Goal: Task Accomplishment & Management: Complete application form

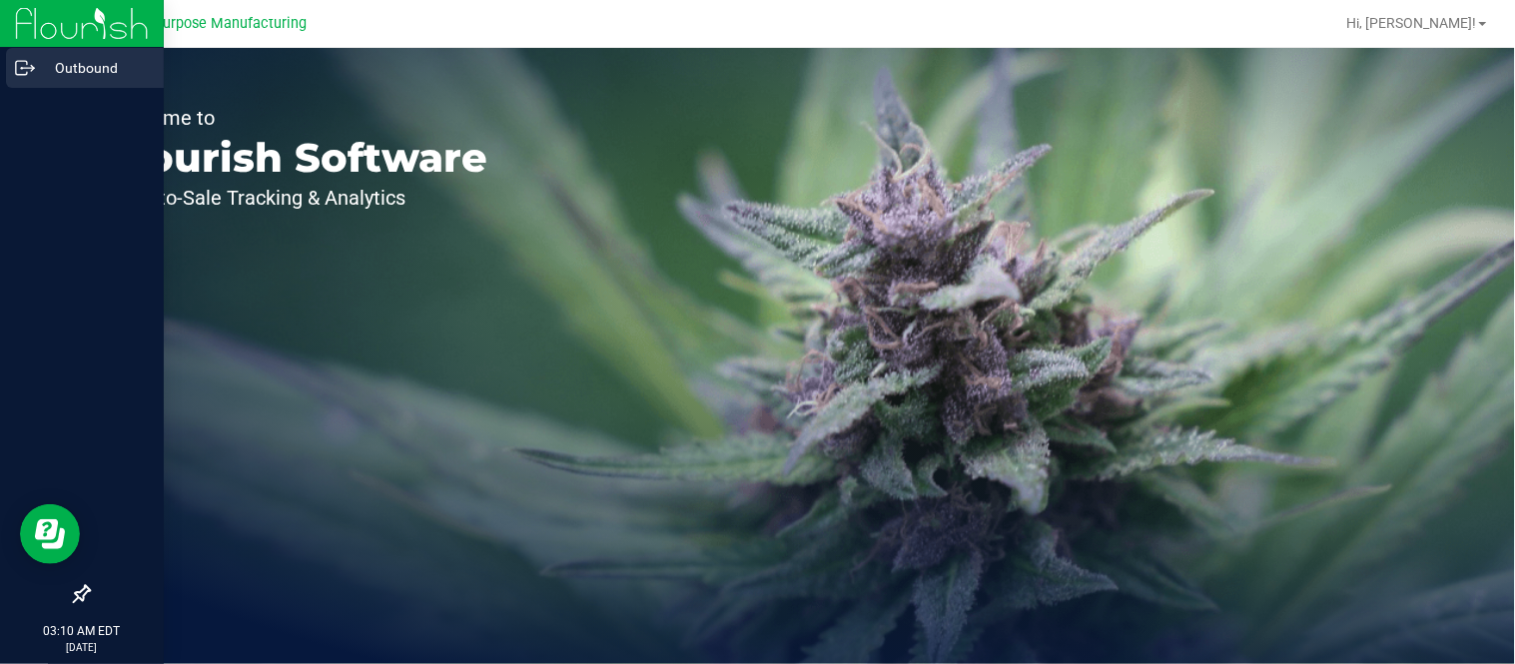
click at [32, 72] on icon at bounding box center [25, 68] width 20 height 20
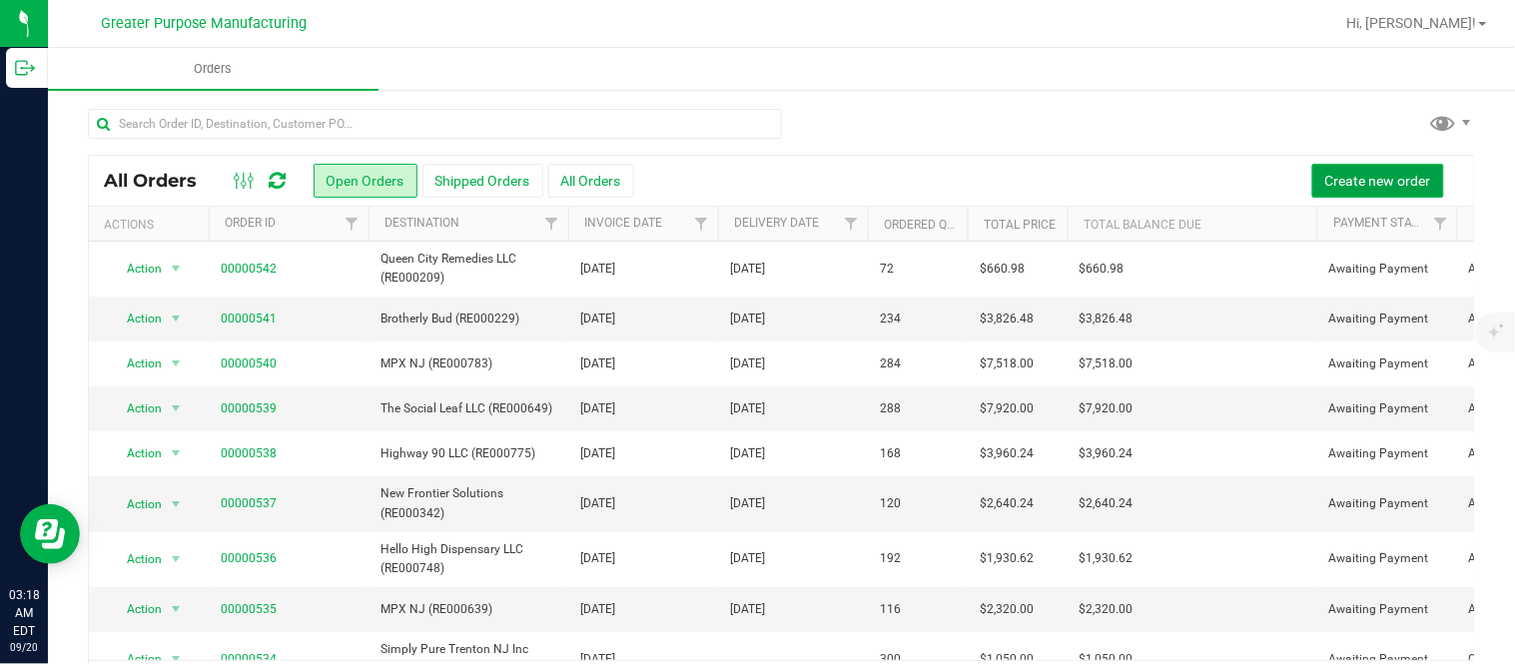
click at [1354, 176] on span "Create new order" at bounding box center [1378, 181] width 106 height 16
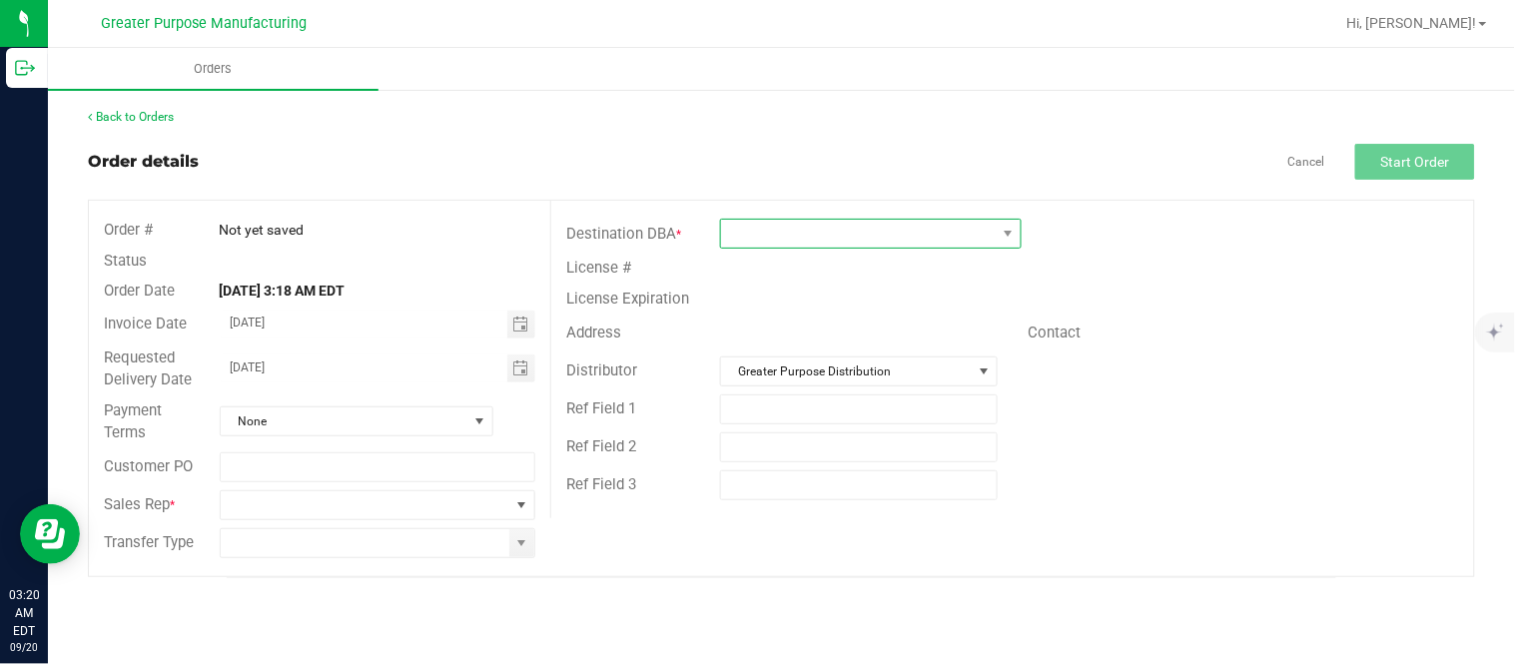
click at [850, 233] on span at bounding box center [858, 234] width 275 height 28
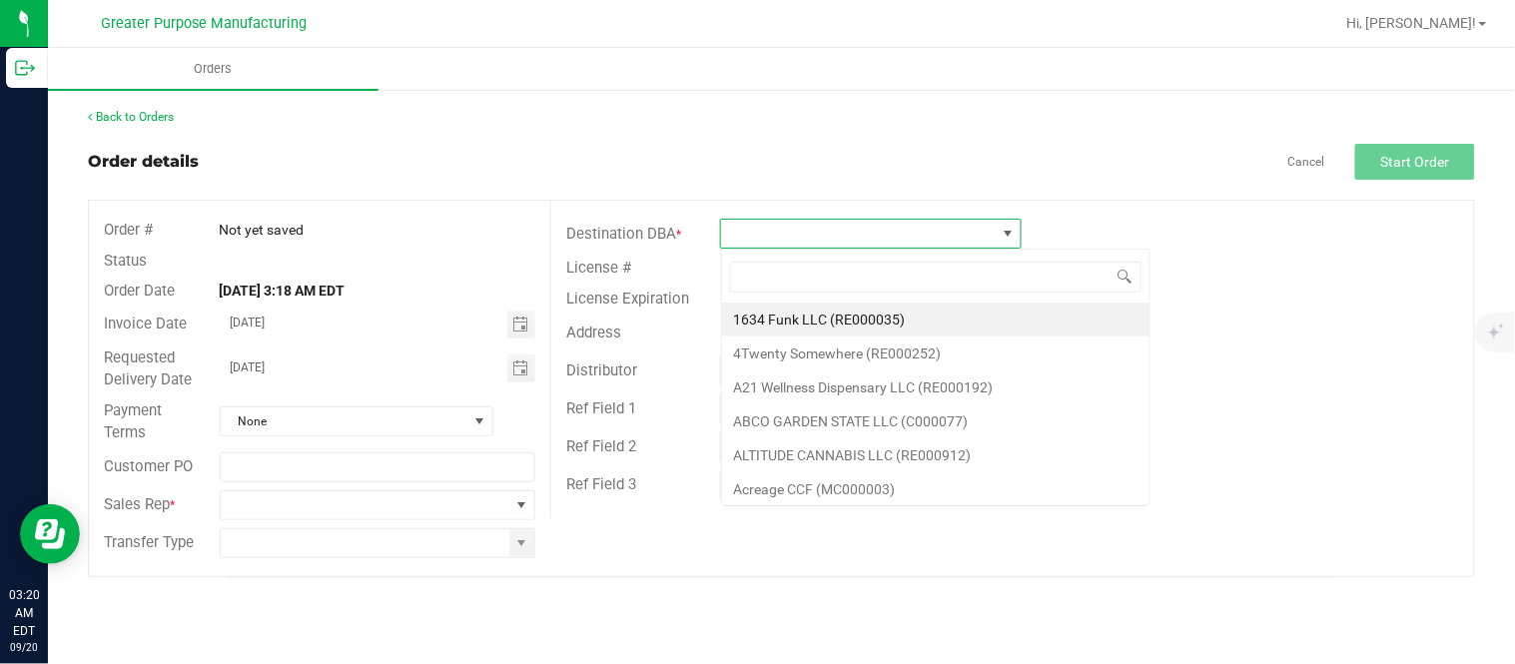
scroll to position [30, 301]
type input "RE000250"
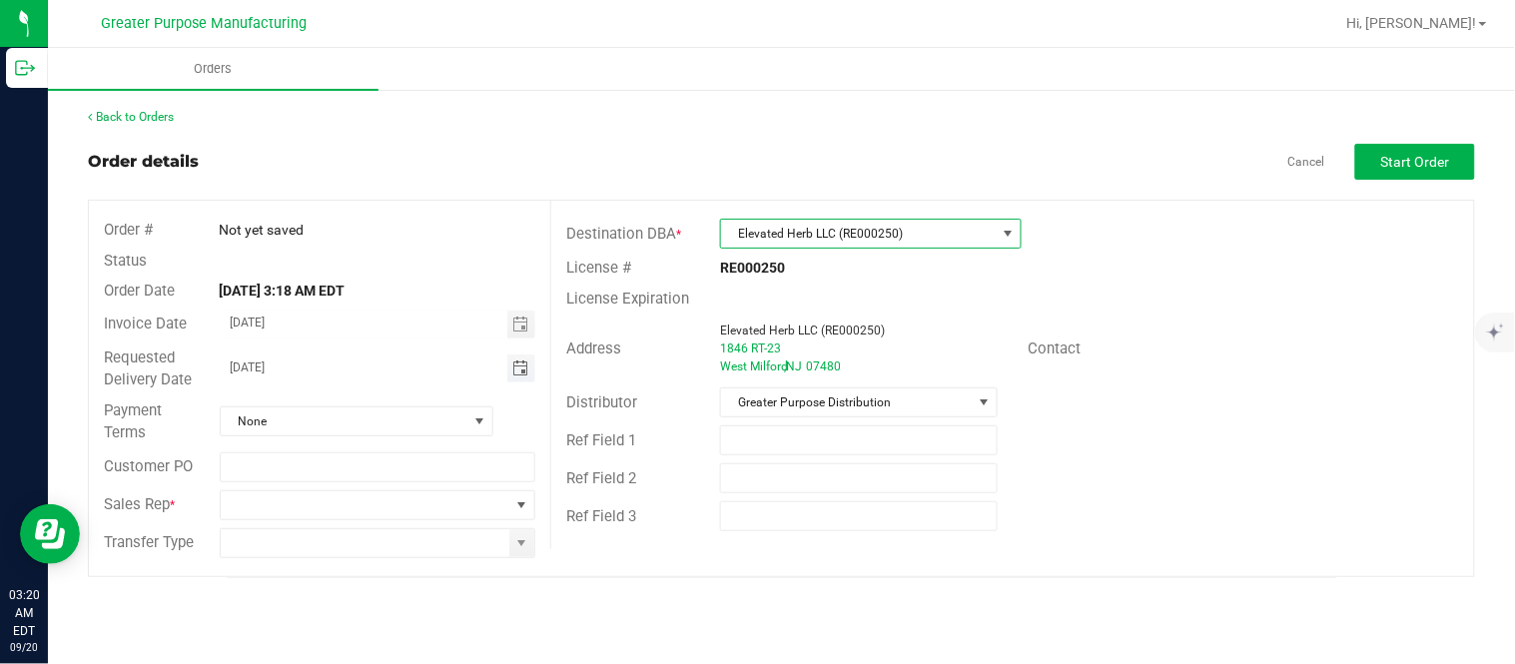
click at [520, 370] on span "Toggle calendar" at bounding box center [520, 368] width 16 height 16
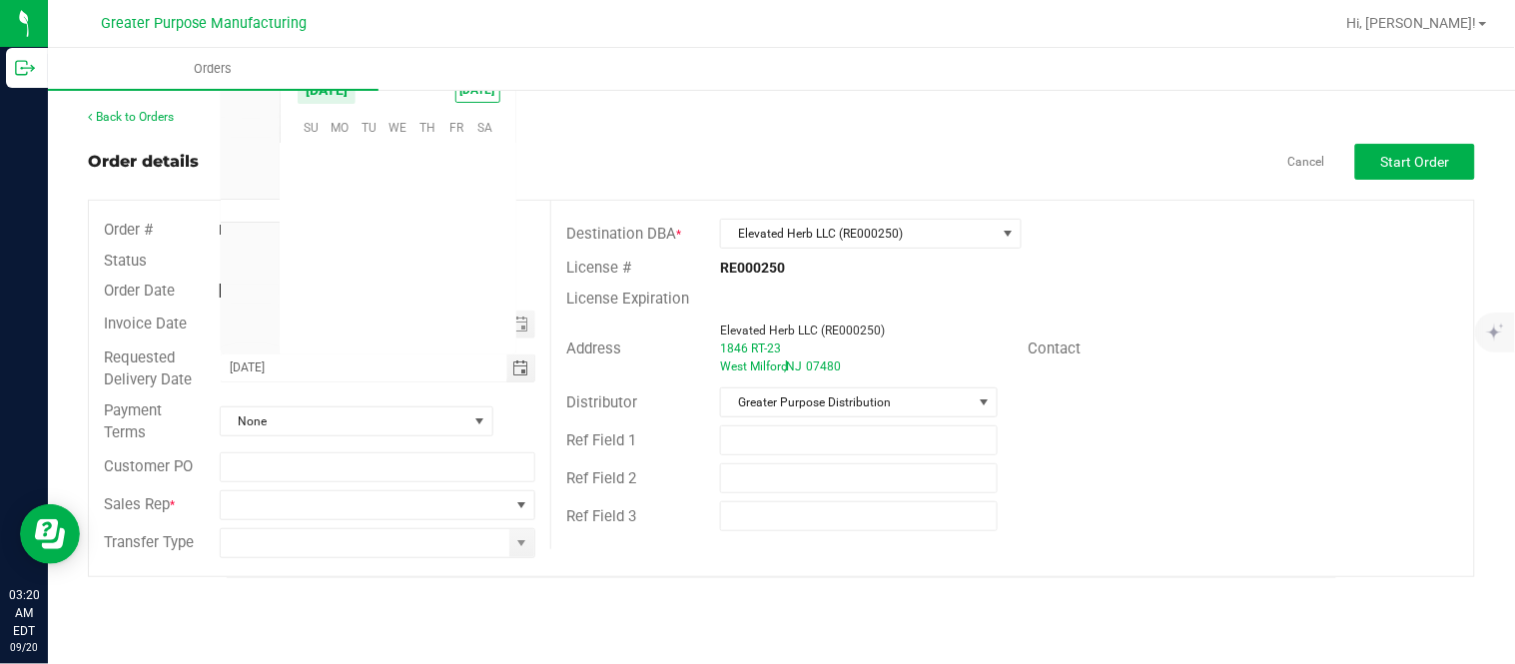
scroll to position [323794, 0]
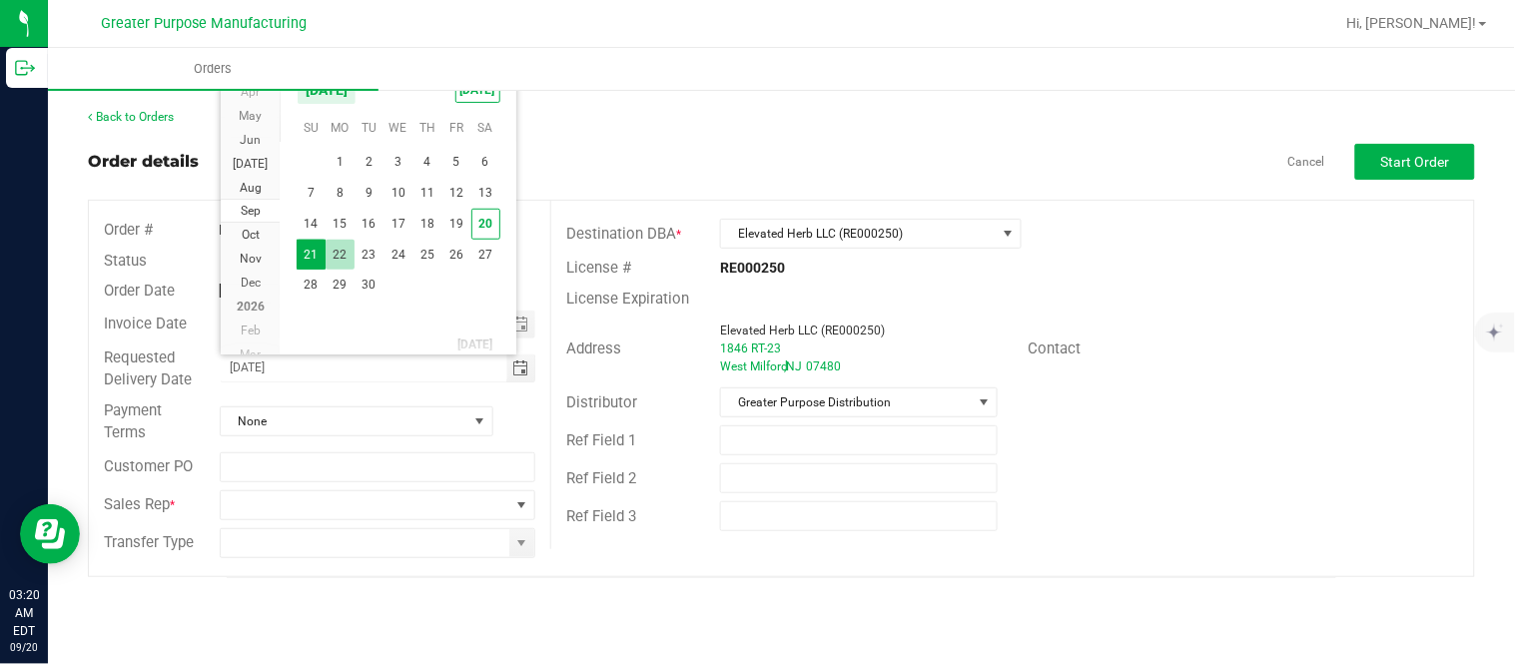
click at [335, 250] on span "22" at bounding box center [339, 255] width 29 height 31
type input "[DATE]"
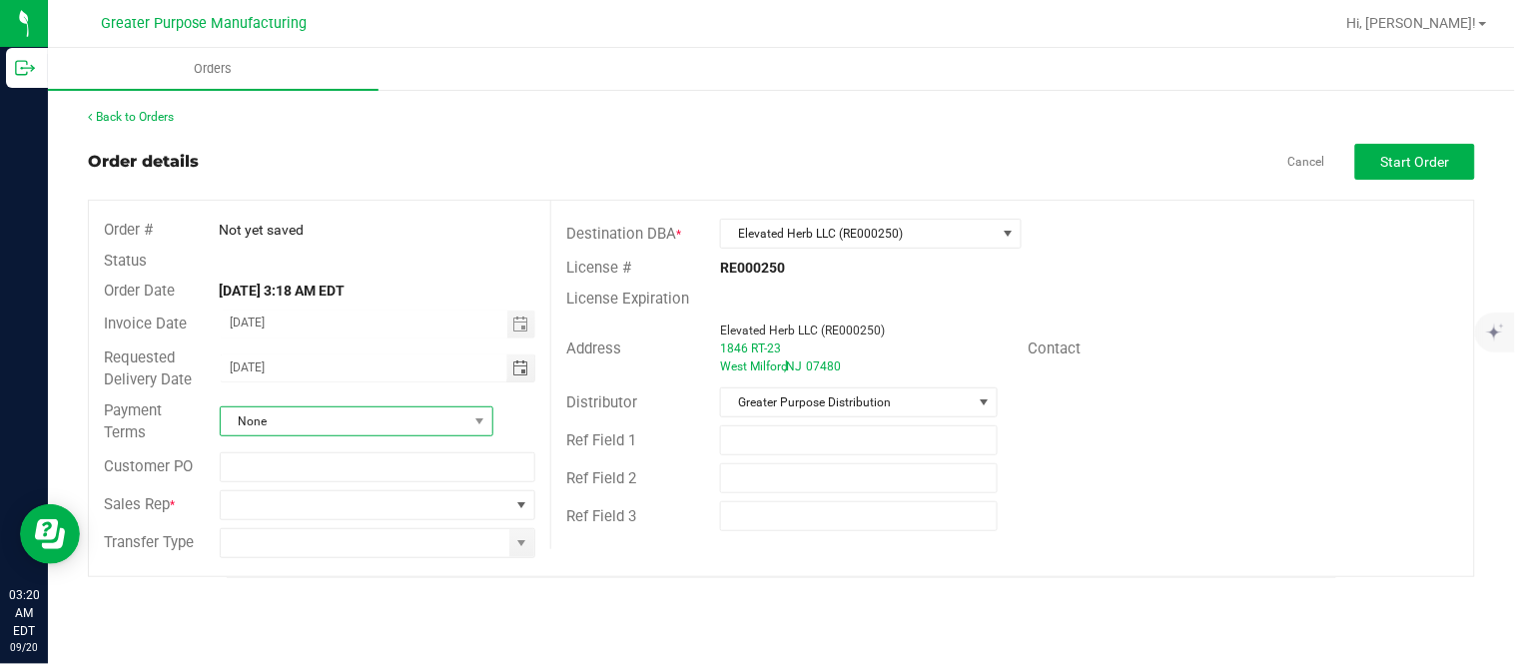
click at [344, 429] on span "None" at bounding box center [344, 421] width 247 height 28
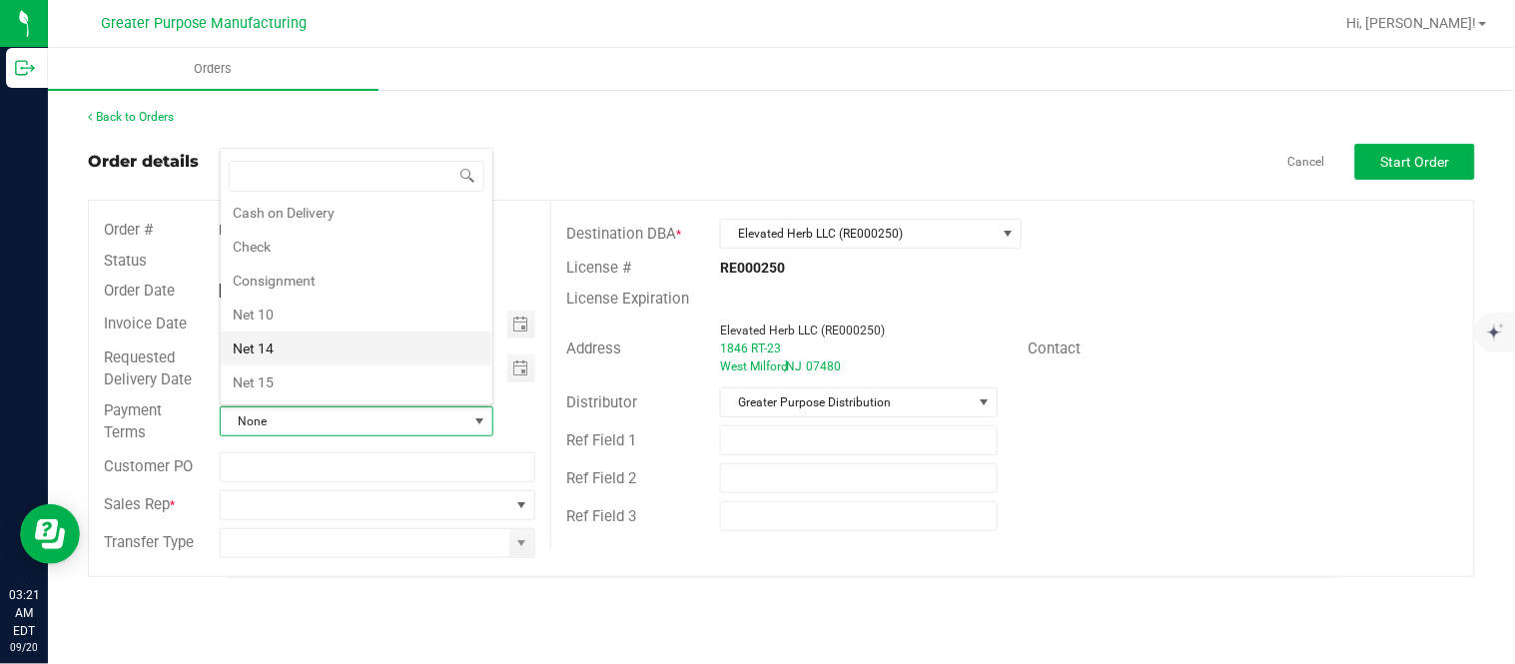
click at [347, 336] on li "Net 14" at bounding box center [357, 348] width 272 height 34
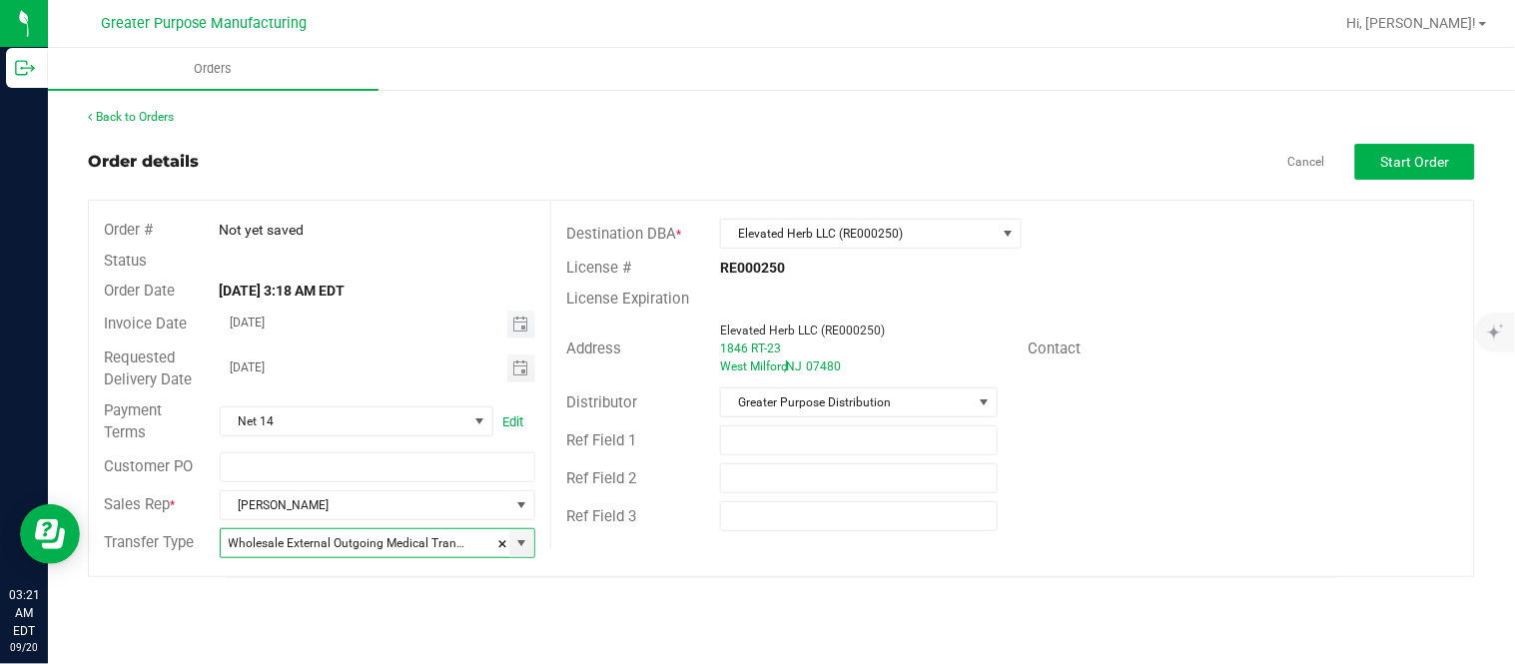
type input "Wholesale Transfer"
click at [1422, 154] on span "Start Order" at bounding box center [1415, 162] width 69 height 16
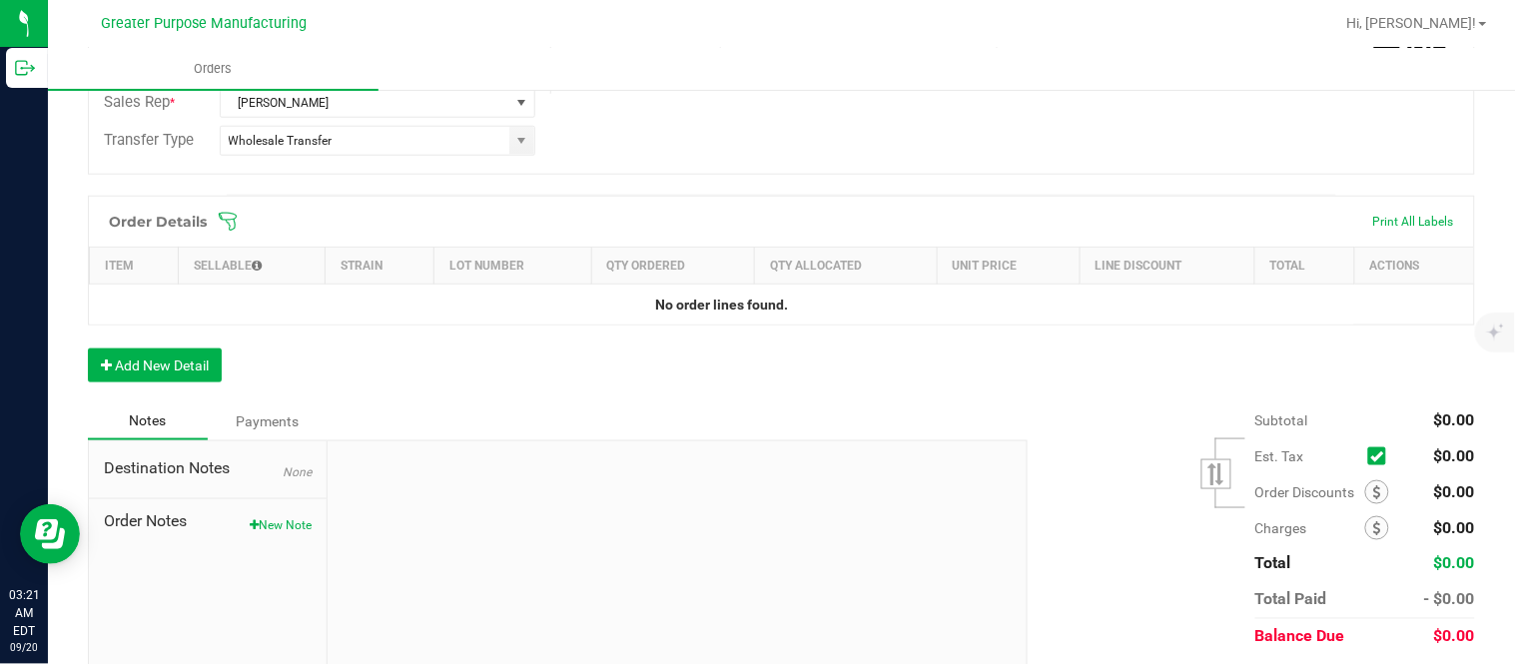
scroll to position [517, 0]
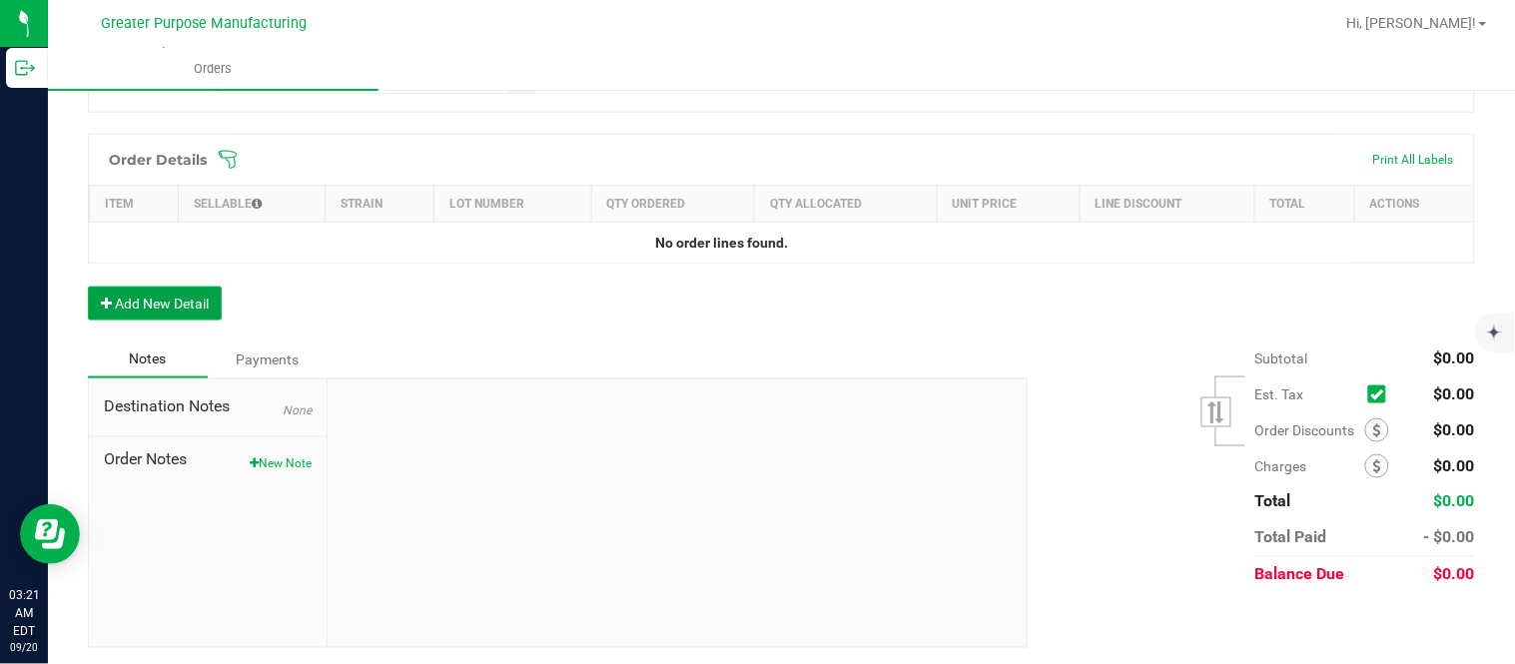
click at [218, 310] on button "Add New Detail" at bounding box center [155, 304] width 134 height 34
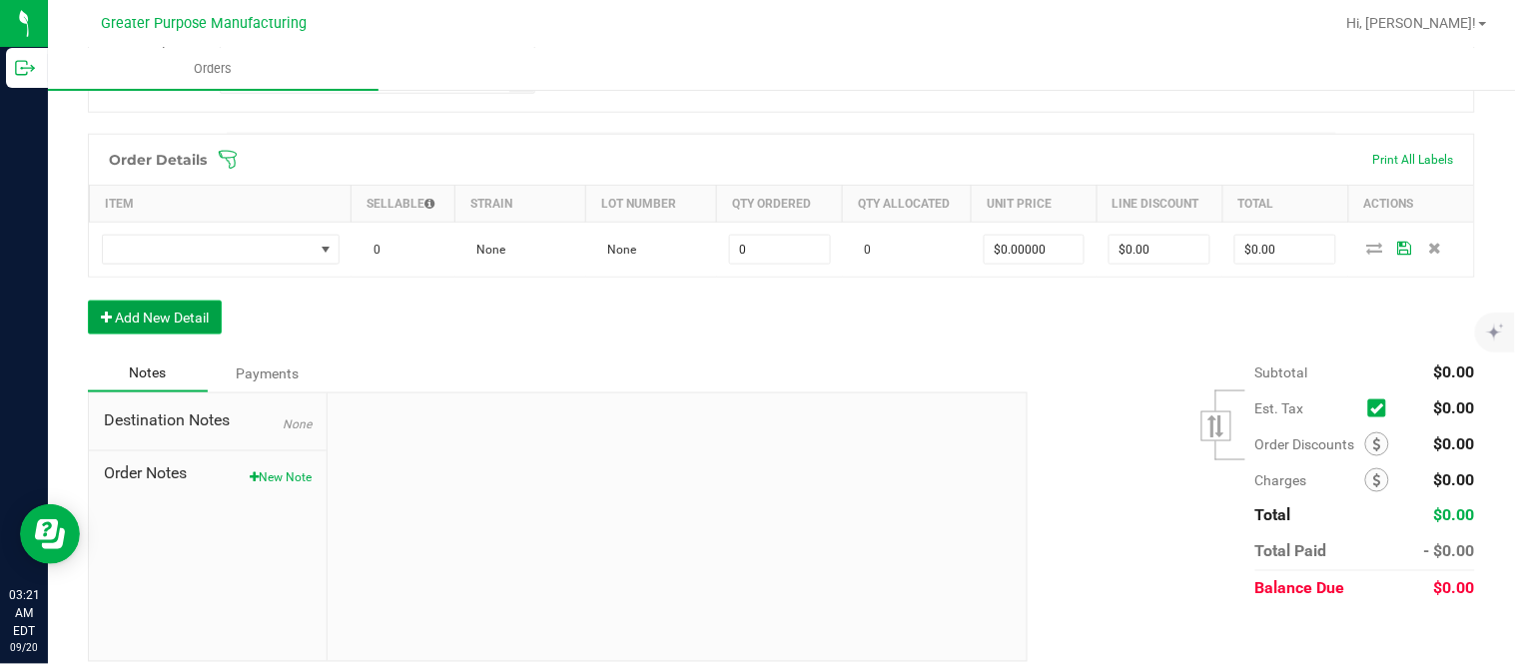
click at [88, 301] on button "Add New Detail" at bounding box center [155, 318] width 134 height 34
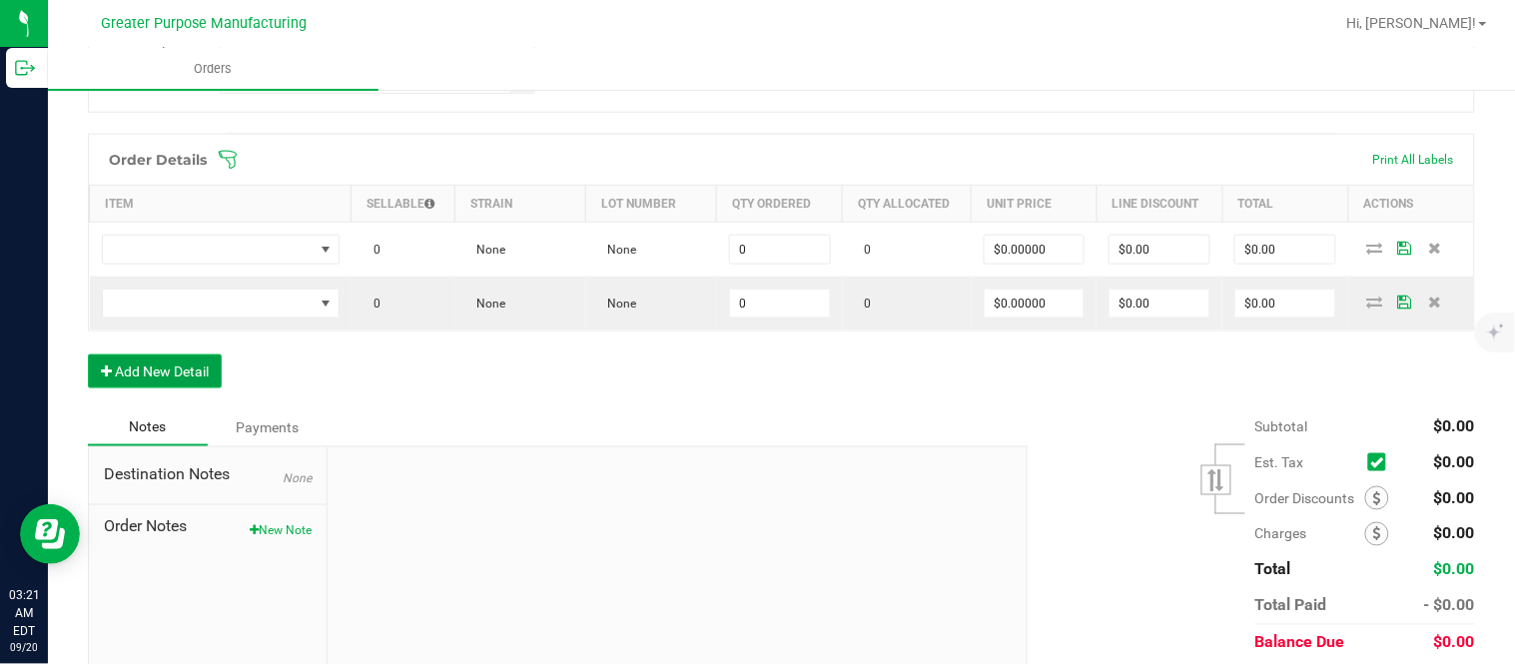
click at [88, 354] on button "Add New Detail" at bounding box center [155, 371] width 134 height 34
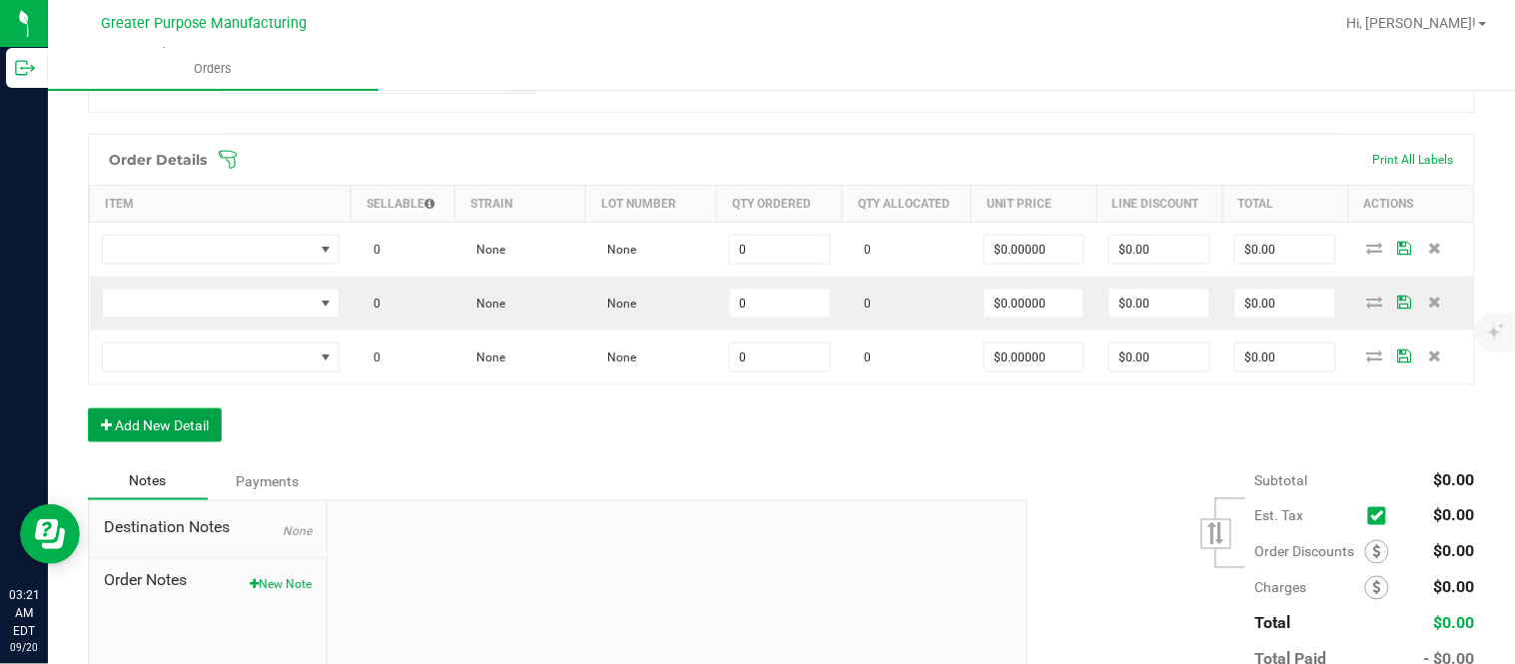
click at [88, 408] on button "Add New Detail" at bounding box center [155, 425] width 134 height 34
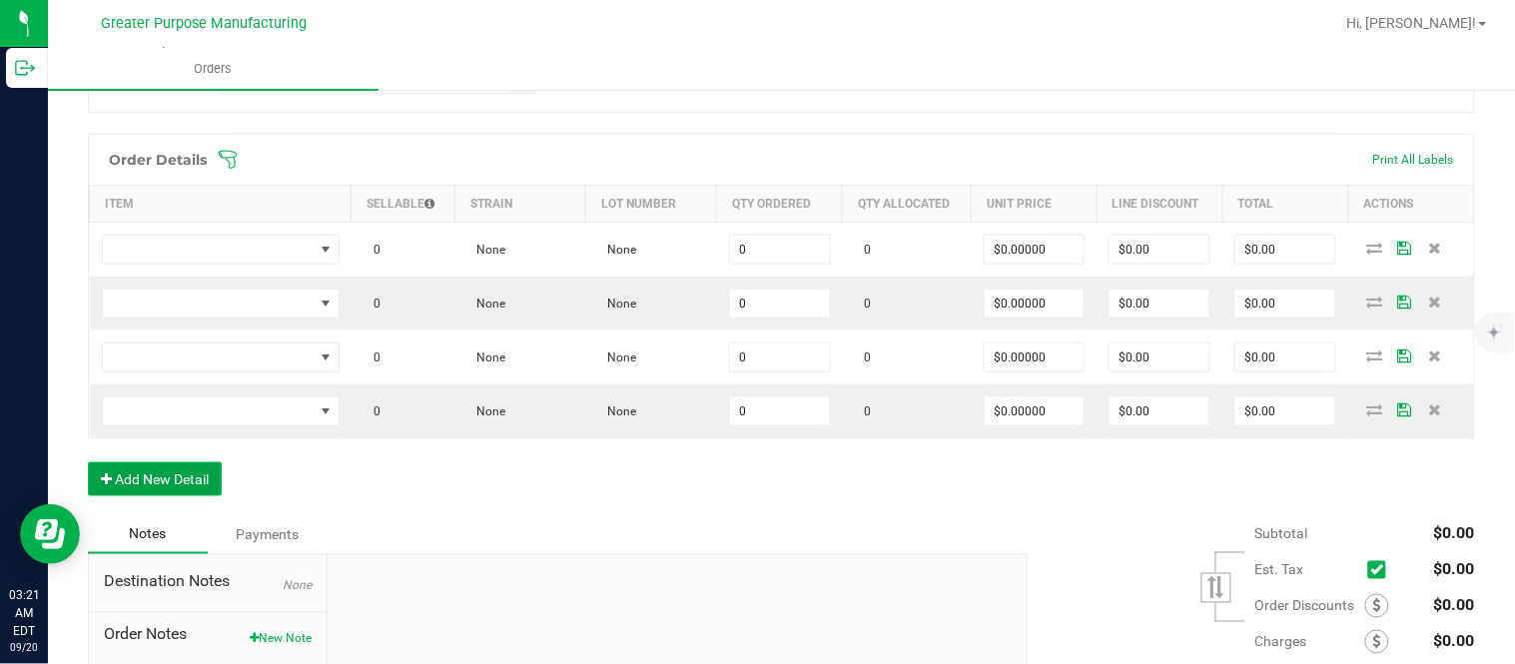
click at [88, 462] on button "Add New Detail" at bounding box center [155, 479] width 134 height 34
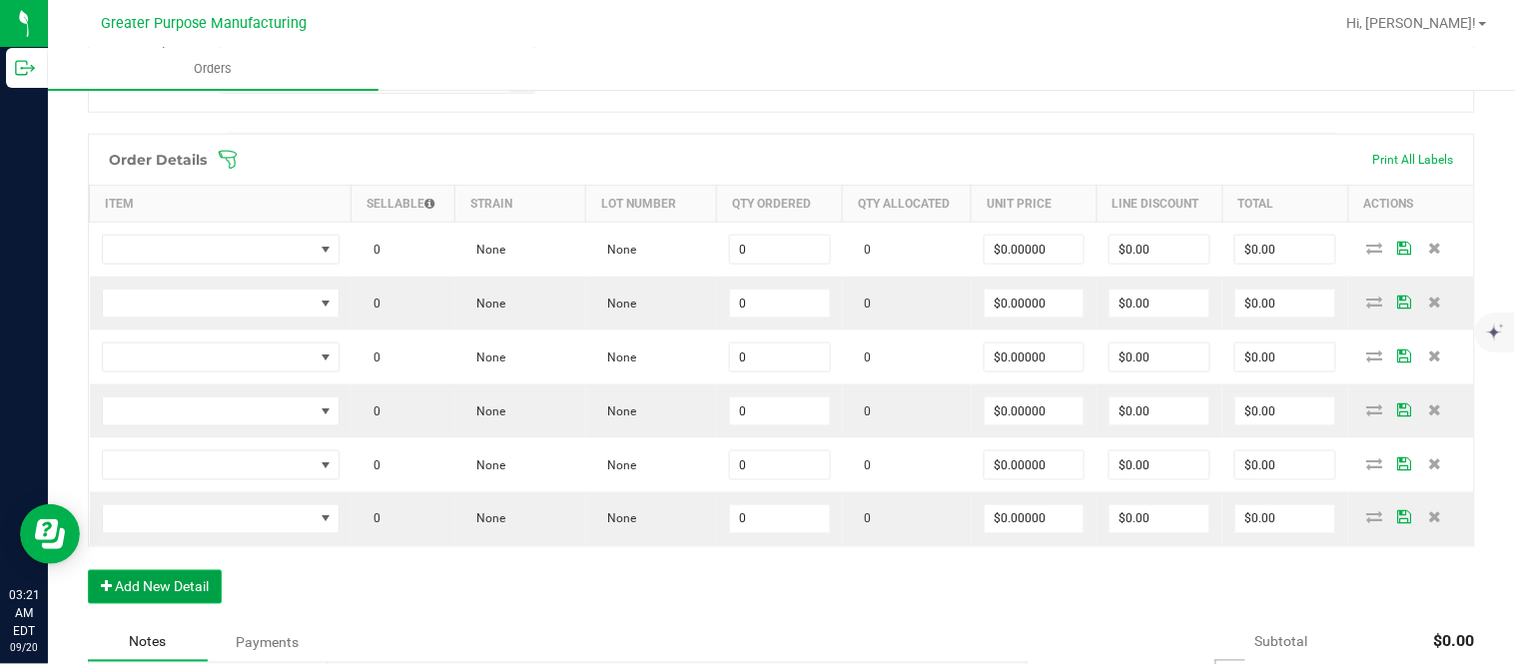
click at [88, 570] on button "Add New Detail" at bounding box center [155, 587] width 134 height 34
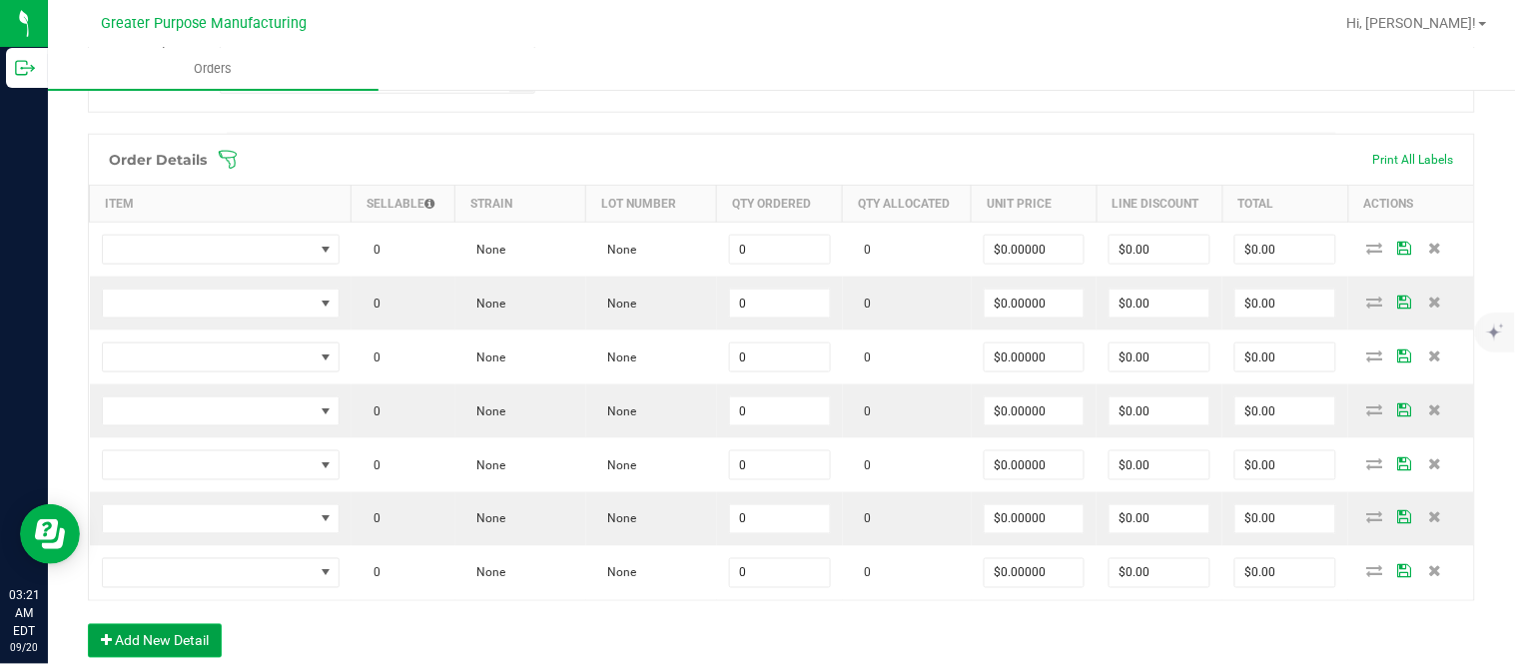
click at [88, 624] on button "Add New Detail" at bounding box center [155, 641] width 134 height 34
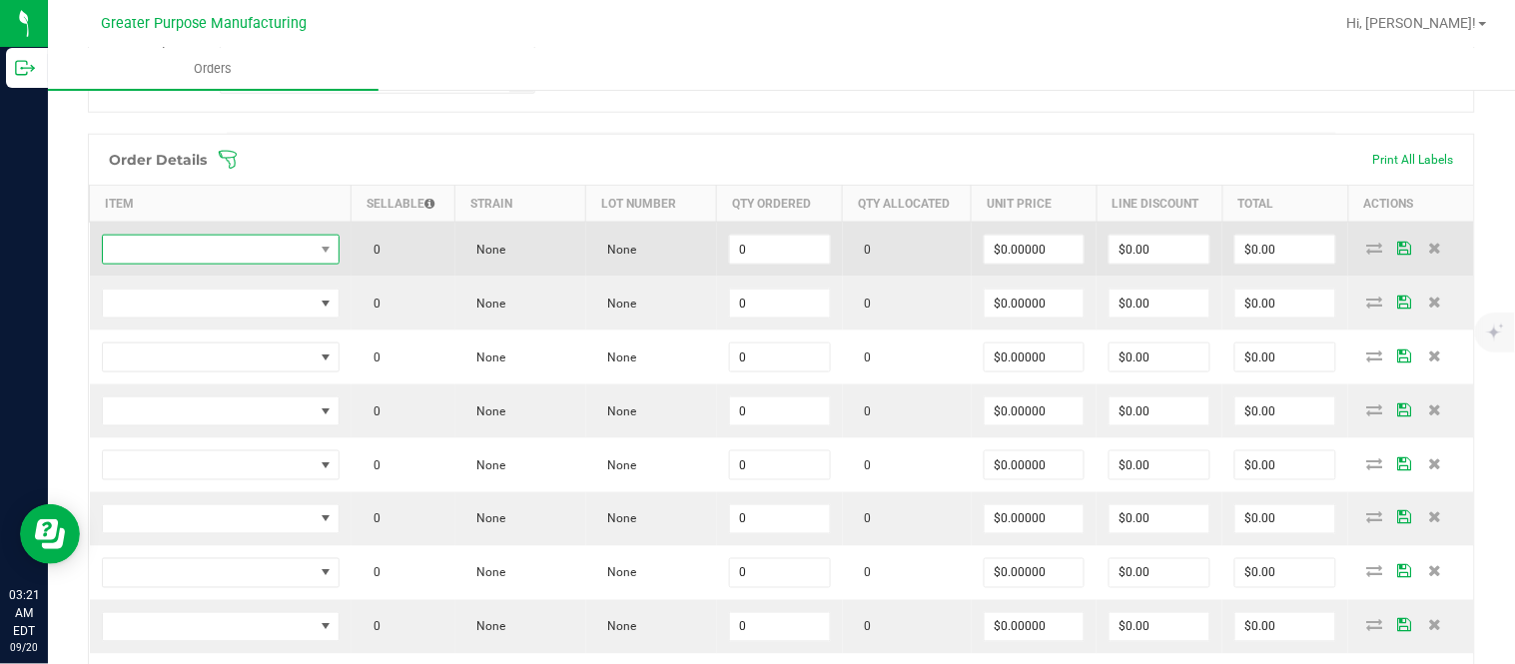
click at [245, 263] on span "NO DATA FOUND" at bounding box center [208, 250] width 211 height 28
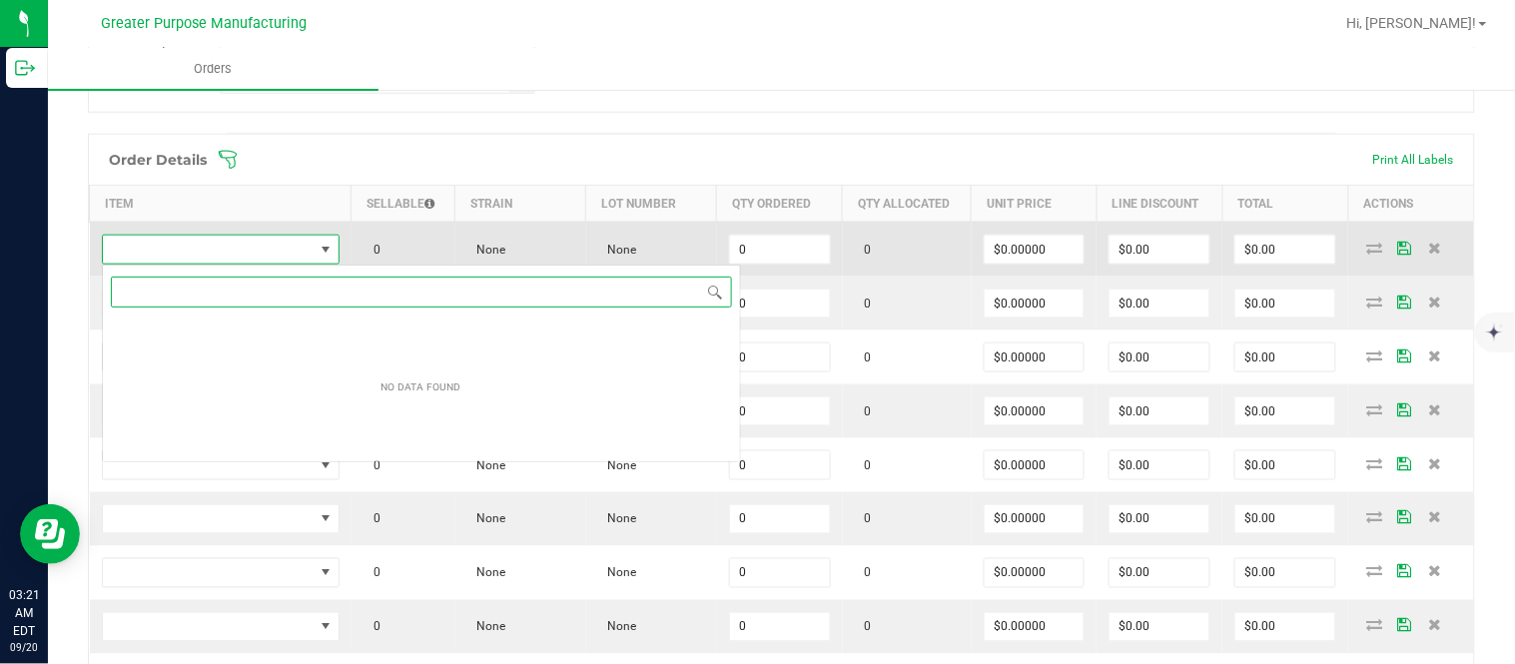
scroll to position [30, 235]
paste input "1.37.60.994.0"
type input "1.37.60.994.0"
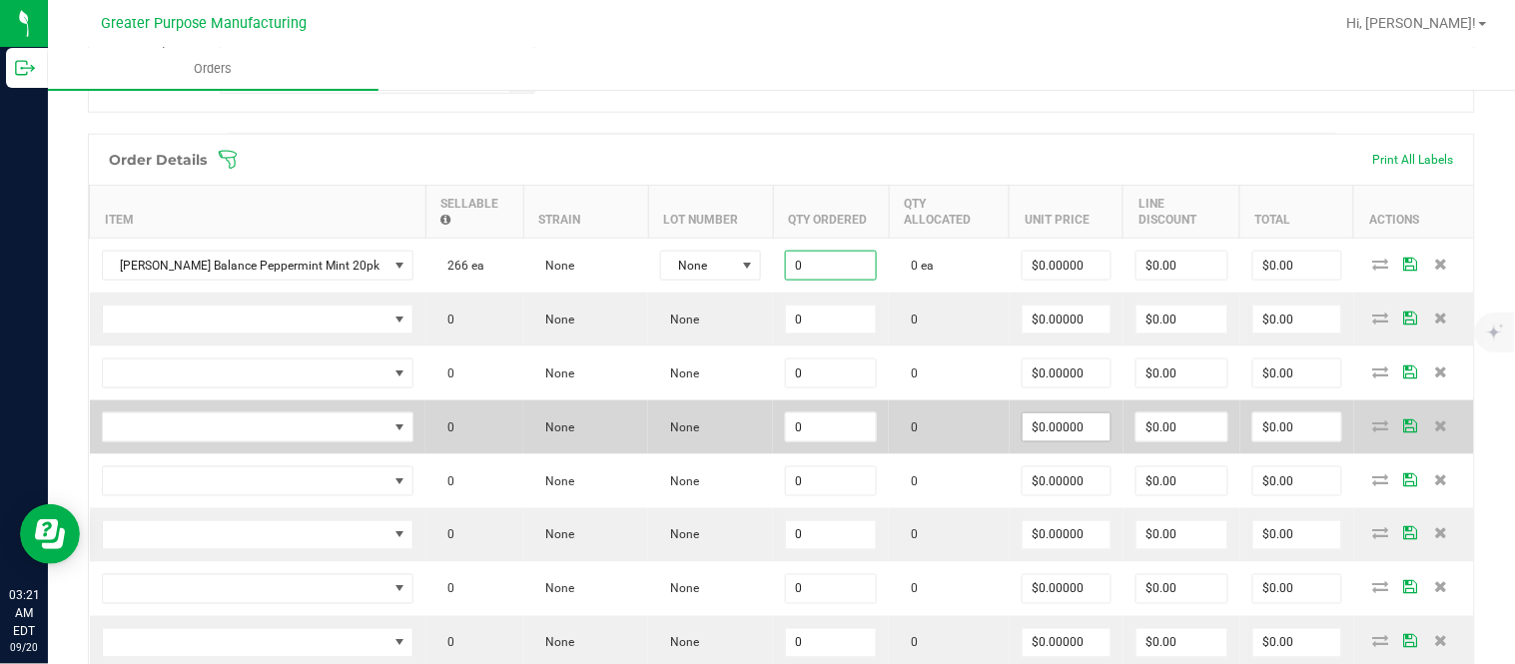
paste input "24"
type input "24 ea"
type input "$0.00000"
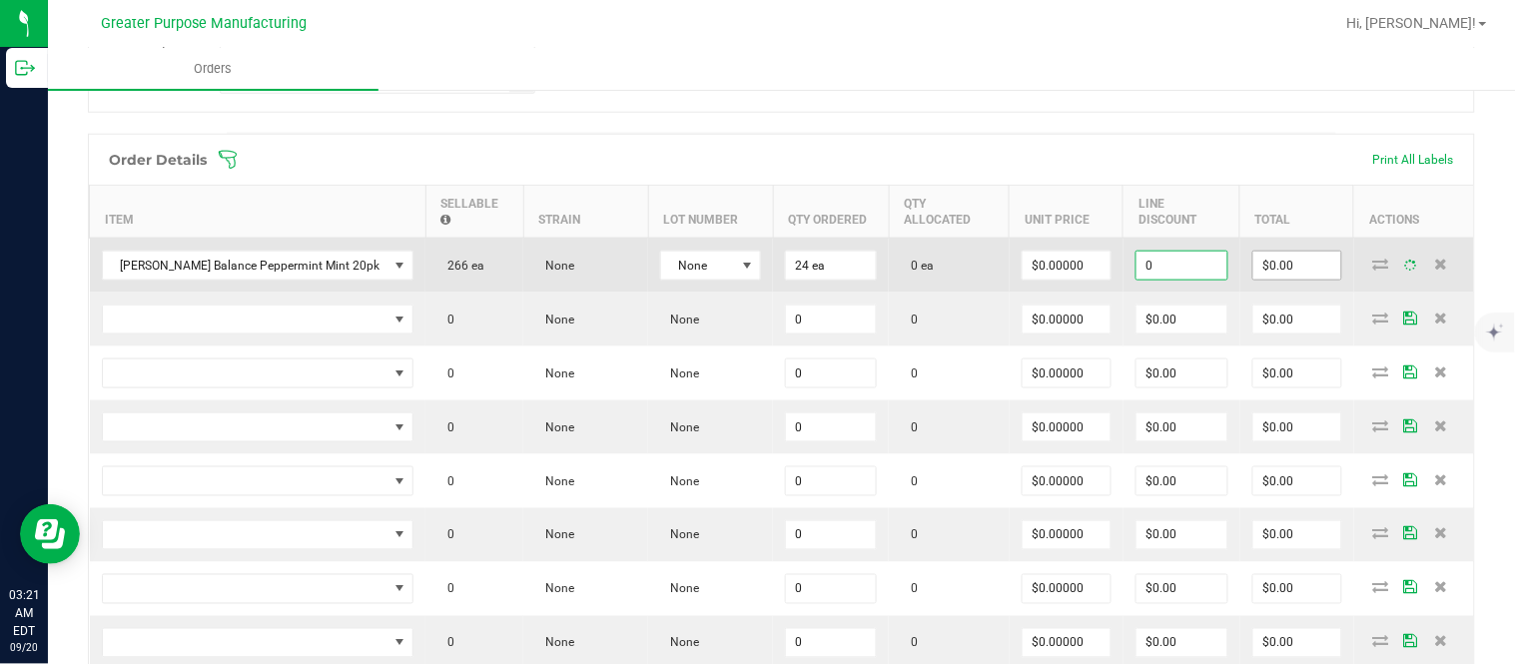
click at [1263, 273] on input "$0.00" at bounding box center [1297, 266] width 88 height 28
type input "$0.00"
paste input "30"
type input "300"
type input "$12.50000"
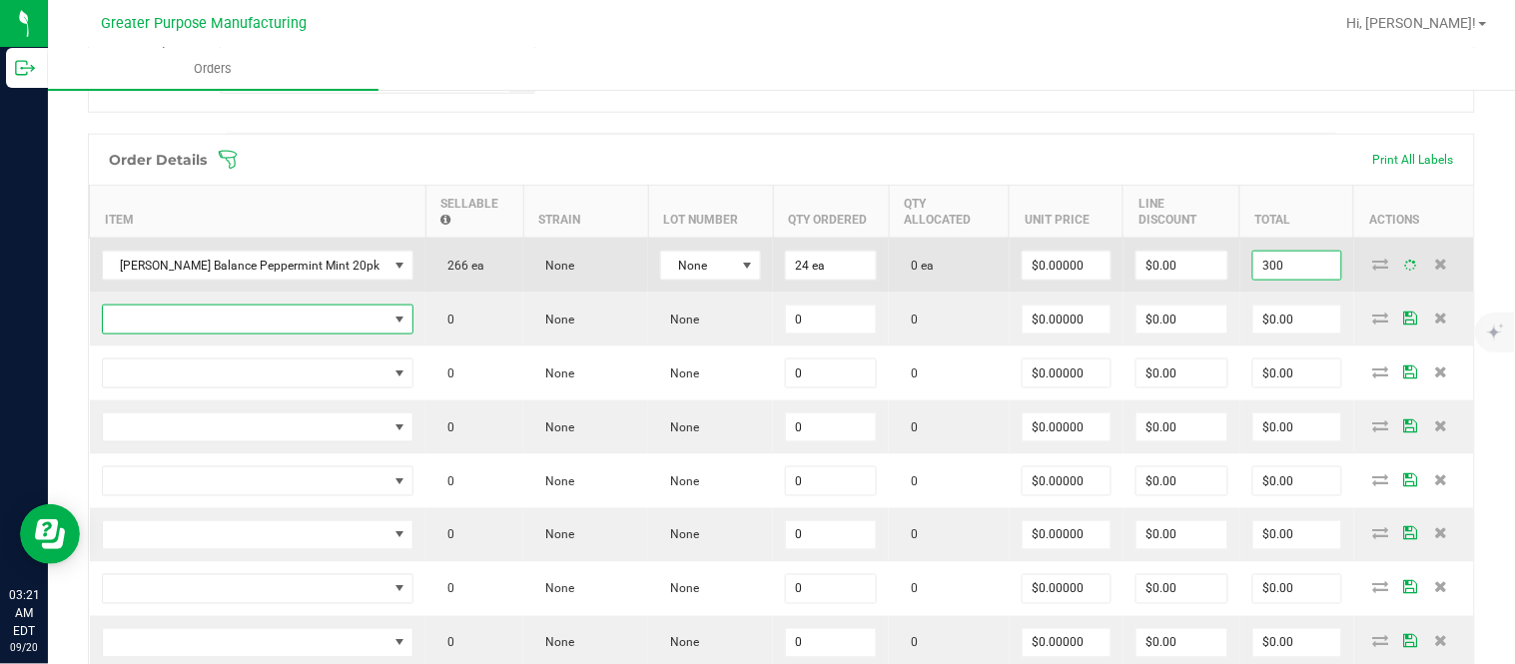
type input "$300.00"
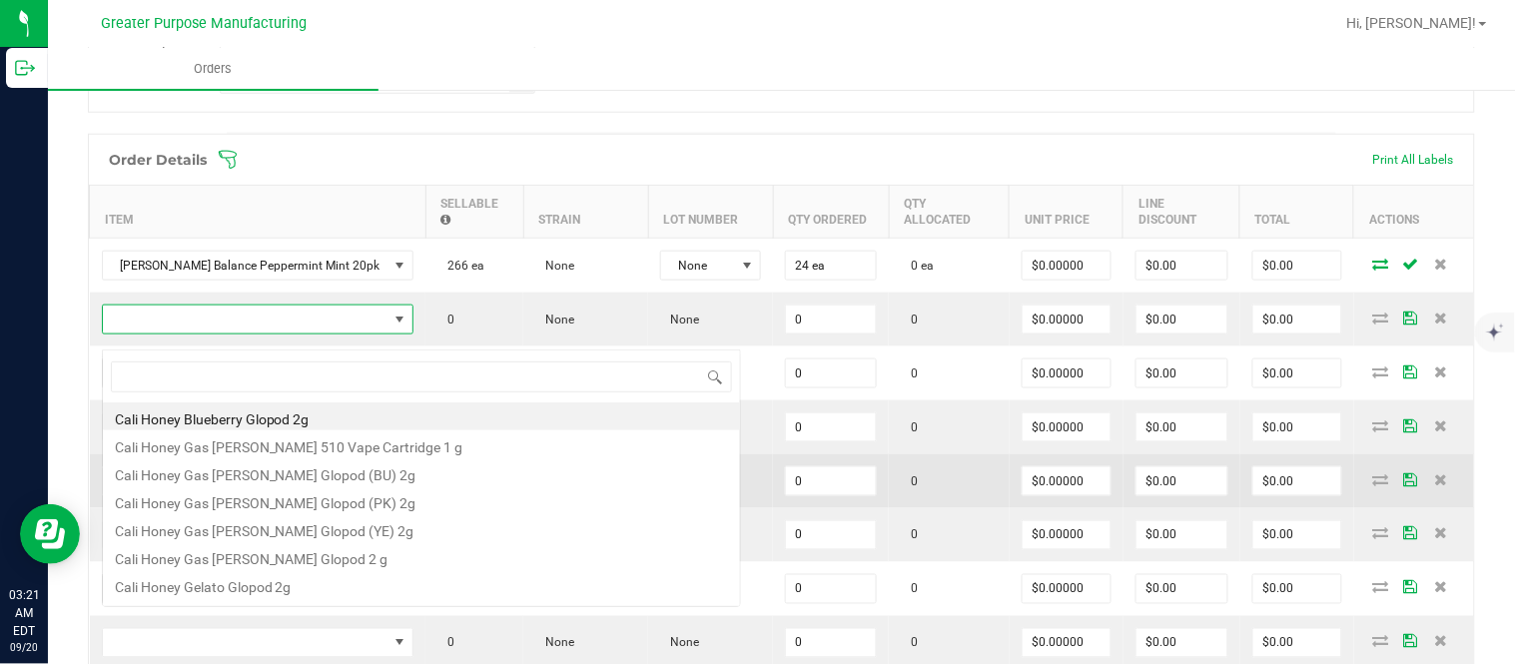
scroll to position [30, 282]
type input "1.37.60.983.0"
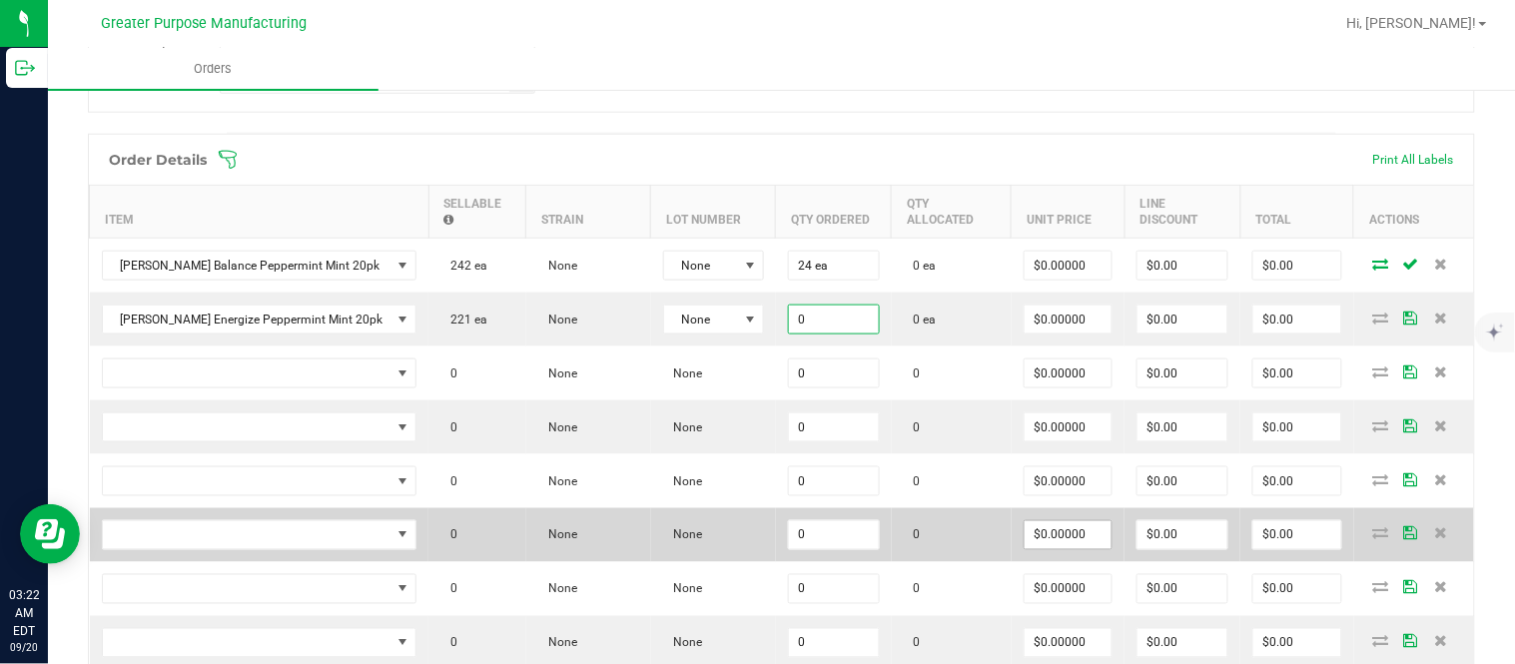
paste input "24"
type input "24 ea"
type input "$0.00000"
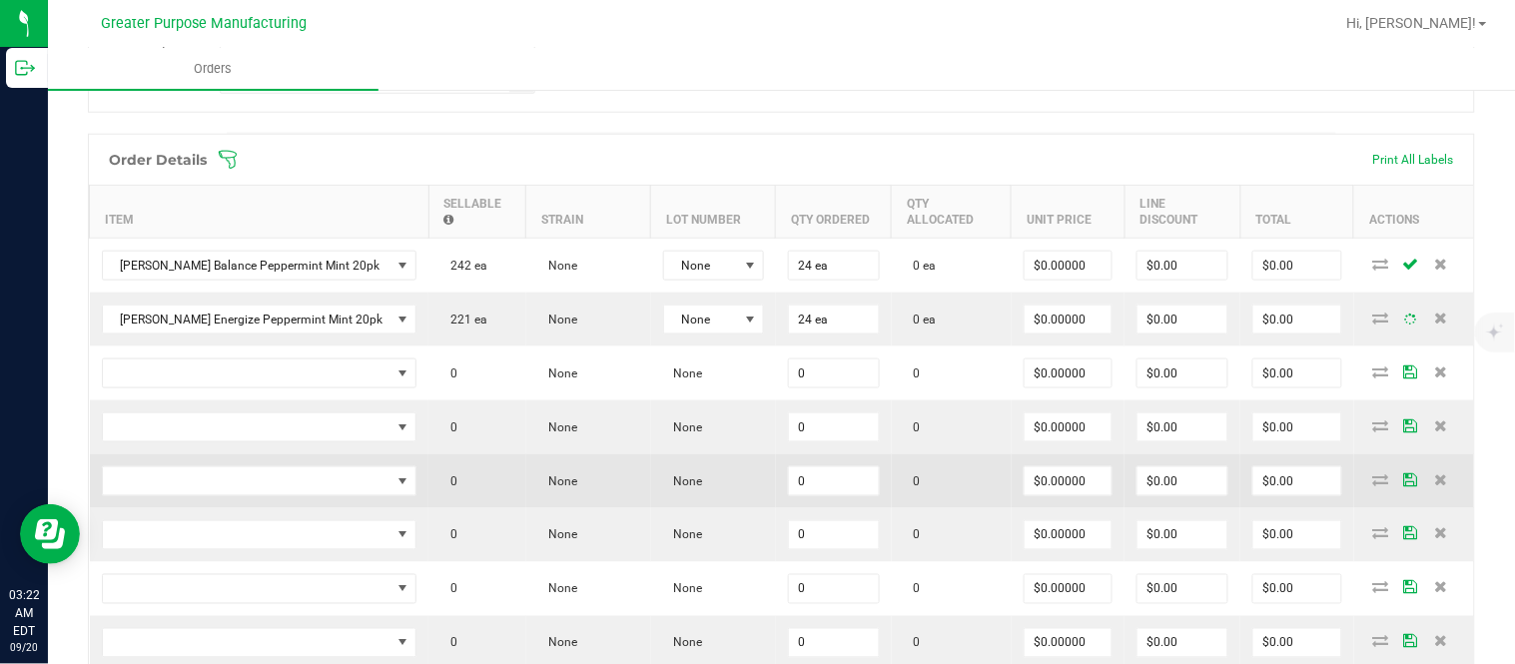
type input "0"
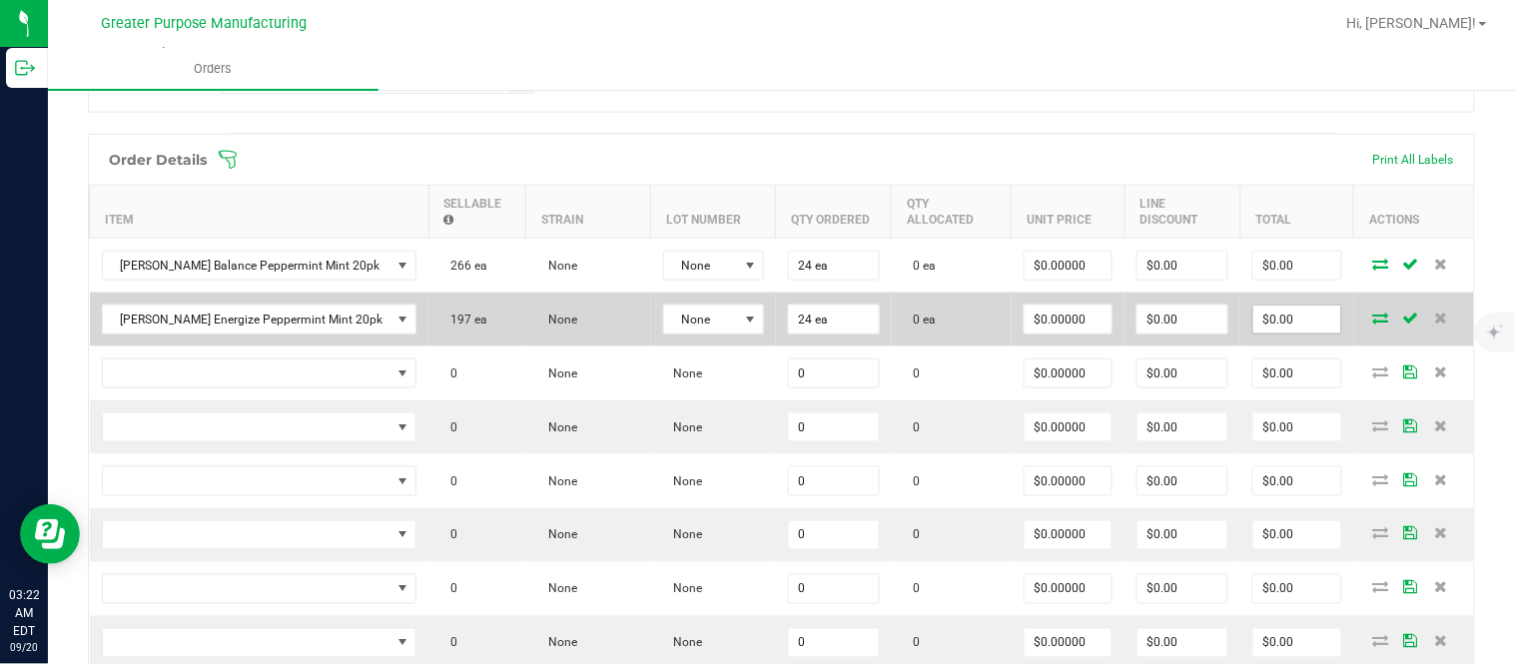
click at [1278, 333] on input "$0.00" at bounding box center [1297, 320] width 88 height 28
paste input "30"
type input "300"
type input "$12.50000"
type input "$300.00"
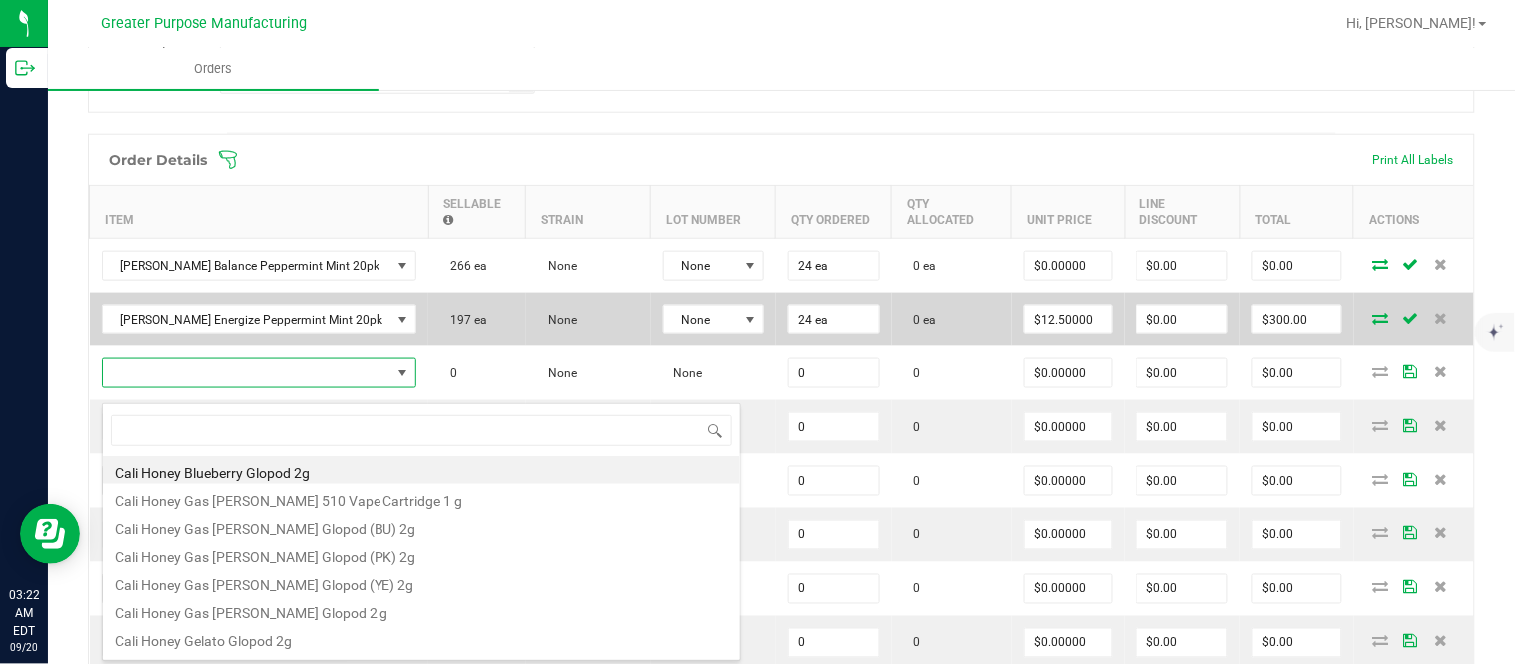
scroll to position [30, 284]
type input "1.37.60.984.0"
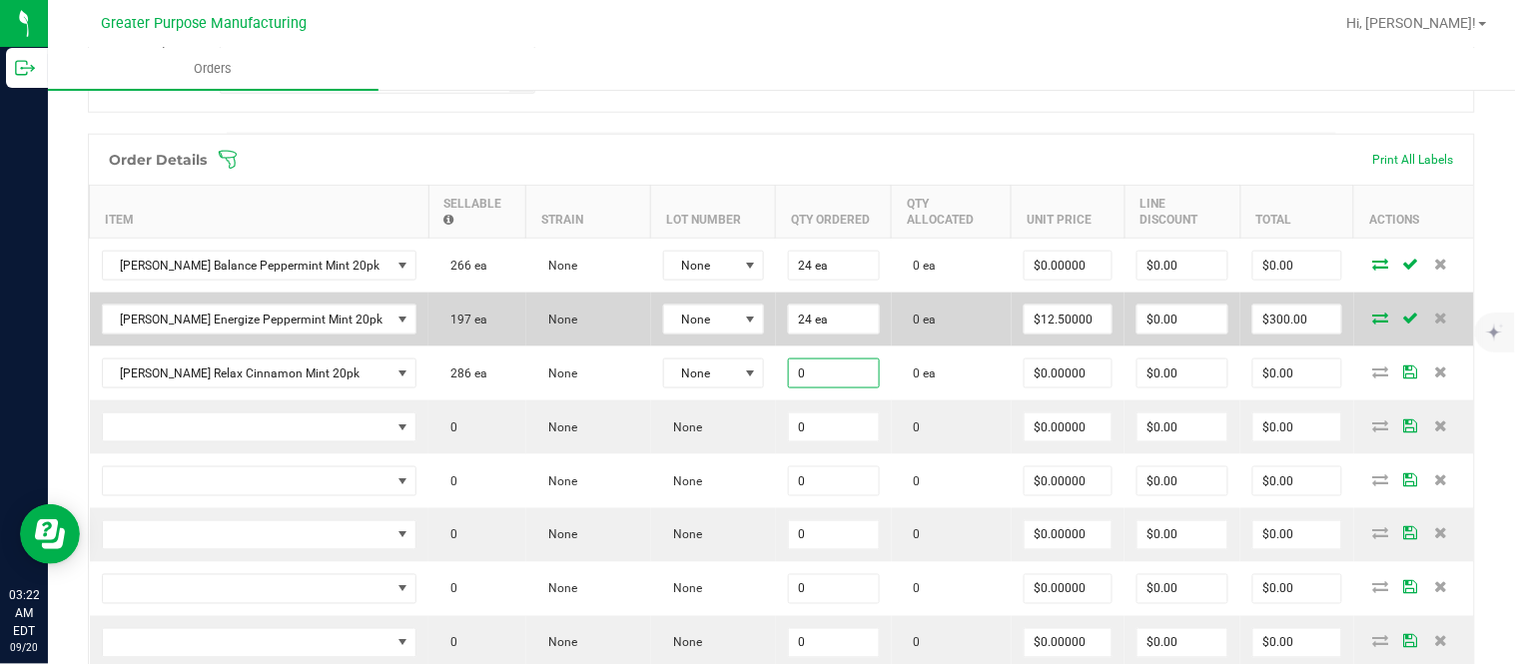
paste input "1.37"
type input "1 ea"
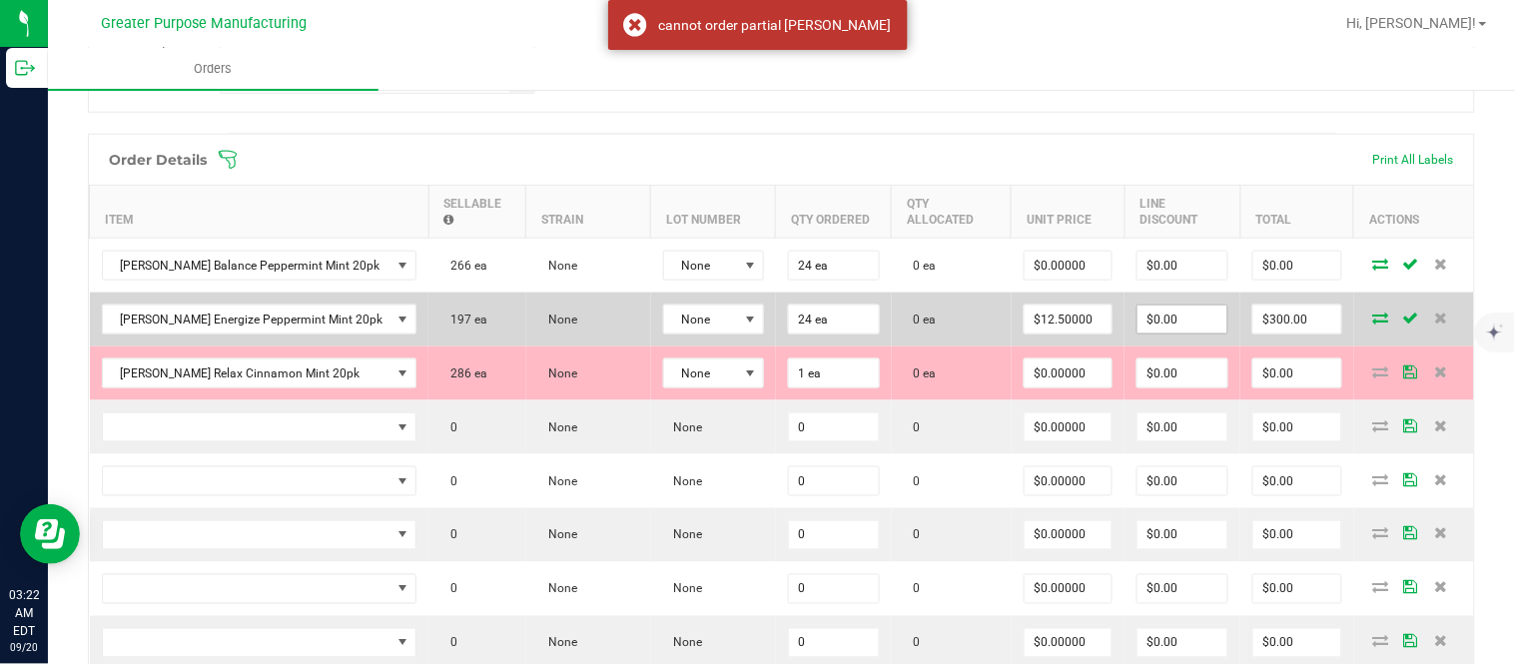
type input "0"
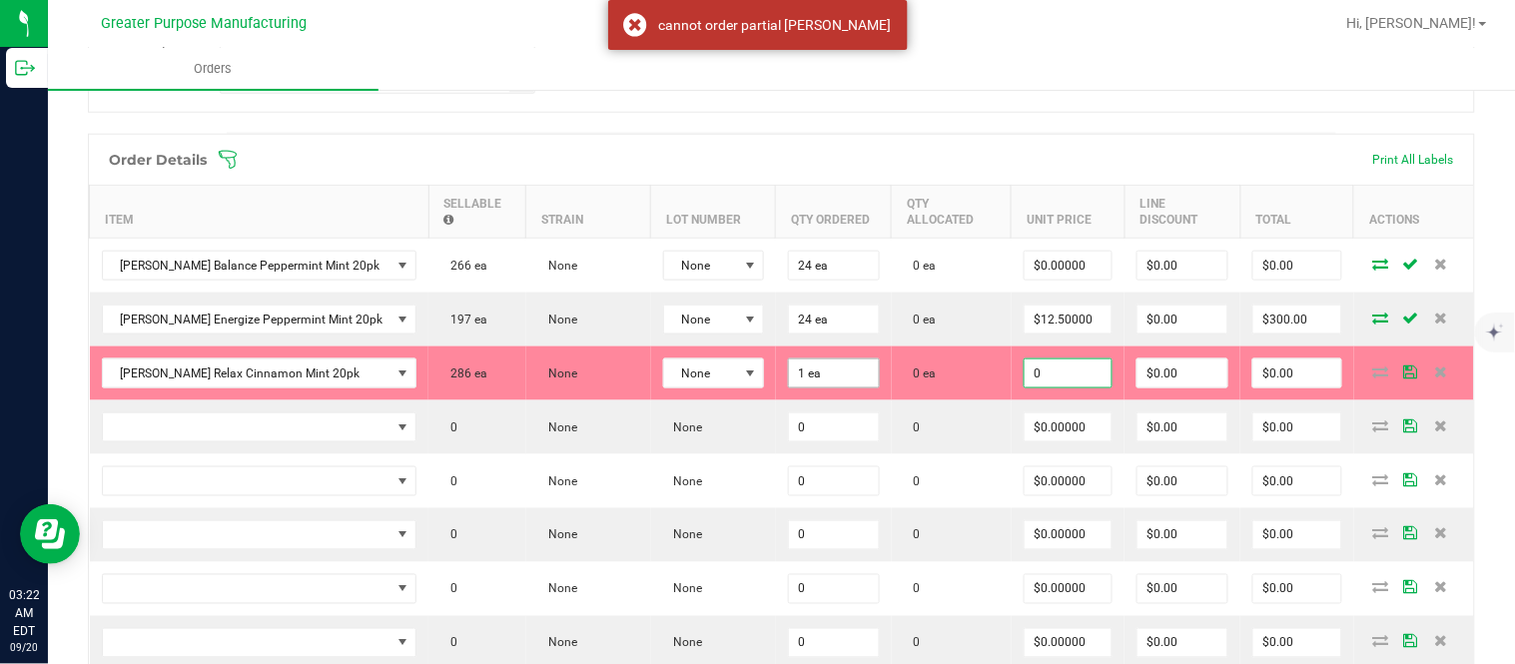
click at [812, 376] on input "1 ea" at bounding box center [834, 373] width 90 height 28
type input "1.37"
type input "$0.00000"
paste input "2"
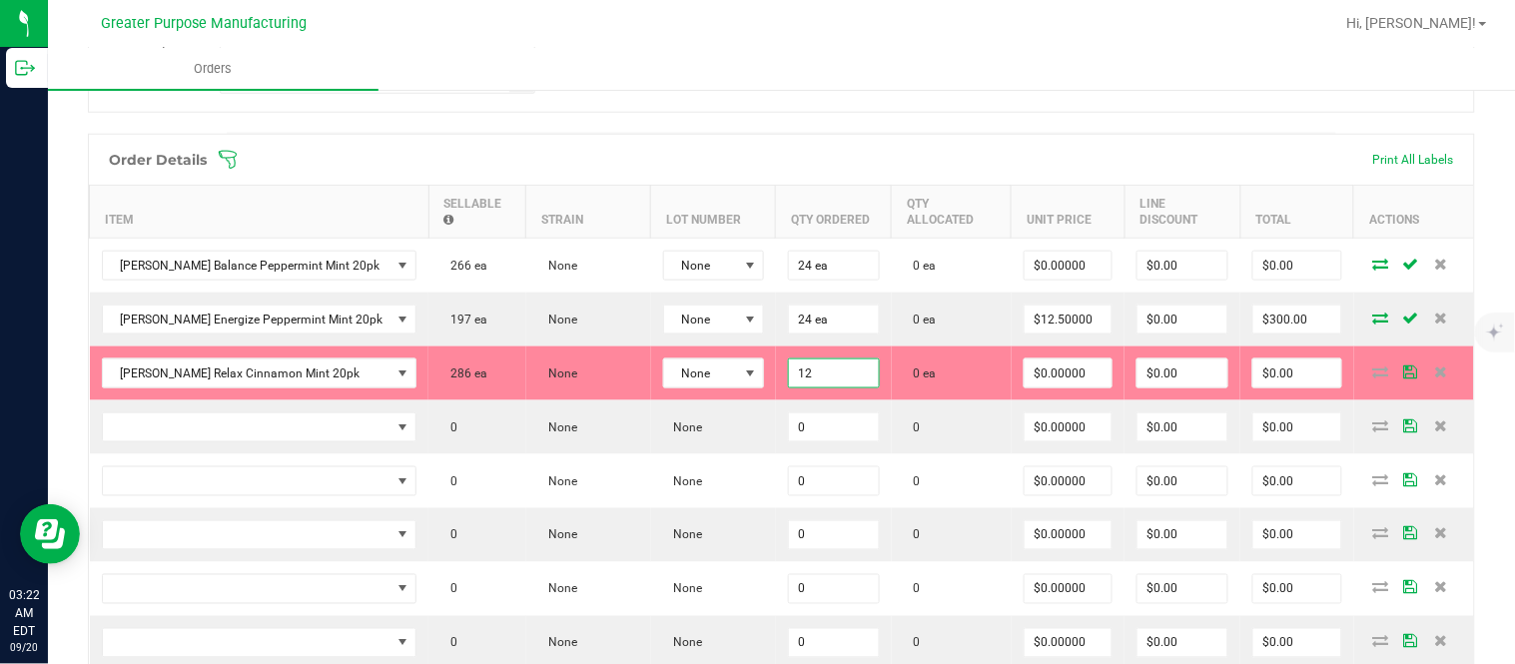
type input "12"
type input "0"
type input "12 ea"
type input "$0.00000"
type input "0"
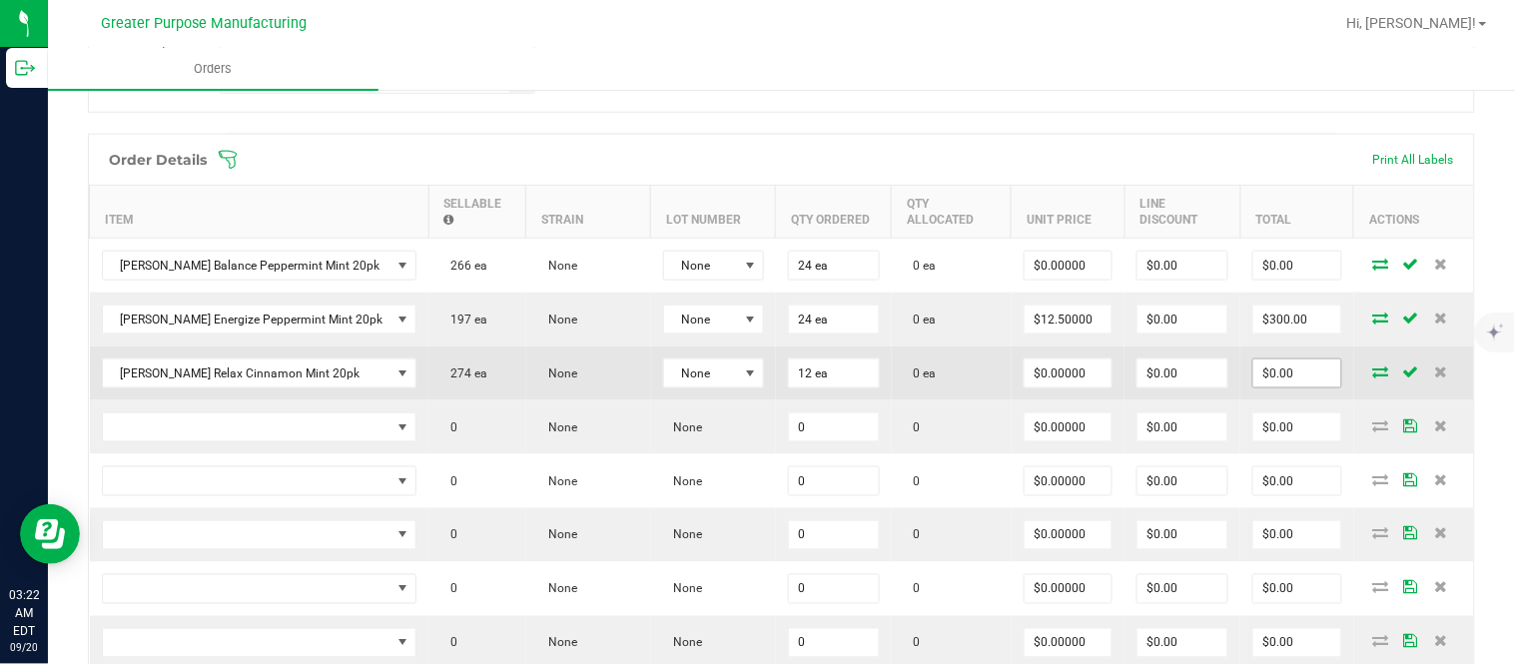
click at [1289, 379] on input "$0.00" at bounding box center [1297, 373] width 88 height 28
paste input "15"
type input "150"
type input "$12.50000"
type input "$150.00"
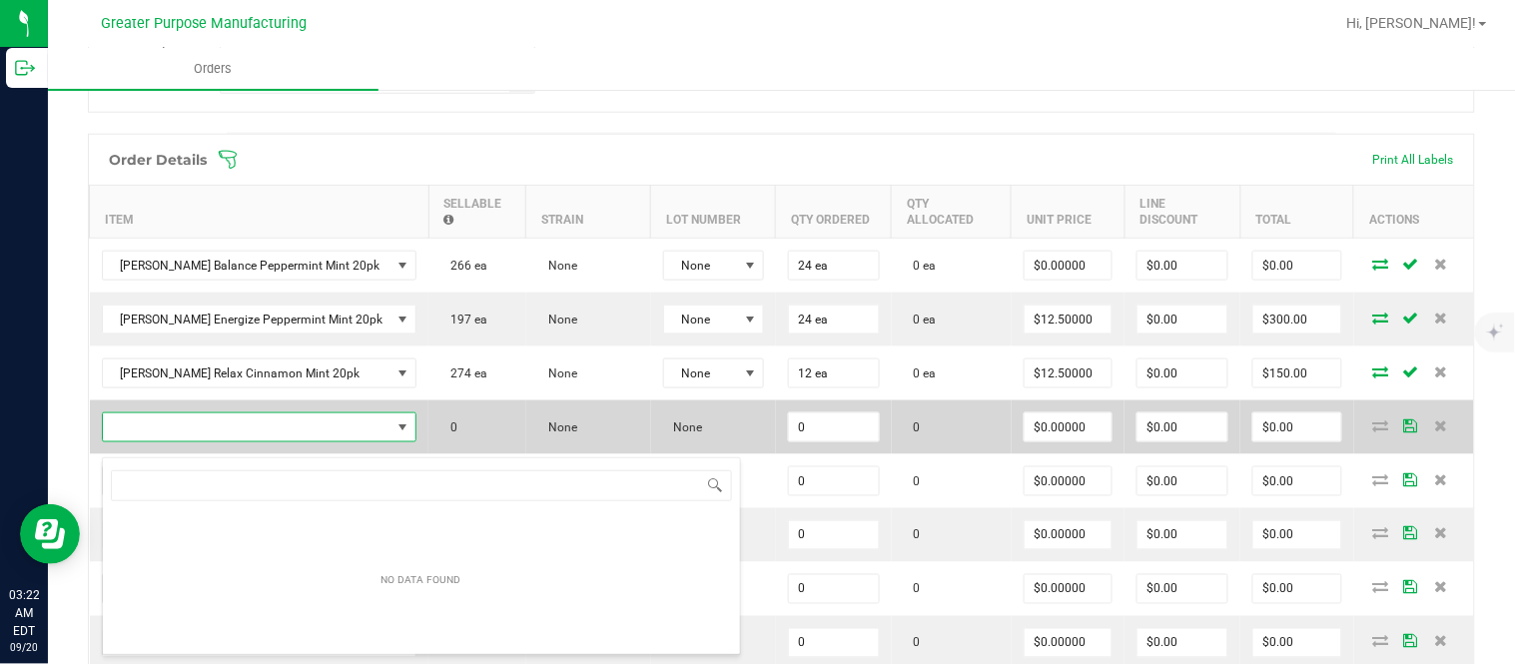
type input "1.37.60.985.0"
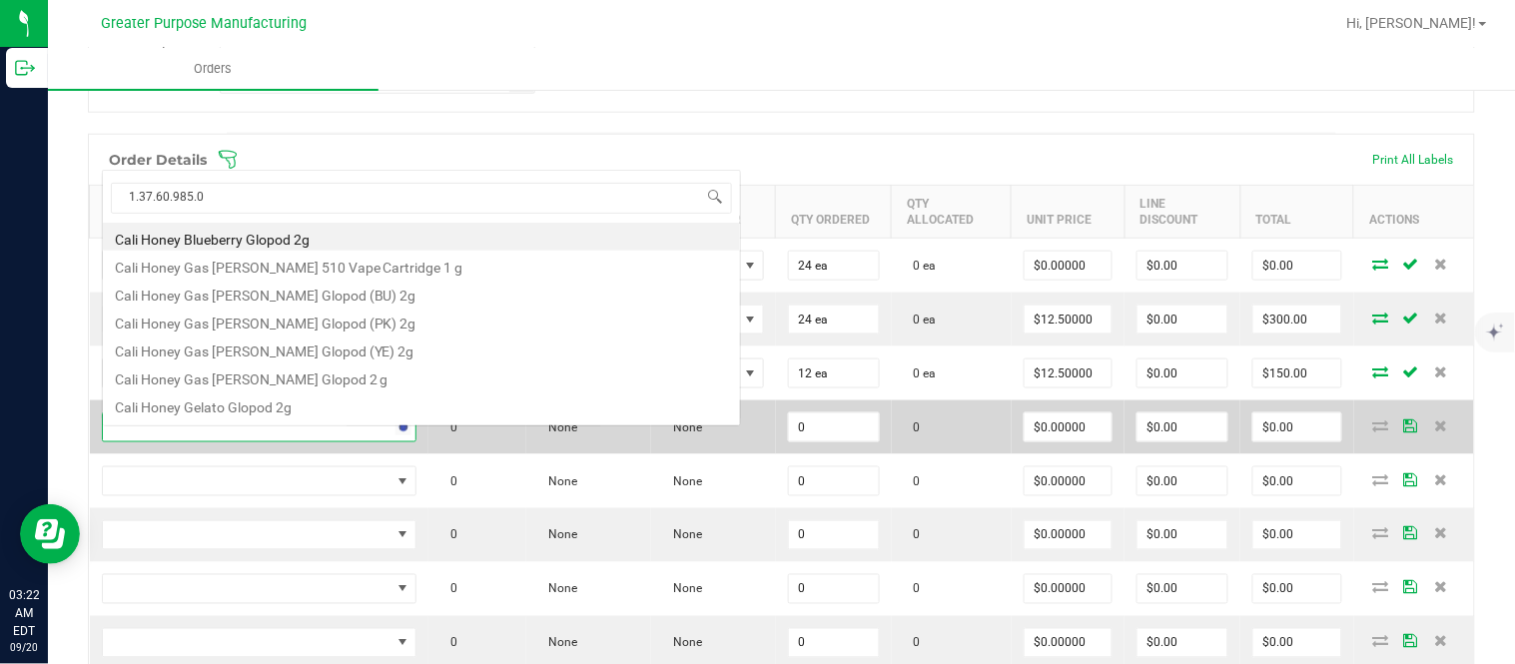
scroll to position [35, 0]
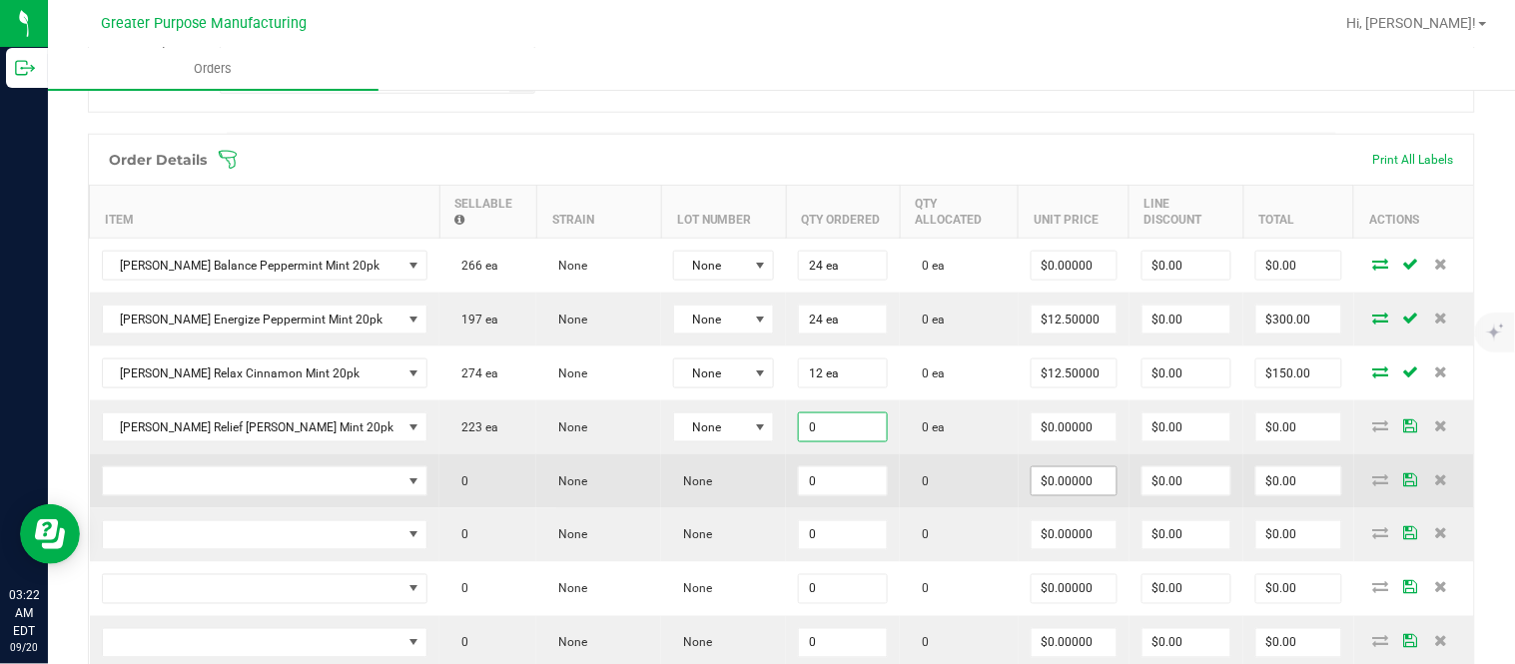
paste input "12"
type input "12 ea"
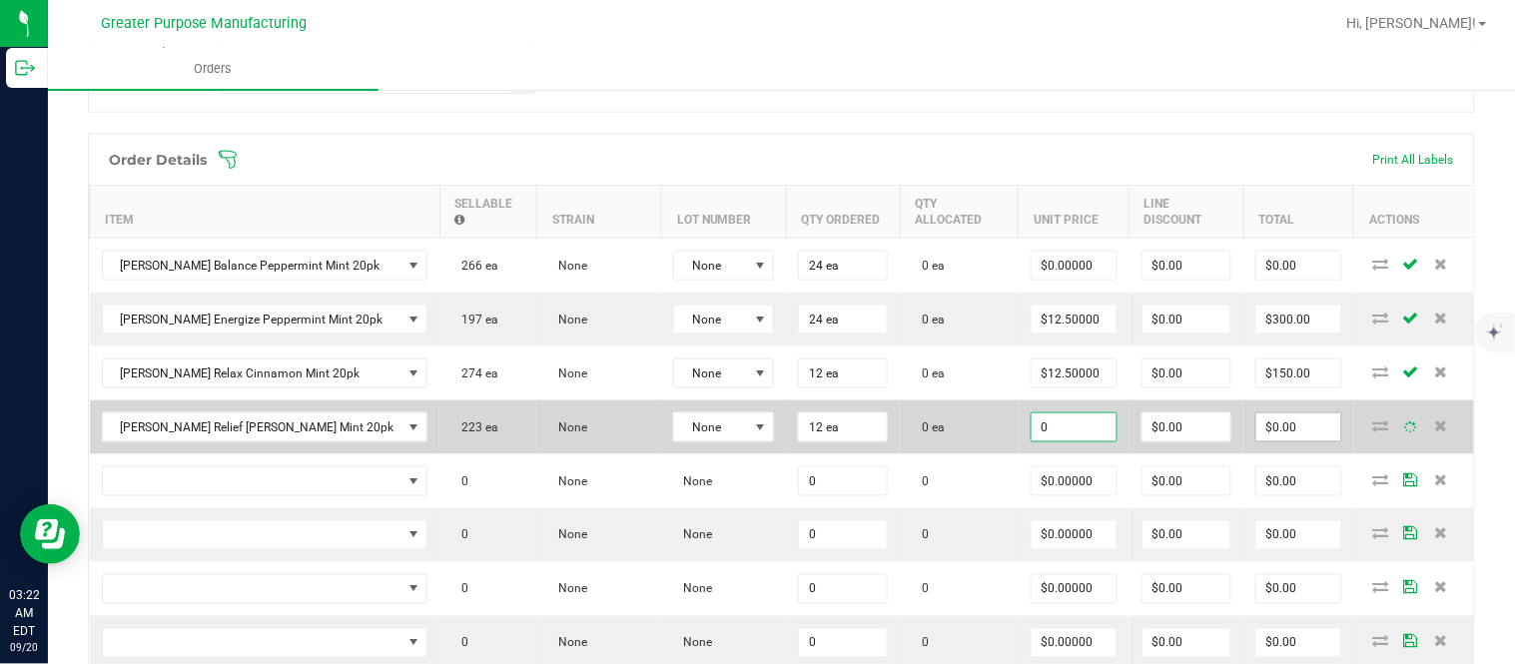
click at [1284, 441] on input "$0.00" at bounding box center [1298, 427] width 85 height 28
type input "$0.00000"
paste input "15"
type input "150"
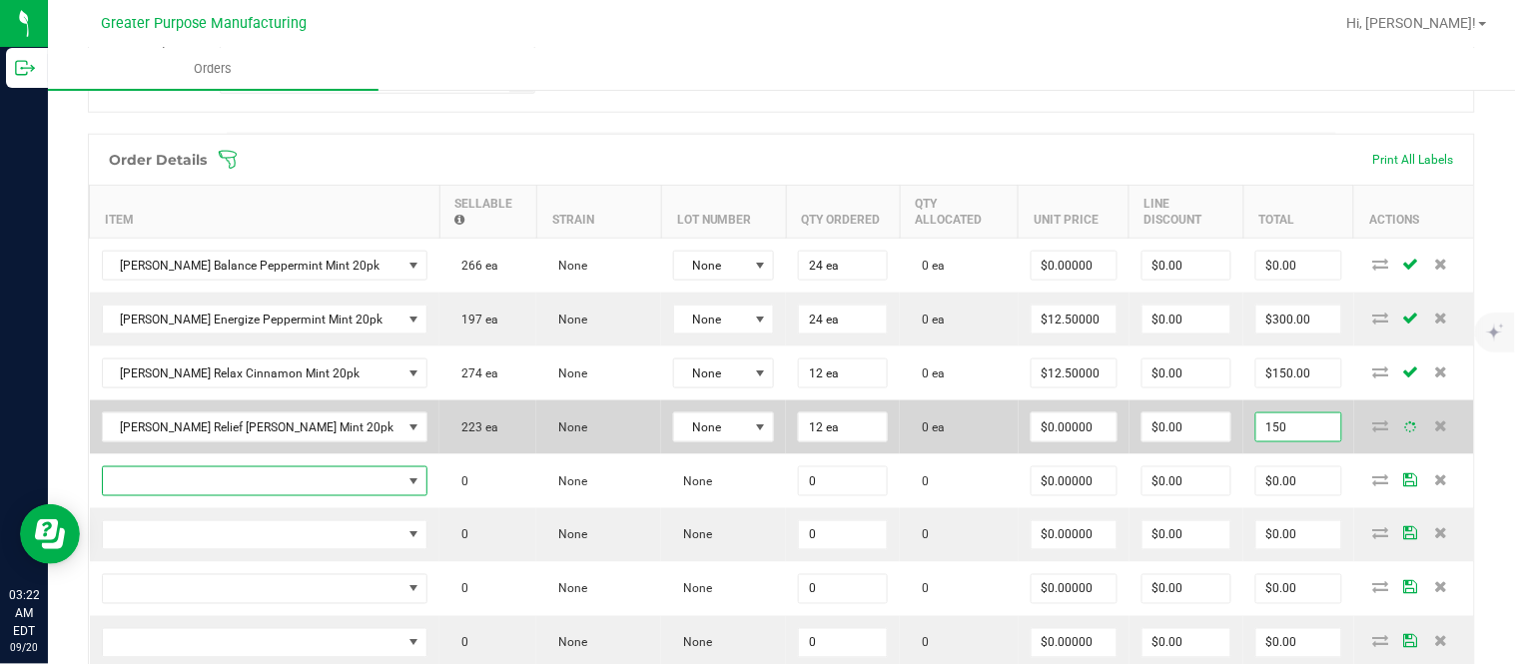
type input "$12.50000"
type input "$150.00"
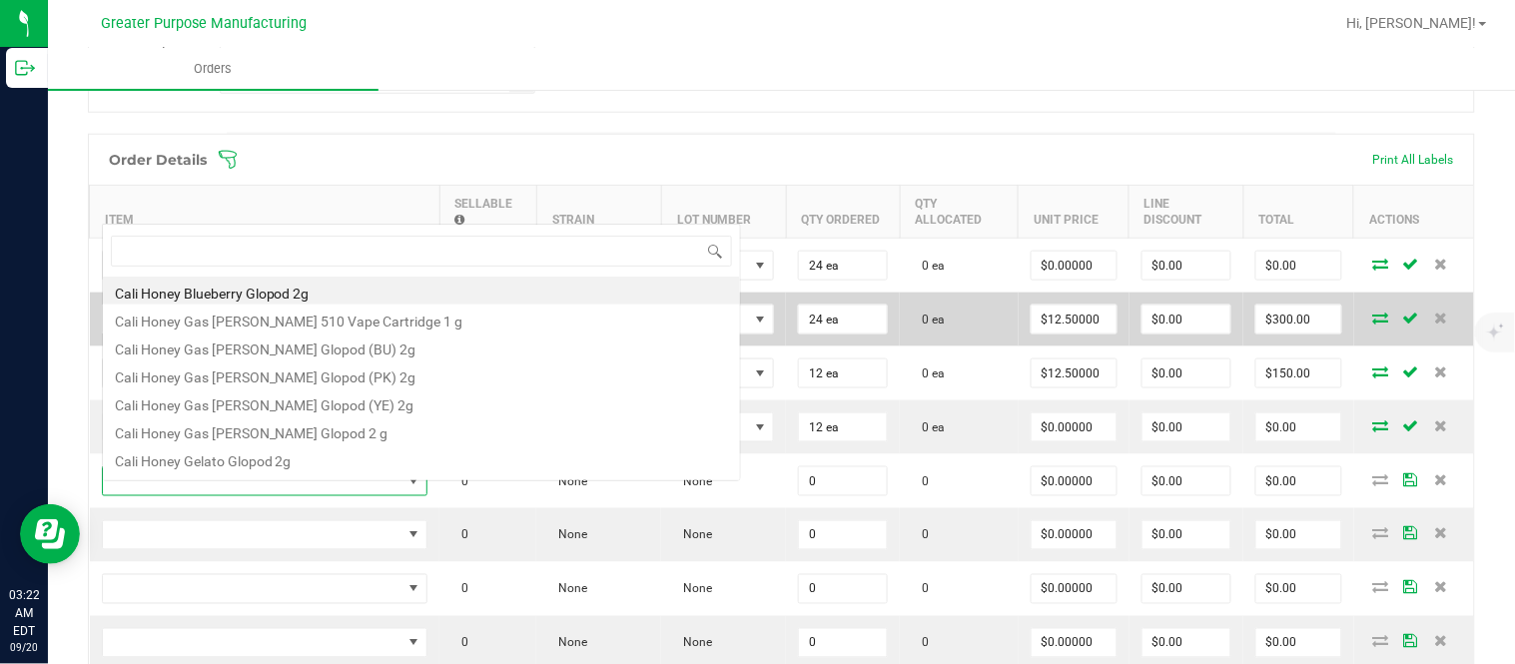
scroll to position [30, 284]
type input "1.37.60.986.0"
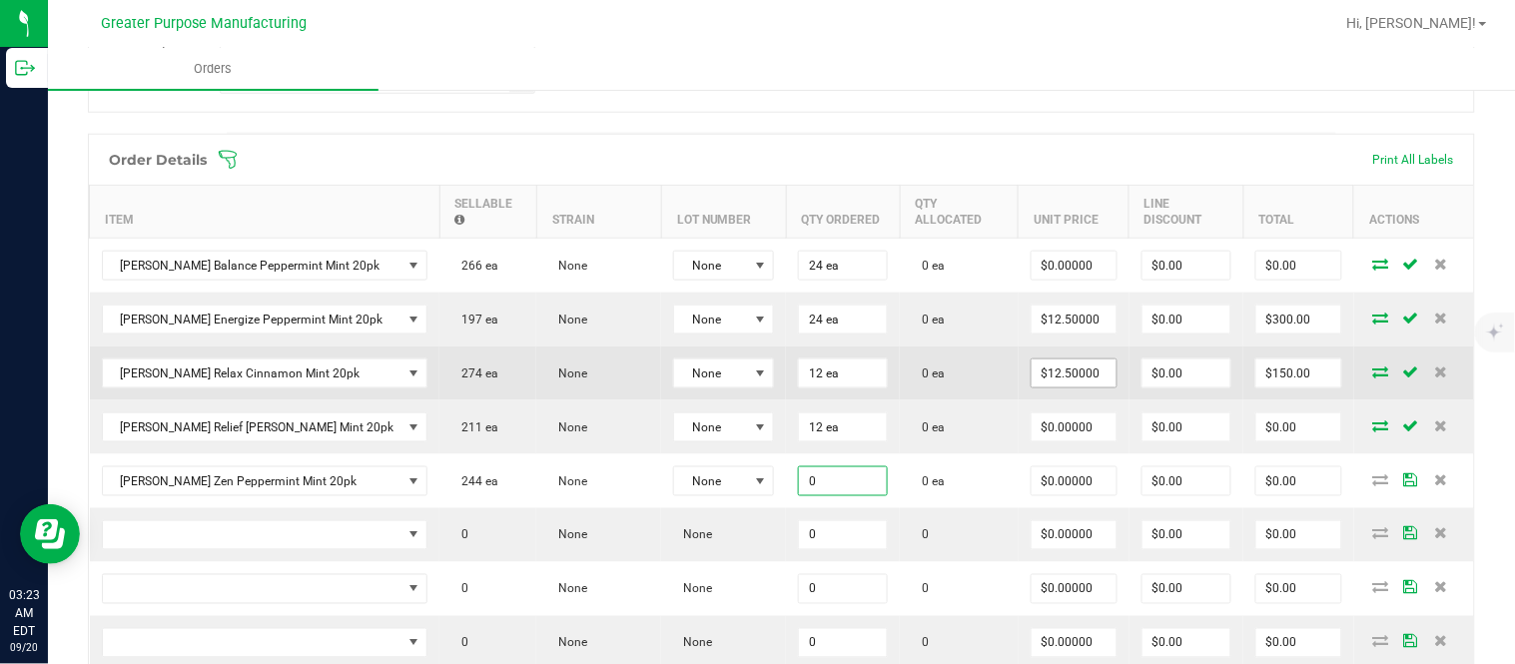
paste input "24"
type input "24 ea"
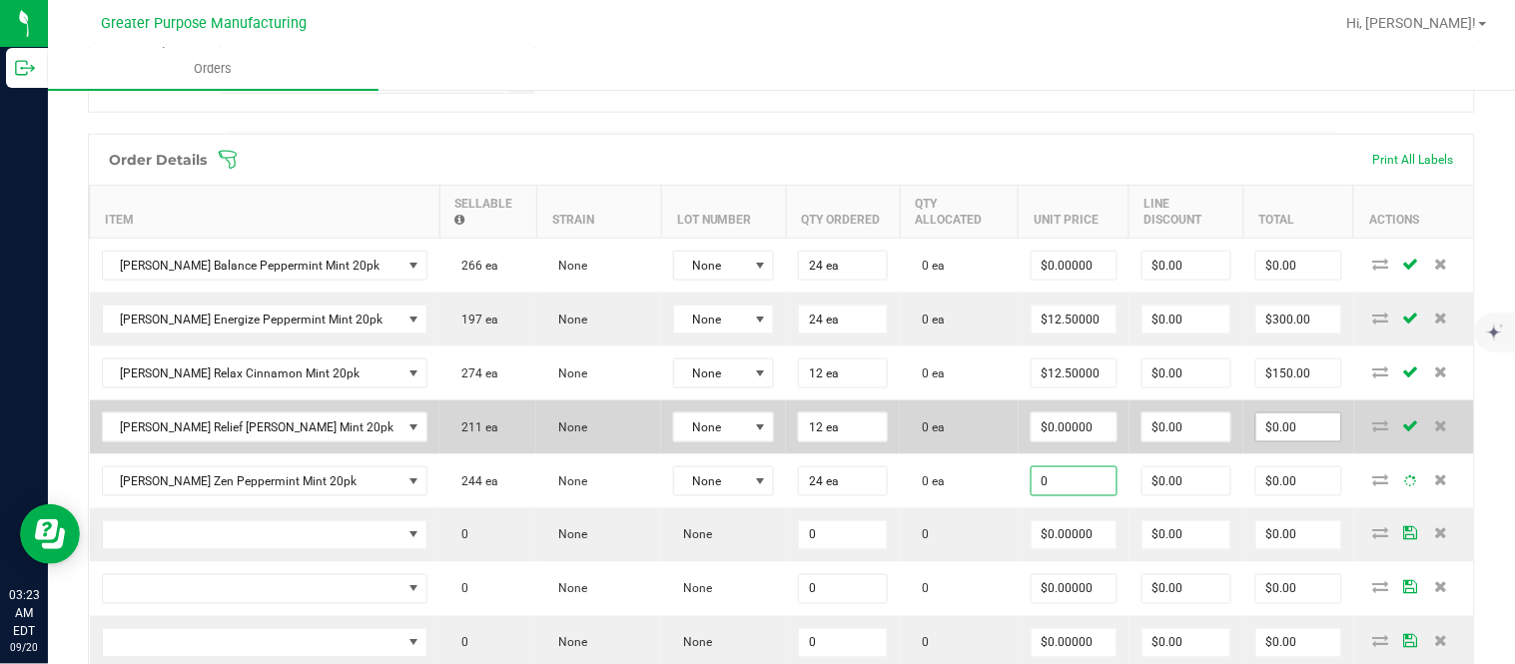
click at [1275, 441] on input "$0.00" at bounding box center [1298, 427] width 85 height 28
type input "$0.00000"
type input "0"
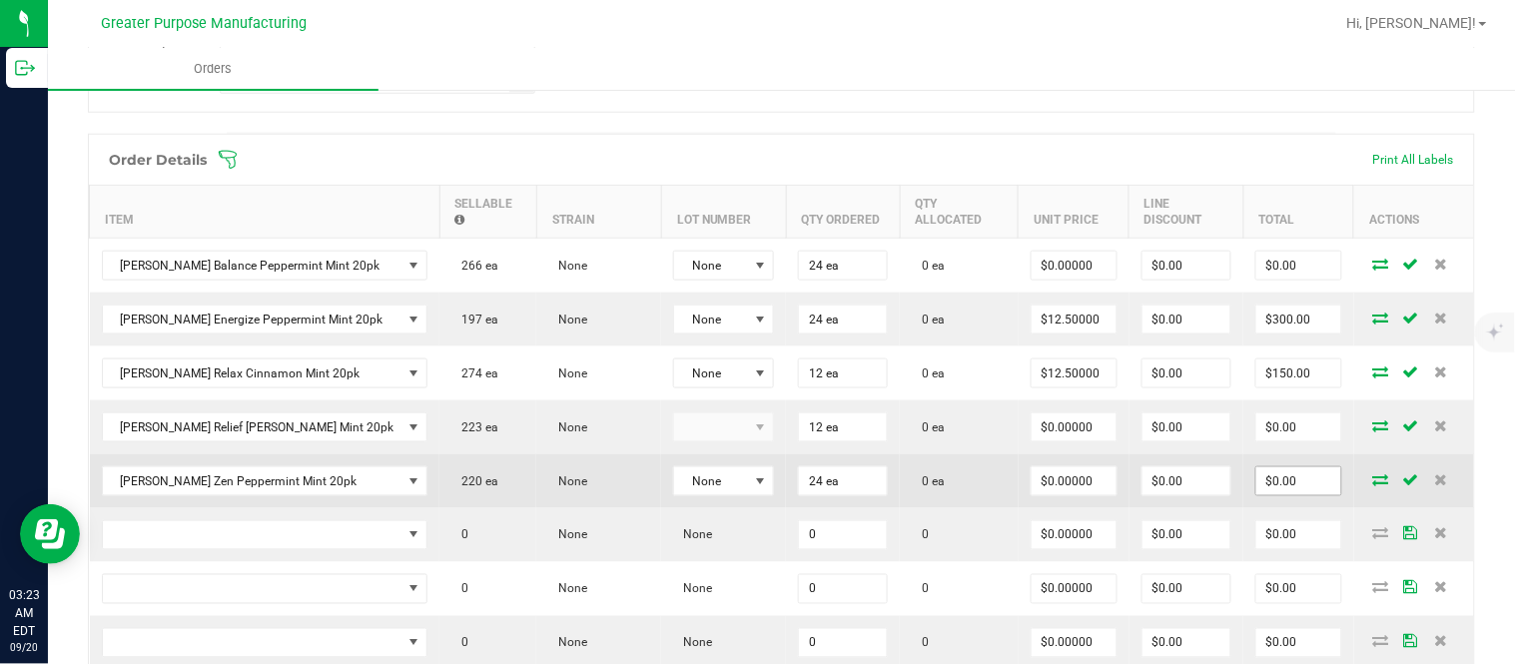
click at [1266, 495] on input "$0.00" at bounding box center [1298, 481] width 85 height 28
paste input "30"
type input "300"
type input "$12.50000"
type input "$300.00"
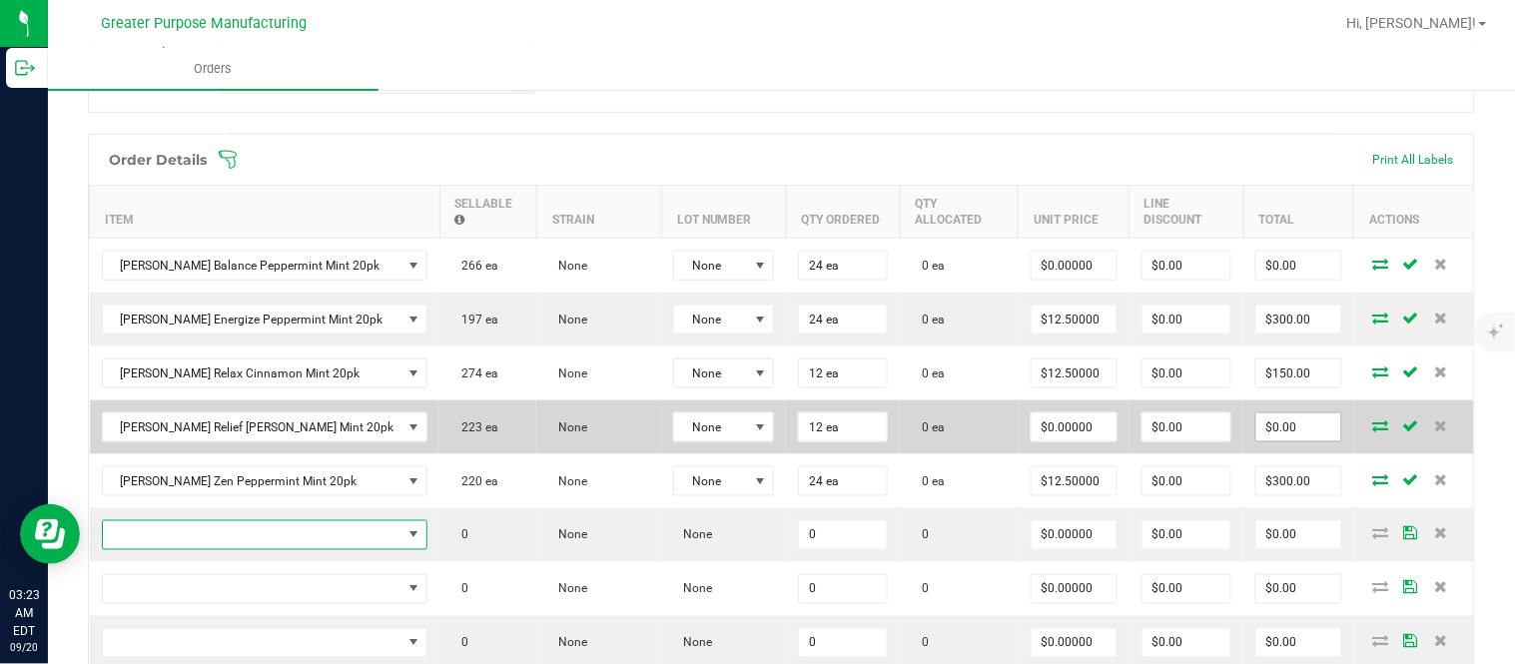
click at [1283, 432] on input "$0.00" at bounding box center [1298, 427] width 85 height 28
type input "150"
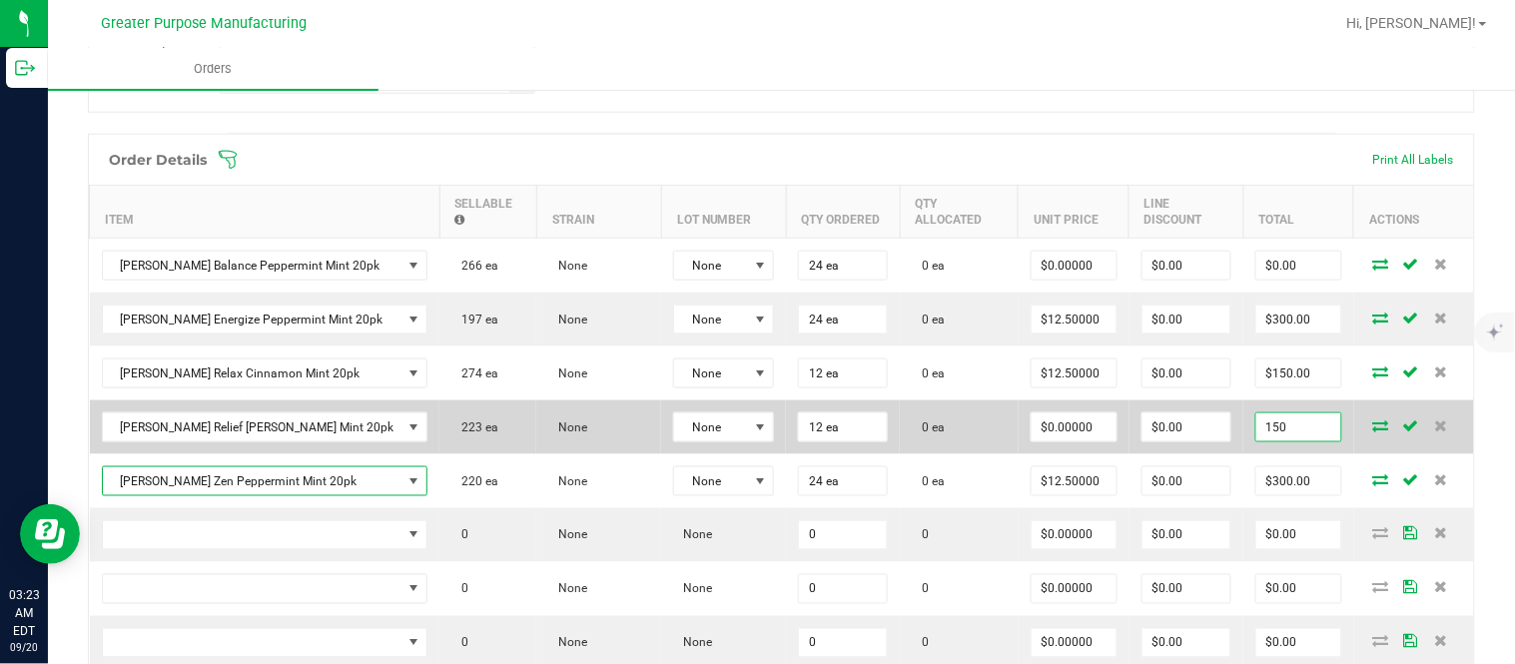
type input "$12.50000"
type input "$150.00"
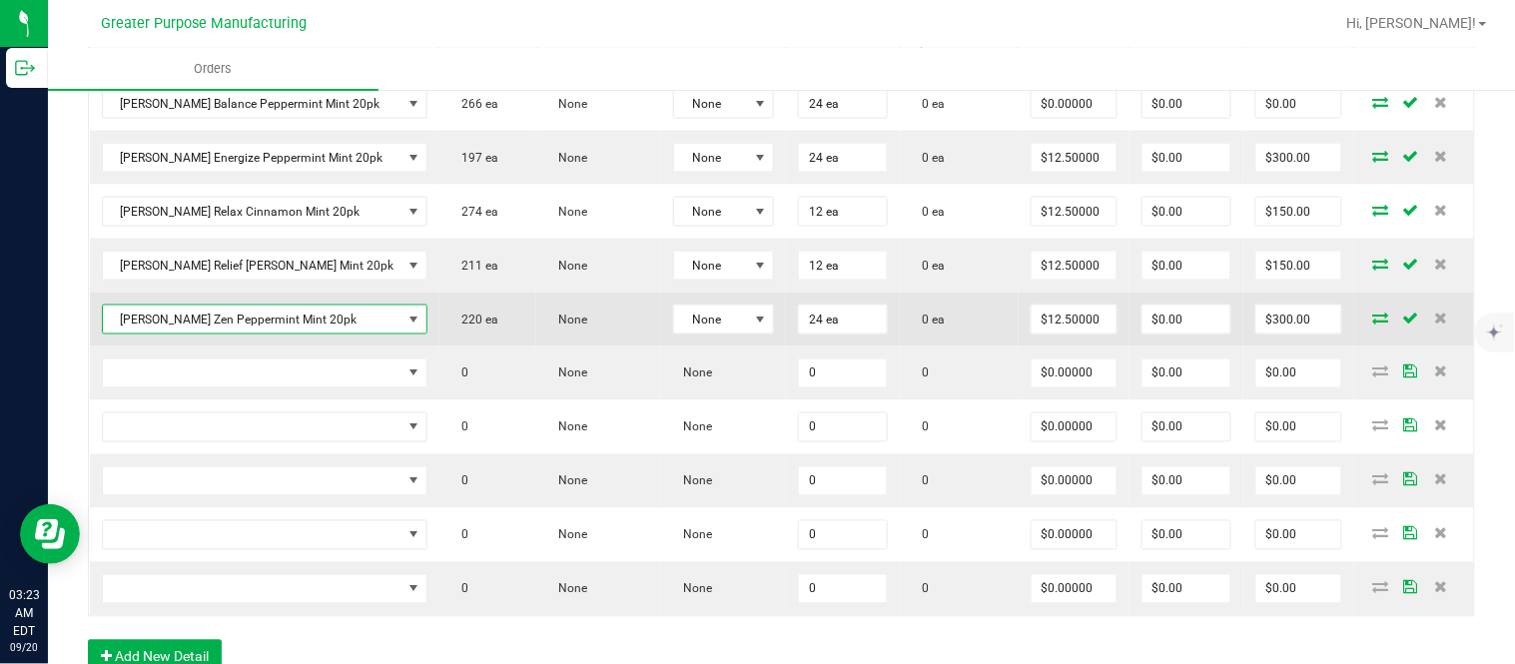
scroll to position [684, 0]
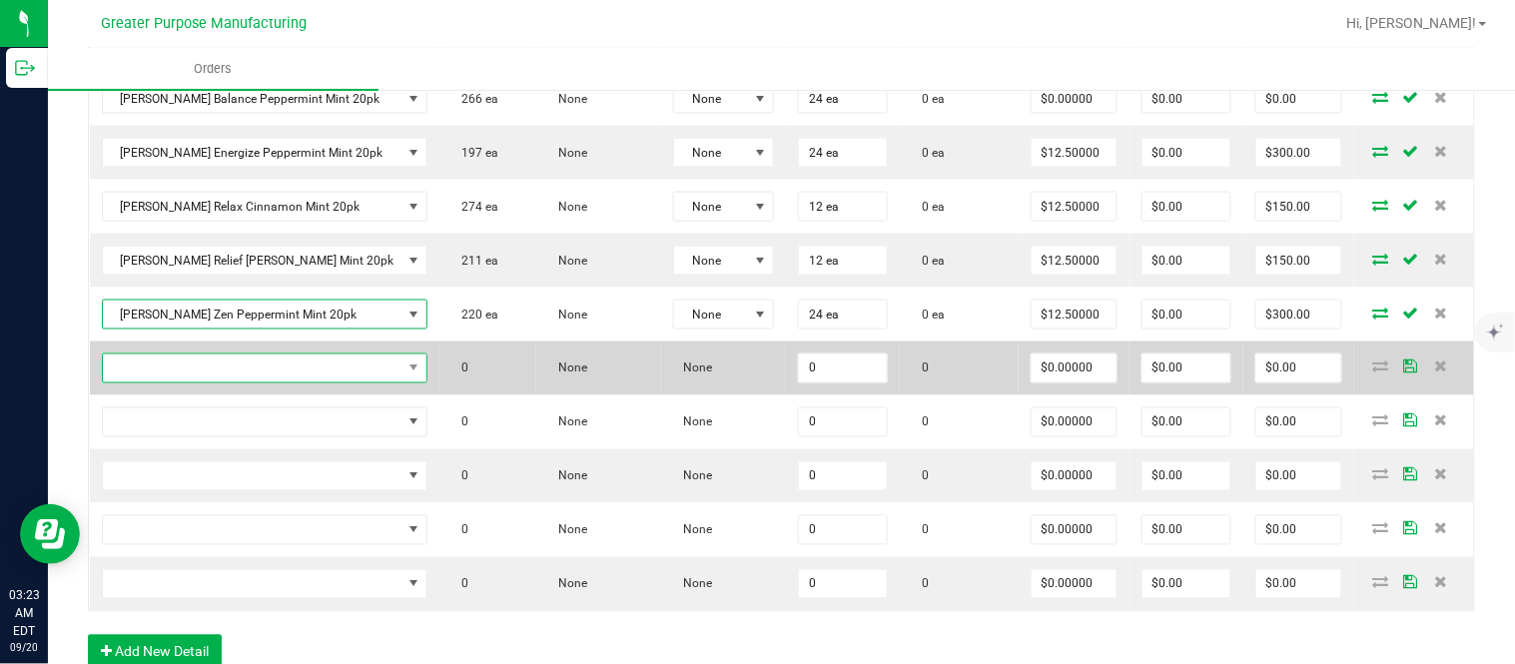
click at [248, 376] on span "NO DATA FOUND" at bounding box center [253, 368] width 300 height 28
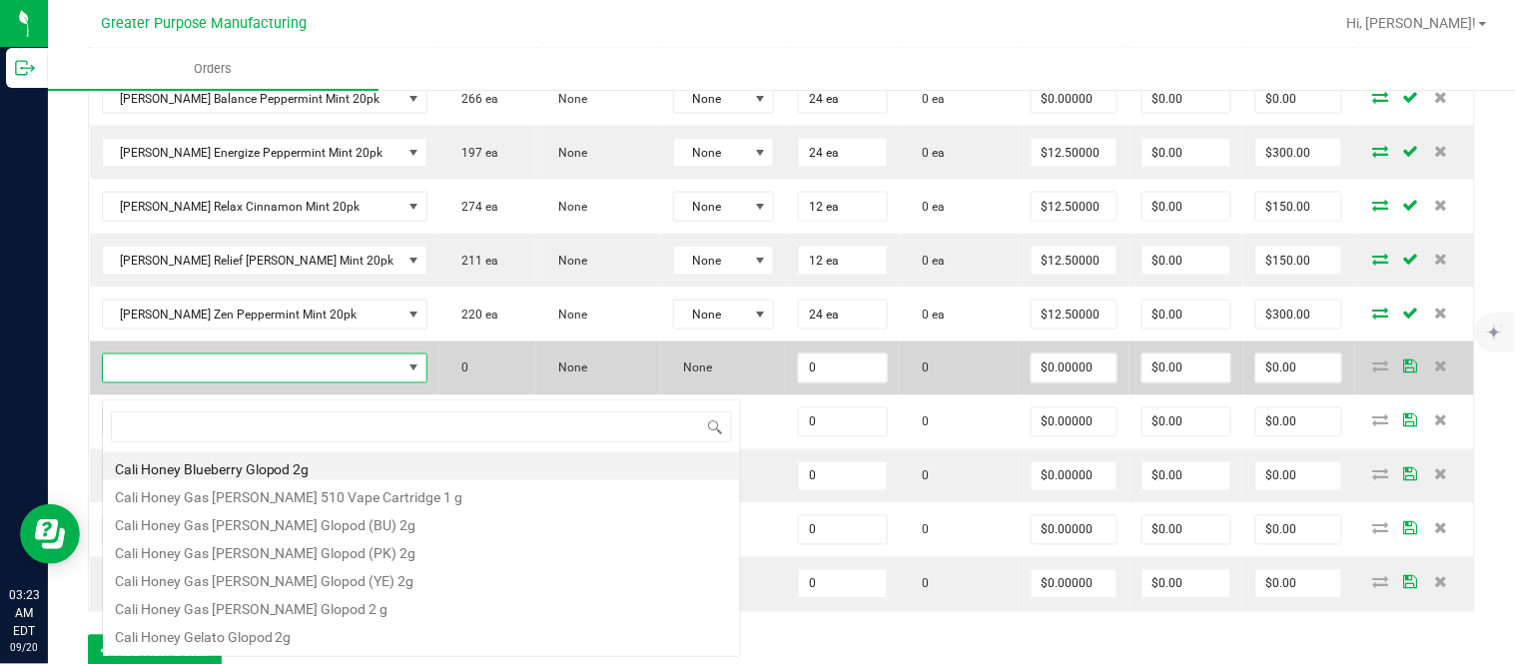
scroll to position [30, 284]
type input "1.3.29.1376.0"
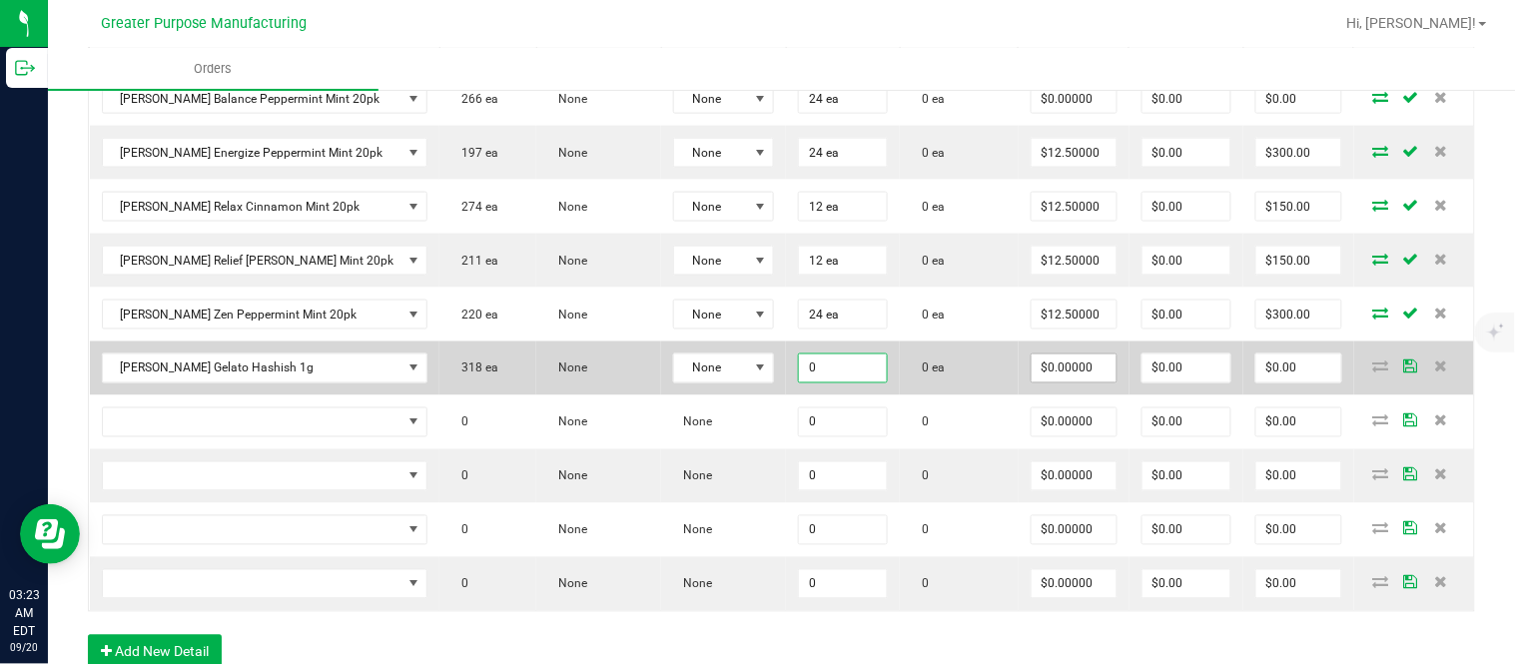
paste input "18"
type input "18 ea"
type input "0"
click at [1272, 380] on input "$0.00" at bounding box center [1298, 368] width 85 height 28
paste input "45"
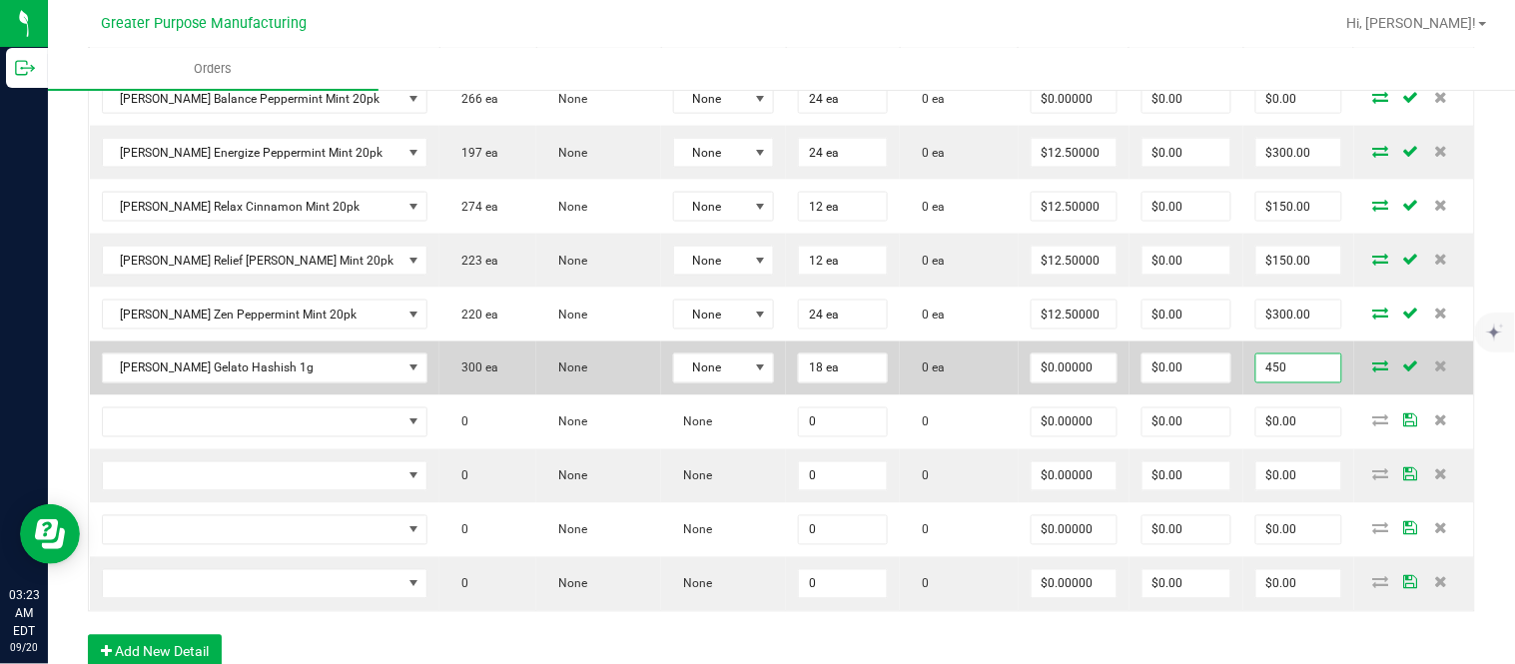
type input "450"
type input "$25.00000"
type input "$450.00"
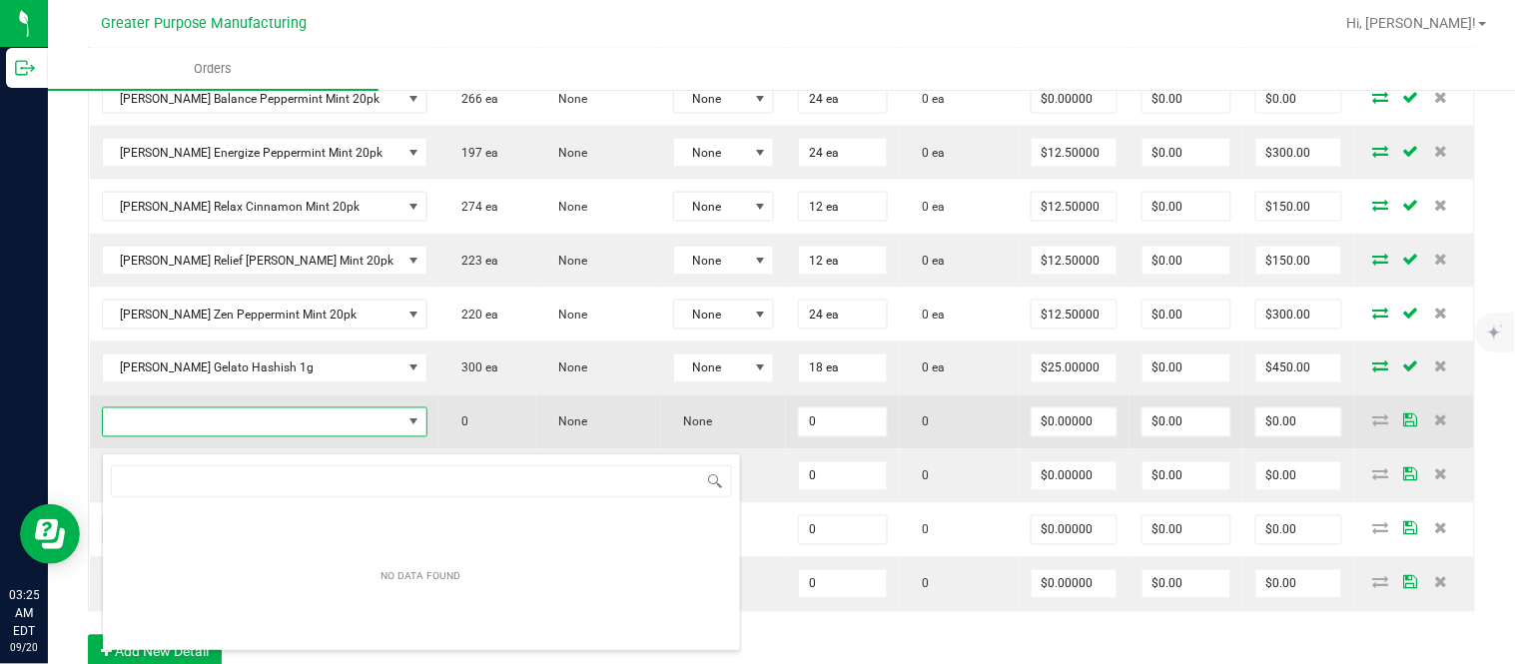
type input "1.5.7.1053.0"
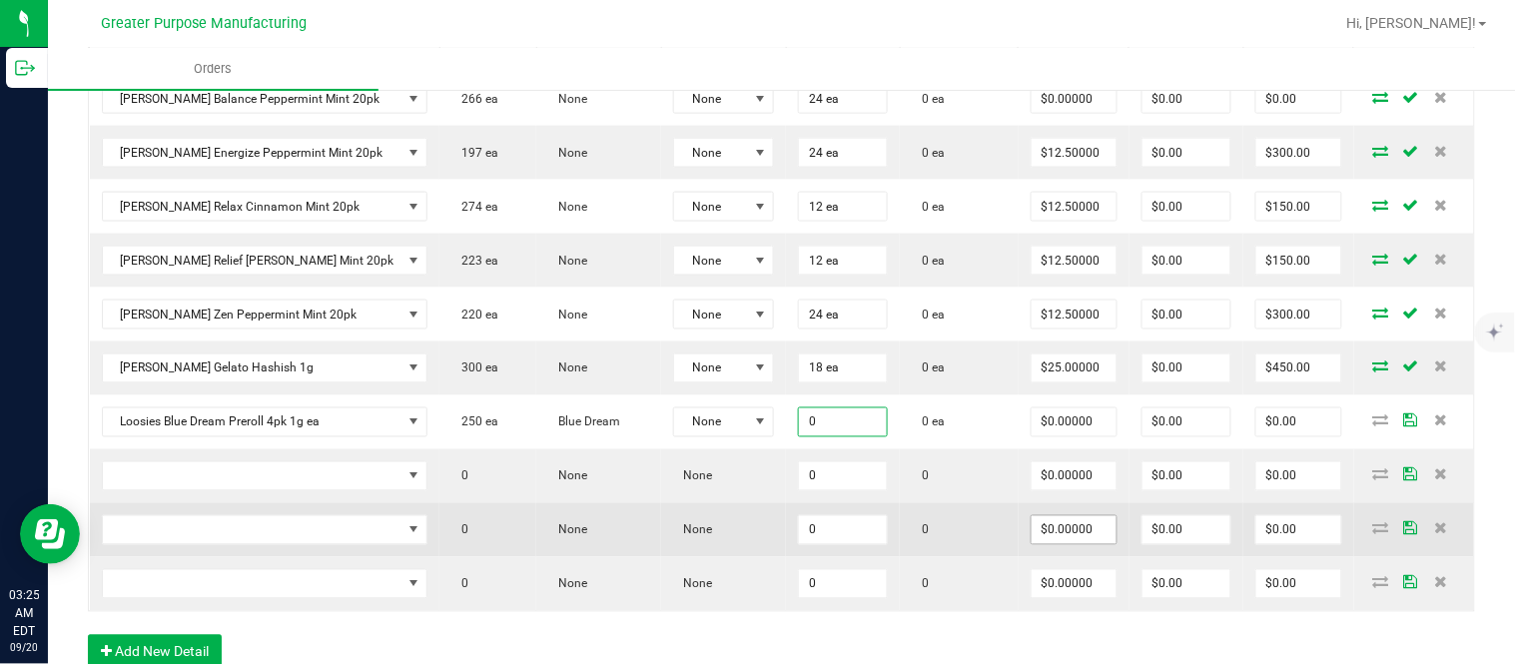
paste input "5"
type input "50 ea"
type input "0"
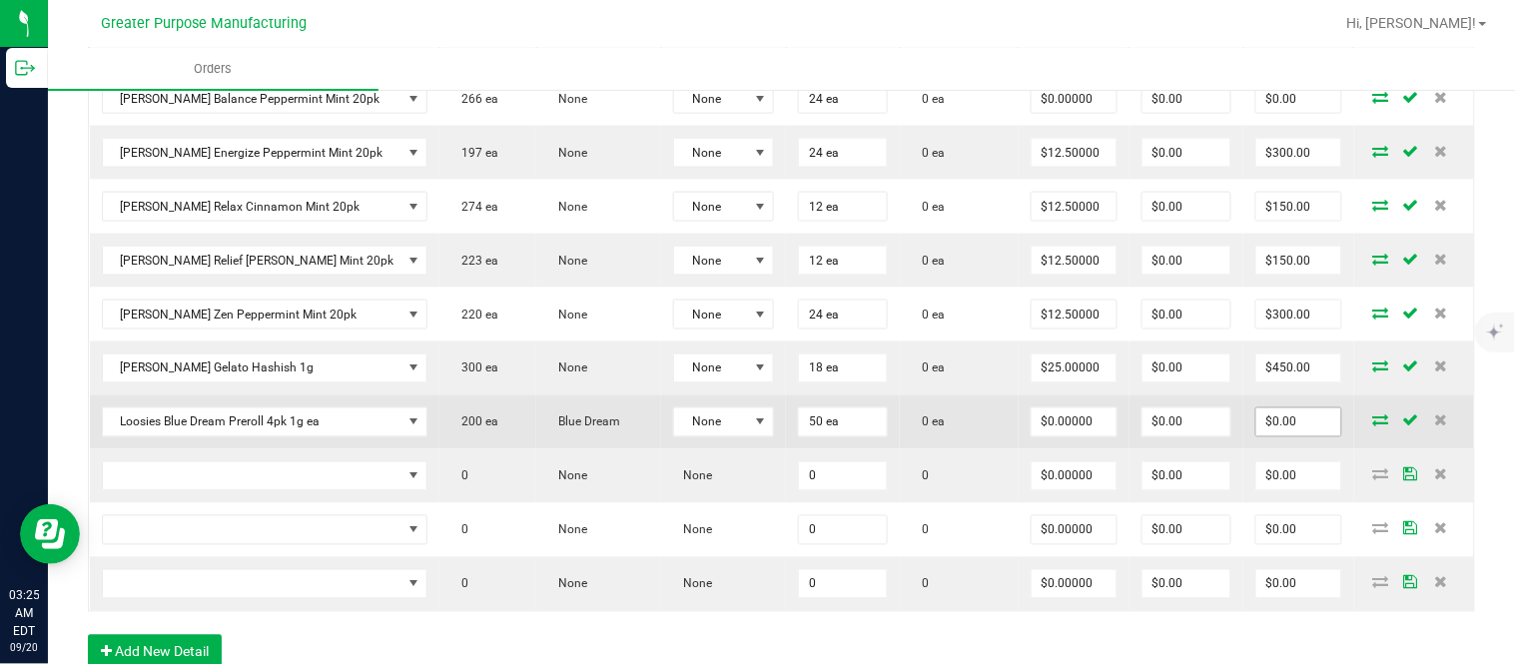
click at [1274, 436] on input "$0.00" at bounding box center [1298, 422] width 85 height 28
paste input "110"
type input "1100"
type input "$22.00000"
type input "$1,100.00"
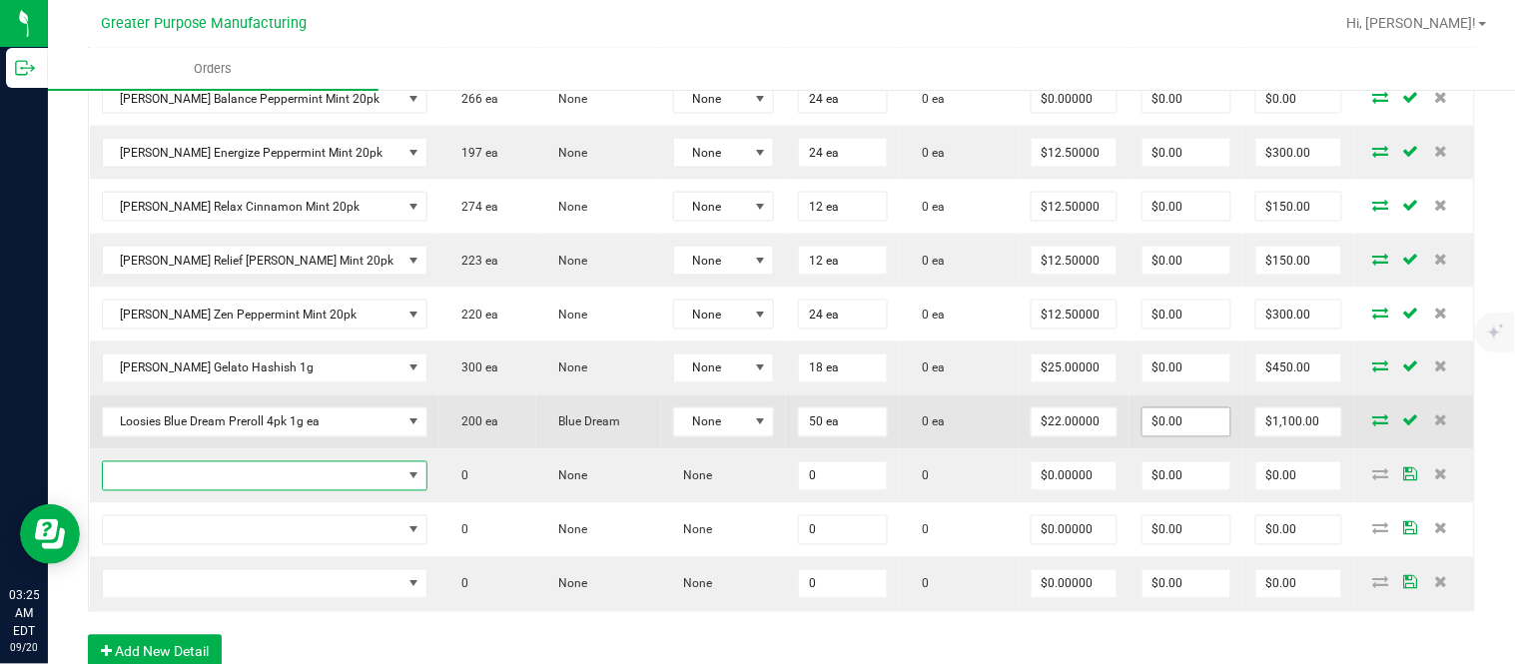
click at [1174, 436] on input "$0.00" at bounding box center [1186, 422] width 89 height 28
paste input "14"
type input "140"
type input "960"
type input "$140.00"
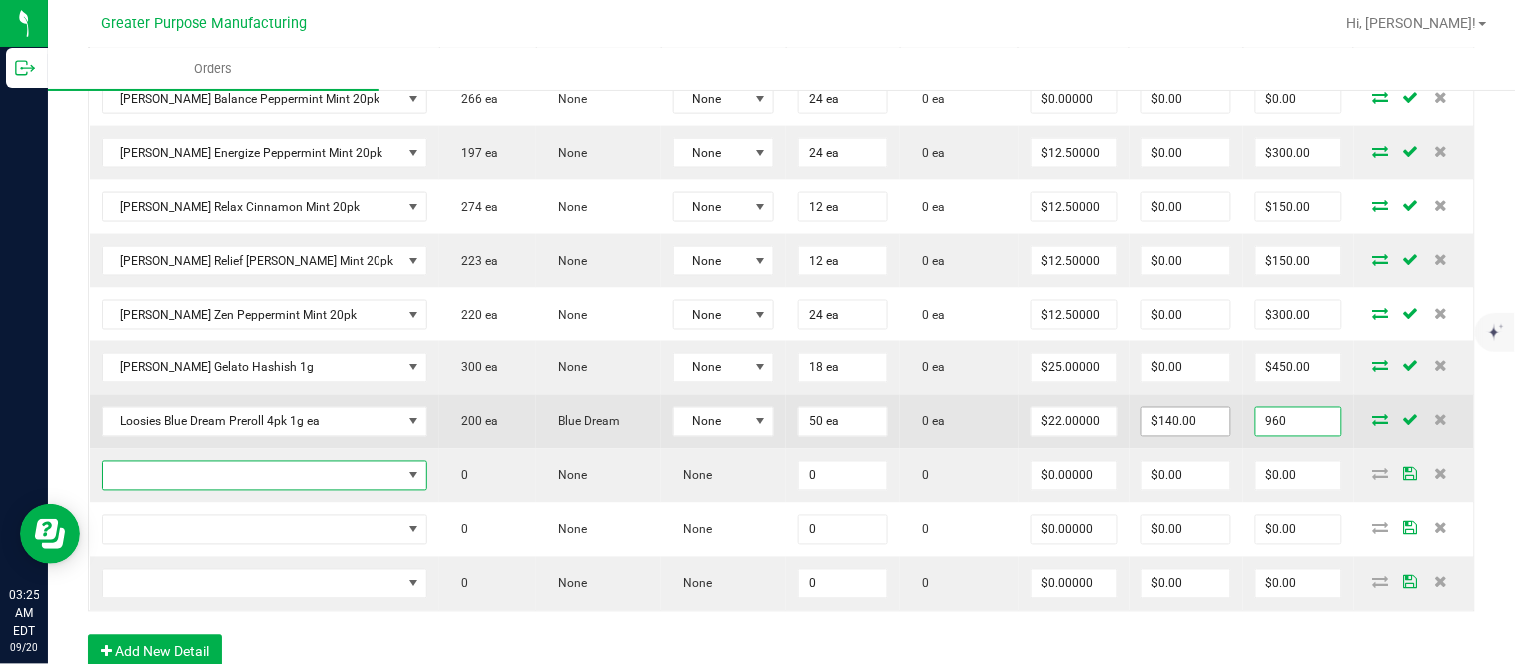
type input "$960.00"
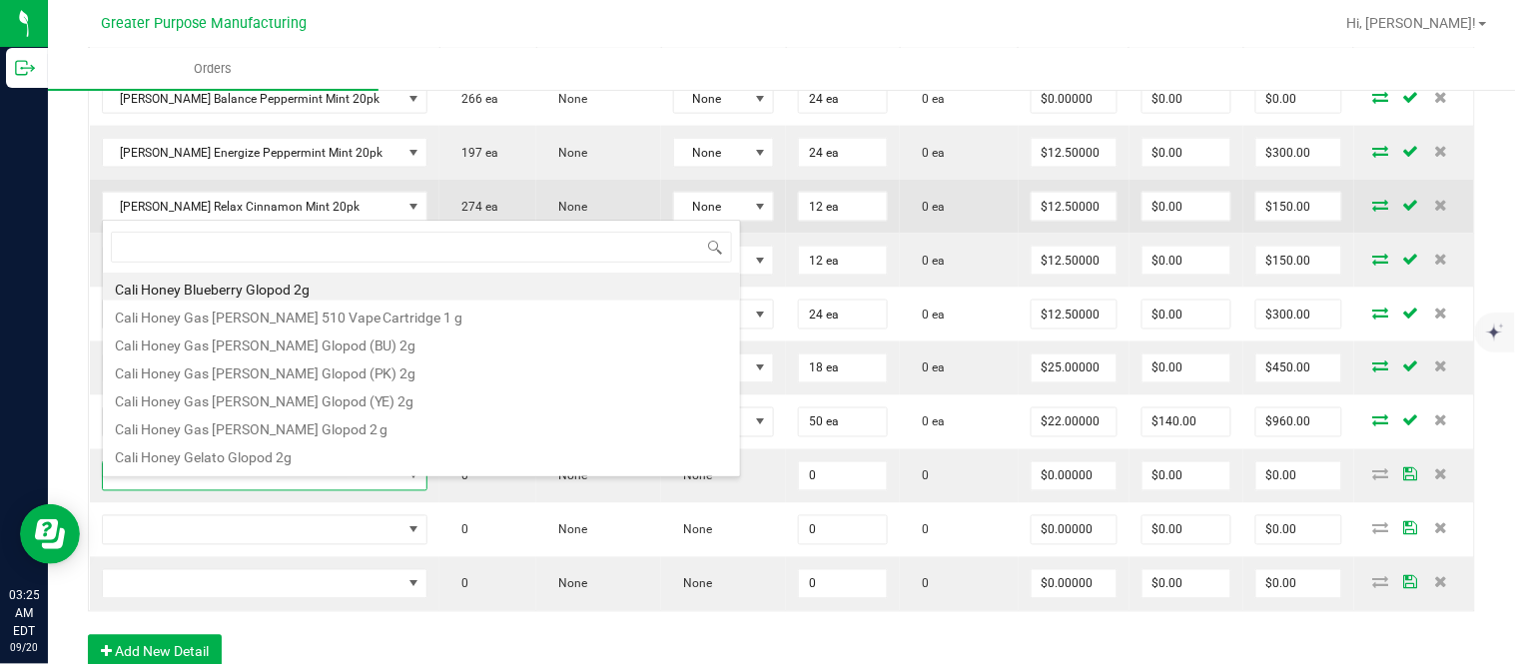
type input "1.5.7.1275.0"
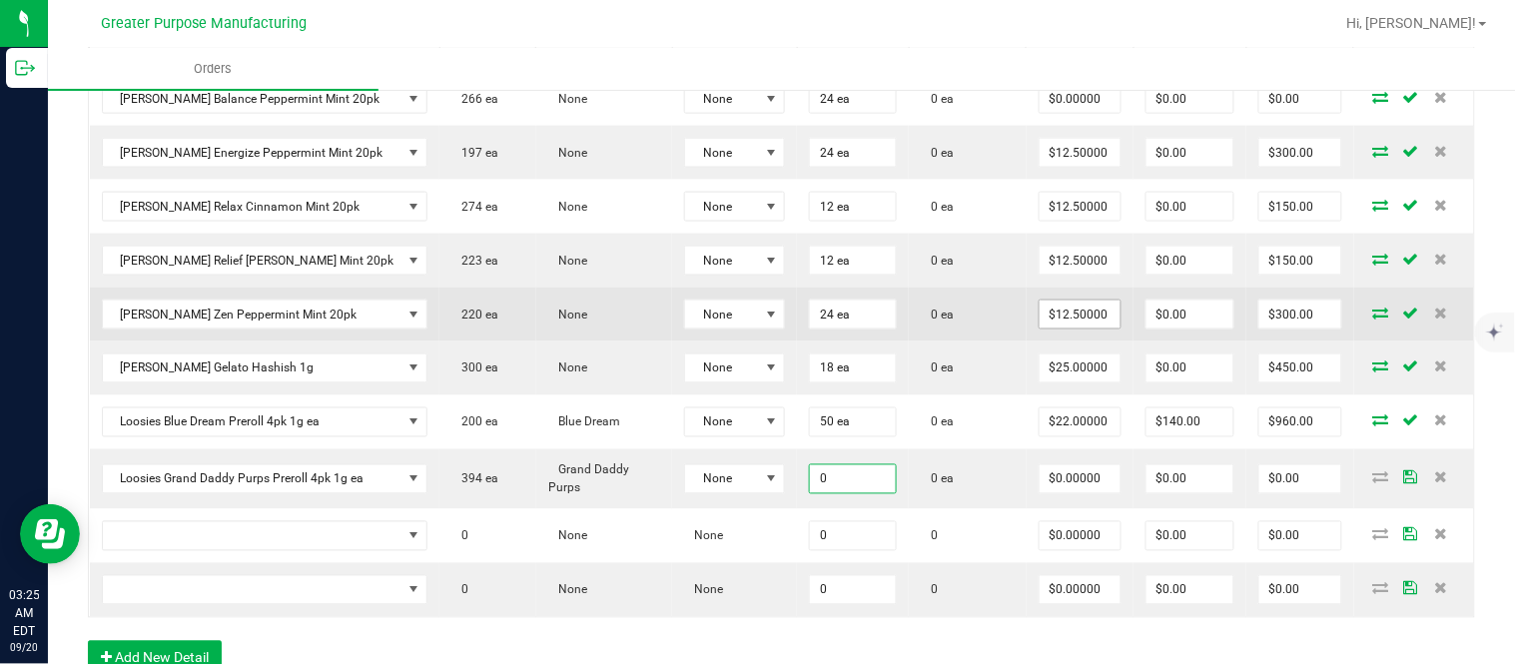
paste input "5"
type input "50 ea"
type input "0"
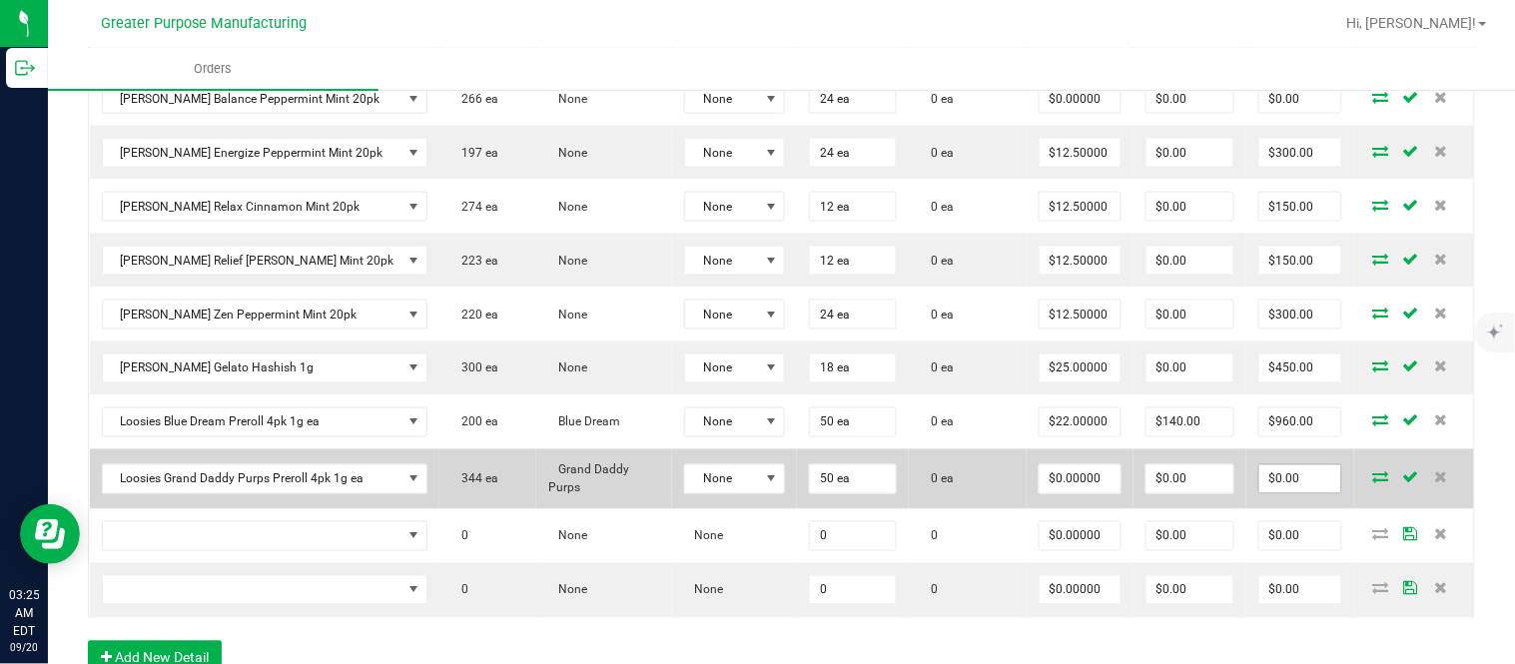
click at [1281, 491] on input "$0.00" at bounding box center [1300, 479] width 82 height 28
paste input "120"
type input "1200"
type input "$24.00000"
type input "$1,200.00"
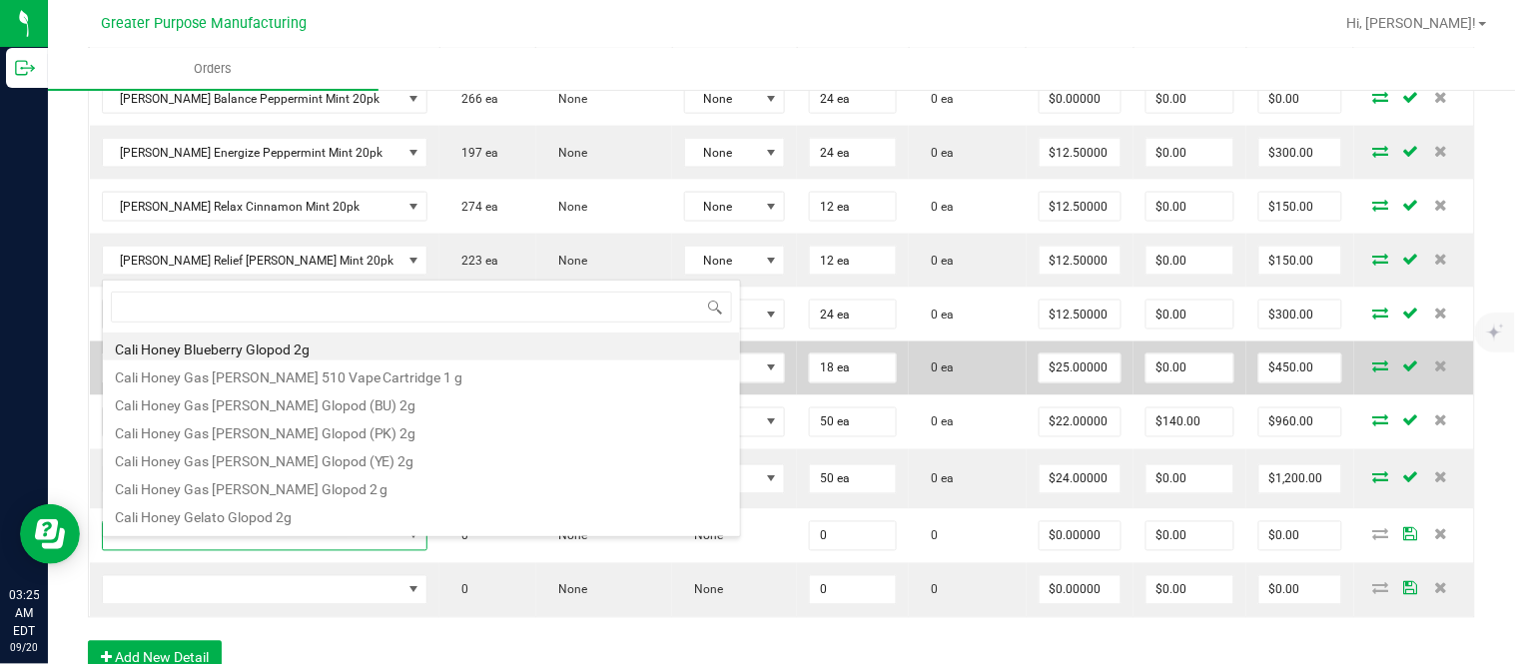
scroll to position [30, 292]
type input "1.5.7.1224.0"
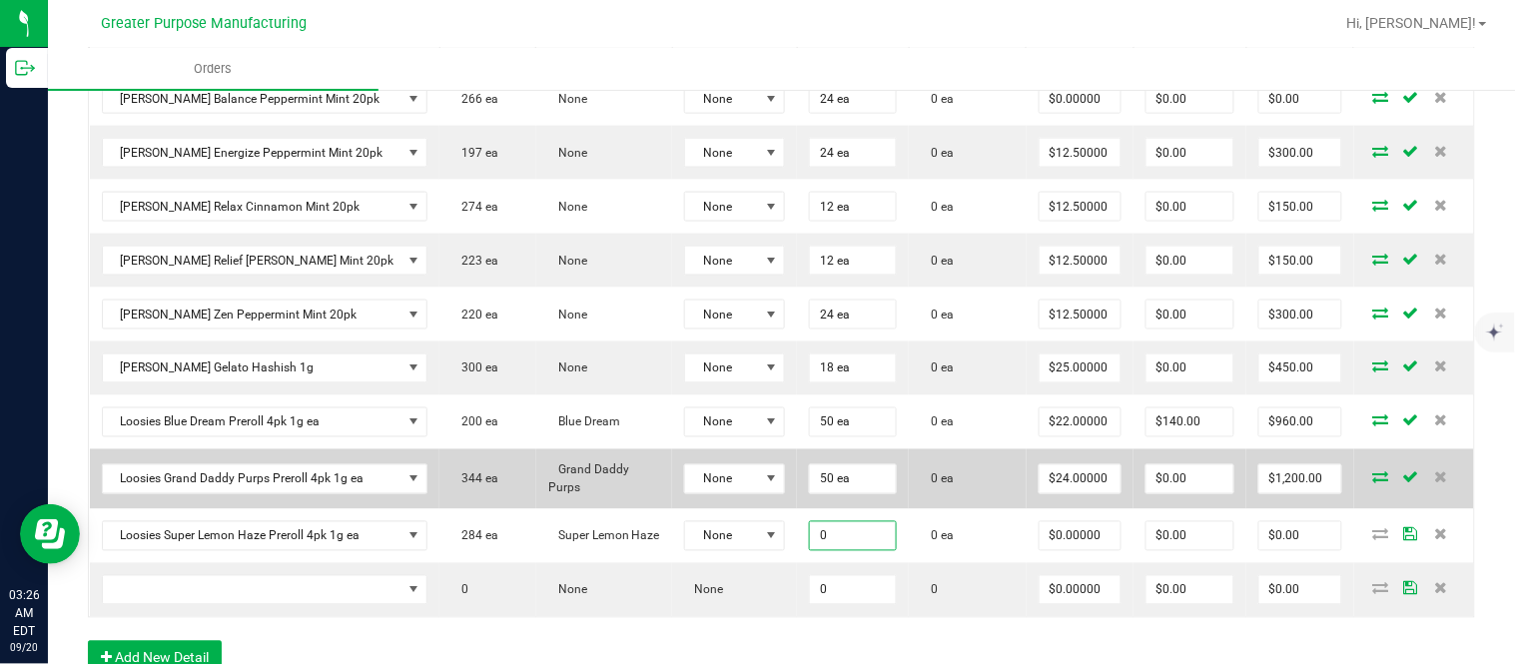
paste input "5"
type input "50 ea"
type input "$0.00000"
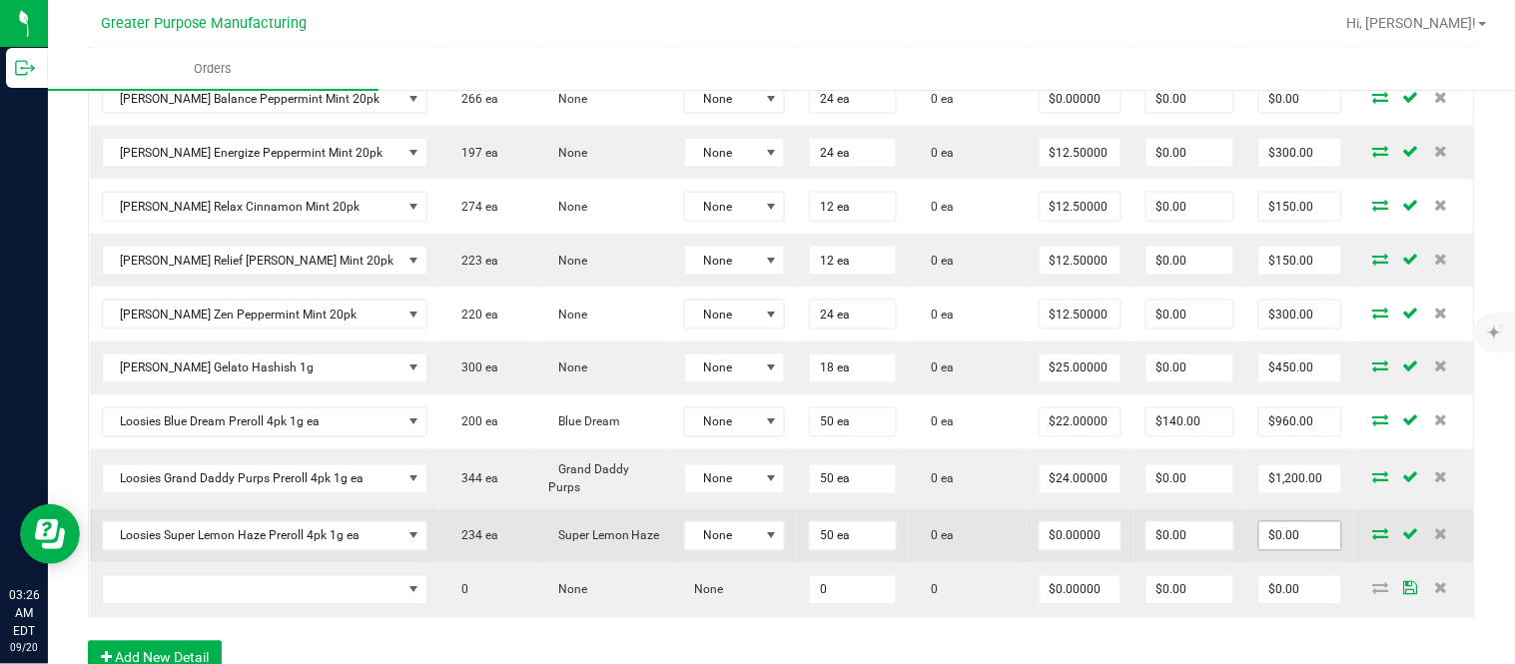
click at [1261, 546] on input "$0.00" at bounding box center [1300, 536] width 82 height 28
paste input "110"
type input "1100"
type input "$22.00000"
type input "$1,100.00"
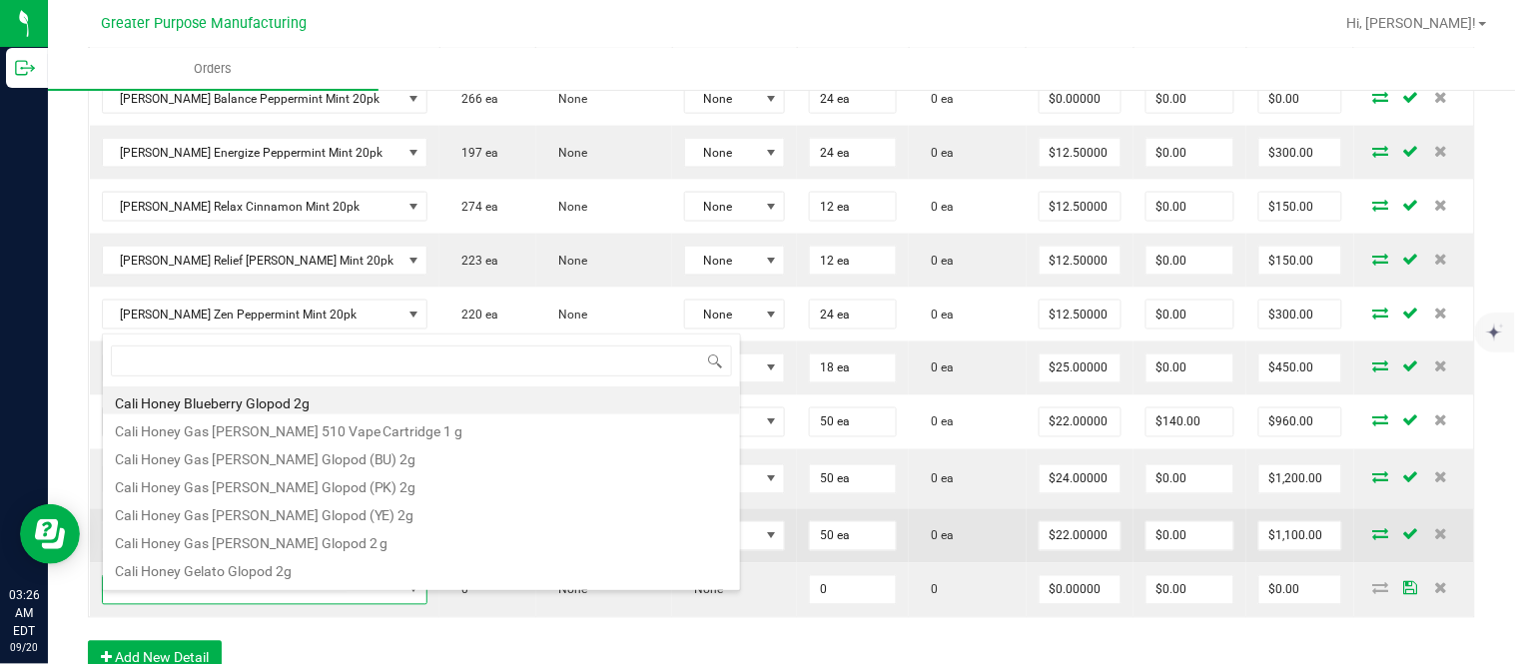
type input "1.5.7.781.0"
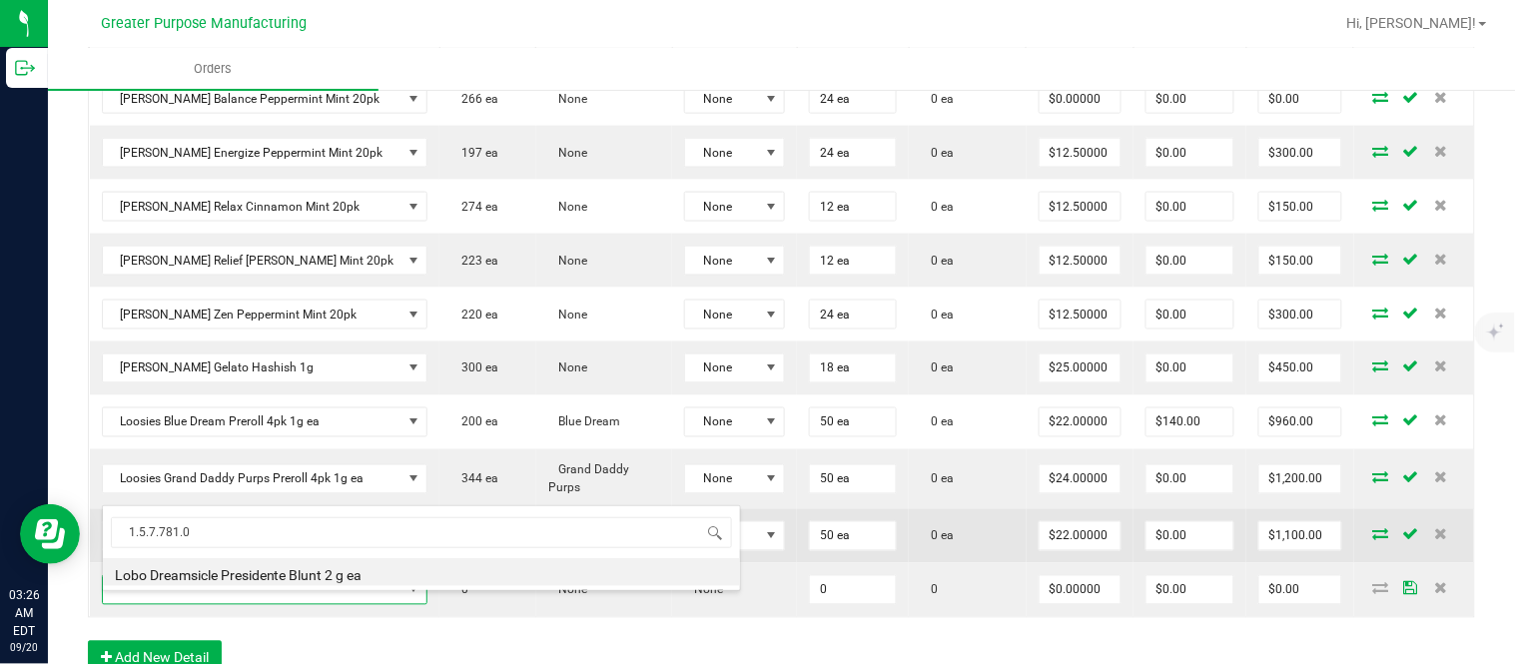
type input "0 ea"
type input "$16.00000"
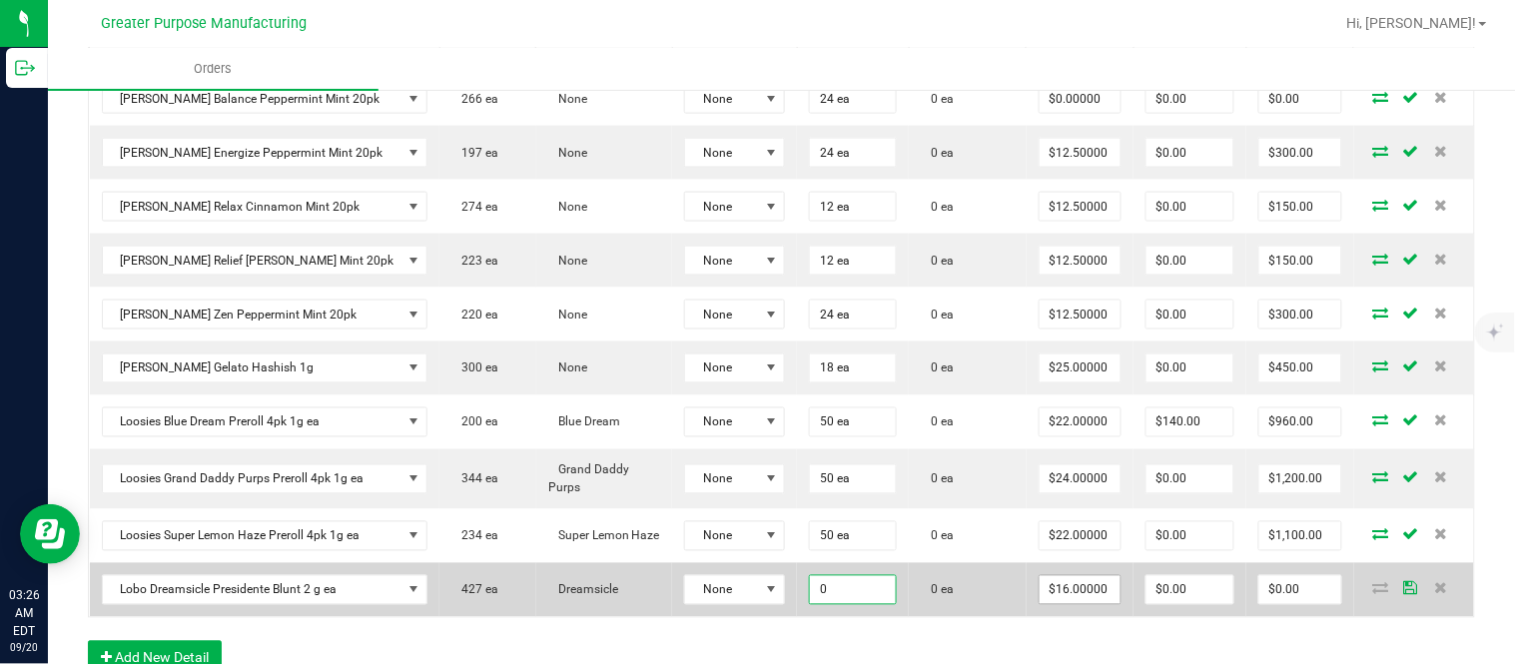
paste input "2"
type input "20"
type input "16"
type input "20 ea"
type input "$320.00"
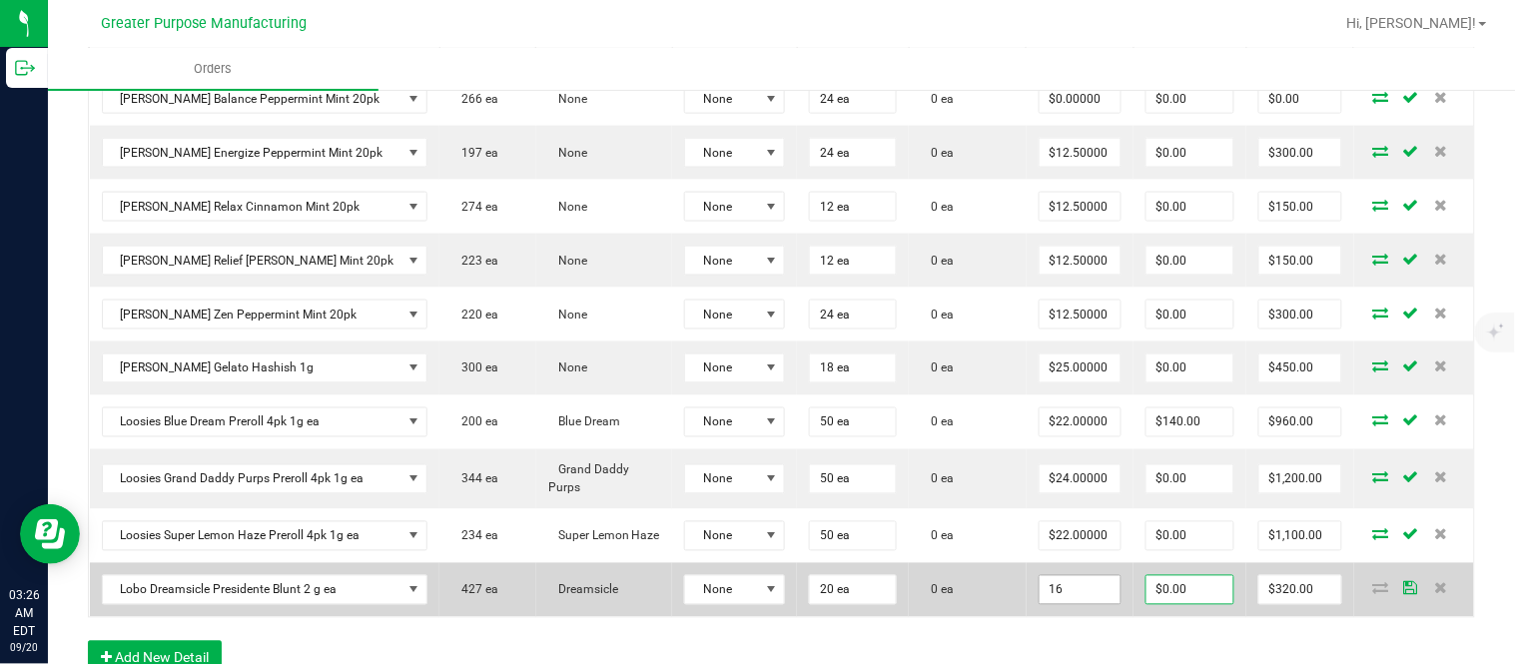
type input "0"
type input "$16.00000"
click at [1275, 600] on input "$320.00" at bounding box center [1300, 590] width 82 height 28
paste input "0"
type input "300"
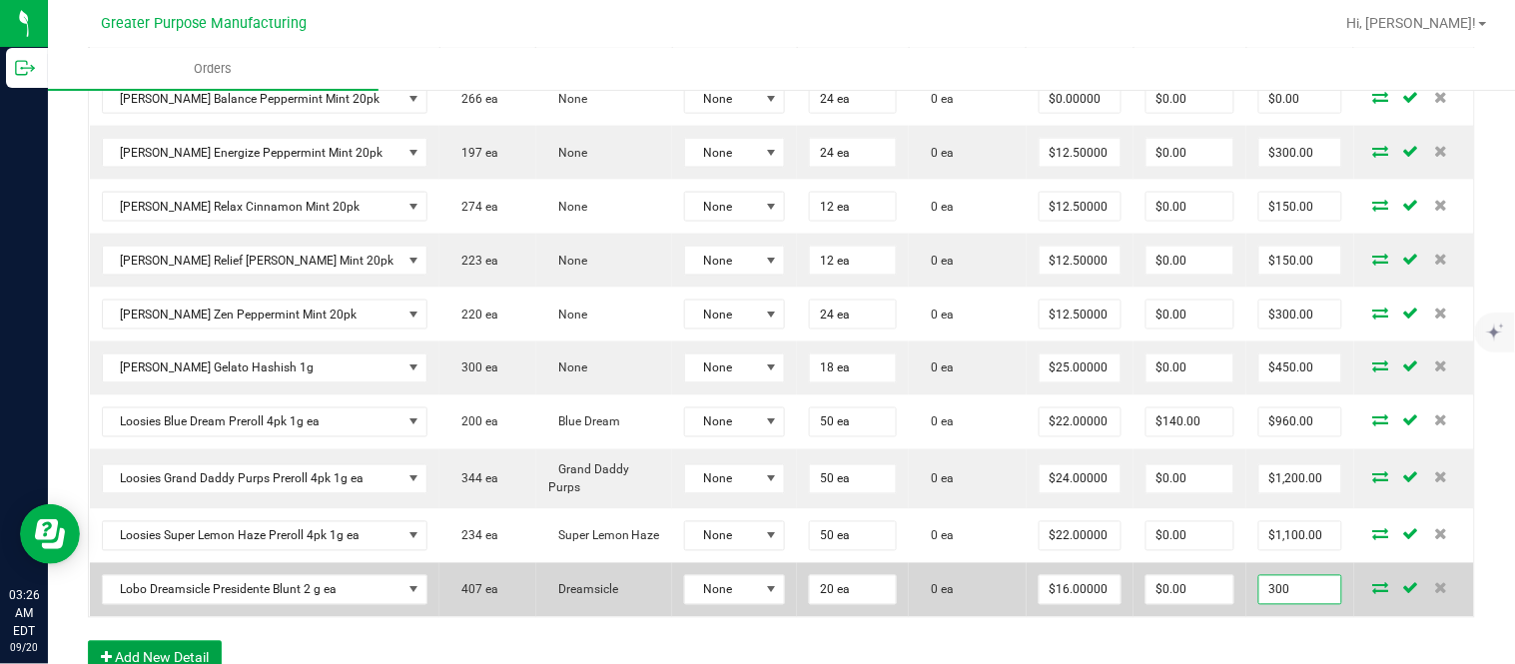
type input "$15.00000"
type input "$300.00"
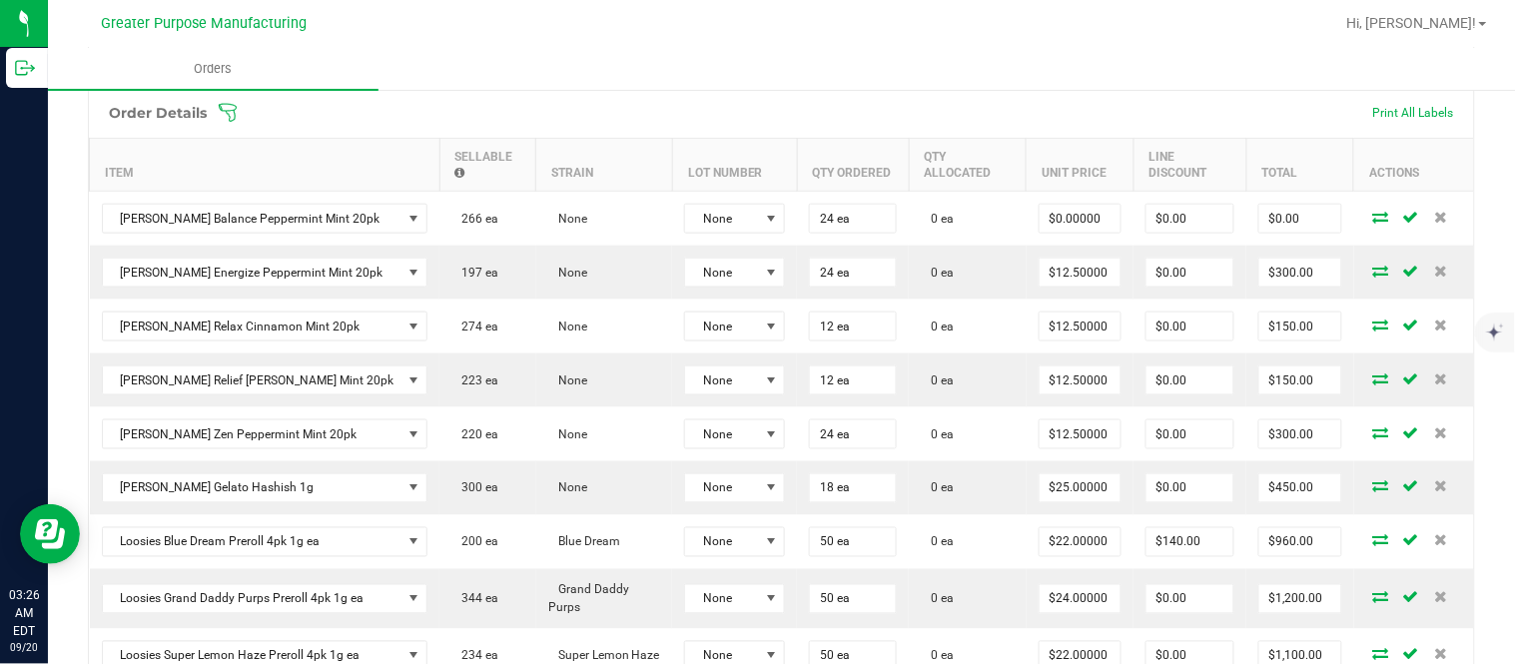
scroll to position [591, 0]
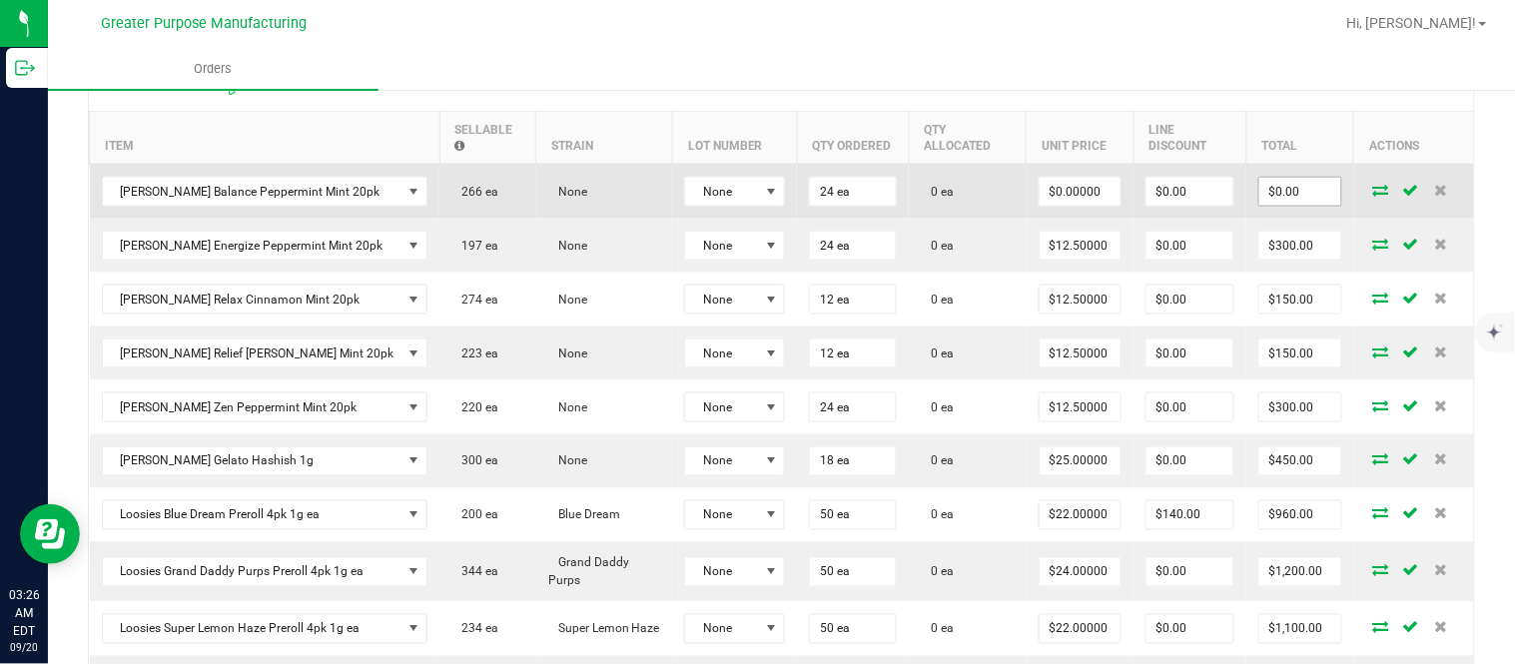
click at [1274, 206] on input "$0.00" at bounding box center [1300, 192] width 82 height 28
paste input "30"
type input "300"
type input "$12.50000"
type input "$300.00"
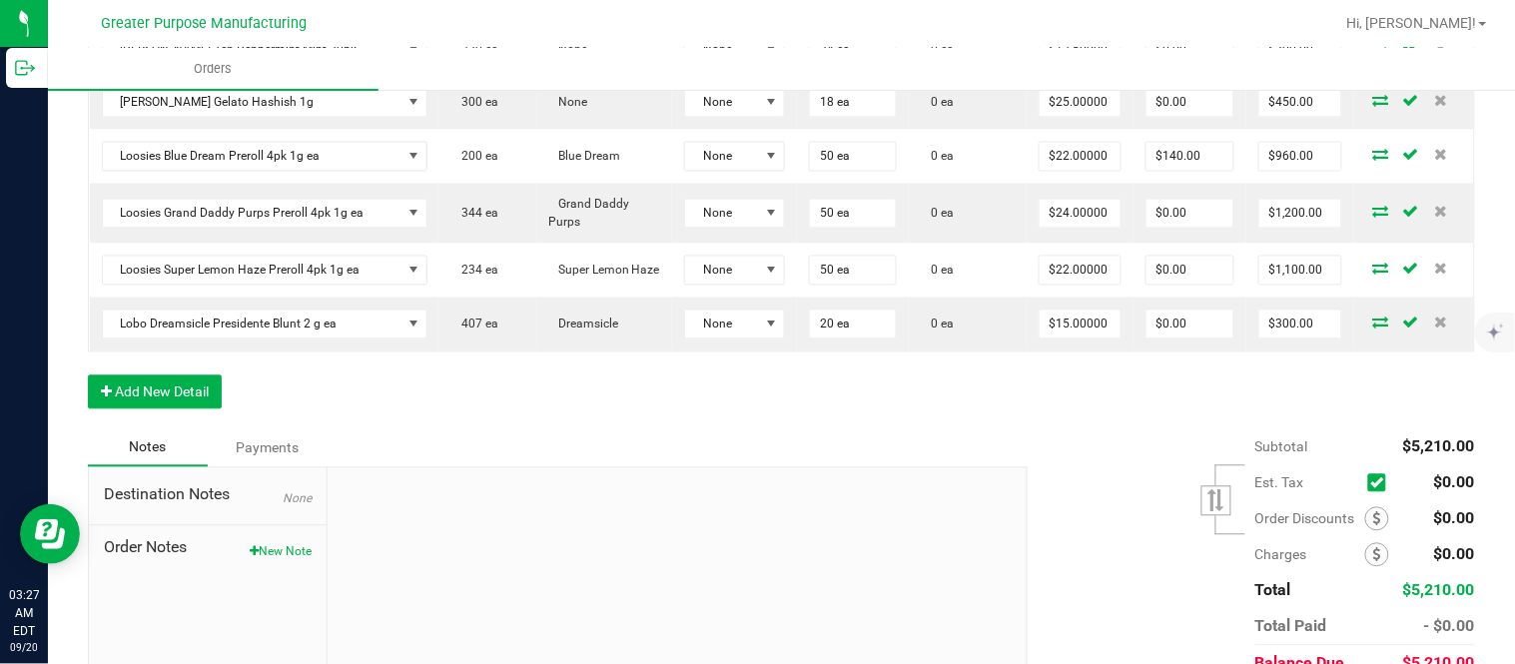
scroll to position [983, 0]
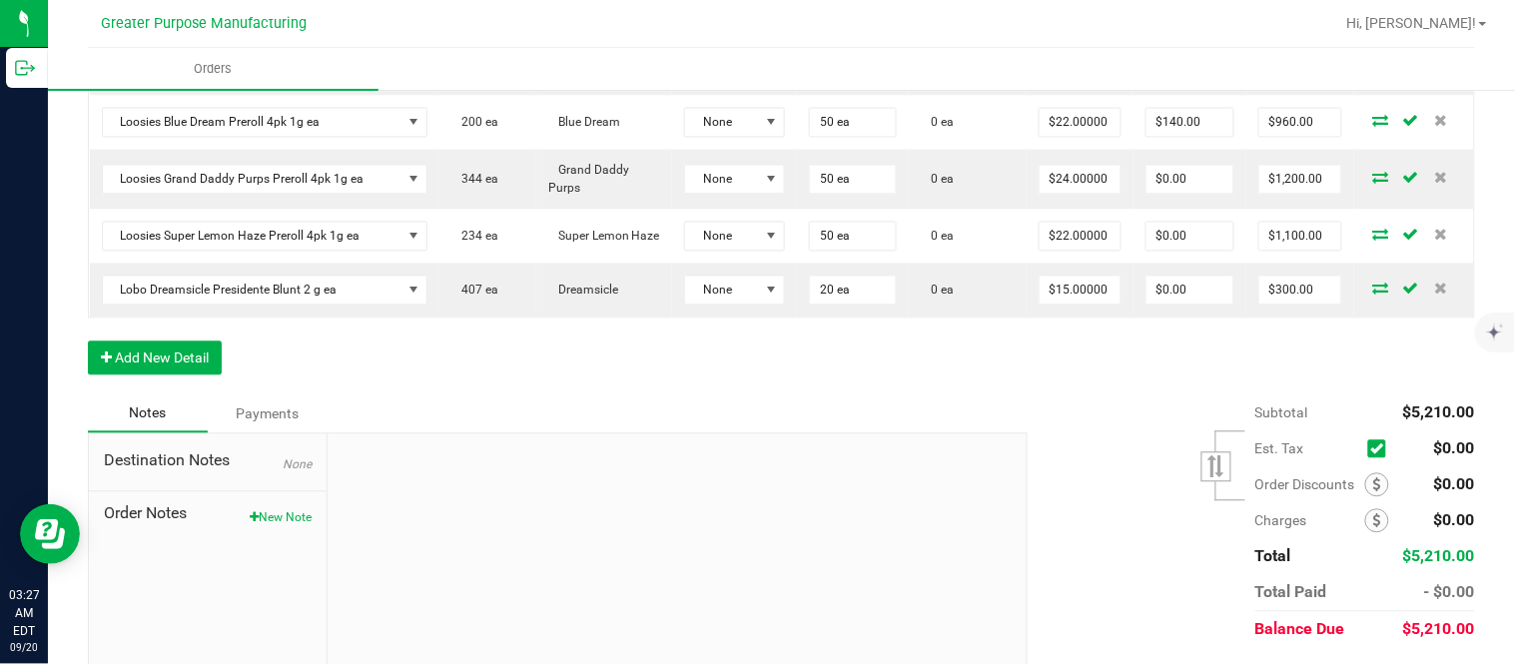
click at [975, 533] on div at bounding box center [676, 568] width 699 height 268
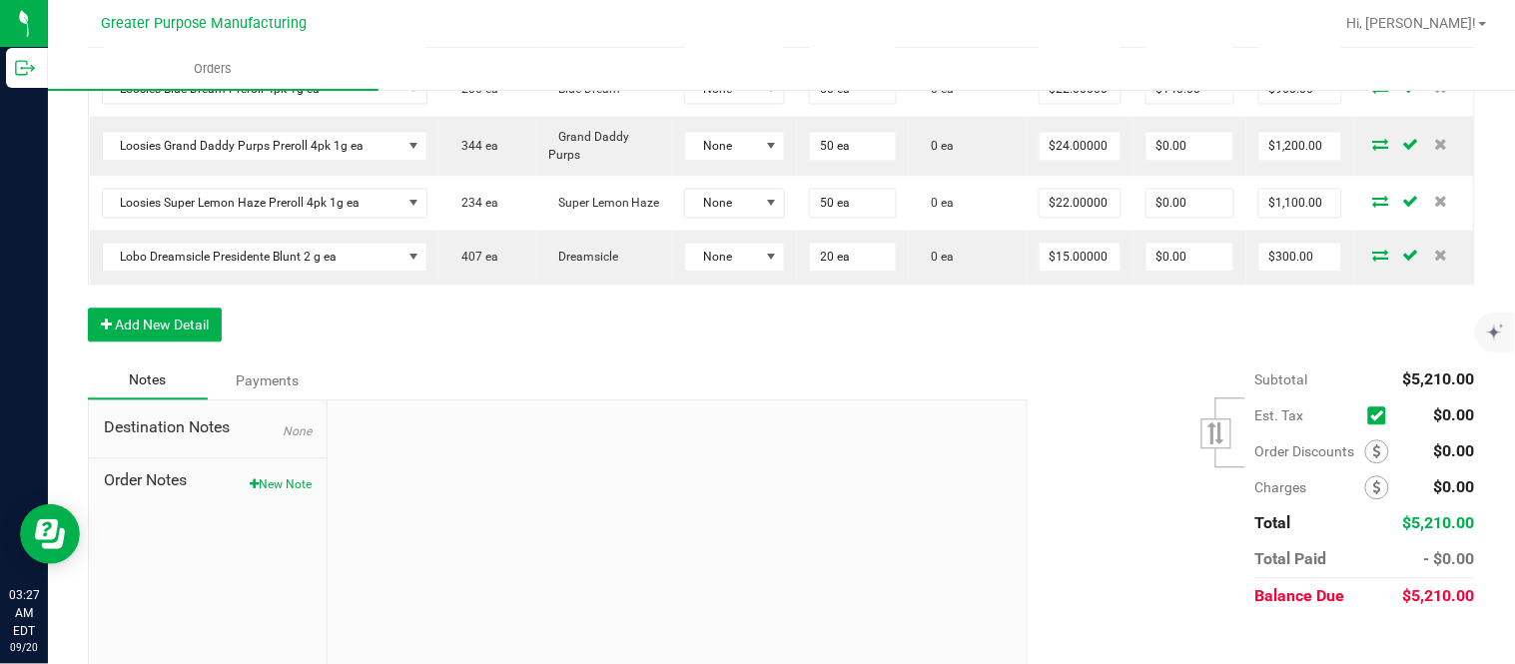
scroll to position [1058, 0]
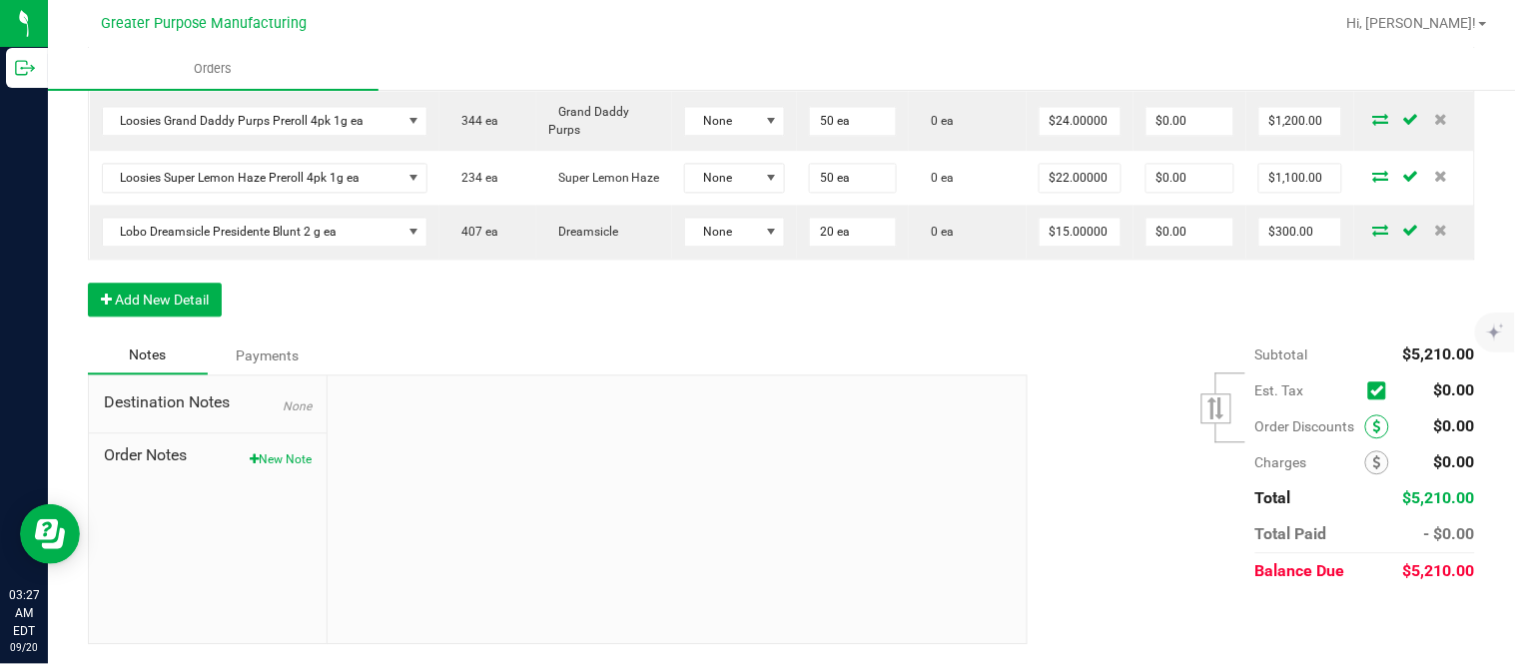
click at [1373, 422] on icon at bounding box center [1377, 426] width 8 height 14
click at [1373, 432] on icon at bounding box center [1377, 426] width 8 height 14
click at [1373, 422] on icon at bounding box center [1377, 426] width 8 height 14
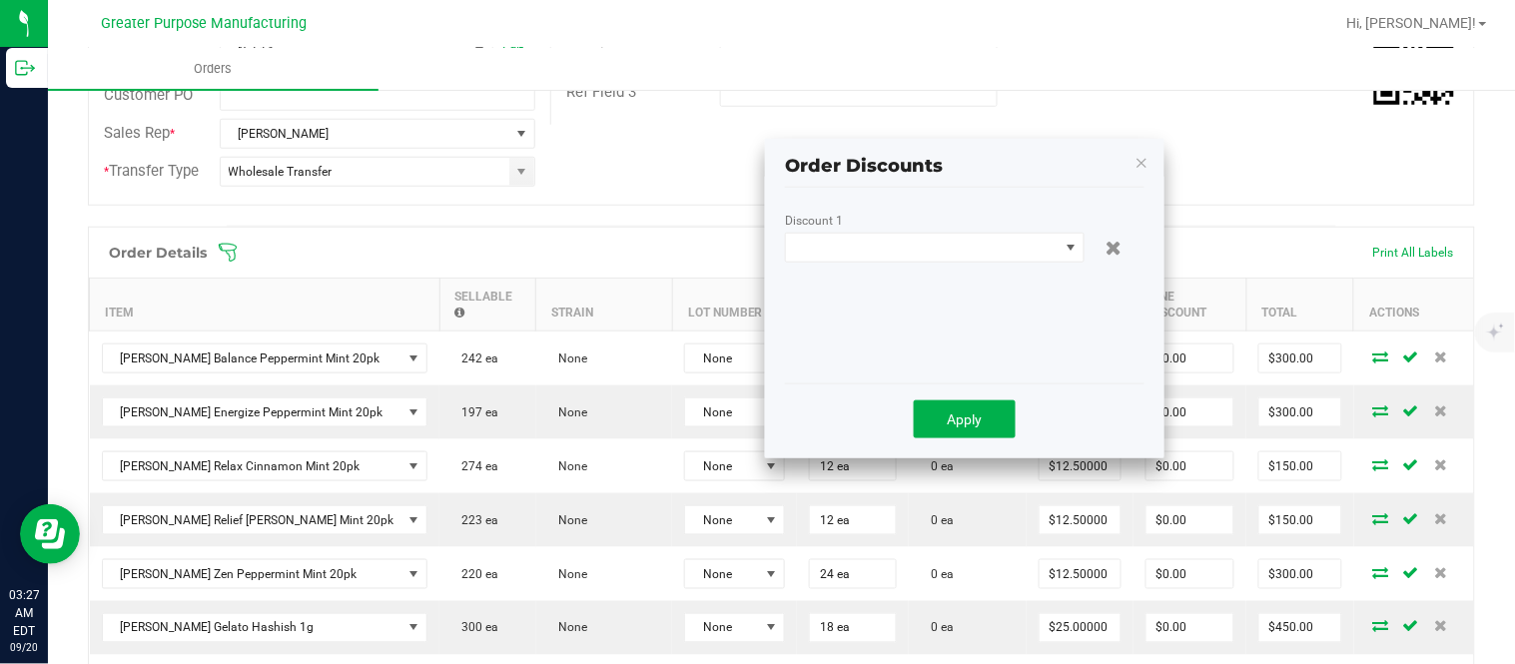
scroll to position [443, 0]
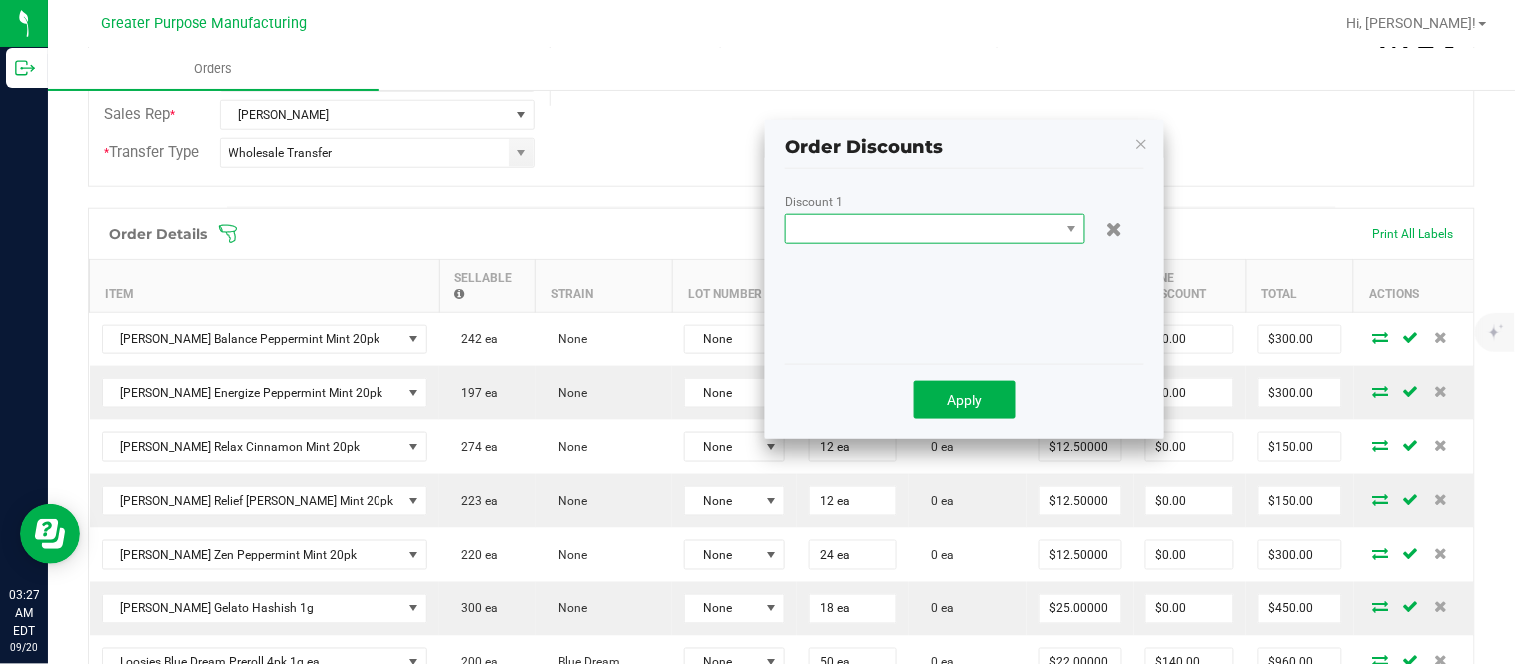
click at [892, 227] on span at bounding box center [922, 229] width 273 height 28
click at [885, 316] on li "Custom" at bounding box center [935, 315] width 298 height 34
click at [959, 272] on input "$0.00" at bounding box center [1001, 268] width 171 height 28
paste input "25"
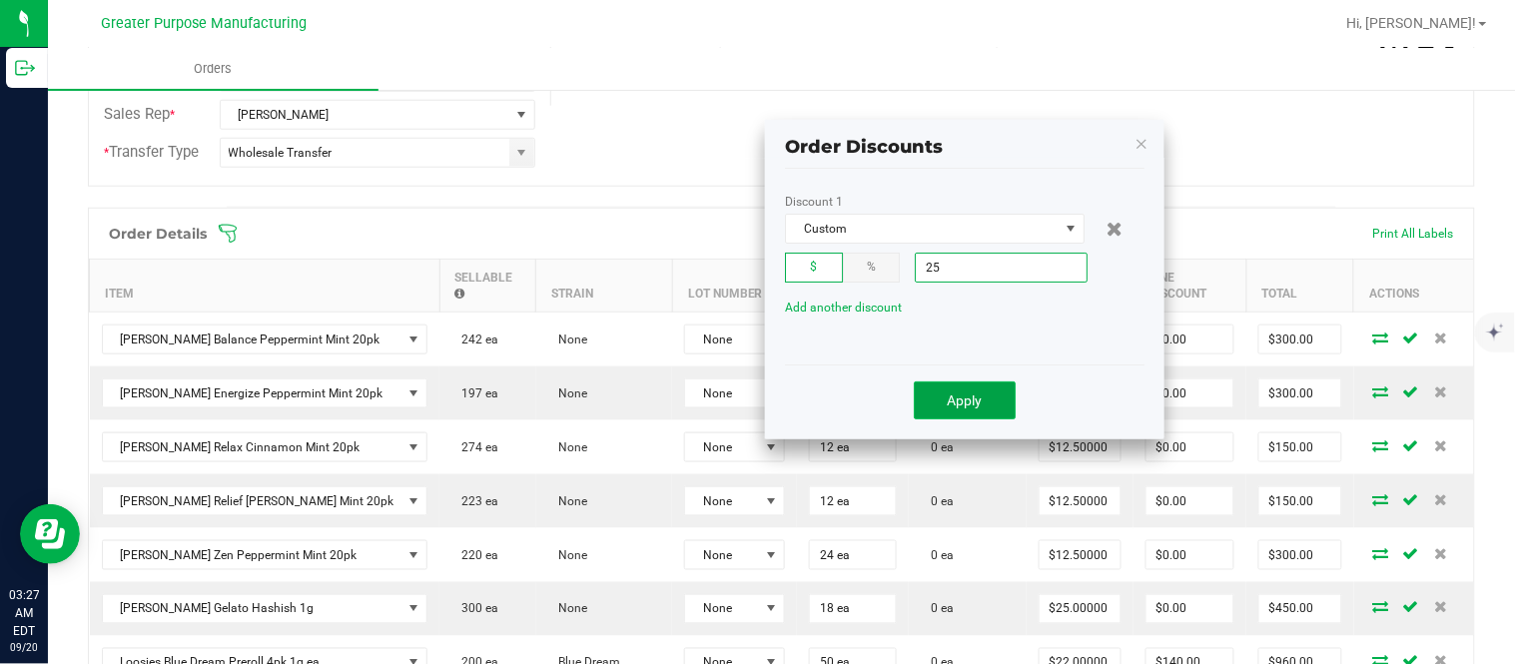
click at [942, 393] on button "Apply" at bounding box center [965, 400] width 102 height 38
type input "$25.00"
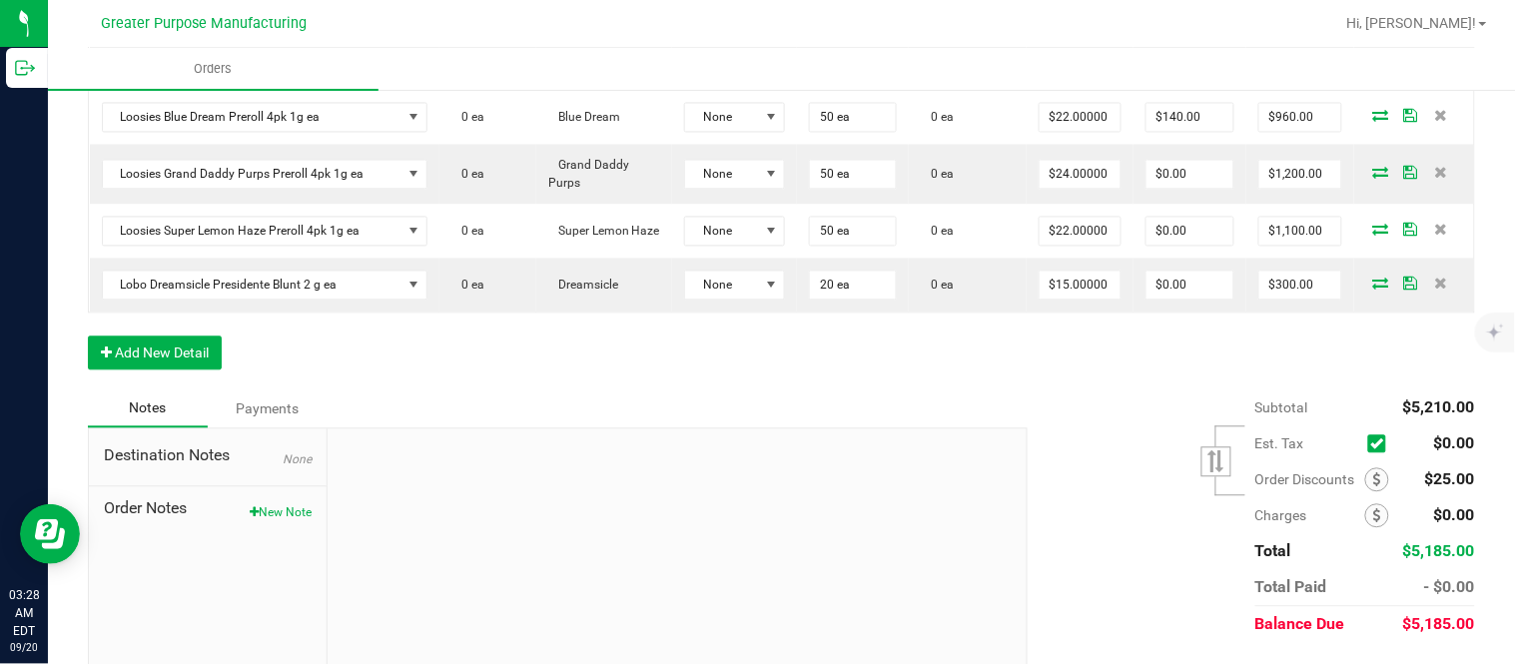
scroll to position [0, 0]
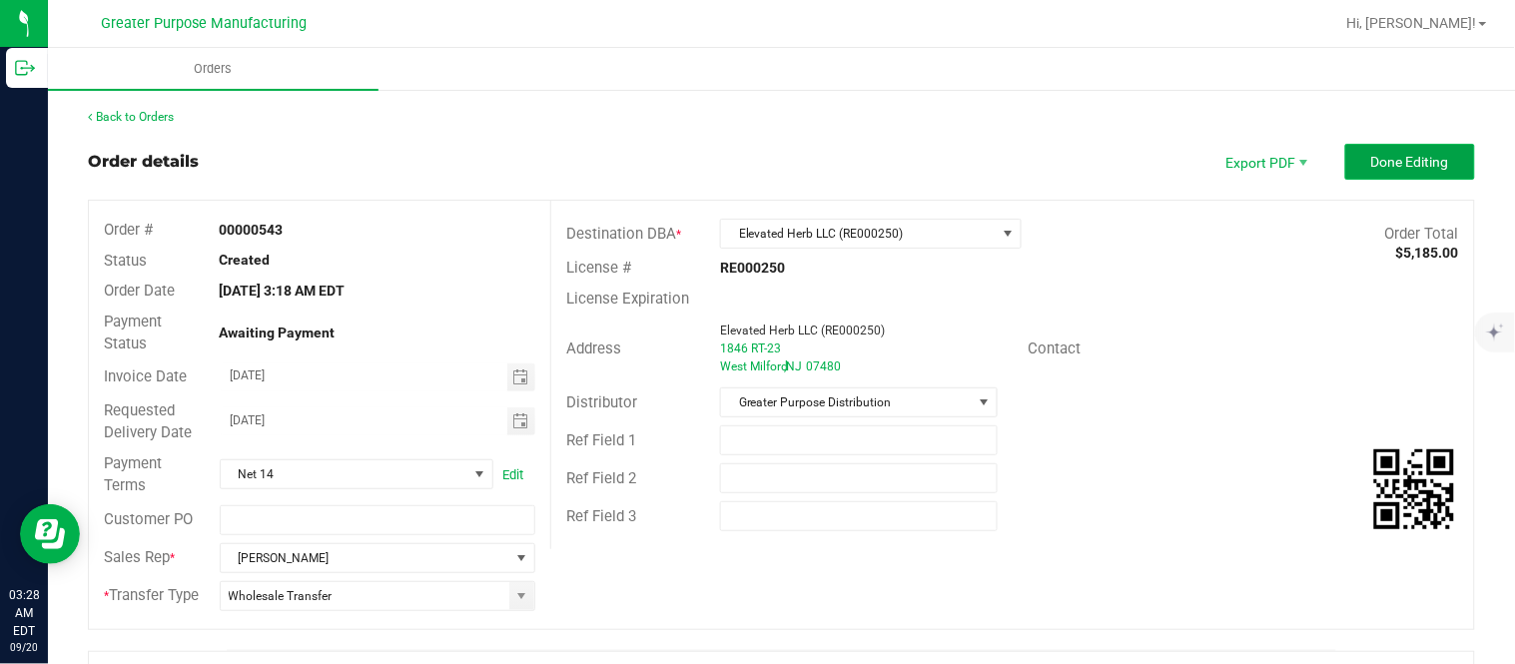
click at [1371, 167] on span "Done Editing" at bounding box center [1410, 162] width 78 height 16
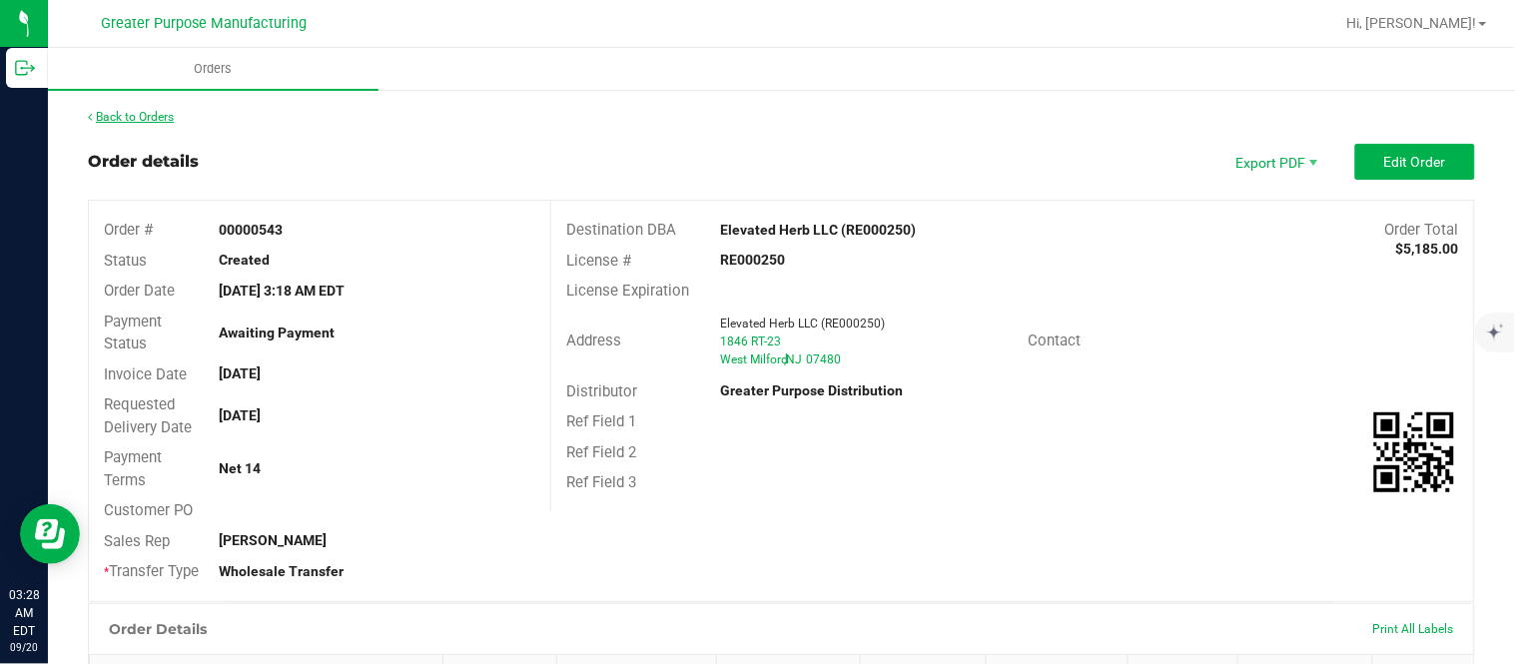
click at [141, 110] on link "Back to Orders" at bounding box center [131, 117] width 86 height 14
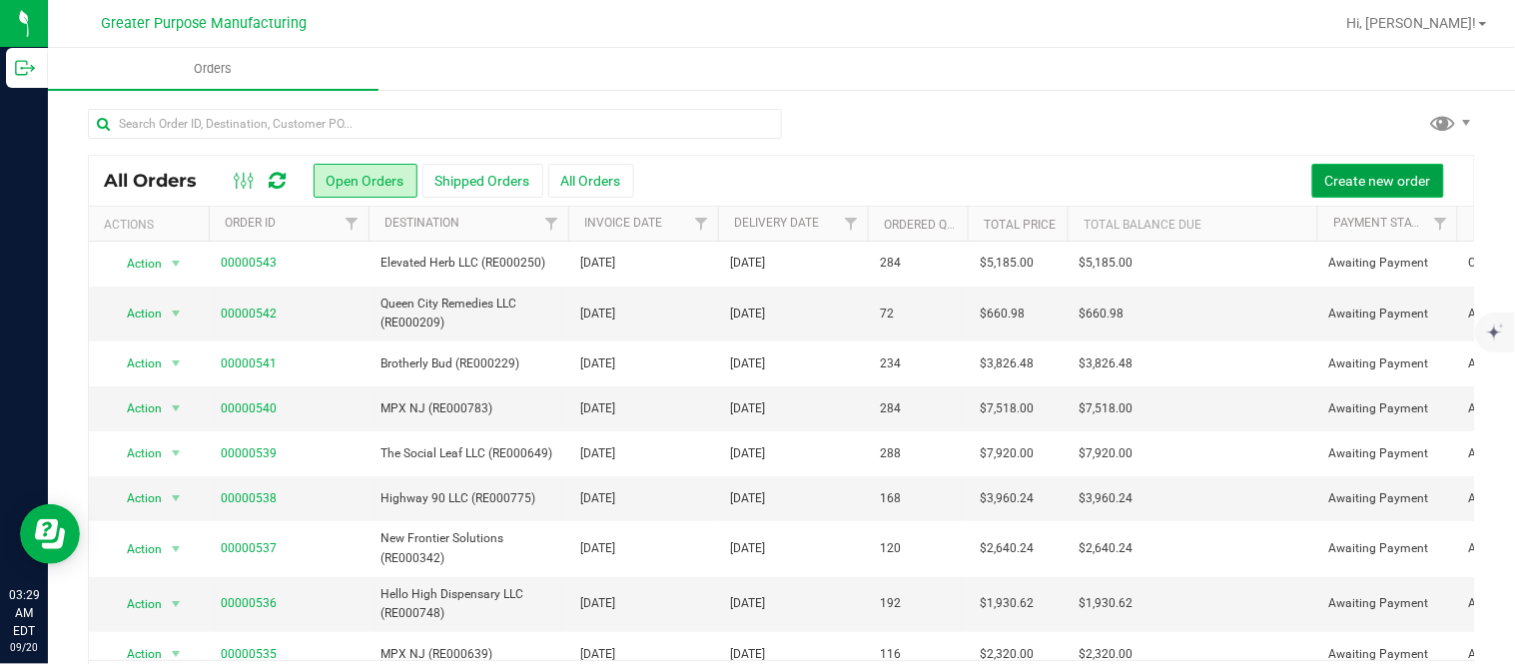
click at [1322, 167] on button "Create new order" at bounding box center [1378, 181] width 132 height 34
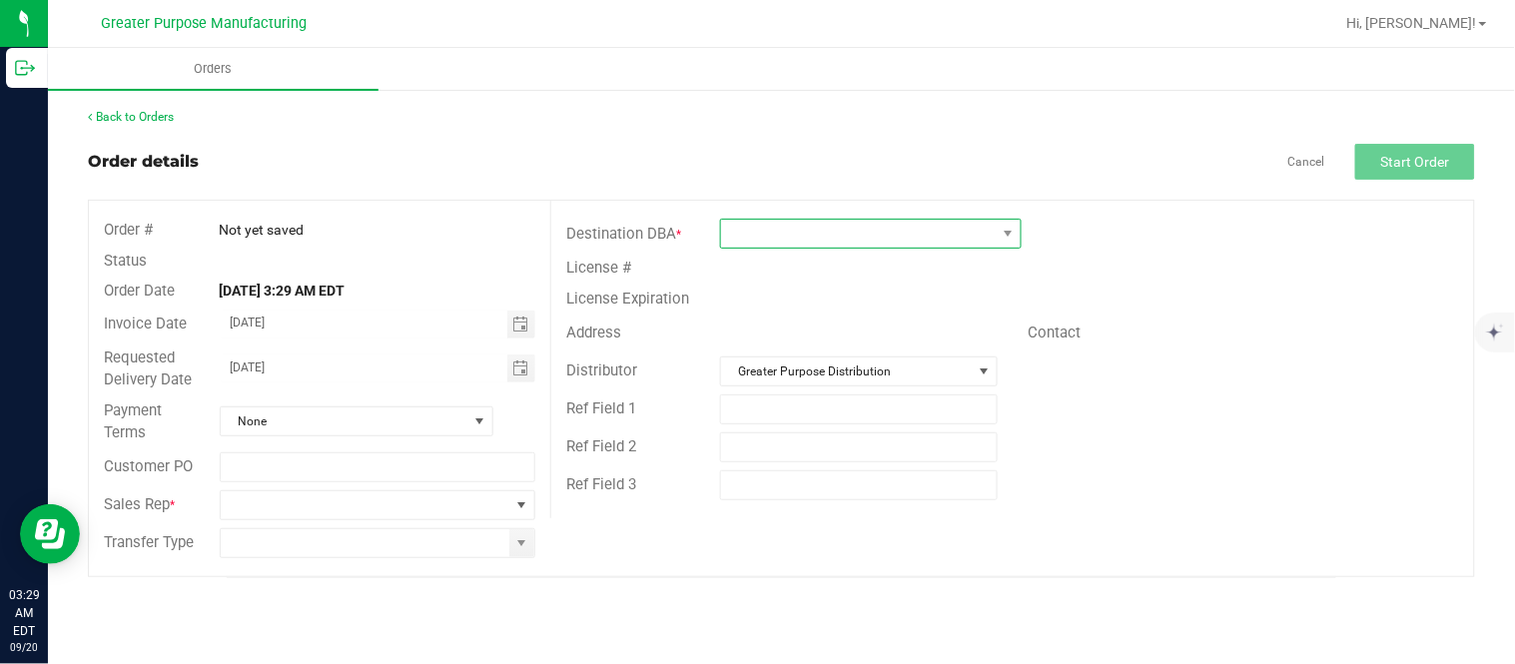
click at [794, 241] on span at bounding box center [858, 234] width 275 height 28
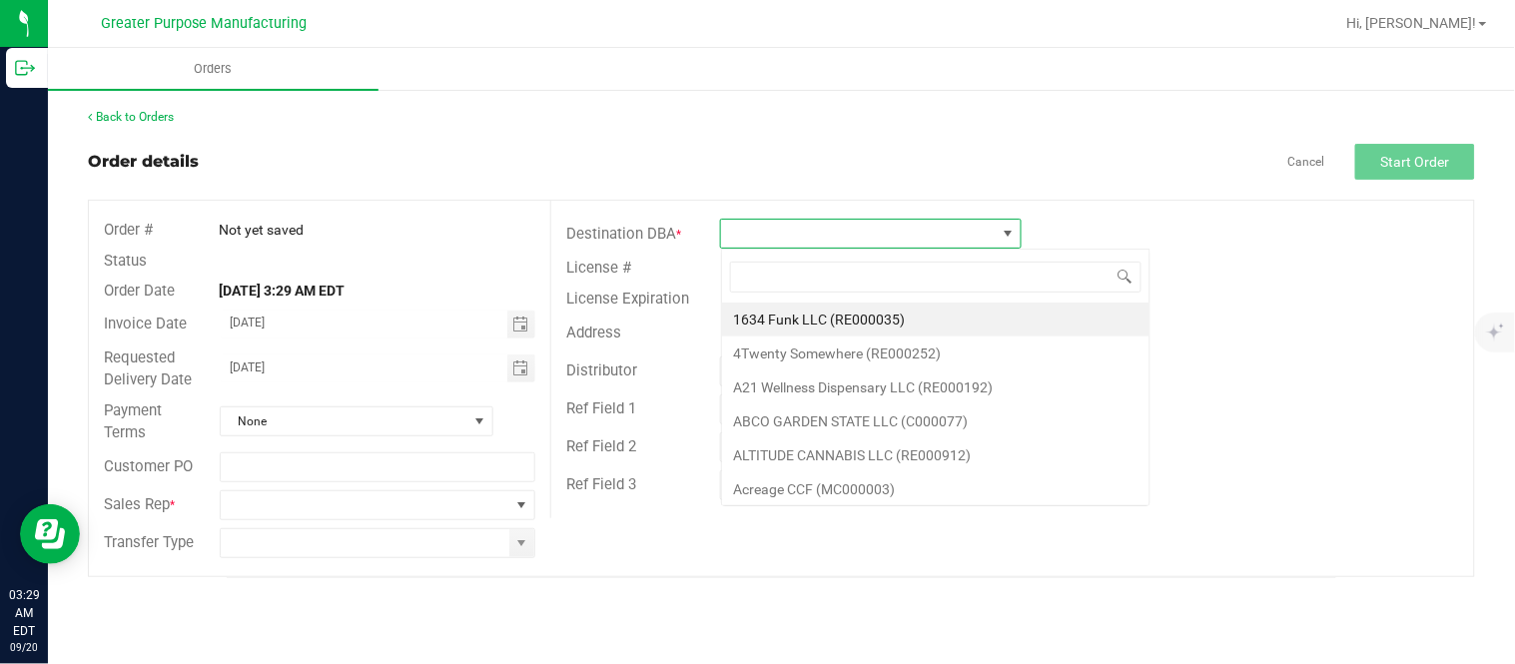
scroll to position [30, 301]
type input "RE000197"
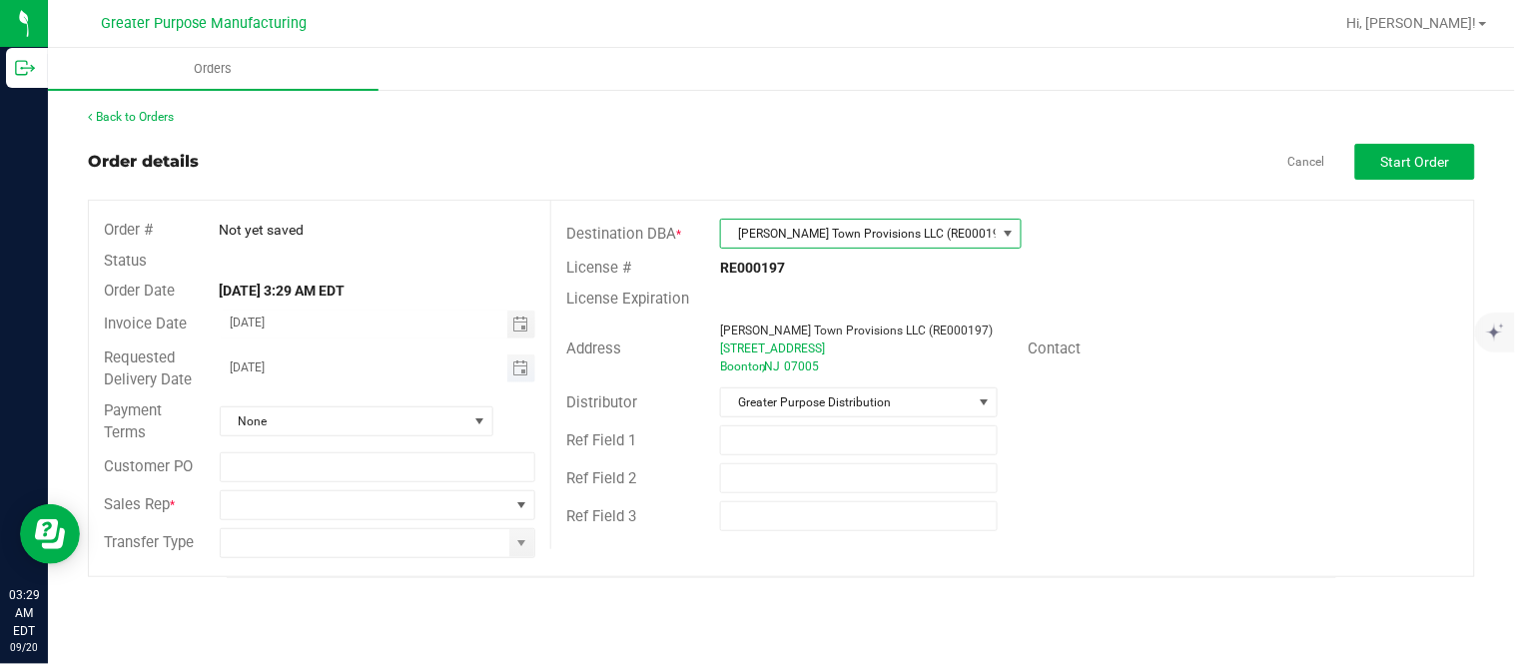
click at [511, 371] on span "Toggle calendar" at bounding box center [521, 368] width 29 height 28
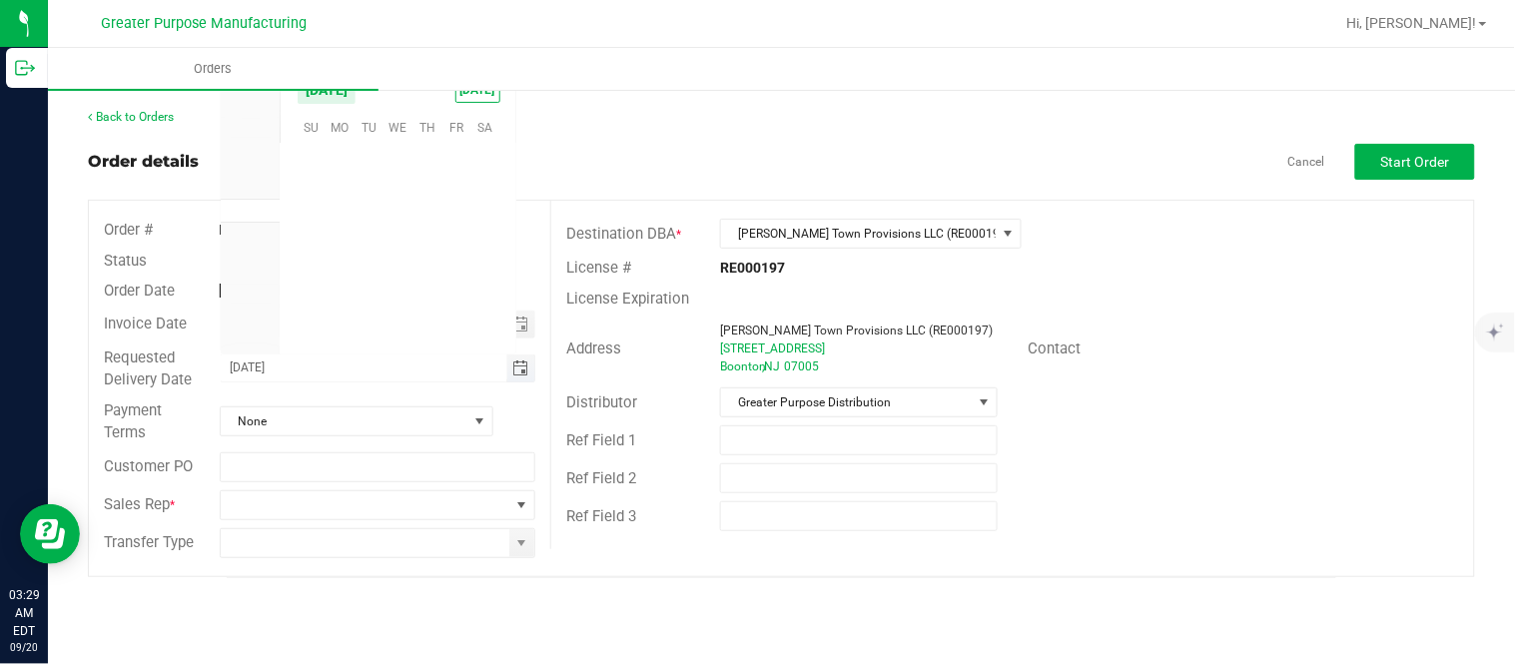
scroll to position [323794, 0]
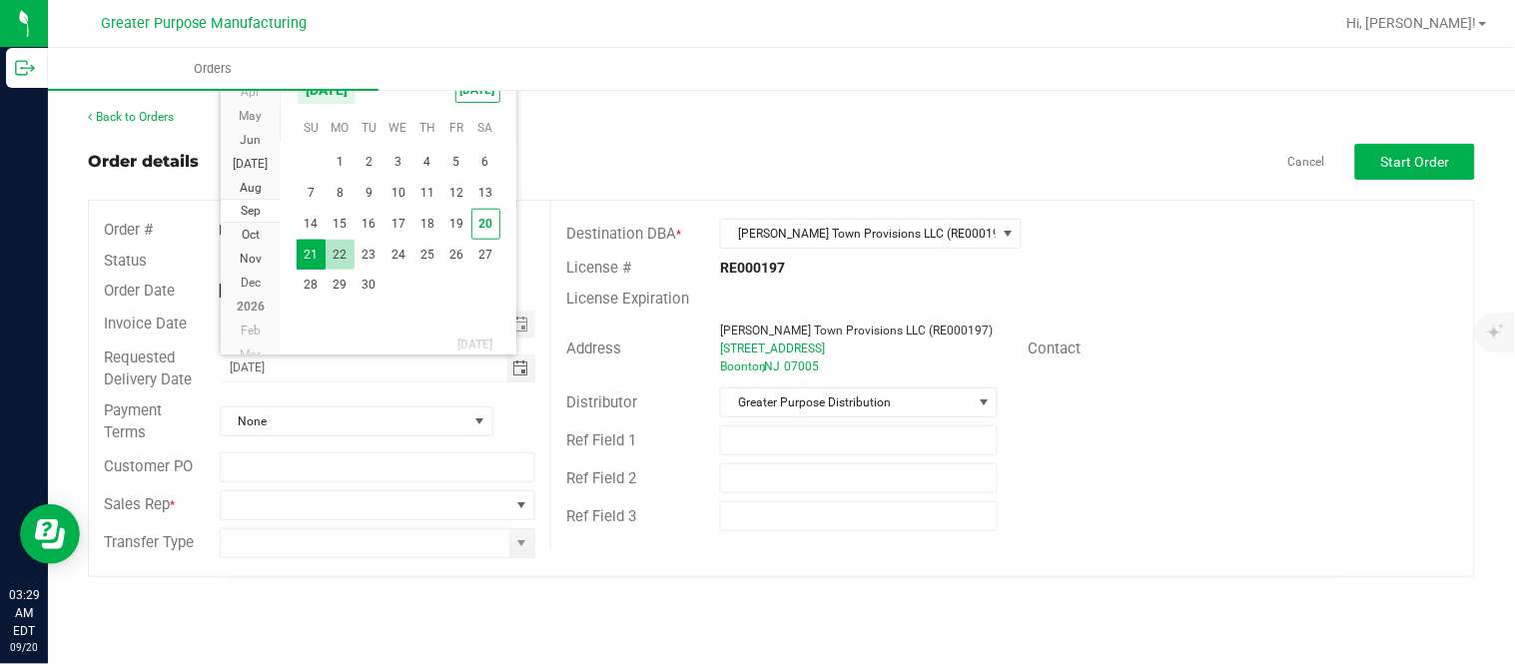
click at [345, 256] on span "22" at bounding box center [339, 255] width 29 height 31
type input "[DATE]"
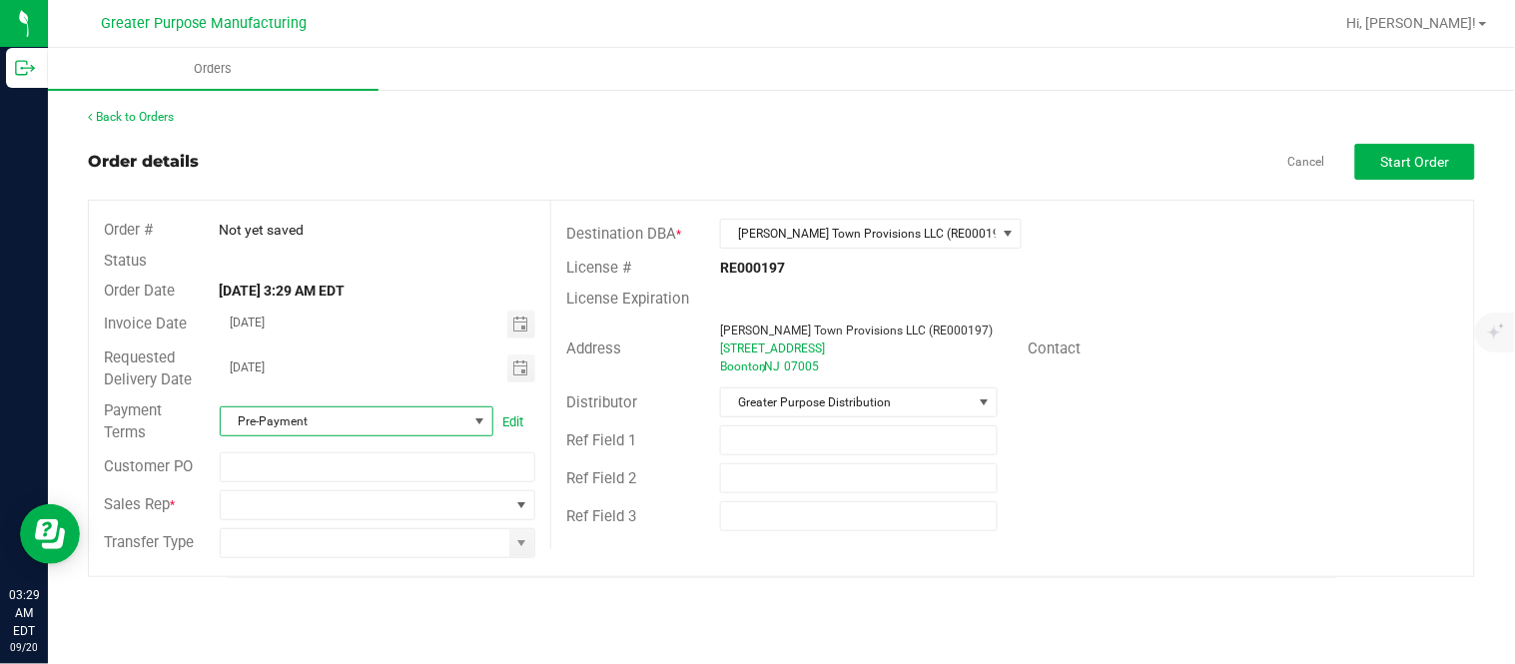
click at [355, 420] on span "Pre-Payment" at bounding box center [344, 421] width 247 height 28
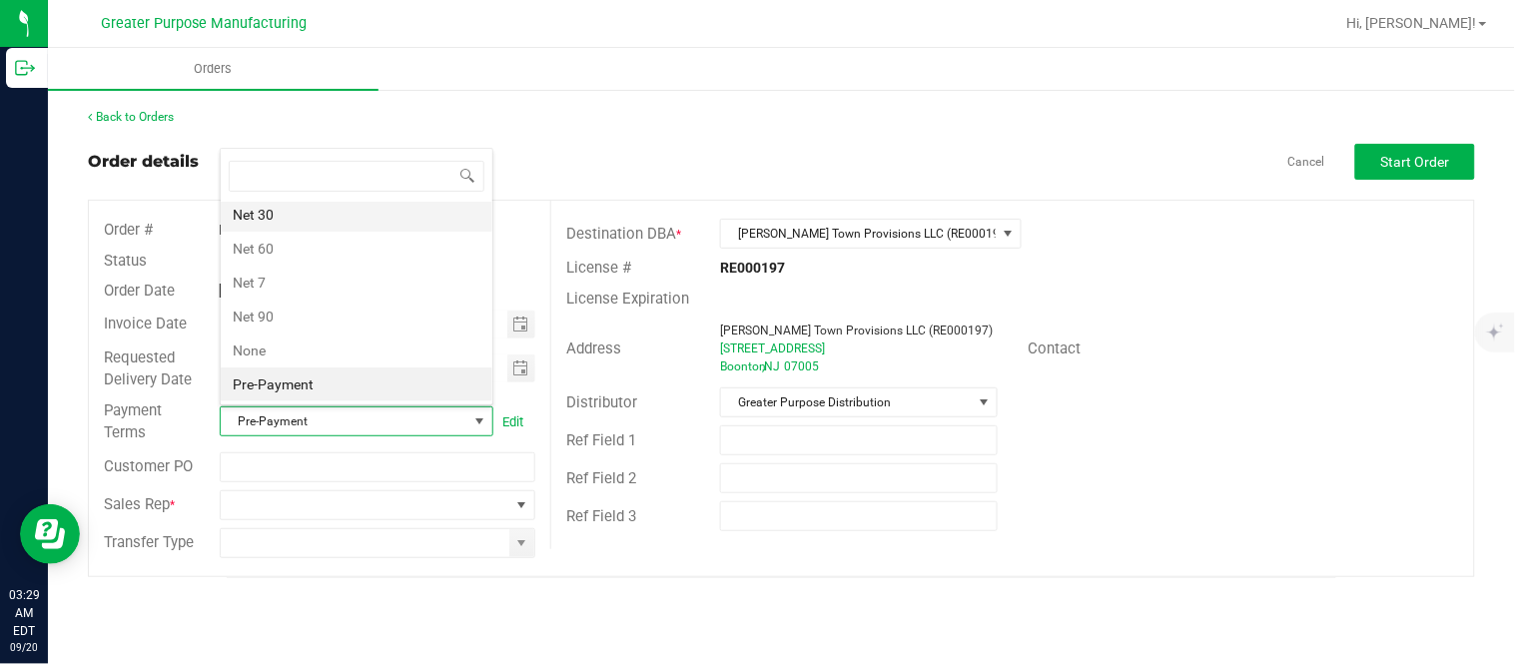
click at [367, 224] on li "Net 30" at bounding box center [357, 215] width 272 height 34
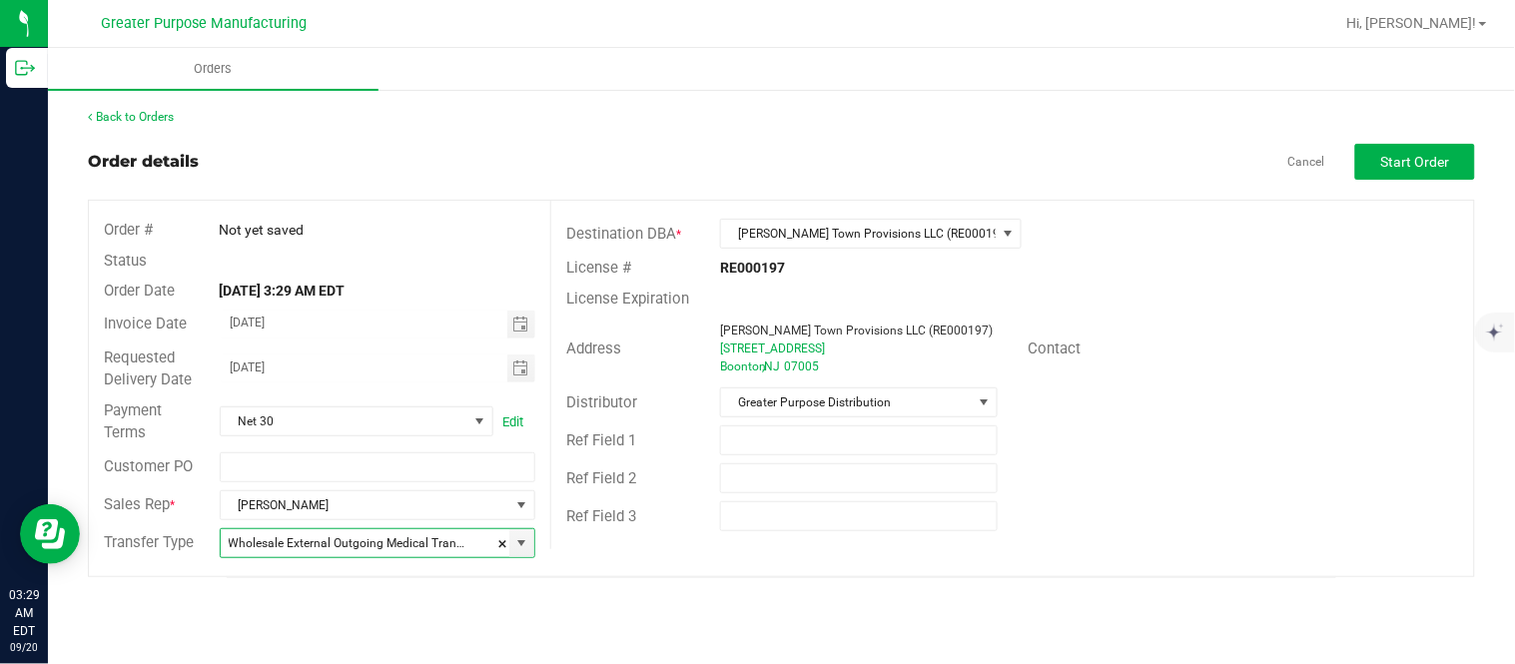
type input "Wholesale Transfer"
click at [1401, 163] on span "Start Order" at bounding box center [1415, 162] width 69 height 16
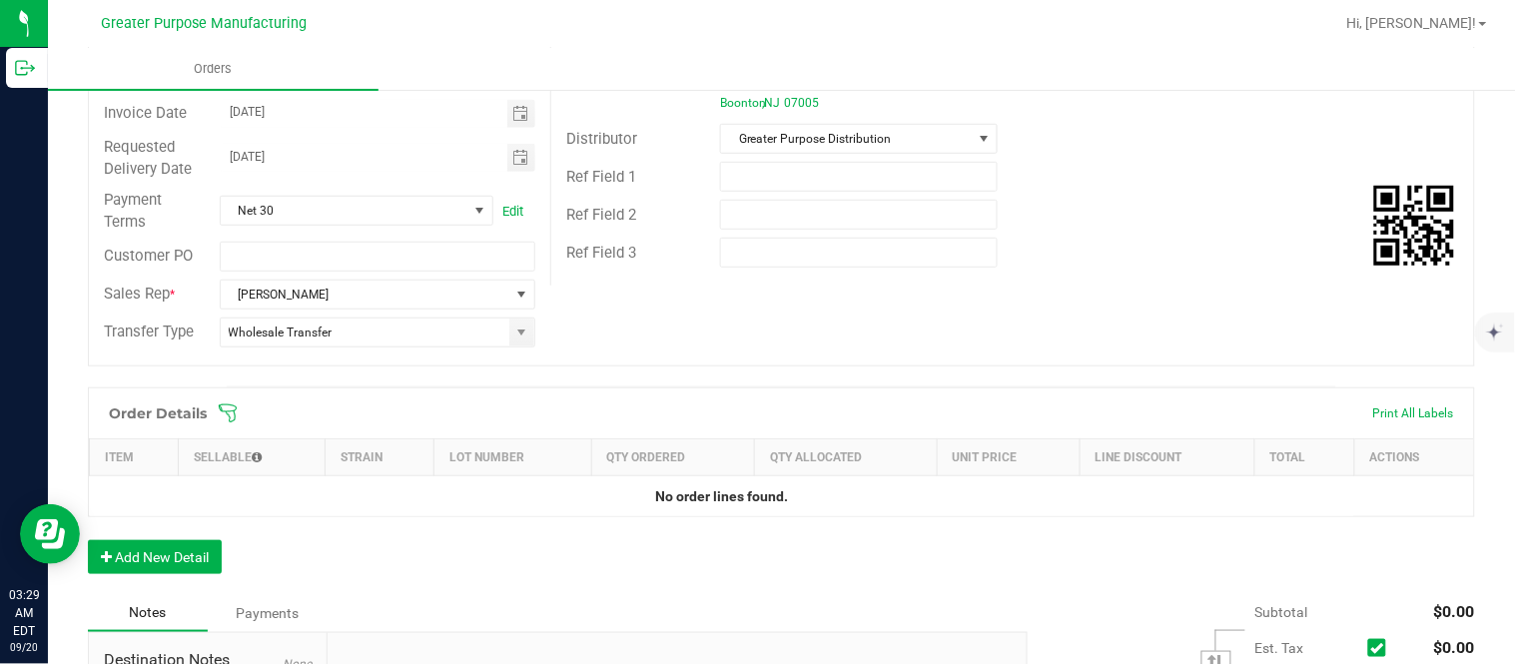
scroll to position [369, 0]
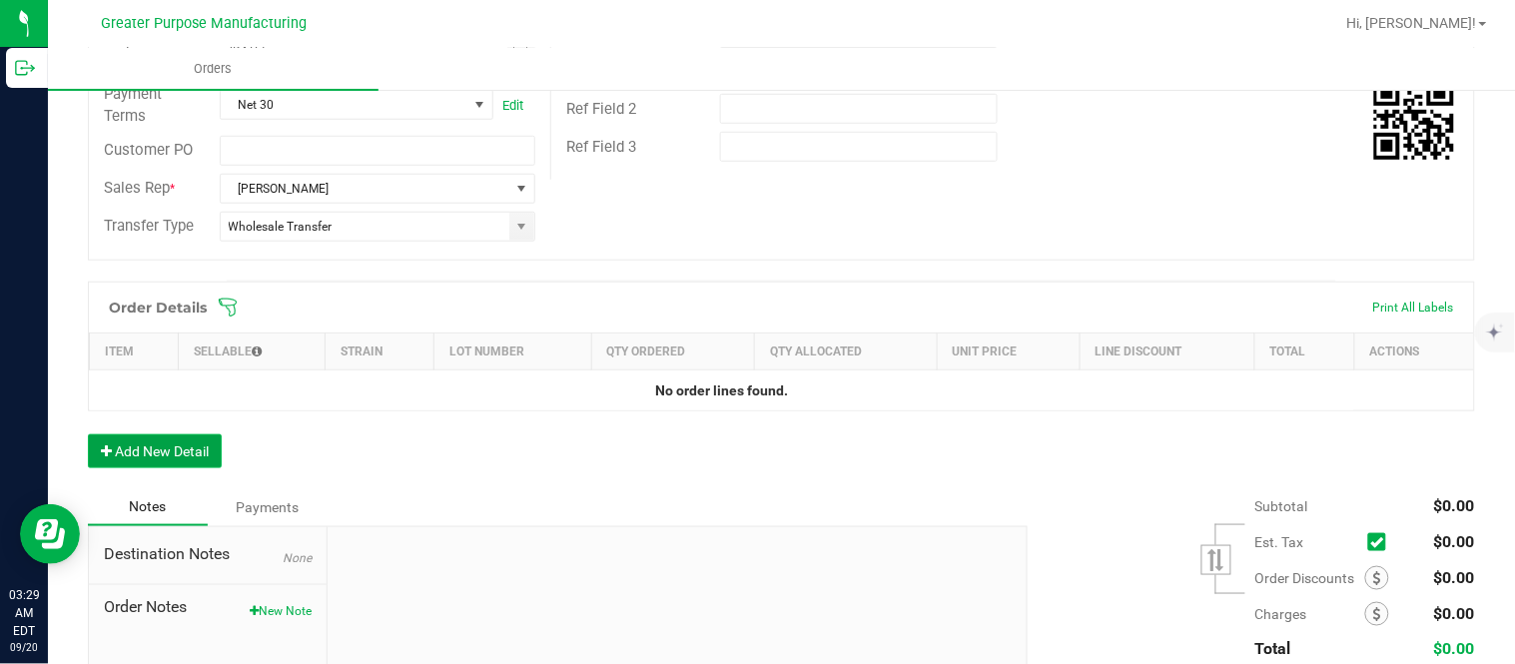
click at [173, 446] on button "Add New Detail" at bounding box center [155, 451] width 134 height 34
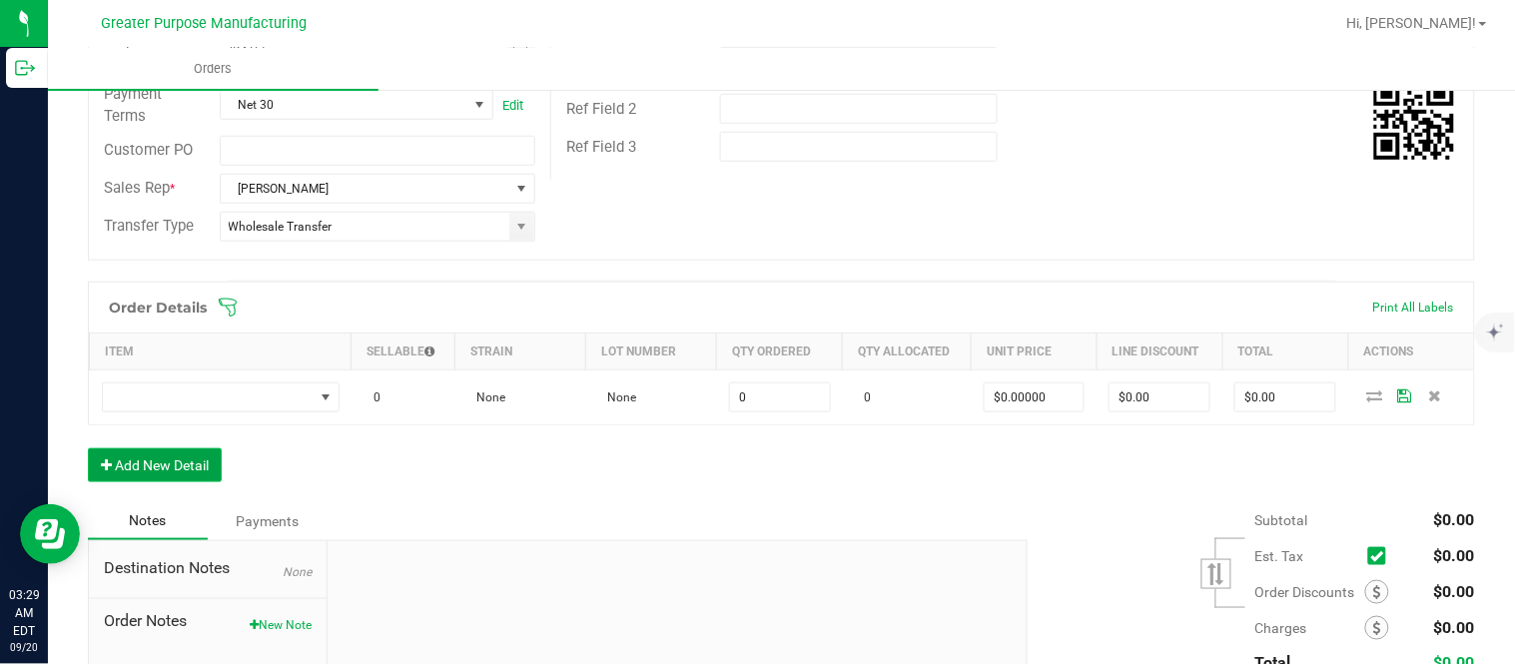
click at [88, 448] on button "Add New Detail" at bounding box center [155, 465] width 134 height 34
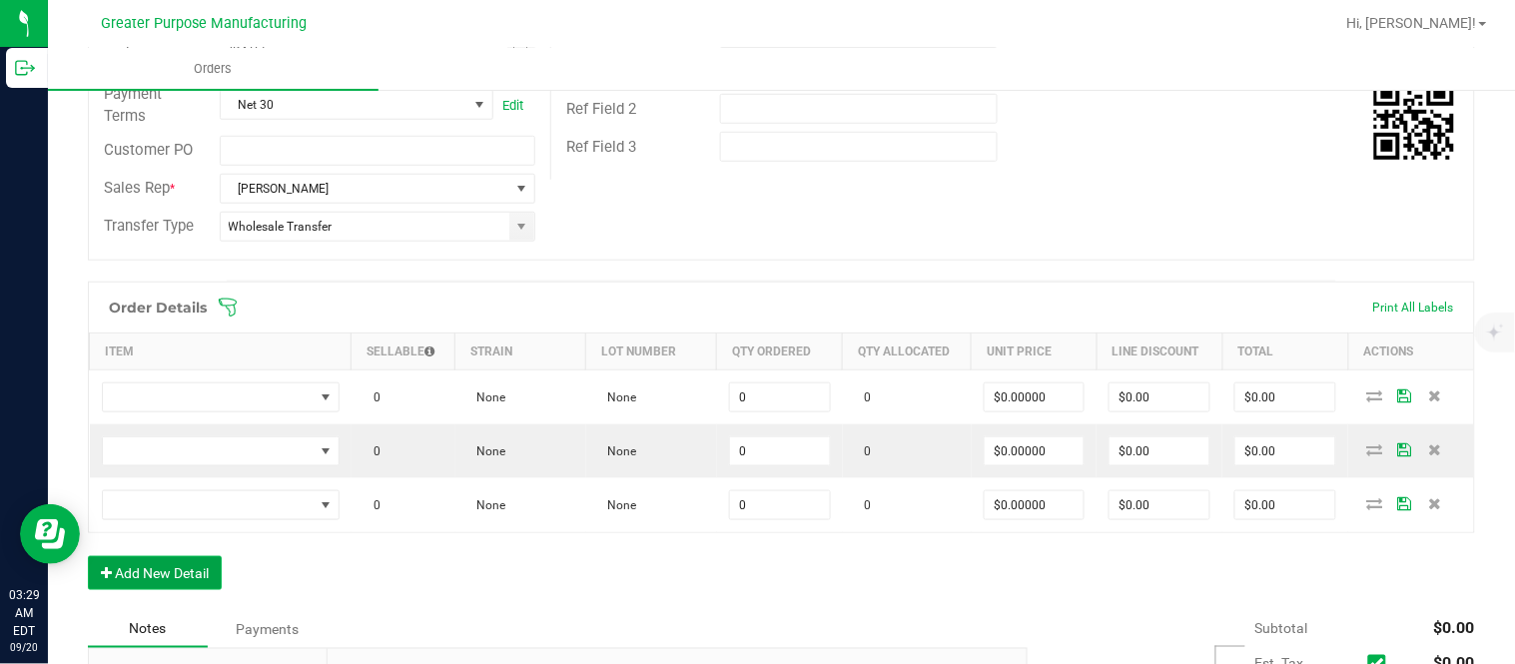
click at [88, 556] on button "Add New Detail" at bounding box center [155, 573] width 134 height 34
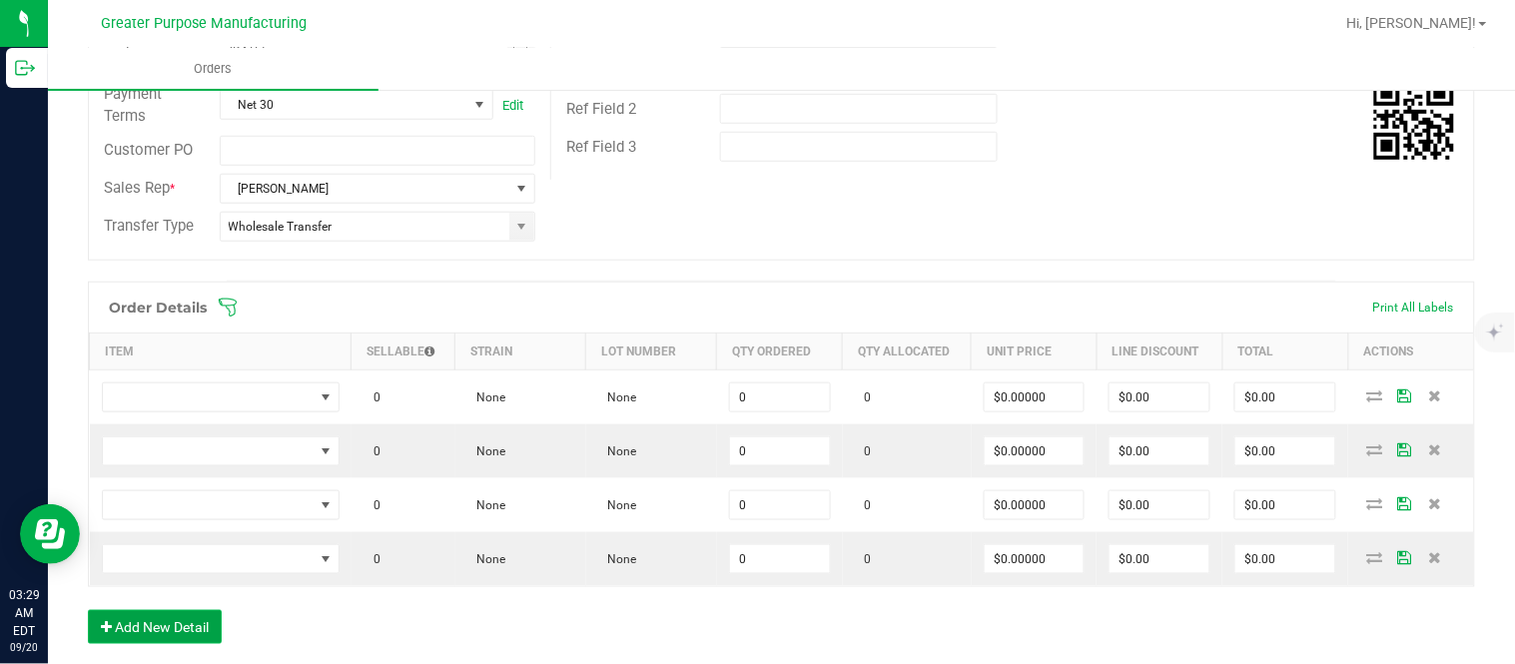
click at [88, 610] on button "Add New Detail" at bounding box center [155, 627] width 134 height 34
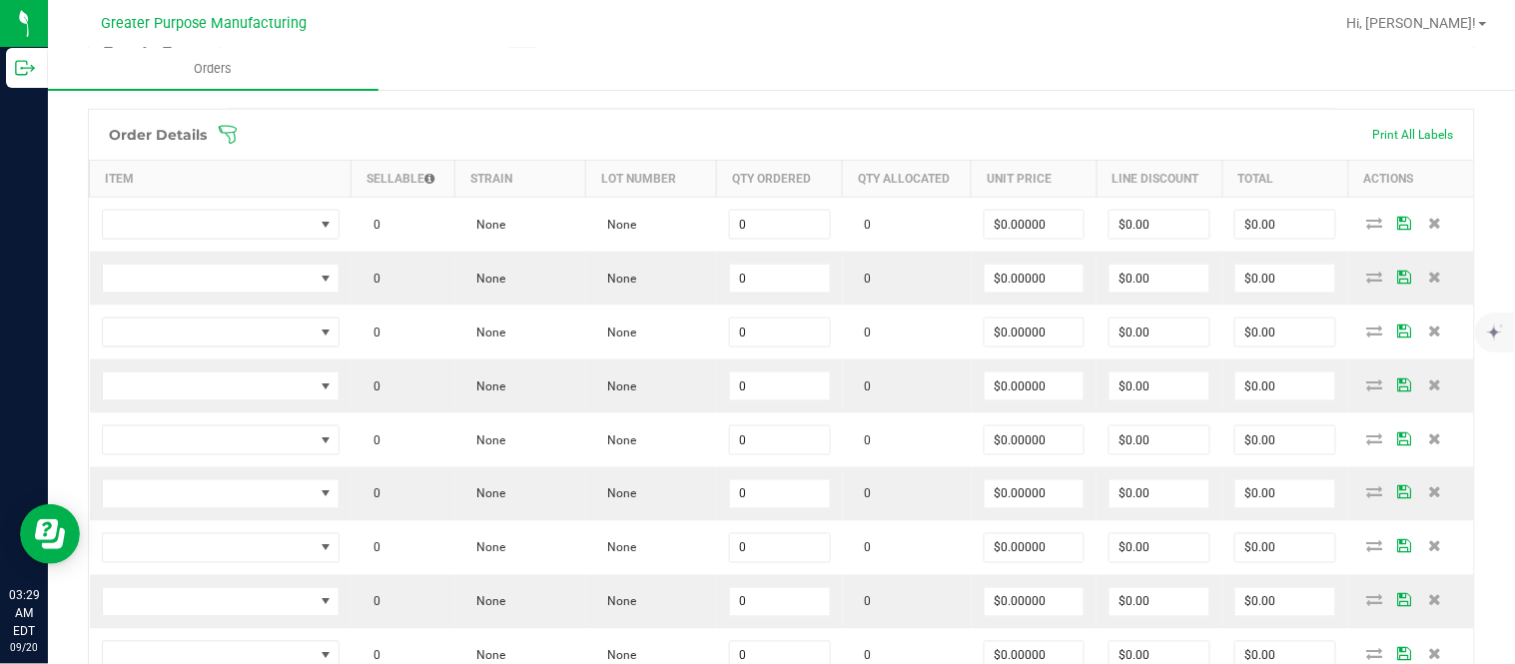
scroll to position [591, 0]
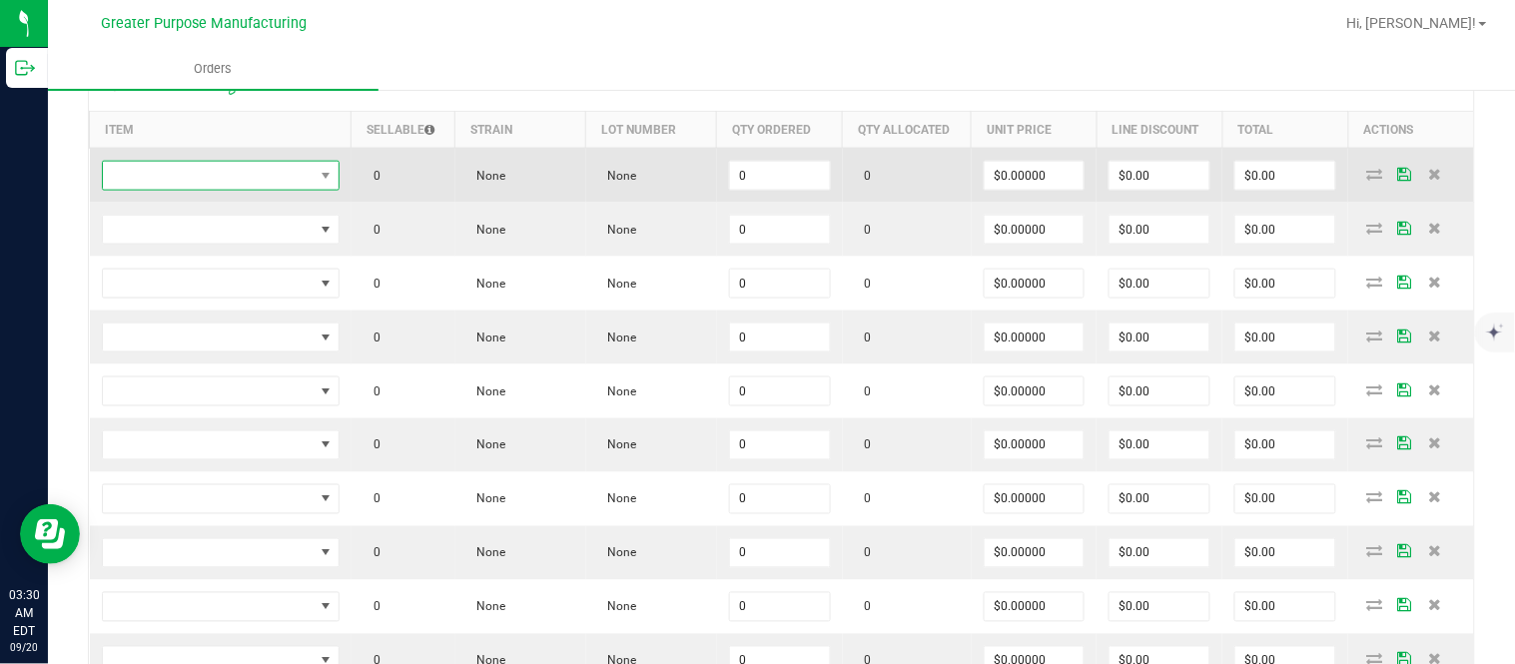
click at [206, 178] on span "NO DATA FOUND" at bounding box center [208, 176] width 211 height 28
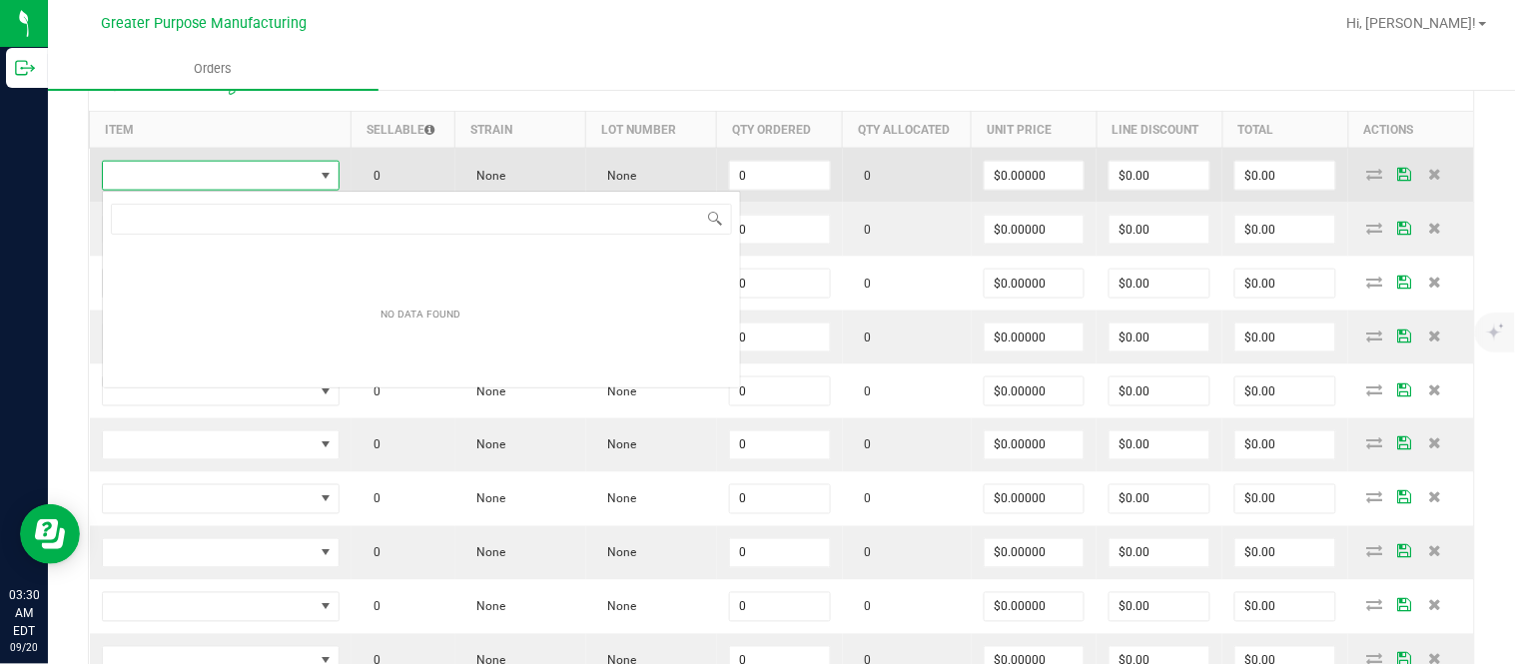
scroll to position [30, 235]
type input "1.37.60.994.0"
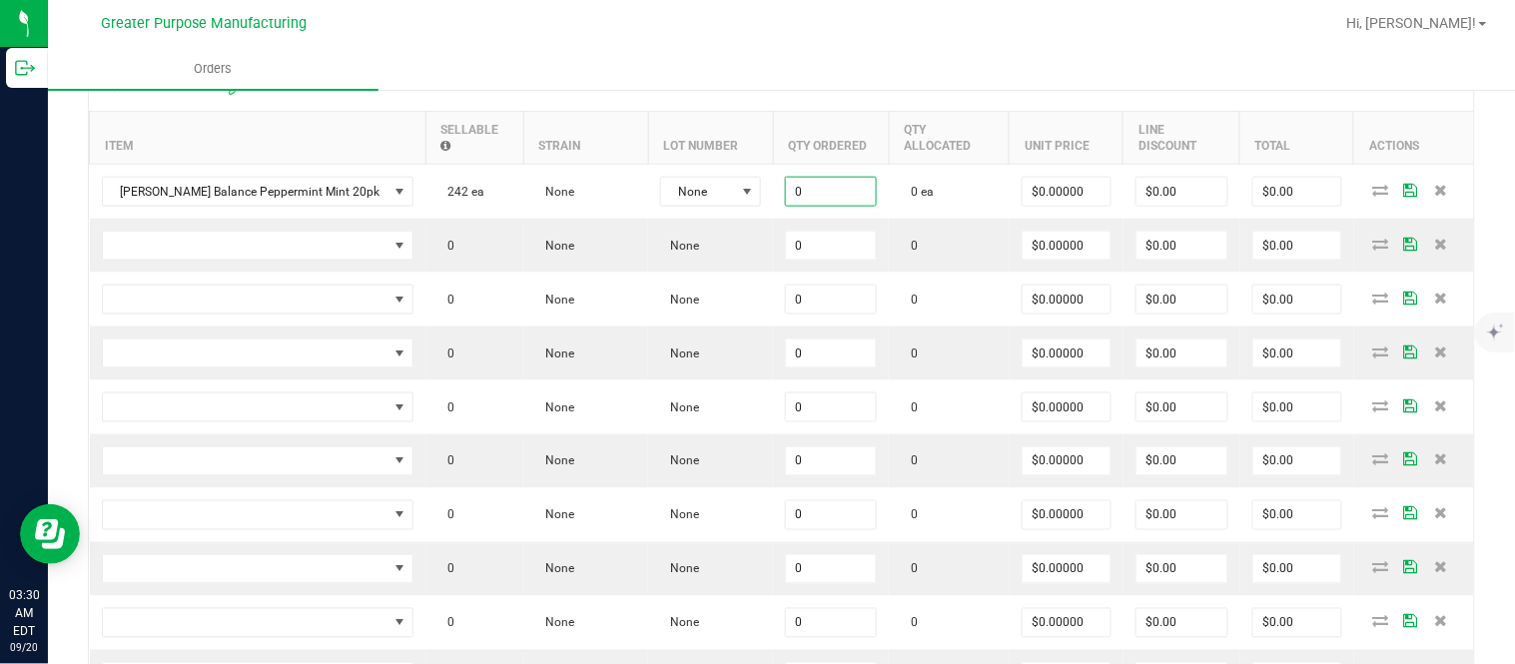
paste input "24"
type input "24 ea"
type input "$0.00000"
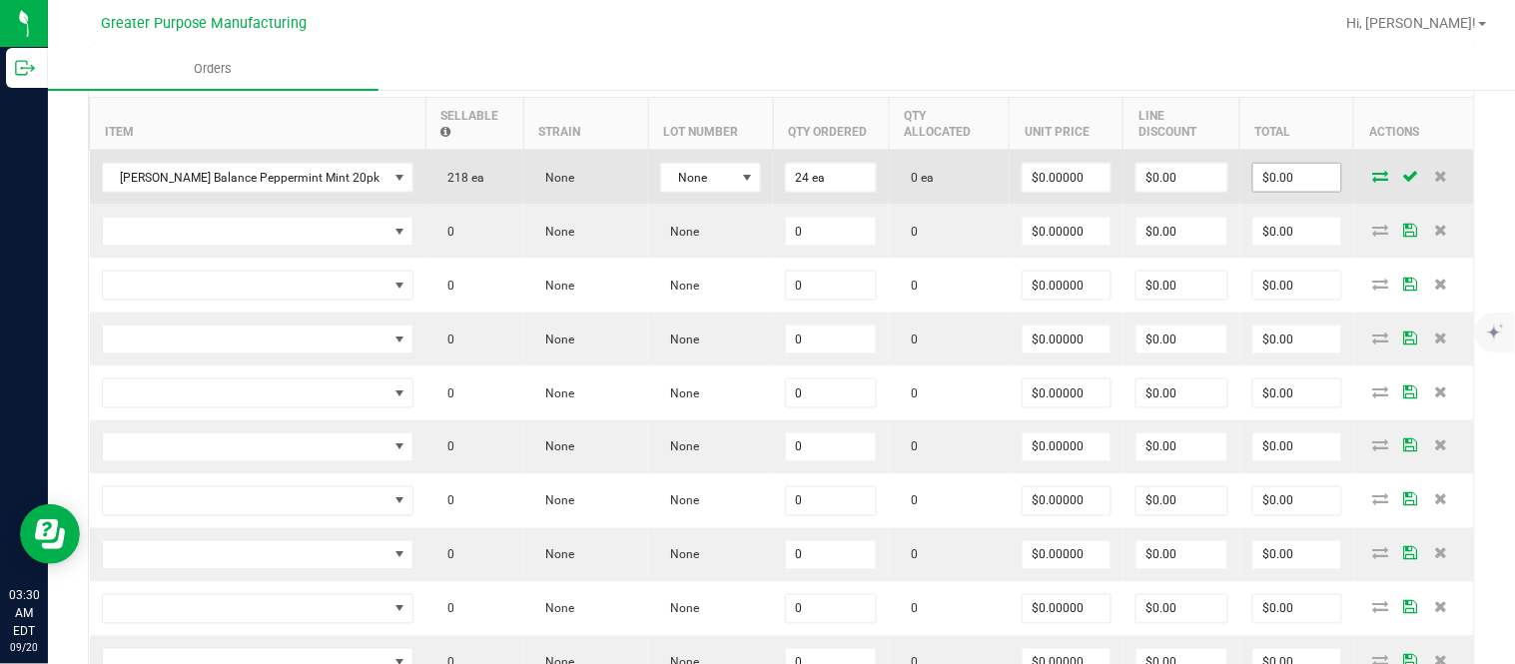
click at [1263, 181] on input "$0.00" at bounding box center [1297, 178] width 88 height 28
paste input "30"
type input "300"
type input "$12.50000"
type input "$300.00"
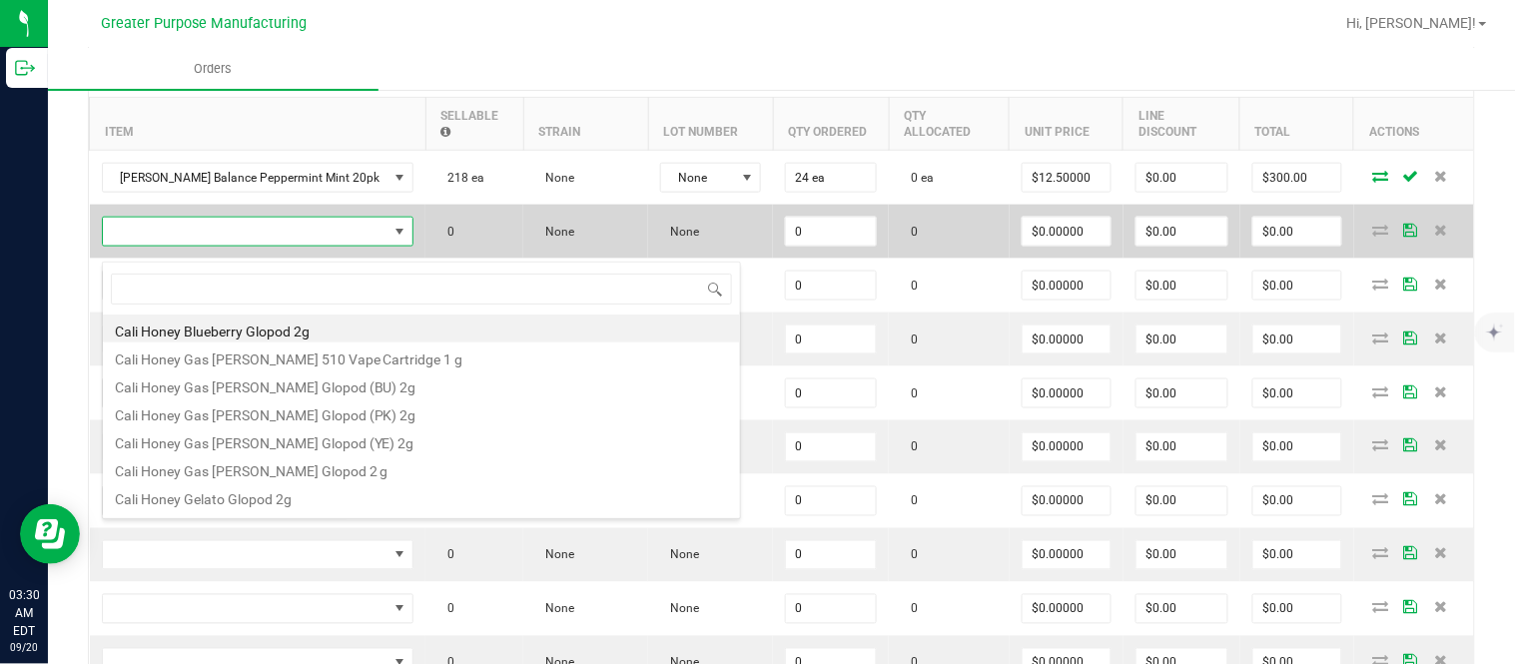
scroll to position [30, 282]
type input "1.37.60.982.0"
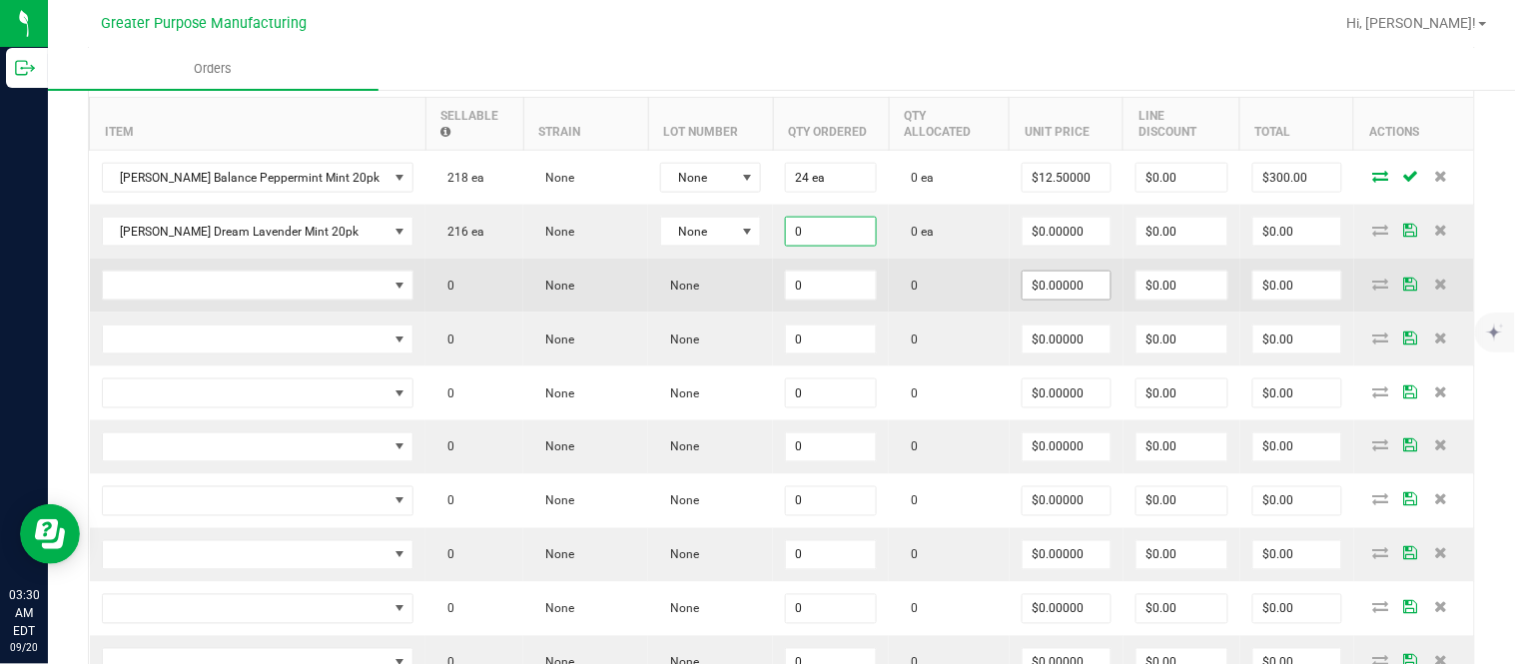
paste input "12"
type input "12 ea"
type input "0"
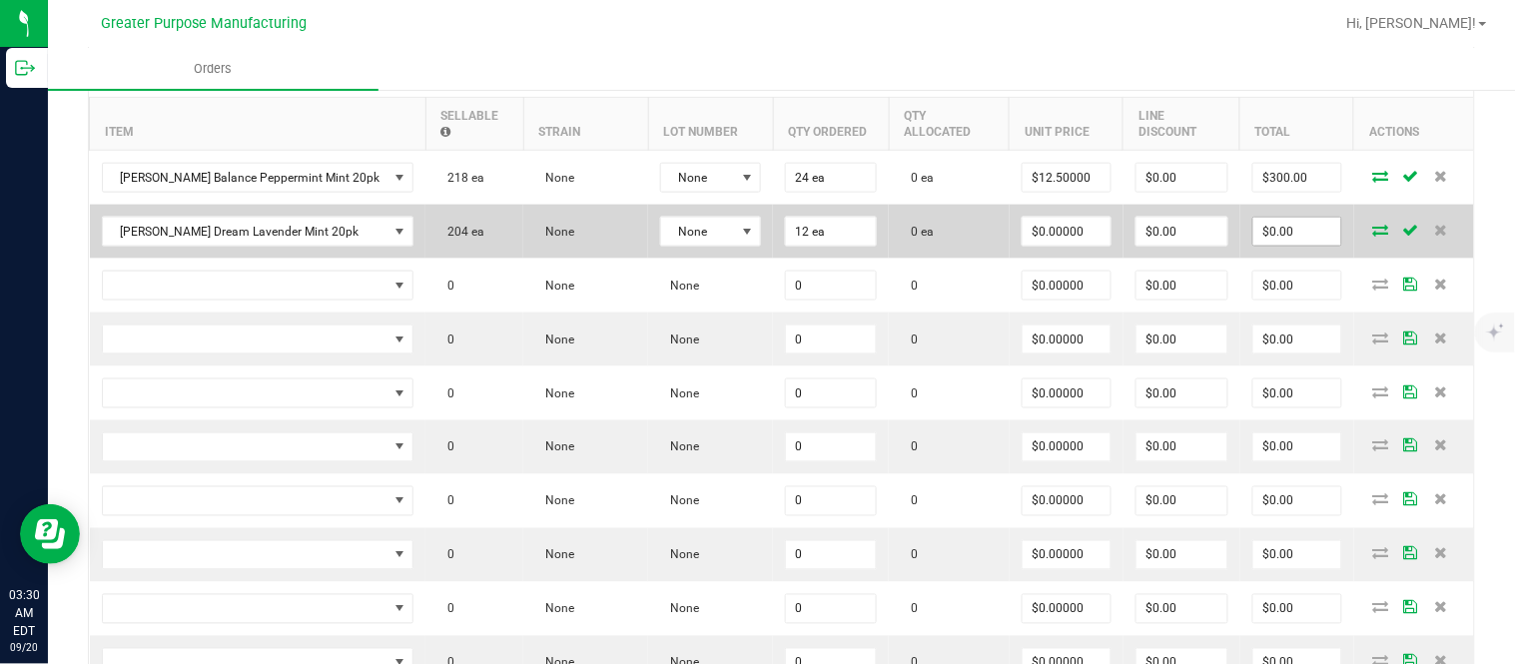
click at [1271, 245] on input "$0.00" at bounding box center [1297, 232] width 88 height 28
paste input "15"
type input "150"
type input "$12.50000"
type input "$150.00"
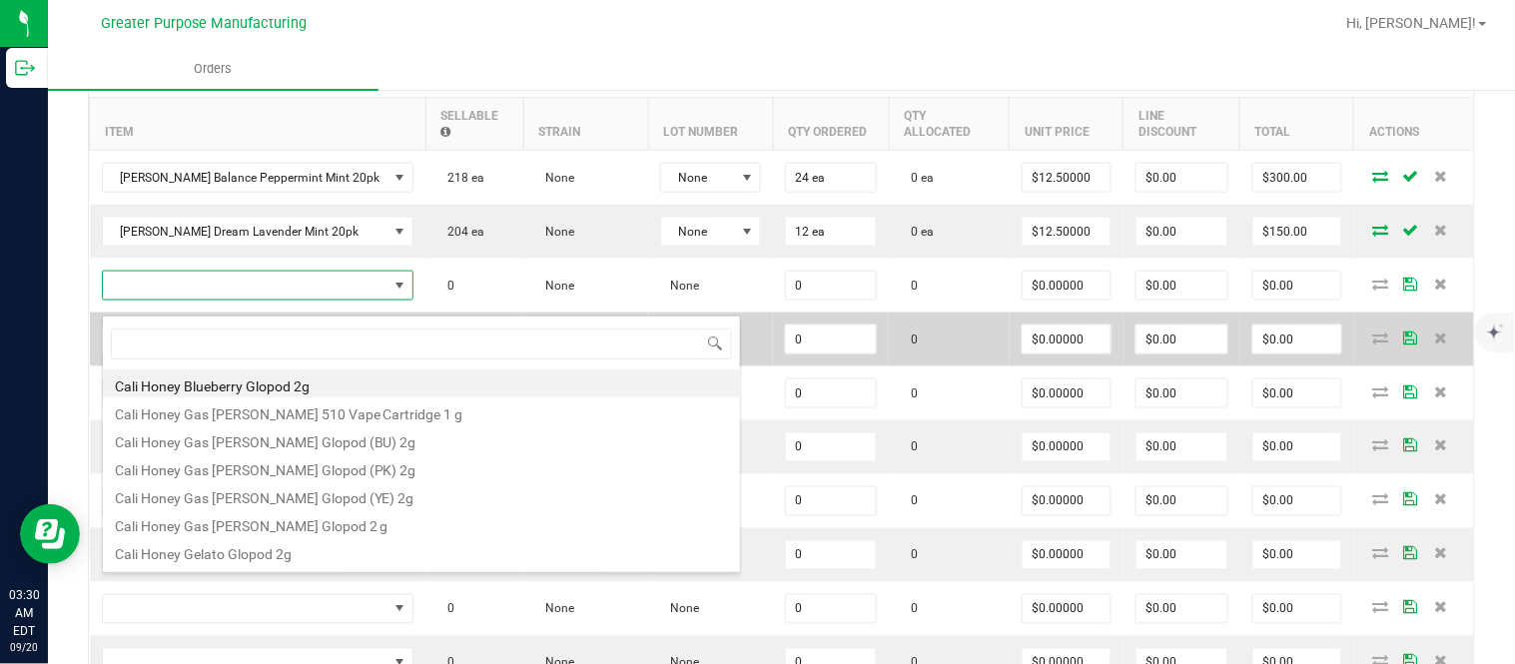
type input "1.37.60.983.0"
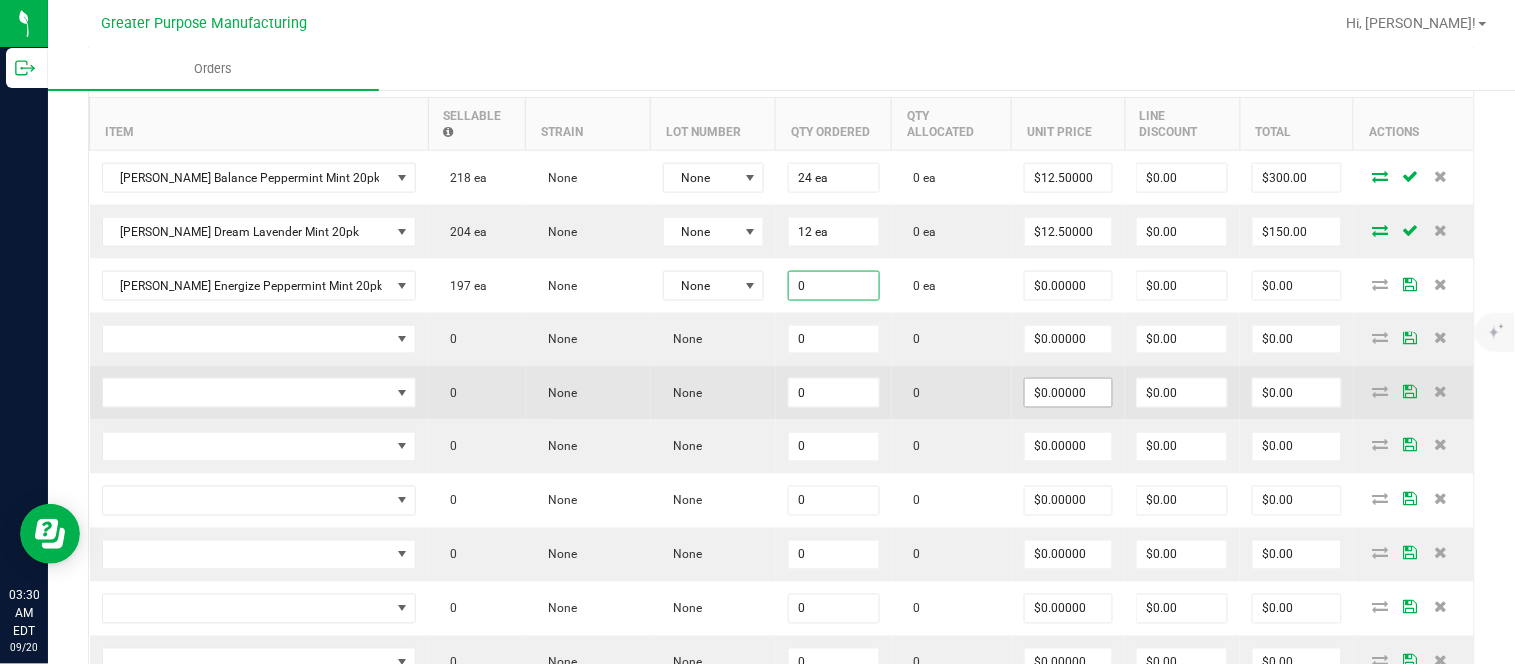
paste input "24"
type input "24 ea"
type input "0"
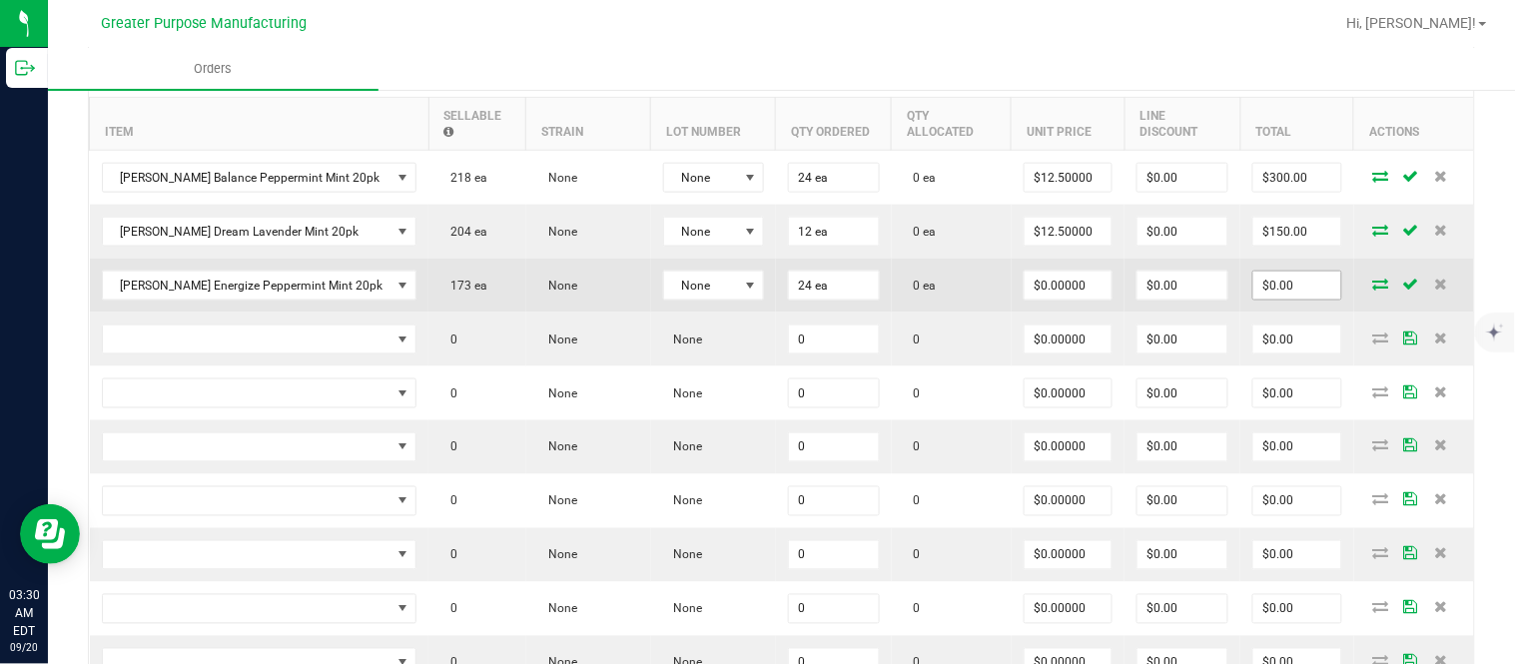
click at [1274, 286] on input "$0.00" at bounding box center [1297, 286] width 88 height 28
paste input "30"
type input "300"
type input "$12.50000"
type input "$300.00"
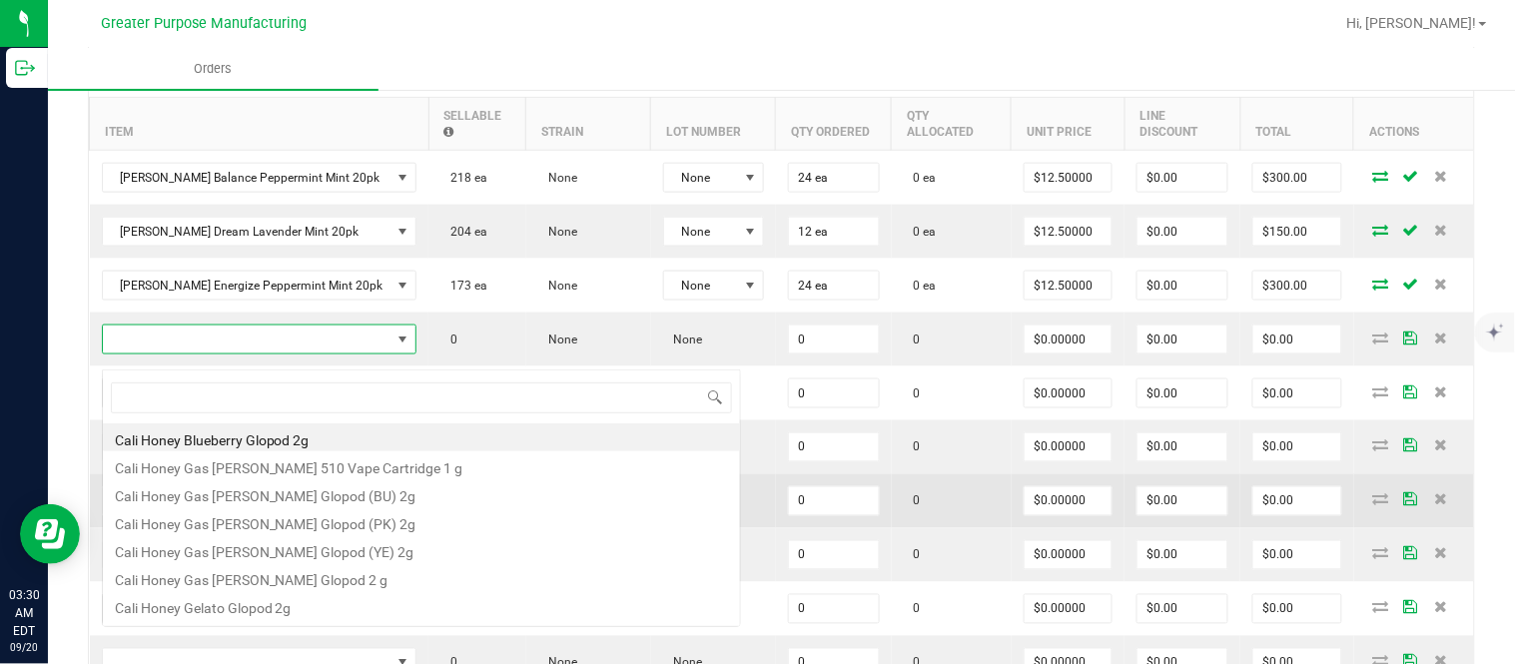
scroll to position [30, 284]
type input "1.37.60.984.0"
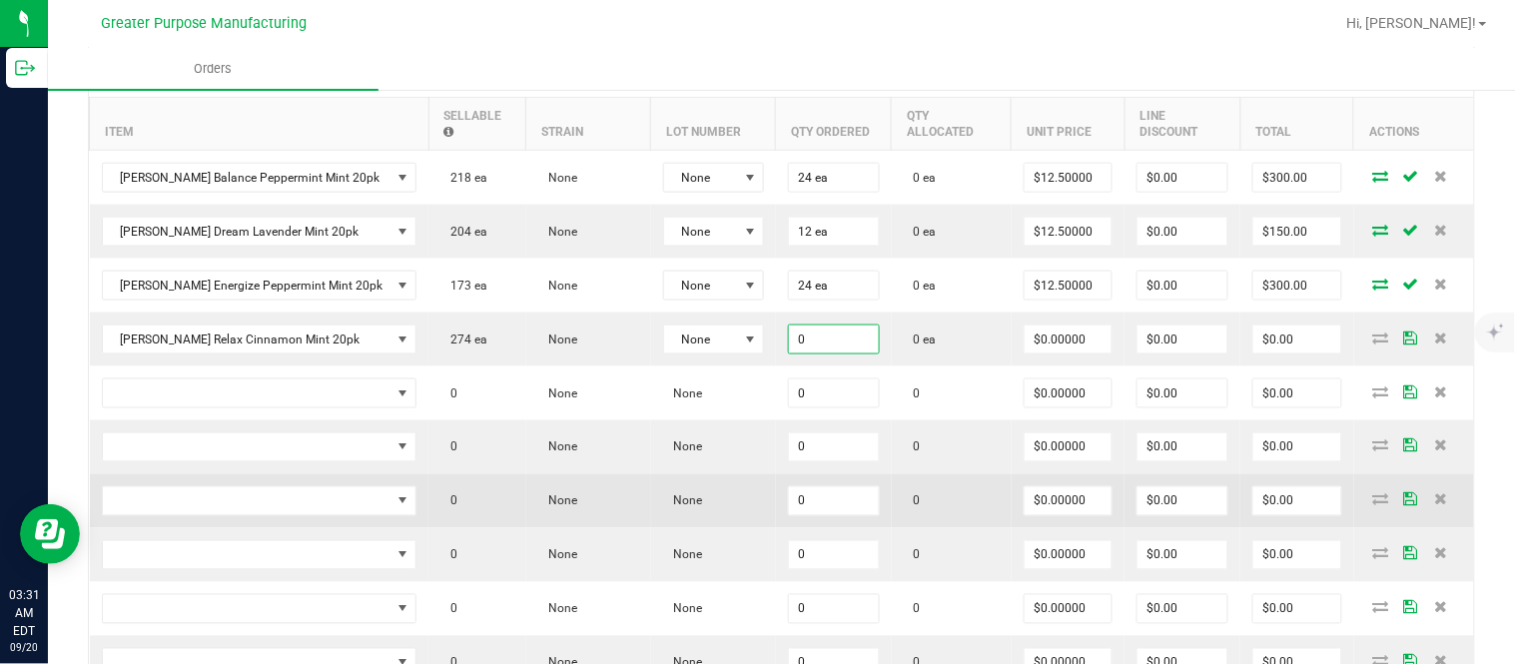
paste input "12"
type input "12 ea"
type input "$0.00000"
type input "0"
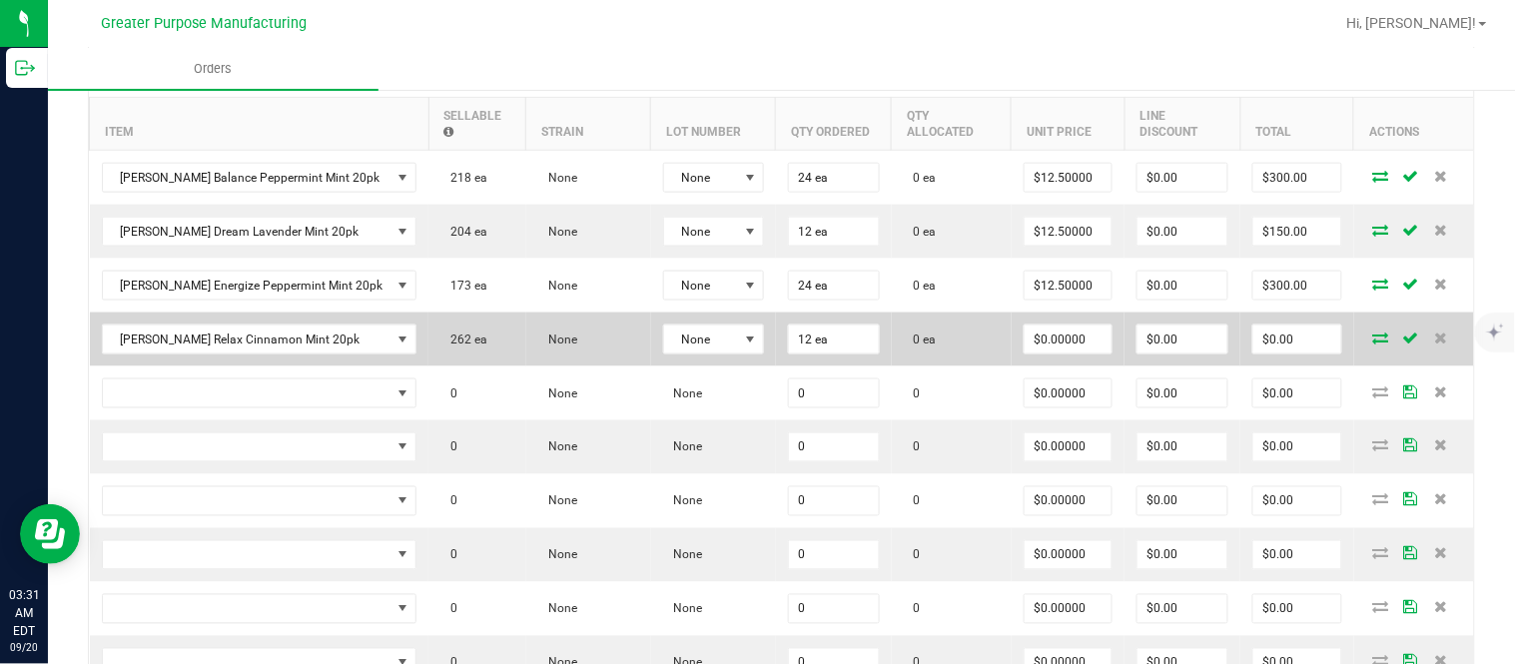
click at [1282, 337] on td "$0.00" at bounding box center [1297, 339] width 114 height 54
click at [1281, 347] on input "$0.00" at bounding box center [1297, 339] width 88 height 28
paste input "15"
type input "150"
type input "$12.50000"
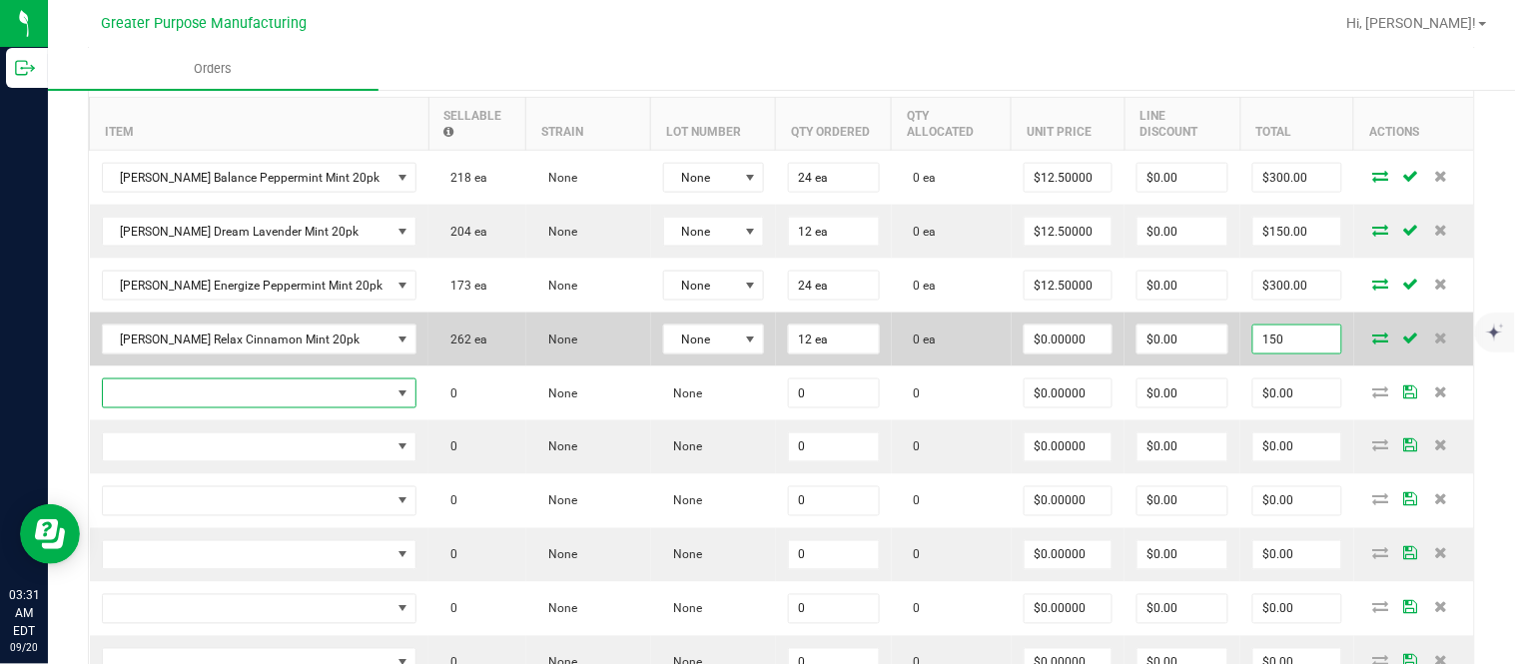
type input "$150.00"
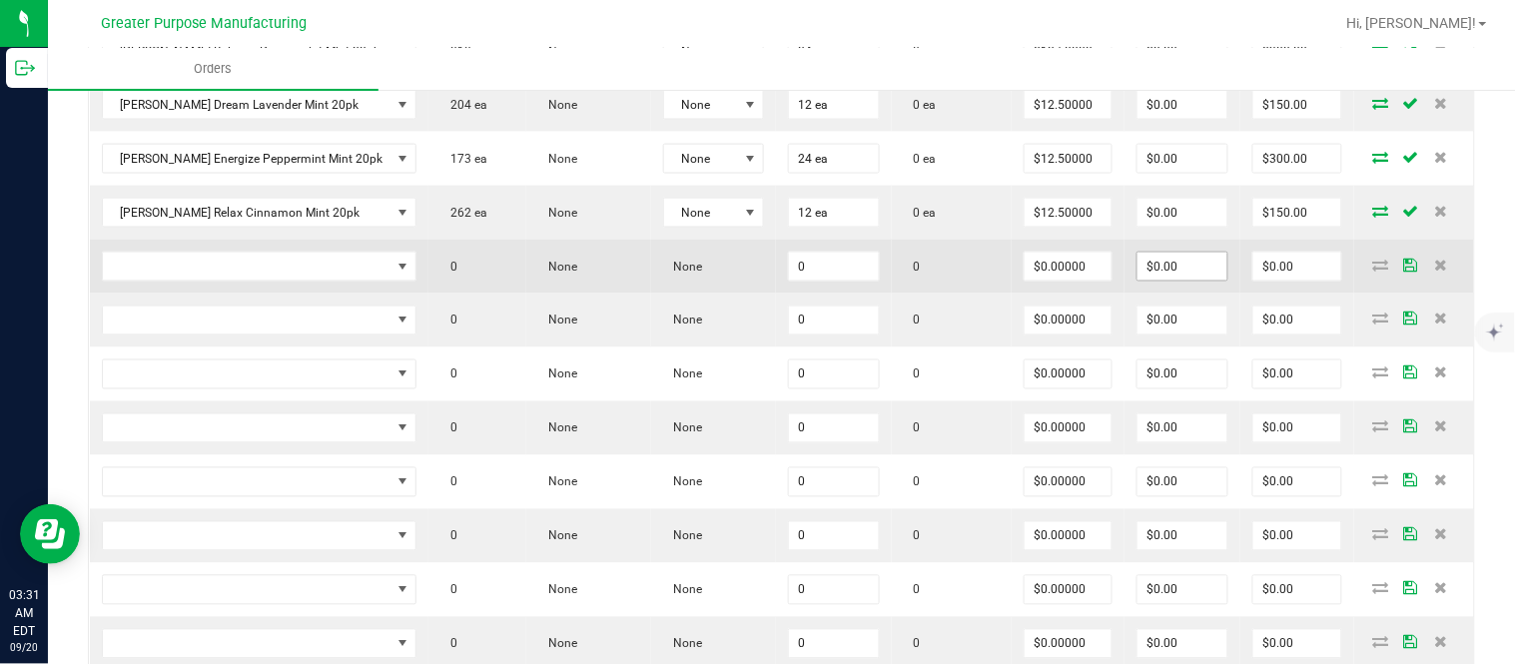
scroll to position [735, 0]
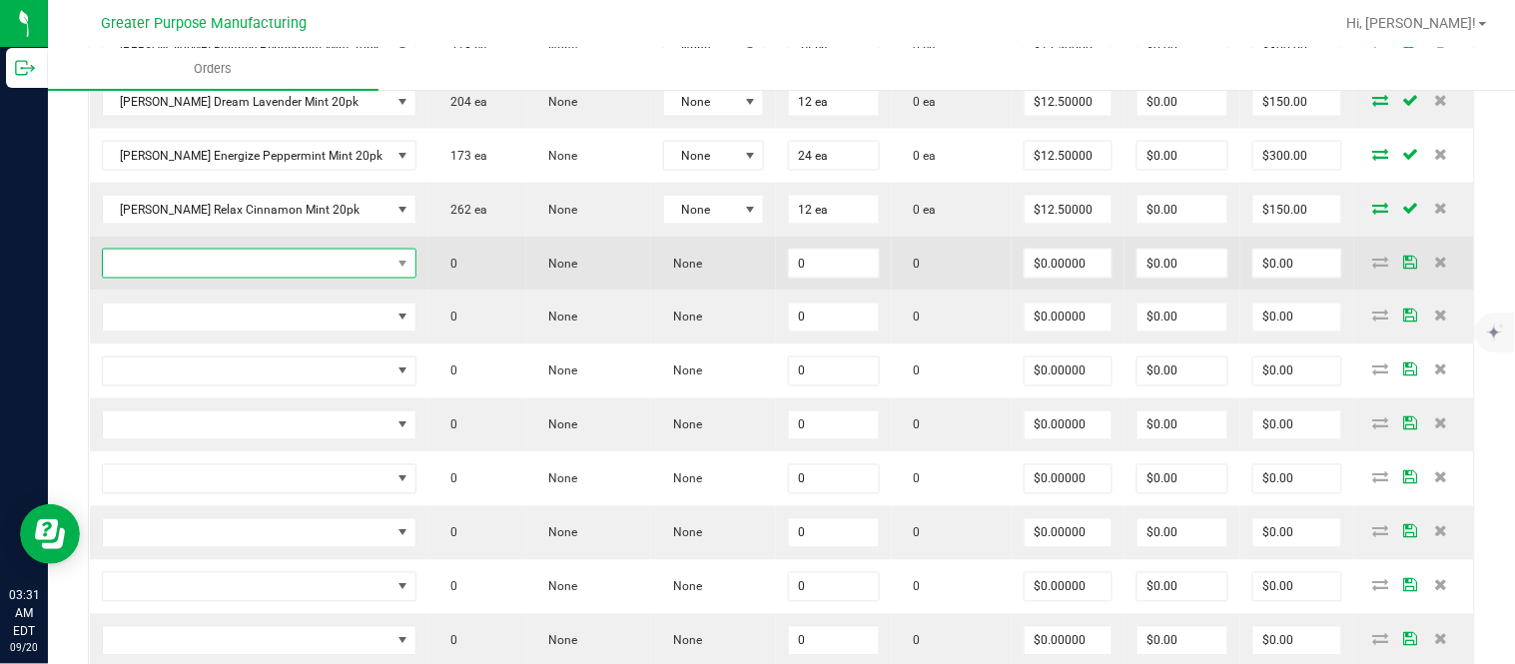
click at [302, 275] on span "NO DATA FOUND" at bounding box center [247, 264] width 289 height 28
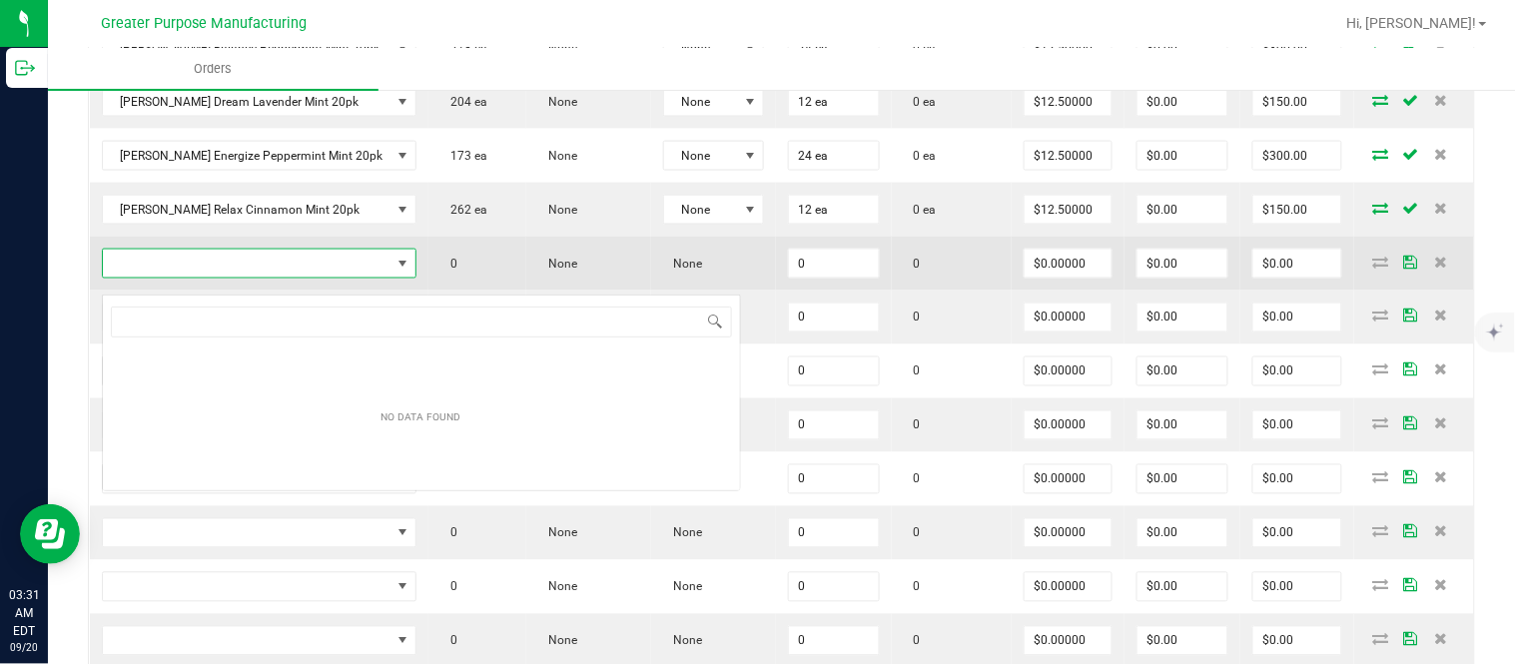
scroll to position [30, 284]
type input "1.37.60.985.0"
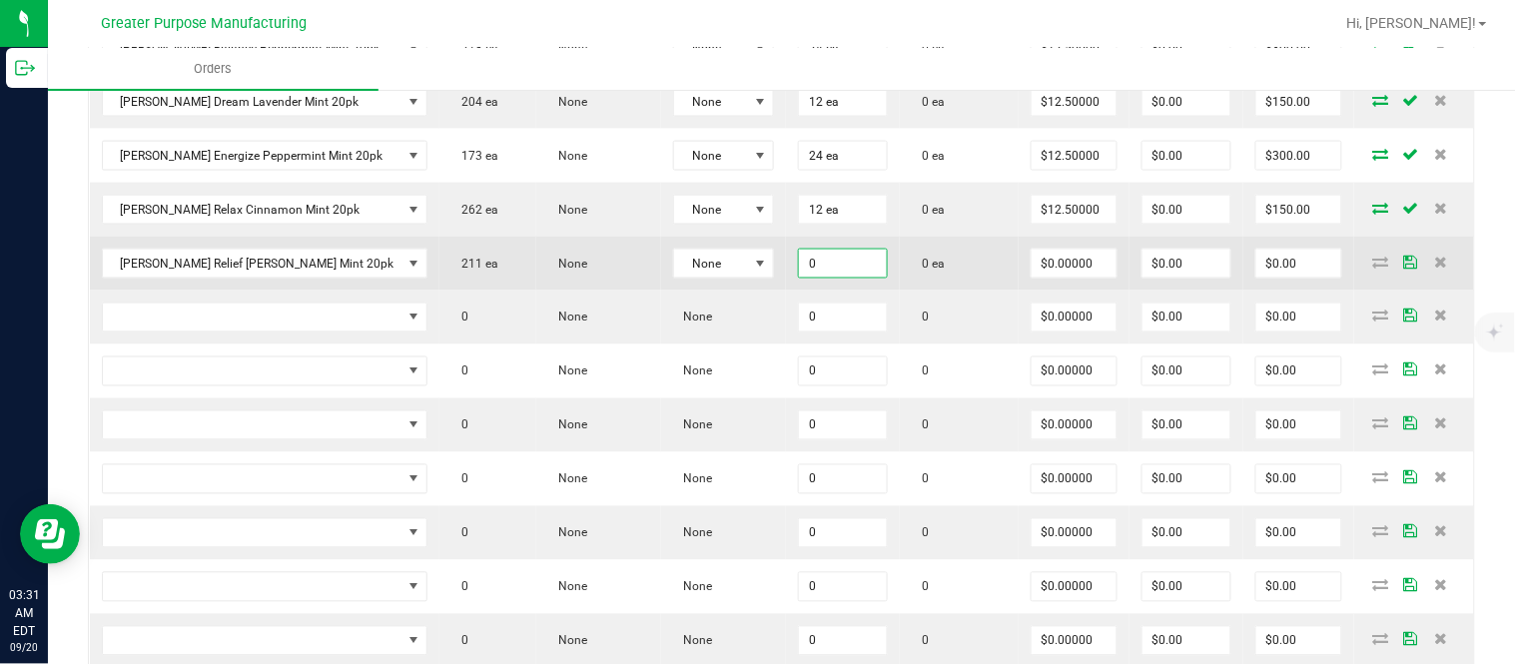
paste input "12"
type input "12 ea"
type input "$0.00000"
type input "$0.00"
click at [1286, 278] on input "$0.00" at bounding box center [1298, 264] width 85 height 28
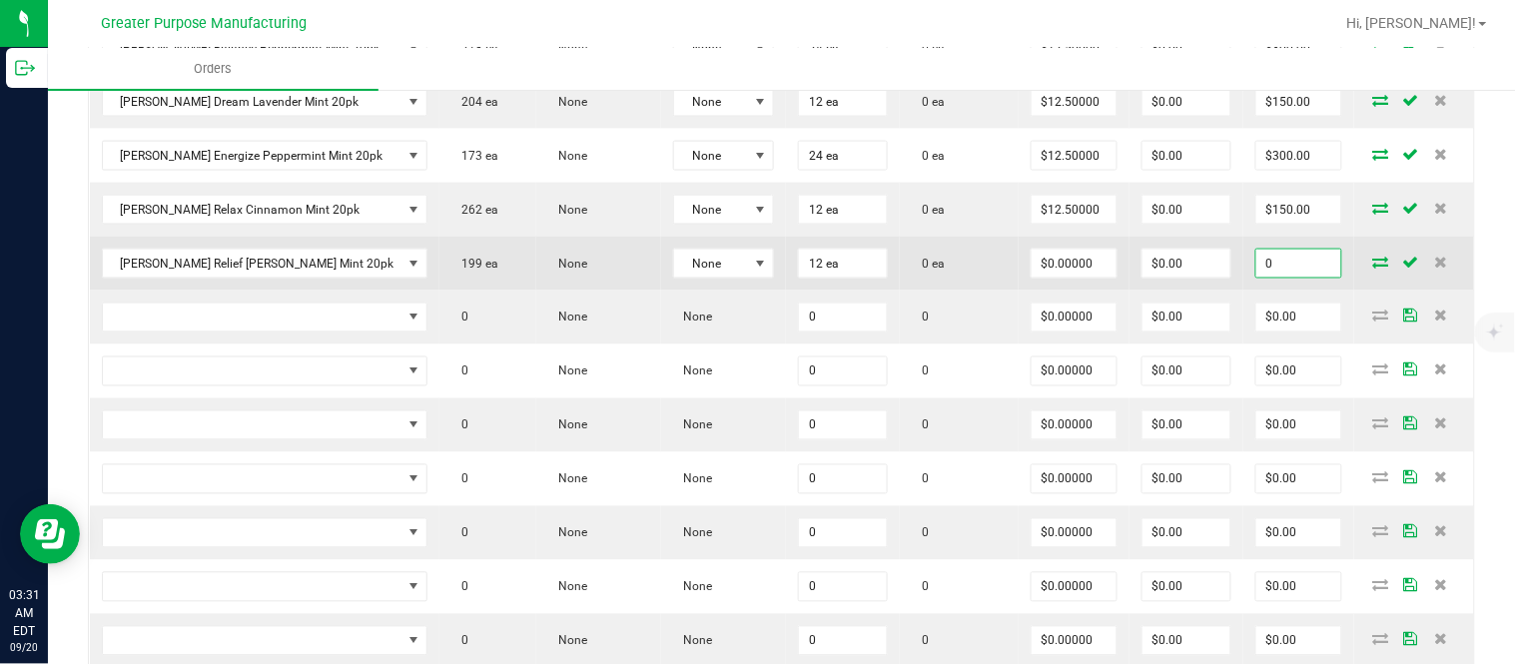
paste input "15"
type input "150"
type input "$12.50000"
type input "$150.00"
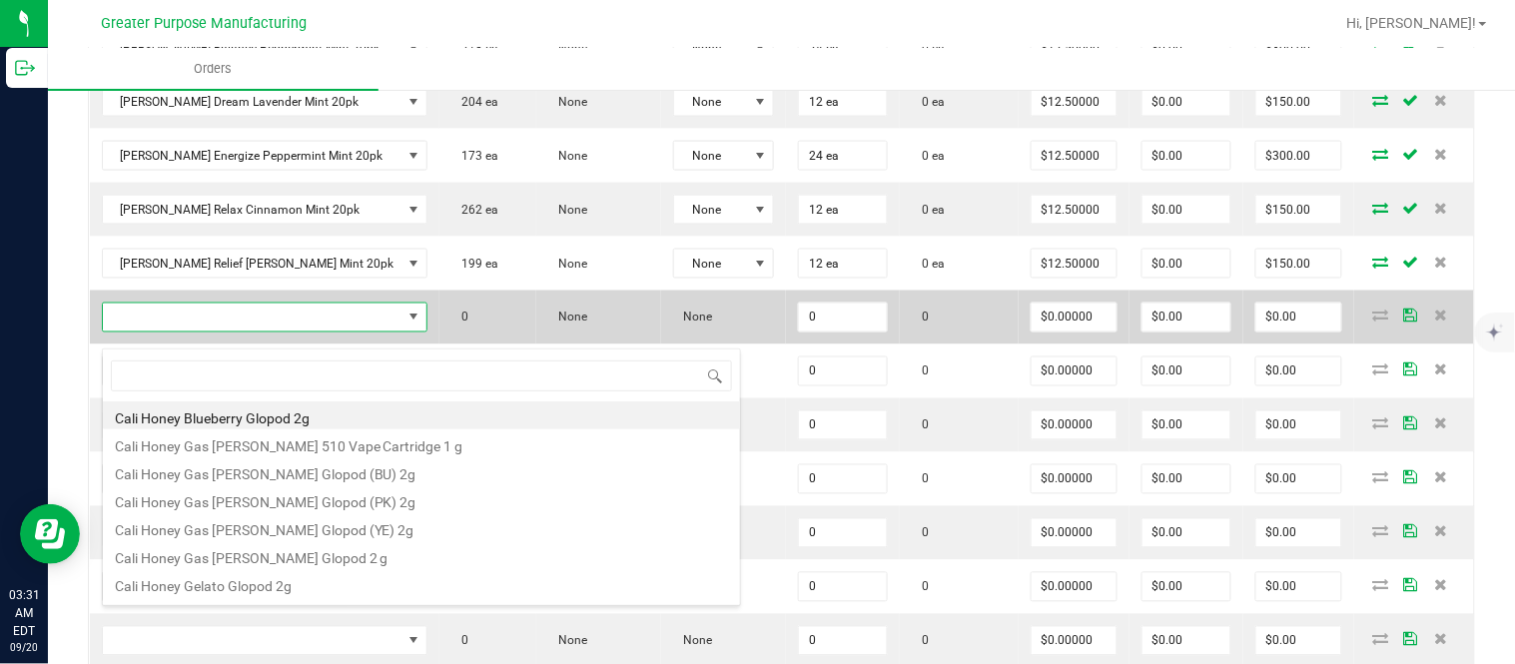
type input "1.37.61.470.0"
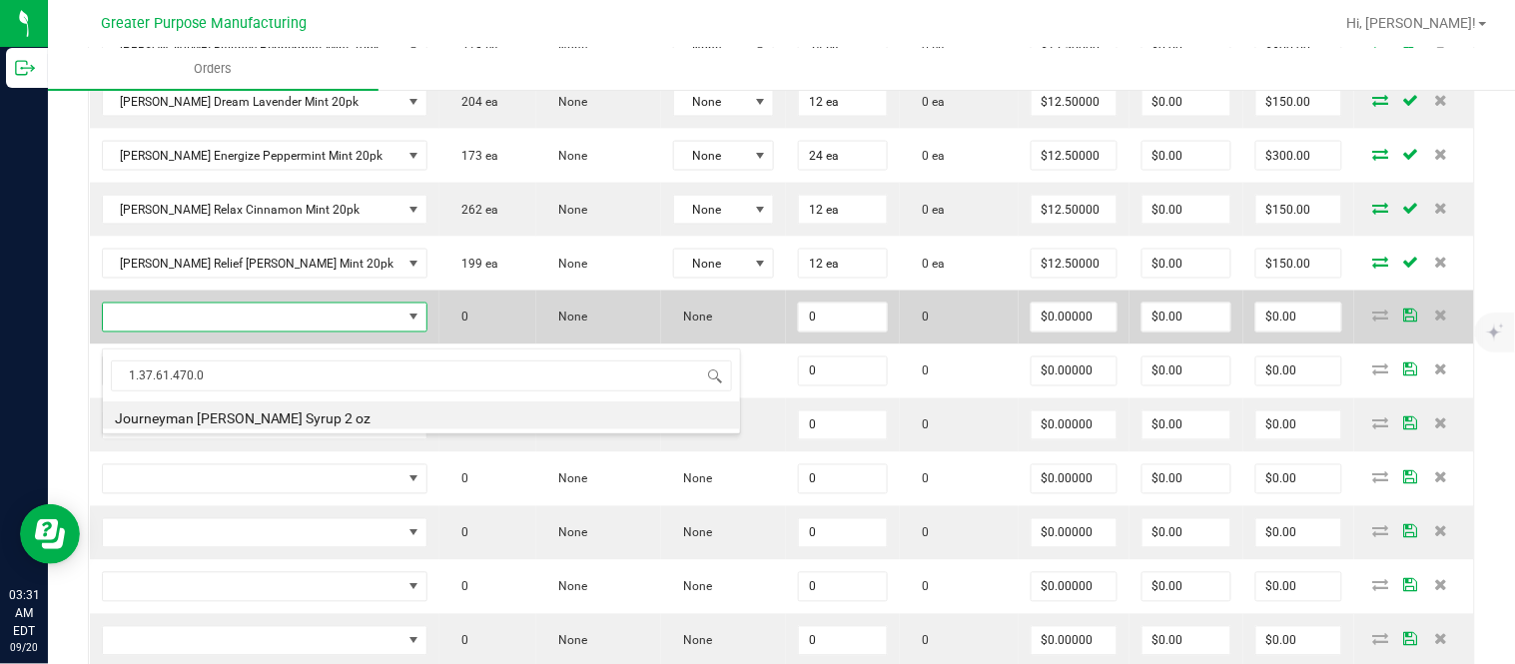
type input "0 ea"
type input "$10.00000"
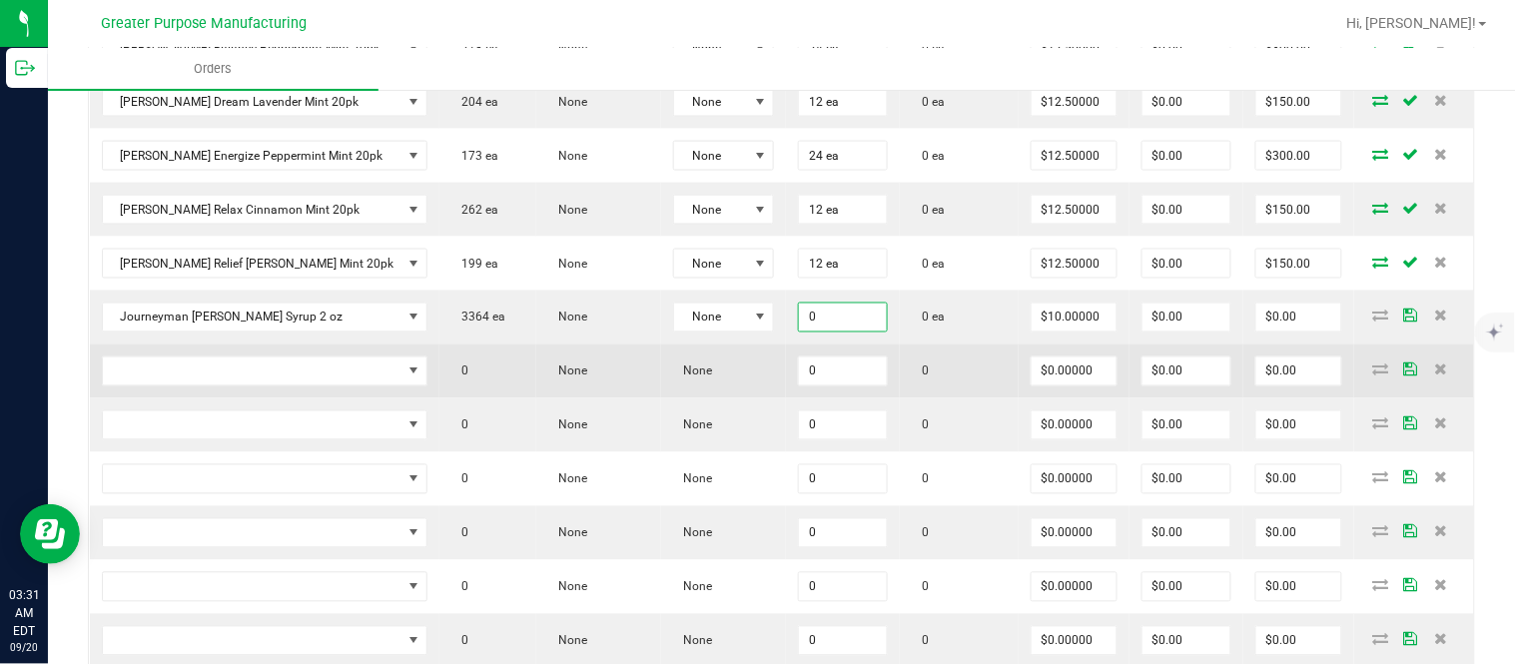
paste input "24"
type input "24 ea"
type input "10"
type input "$240.00"
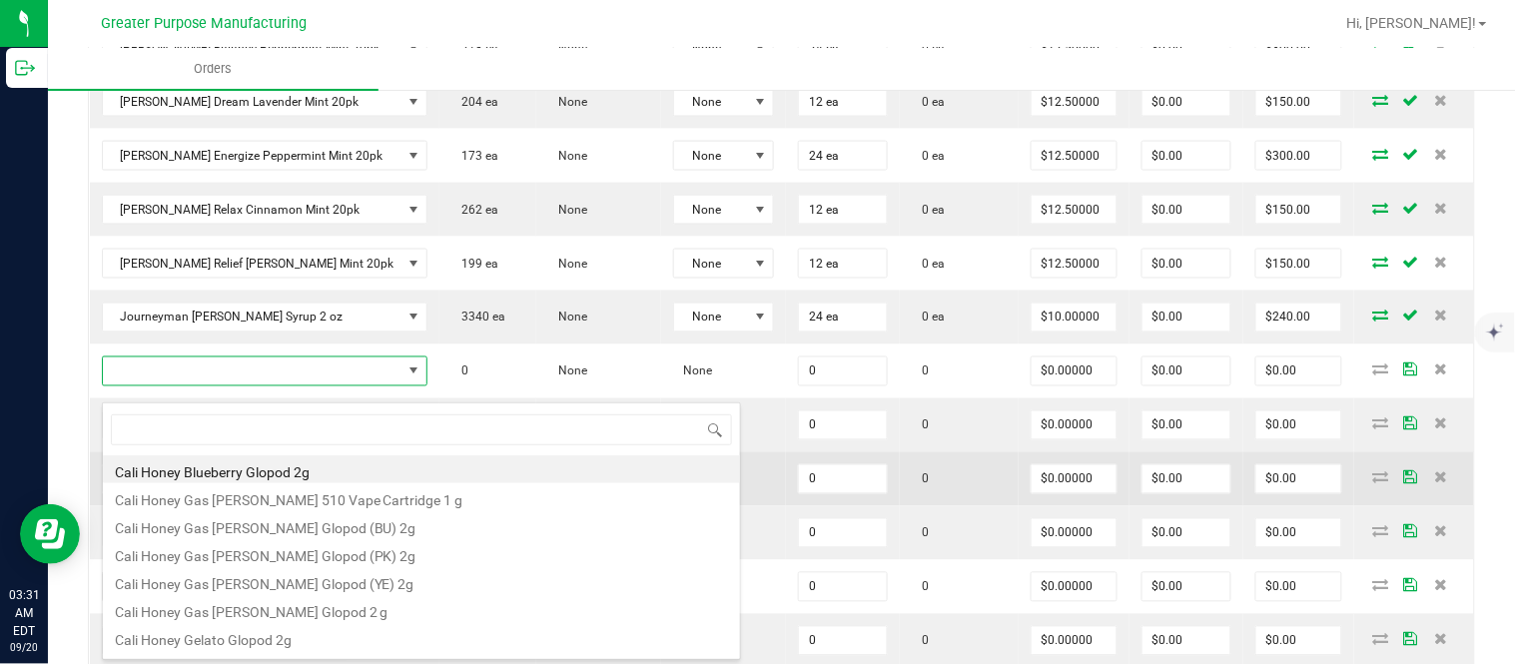
type input "1.37.61.1138.0"
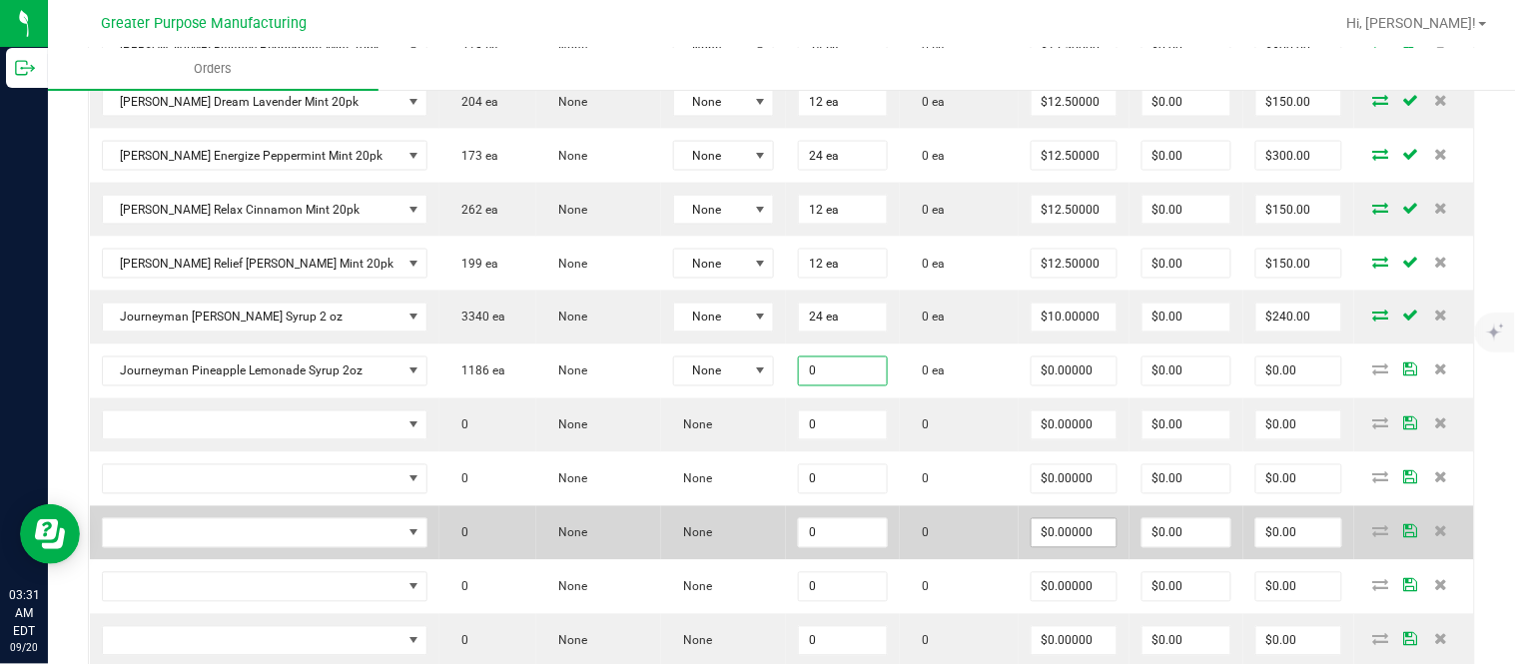
paste input "24"
type input "24 ea"
type input "$0.00000"
type input "0"
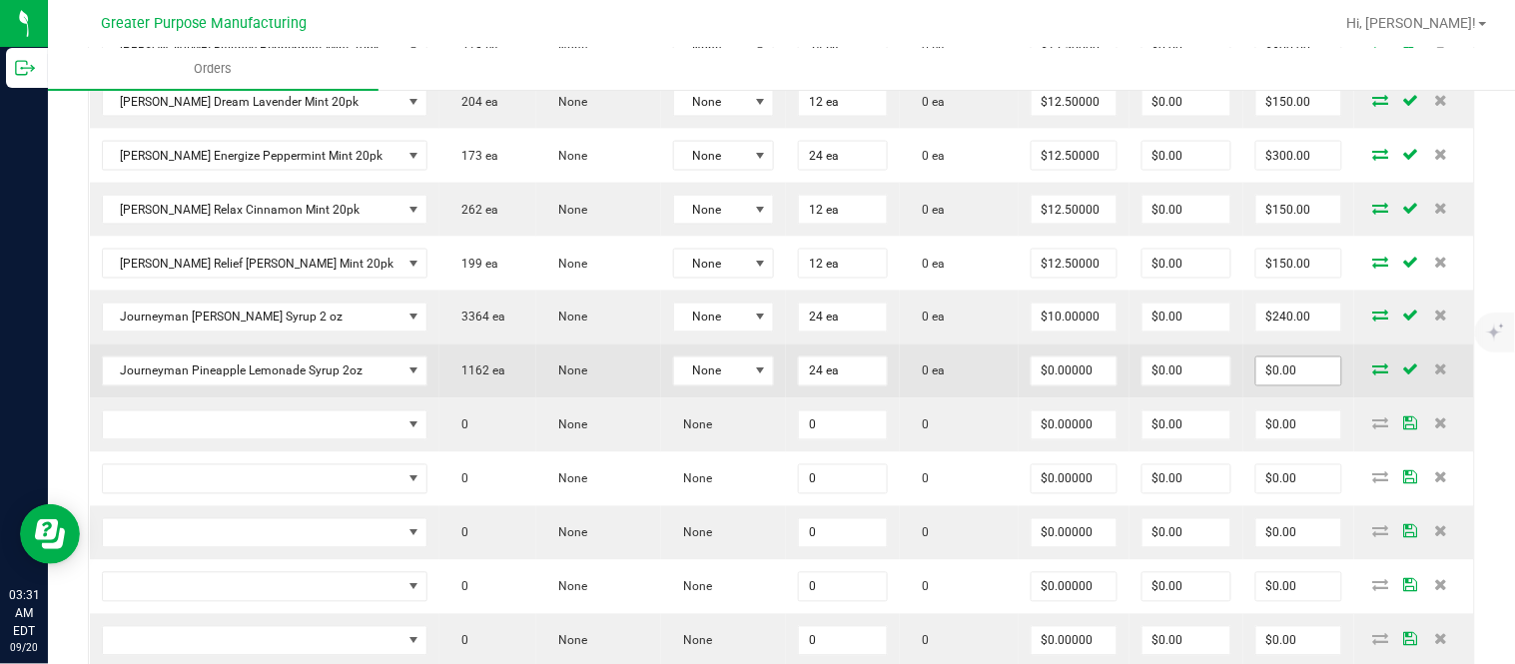
click at [1279, 379] on input "$0.00" at bounding box center [1298, 371] width 85 height 28
paste input "288"
type input "288"
type input "$12.00000"
type input "$288.00"
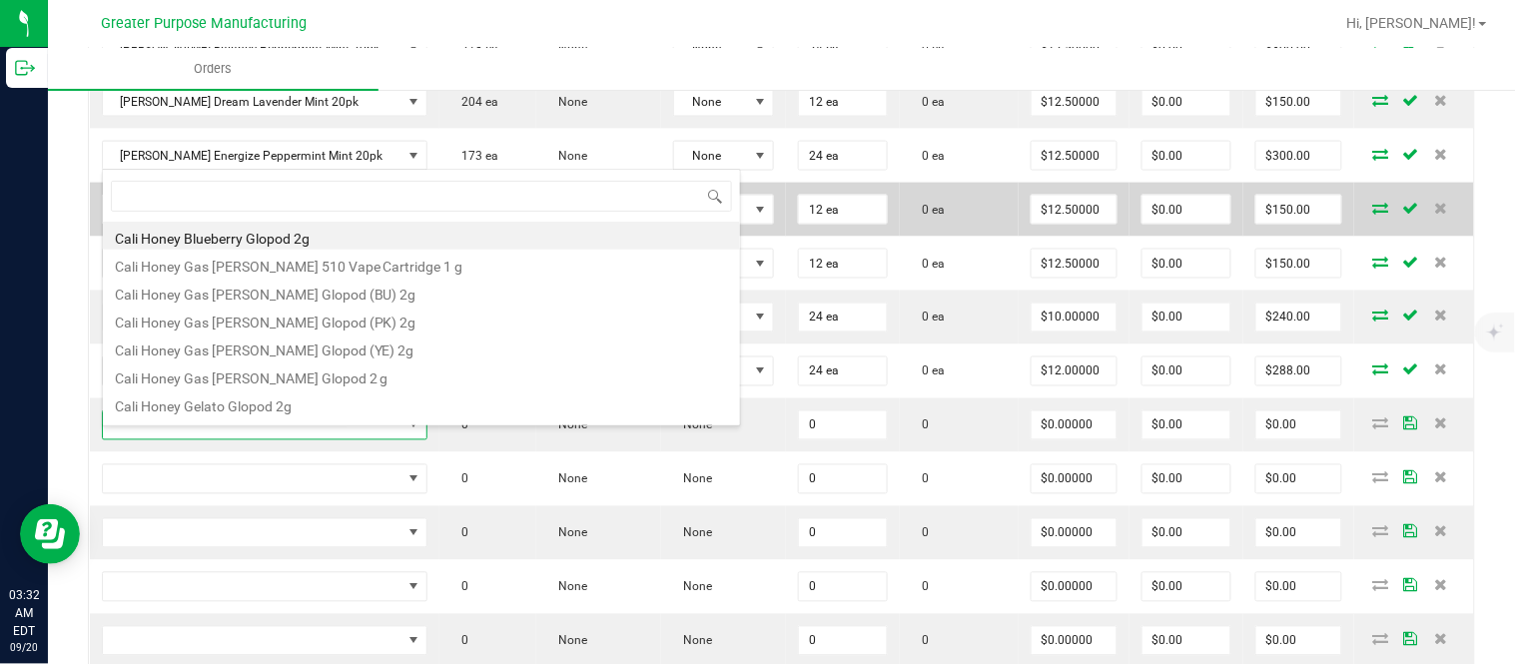
scroll to position [30, 290]
type input "1.37.61.471.0"
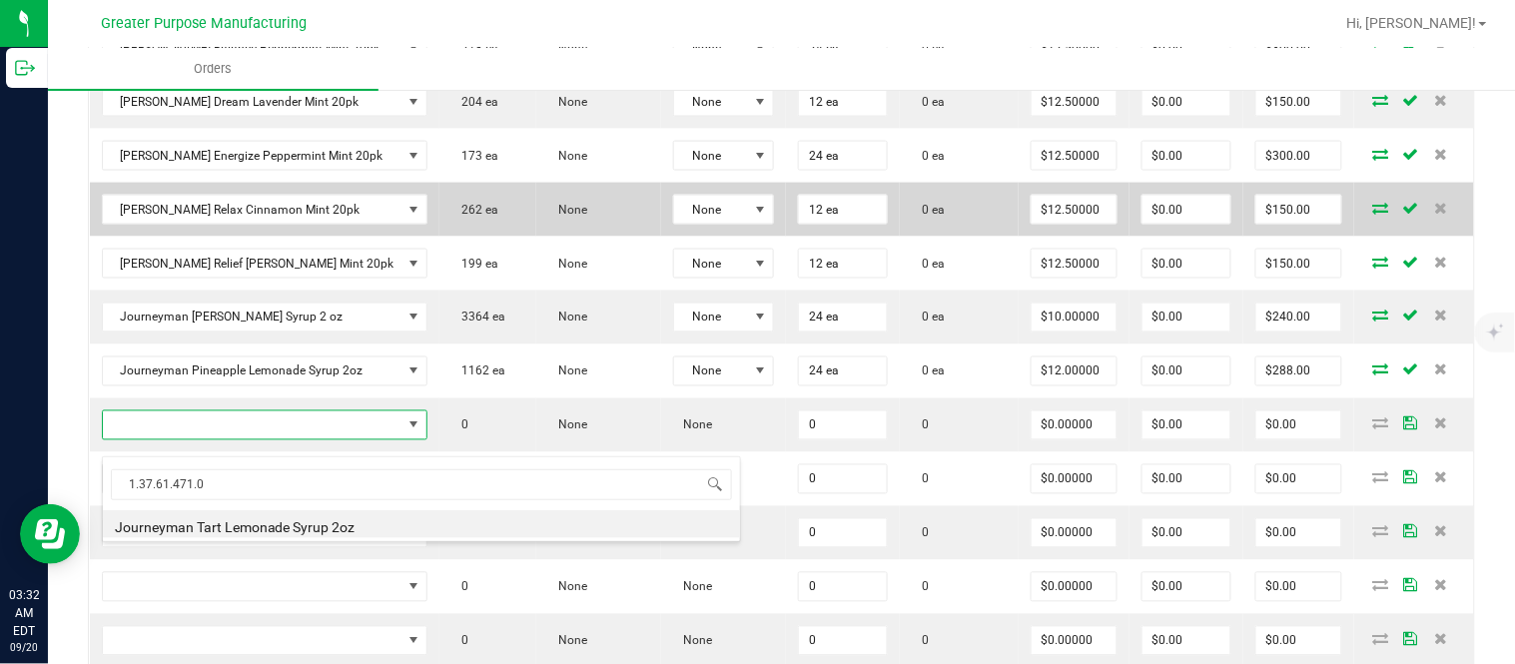
type input "0 ea"
type input "$10.00000"
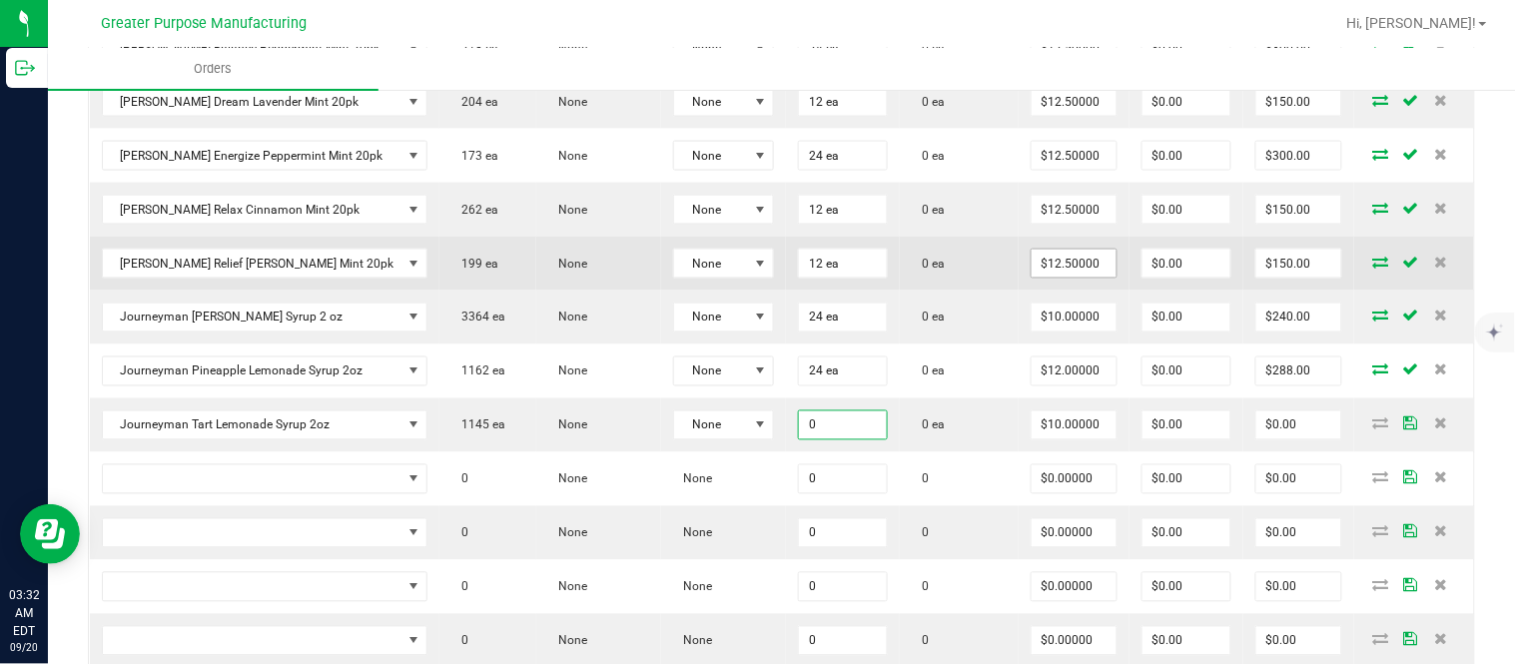
paste input "48"
type input "48 ea"
type input "10"
type input "$480.00"
type input "$10.00000"
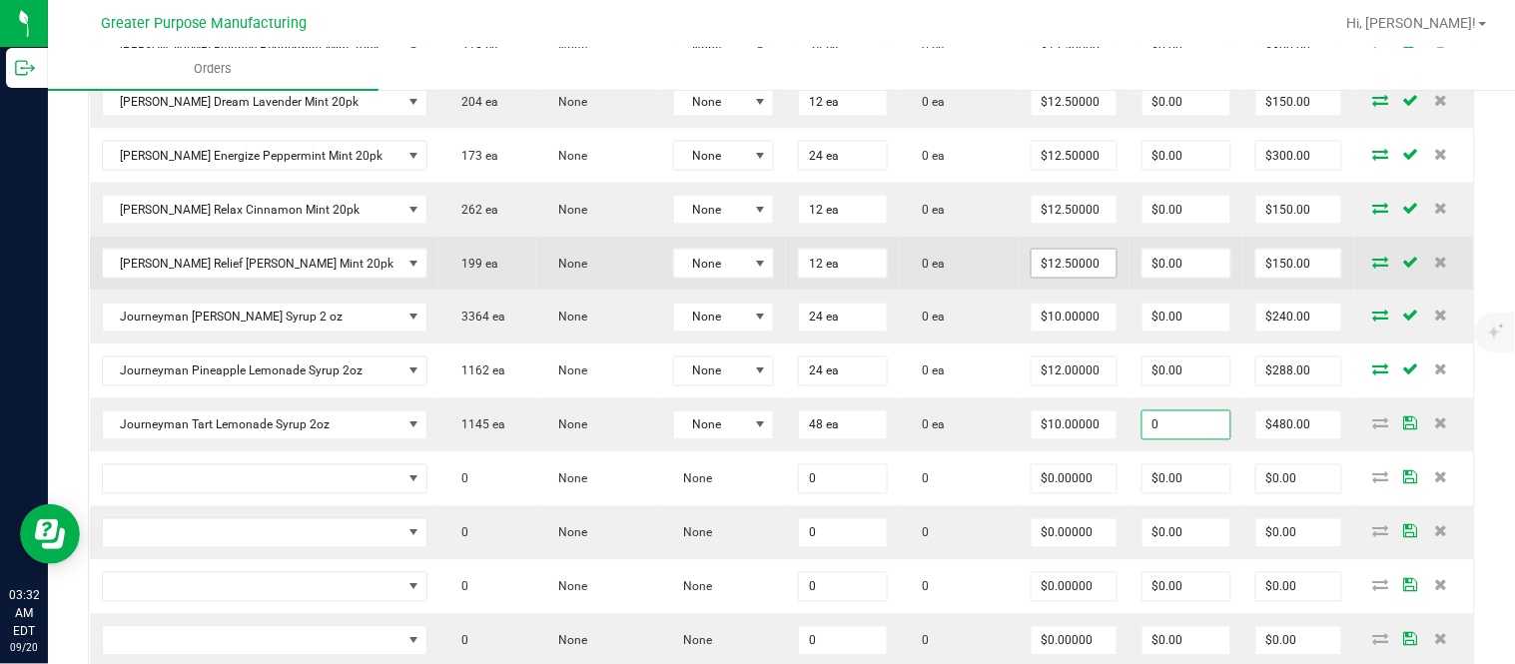
type input "$0.00"
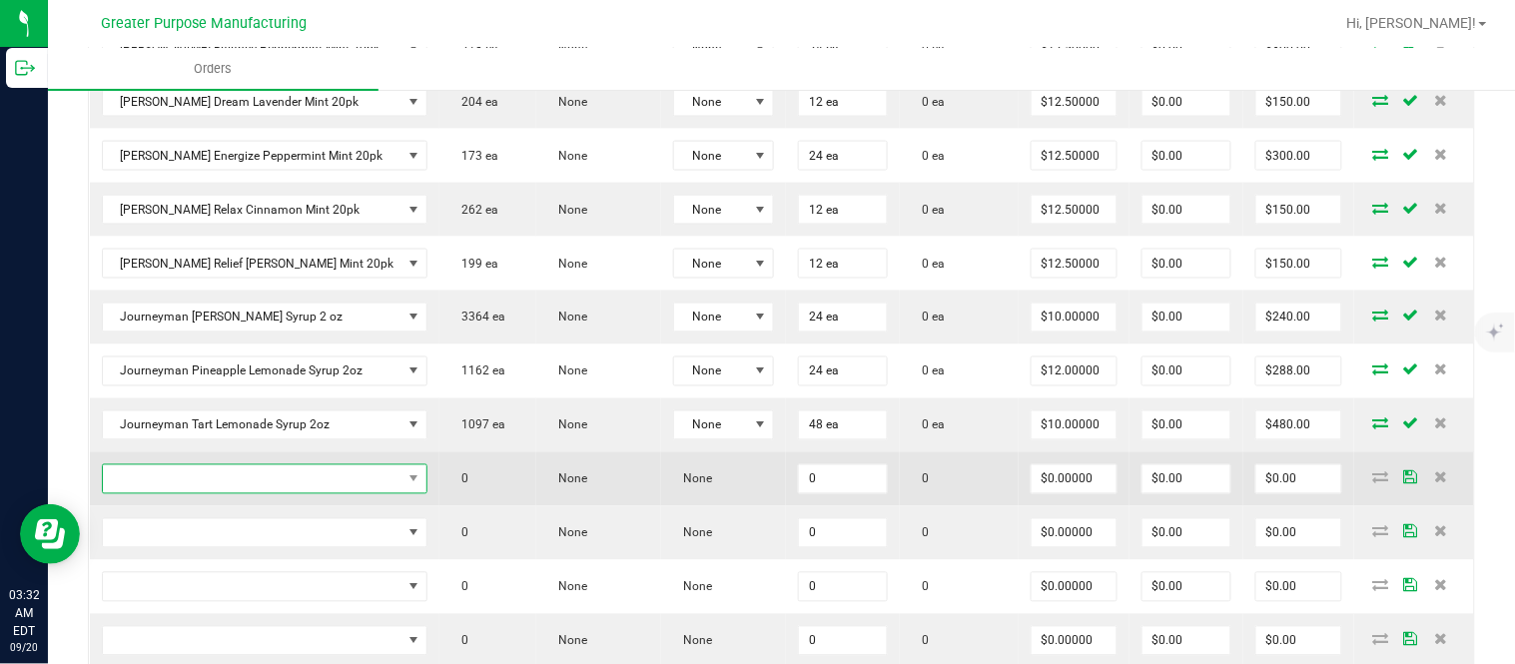
click at [332, 493] on span "NO DATA FOUND" at bounding box center [253, 479] width 300 height 28
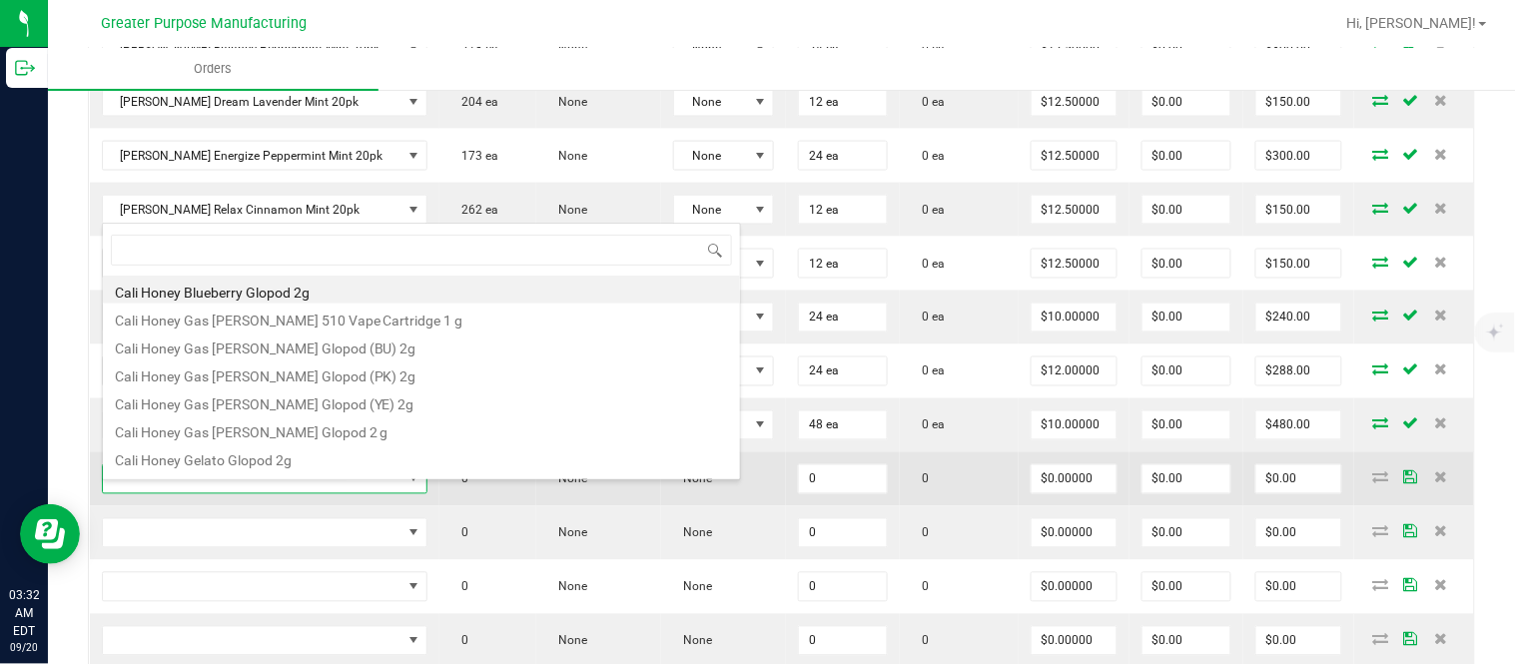
type input "1.3.29.1376.0"
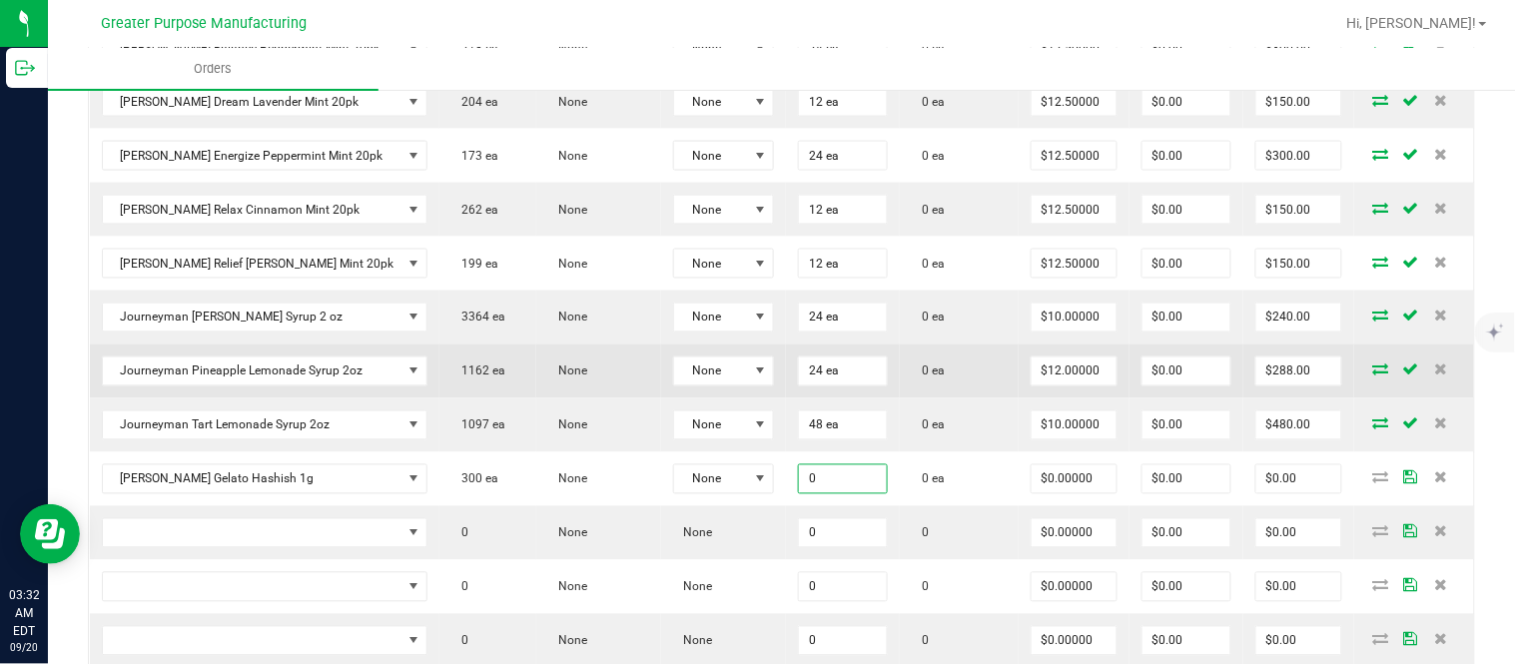
paste input "18"
type input "18 ea"
type input "$0.00000"
type input "0"
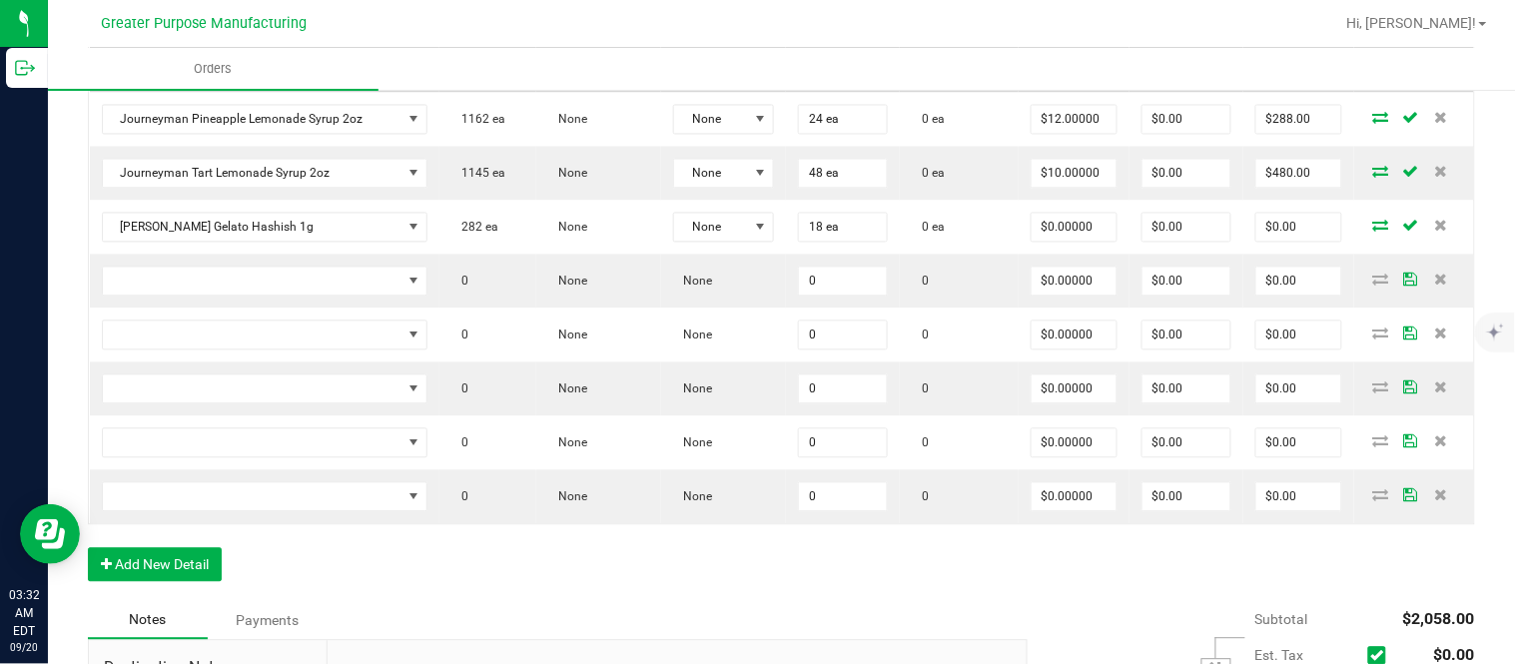
scroll to position [993, 0]
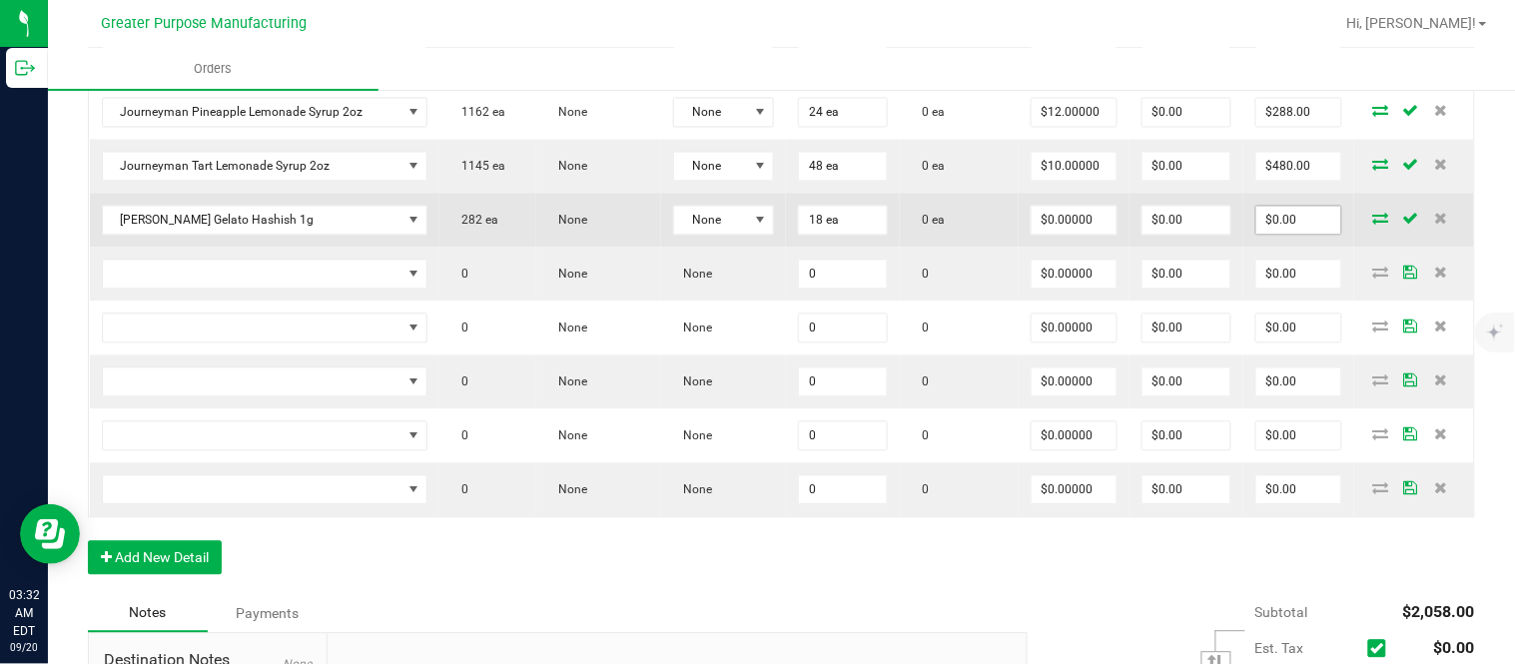
click at [1268, 234] on input "$0.00" at bounding box center [1298, 221] width 85 height 28
paste input "45"
type input "450"
type input "$25.00000"
type input "$450.00"
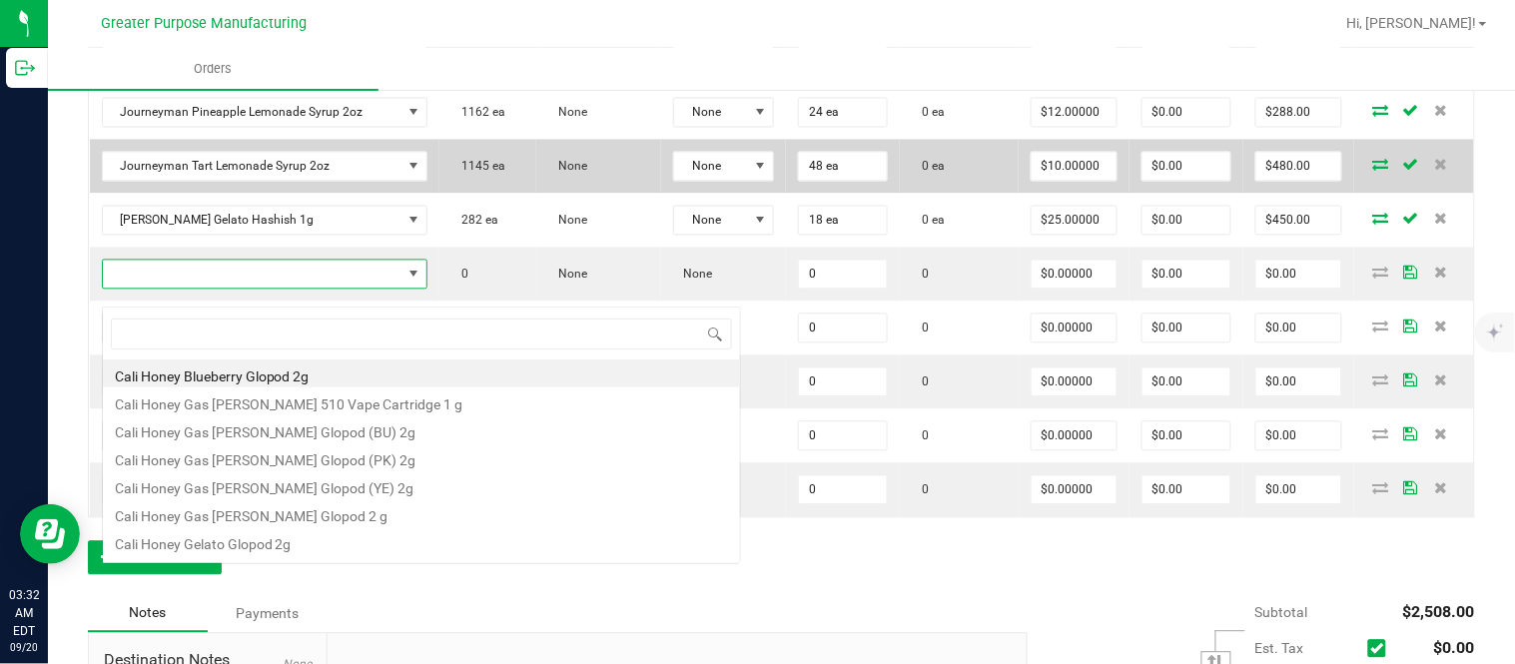
scroll to position [30, 290]
type input "1.5.7.1288.0"
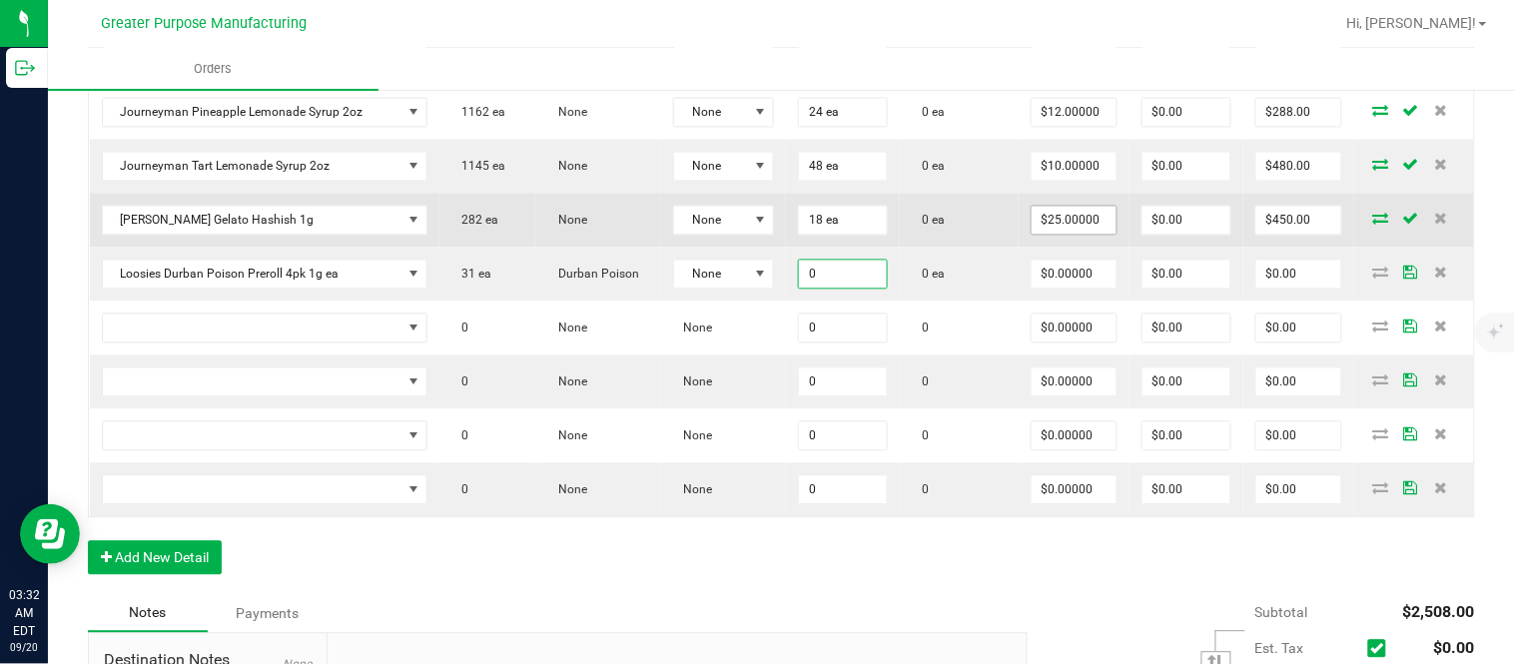
paste input "25"
type input "25 ea"
type input "$0.00000"
type input "0"
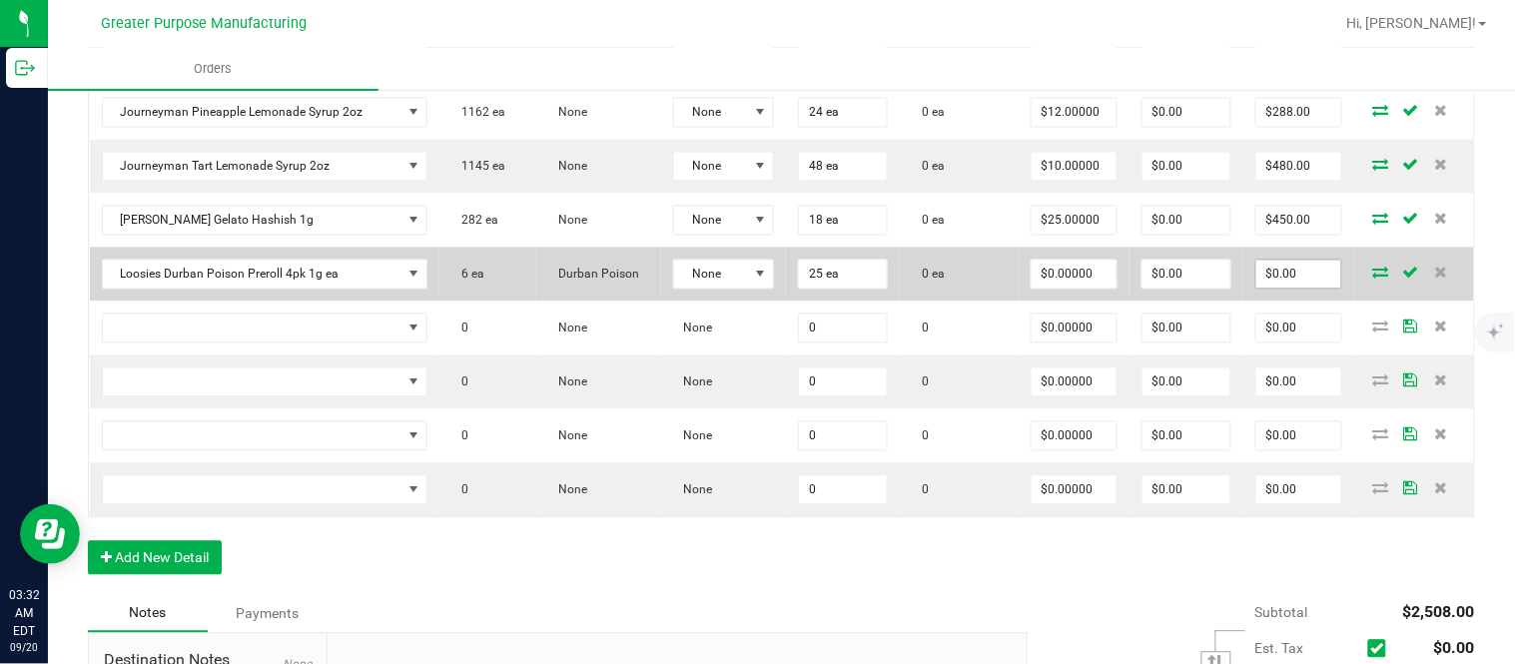
click at [1279, 289] on input "$0.00" at bounding box center [1298, 275] width 85 height 28
paste input "55"
type input "550"
type input "$22.00000"
type input "$550.00"
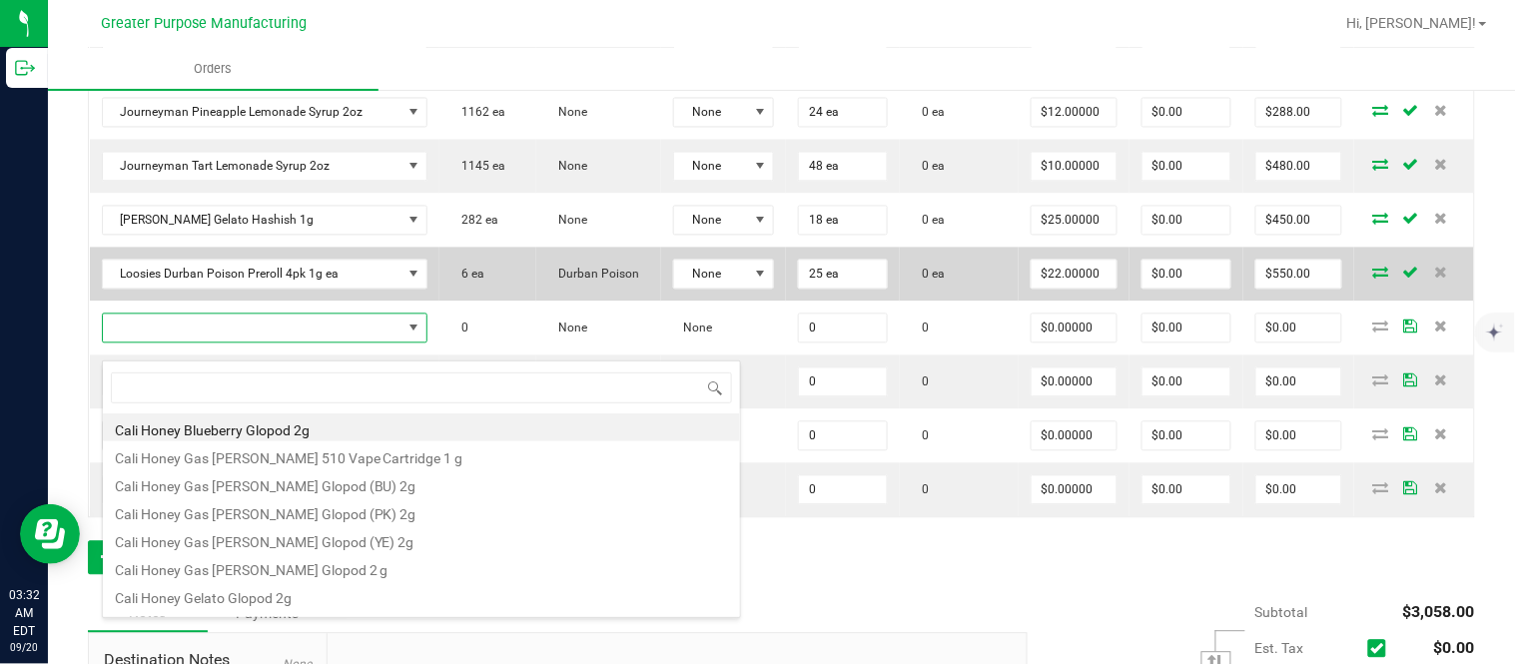
type input "1.5.7.1275.0"
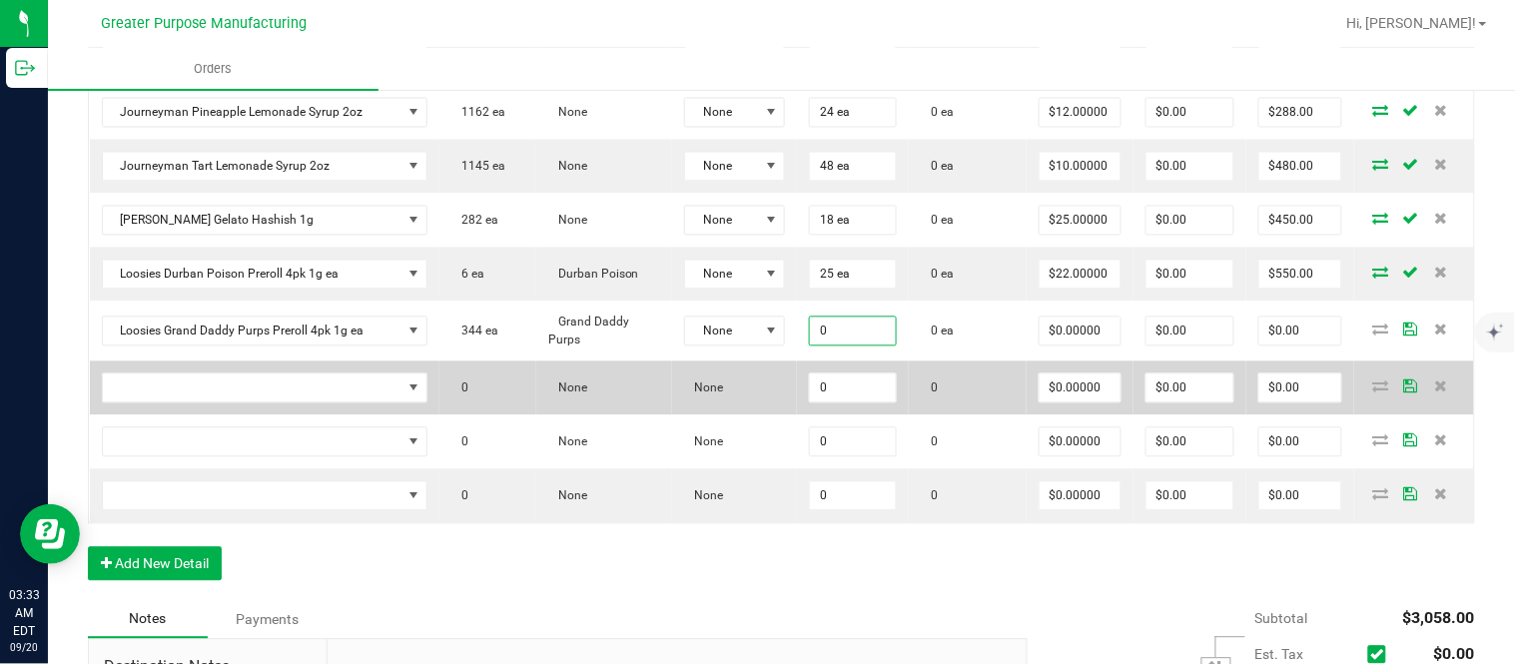
paste input "25"
type input "25 ea"
type input "$0.00000"
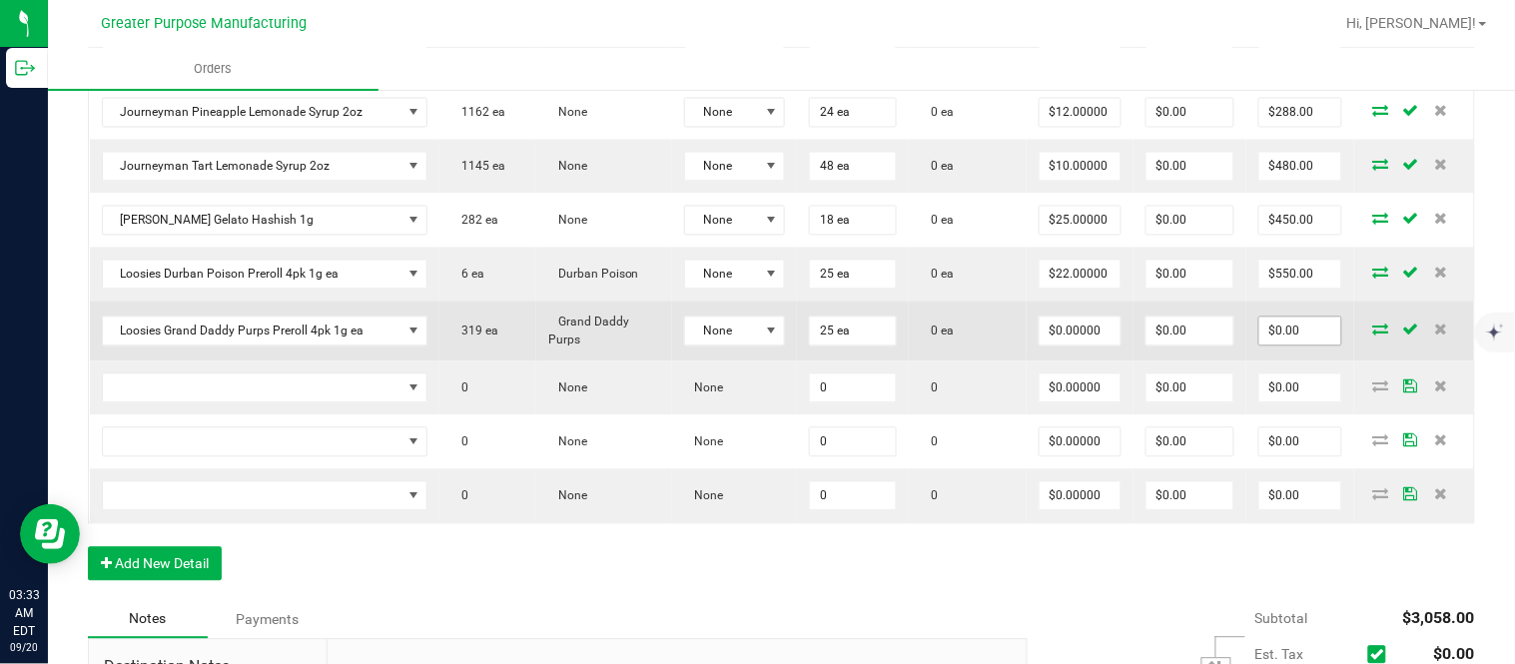
click at [1284, 345] on input "$0.00" at bounding box center [1300, 331] width 82 height 28
paste input "60"
type input "600"
type input "$24.00000"
type input "$600.00"
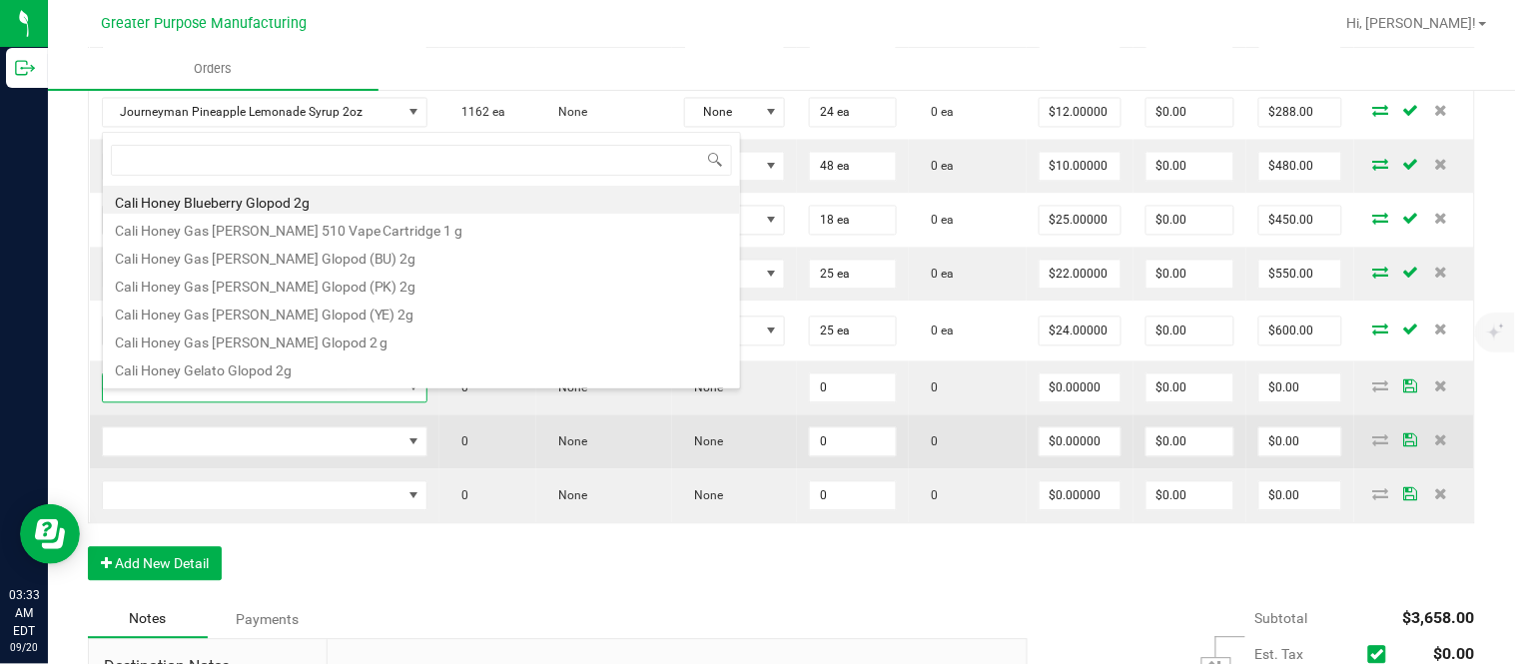
scroll to position [30, 292]
type input "1.5.7.489.0"
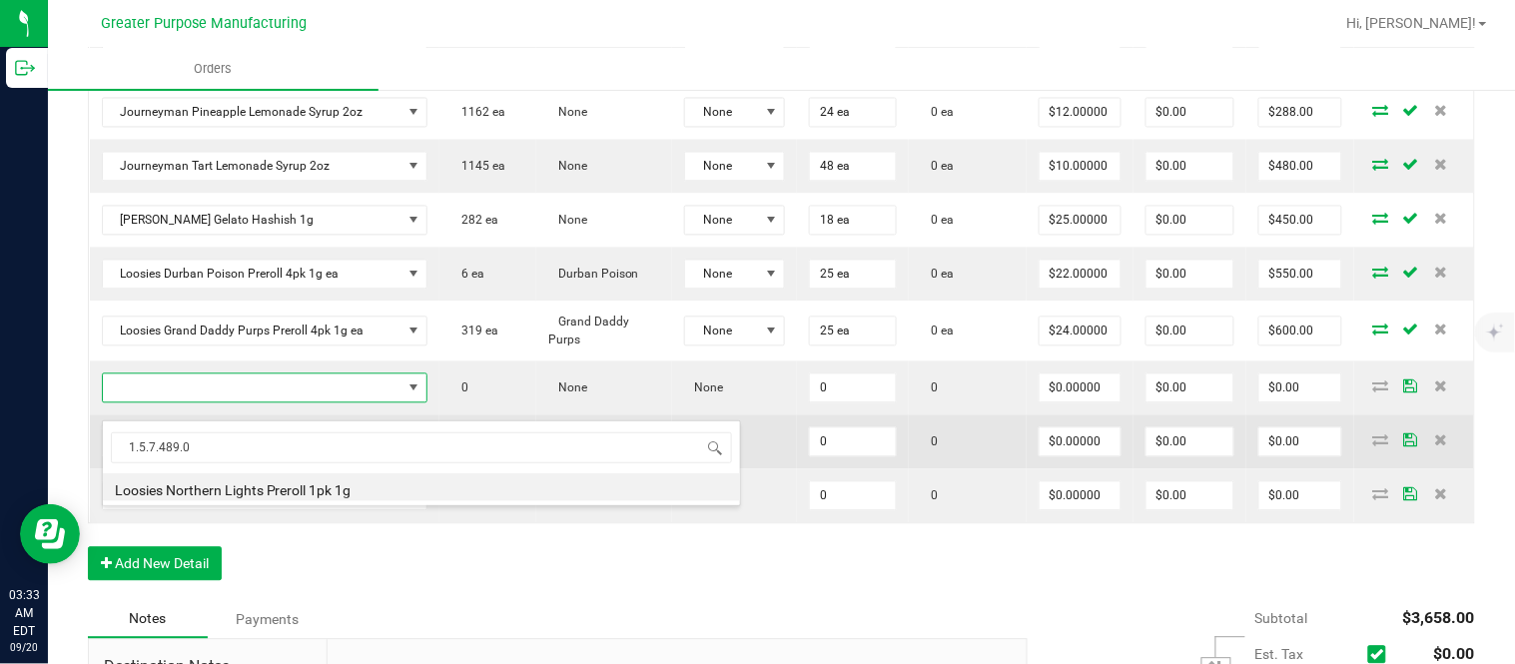
type input "0.0000 g"
type input "$6.50000"
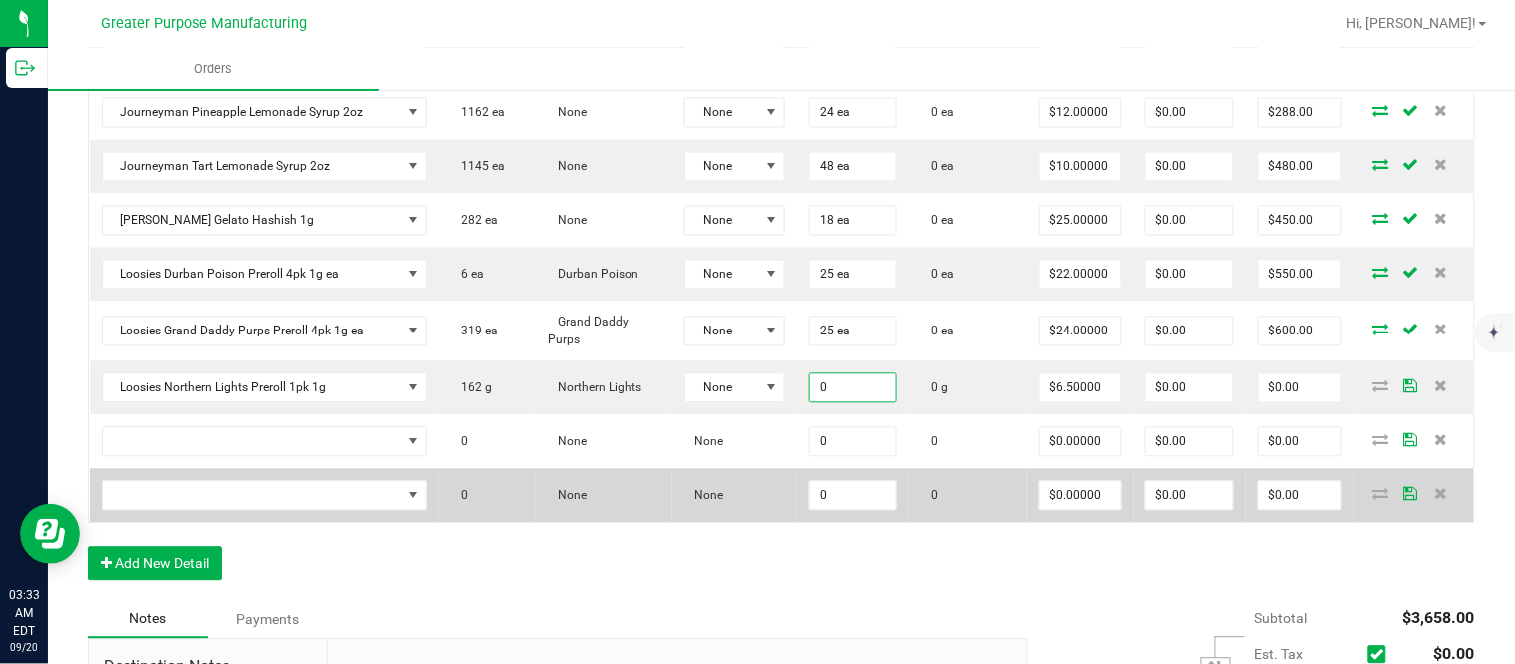
paste input "4"
type input "40"
type input "6.5"
type input "40.0000 g"
type input "$260.00"
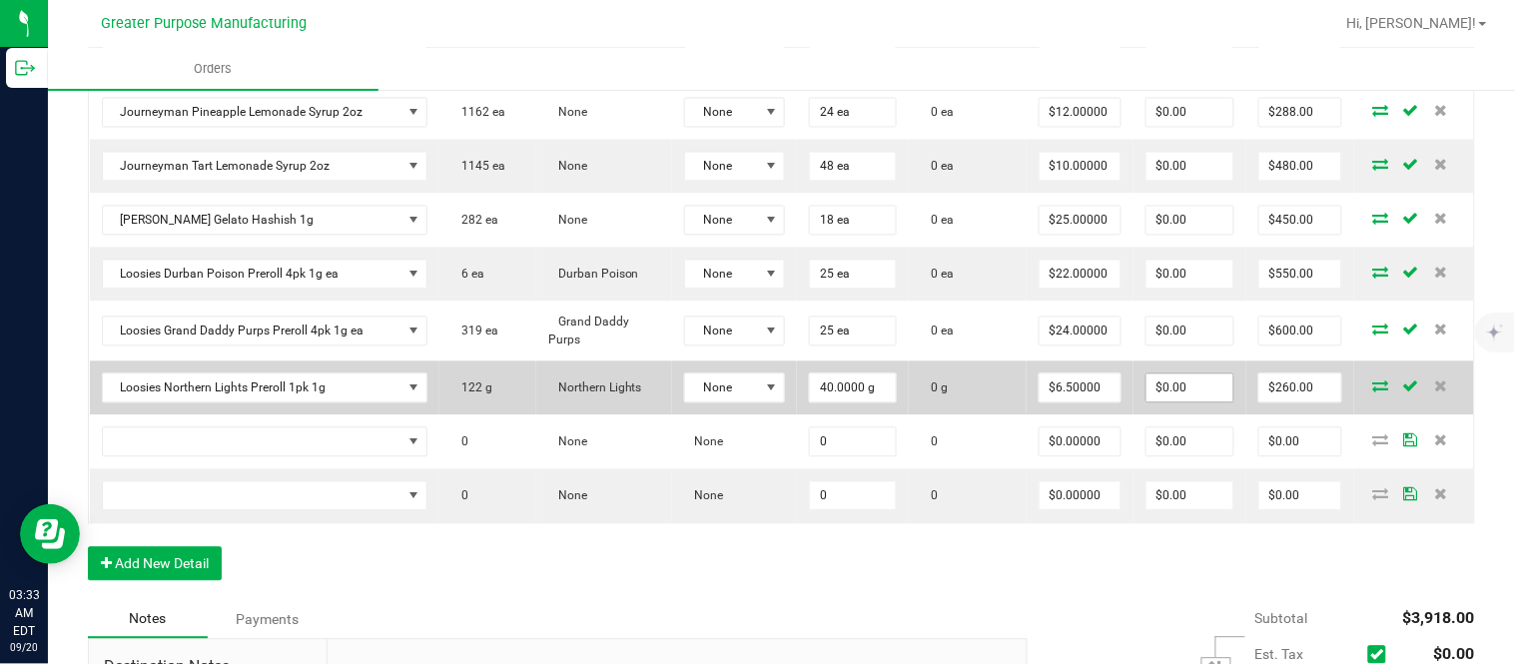
click at [1170, 399] on input "$0.00" at bounding box center [1189, 388] width 87 height 28
paste input "2"
type input "20"
type input "240"
type input "$20.00"
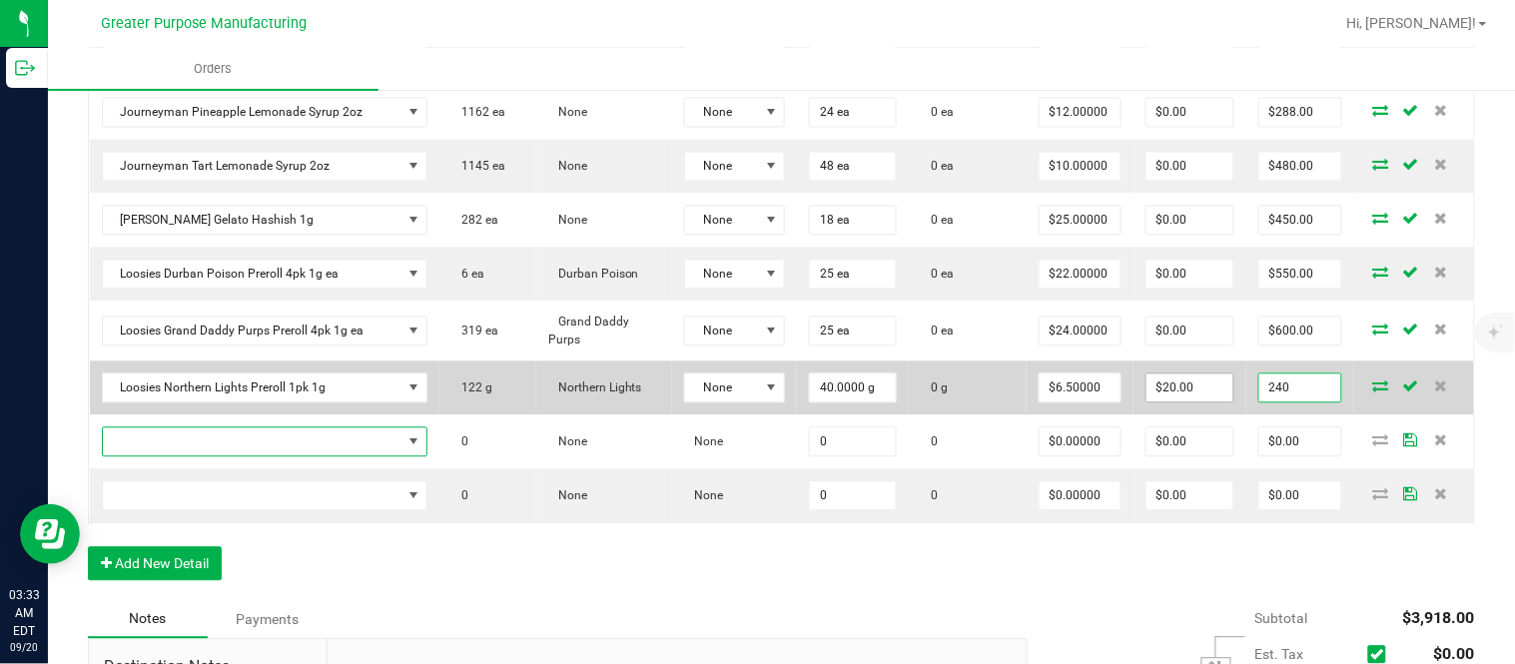
type input "$240.00"
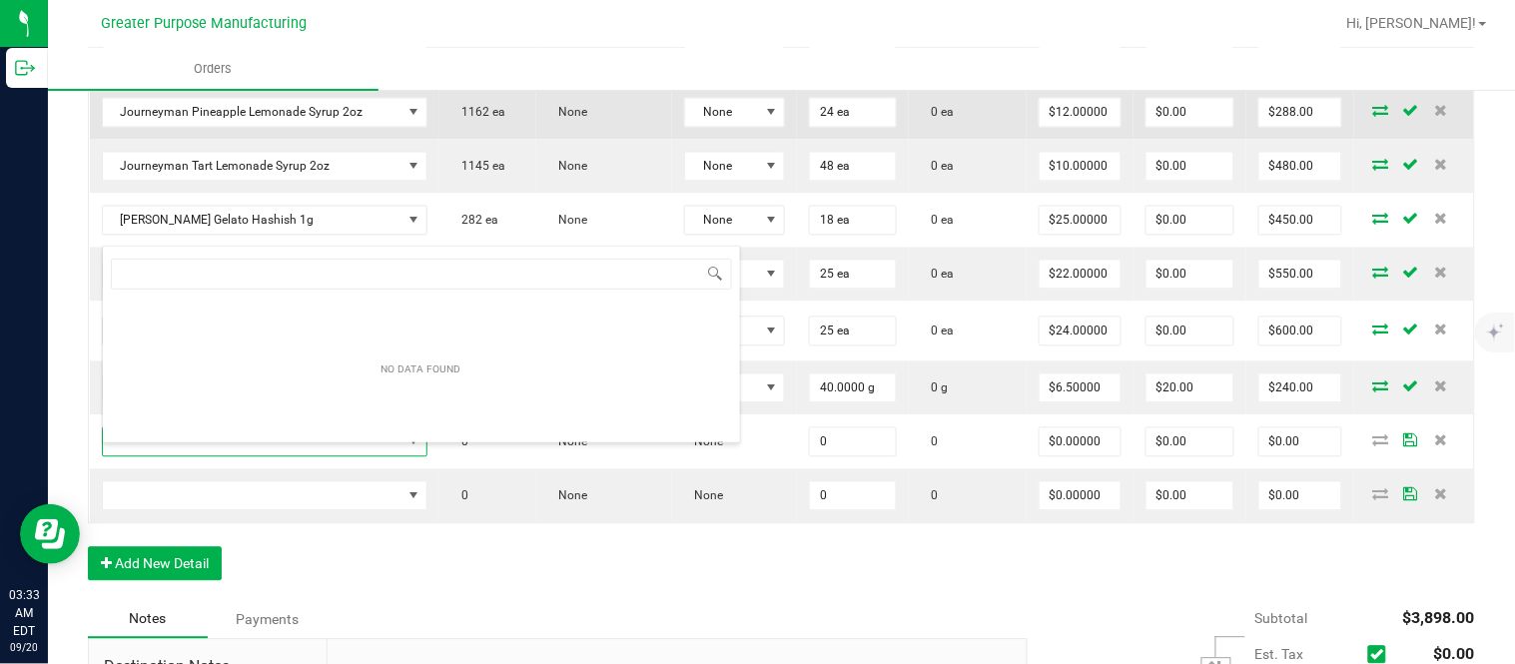
type input "1.5.7.1052.0"
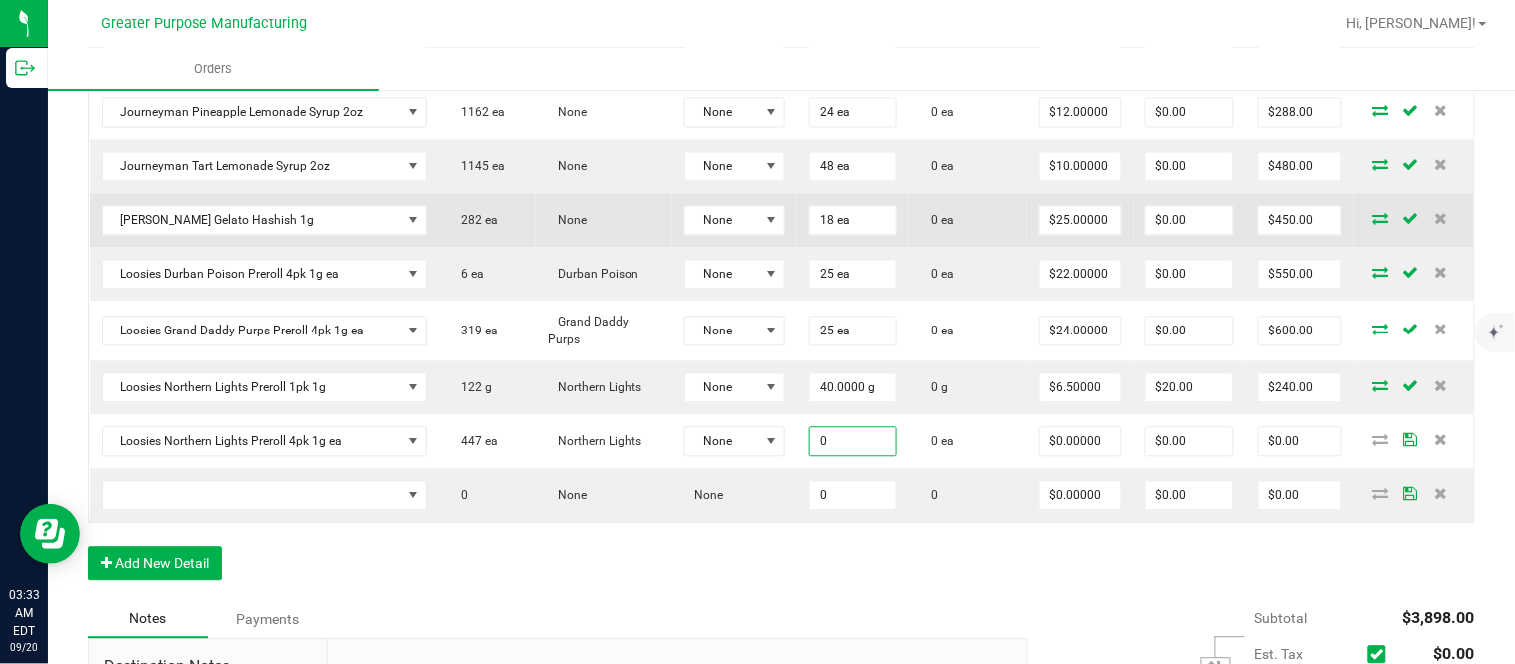
paste input "25"
type input "25 ea"
type input "0"
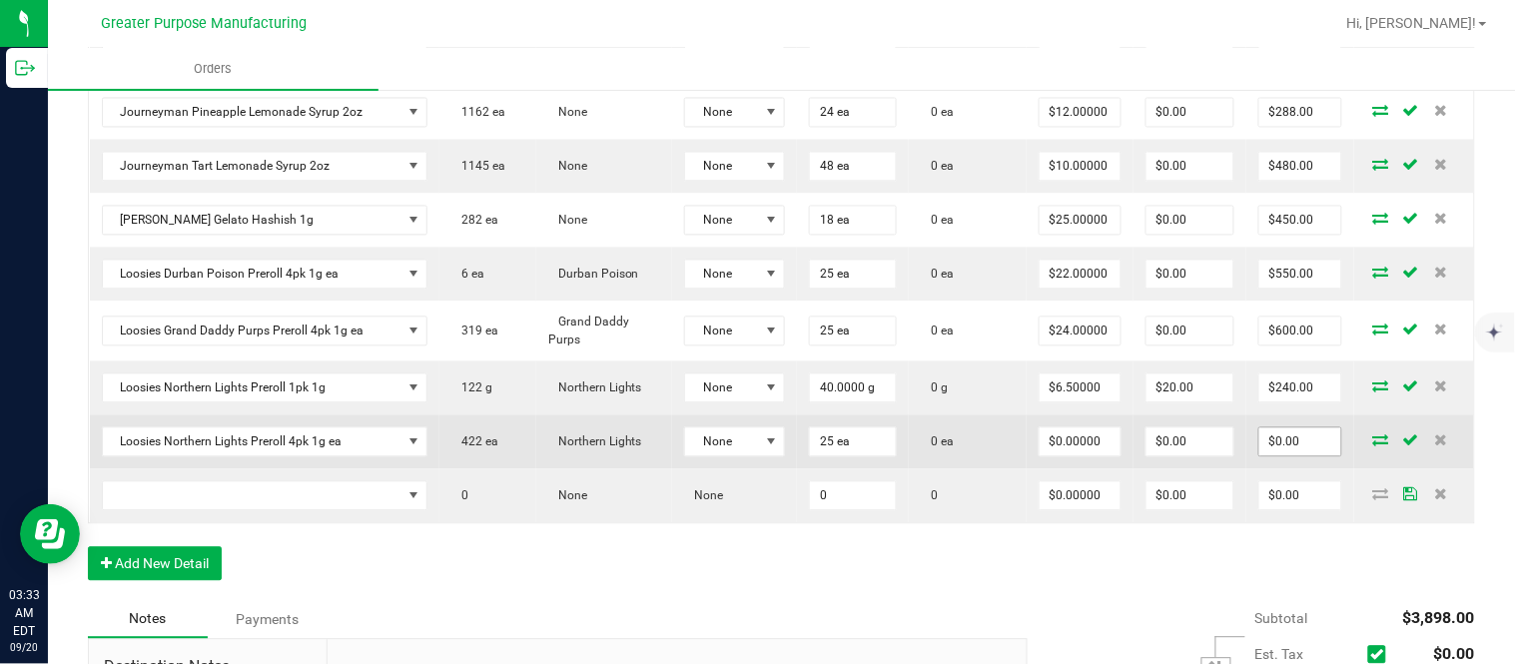
click at [1269, 456] on input "$0.00" at bounding box center [1300, 442] width 82 height 28
paste input "55"
type input "550"
type input "$22.00000"
type input "$550.00"
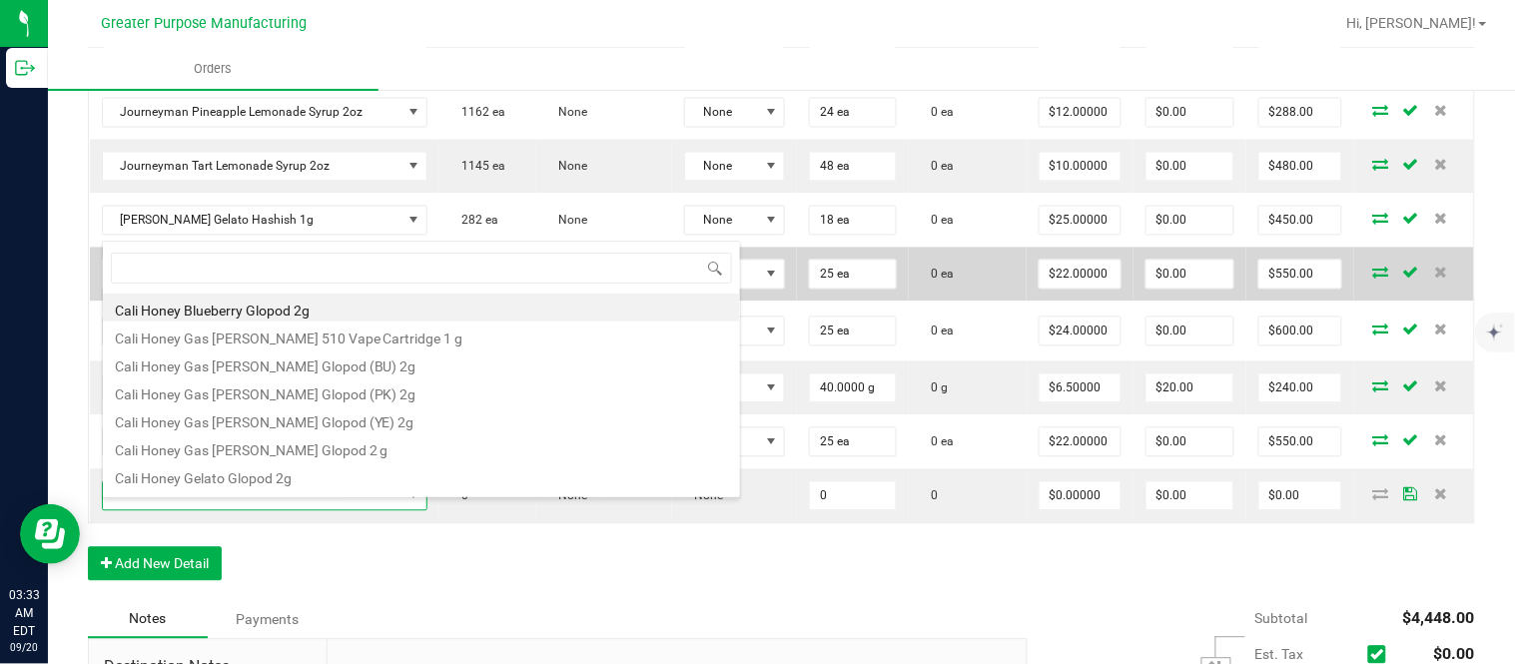
type input "1.5.7.1224.0"
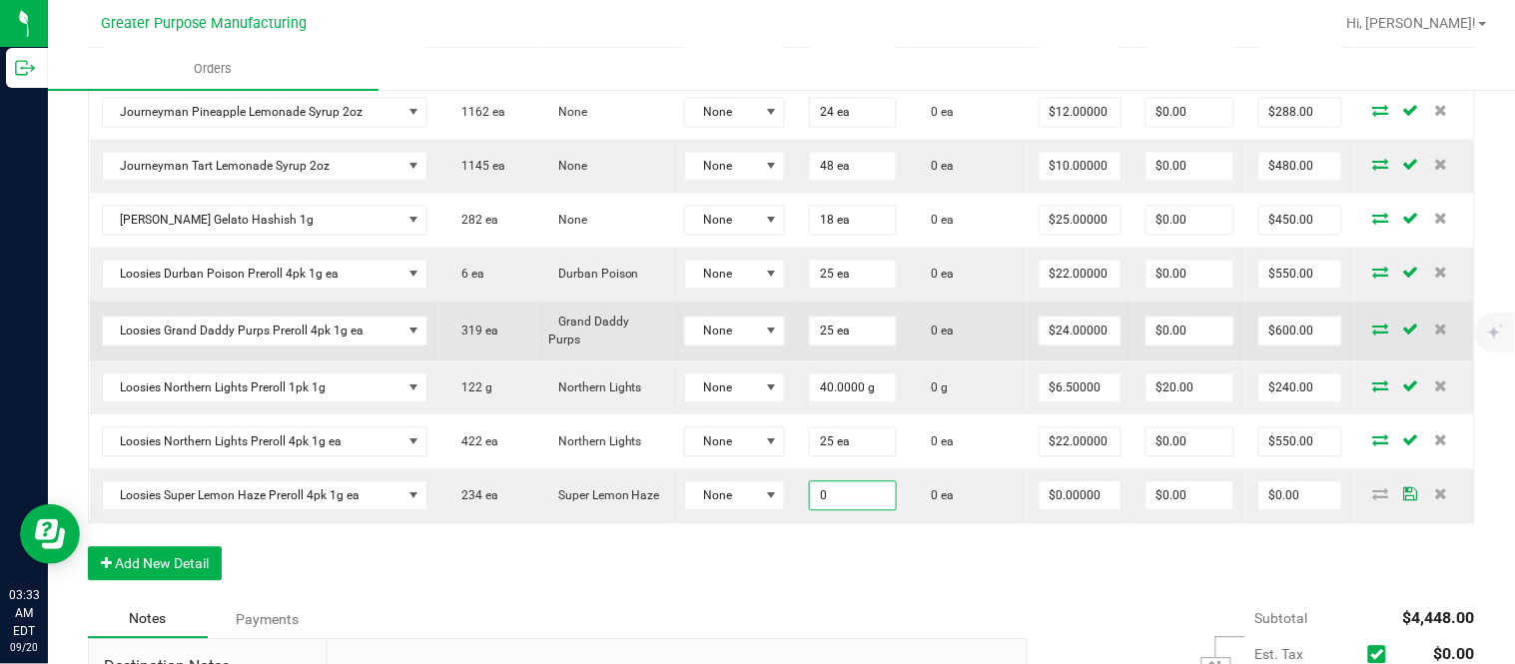
paste input "25"
type input "25 ea"
type input "0"
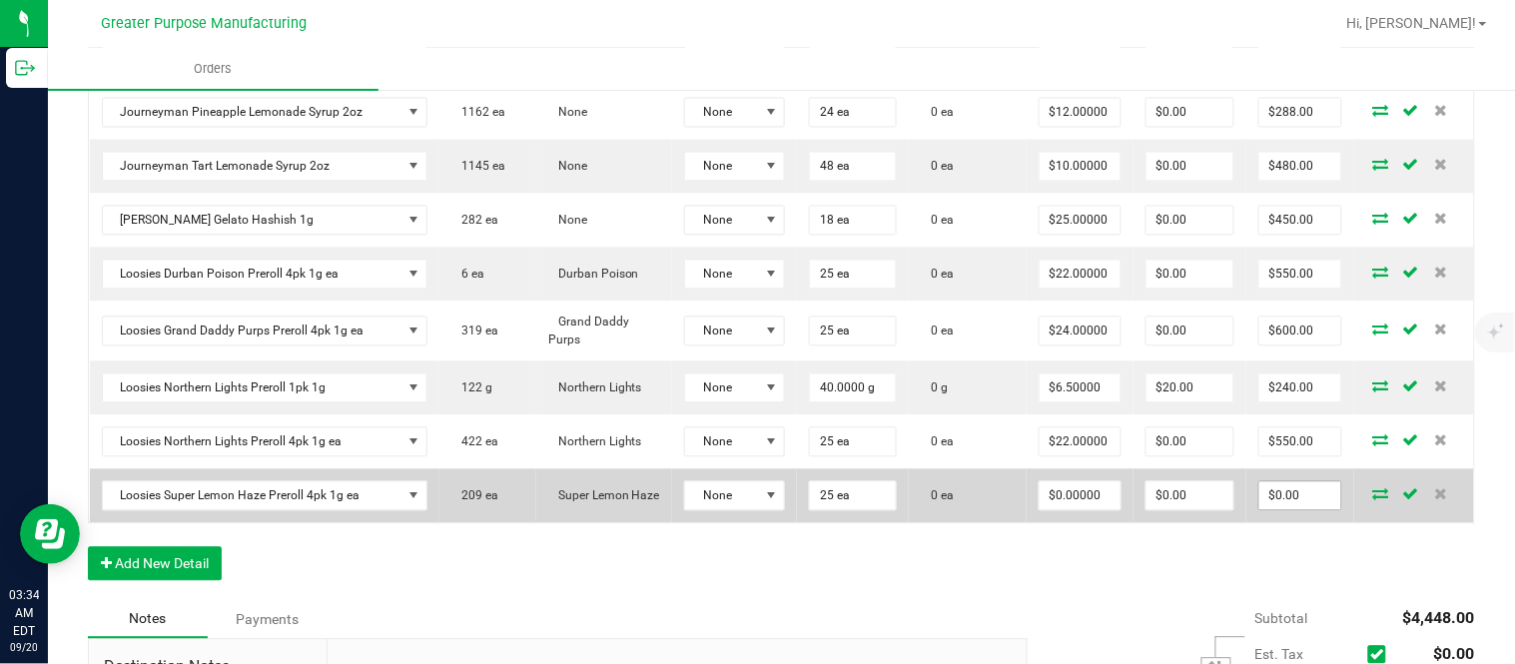
click at [1270, 503] on input "$0.00" at bounding box center [1300, 496] width 82 height 28
paste input "55"
type input "550"
type input "$22.00000"
type input "$550.00"
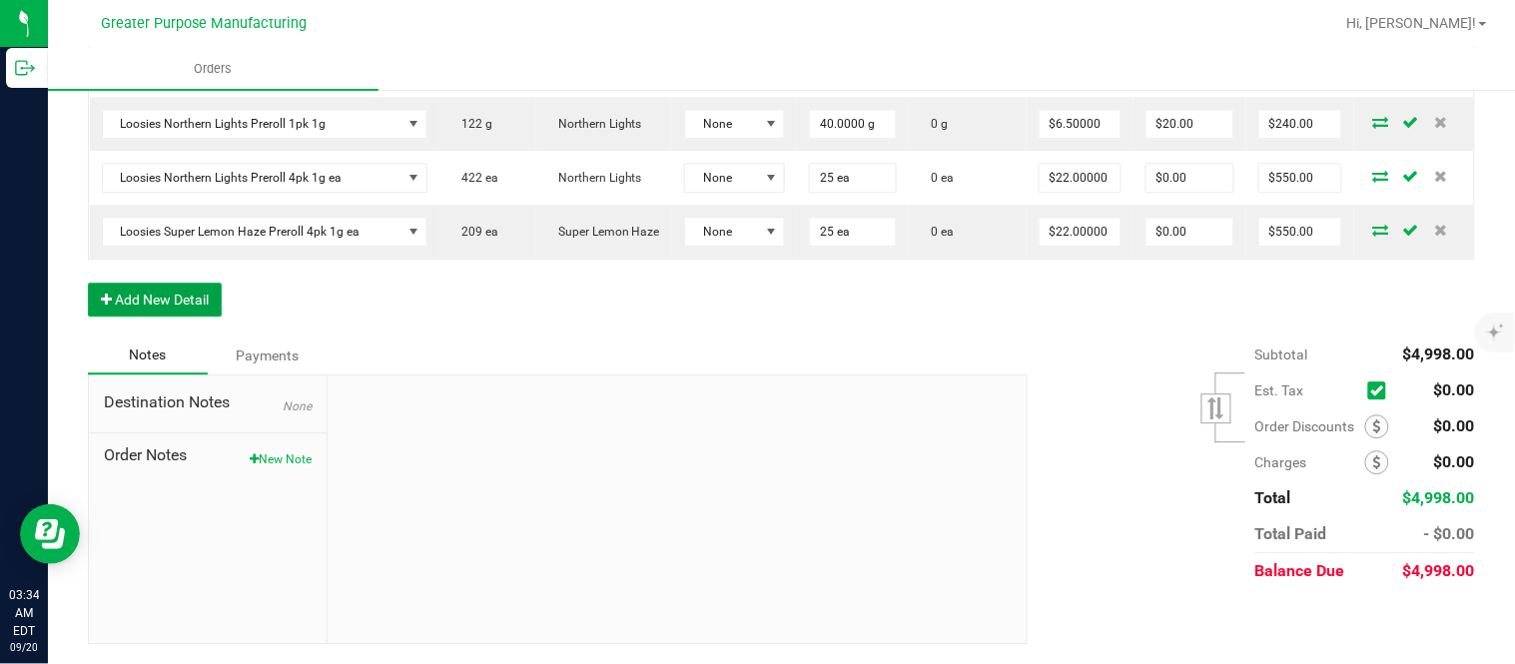
scroll to position [0, 0]
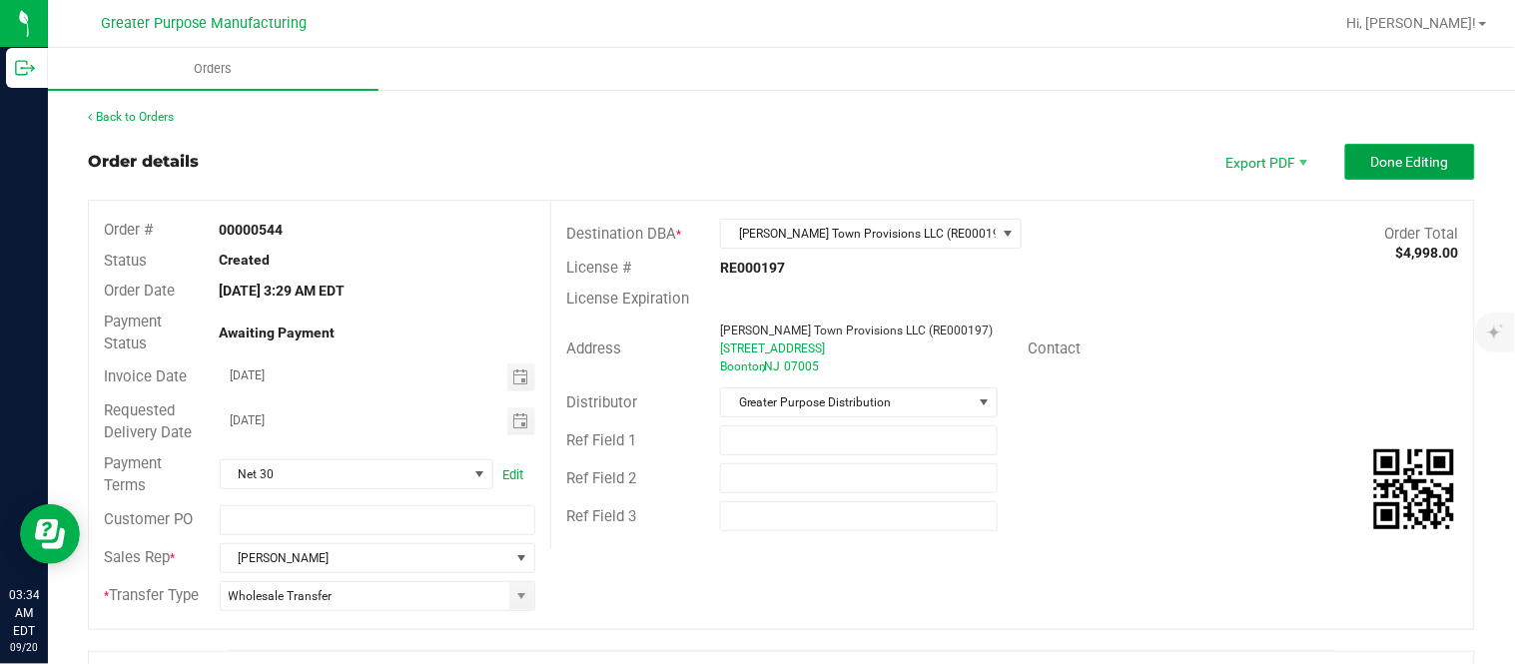
click at [1376, 154] on span "Done Editing" at bounding box center [1410, 162] width 78 height 16
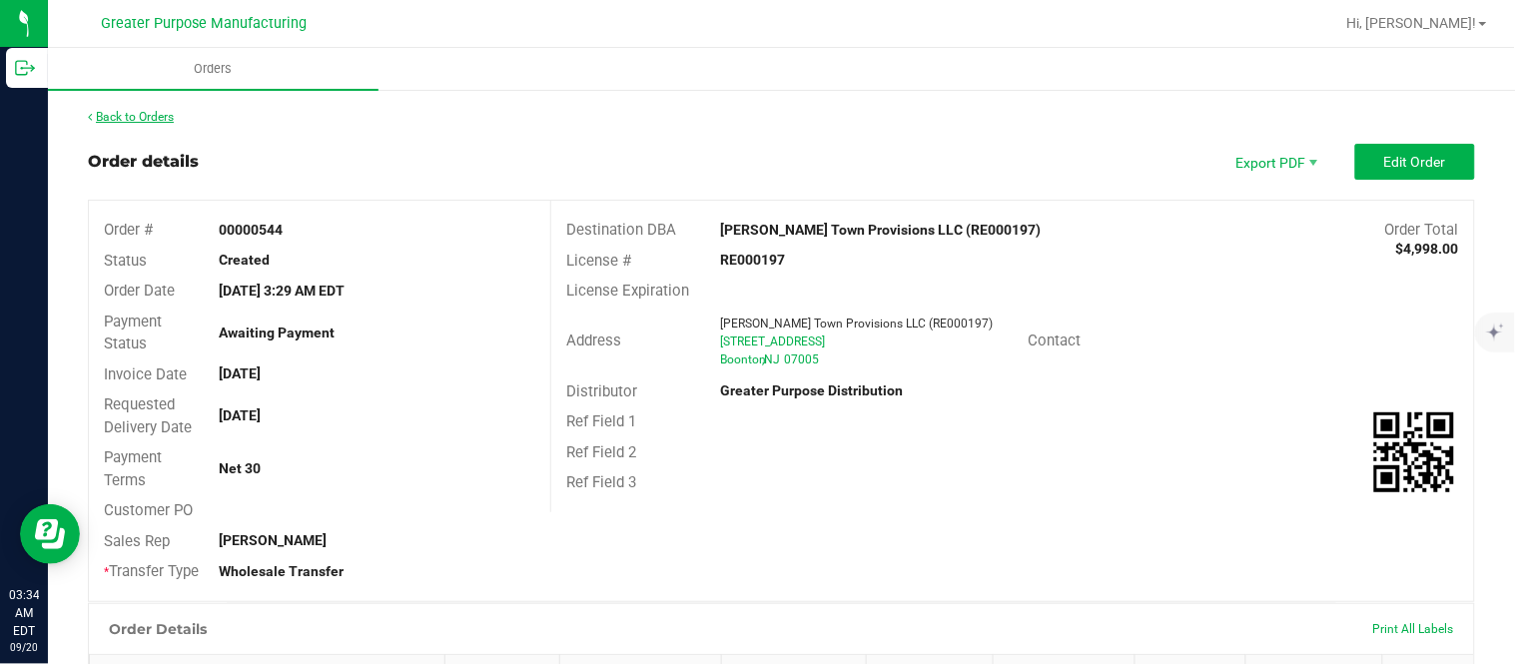
click at [117, 114] on link "Back to Orders" at bounding box center [131, 117] width 86 height 14
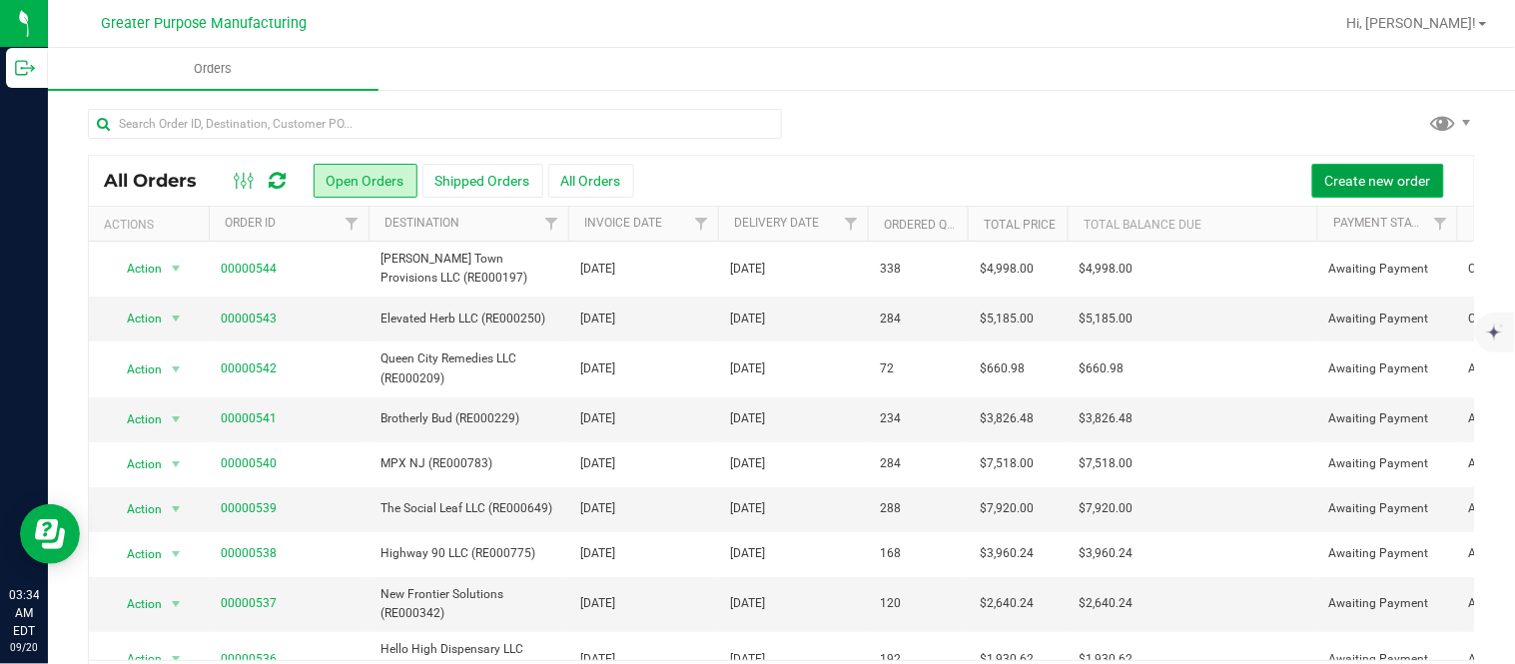
click at [1349, 182] on span "Create new order" at bounding box center [1378, 181] width 106 height 16
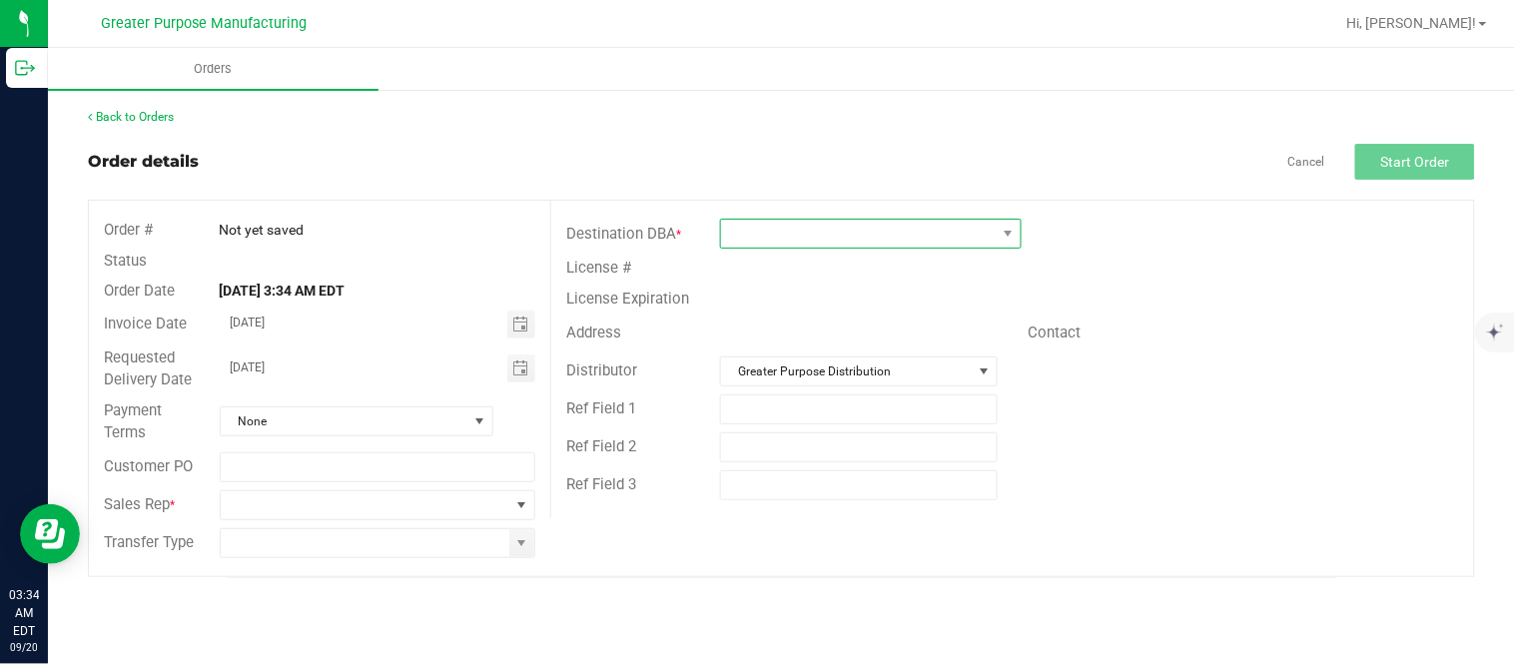
click at [759, 234] on span at bounding box center [858, 234] width 275 height 28
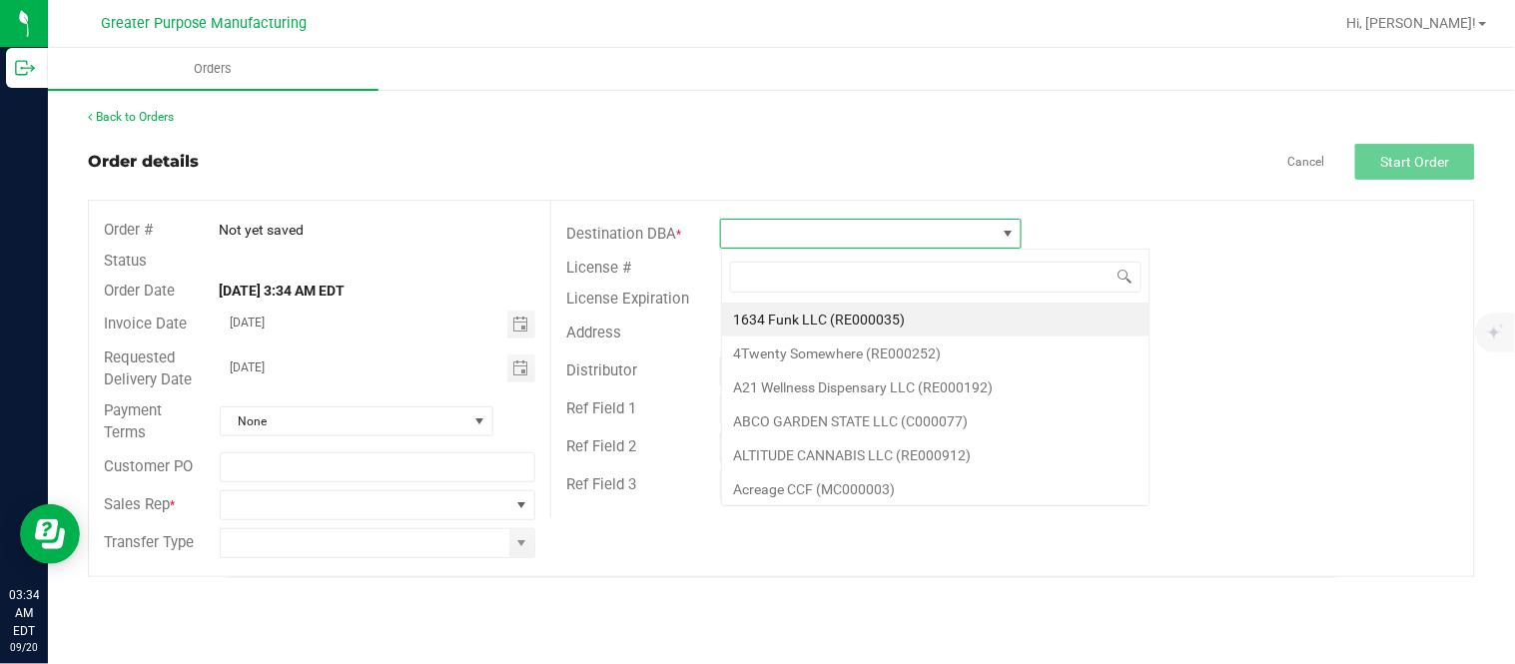
scroll to position [30, 301]
type input "RE000209"
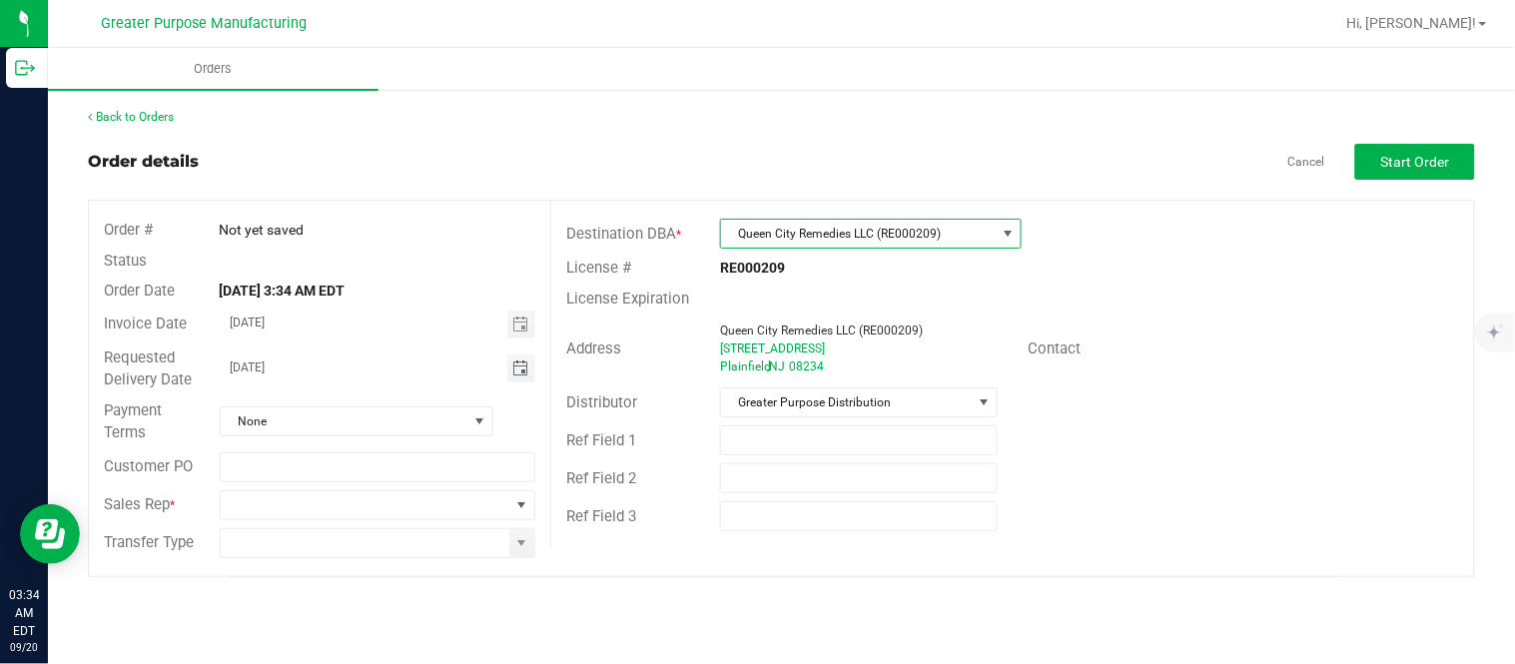
click at [514, 367] on span "Toggle calendar" at bounding box center [520, 368] width 16 height 16
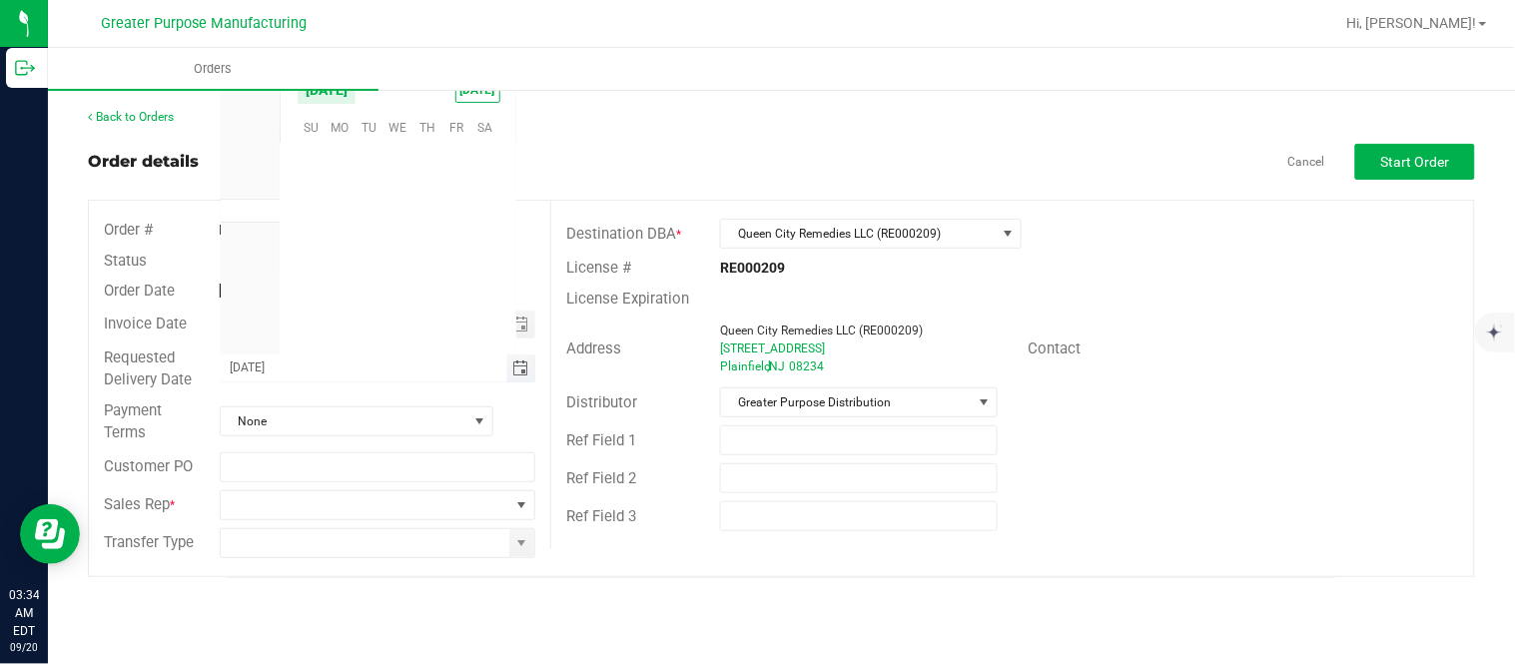
scroll to position [323794, 0]
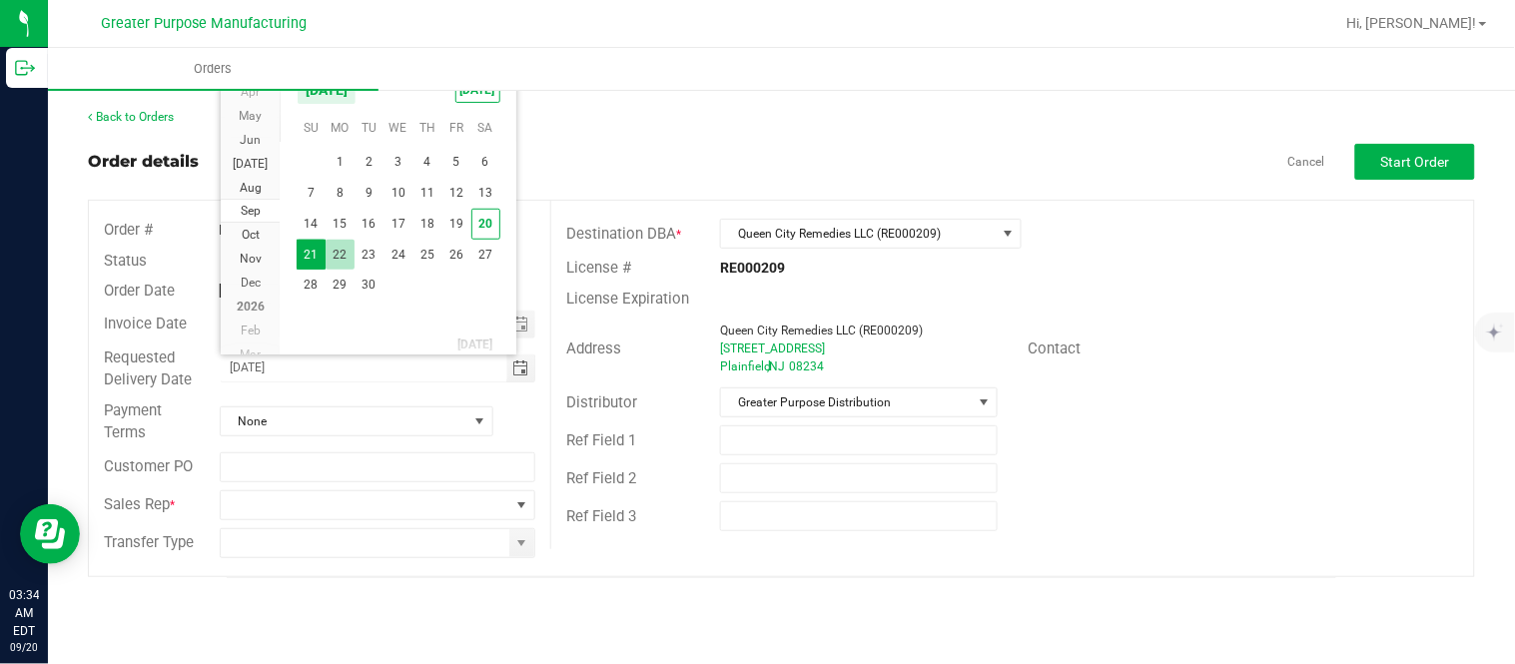
click at [349, 240] on span "22" at bounding box center [339, 255] width 29 height 31
type input "[DATE]"
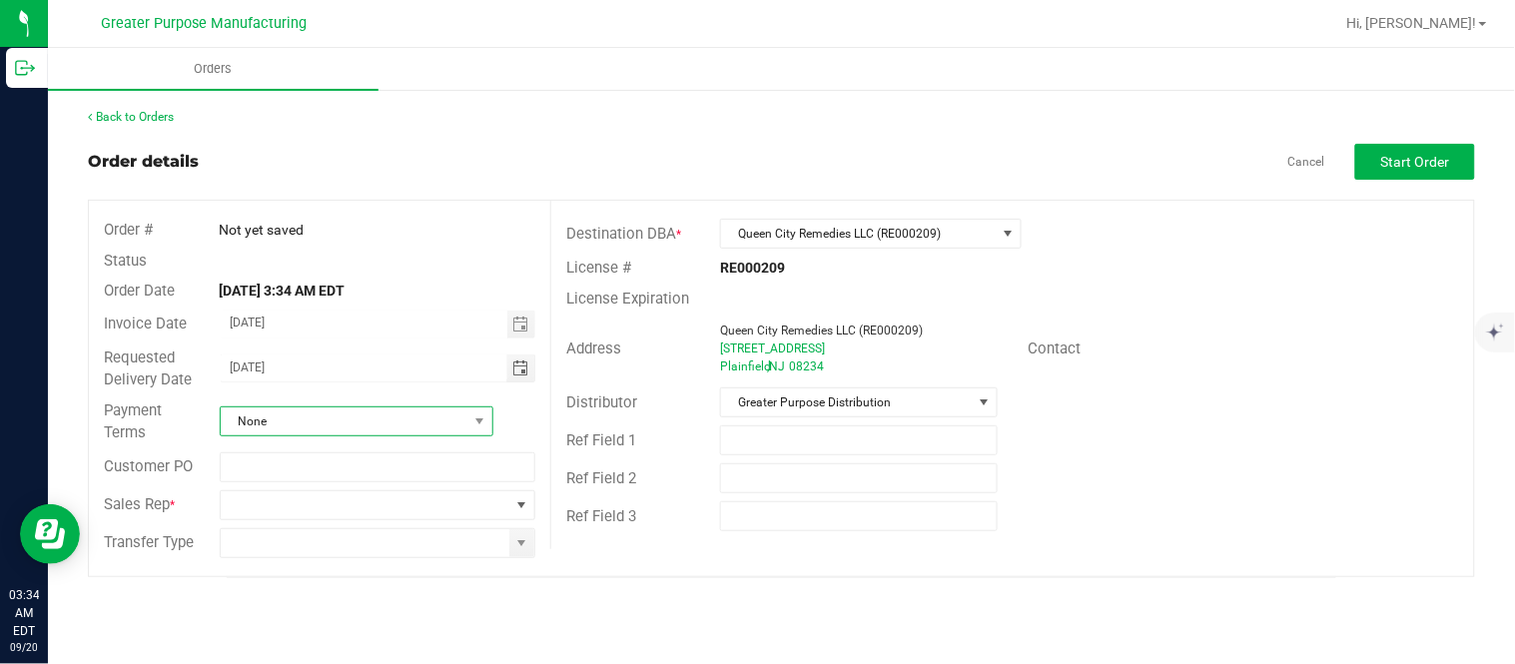
click at [286, 417] on span "None" at bounding box center [344, 421] width 247 height 28
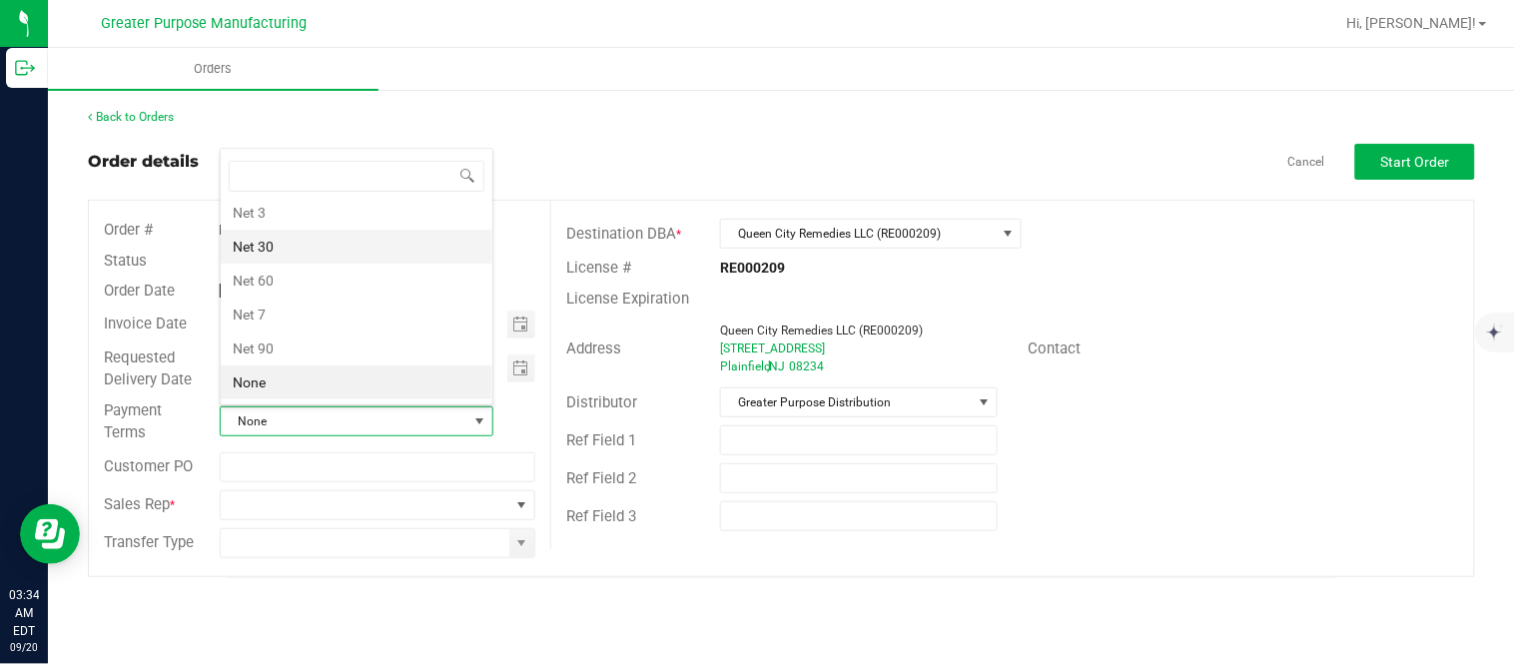
click at [325, 251] on li "Net 30" at bounding box center [357, 247] width 272 height 34
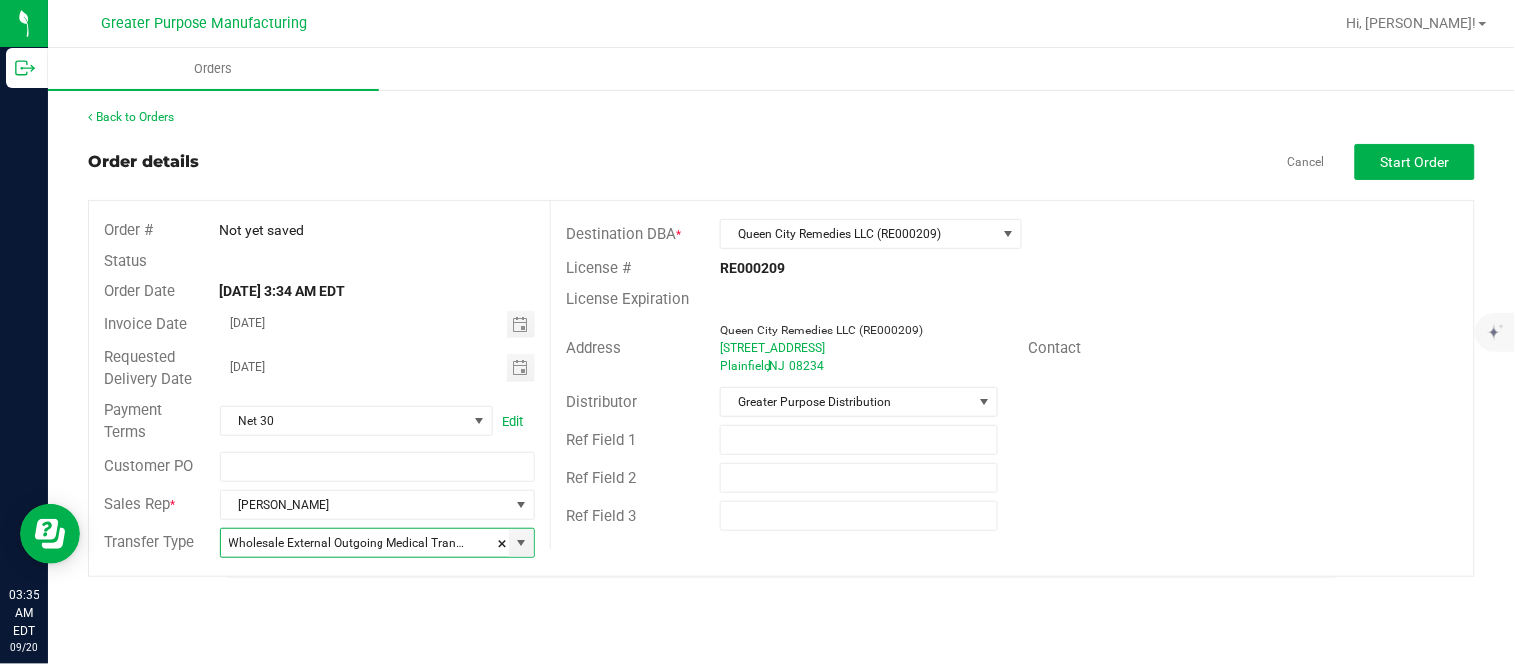
type input "Wholesale Transfer"
click at [1425, 162] on span "Start Order" at bounding box center [1415, 162] width 69 height 16
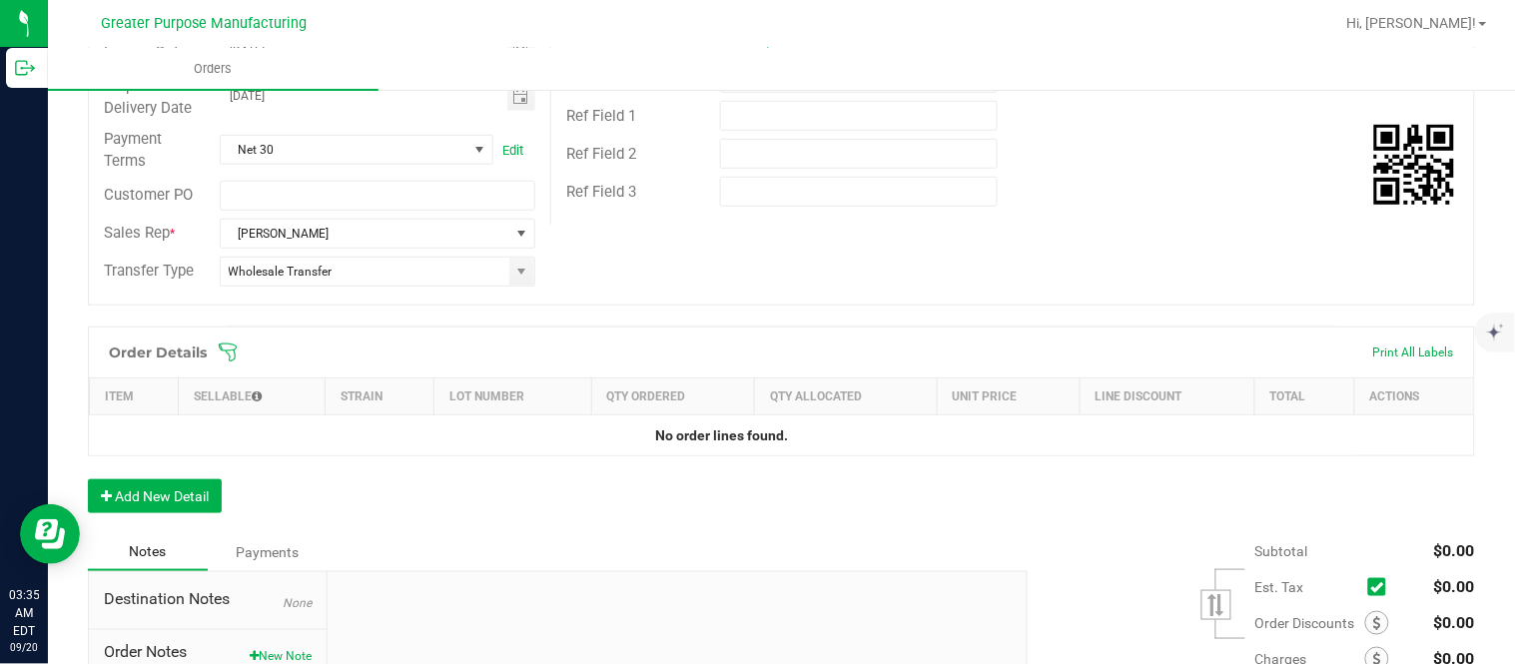
scroll to position [351, 0]
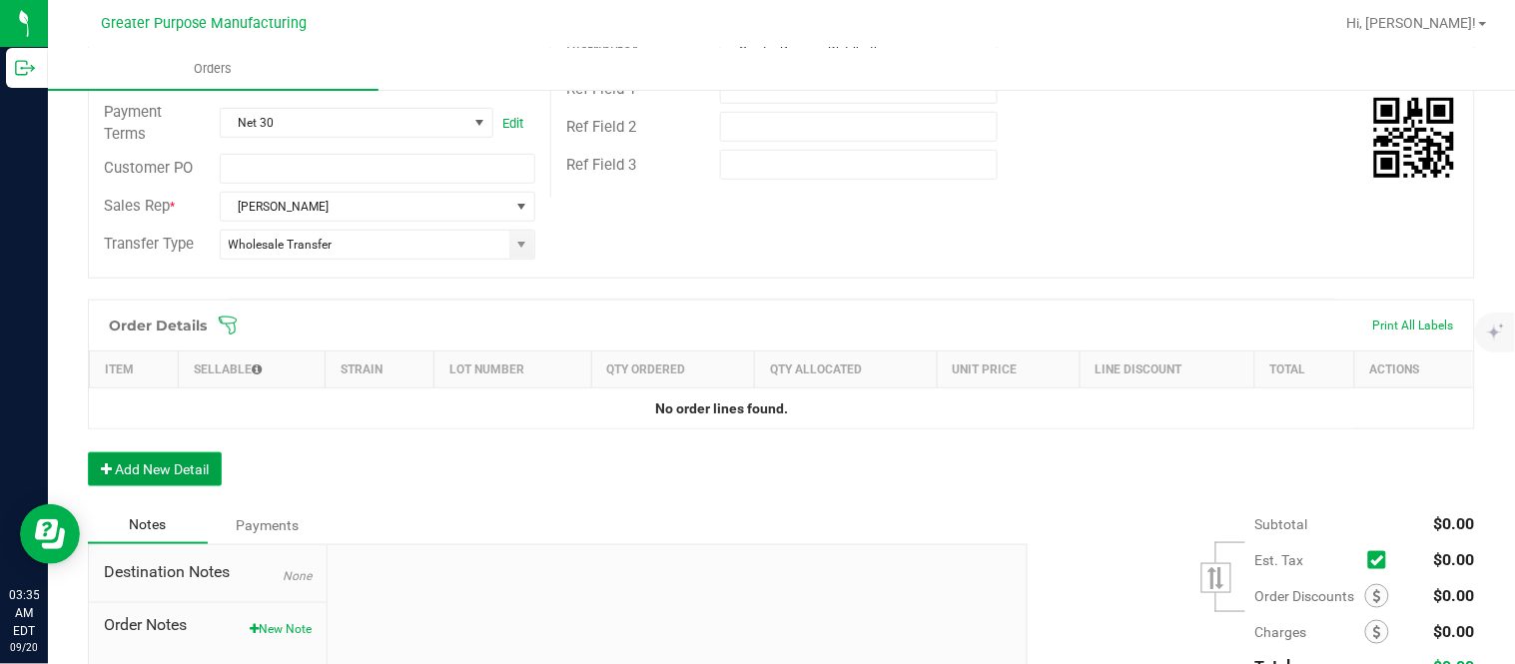
click at [201, 457] on button "Add New Detail" at bounding box center [155, 469] width 134 height 34
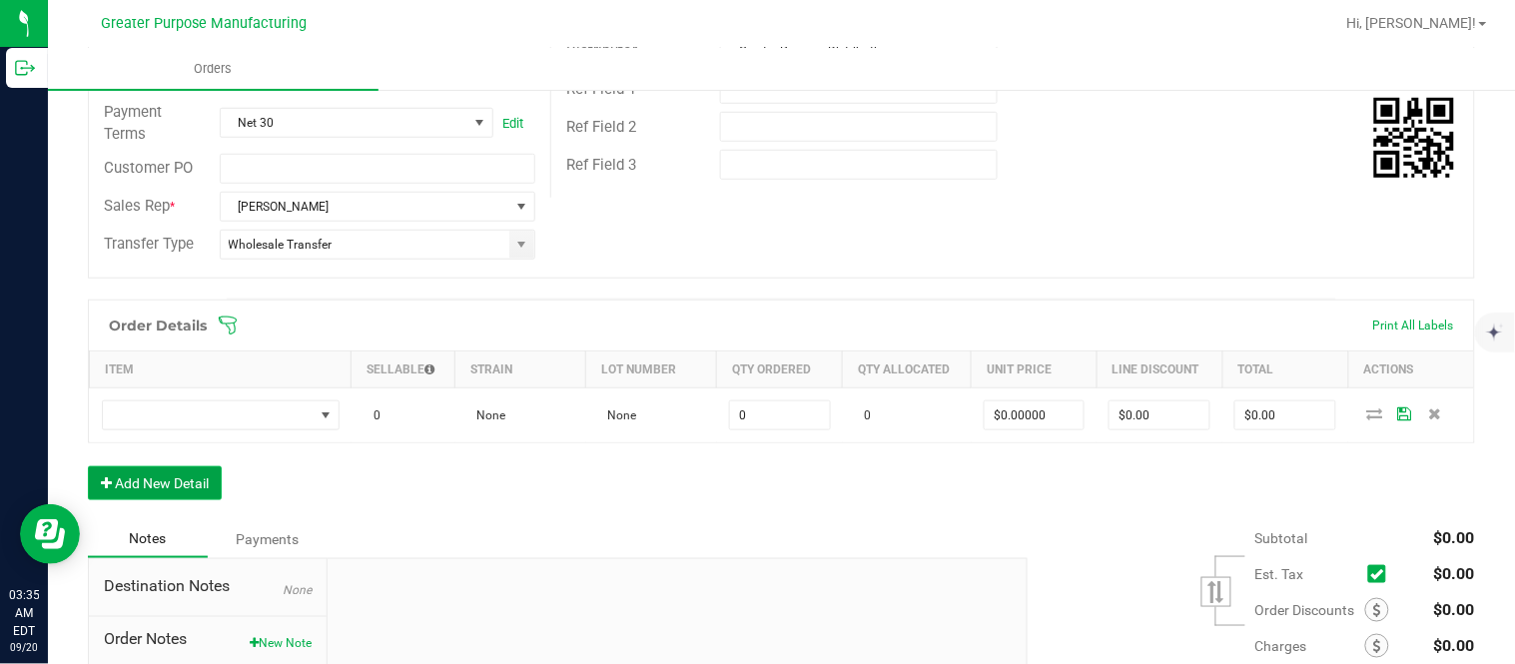
click at [88, 466] on button "Add New Detail" at bounding box center [155, 483] width 134 height 34
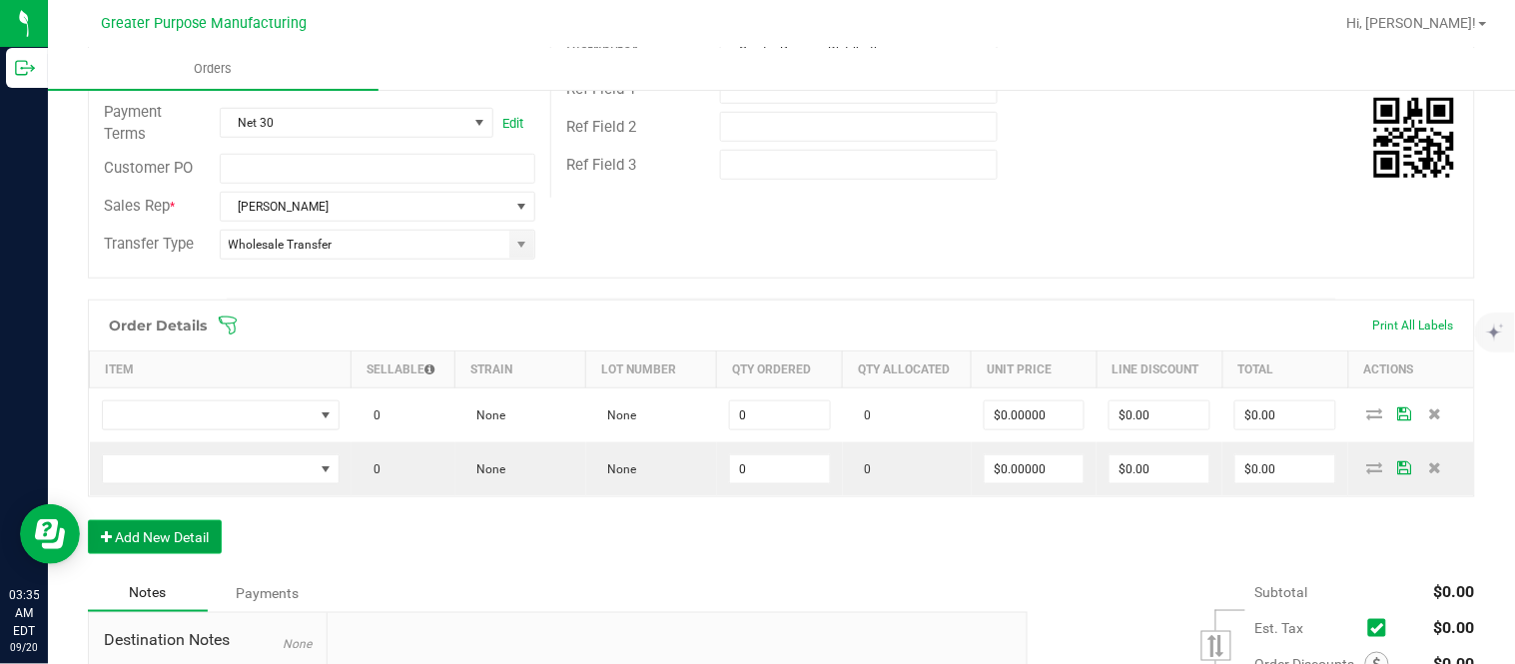
click at [88, 520] on button "Add New Detail" at bounding box center [155, 537] width 134 height 34
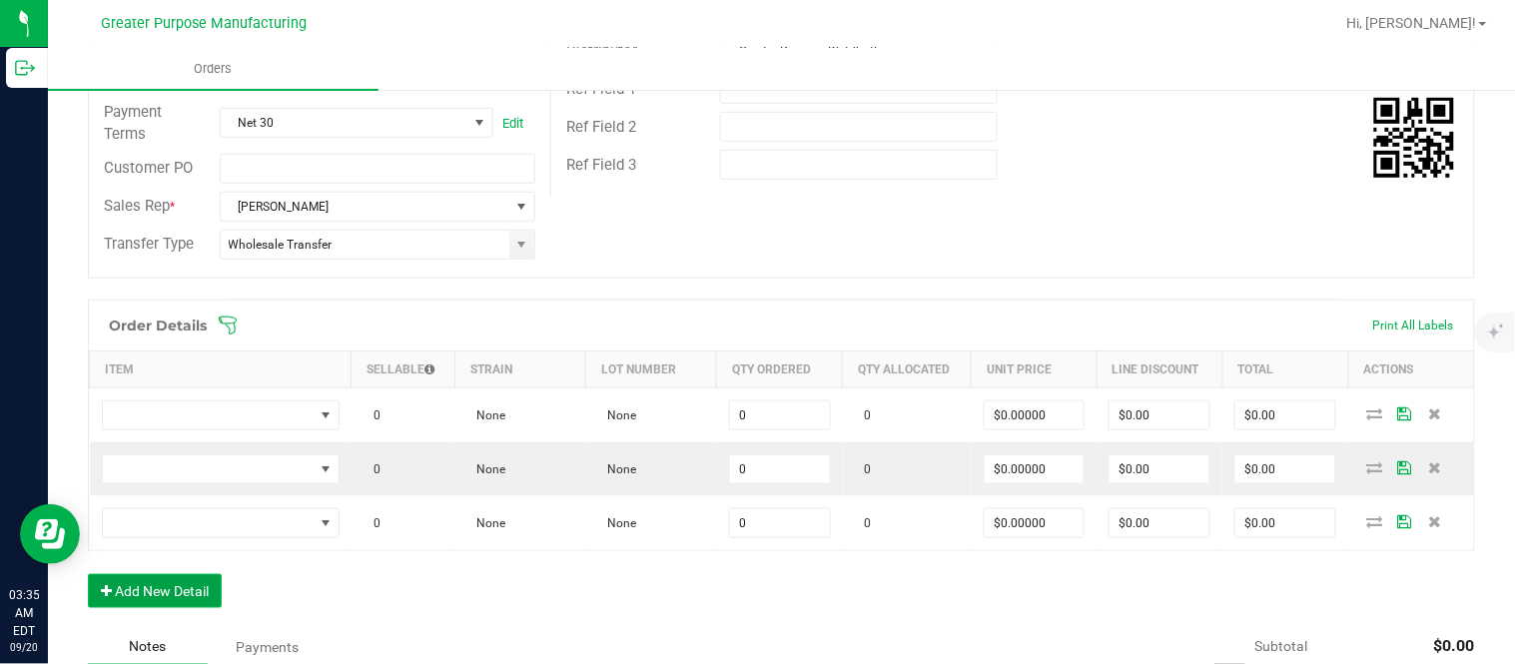
click at [88, 574] on button "Add New Detail" at bounding box center [155, 591] width 134 height 34
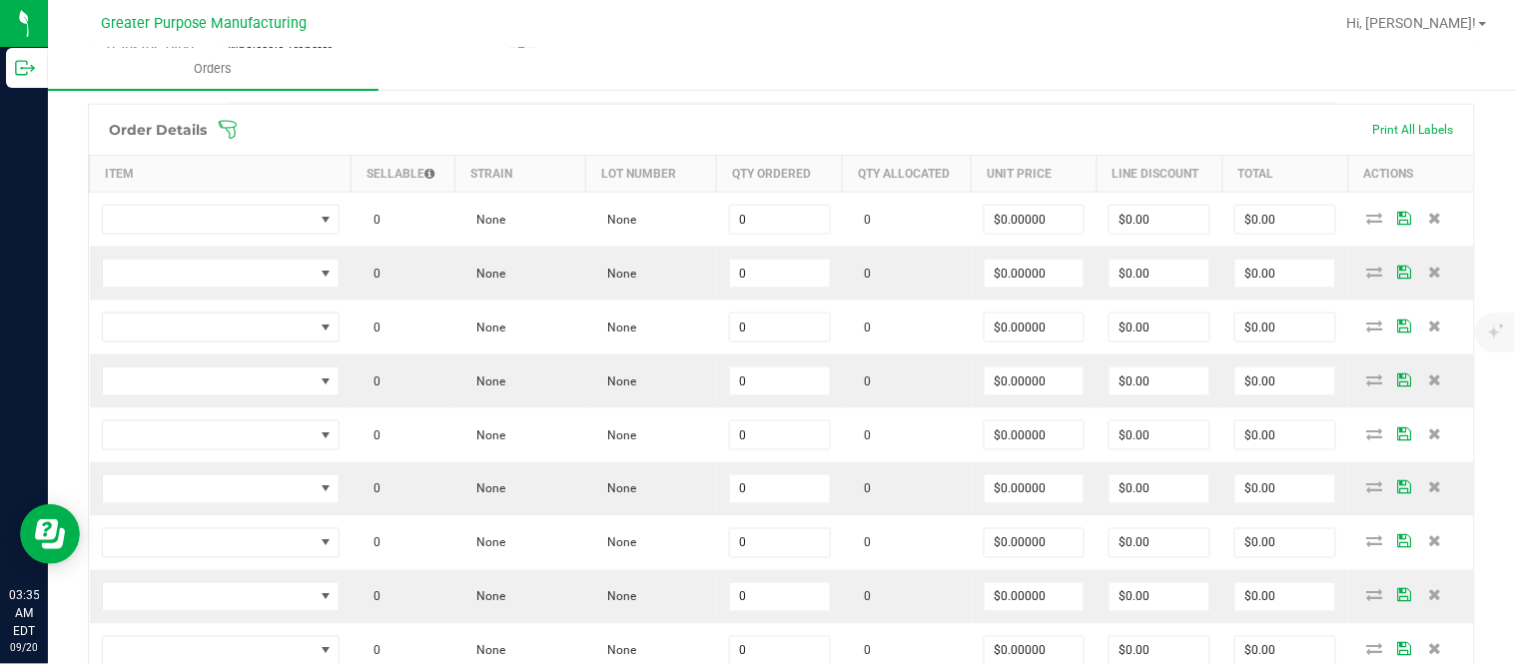
scroll to position [554, 0]
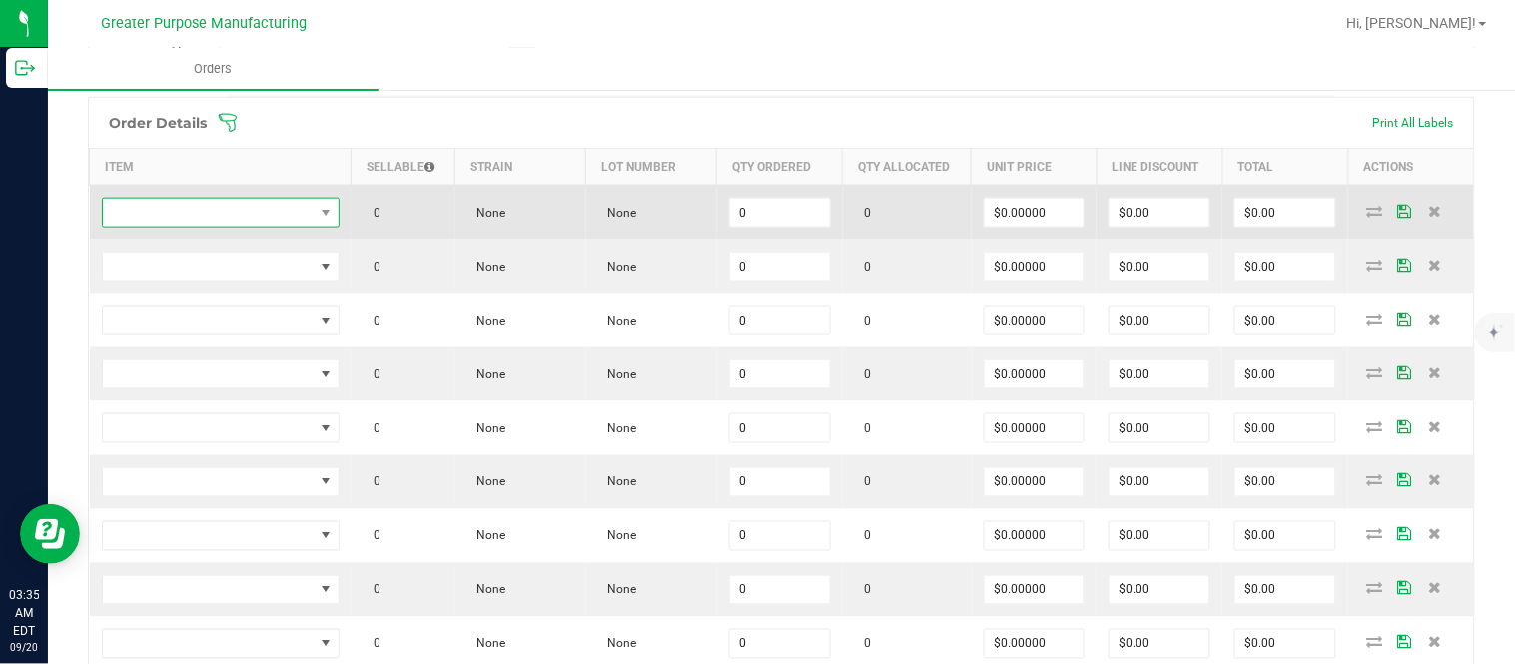
click at [280, 208] on span "NO DATA FOUND" at bounding box center [208, 213] width 211 height 28
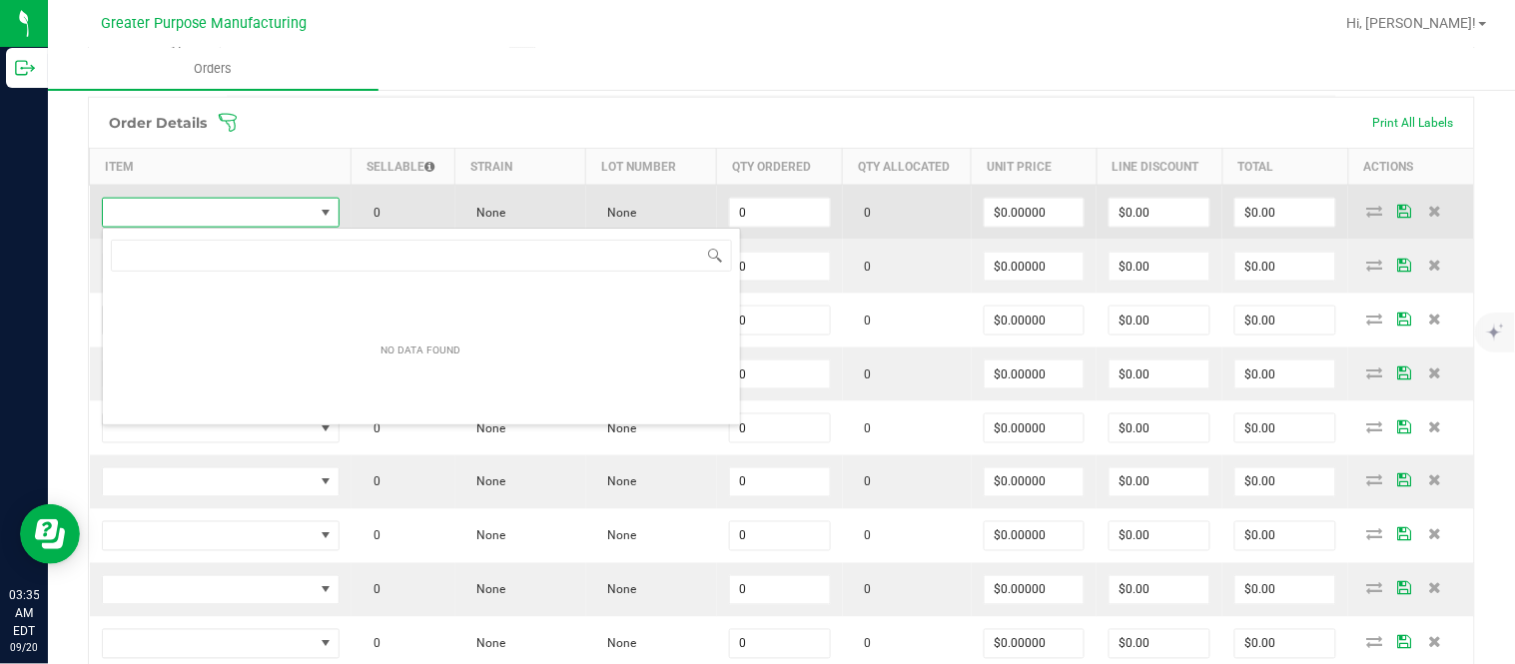
scroll to position [30, 235]
type input "1.37.60.994.0"
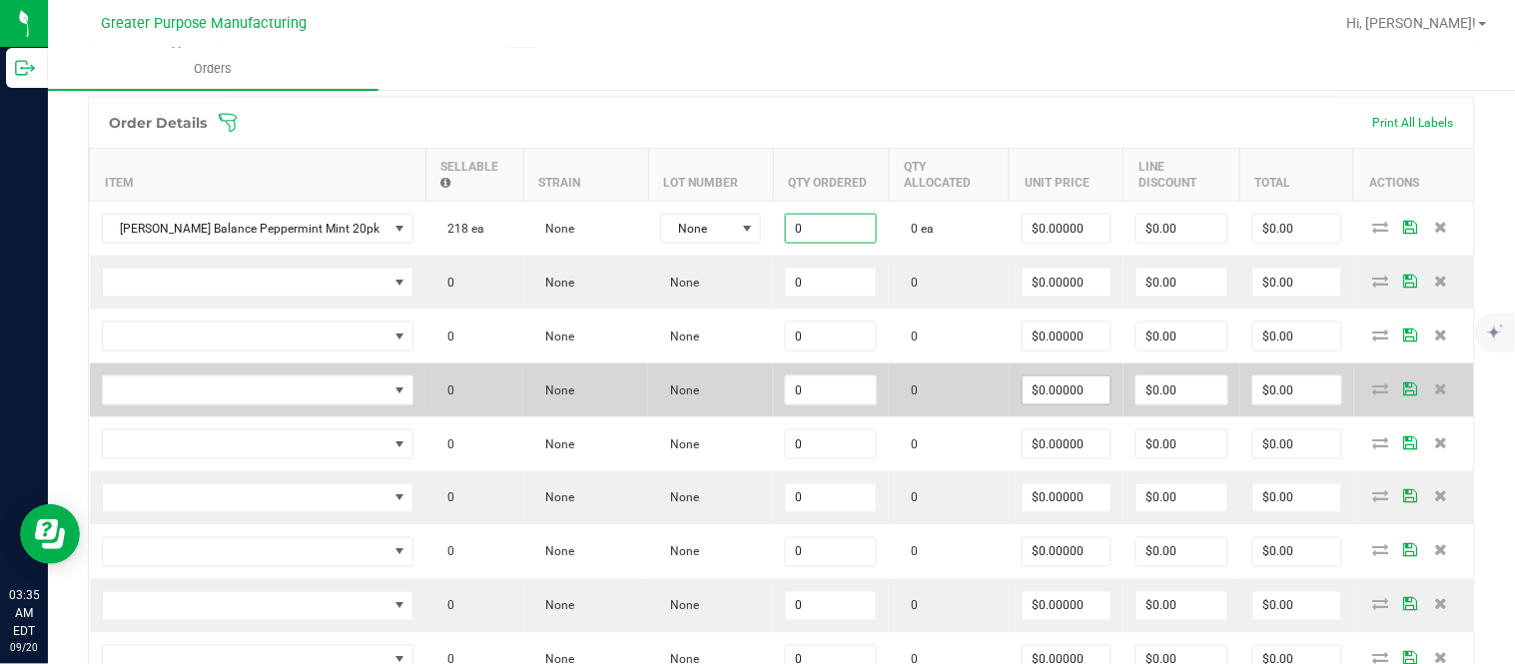
paste input "12"
type input "12"
type input "0"
type input "12 ea"
type input "$0.00000"
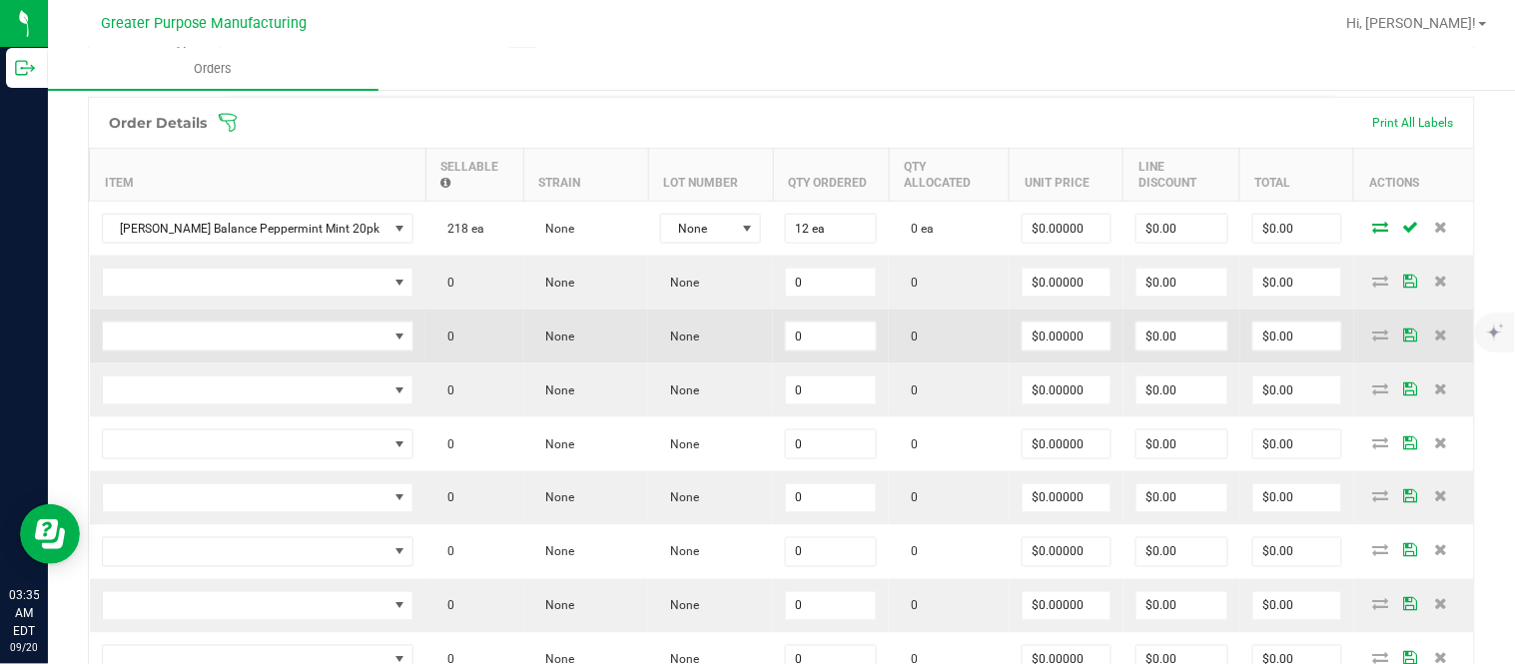
scroll to position [550, 0]
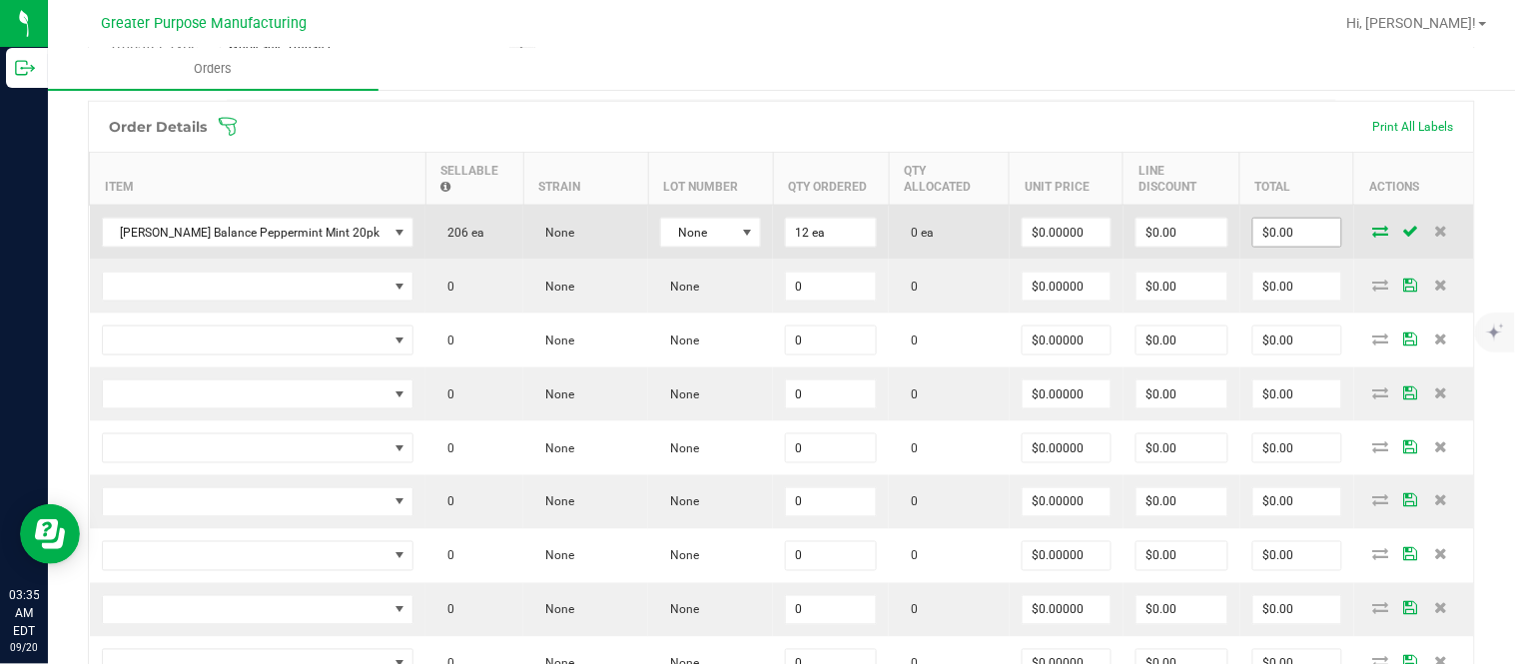
click at [1259, 247] on input "$0.00" at bounding box center [1297, 233] width 88 height 28
paste input "15"
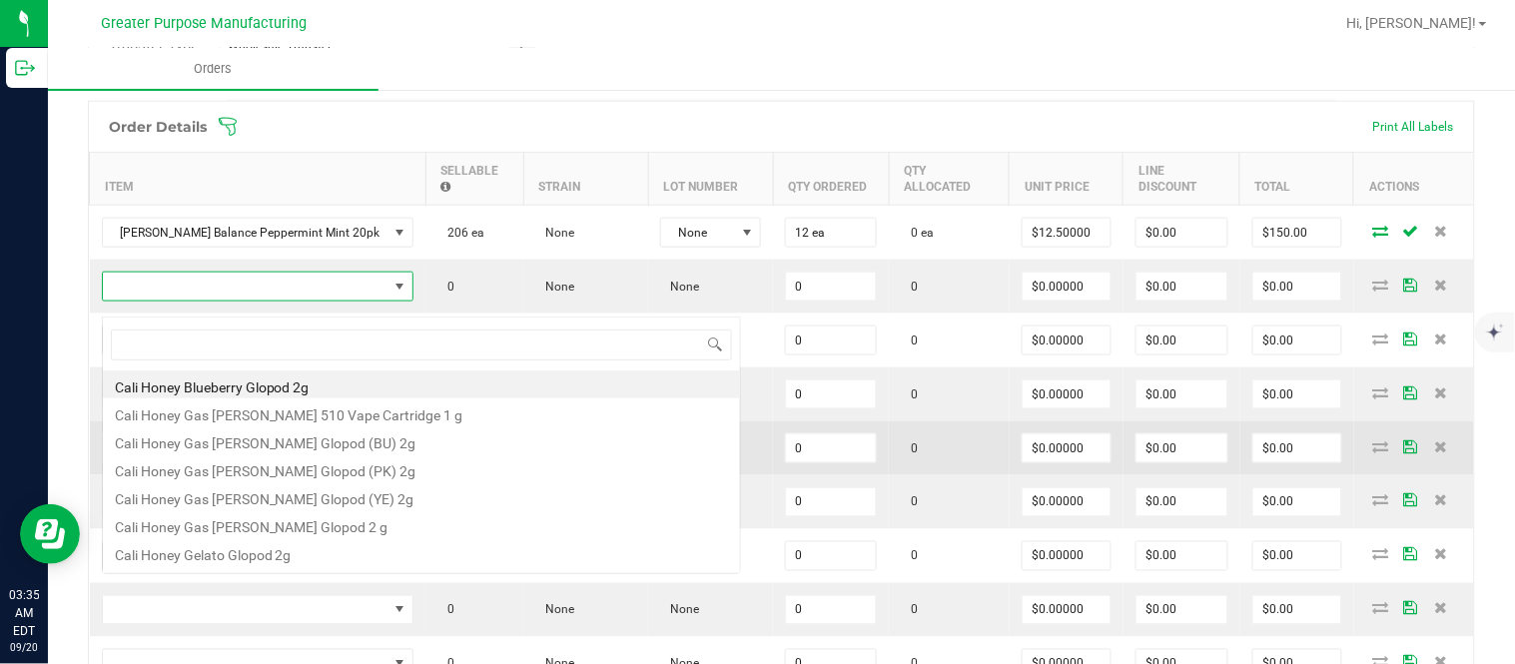
scroll to position [30, 282]
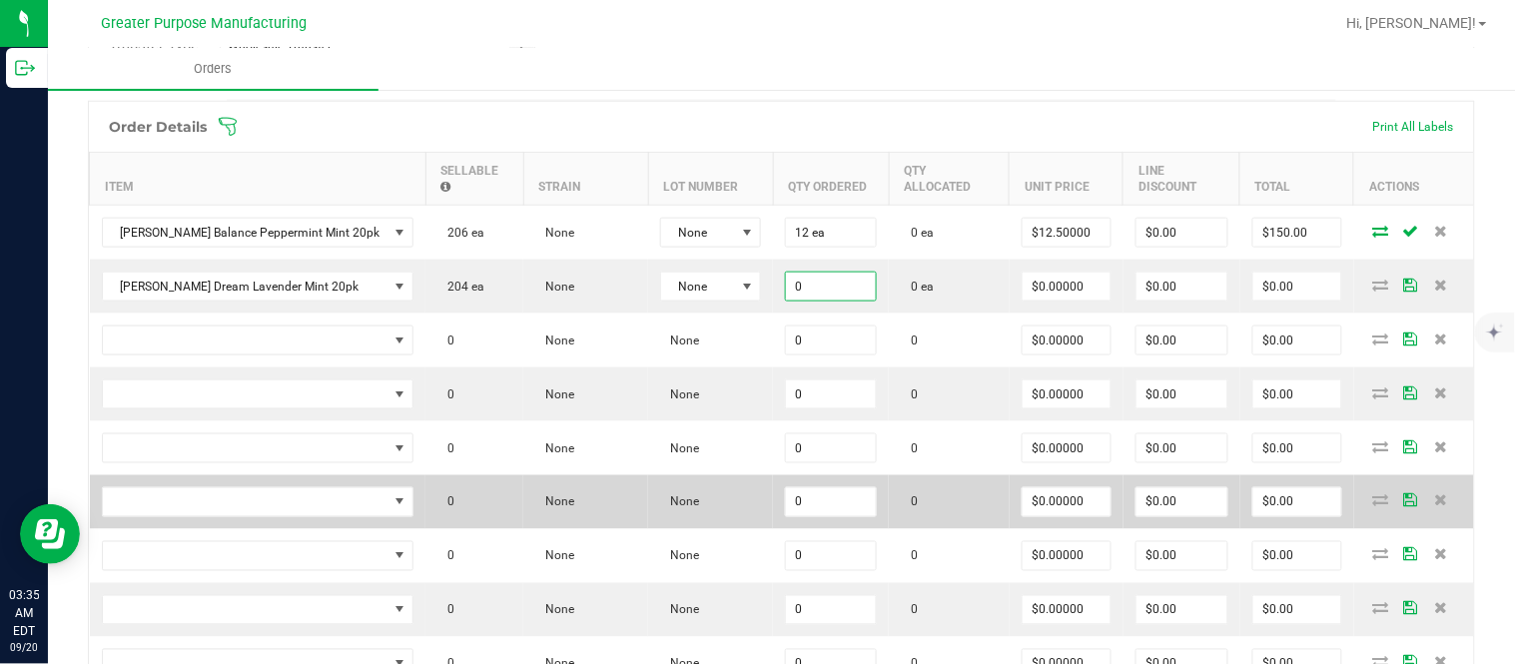
paste input "12"
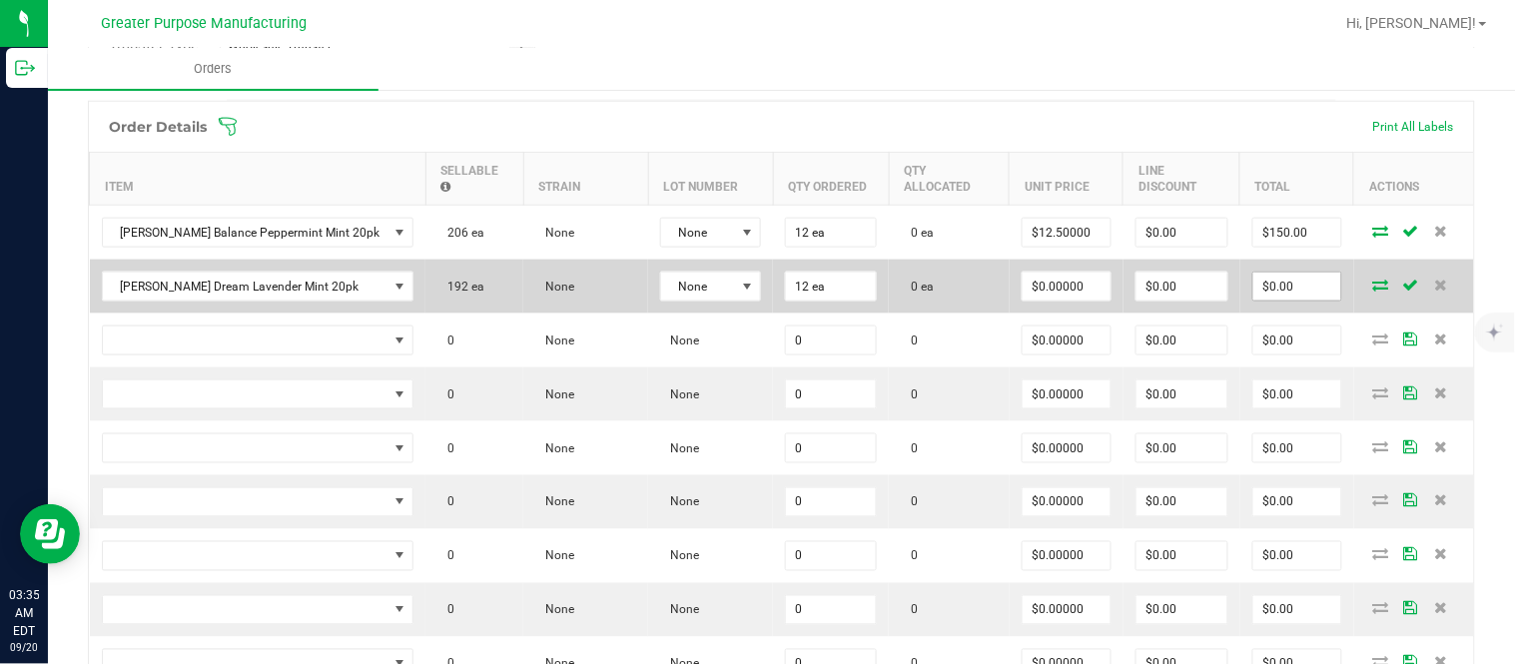
click at [1283, 297] on input "$0.00" at bounding box center [1297, 287] width 88 height 28
paste input "15"
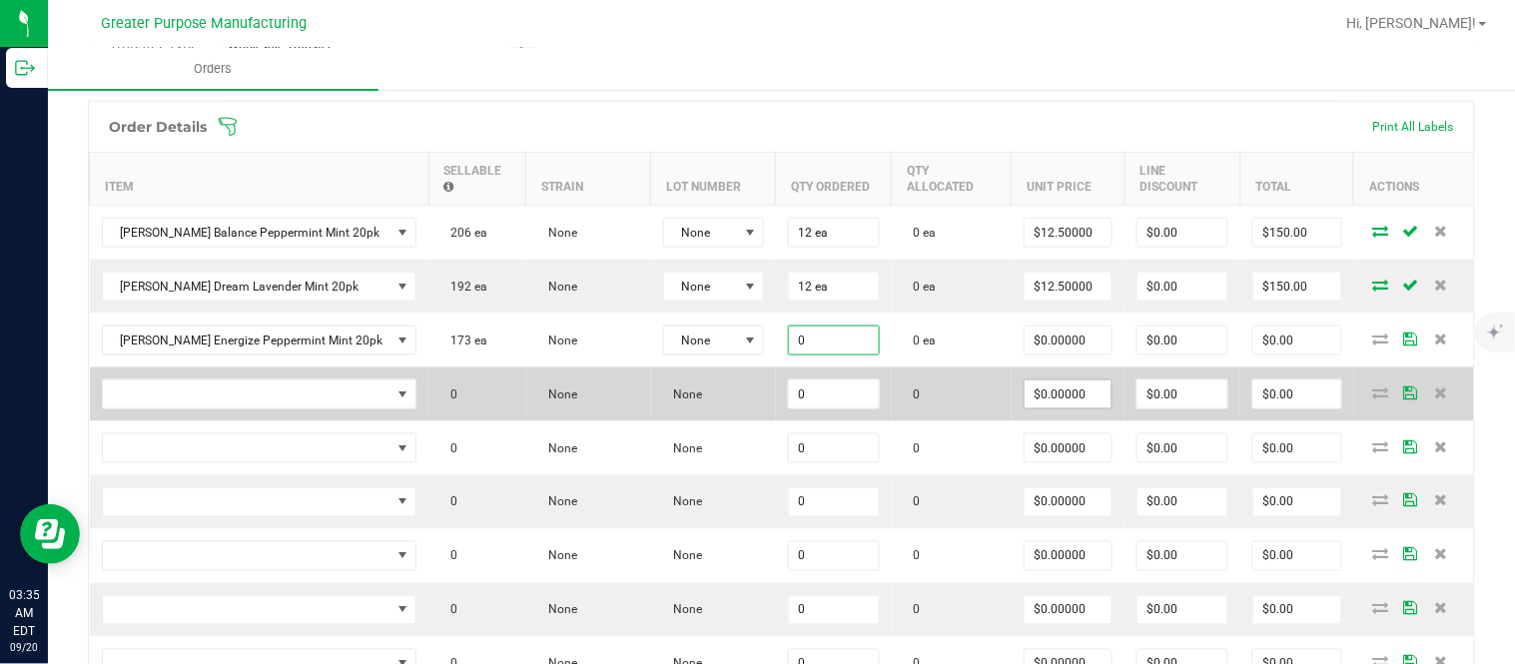
paste input "12"
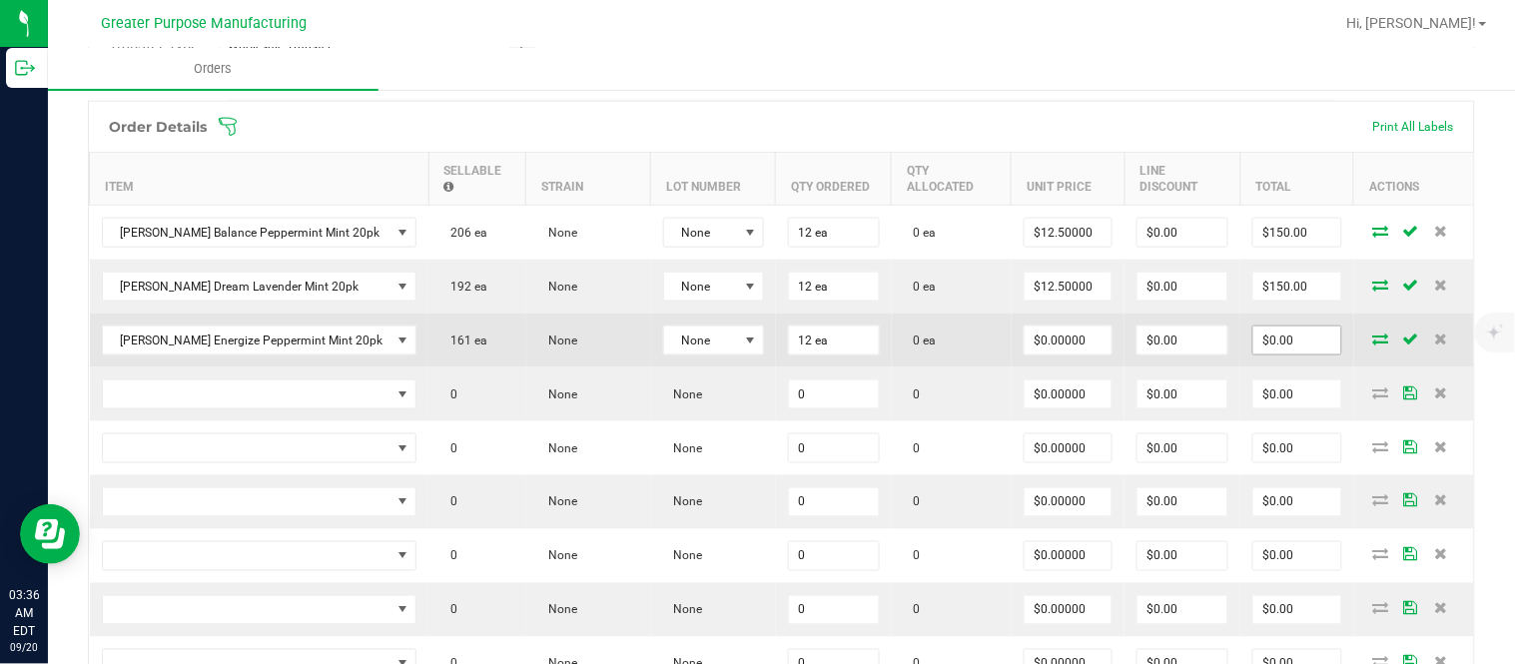
click at [1268, 353] on input "$0.00" at bounding box center [1297, 340] width 88 height 28
paste input "15"
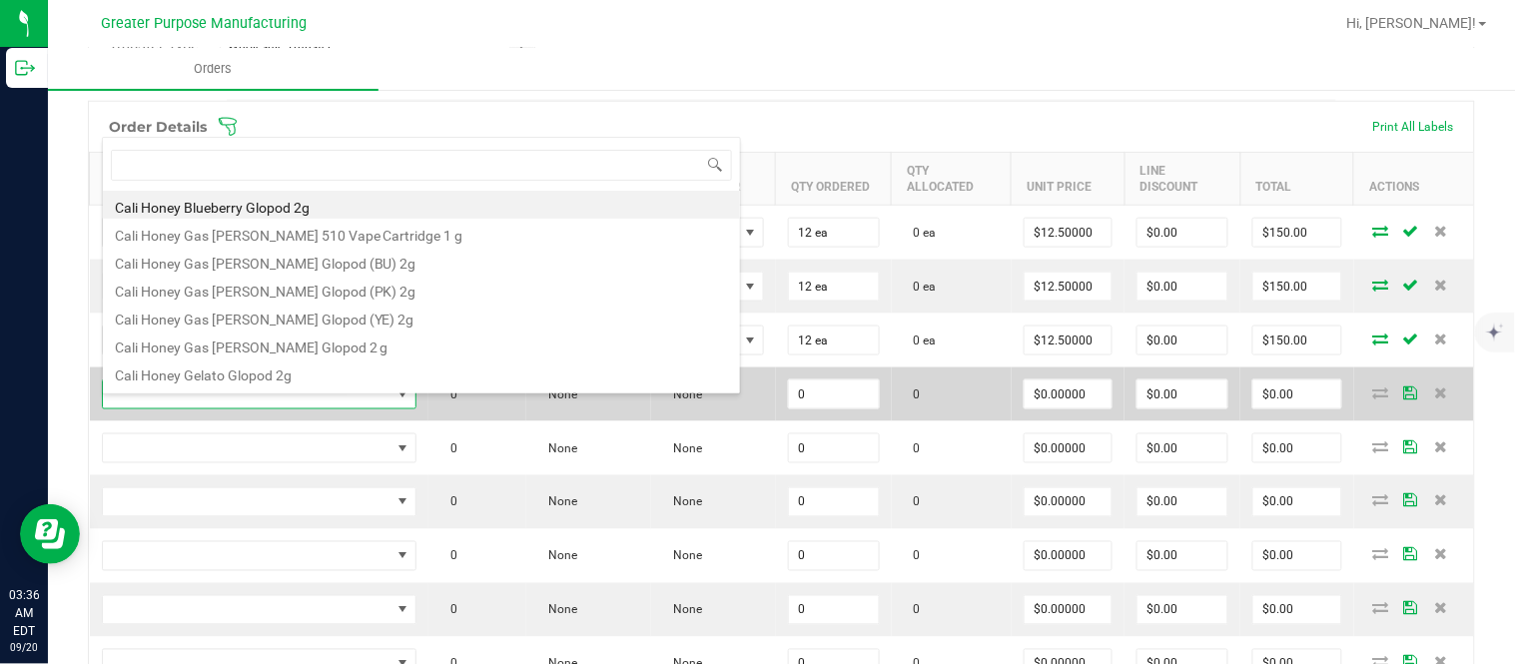
scroll to position [30, 284]
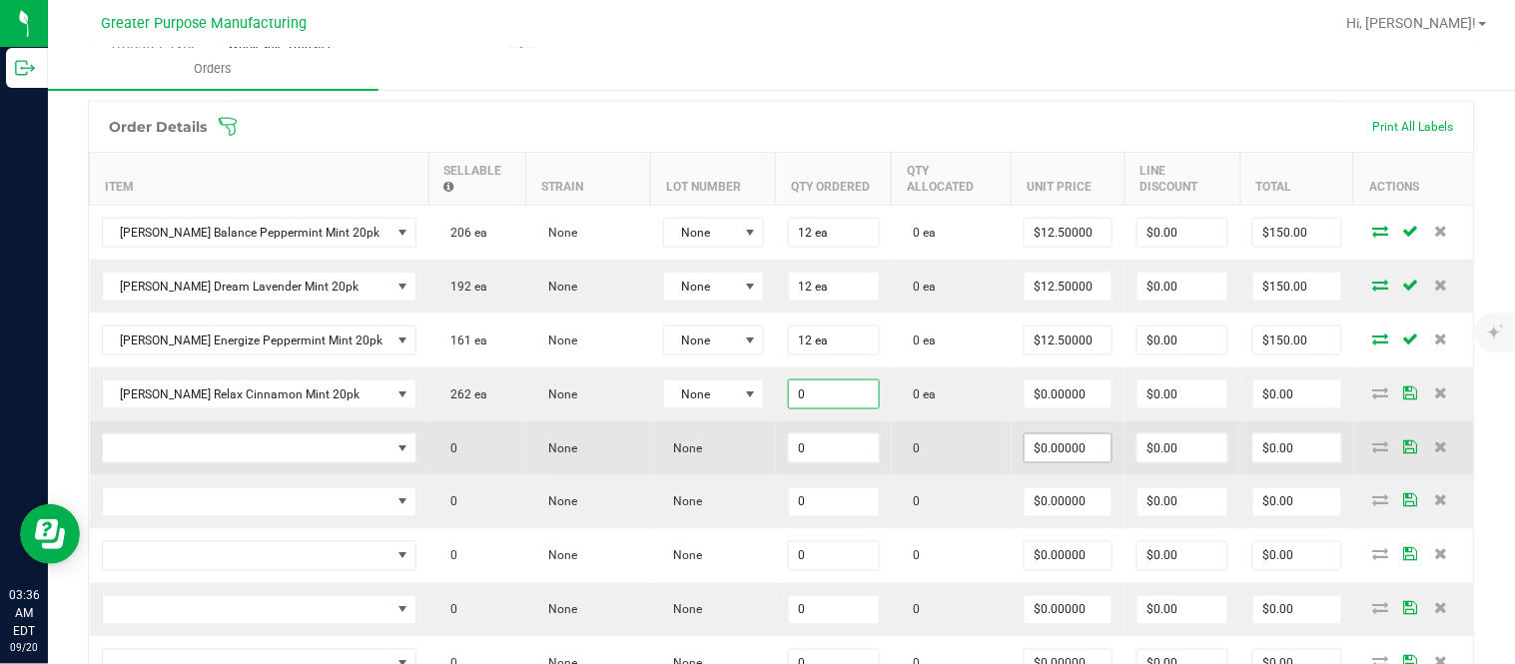
paste input "12"
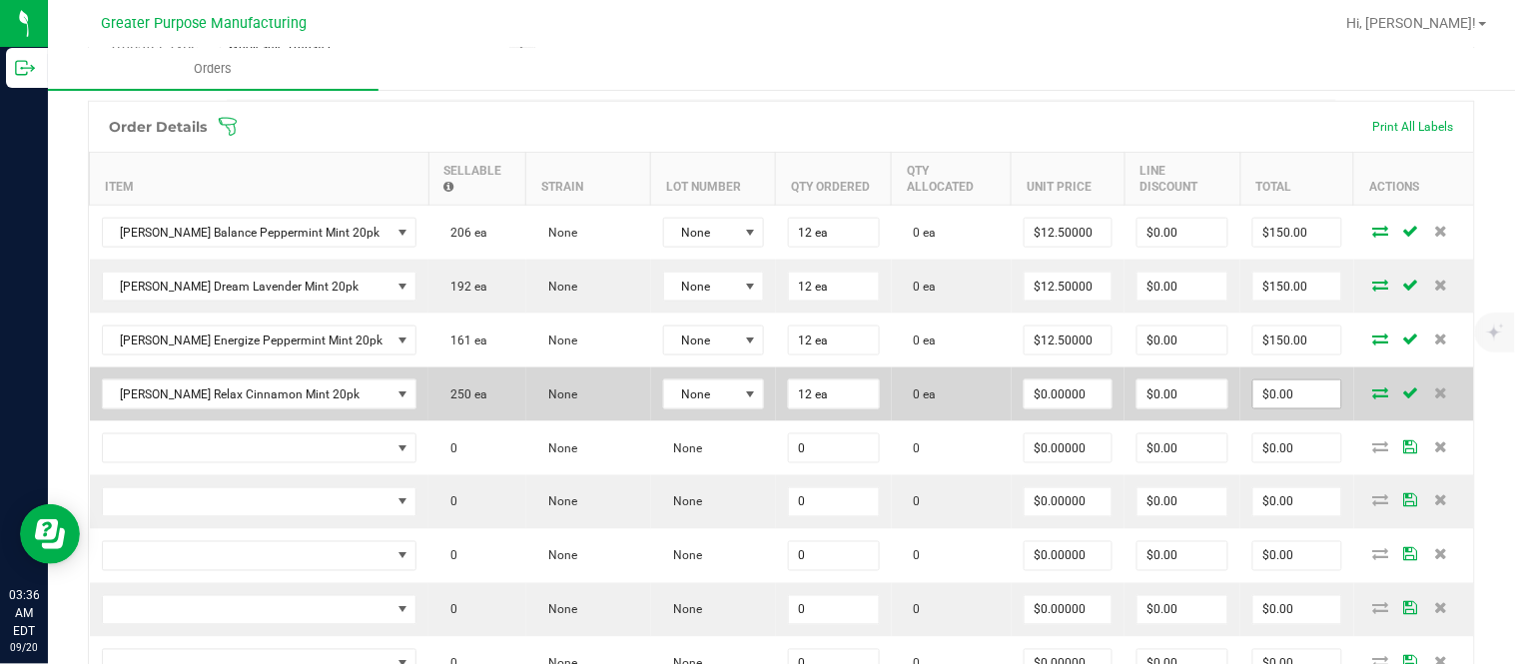
click at [1275, 408] on input "$0.00" at bounding box center [1297, 394] width 88 height 28
paste input "15"
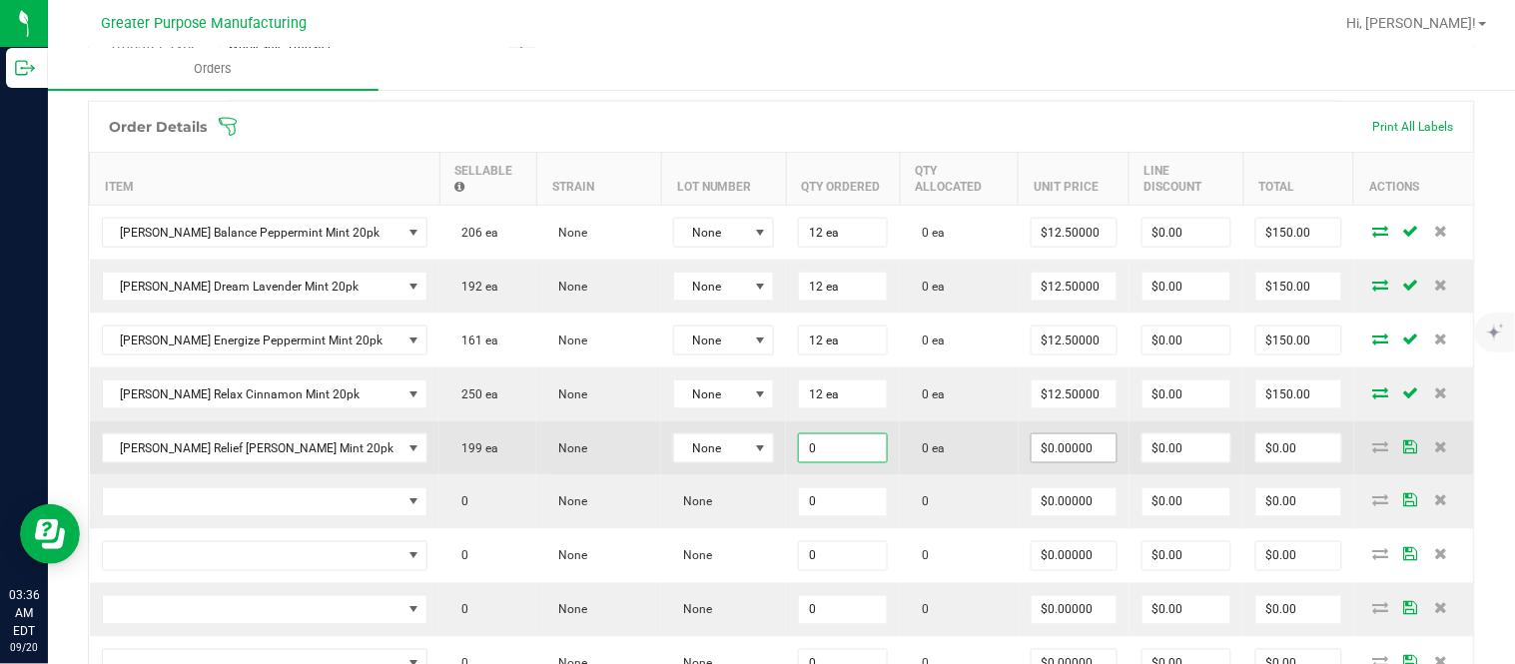
paste input "12"
click at [1262, 462] on input "$0.00" at bounding box center [1298, 448] width 85 height 28
paste input "15"
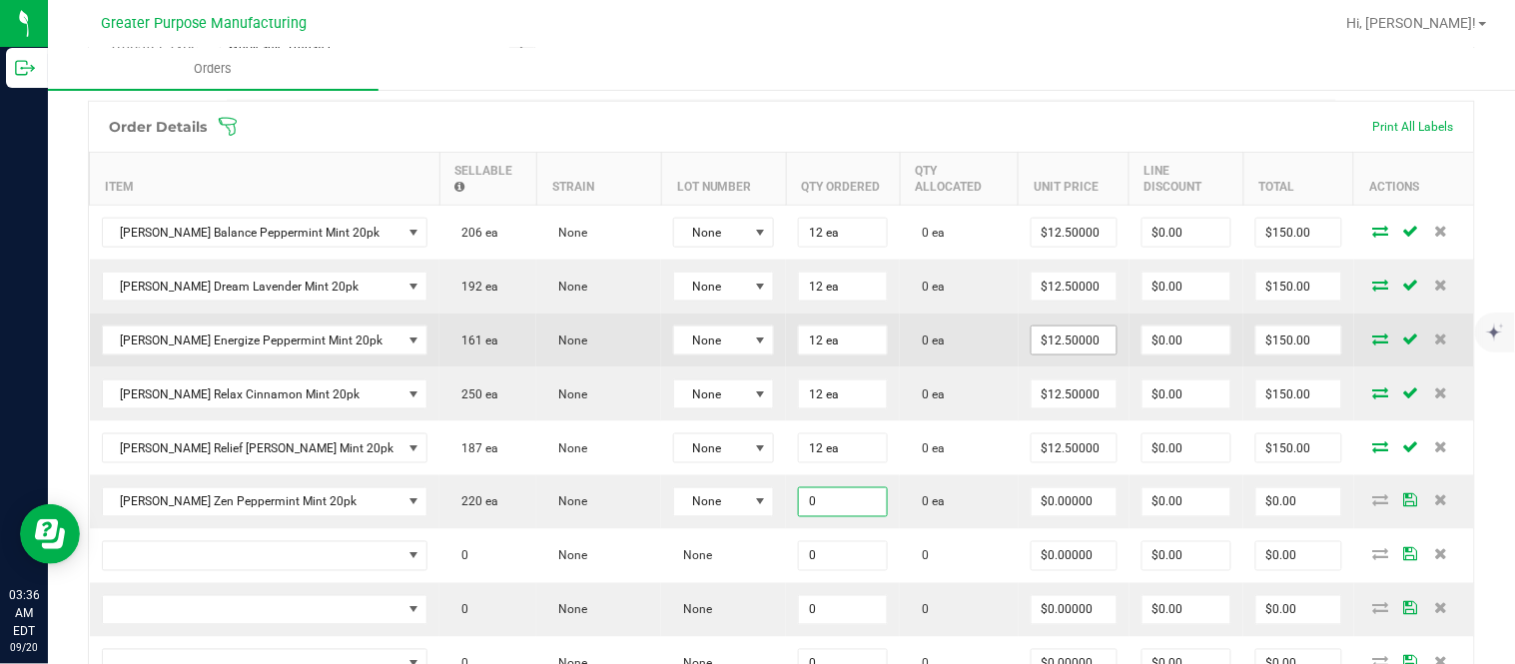
paste input "12"
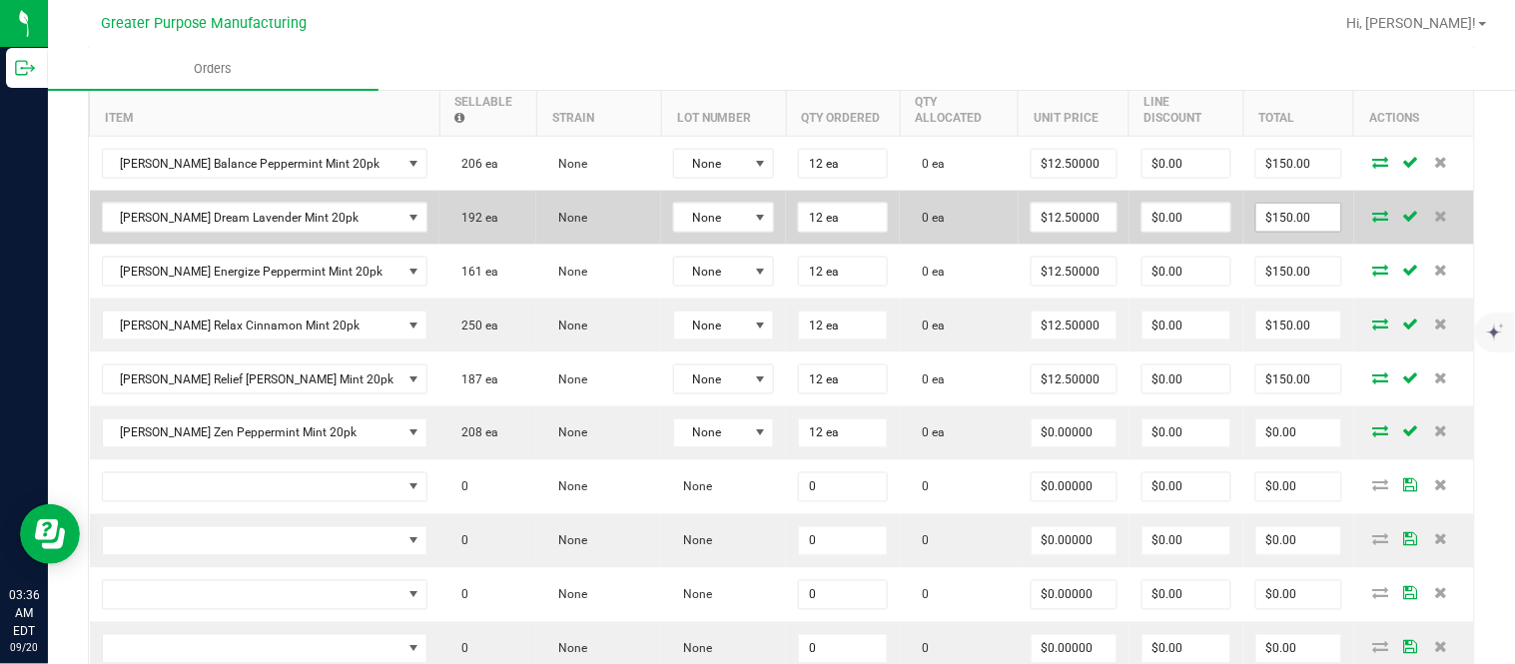
scroll to position [624, 0]
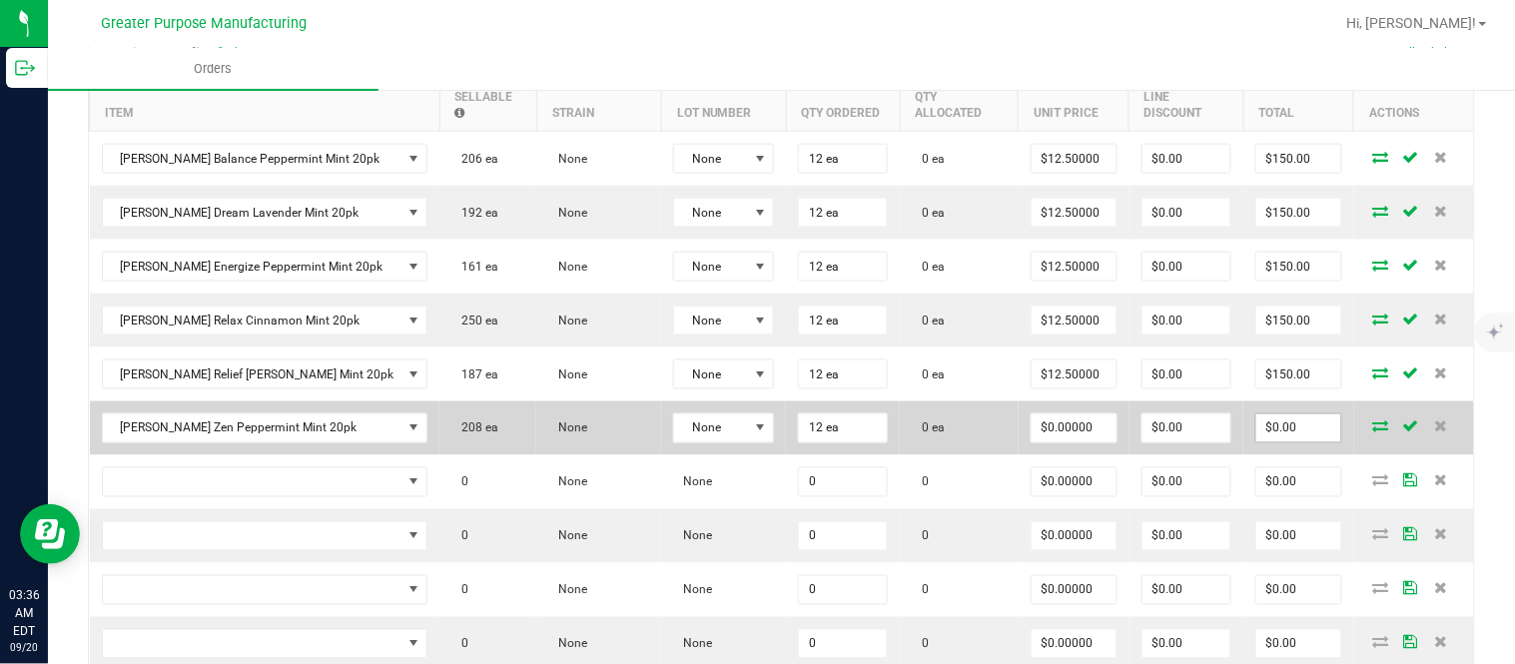
click at [1263, 440] on input "$0.00" at bounding box center [1298, 428] width 85 height 28
paste input "15"
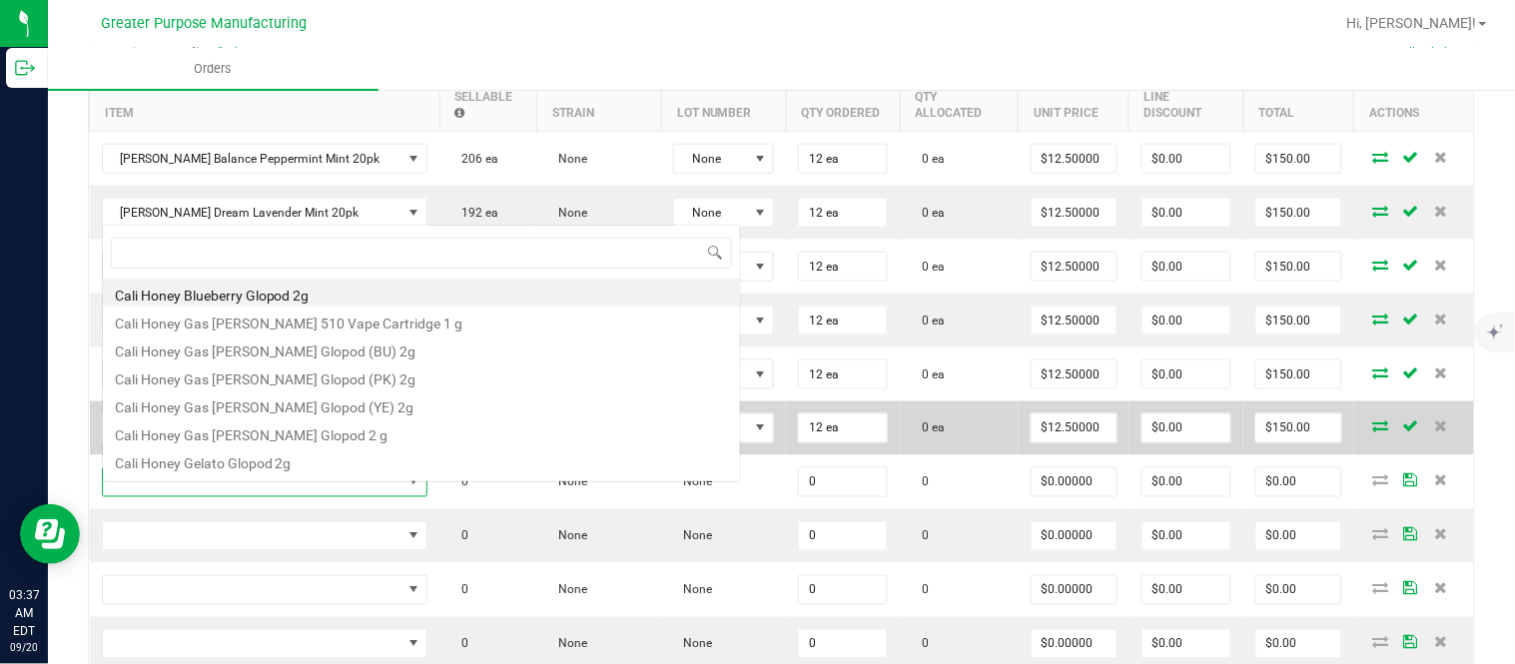
scroll to position [30, 284]
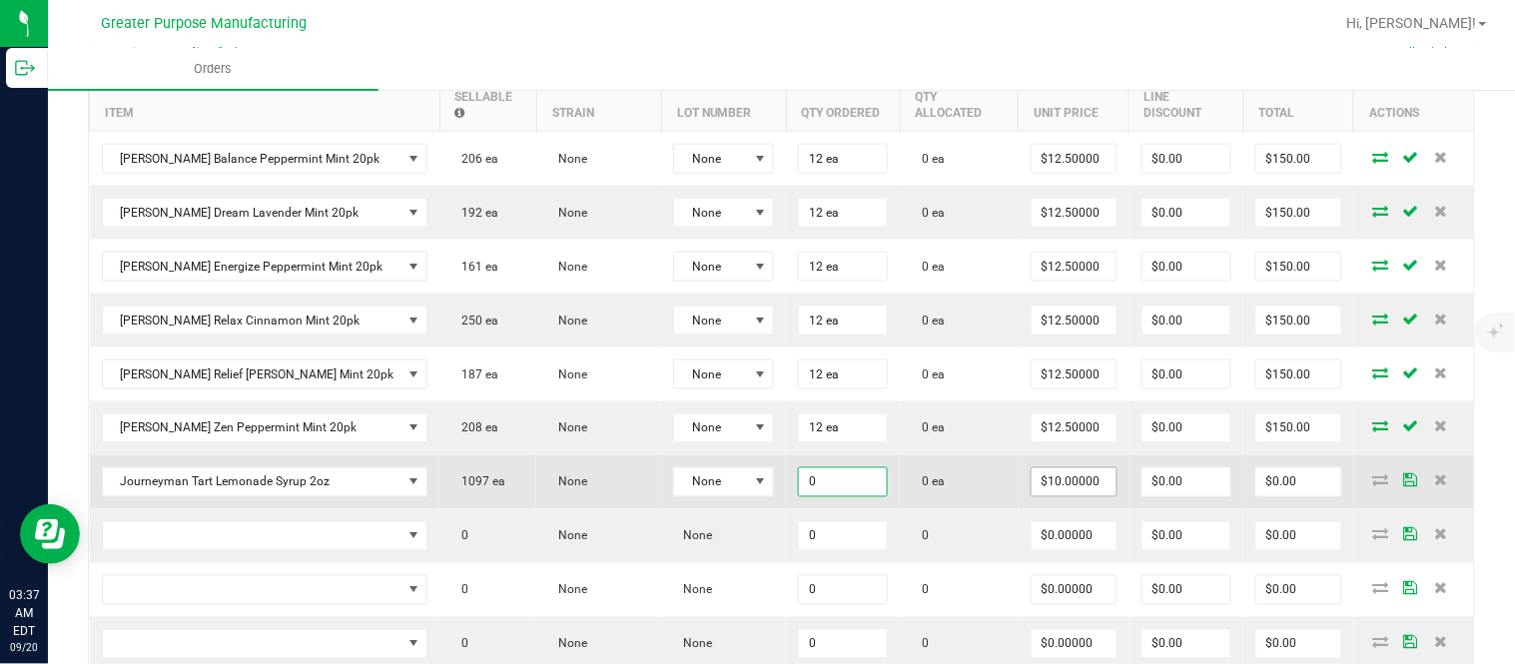
paste input "48"
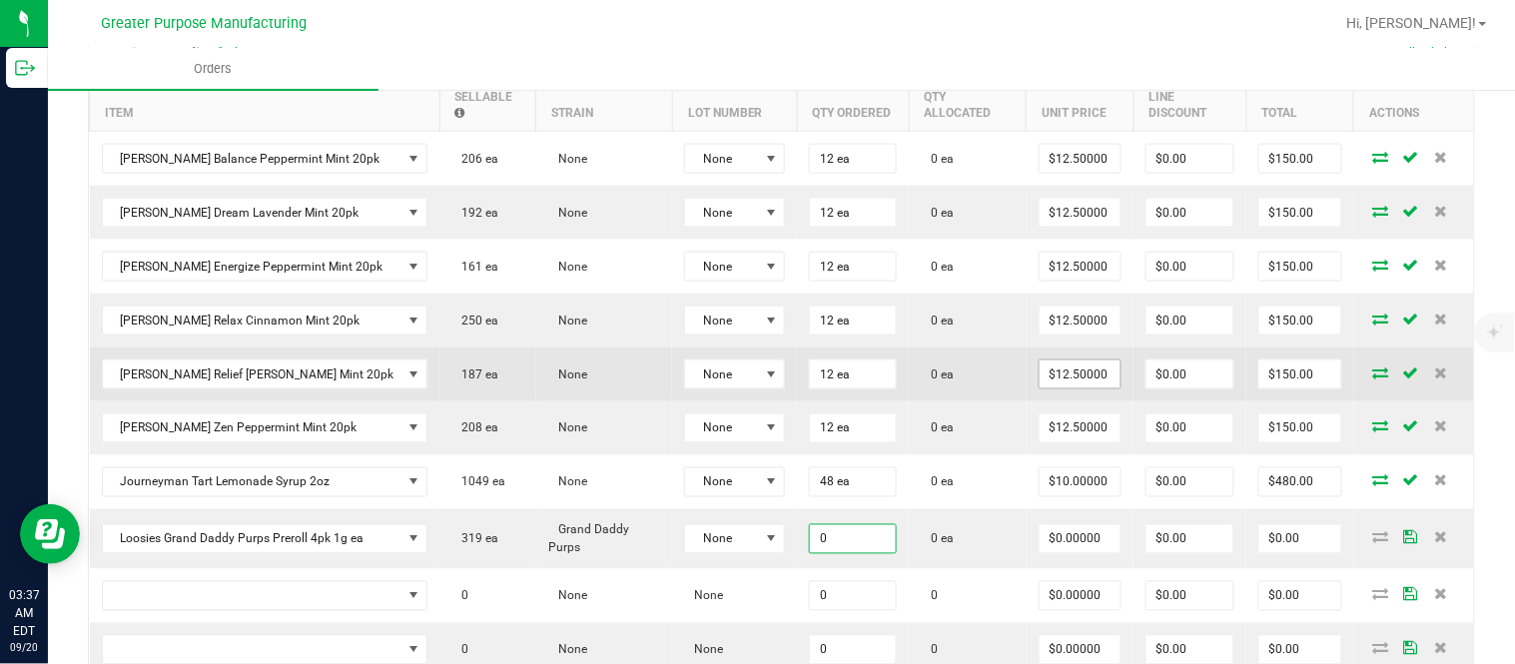
paste input "25"
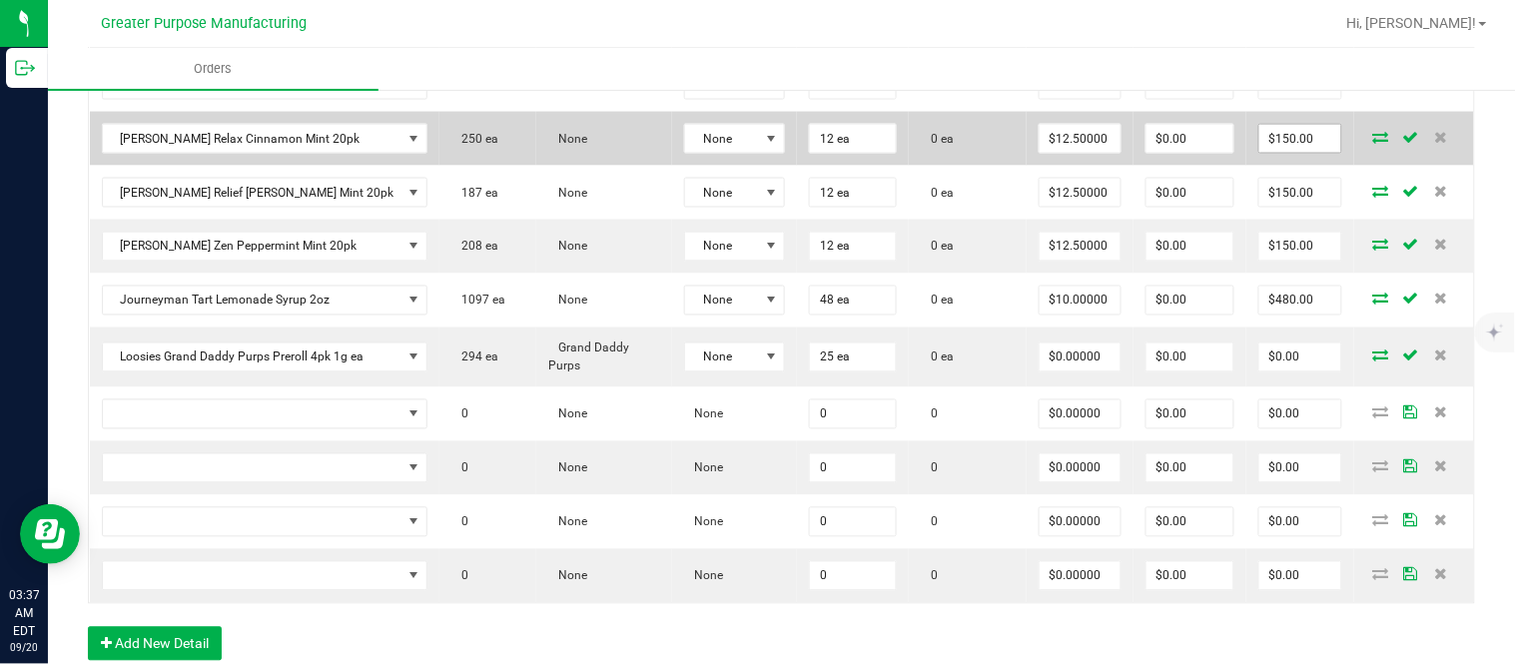
scroll to position [809, 0]
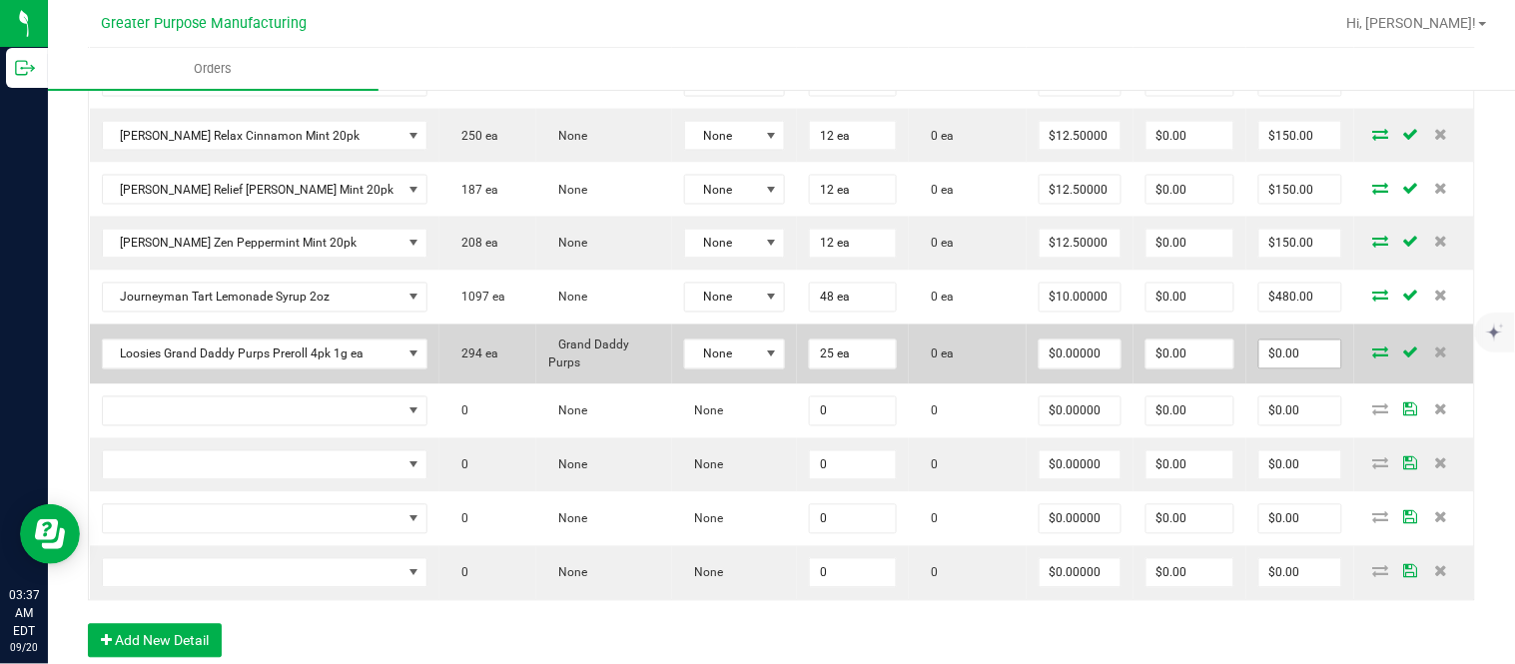
click at [1264, 364] on input "$0.00" at bounding box center [1300, 354] width 82 height 28
paste input "60"
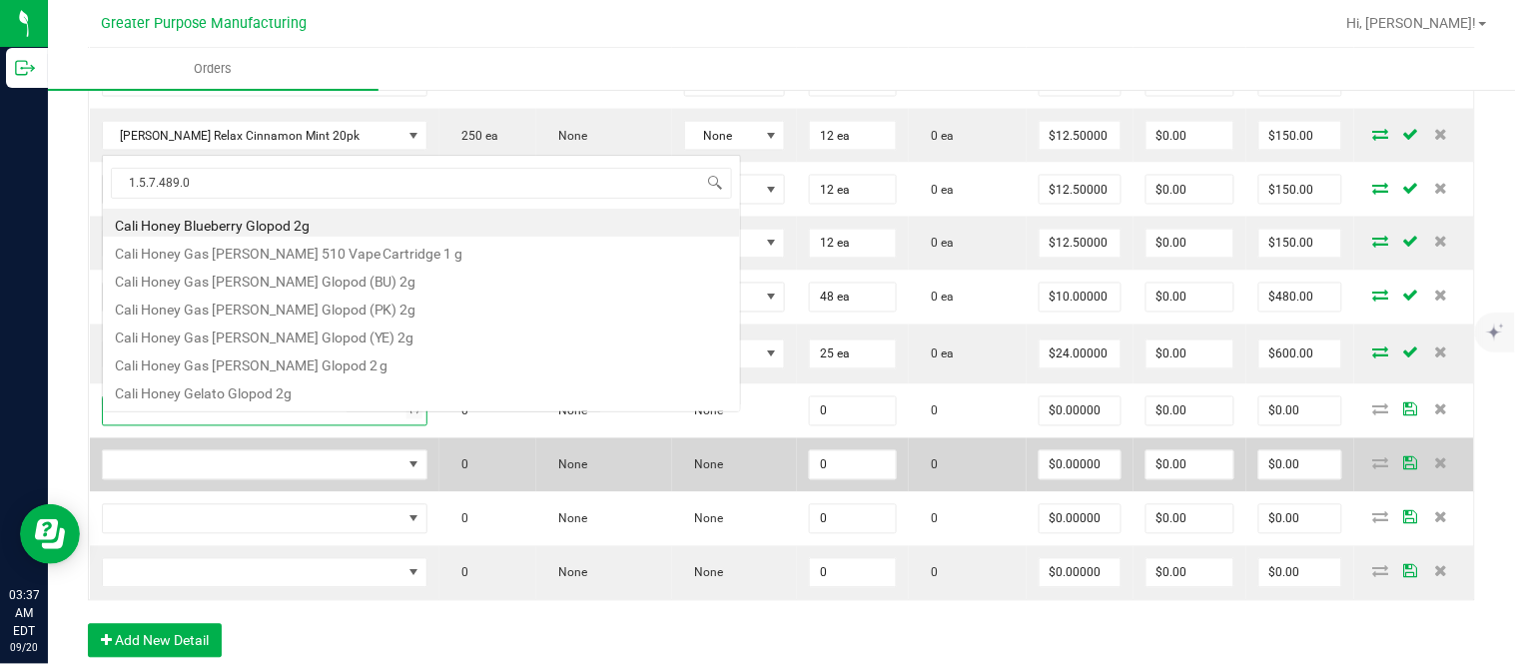
scroll to position [35, 0]
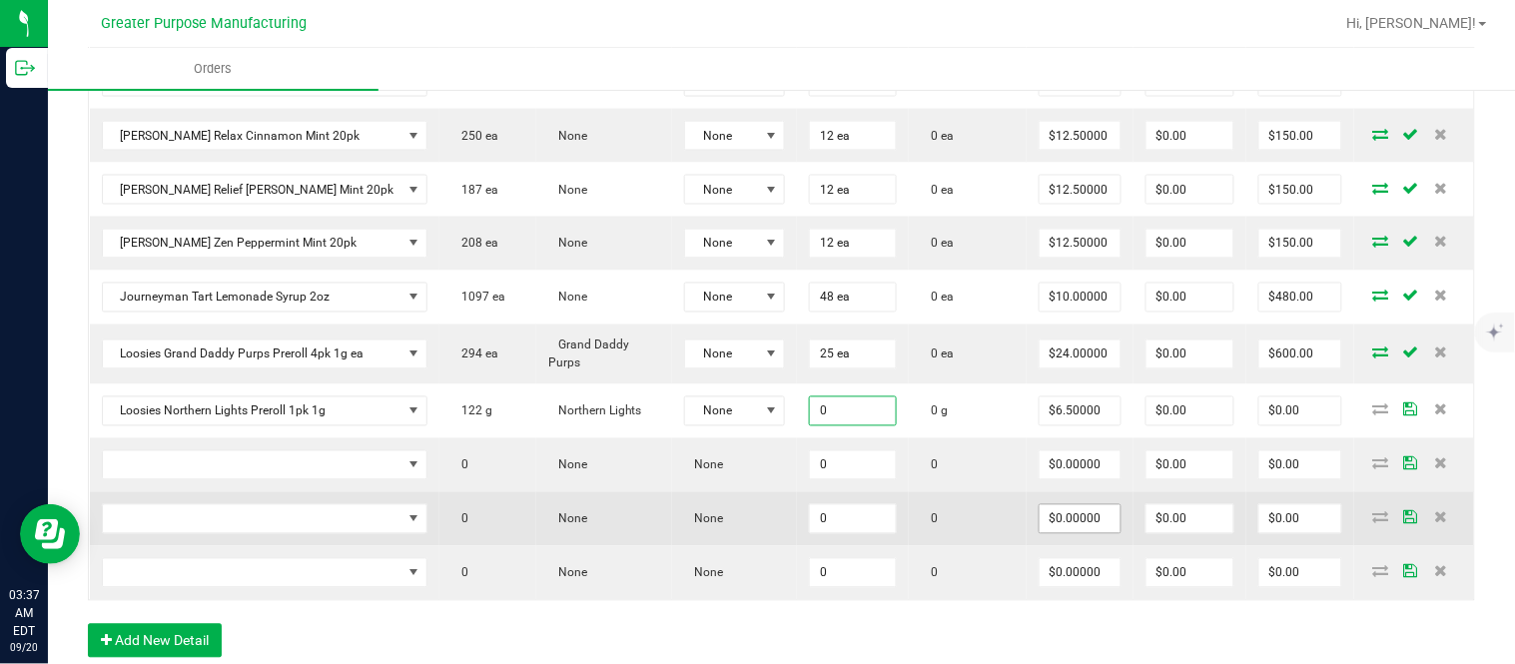
paste input "4"
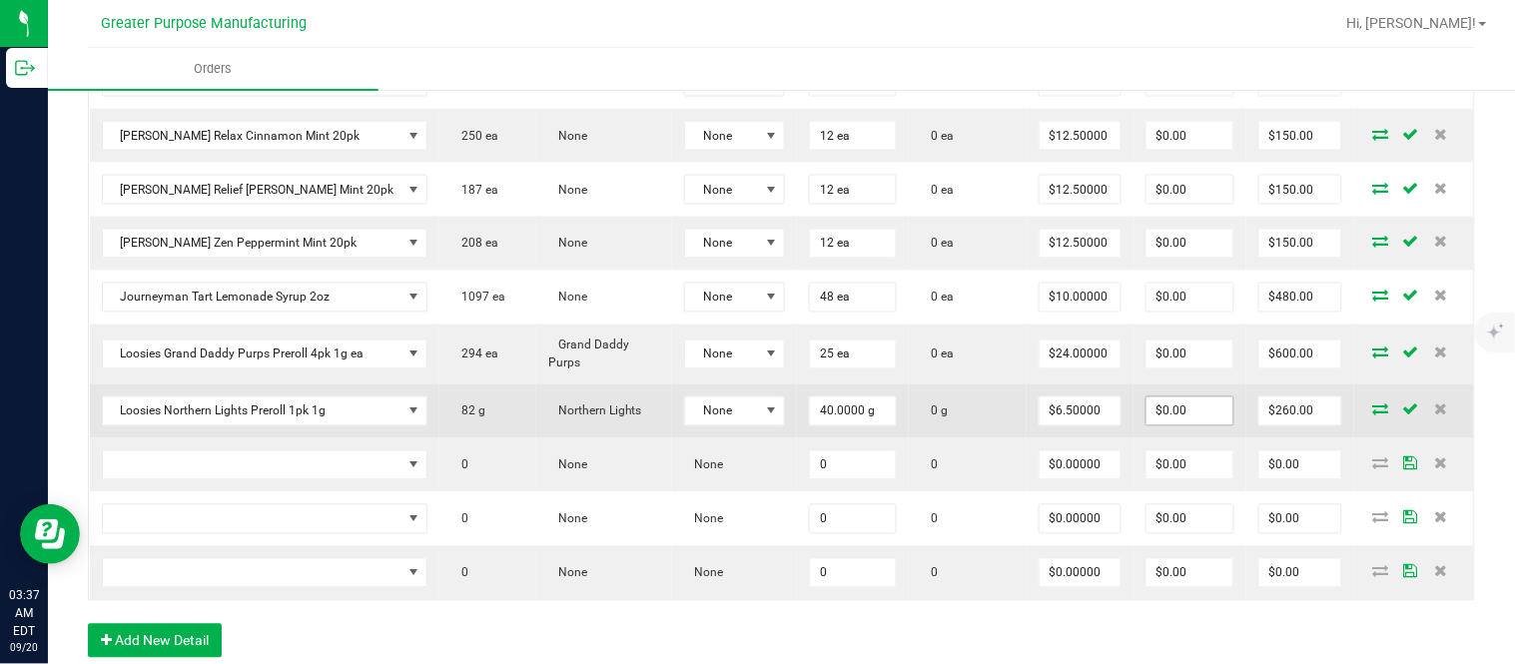
click at [1190, 425] on input "$0.00" at bounding box center [1189, 411] width 87 height 28
paste input "2"
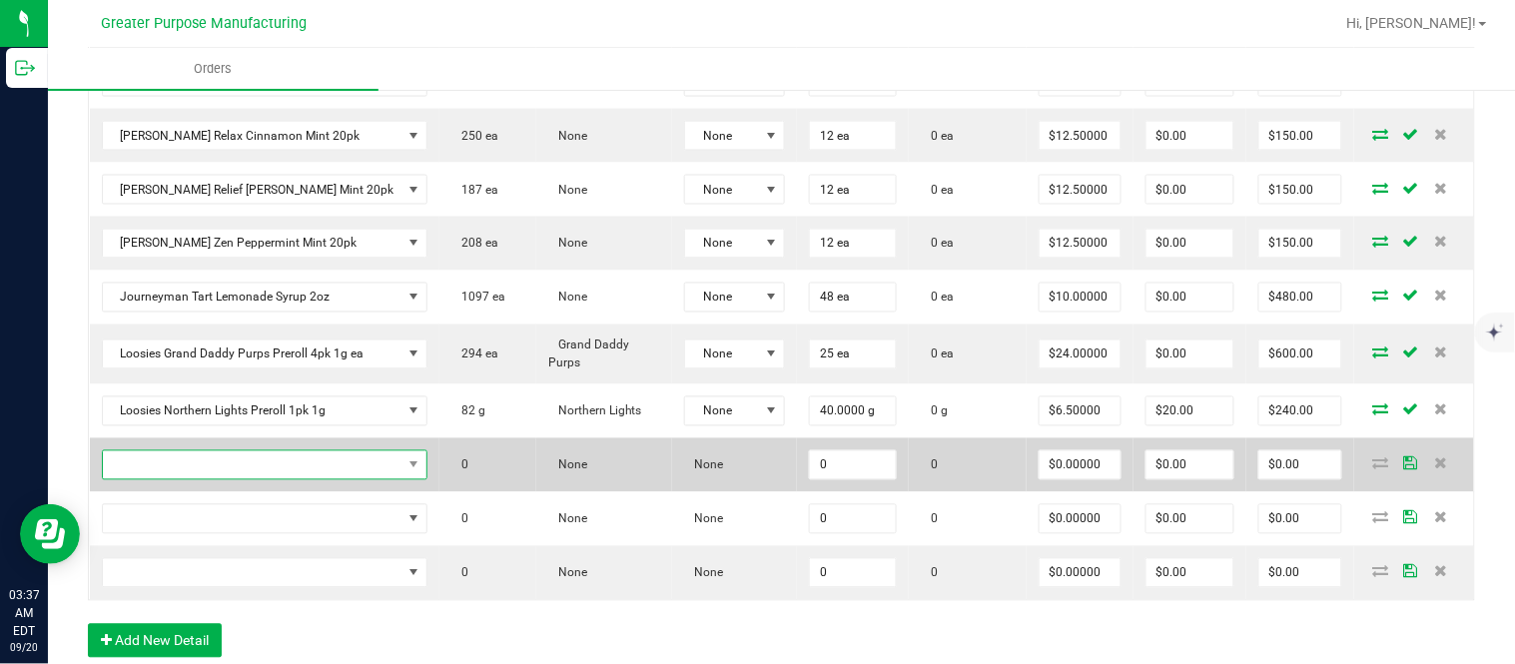
click at [280, 470] on span "NO DATA FOUND" at bounding box center [253, 465] width 300 height 28
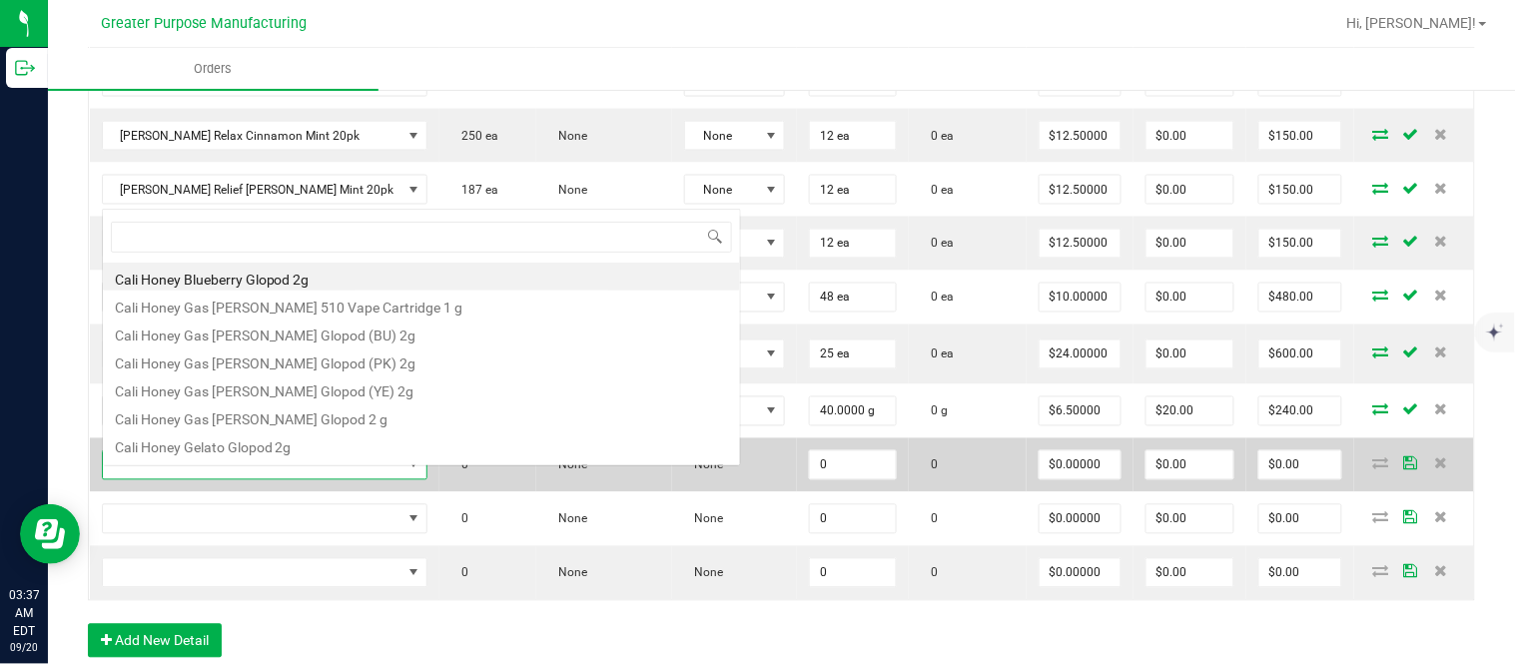
scroll to position [0, 0]
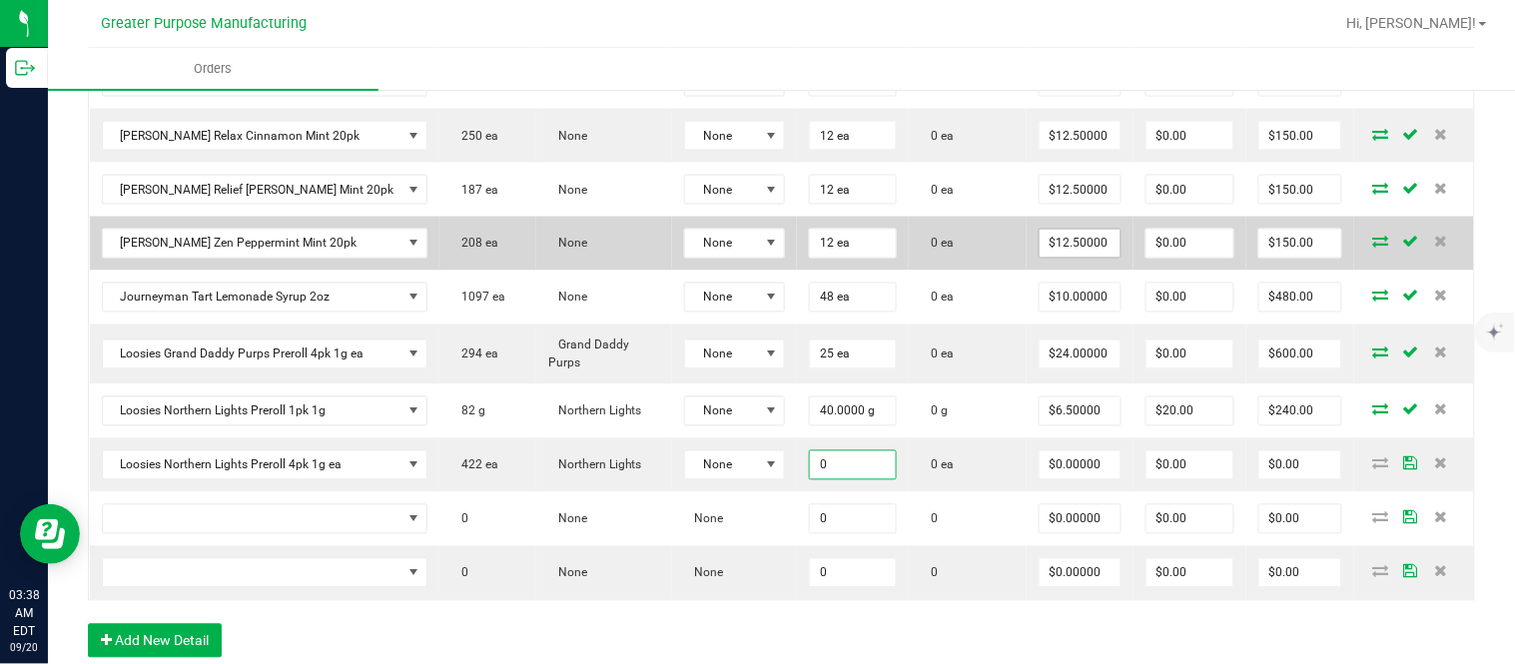
paste input "25"
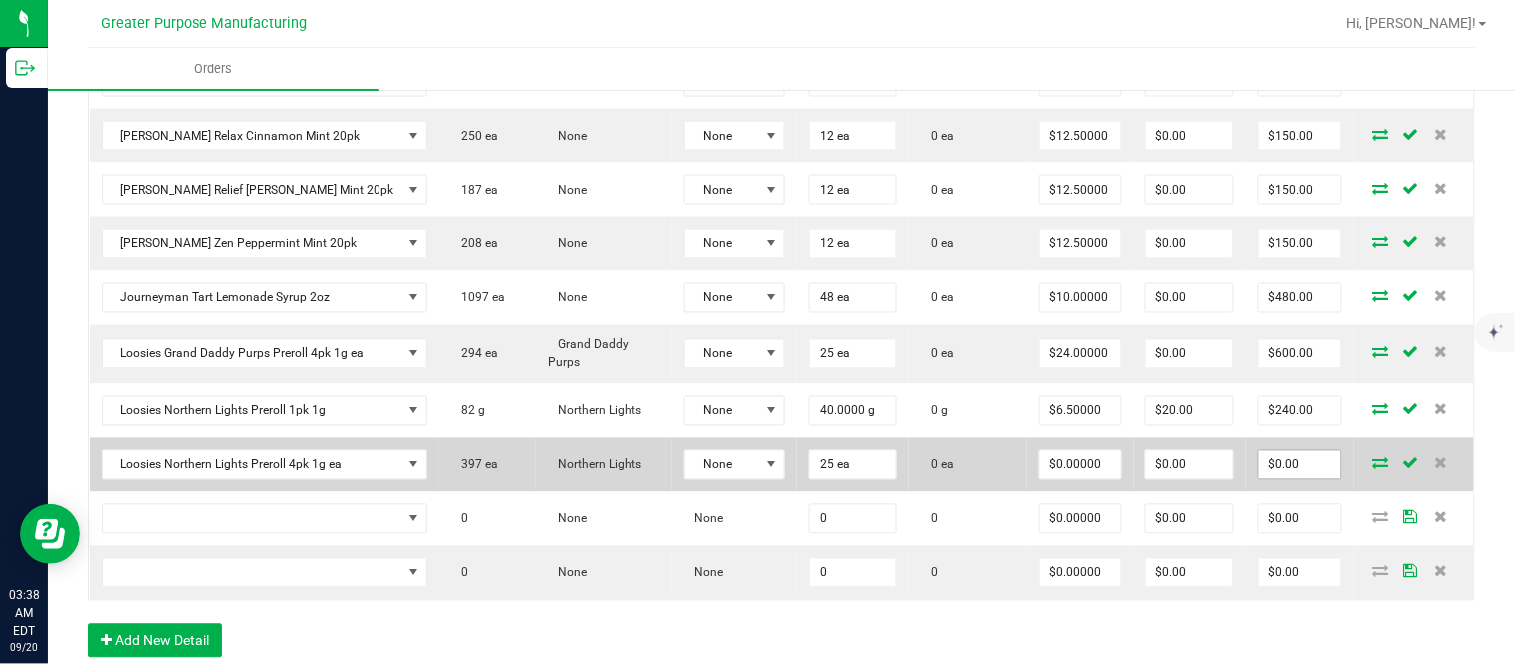
click at [1271, 479] on input "$0.00" at bounding box center [1300, 465] width 82 height 28
paste input "55"
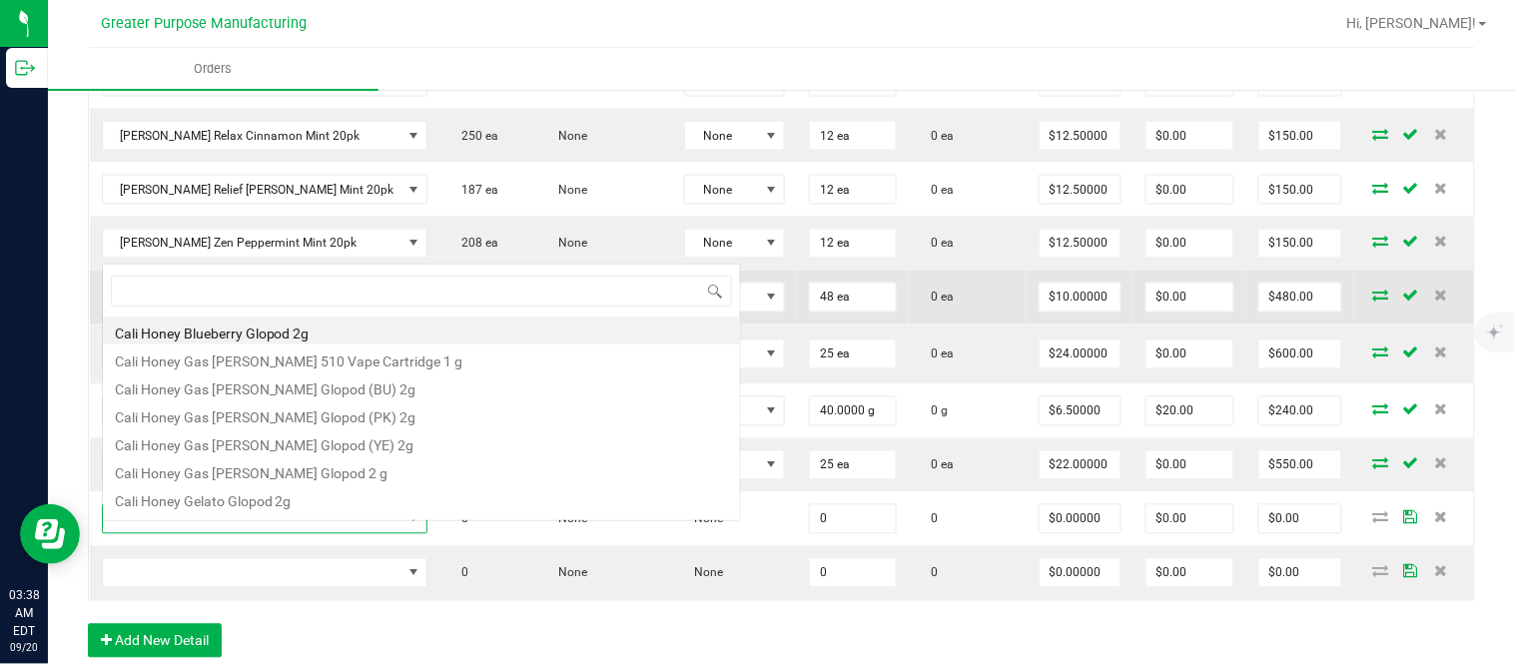
scroll to position [30, 292]
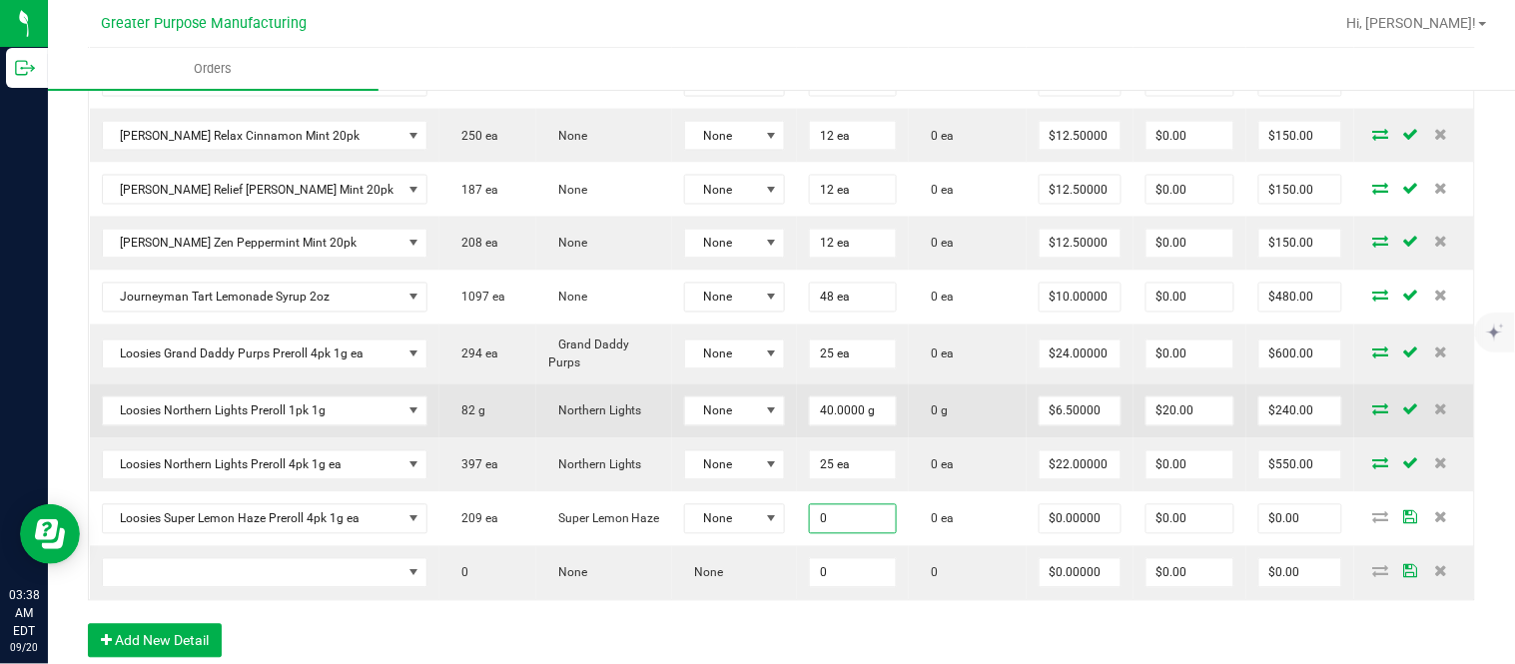
paste input "25"
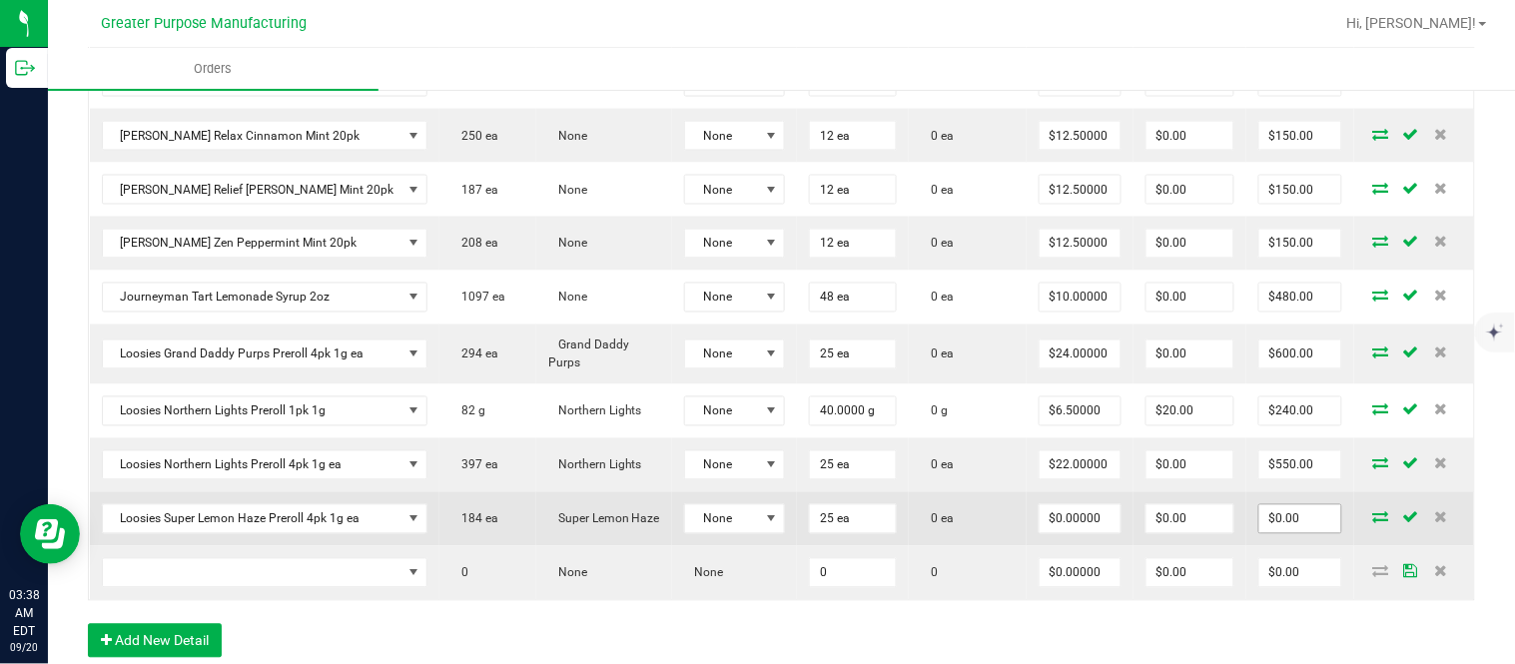
click at [1265, 526] on input "$0.00" at bounding box center [1300, 519] width 82 height 28
paste input "55"
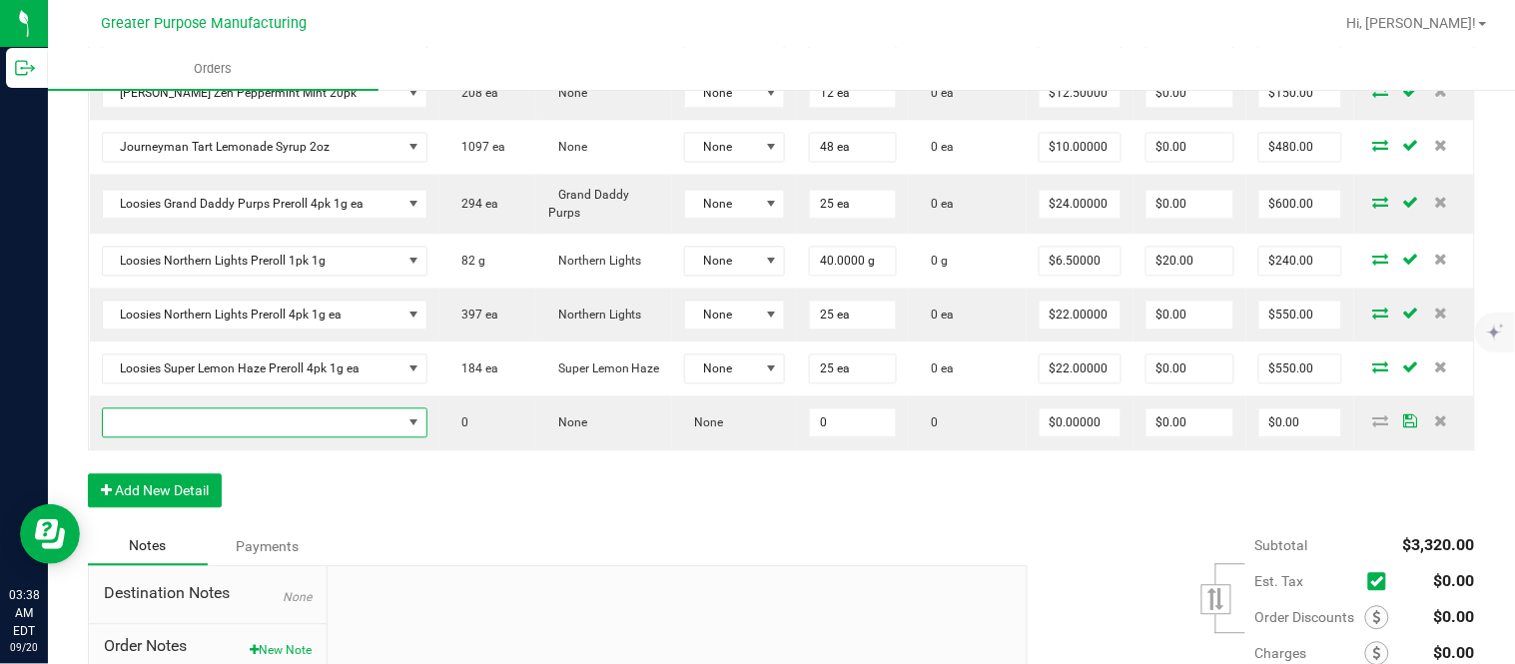
scroll to position [961, 0]
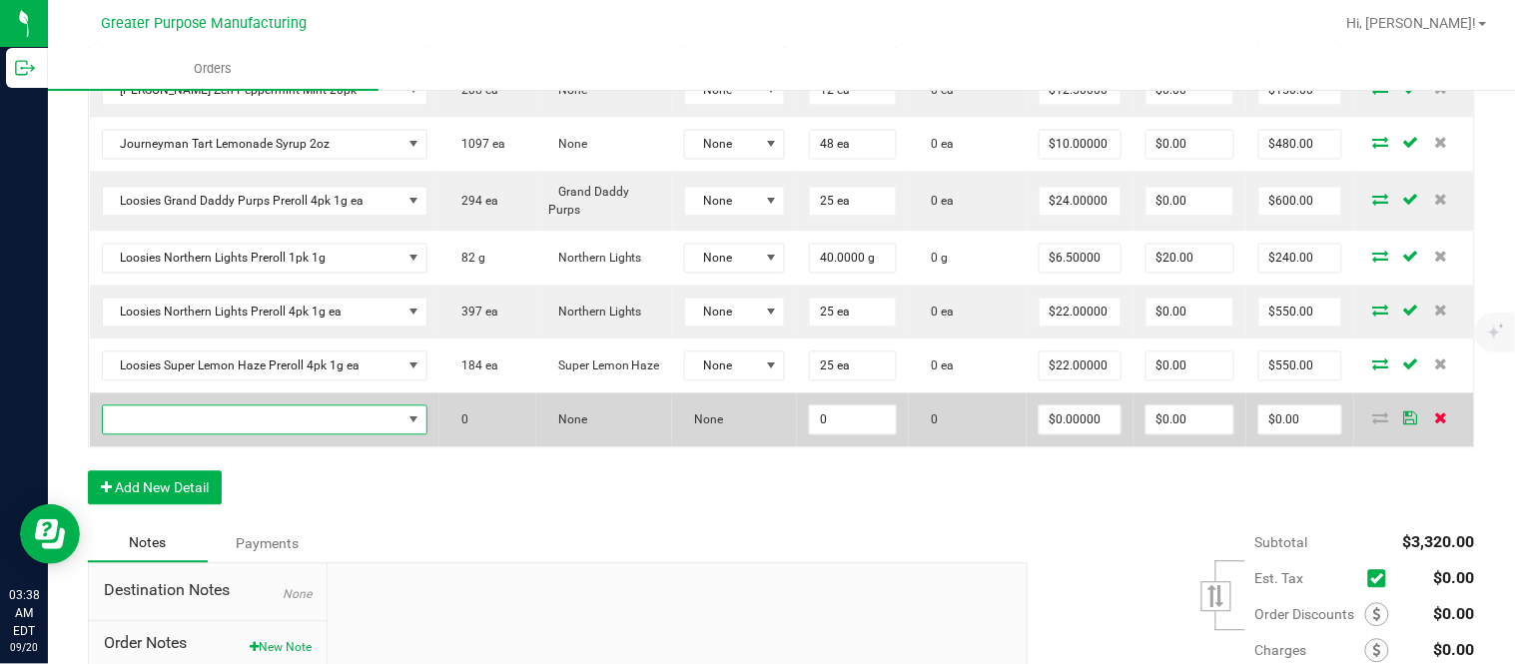
click at [1434, 424] on icon at bounding box center [1440, 418] width 13 height 12
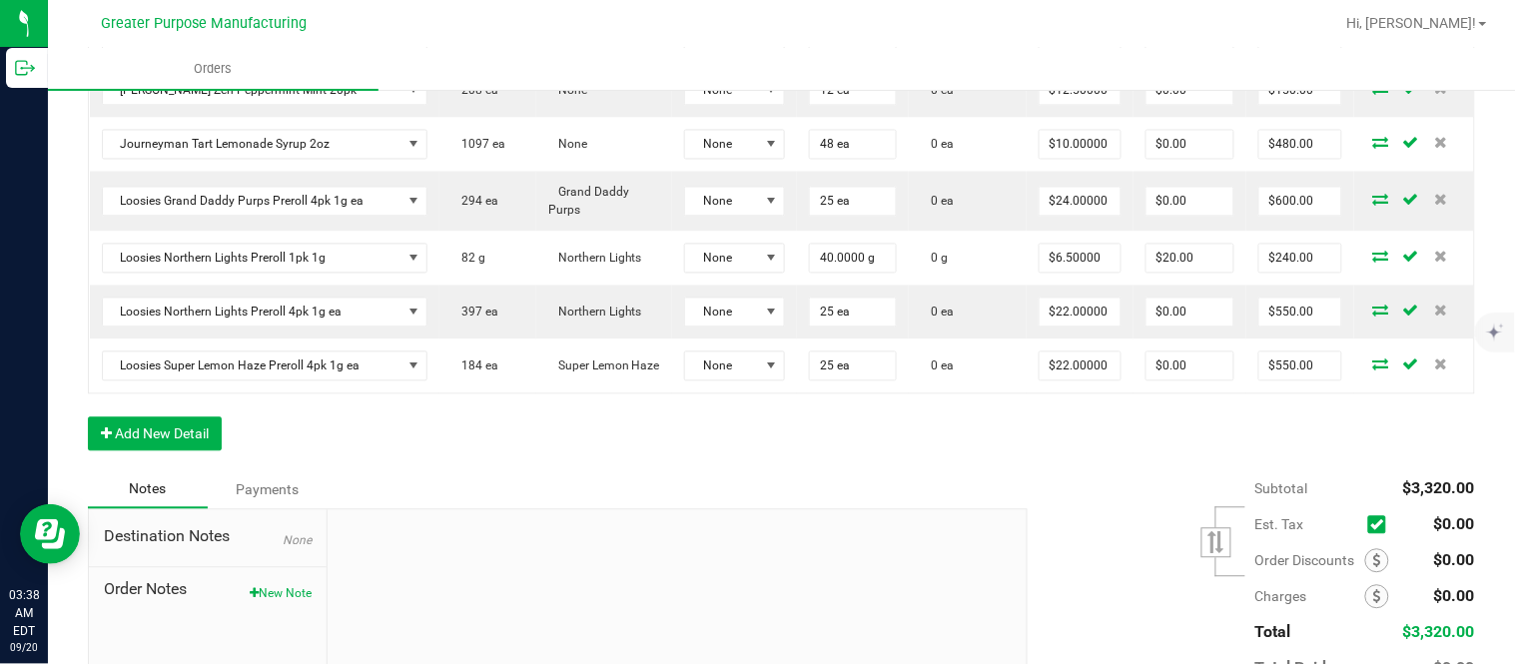
scroll to position [0, 0]
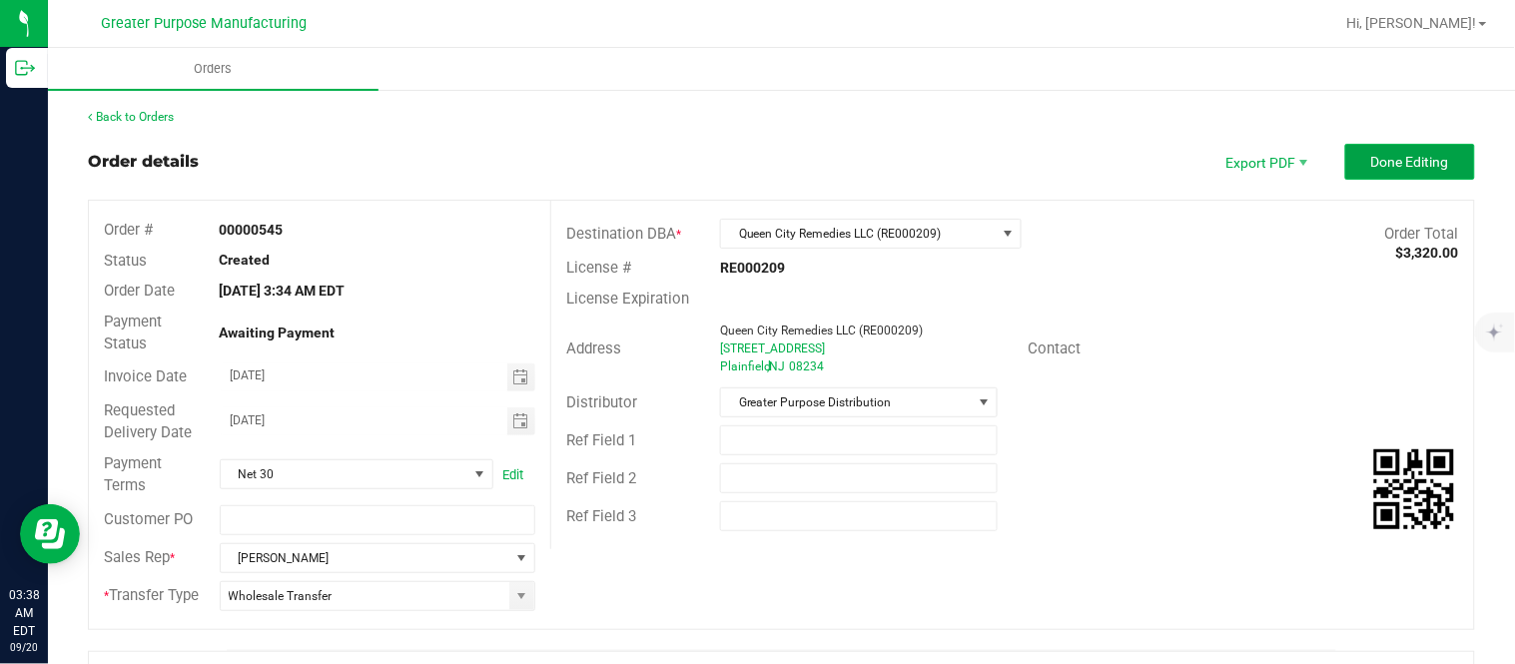
click at [1375, 154] on span "Done Editing" at bounding box center [1410, 162] width 78 height 16
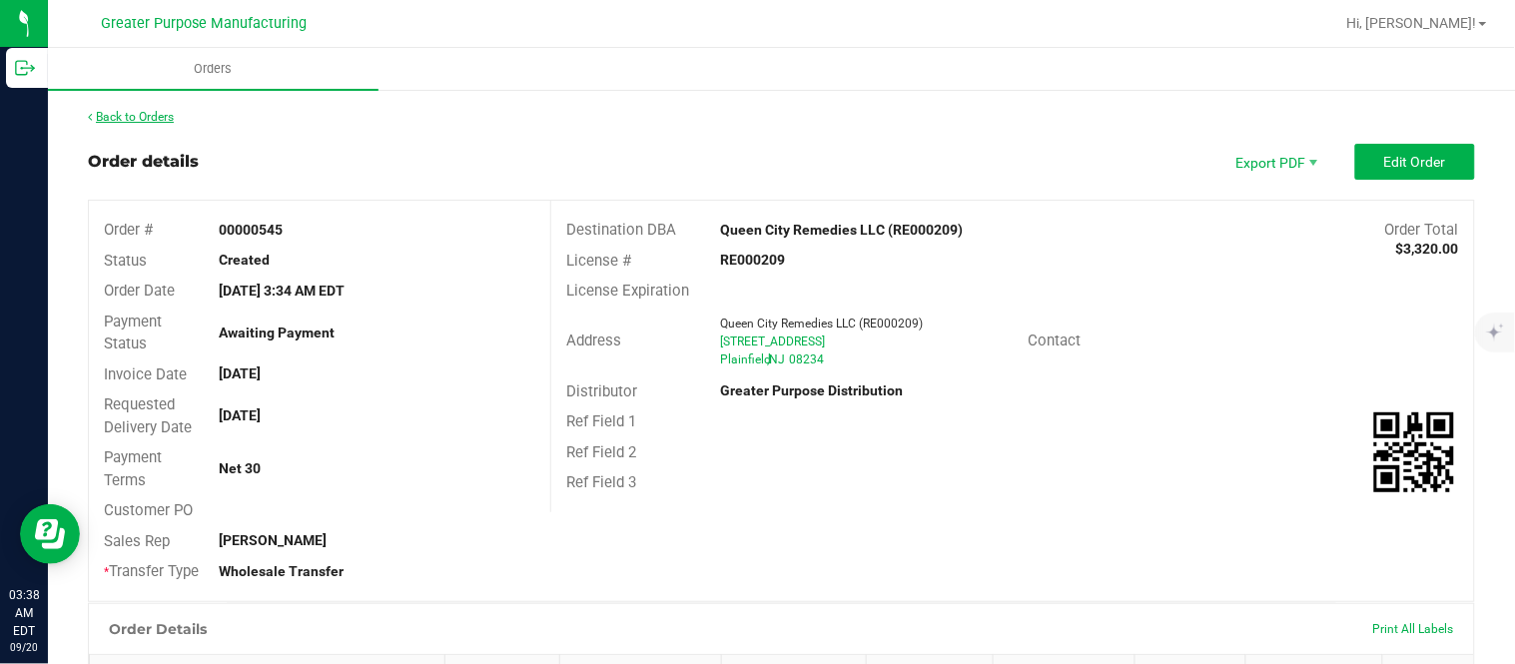
click at [165, 122] on link "Back to Orders" at bounding box center [131, 117] width 86 height 14
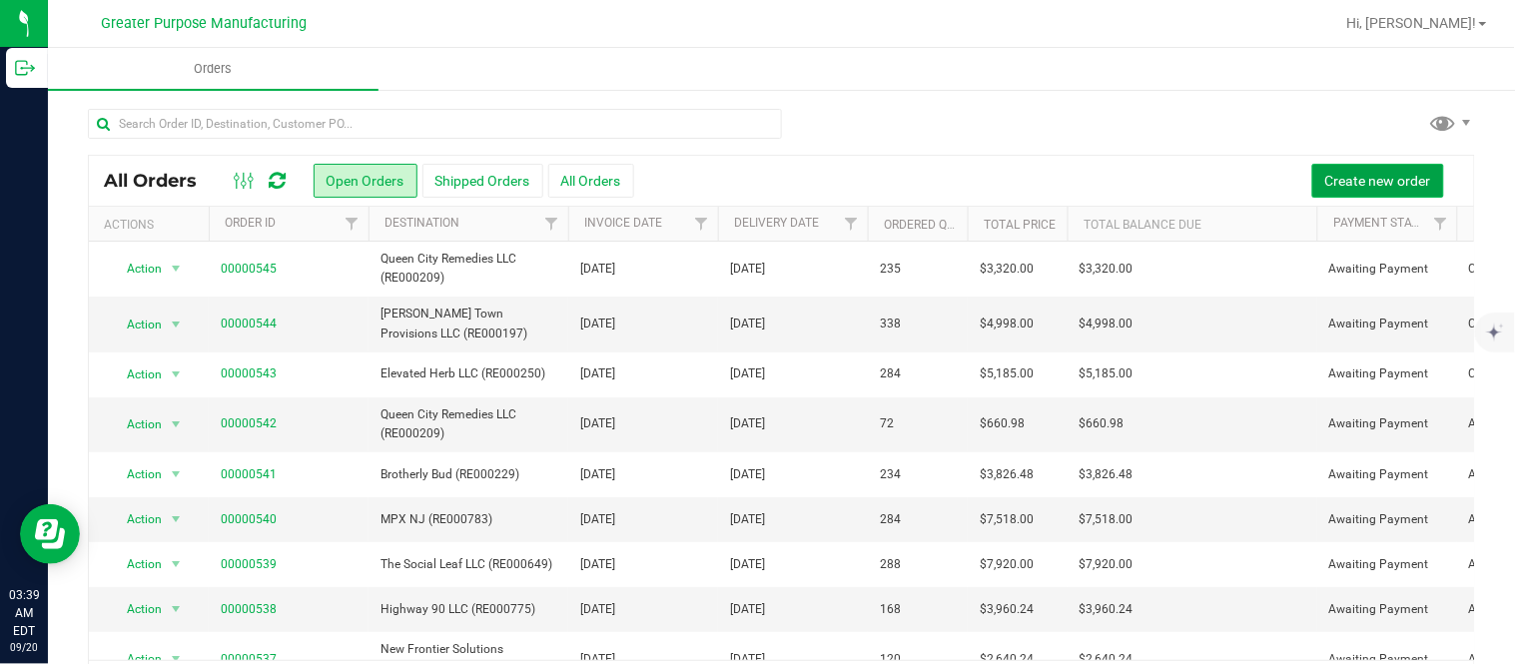
click at [1380, 178] on span "Create new order" at bounding box center [1378, 181] width 106 height 16
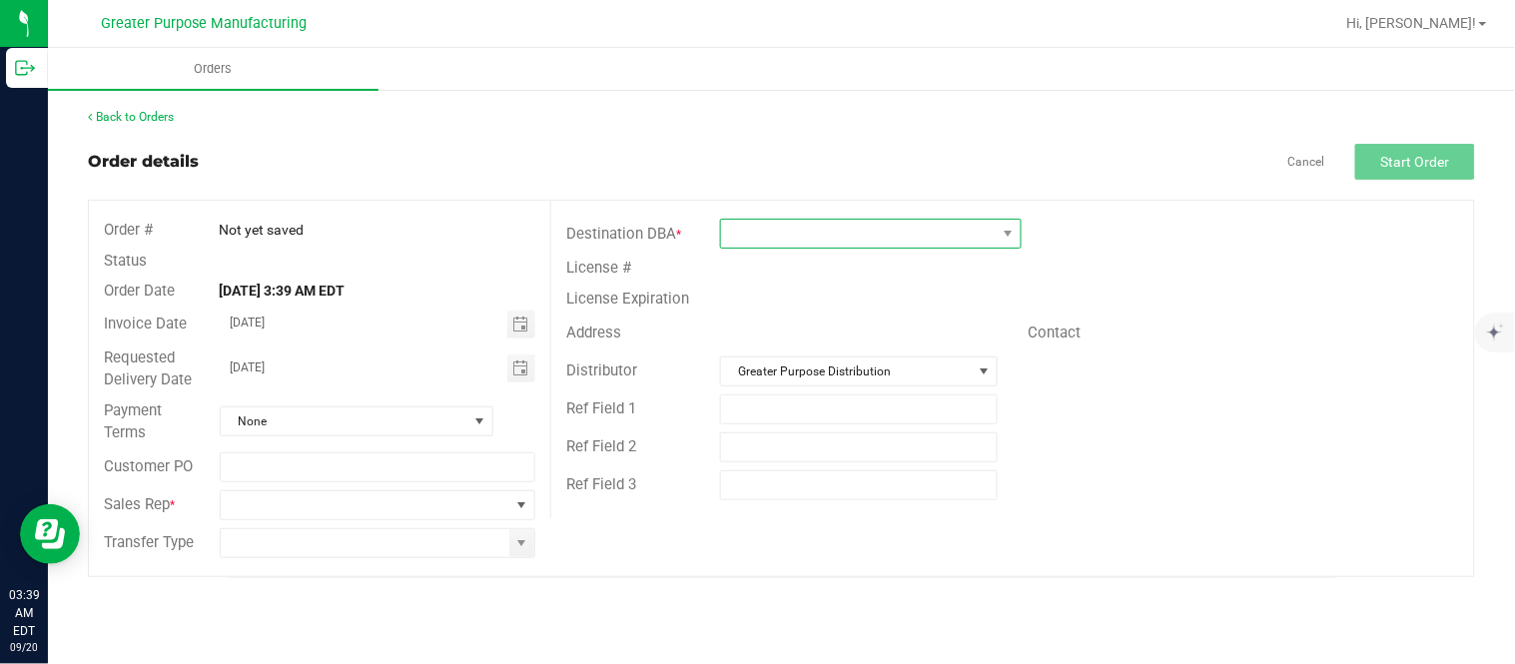
click at [906, 238] on span at bounding box center [858, 234] width 275 height 28
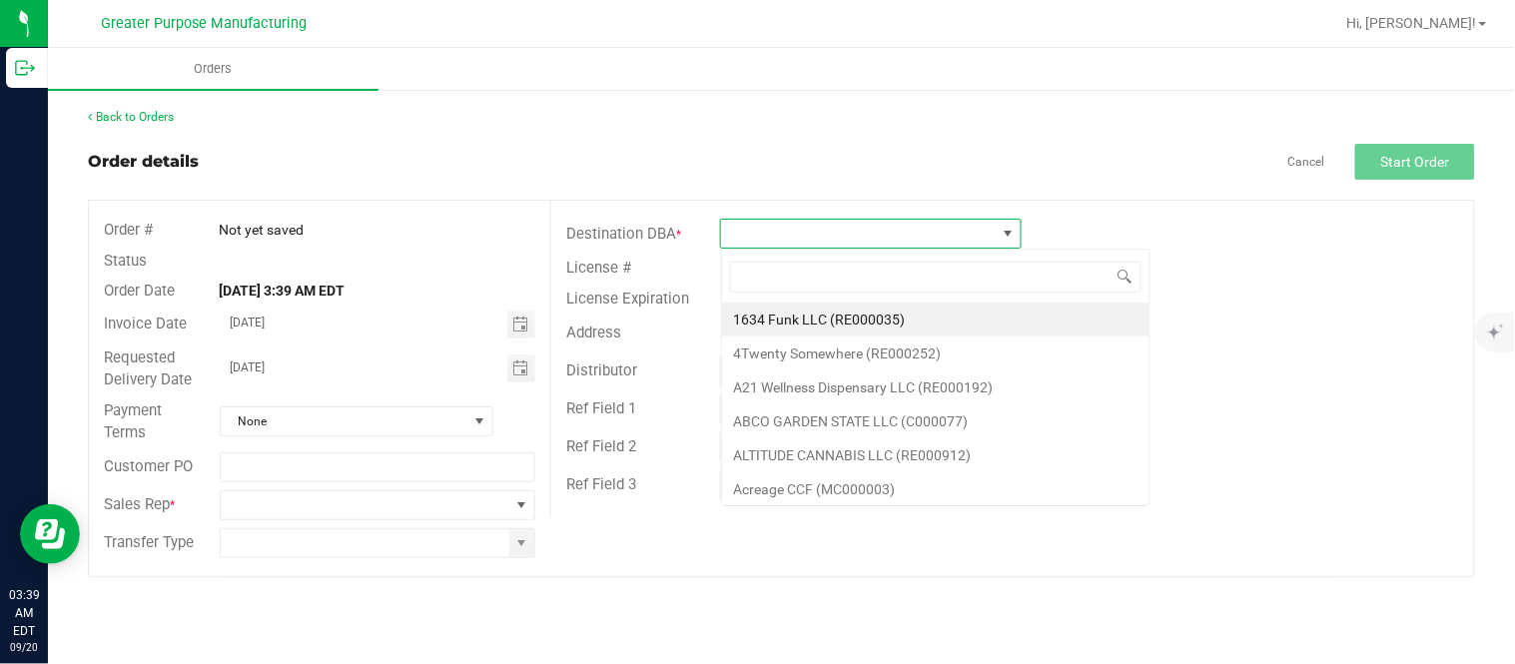
scroll to position [30, 301]
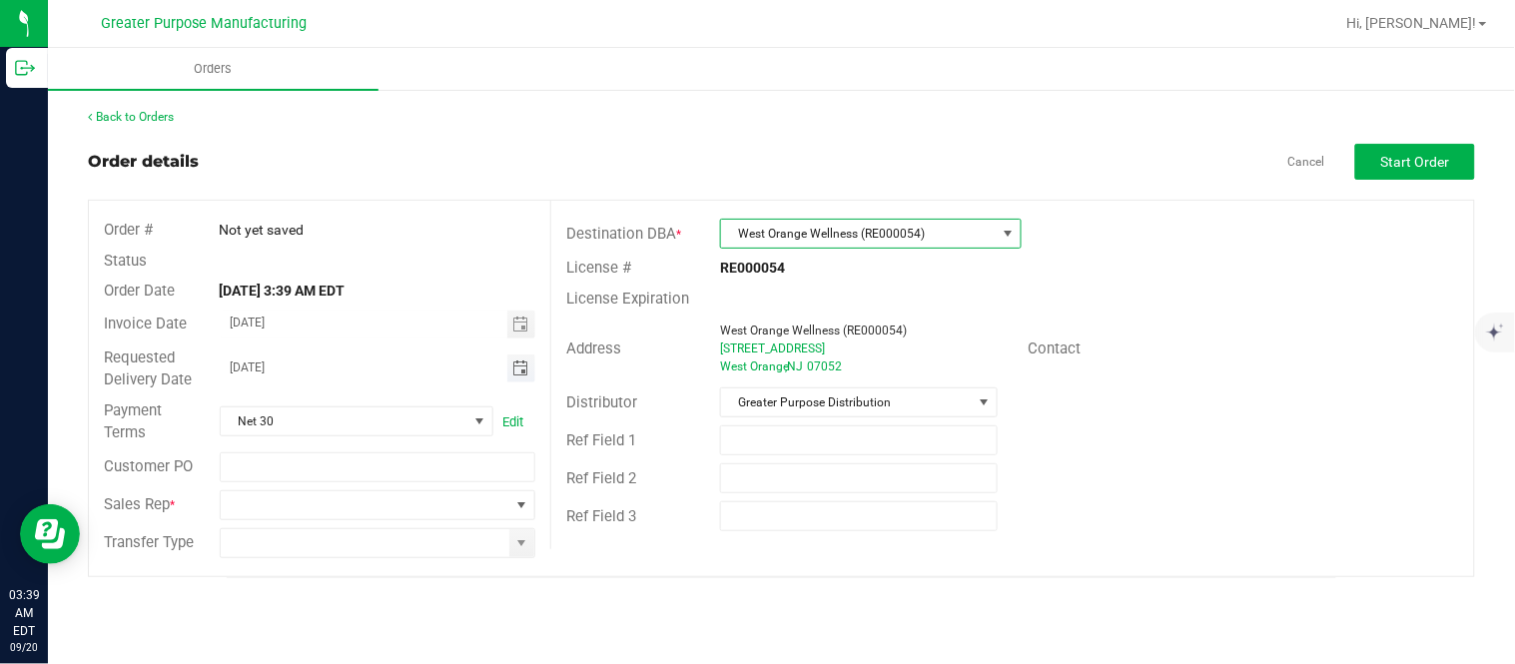
click at [520, 370] on span "Toggle calendar" at bounding box center [520, 368] width 16 height 16
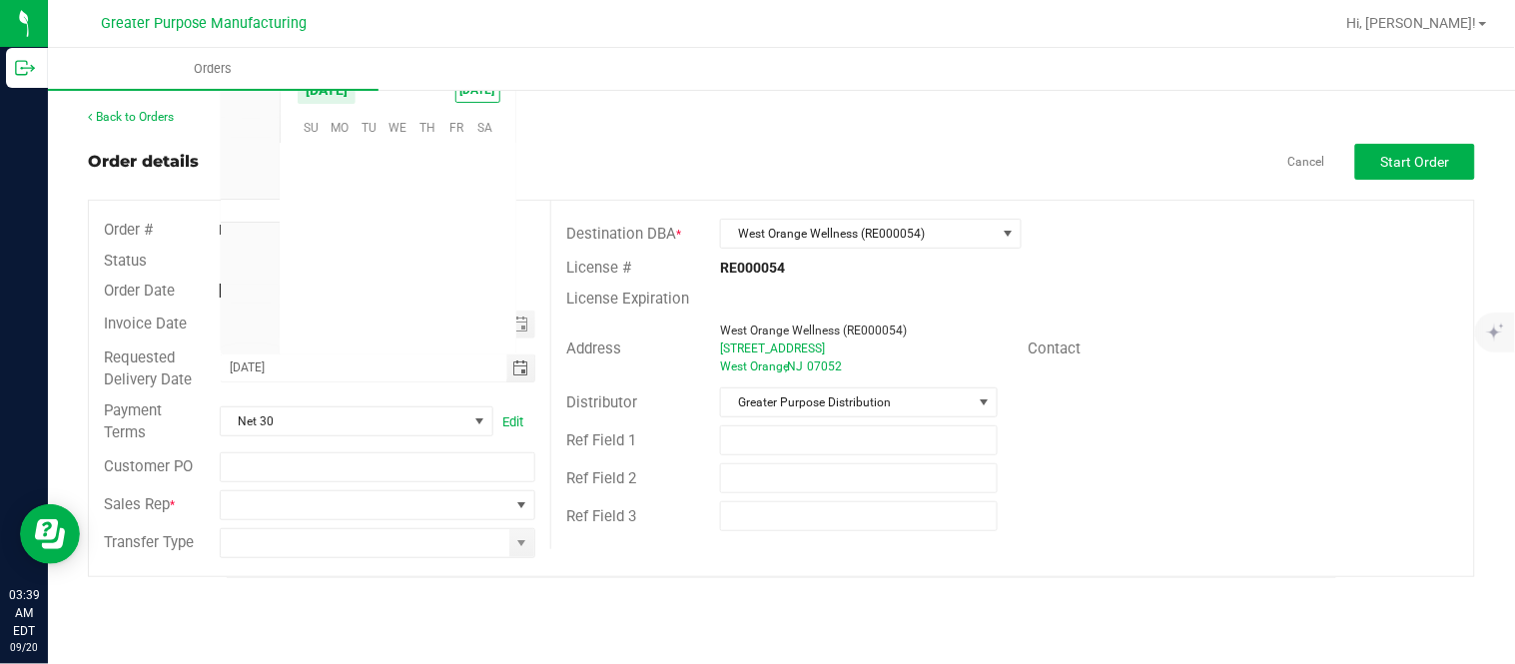
scroll to position [323794, 0]
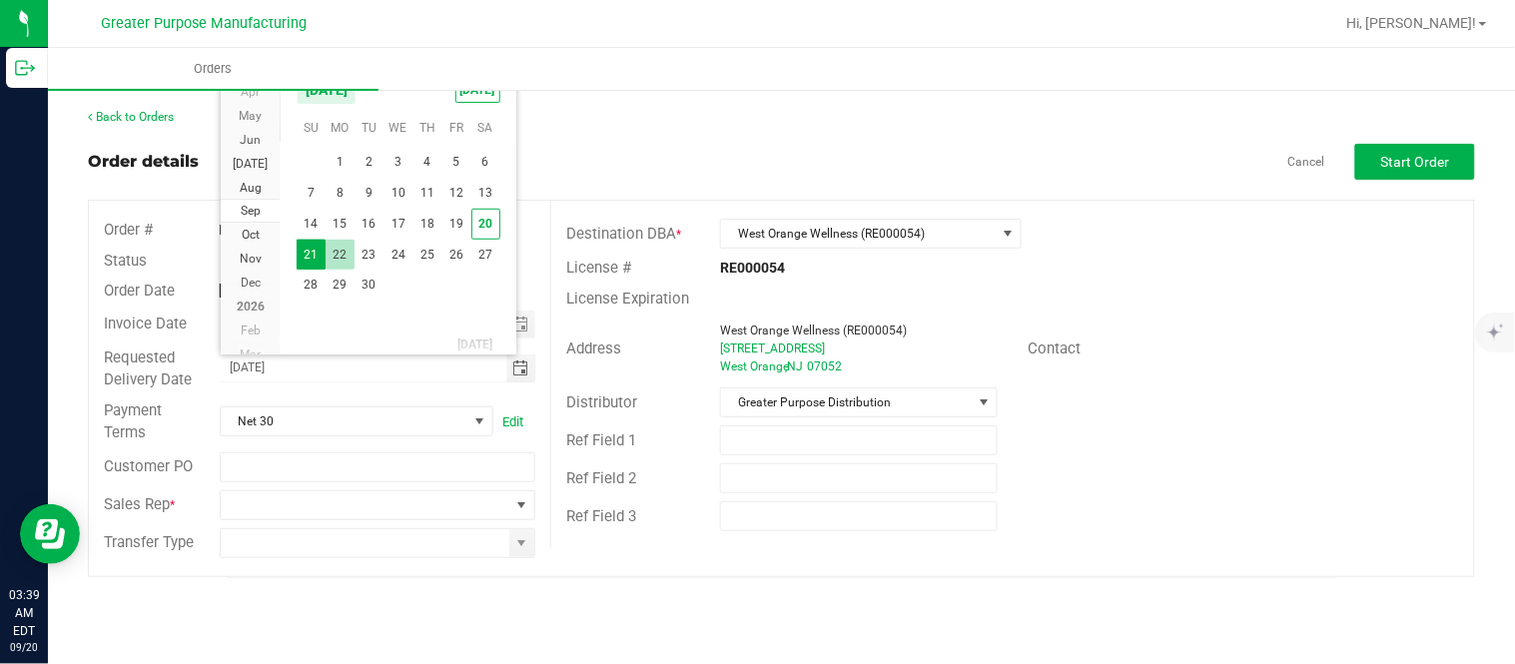
click at [346, 254] on span "22" at bounding box center [339, 255] width 29 height 31
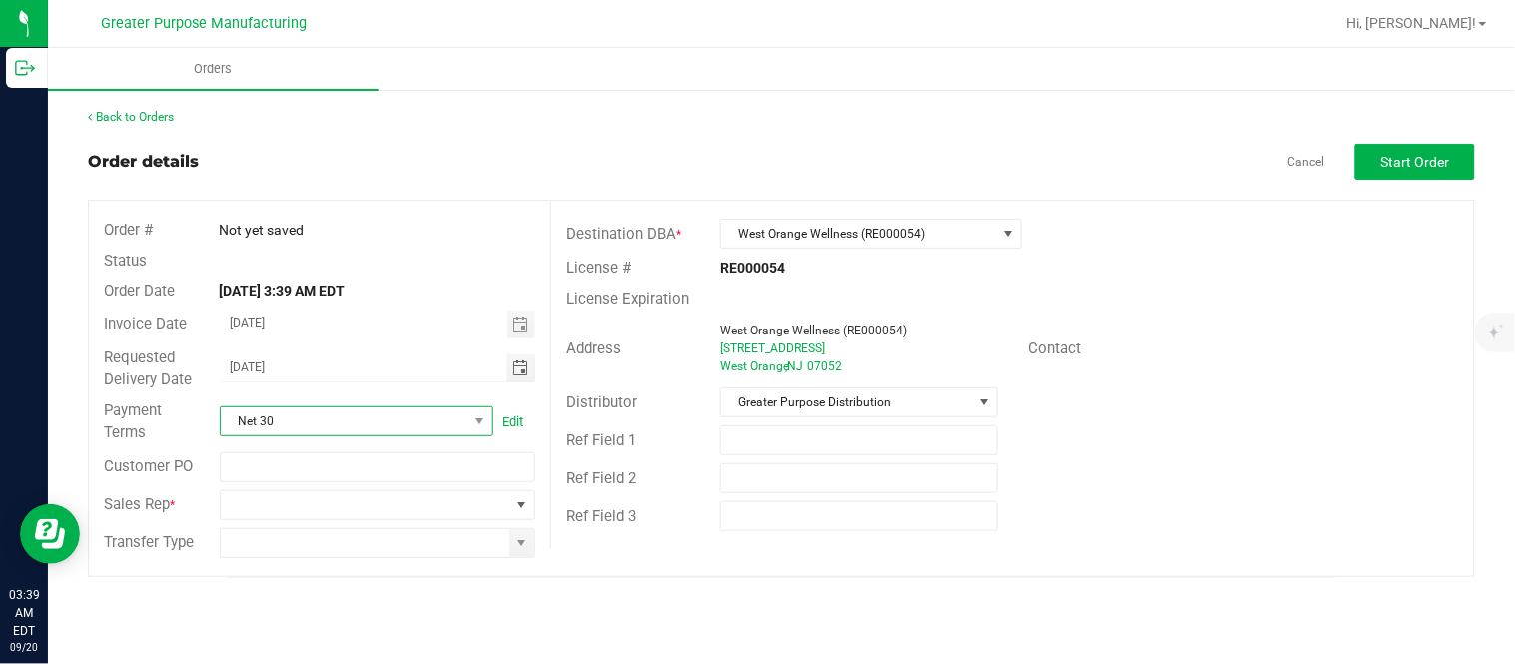
click at [333, 421] on span "Net 30" at bounding box center [344, 421] width 247 height 28
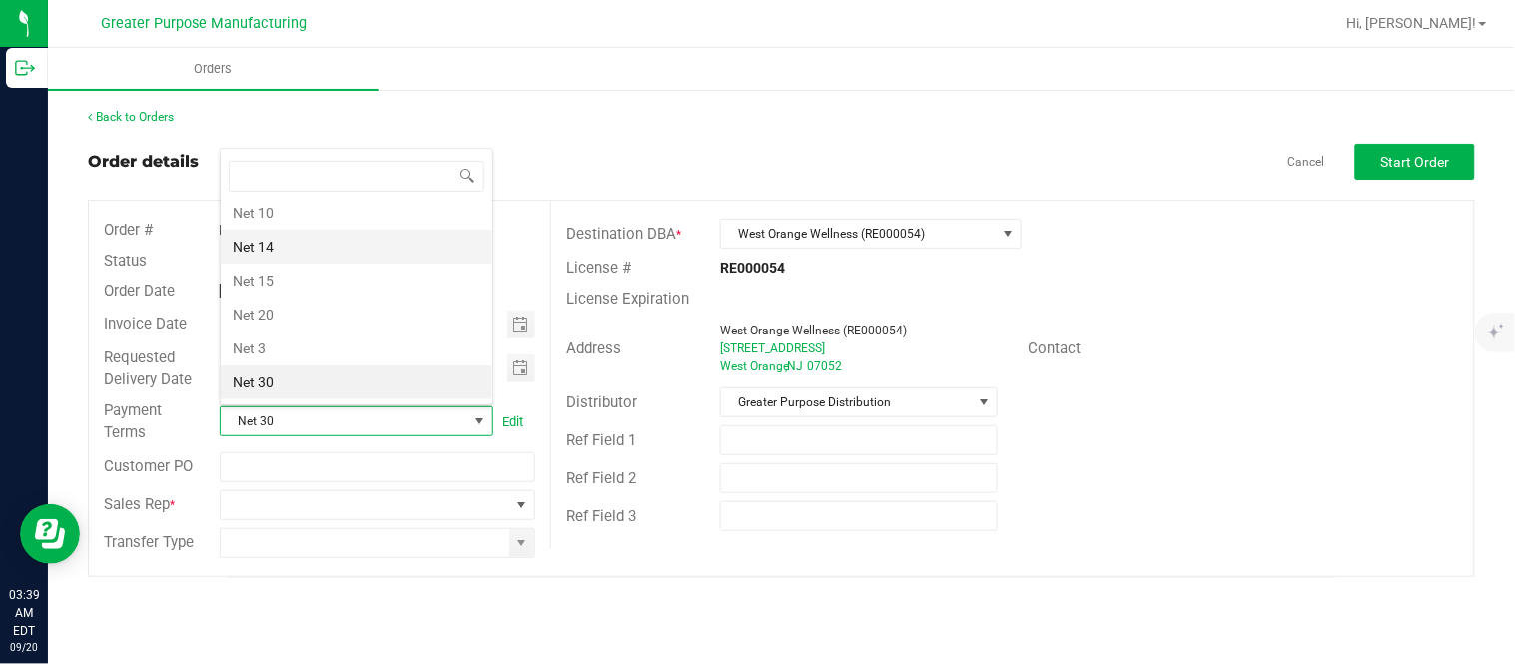
click at [359, 258] on li "Net 14" at bounding box center [357, 247] width 272 height 34
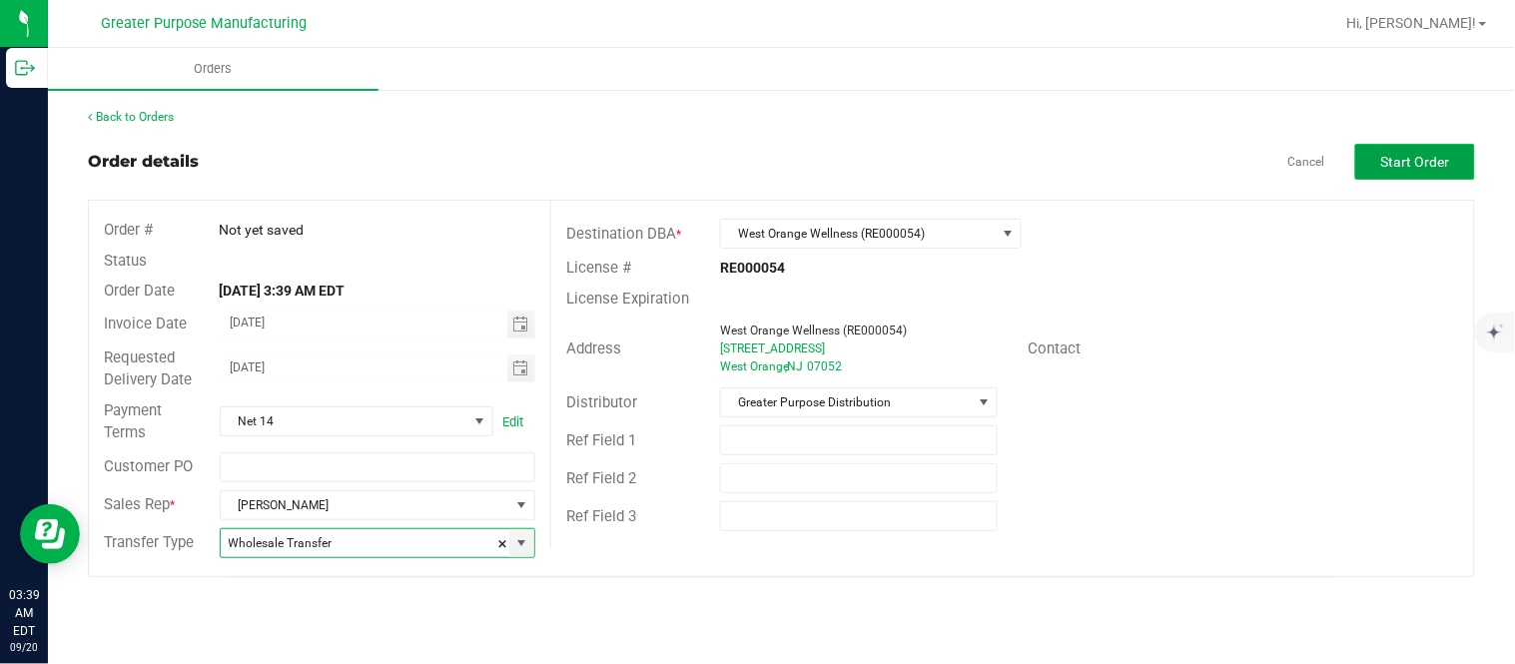
click at [1425, 154] on span "Start Order" at bounding box center [1415, 162] width 69 height 16
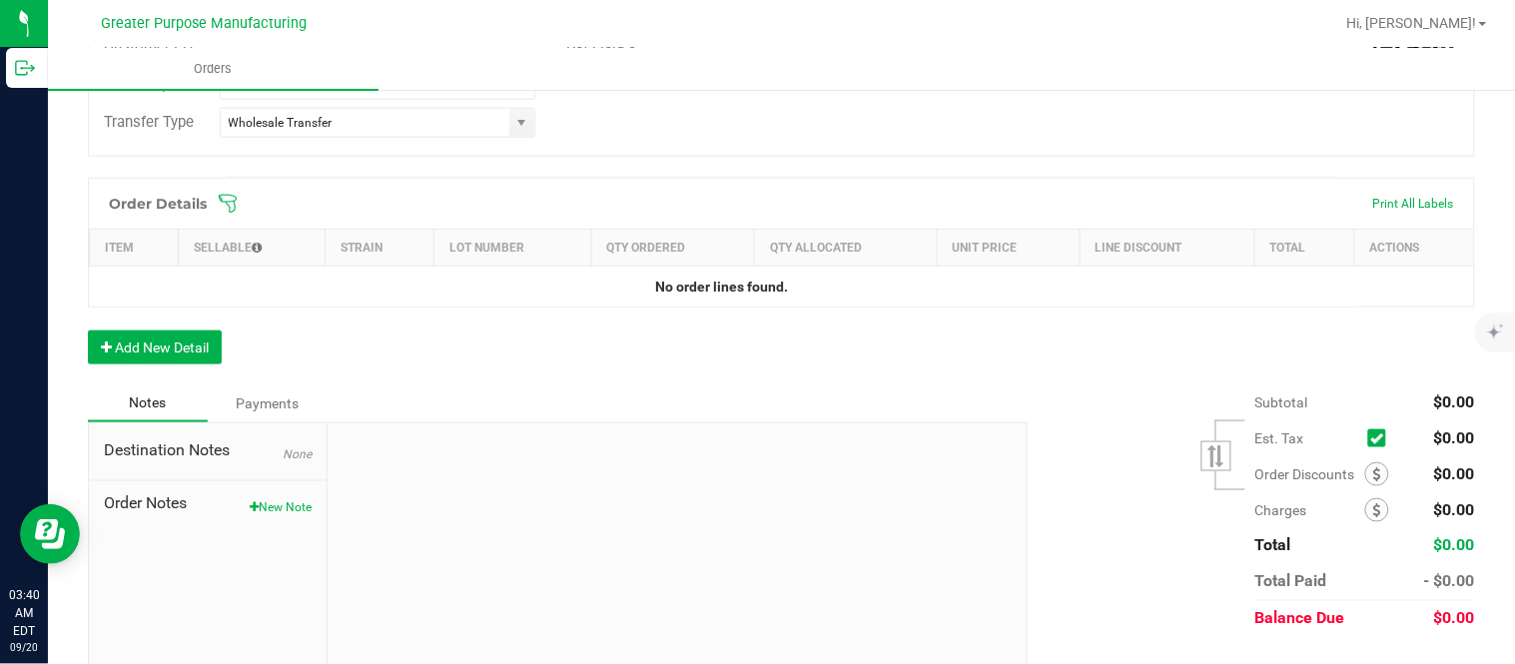
scroll to position [480, 0]
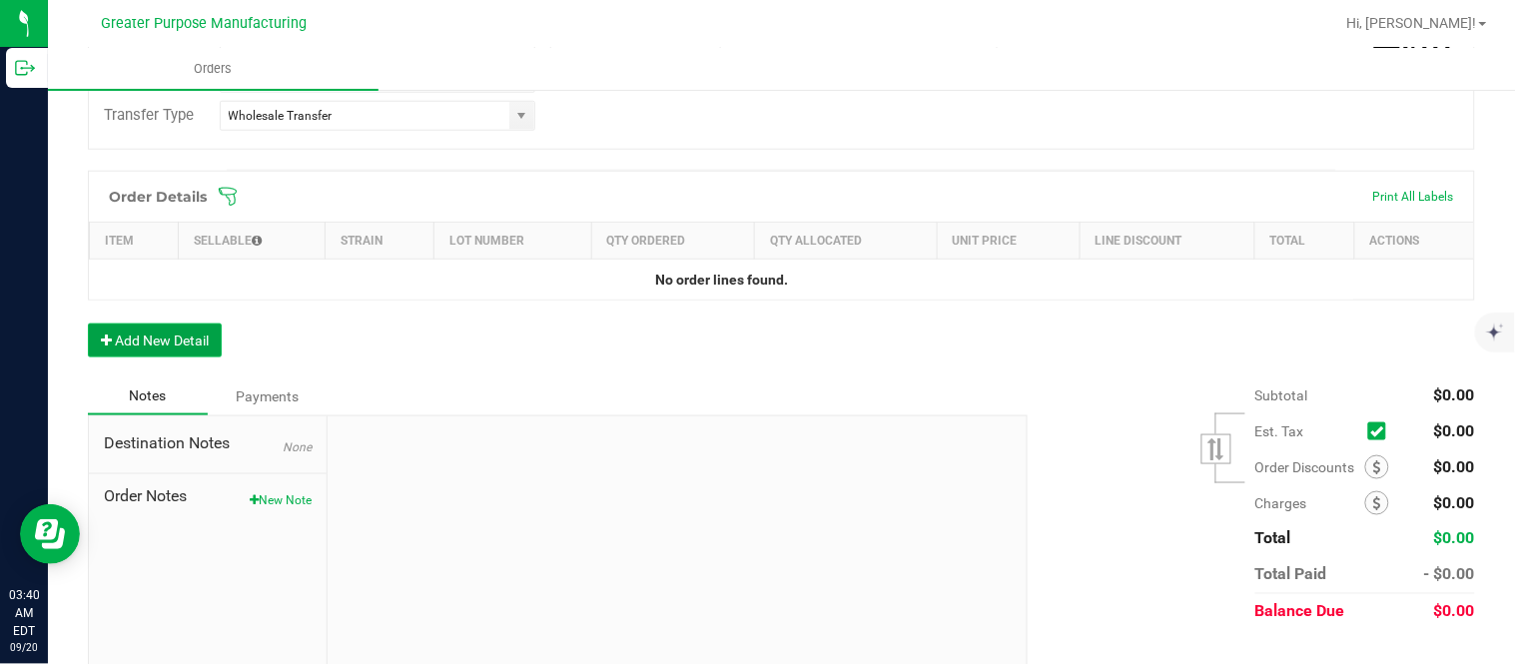
click at [171, 326] on button "Add New Detail" at bounding box center [155, 340] width 134 height 34
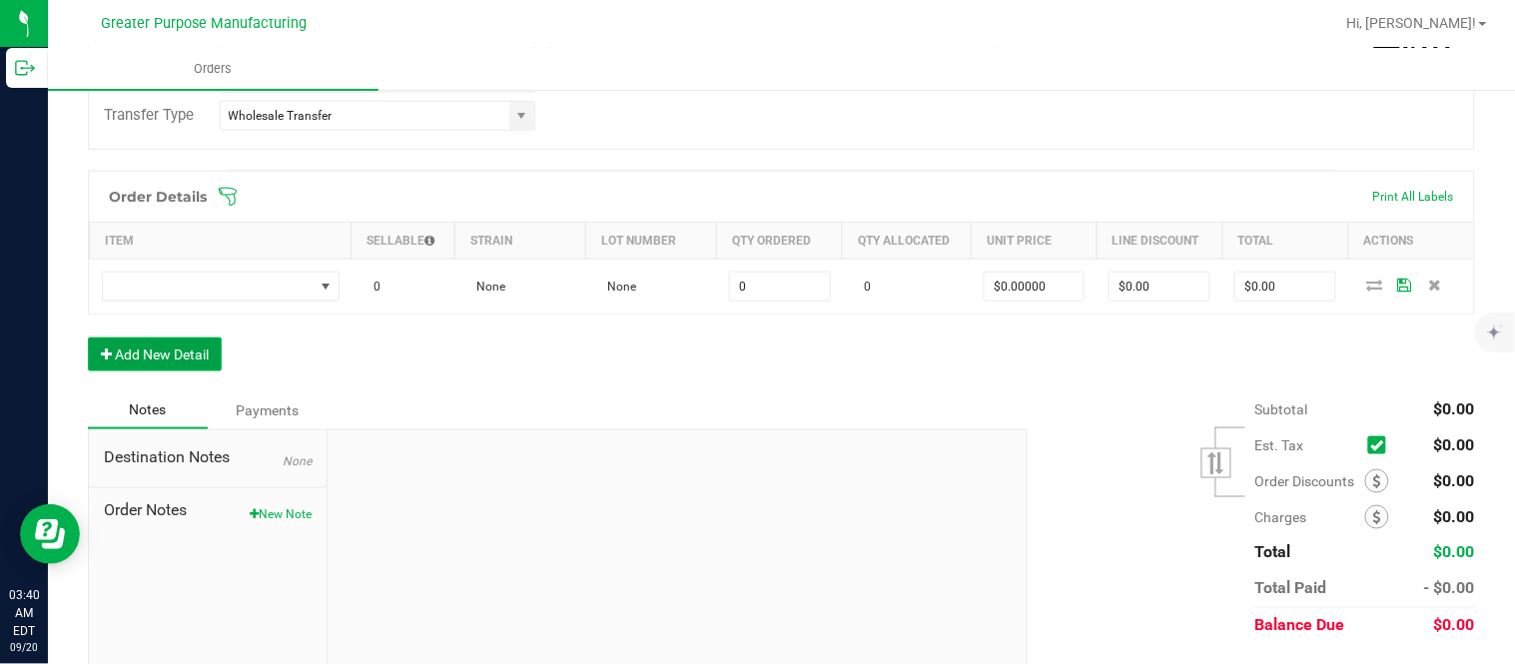
click at [88, 337] on button "Add New Detail" at bounding box center [155, 354] width 134 height 34
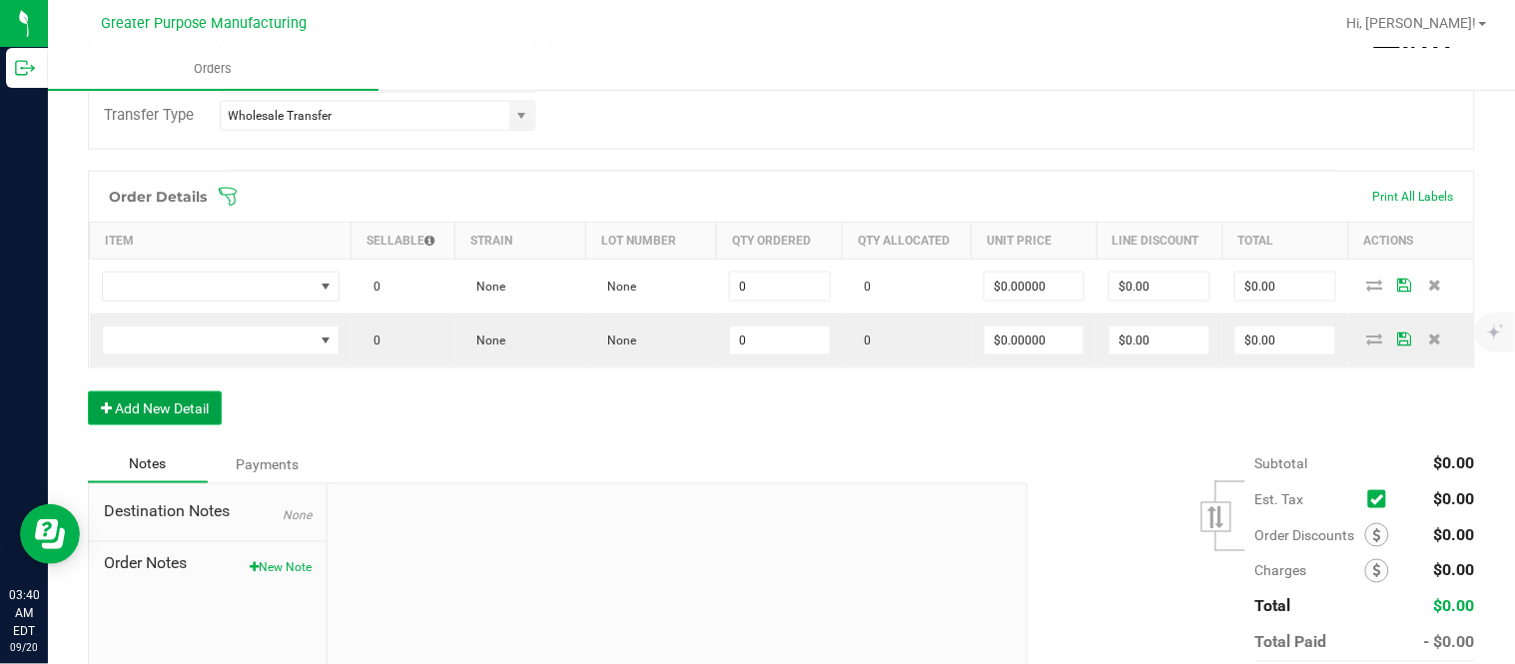
click at [88, 391] on button "Add New Detail" at bounding box center [155, 408] width 134 height 34
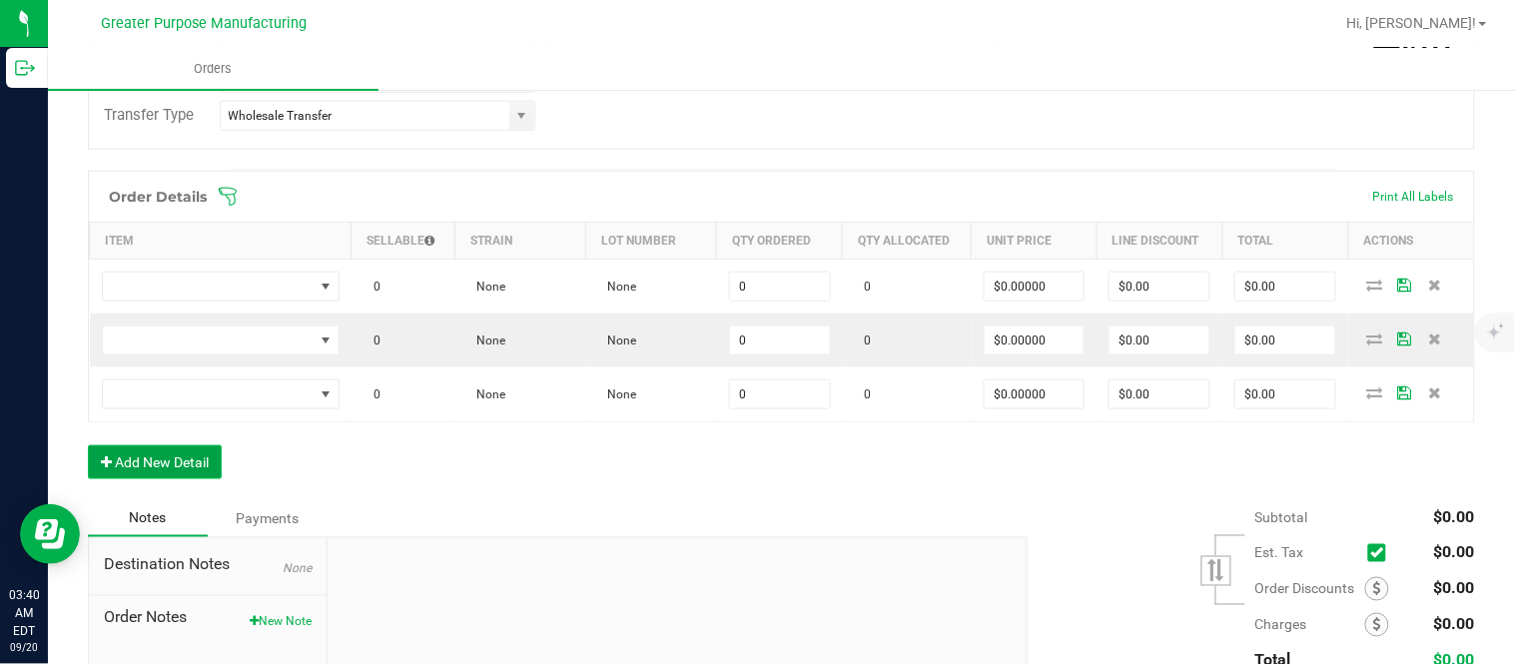
click at [88, 445] on button "Add New Detail" at bounding box center [155, 462] width 134 height 34
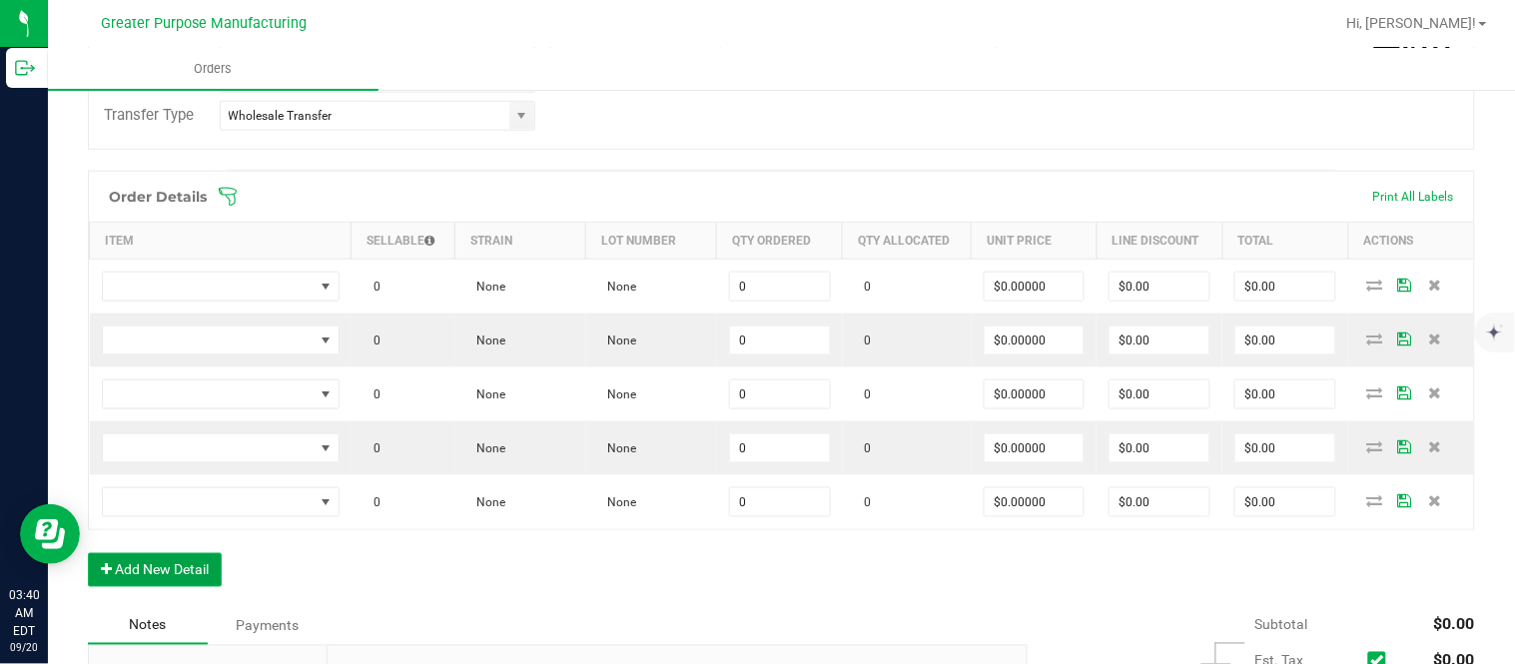
click at [88, 553] on button "Add New Detail" at bounding box center [155, 570] width 134 height 34
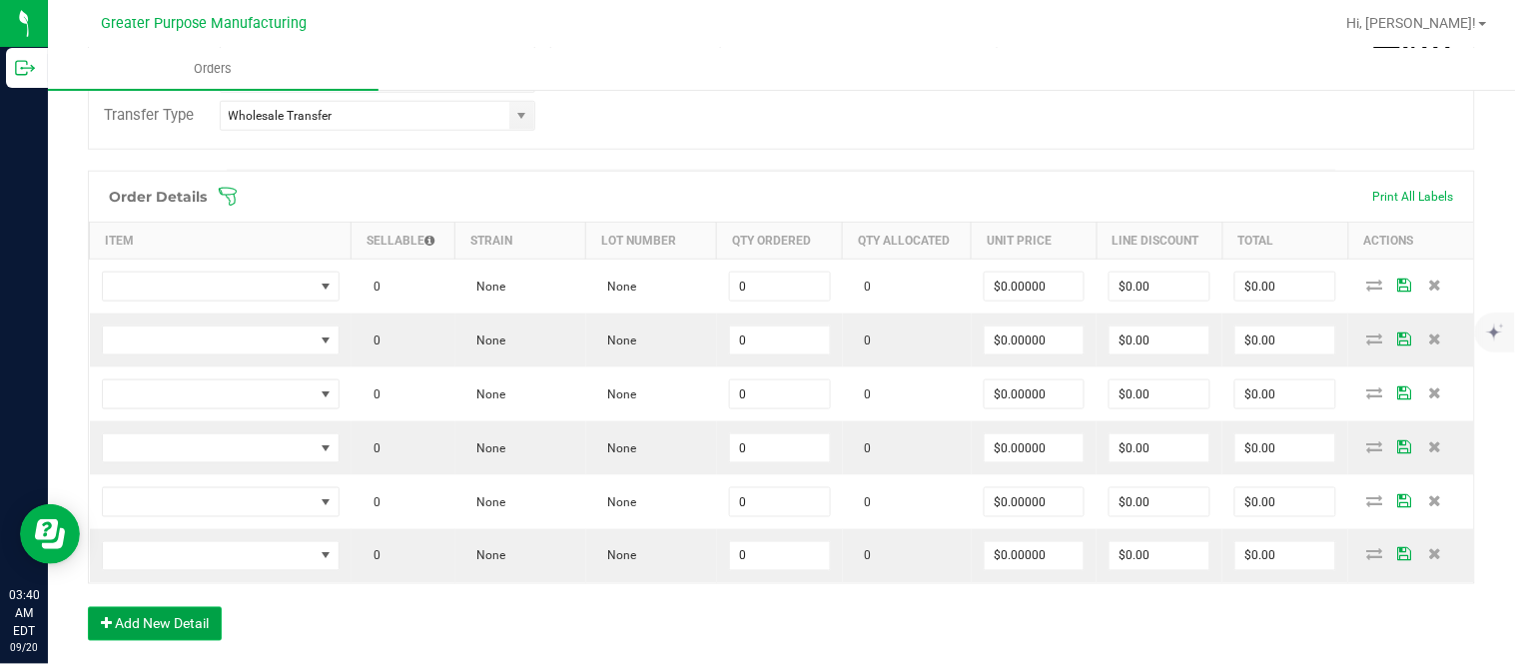
click at [88, 607] on button "Add New Detail" at bounding box center [155, 624] width 134 height 34
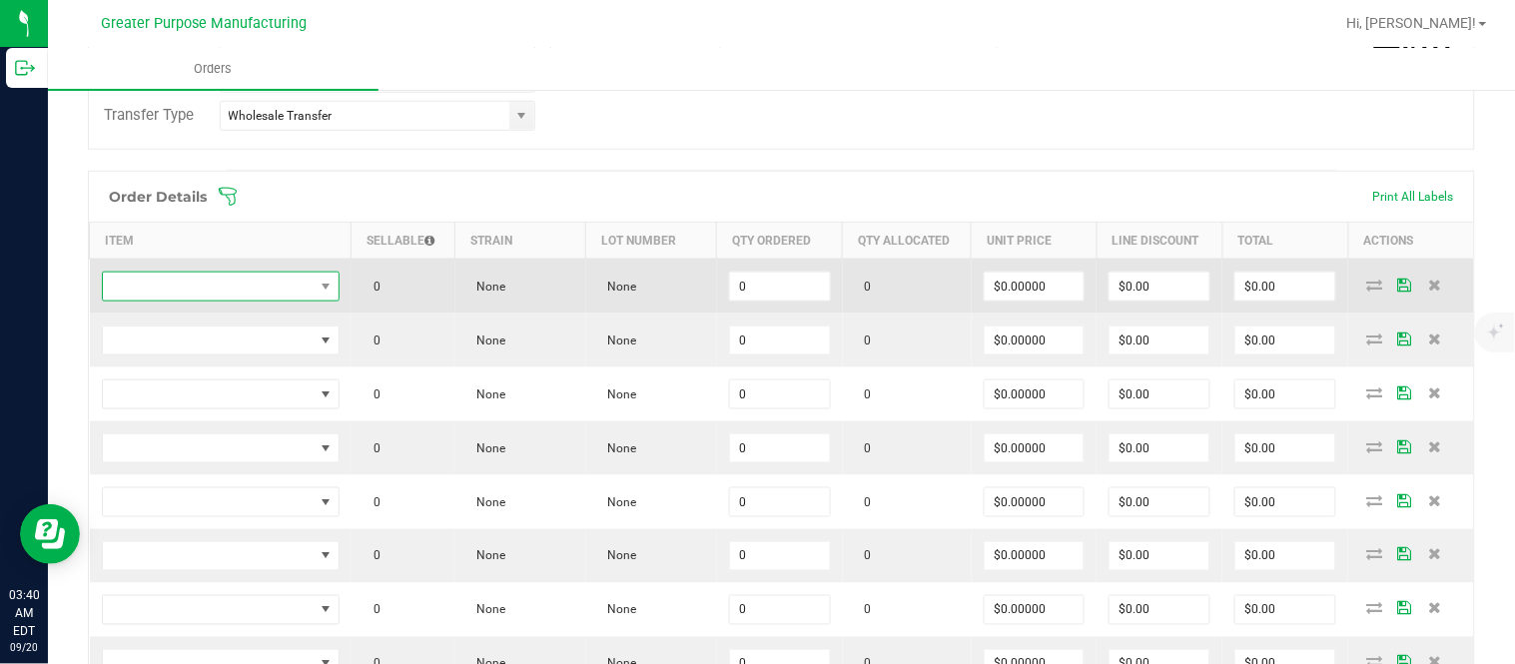
click at [192, 288] on span "NO DATA FOUND" at bounding box center [208, 287] width 211 height 28
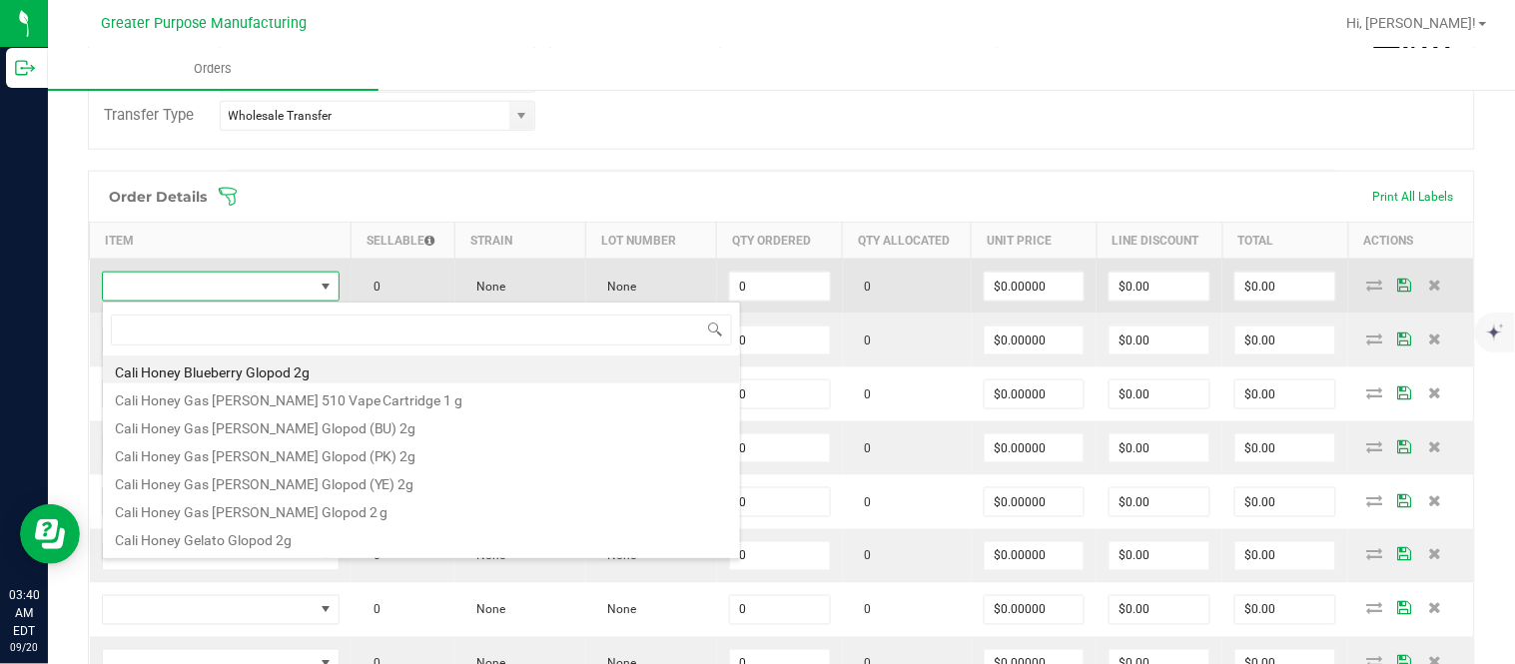
scroll to position [30, 231]
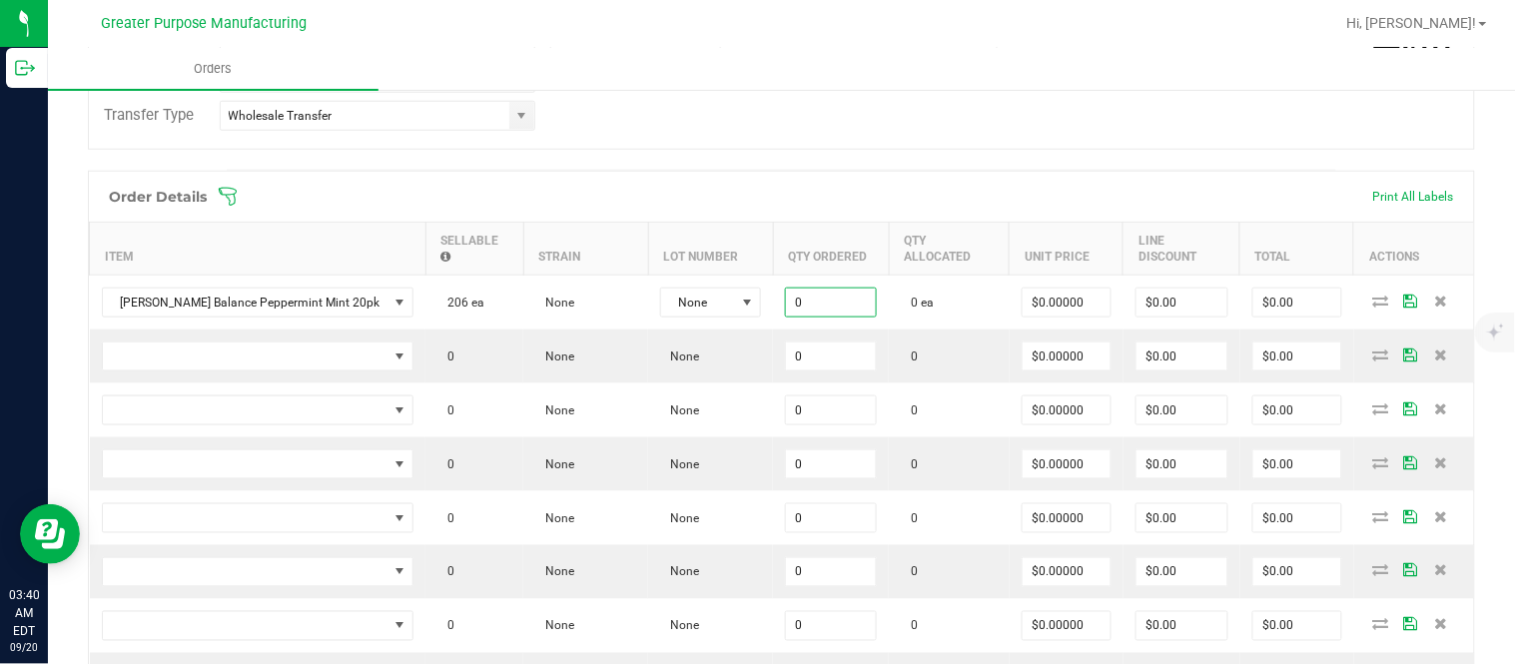
paste input "12"
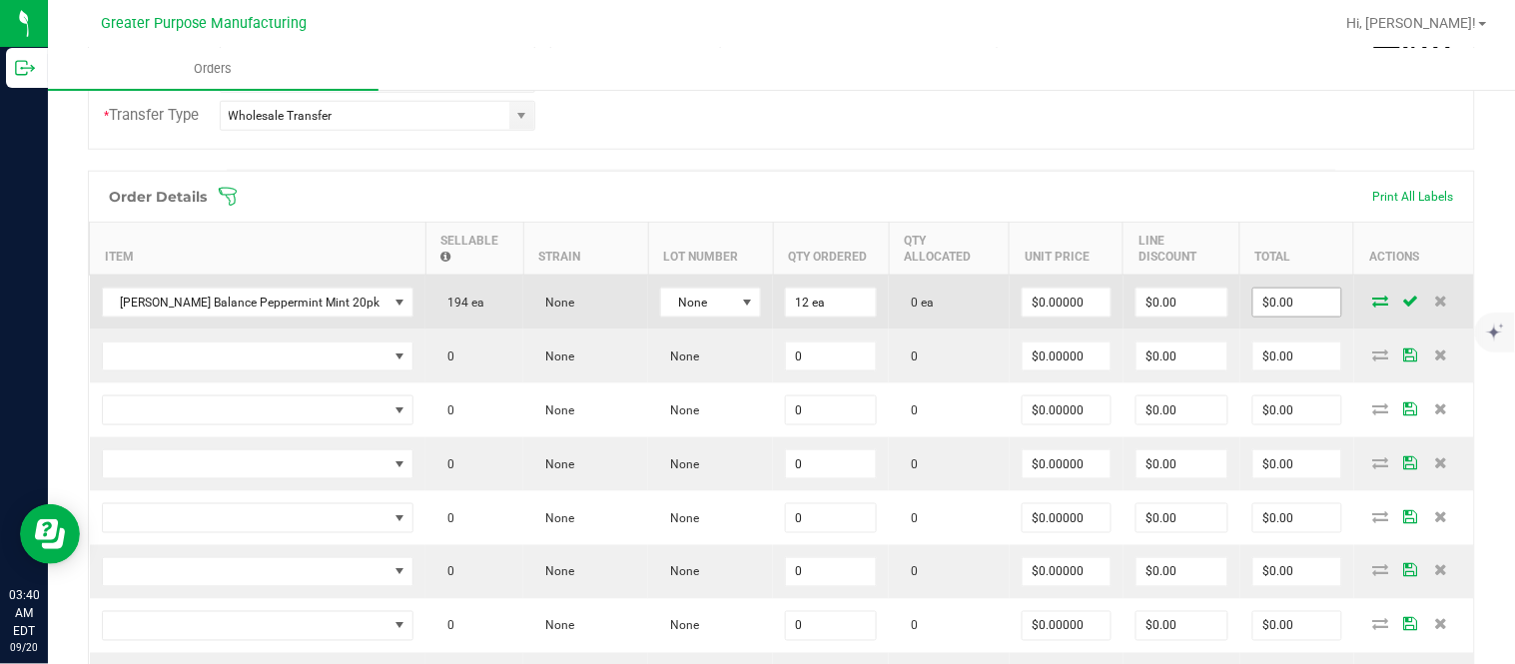
click at [1304, 310] on input "$0.00" at bounding box center [1297, 303] width 88 height 28
paste input "15"
click at [1184, 313] on input "$0.00" at bounding box center [1181, 303] width 91 height 28
paste input "15"
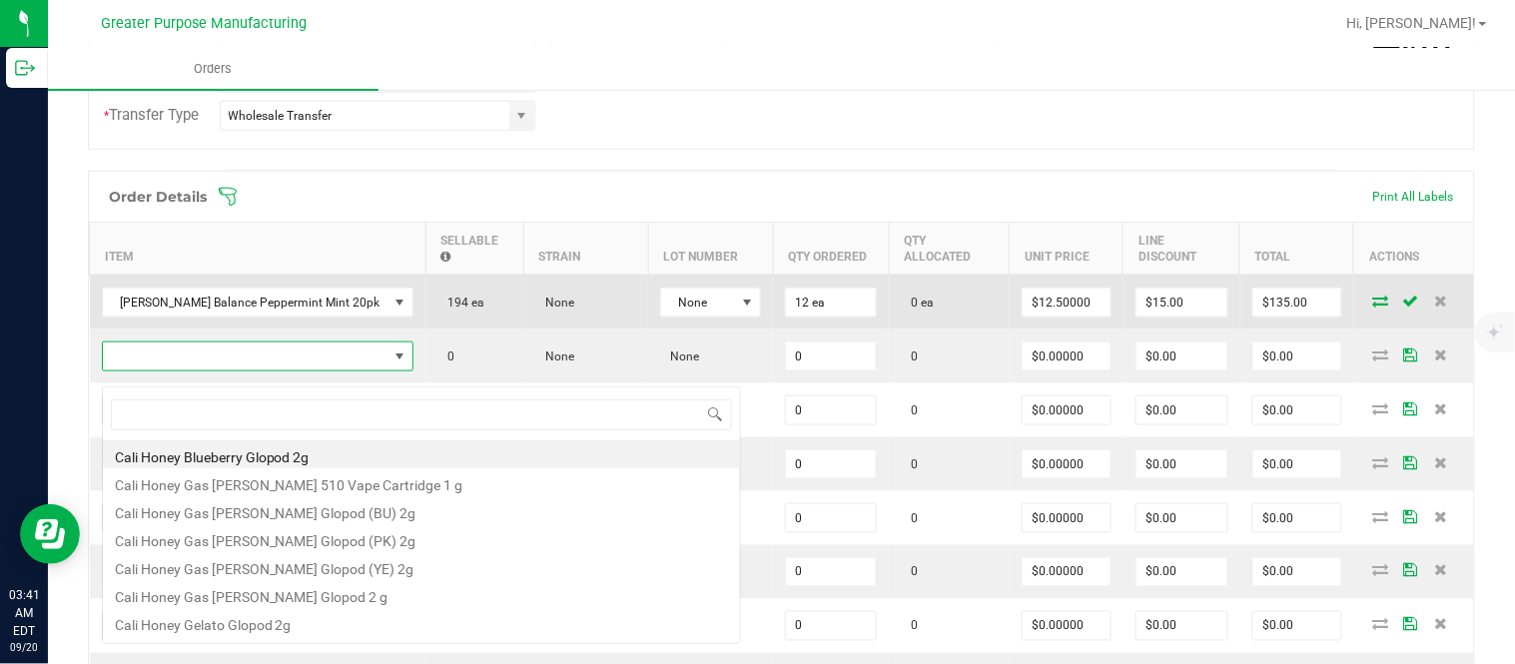
scroll to position [30, 282]
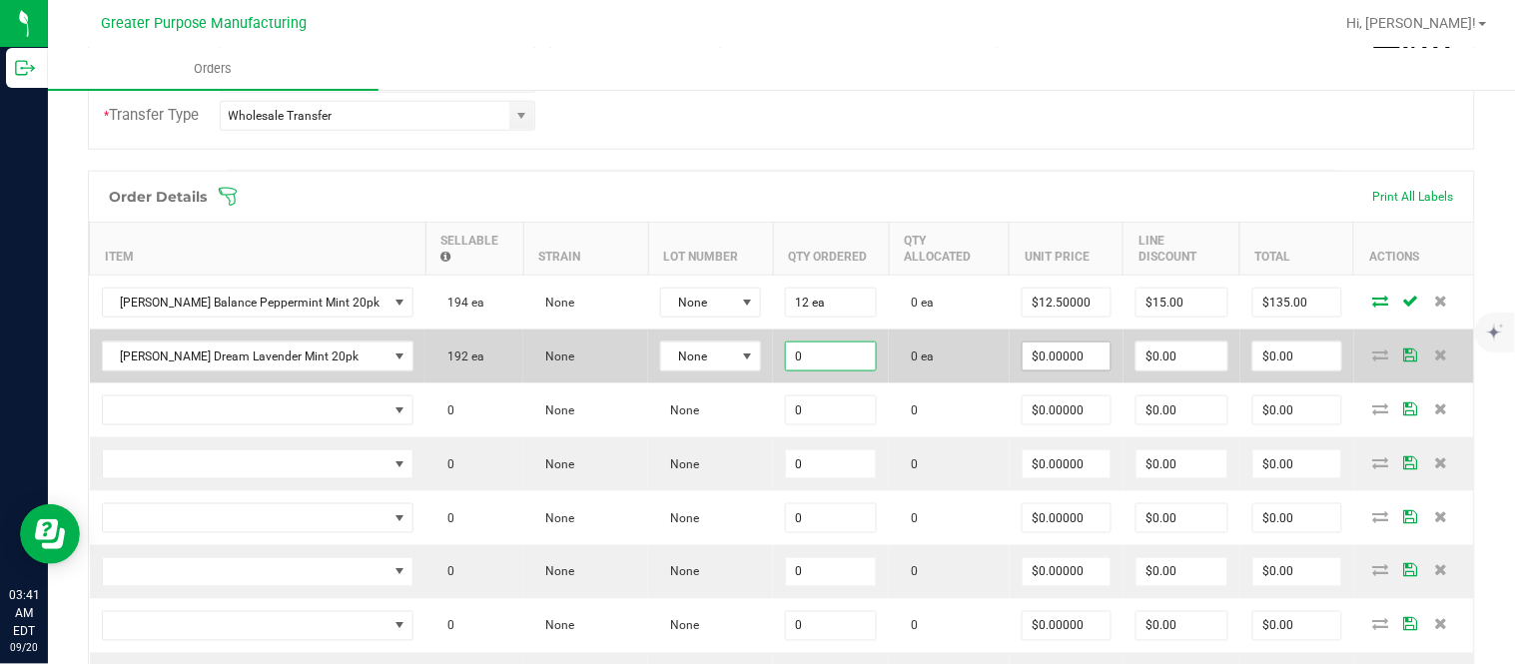
paste input "12"
click at [1261, 361] on input "$0.00" at bounding box center [1297, 356] width 88 height 28
paste input "15"
click at [1178, 370] on input "$0.00" at bounding box center [1181, 356] width 91 height 28
paste input "15"
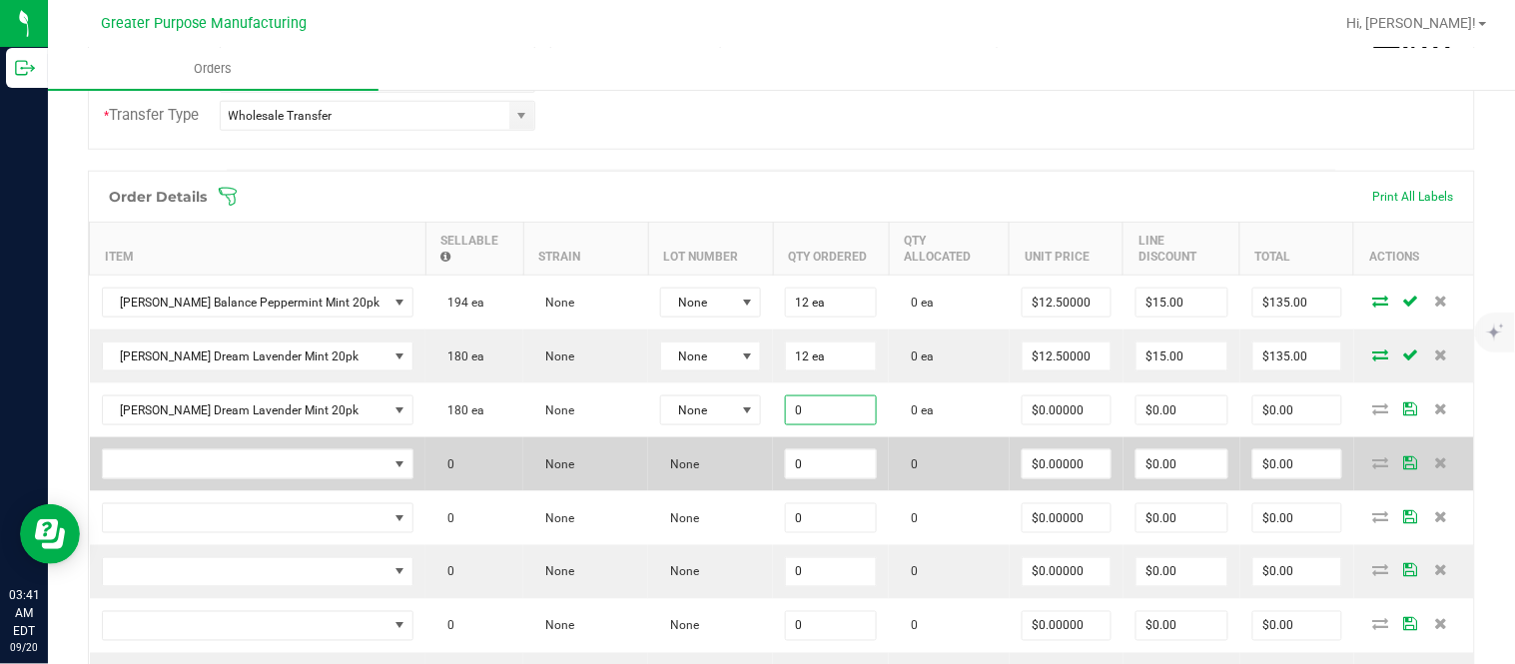
paste input "12"
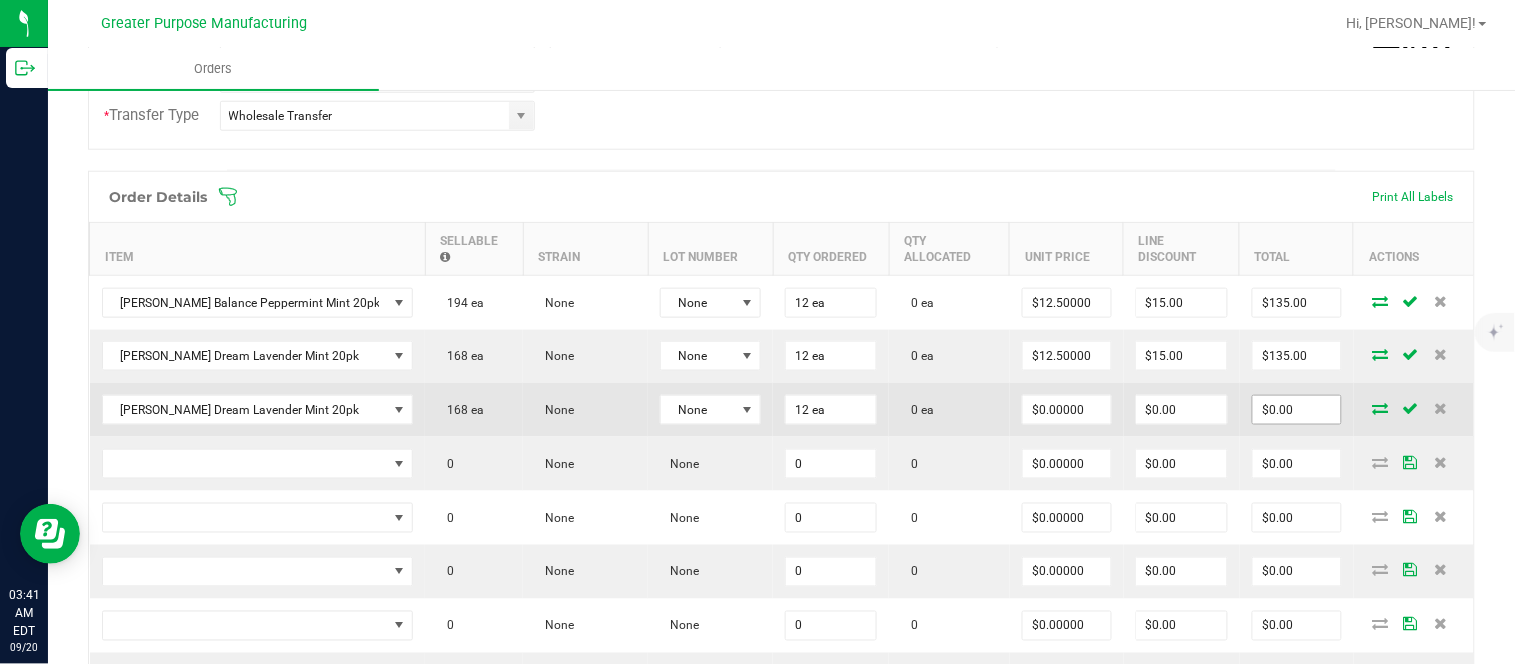
click at [1298, 416] on input "$0.00" at bounding box center [1297, 410] width 88 height 28
paste input "15"
click at [1166, 421] on input "$0.00" at bounding box center [1181, 410] width 91 height 28
paste input "149.88"
paste input "12"
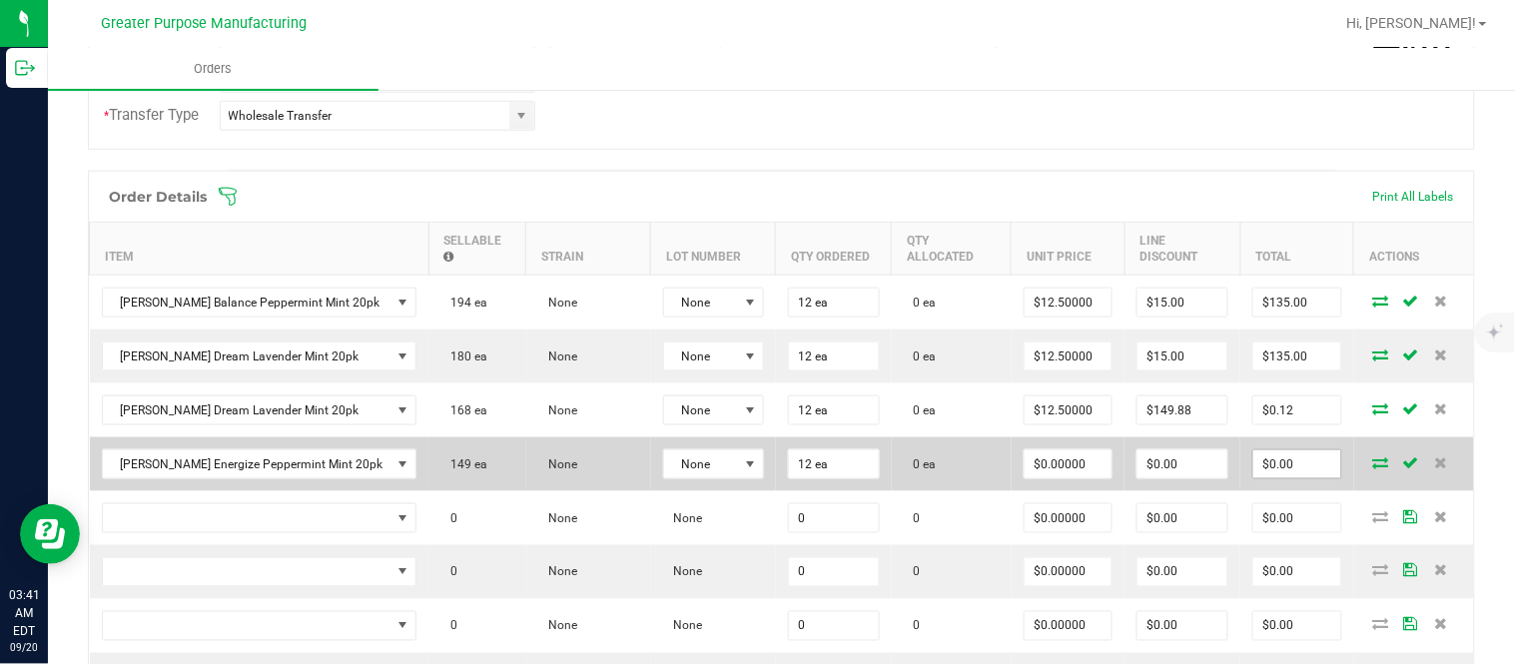
click at [1270, 478] on input "$0.00" at bounding box center [1297, 464] width 88 height 28
paste input "15"
click at [1168, 475] on input "$0.00" at bounding box center [1182, 464] width 90 height 28
paste input "15"
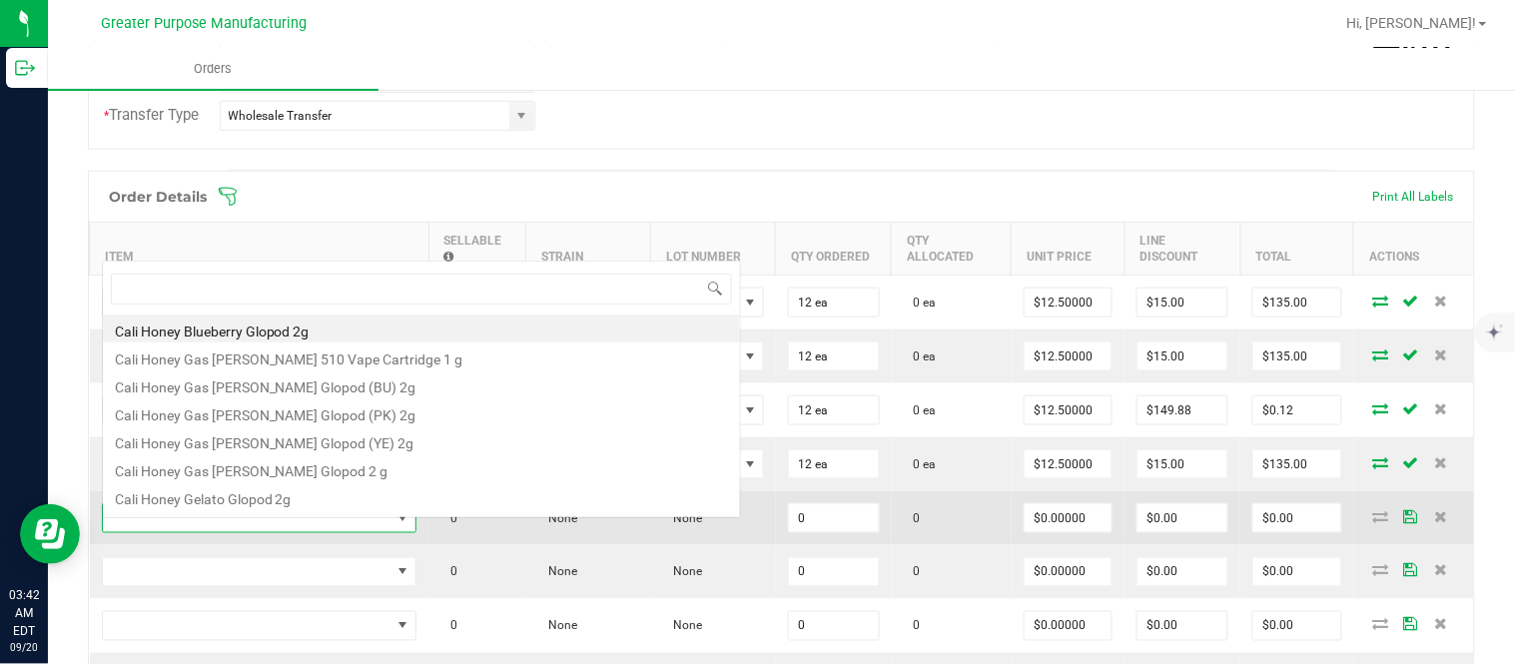
scroll to position [30, 284]
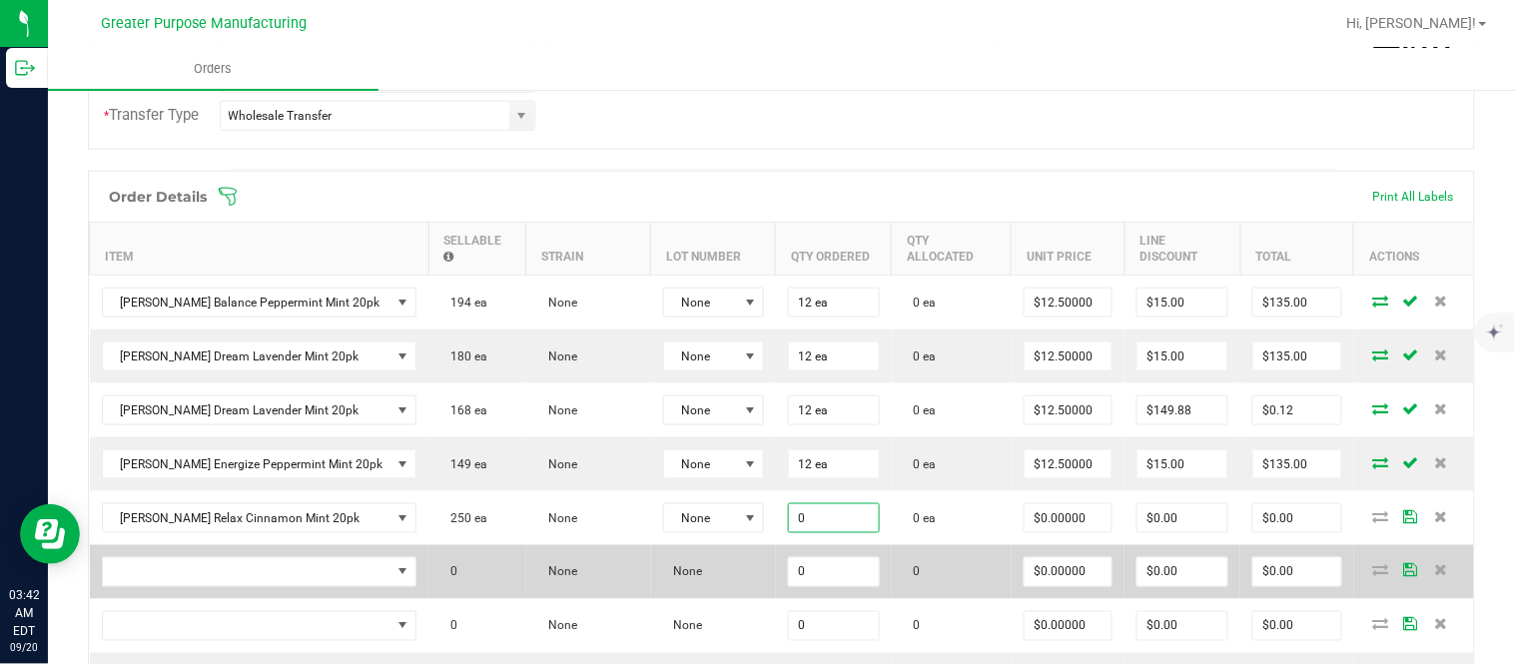
paste input "12"
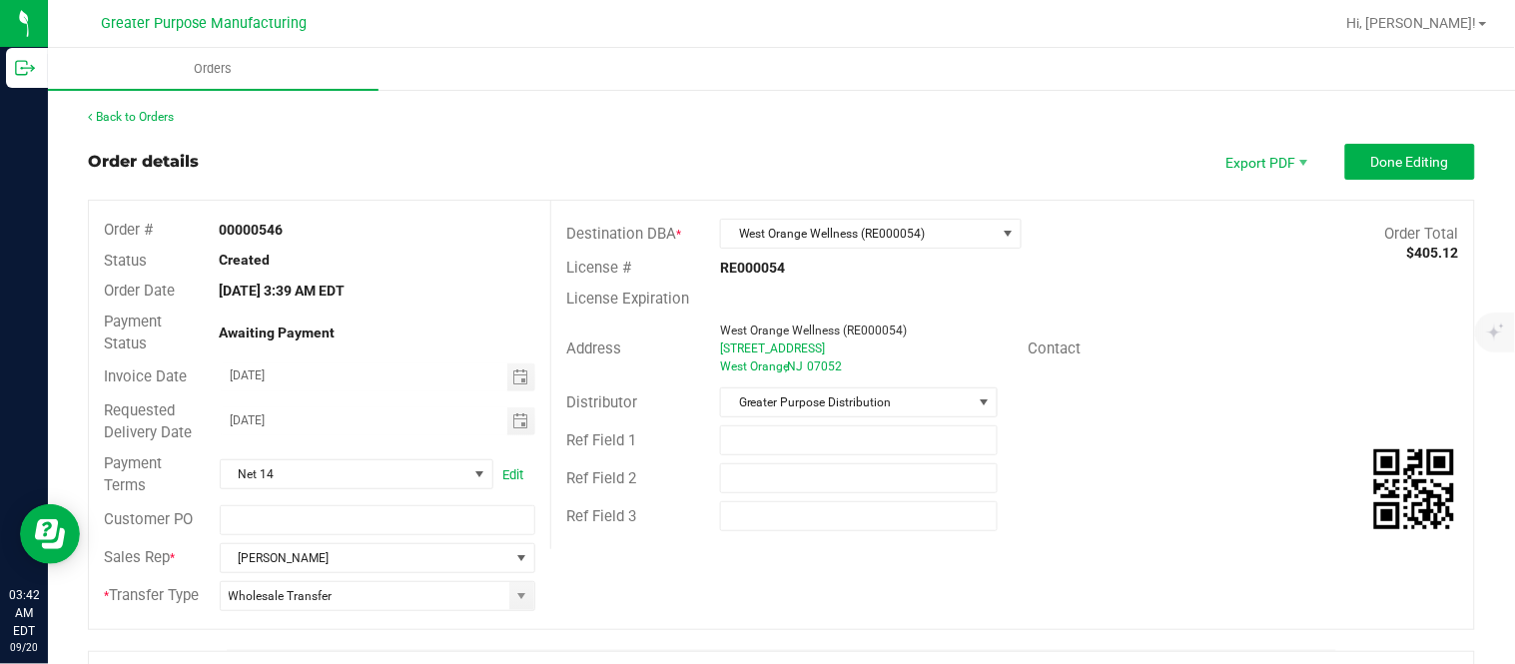
scroll to position [480, 0]
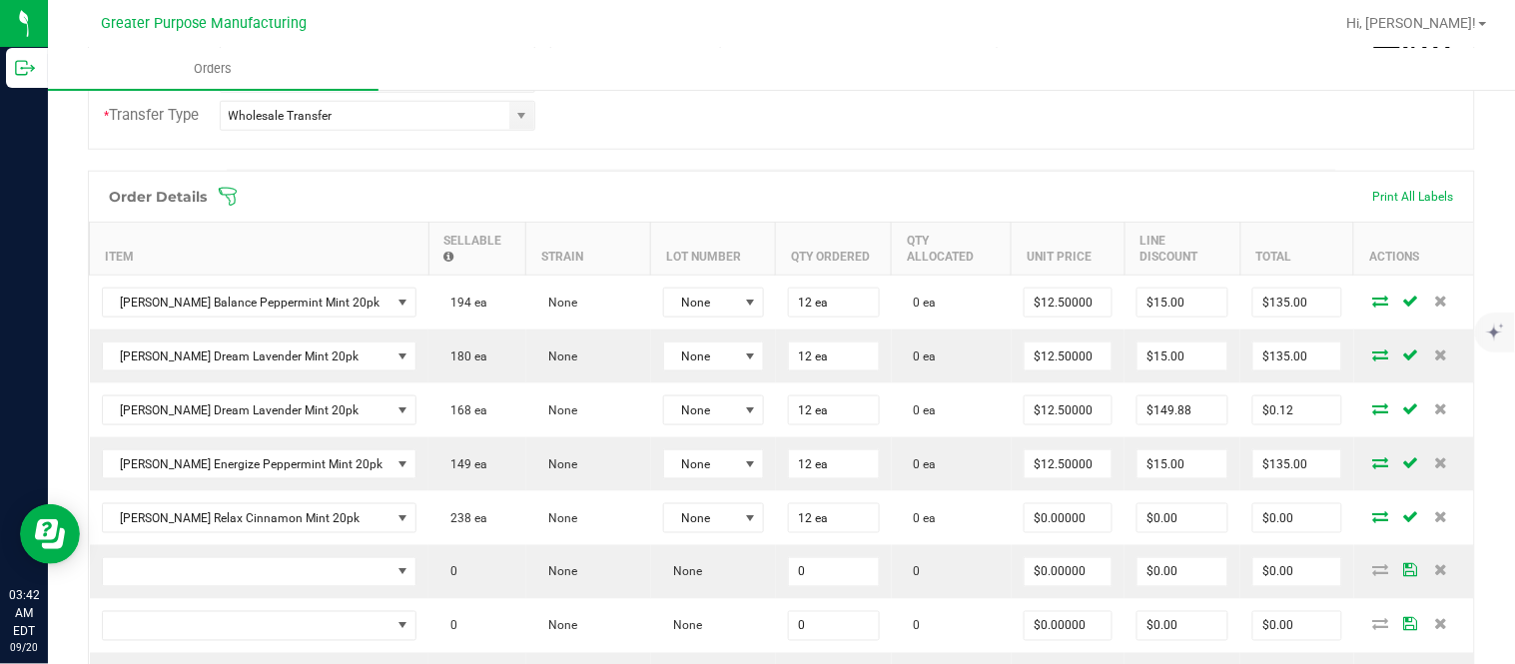
click at [1270, 530] on input "$0.00" at bounding box center [1297, 518] width 88 height 28
paste input "15"
type input "150"
type input "$12.50000"
type input "$150.00"
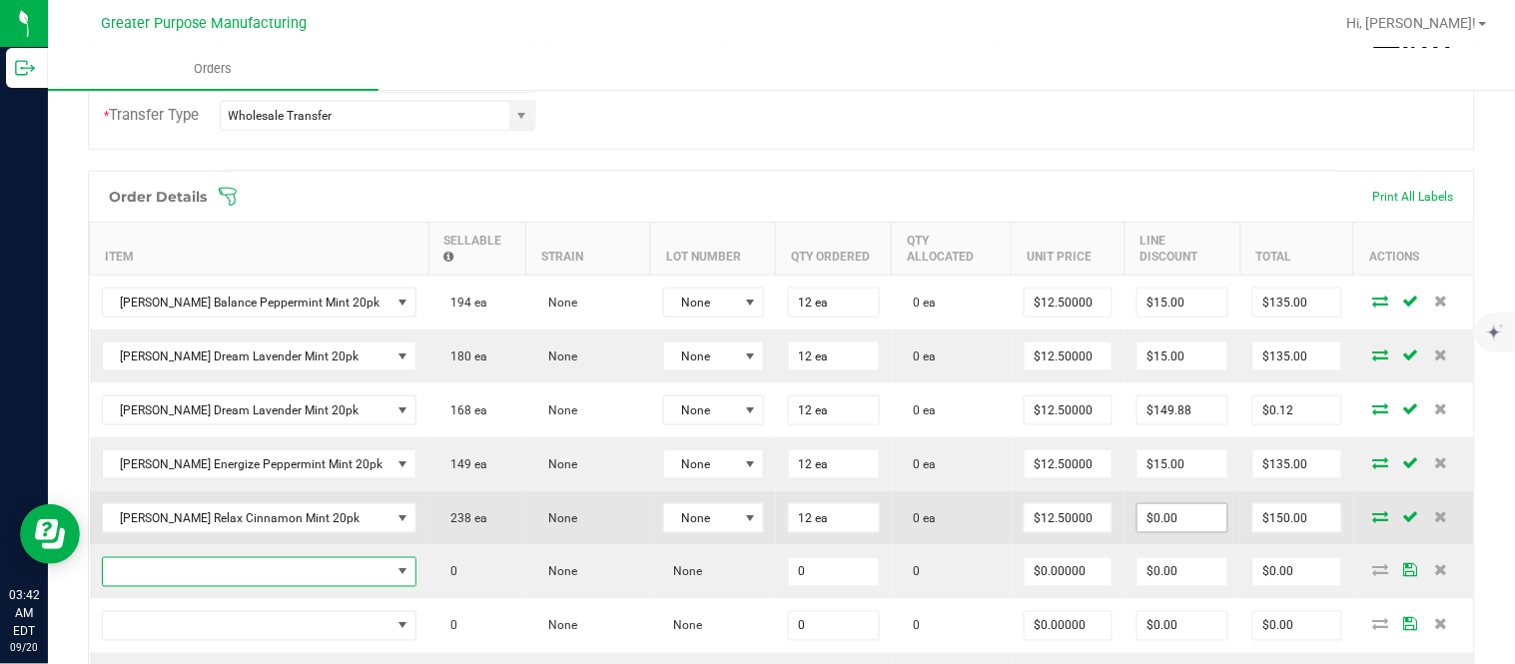
click at [1179, 524] on input "$0.00" at bounding box center [1182, 518] width 90 height 28
paste input "15"
type input "15"
type input "135"
type input "$15.00"
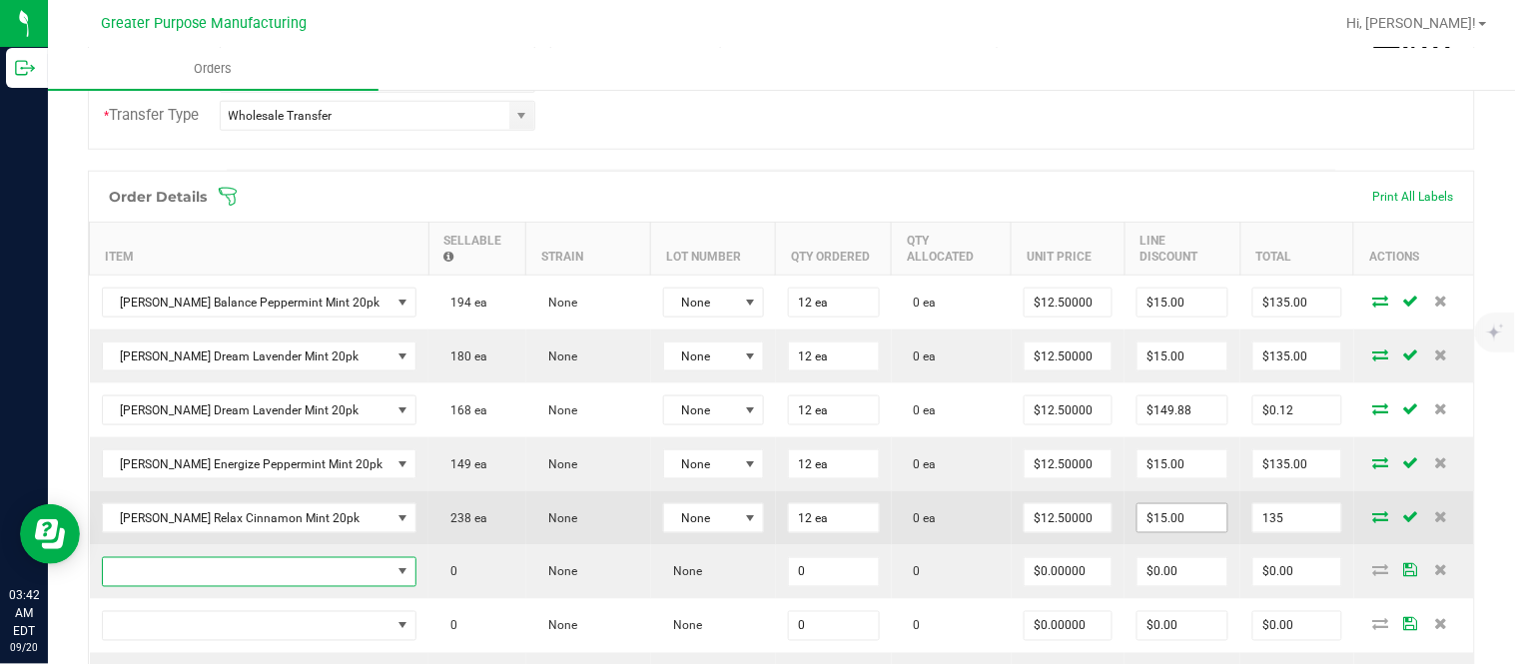
type input "$135.00"
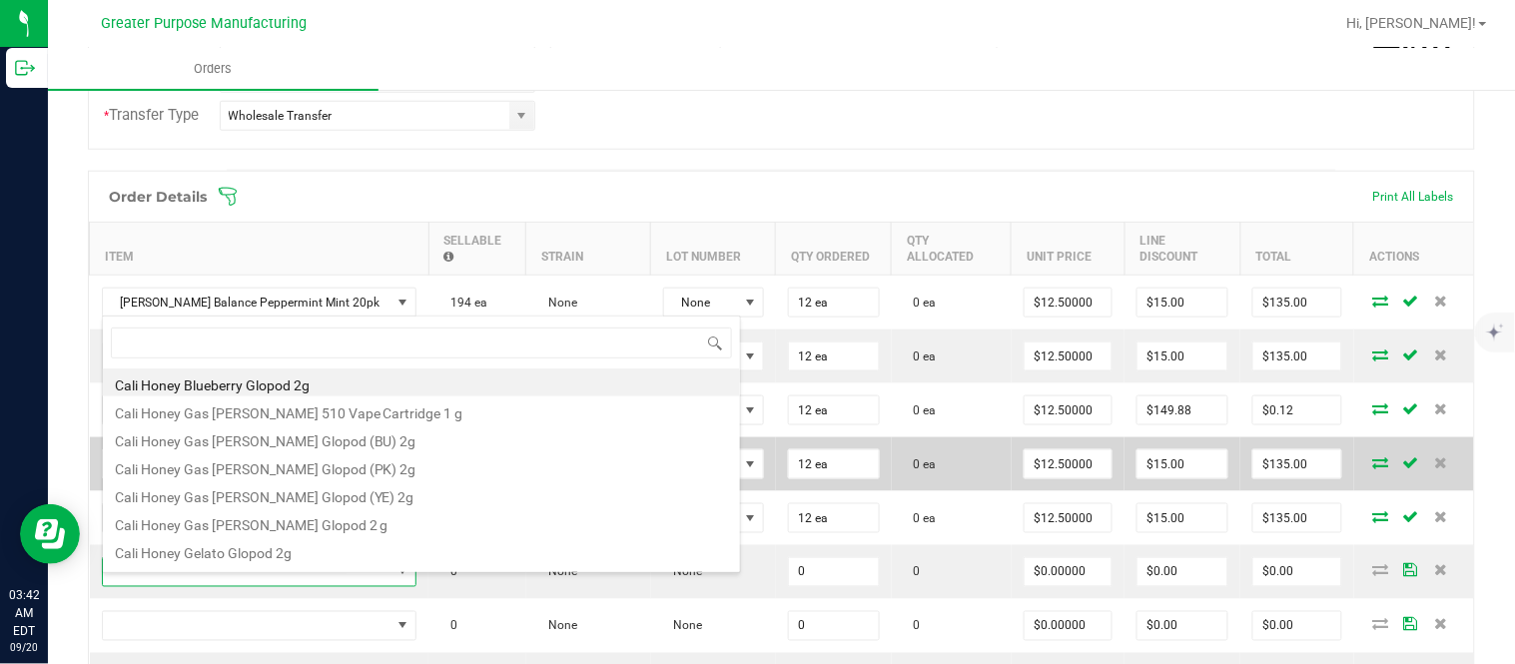
scroll to position [30, 284]
type input "1.37.60.984.0"
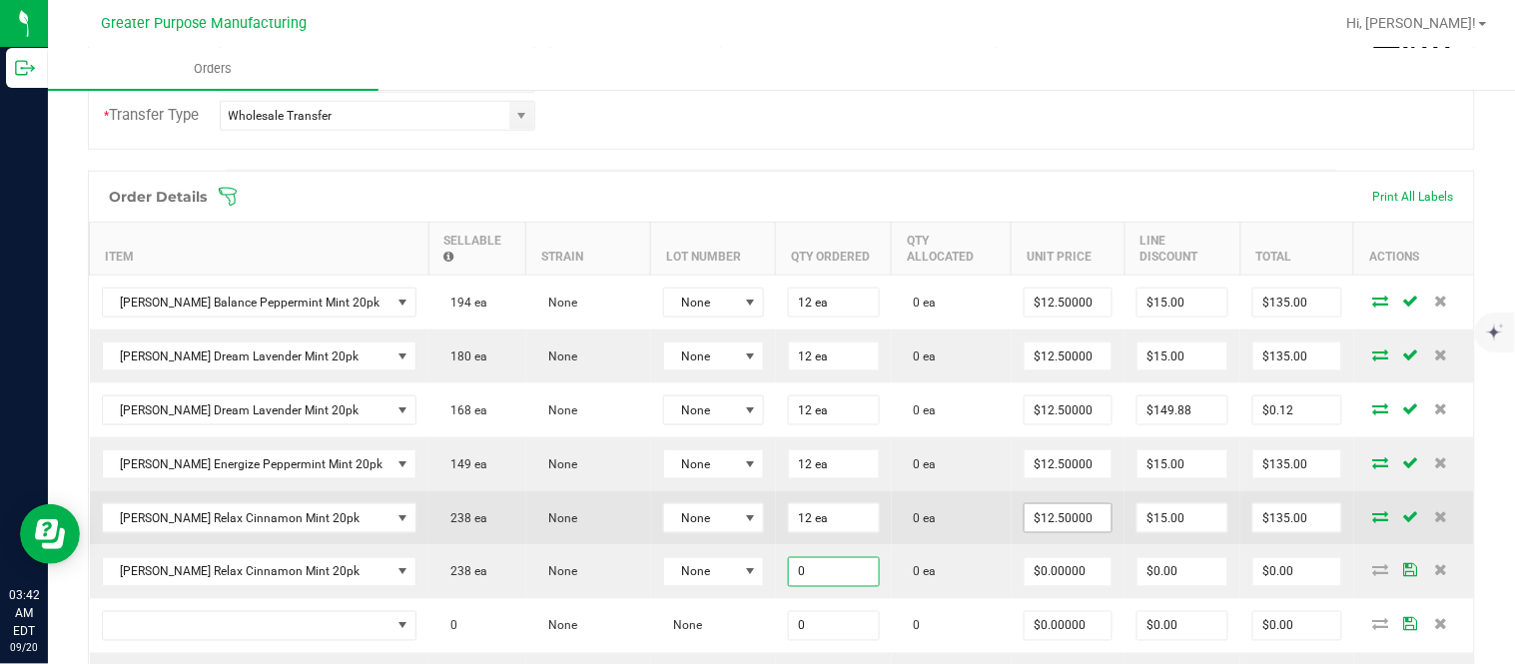
paste input "12"
type input "12"
type input "0"
type input "12 ea"
type input "$0.00000"
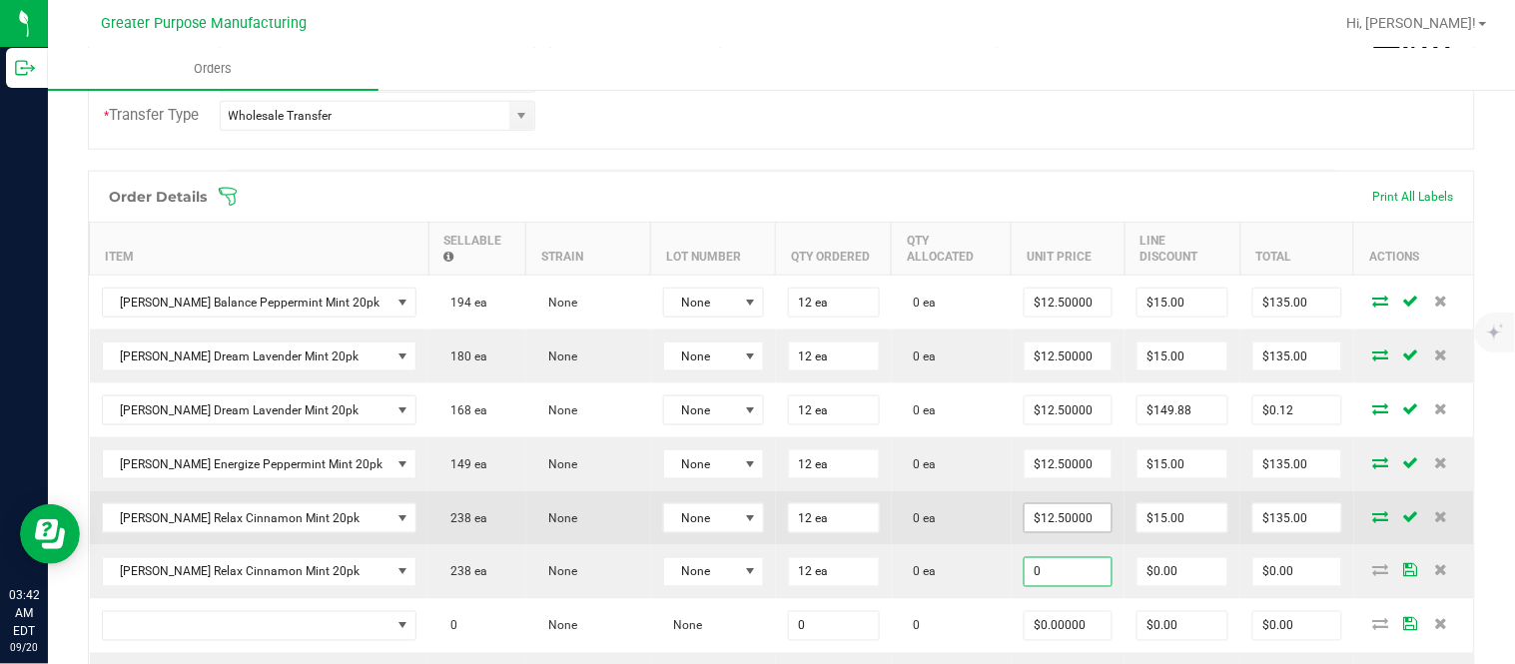
type input "0"
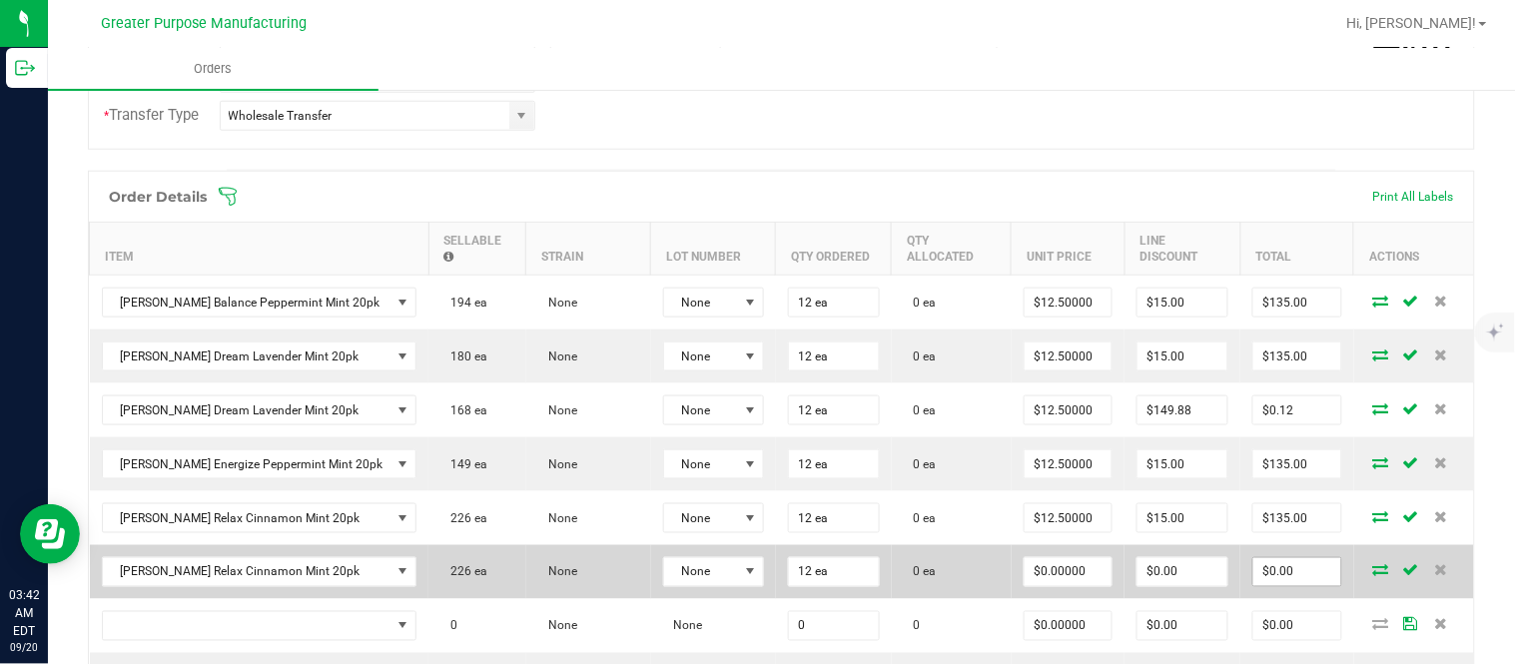
click at [1281, 580] on input "$0.00" at bounding box center [1297, 572] width 88 height 28
paste input "15"
type input "150"
type input "$12.50000"
type input "$150.00"
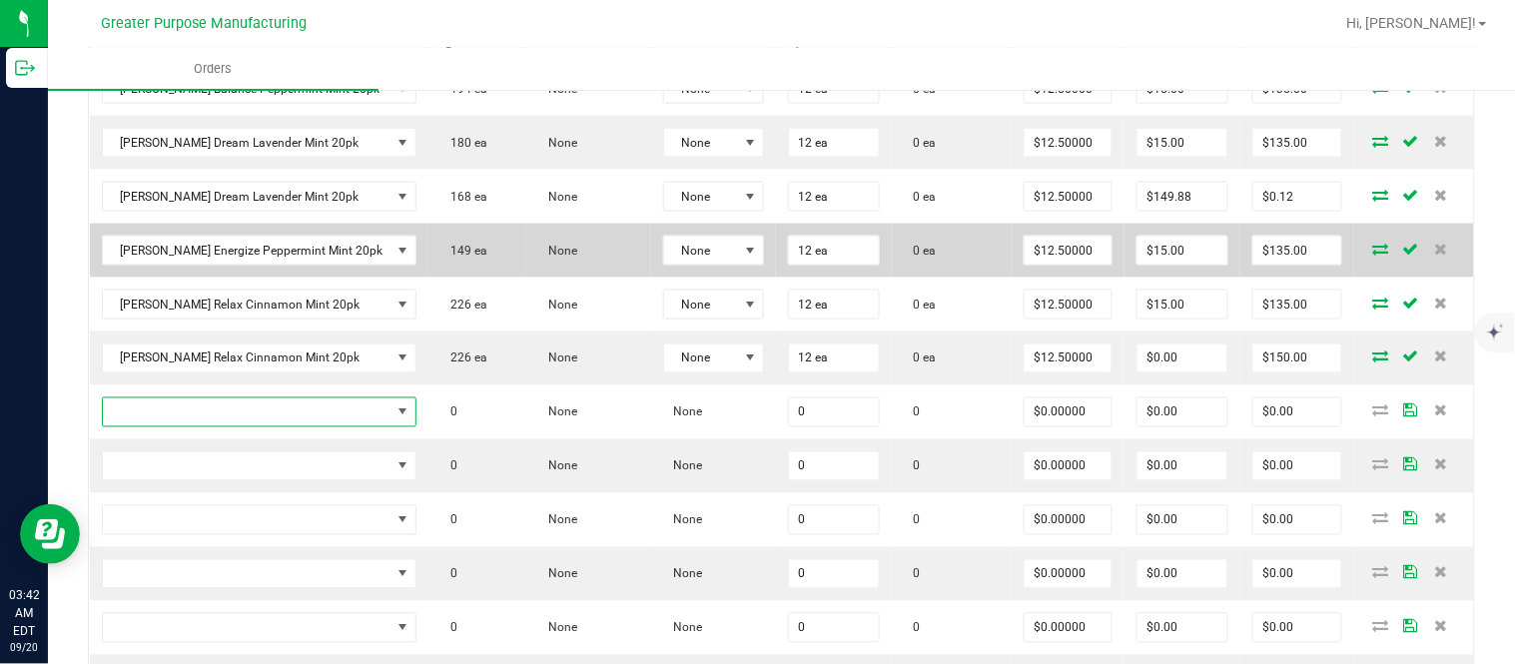
scroll to position [702, 0]
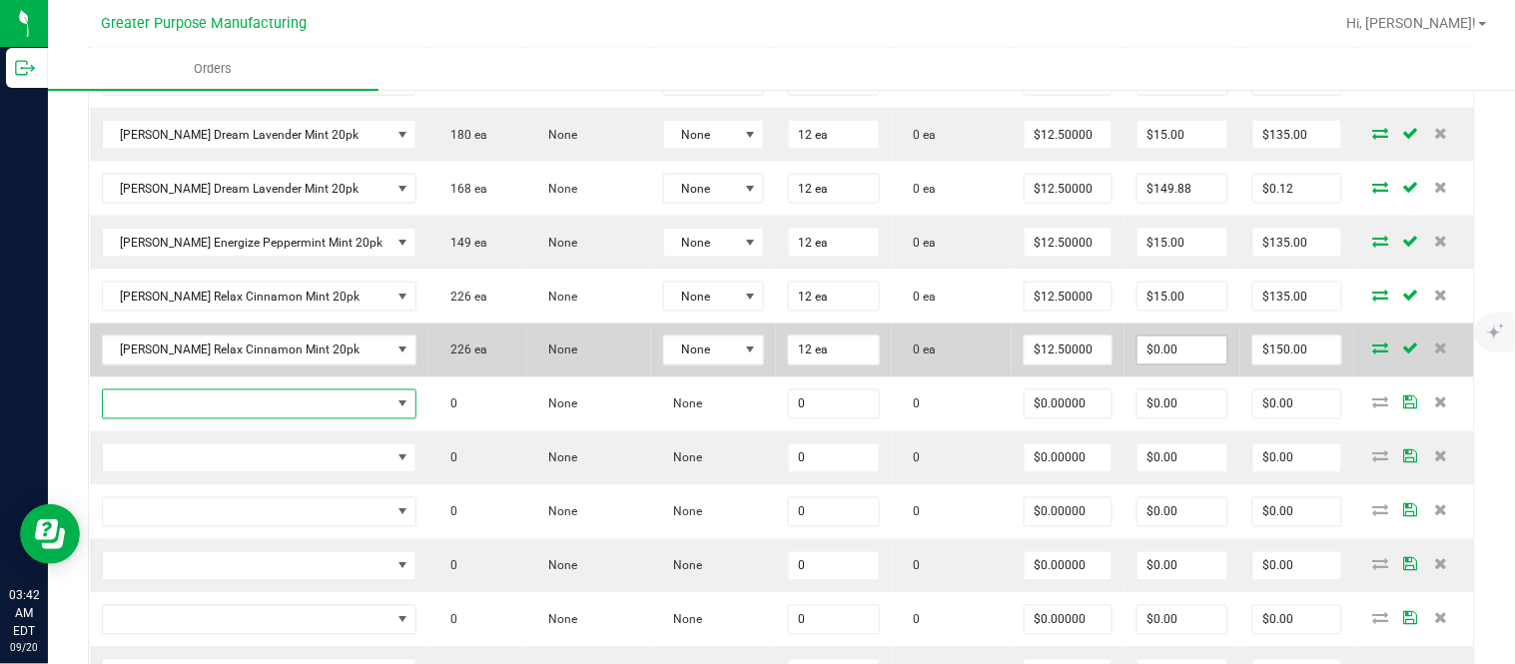
click at [1174, 363] on input "$0.00" at bounding box center [1182, 350] width 90 height 28
paste input "149.88"
type input "$149.88"
type input "$0.12"
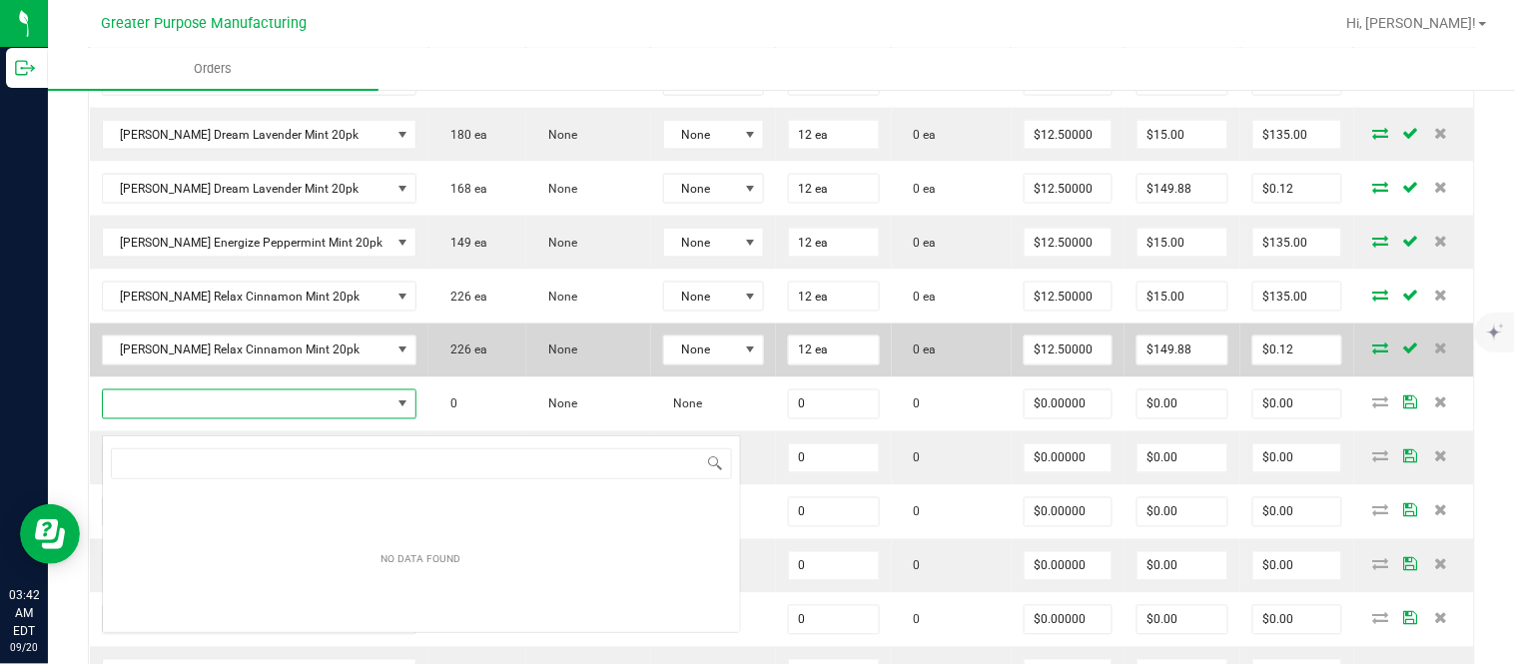
scroll to position [30, 284]
type input "1.37.60.985.0"
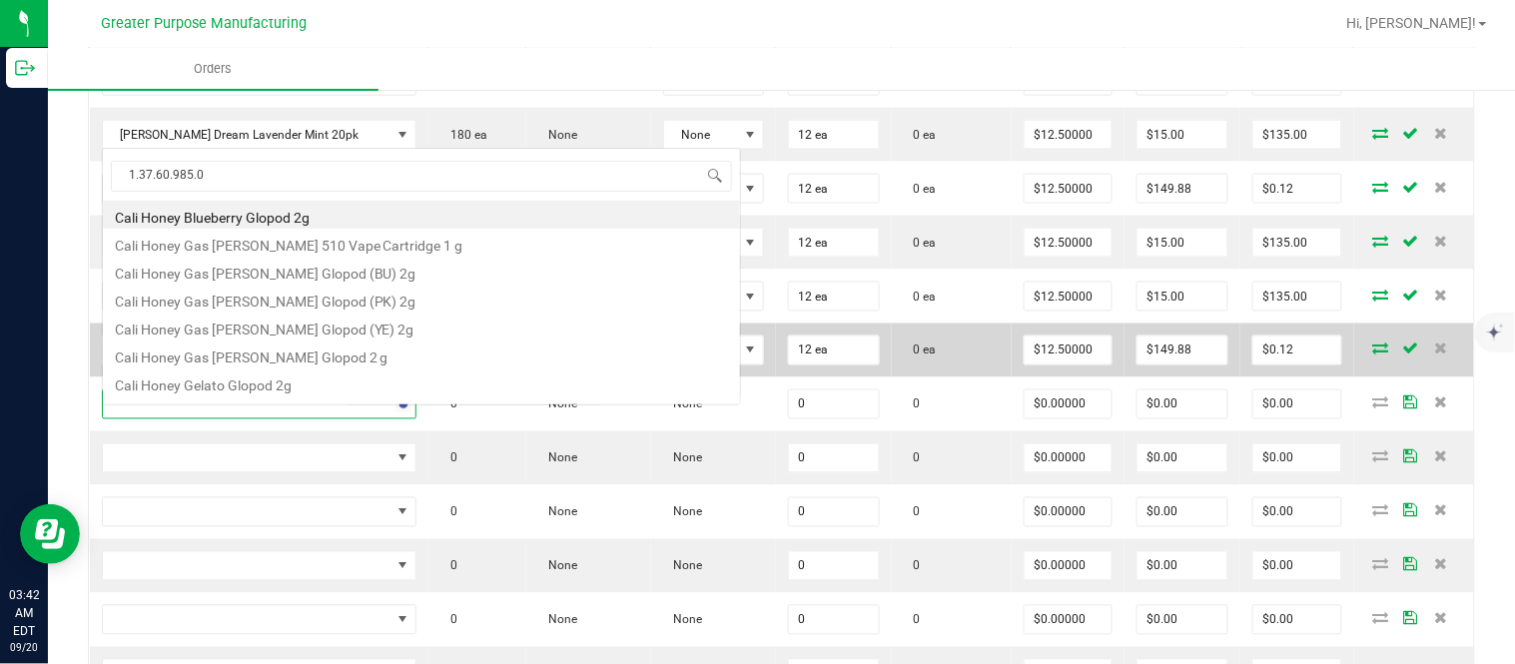
scroll to position [35, 0]
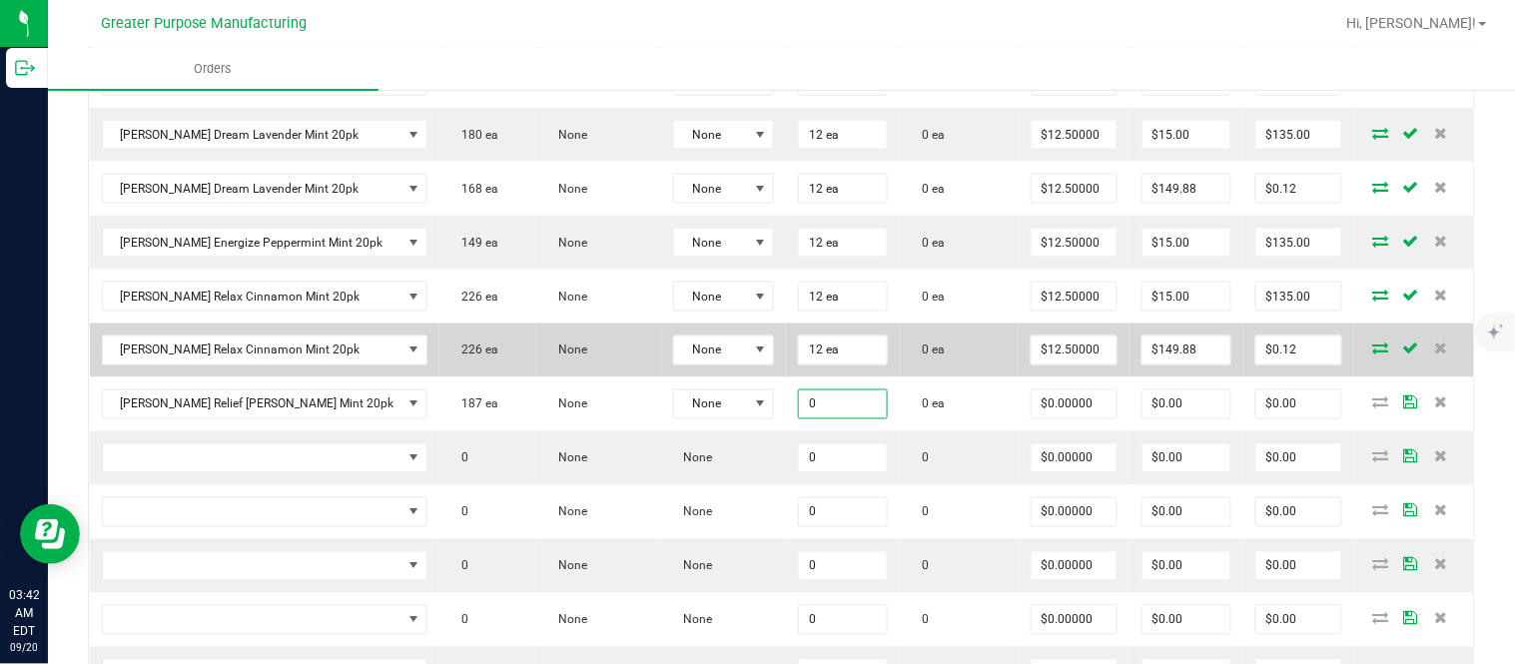
paste input "12"
type input "12"
type input "0"
type input "12 ea"
type input "$0.00000"
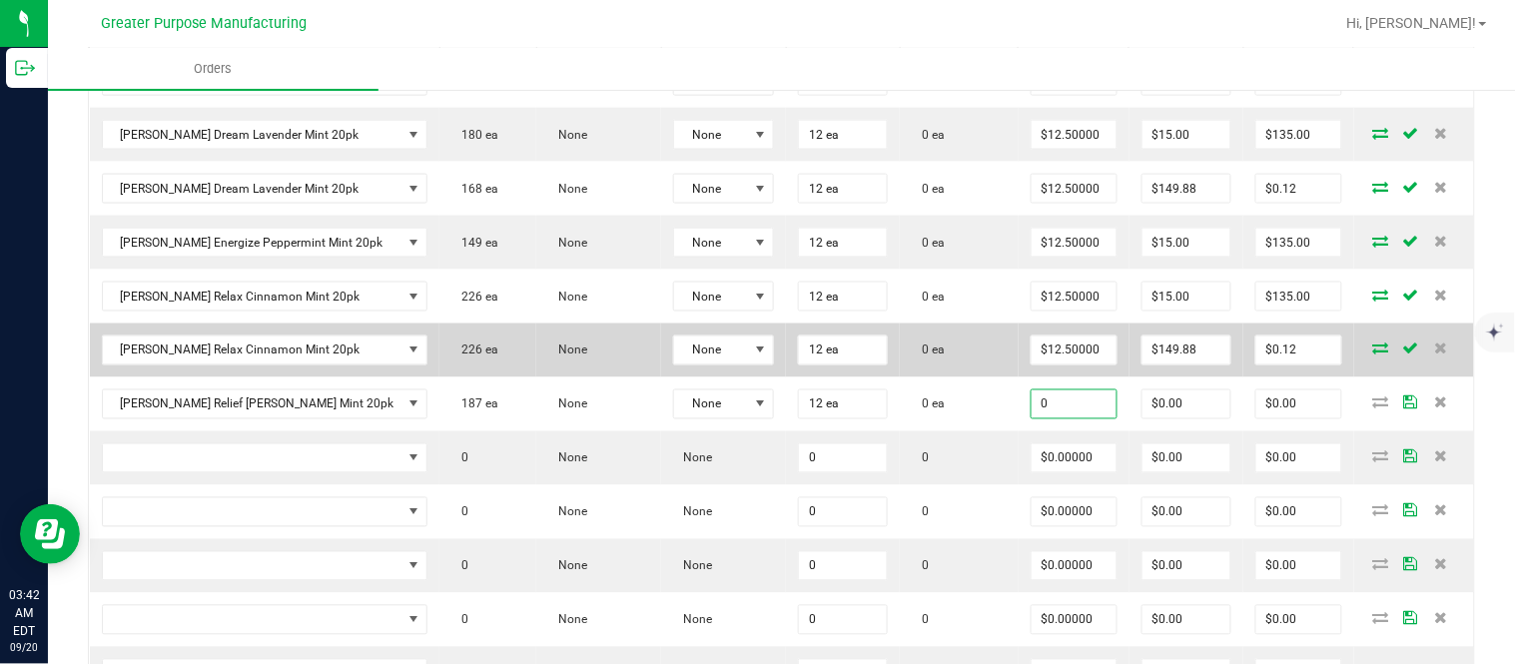
type input "0"
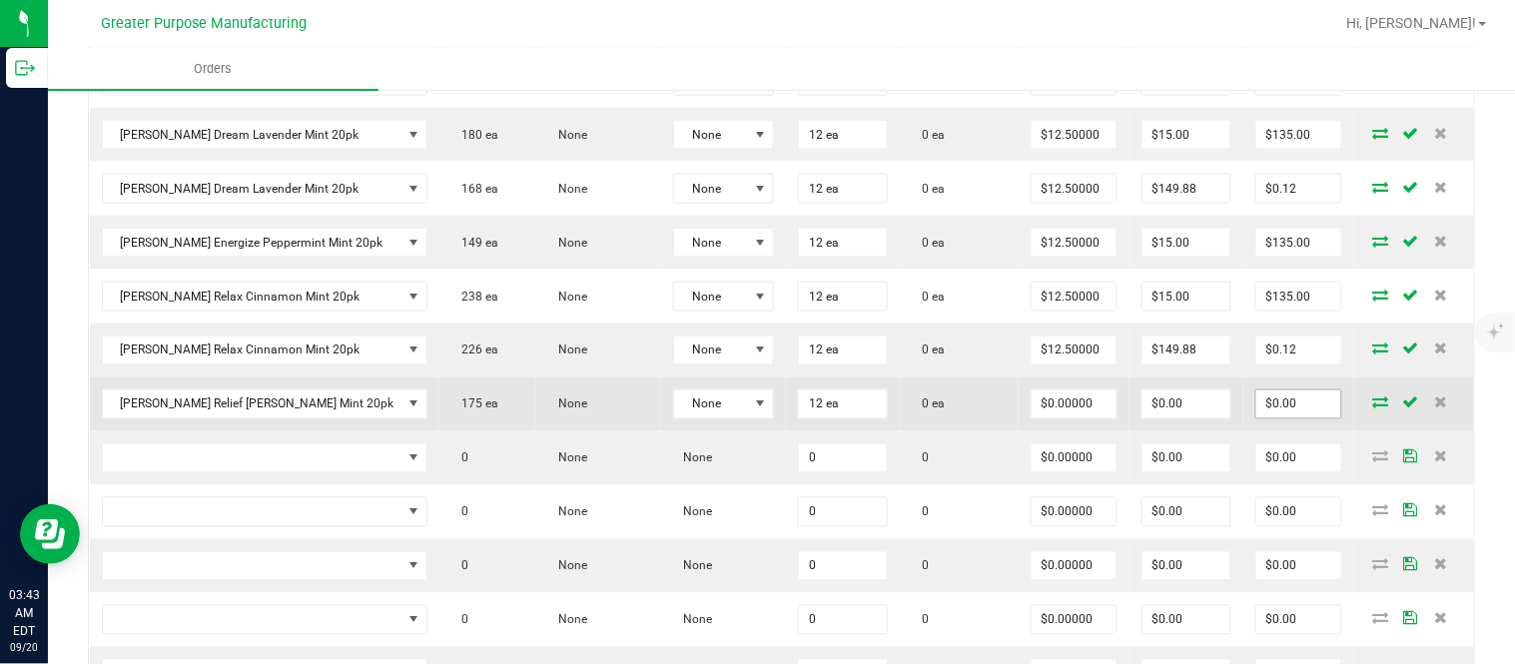
click at [1273, 418] on input "$0.00" at bounding box center [1298, 404] width 85 height 28
paste input "15"
type input "150"
type input "$12.50000"
type input "$150.00"
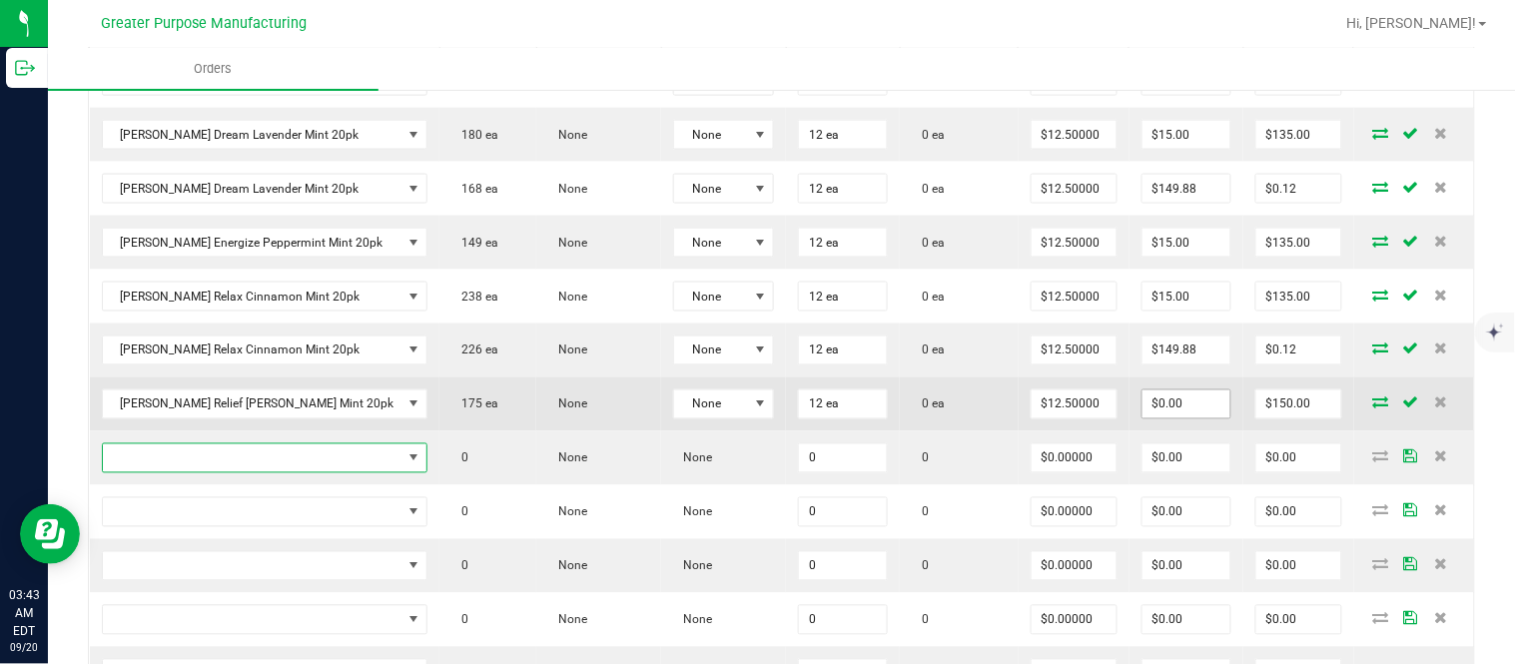
click at [1188, 418] on input "$0.00" at bounding box center [1186, 404] width 89 height 28
paste input "15"
type input "15"
type input "135"
type input "$15.00"
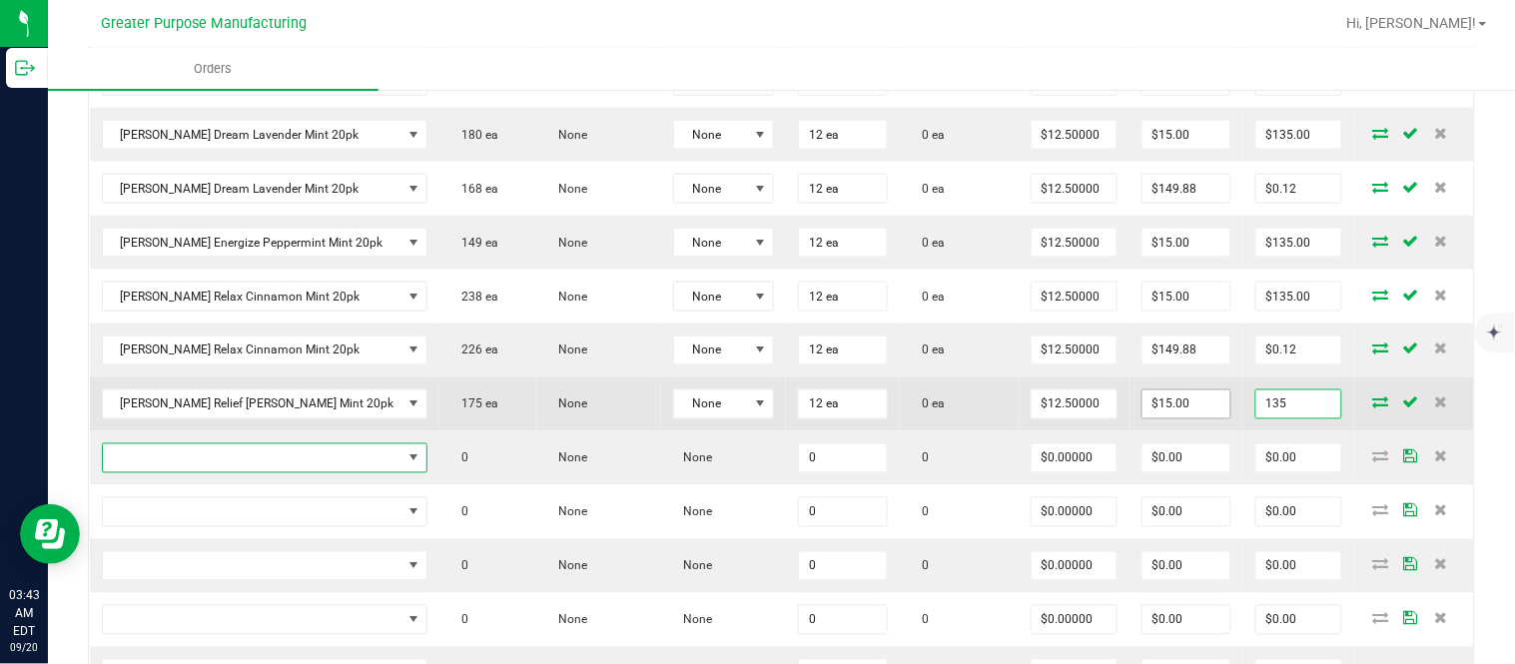
type input "$135.00"
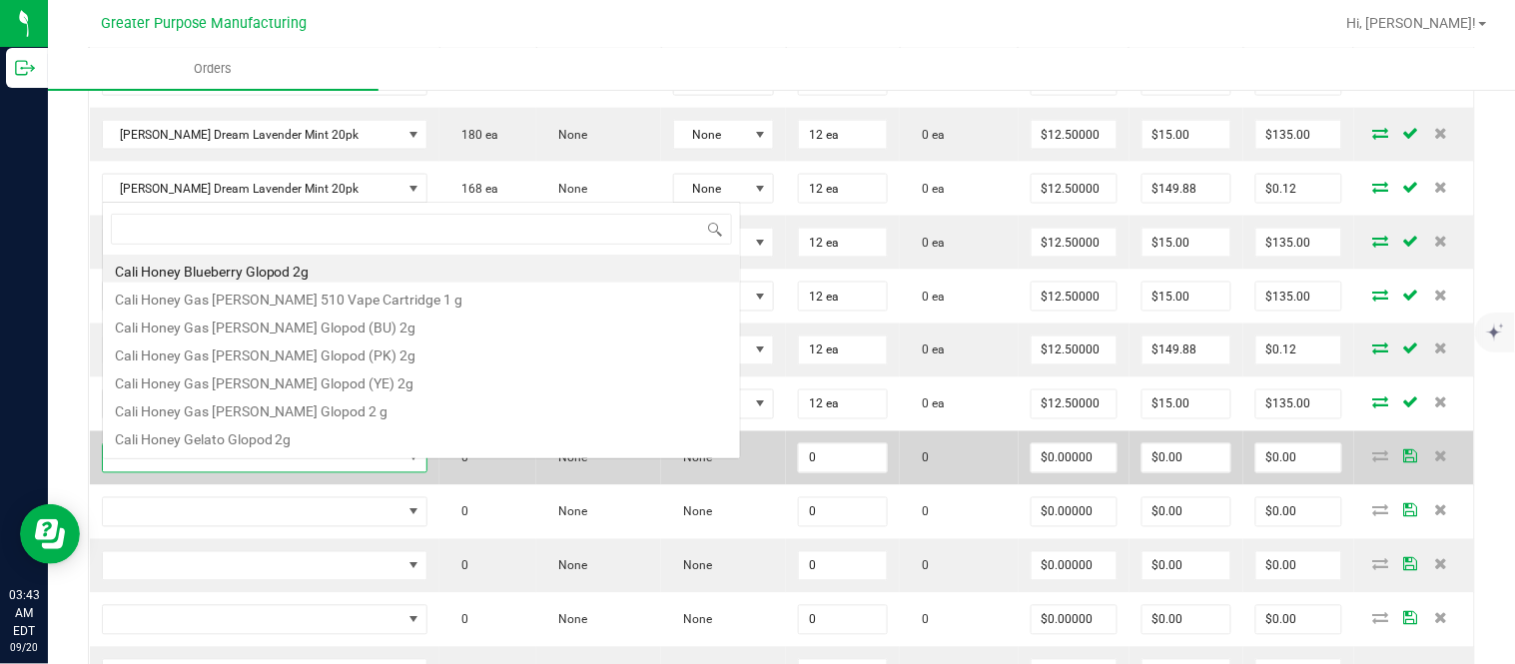
scroll to position [30, 284]
type input "1.37.60.986.0"
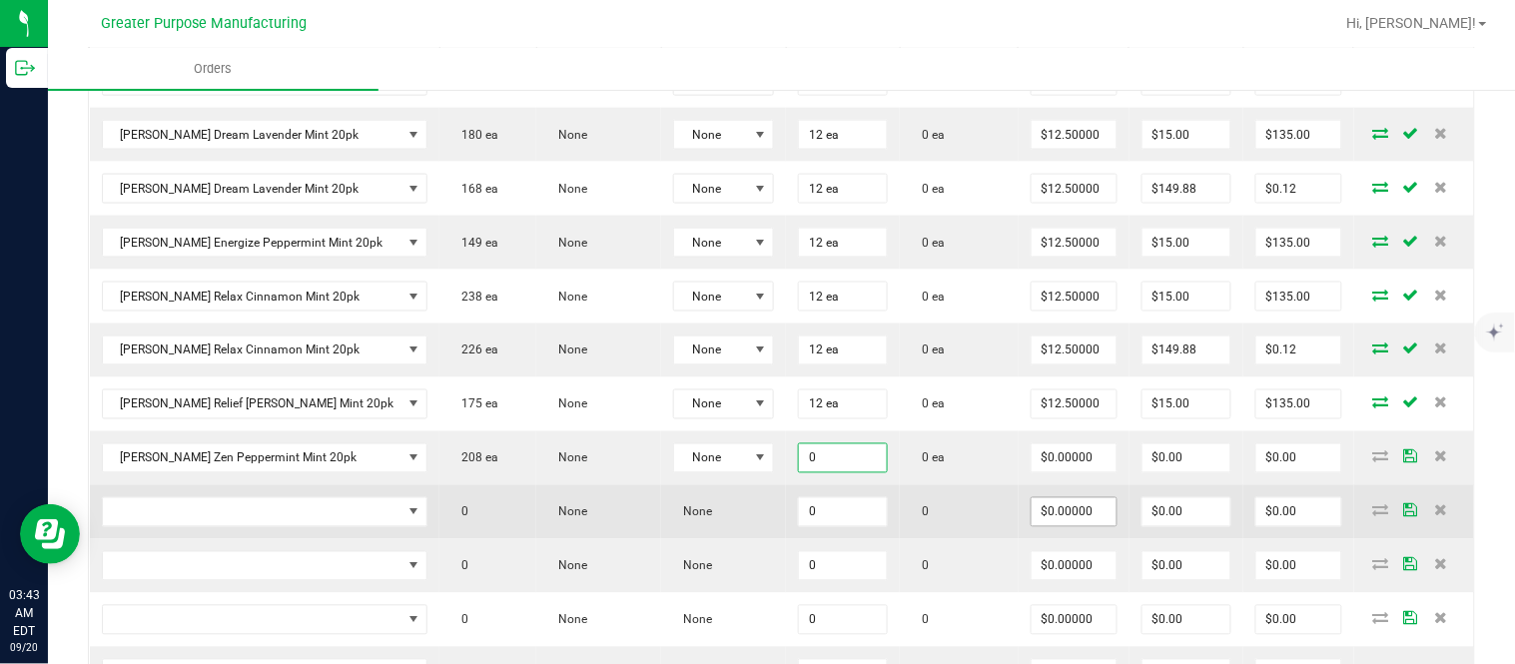
paste input "12"
type input "12"
type input "0"
type input "12 ea"
type input "$0.00000"
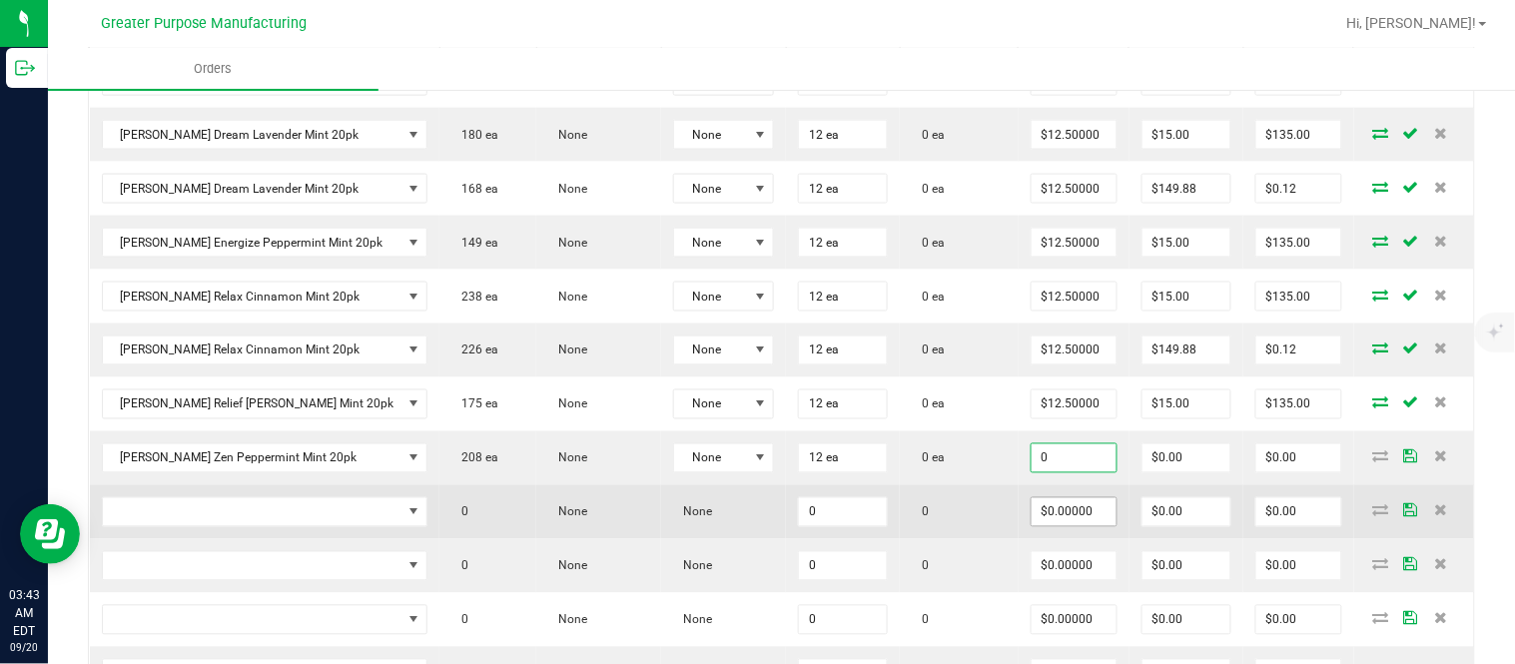
type input "0"
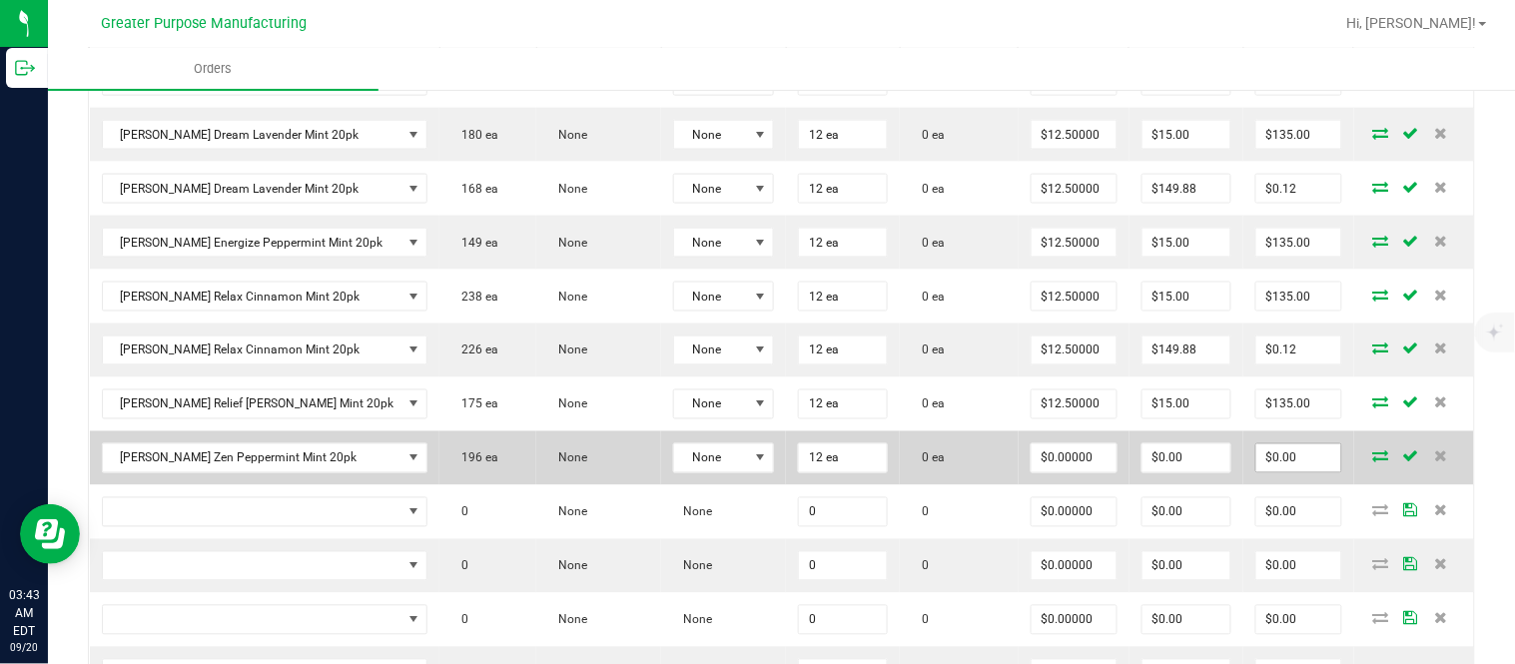
click at [1274, 472] on input "$0.00" at bounding box center [1298, 458] width 85 height 28
paste input "15"
type input "150"
type input "$12.50000"
type input "$150.00"
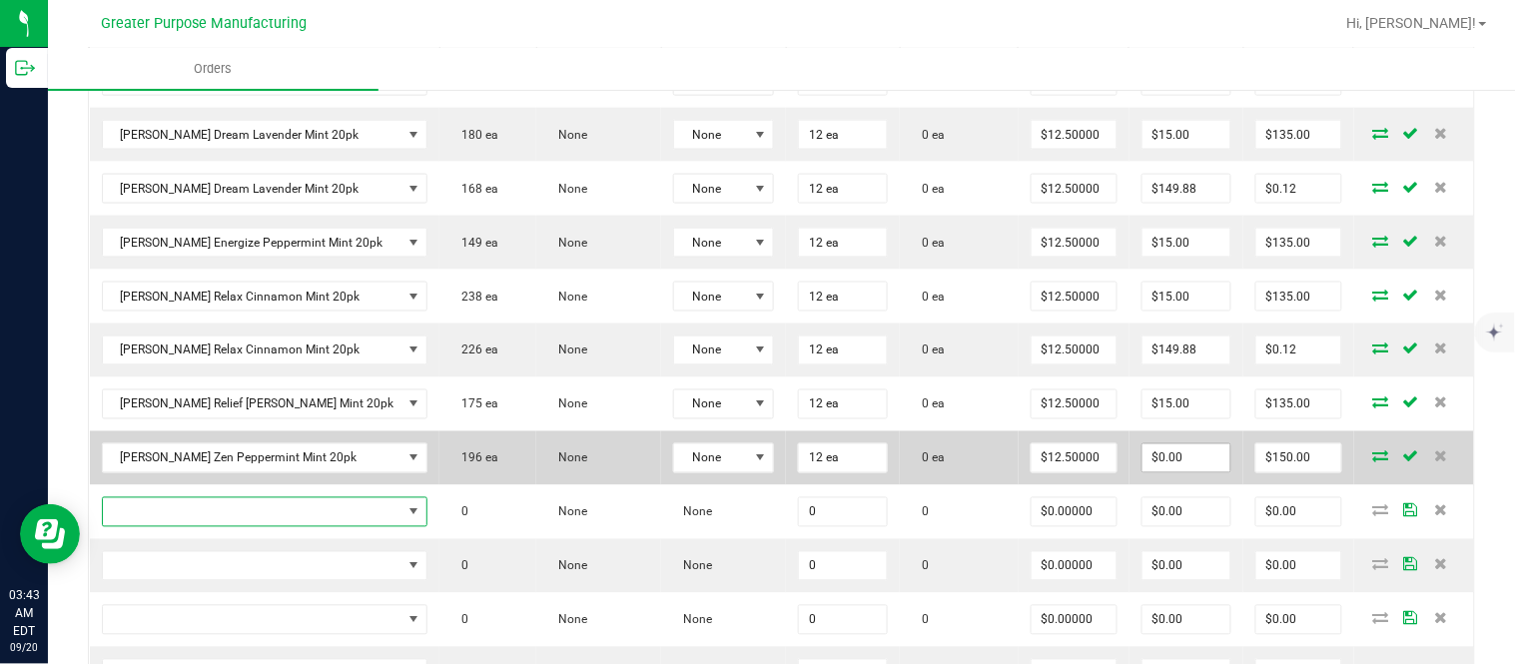
click at [1181, 472] on input "$0.00" at bounding box center [1186, 458] width 89 height 28
paste input "15"
type input "15"
type input "135"
type input "$15.00"
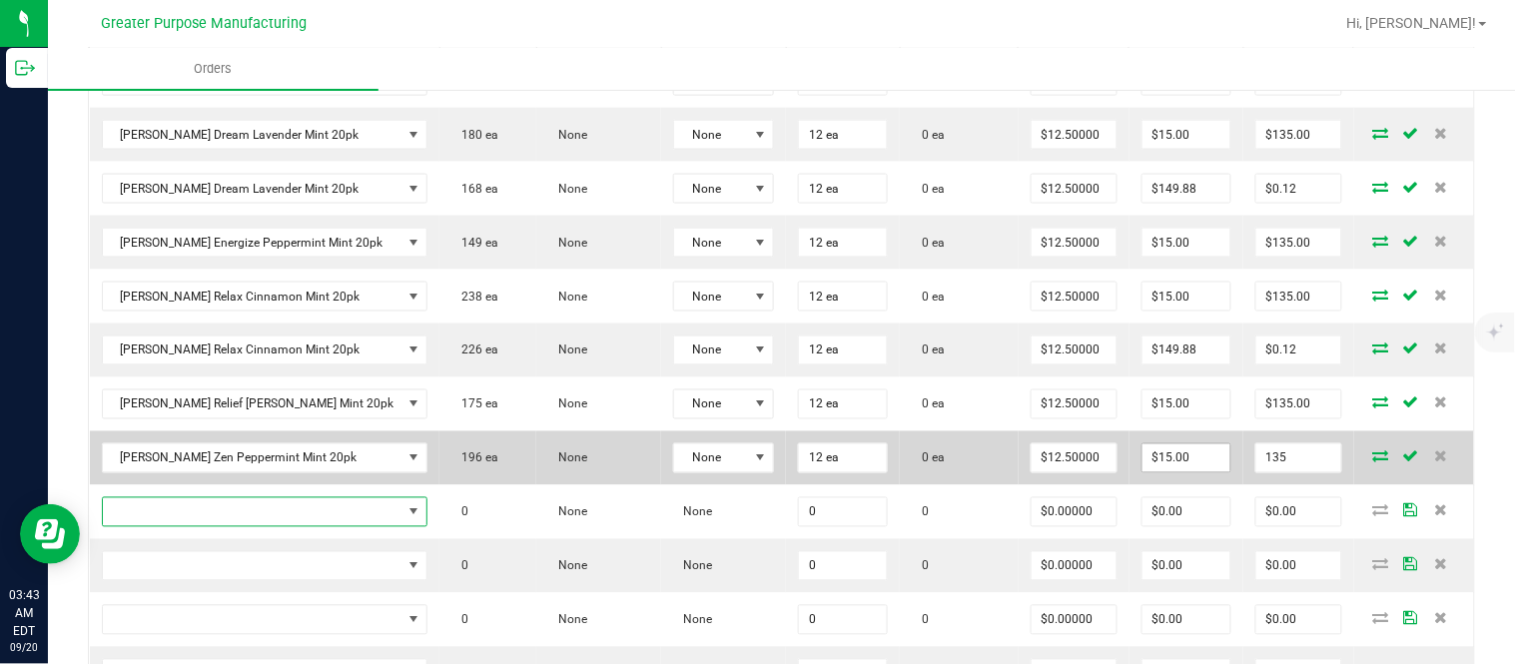
type input "$135.00"
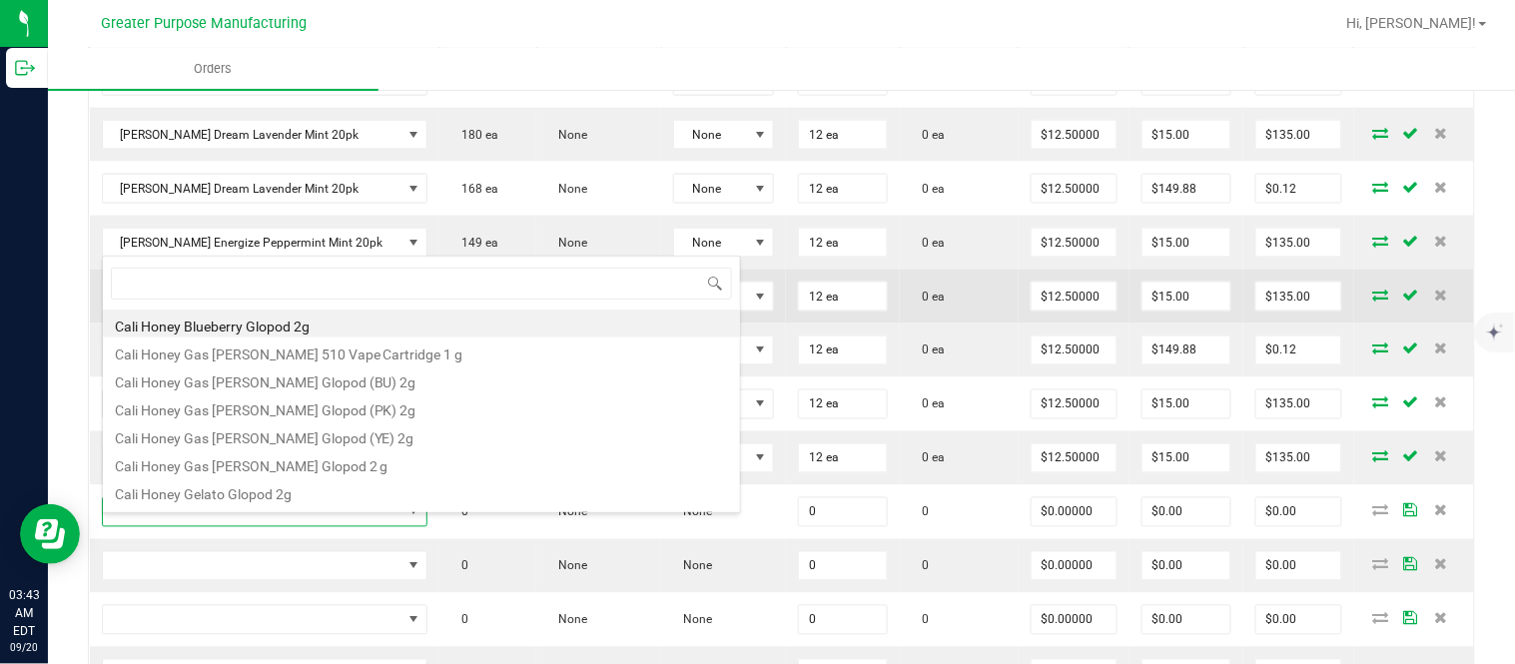
type input "1.37.61.470.0"
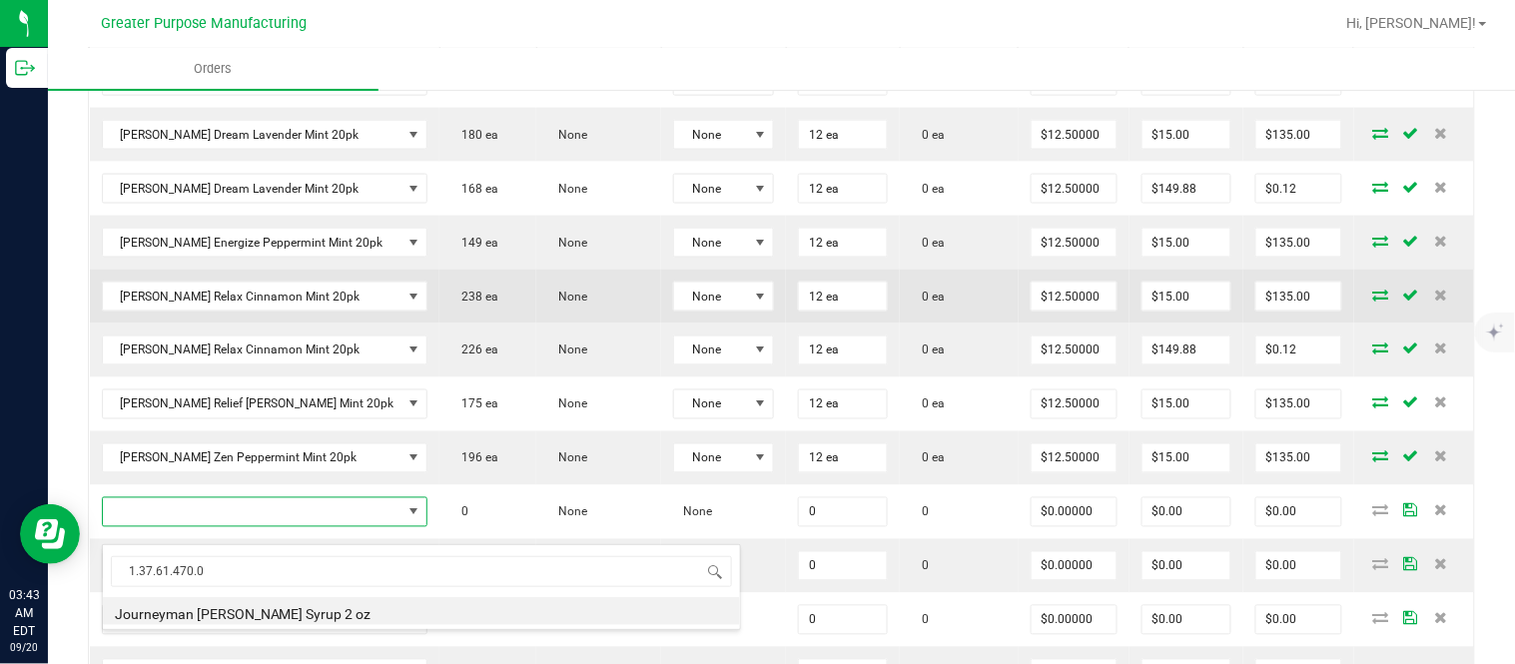
type input "0 ea"
type input "$10.00000"
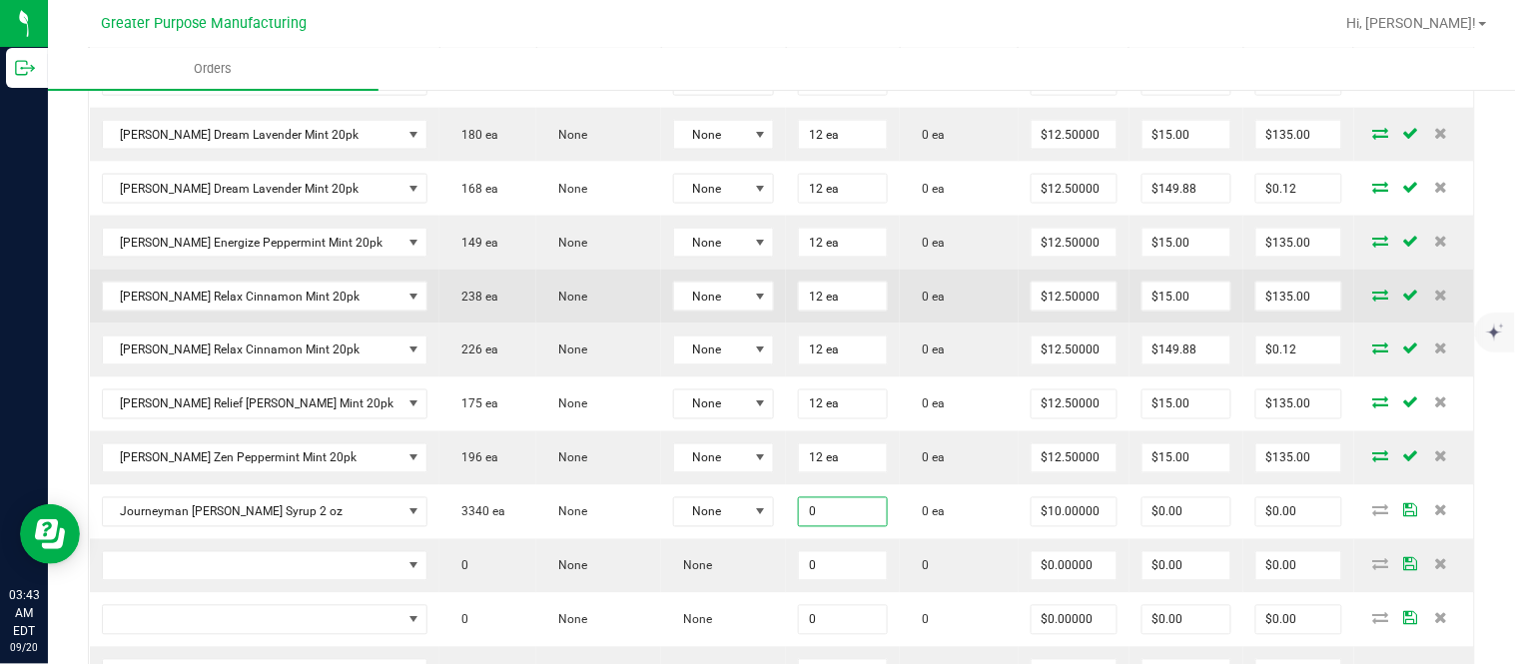
paste input "24"
type input "24 ea"
type input "10"
type input "$240.00"
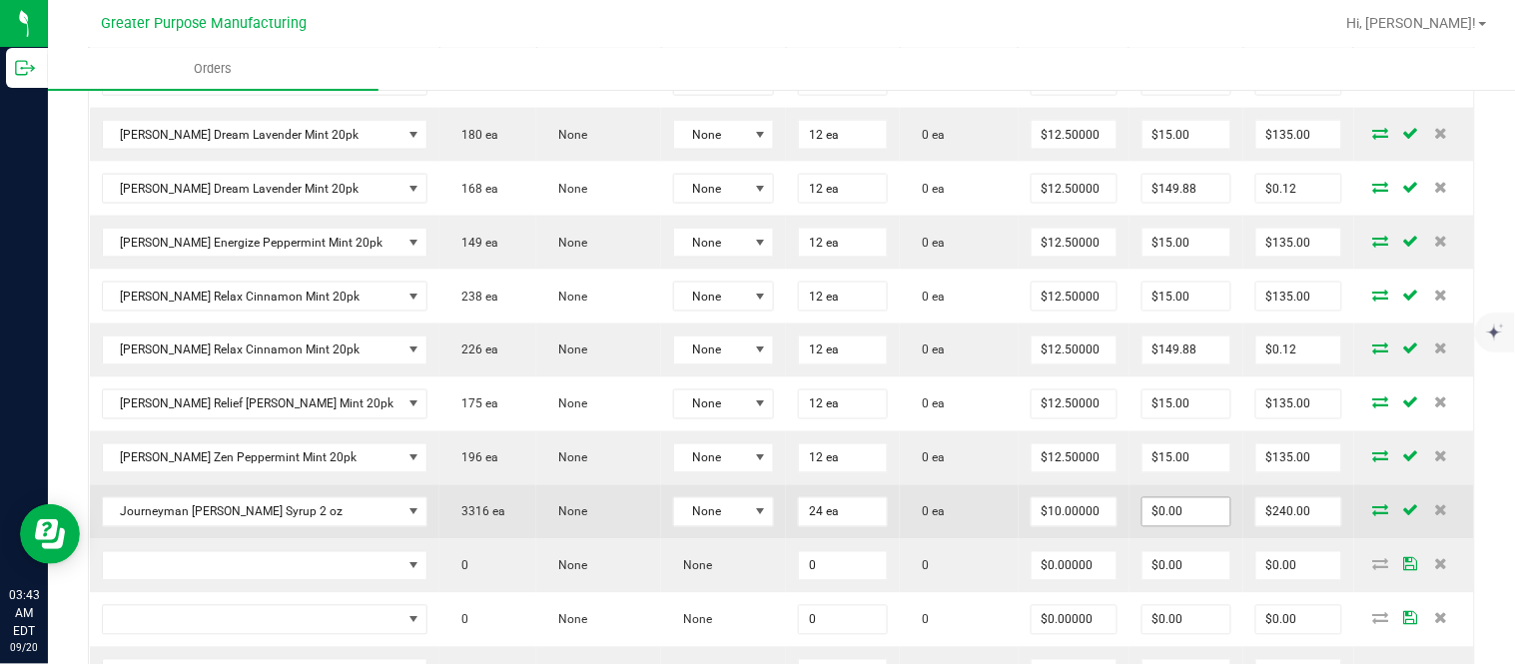
click at [1182, 524] on input "$0.00" at bounding box center [1186, 512] width 89 height 28
paste input "24"
type input "$24.00"
type input "$216.00"
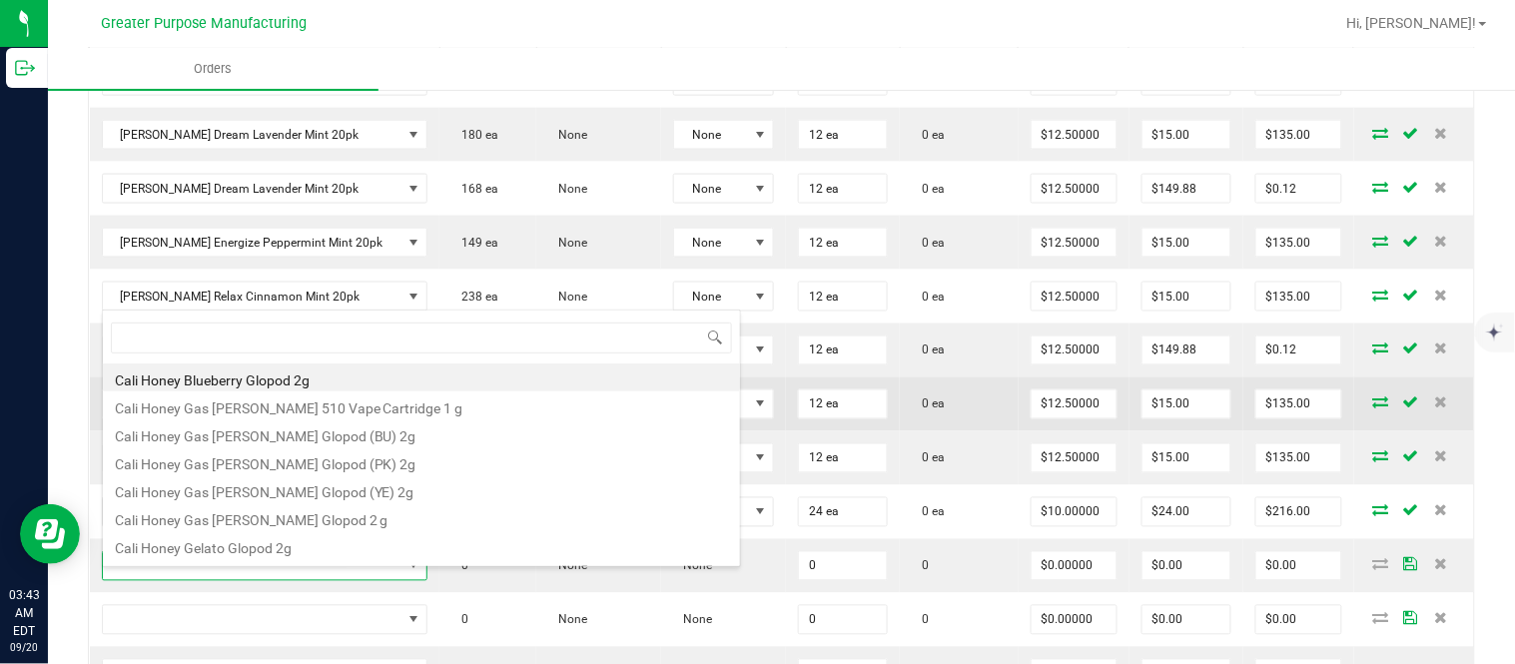
type input "1.37.61.1136.0"
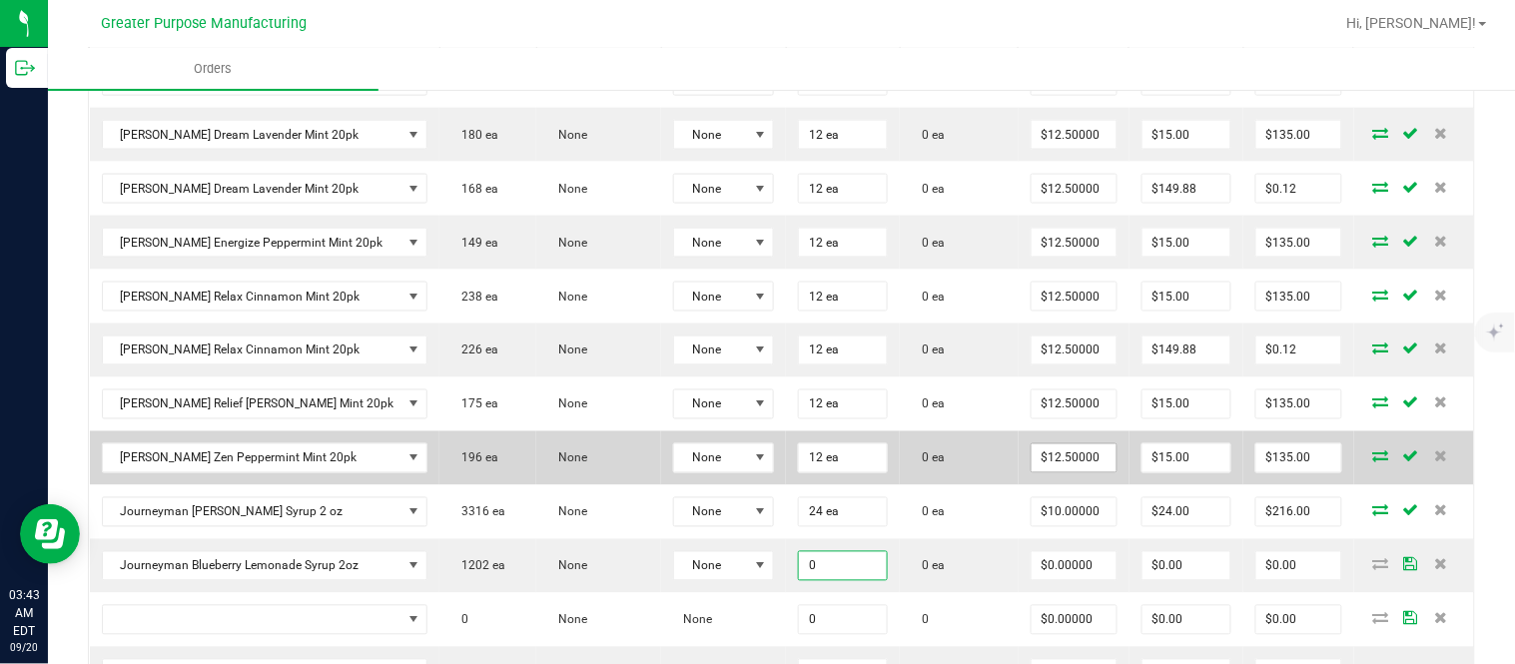
paste input "24"
type input "24 ea"
type input "$0.00000"
type input "0"
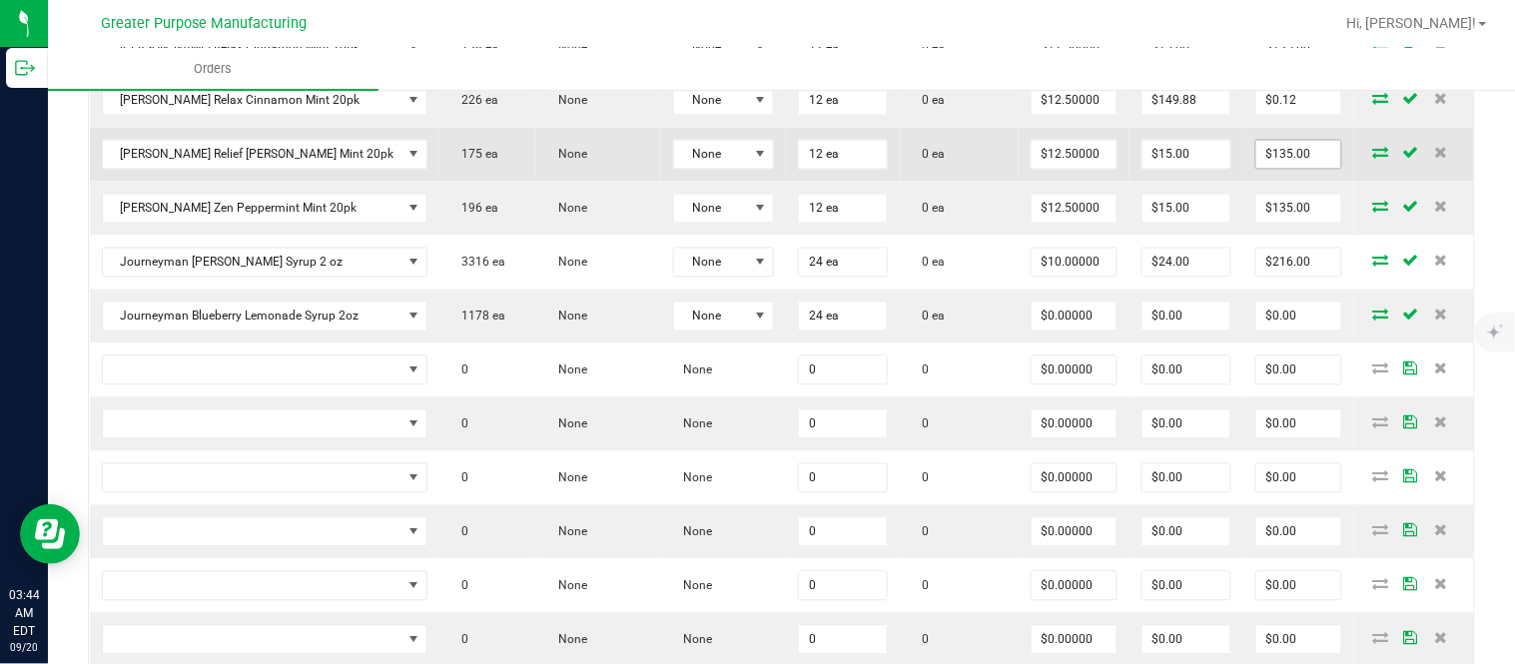
scroll to position [961, 0]
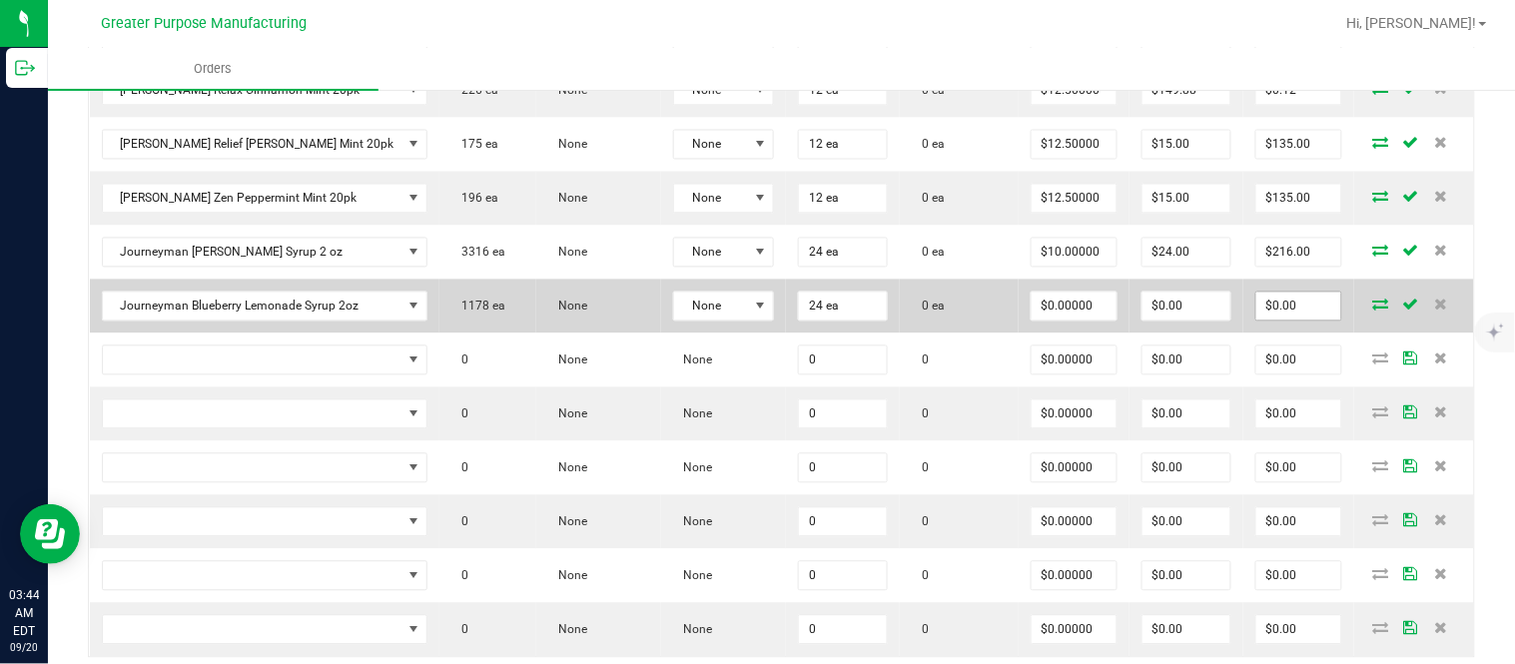
click at [1276, 319] on input "$0.00" at bounding box center [1298, 307] width 85 height 28
paste input "288"
type input "288"
type input "$12.00000"
type input "$288.00"
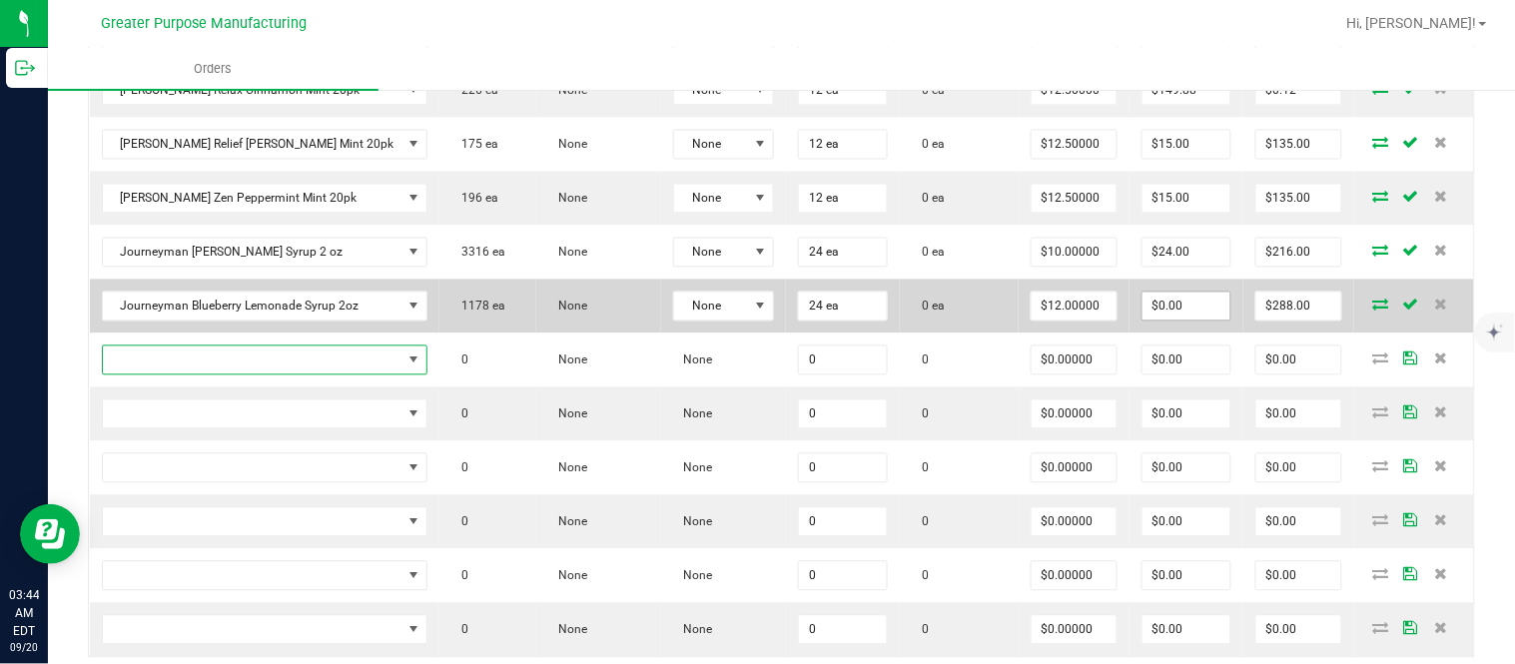
click at [1169, 320] on input "$0.00" at bounding box center [1186, 307] width 89 height 28
paste input "28.8"
type input "28.8"
type input "259.2"
type input "$28.80"
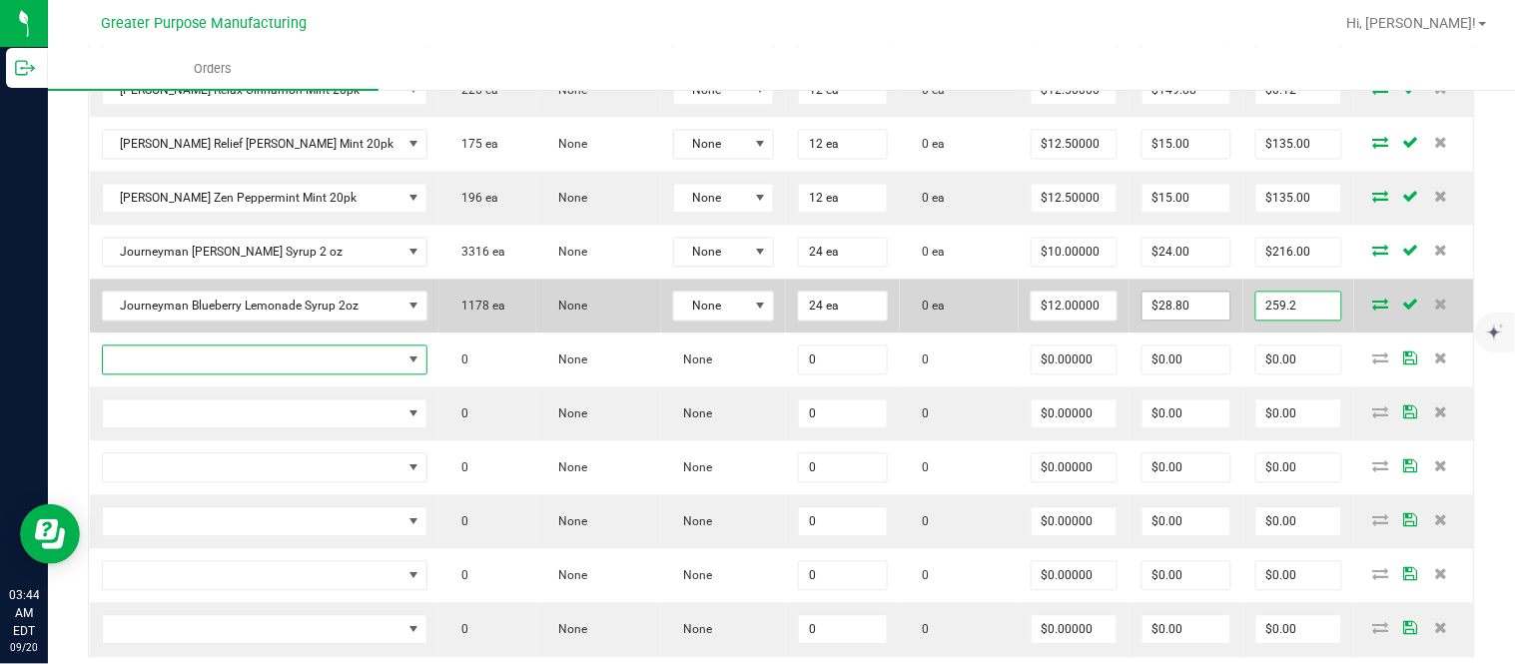
type input "$259.20"
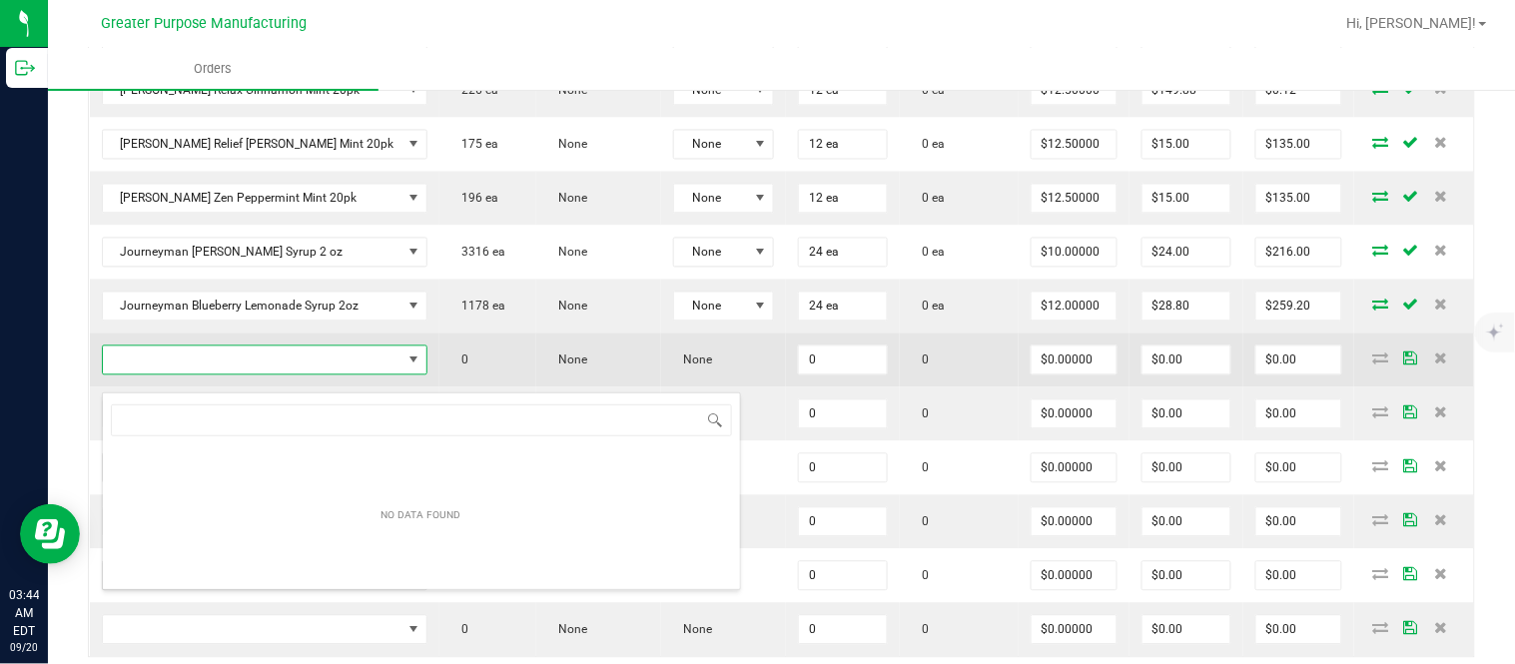
scroll to position [30, 286]
type input "1.37.61.1136.0"
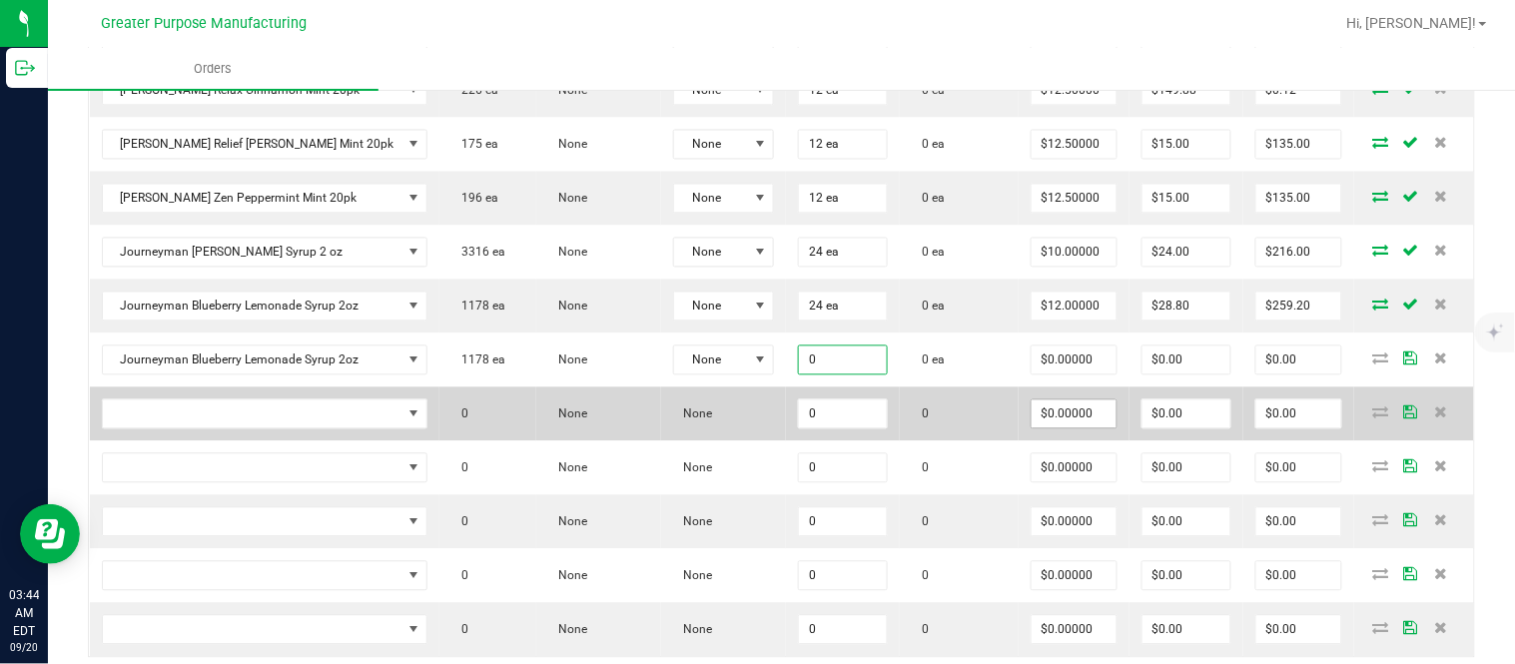
paste input "24"
type input "24"
type input "0"
type input "24 ea"
type input "$0.00000"
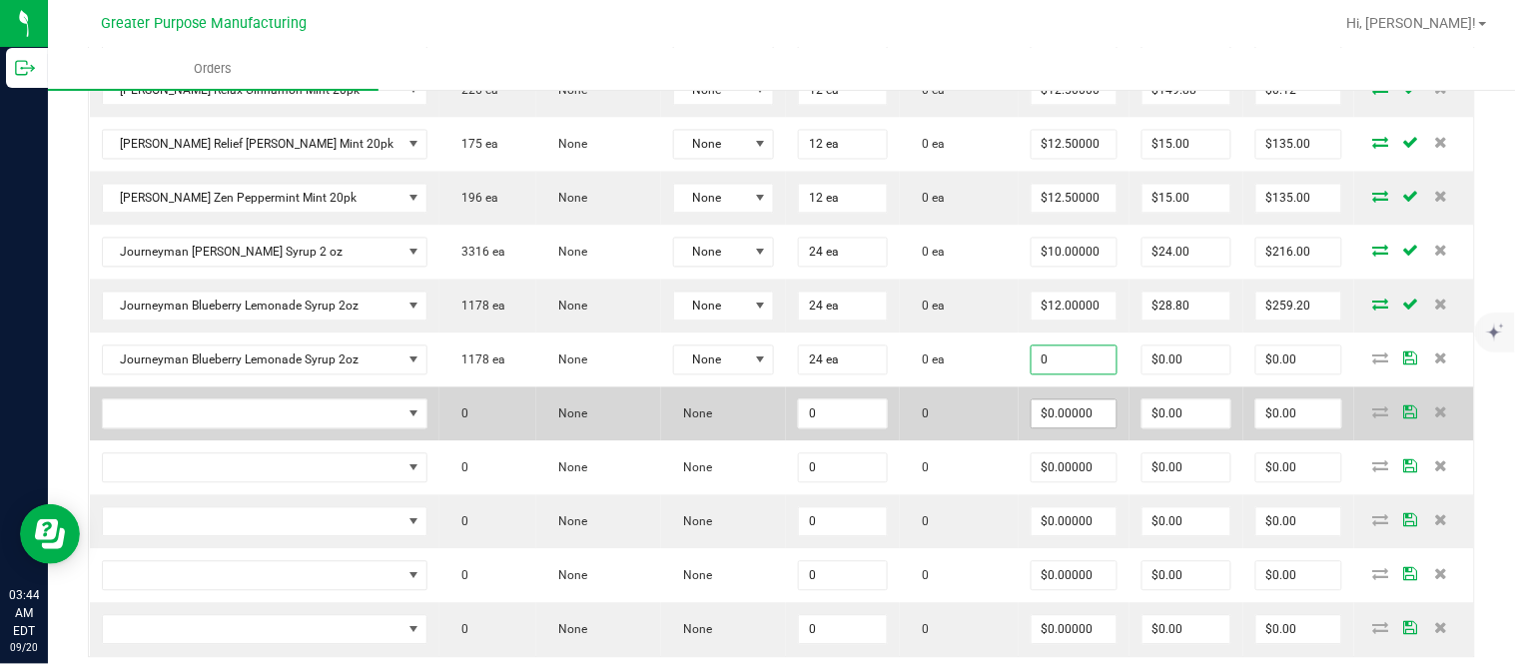
type input "0"
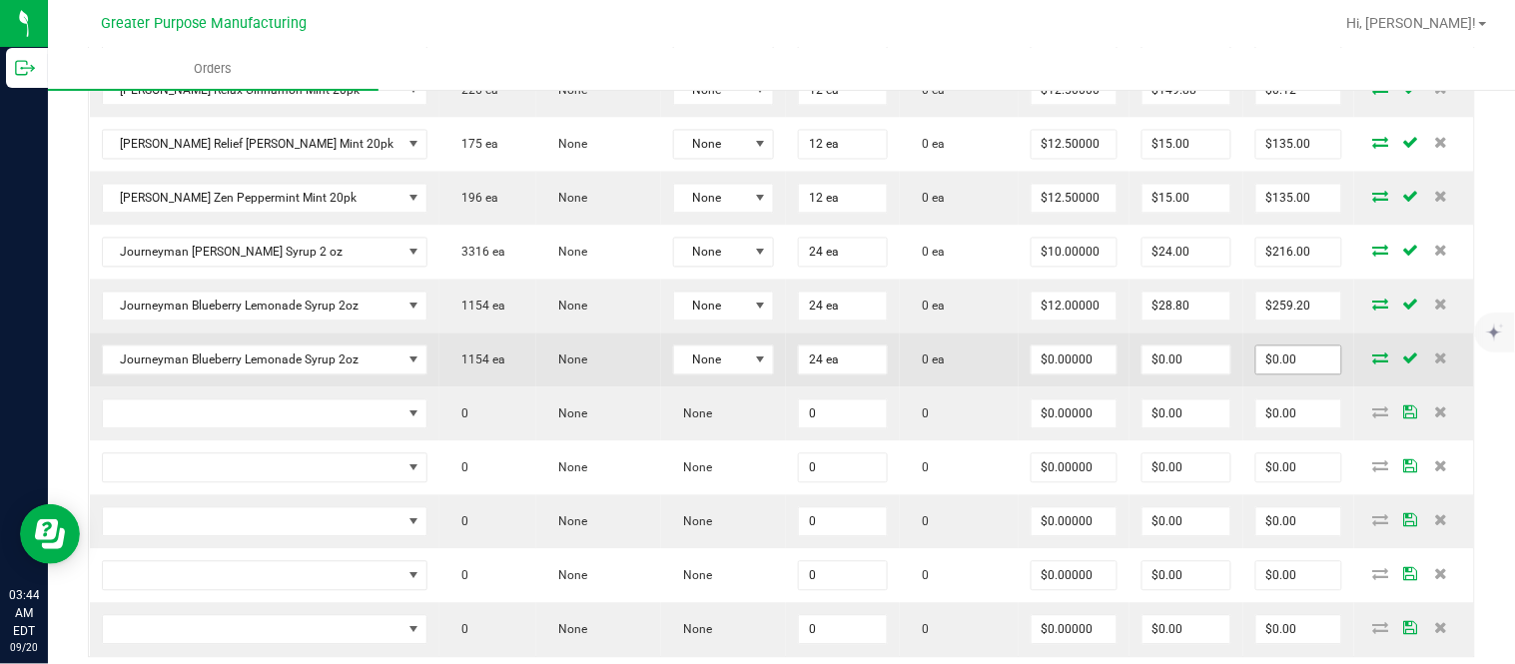
click at [1304, 372] on input "$0.00" at bounding box center [1298, 360] width 85 height 28
paste input "288"
type input "288"
type input "$12.00000"
type input "$288.00"
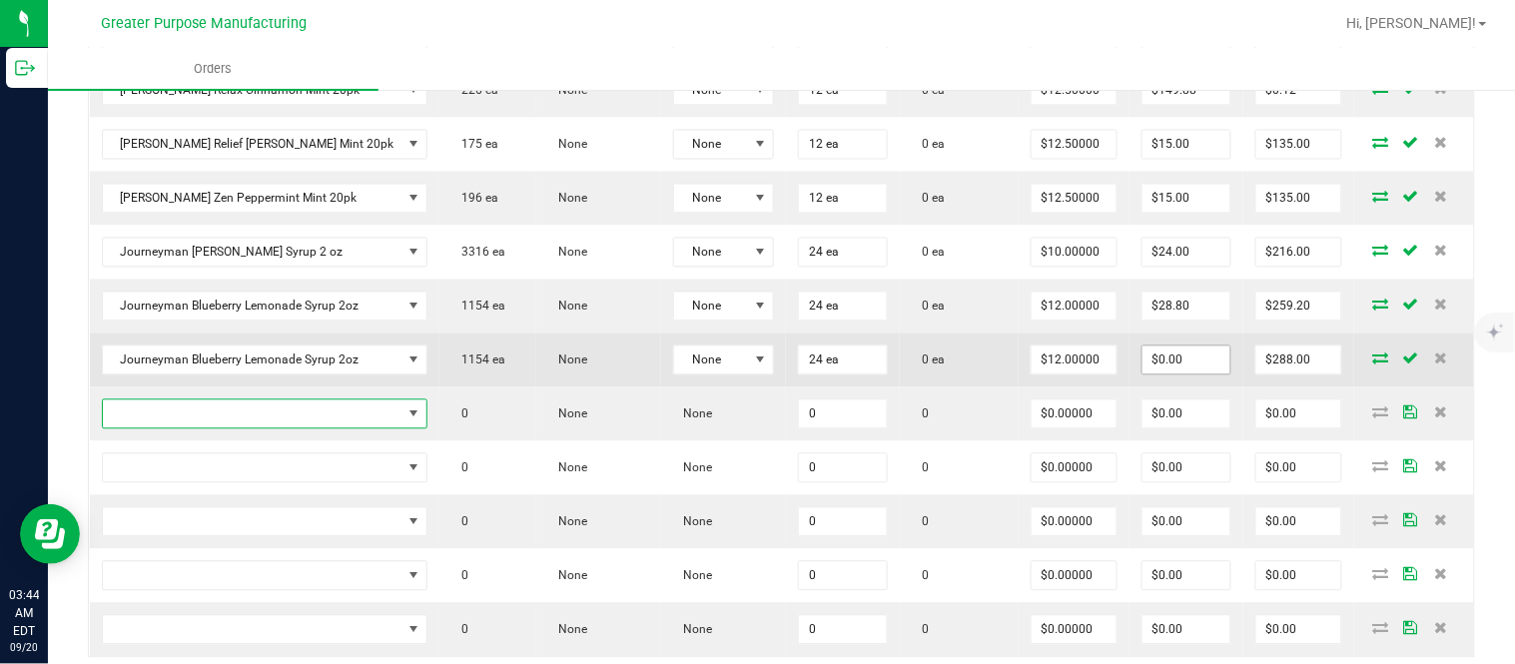
click at [1203, 373] on input "$0.00" at bounding box center [1186, 360] width 89 height 28
paste input "287.76"
type input "287.76"
type input "0.2400000000000091"
type input "$287.76"
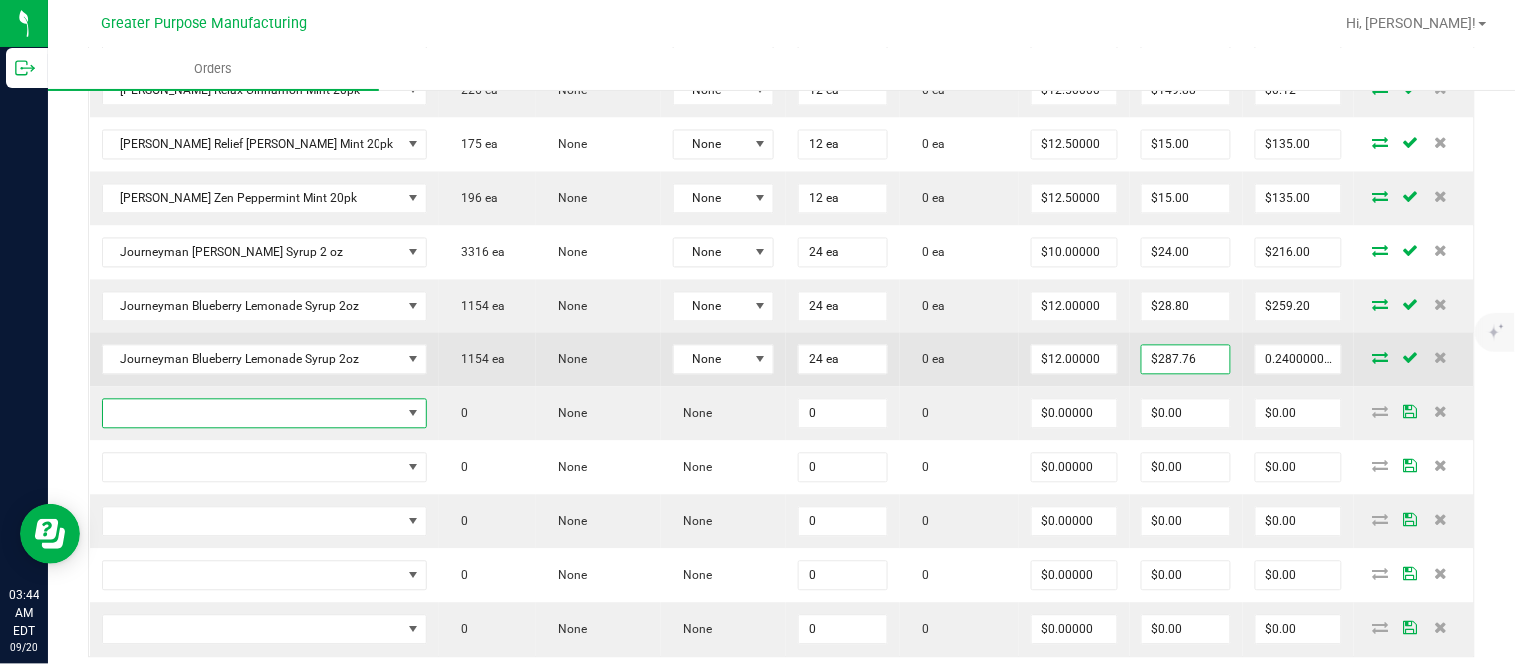
type input "$0.24"
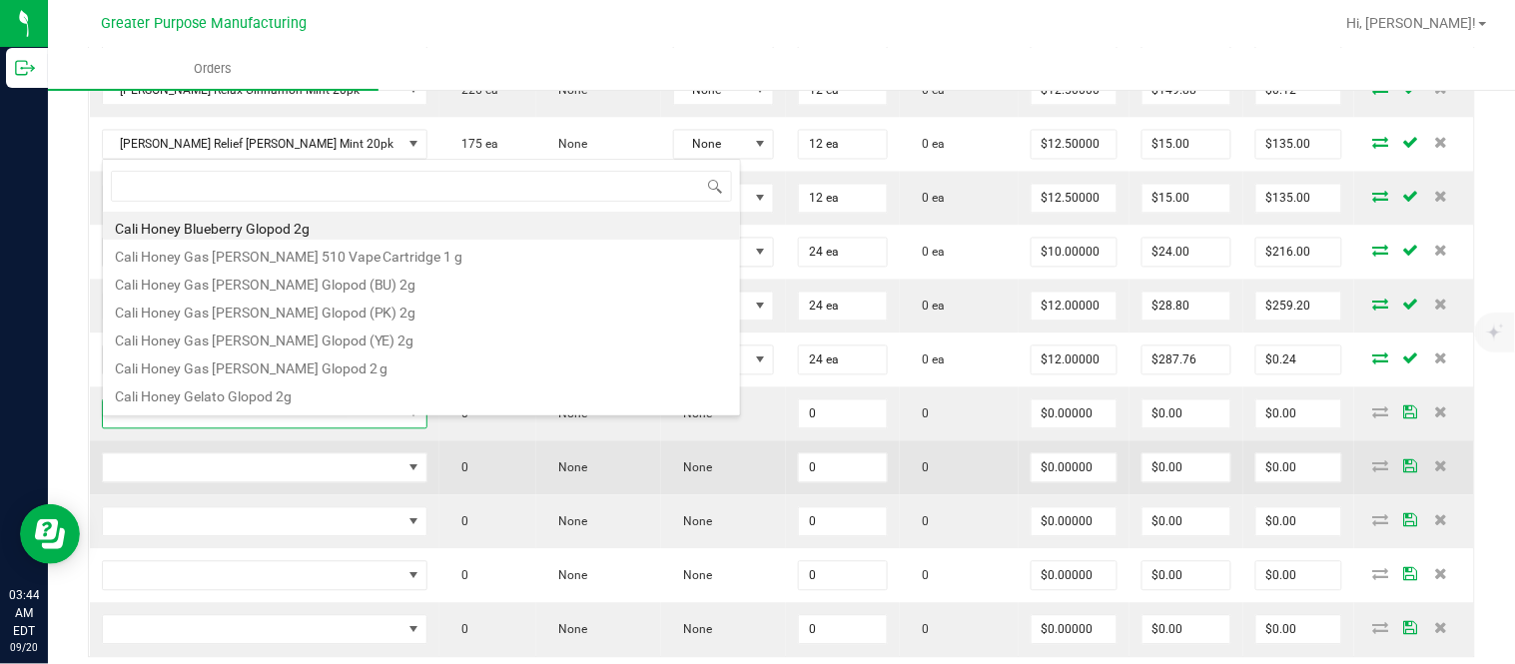
type input "1.37.61.1138.0"
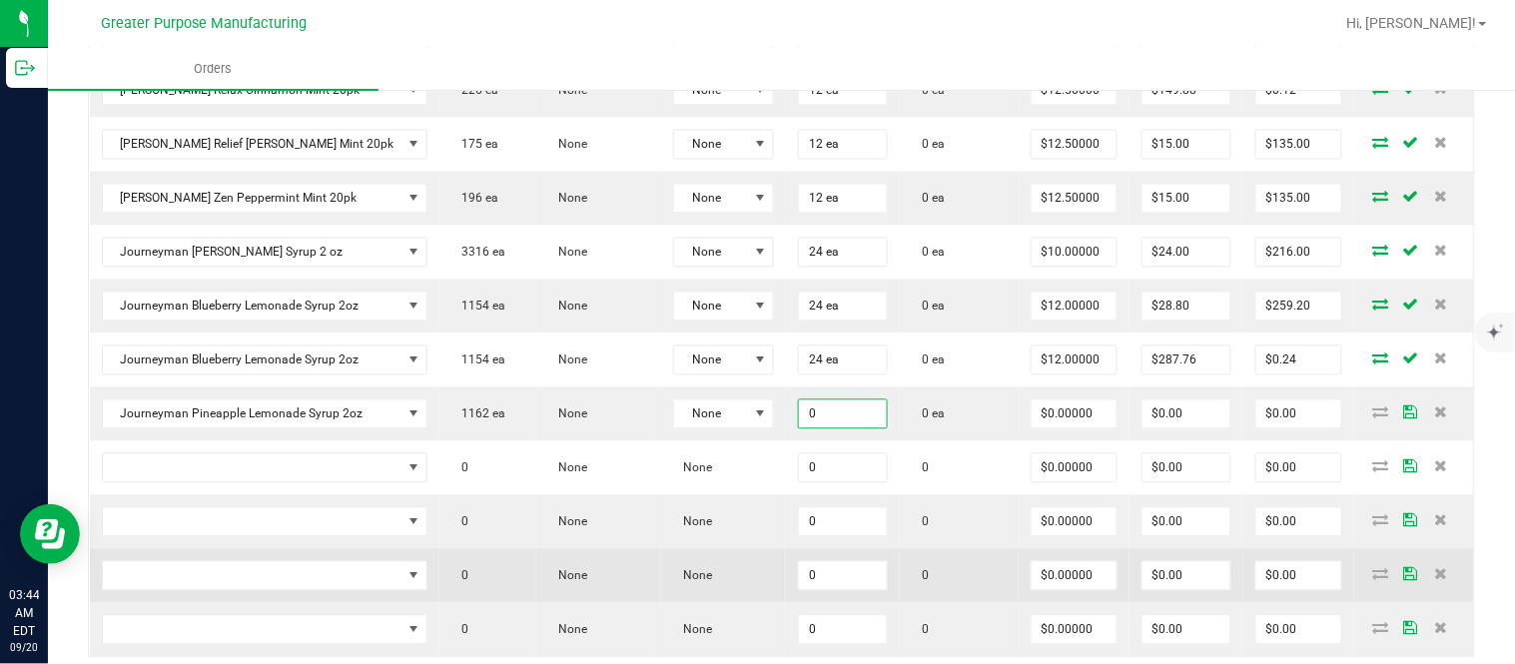
paste input "24"
type input "24 ea"
type input "$0.00000"
type input "0"
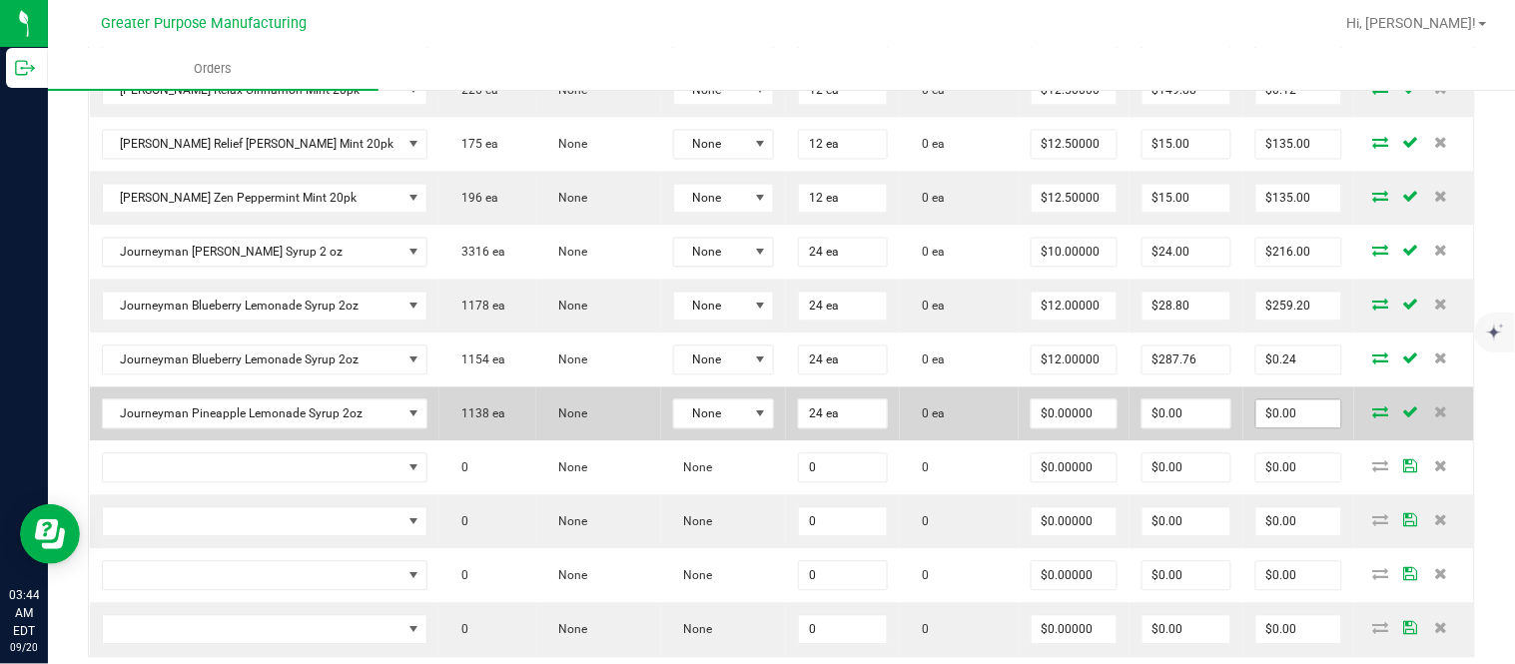
click at [1274, 419] on input "$0.00" at bounding box center [1298, 414] width 85 height 28
paste input "288"
type input "288"
type input "$12.00000"
type input "$288.00"
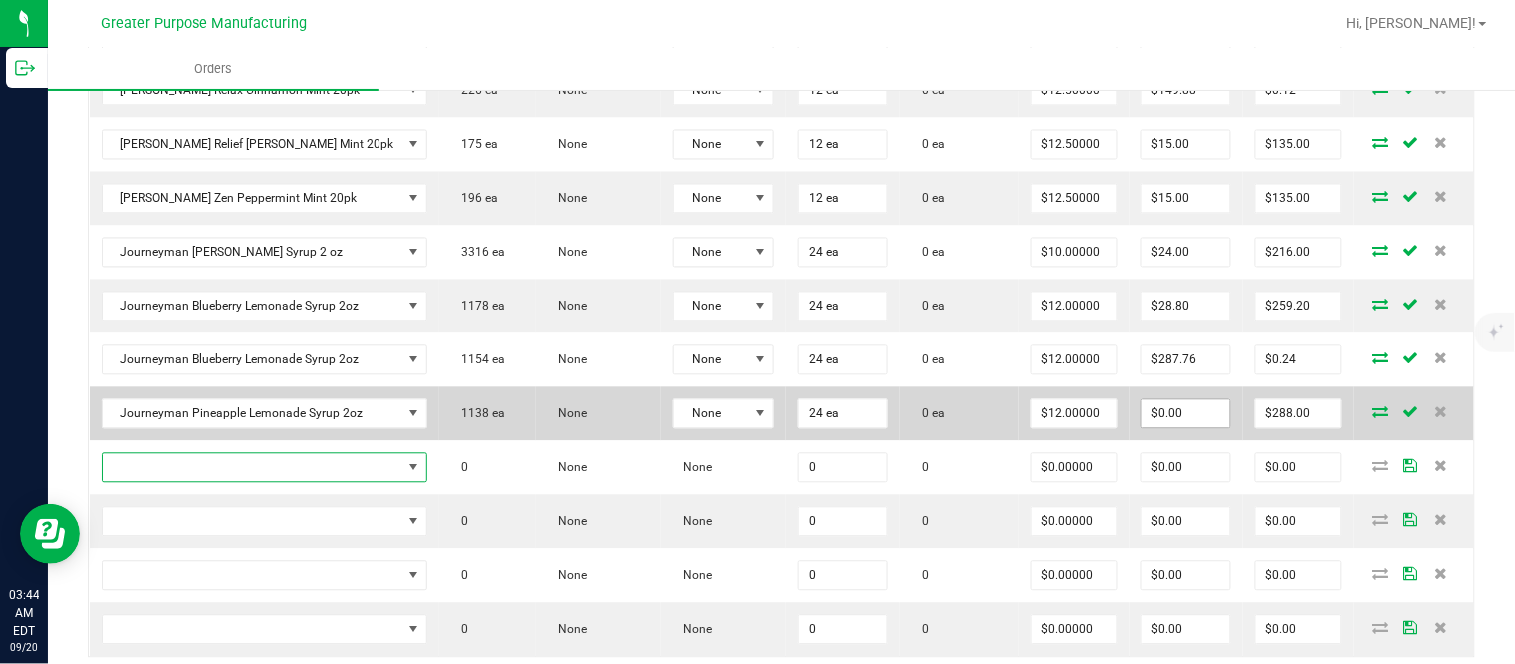
click at [1173, 428] on input "$0.00" at bounding box center [1186, 414] width 89 height 28
paste input "28.8"
type input "28.8"
type input "259.2"
type input "$28.80"
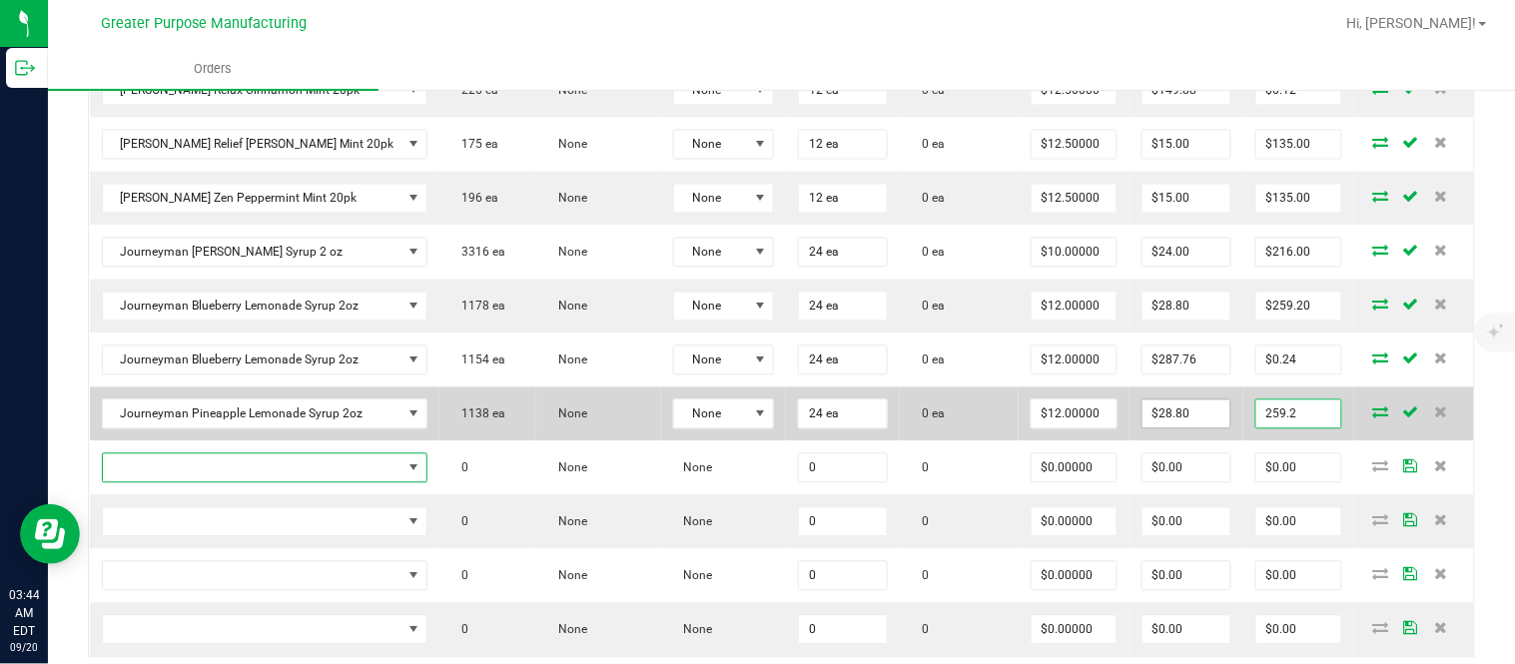
type input "$259.20"
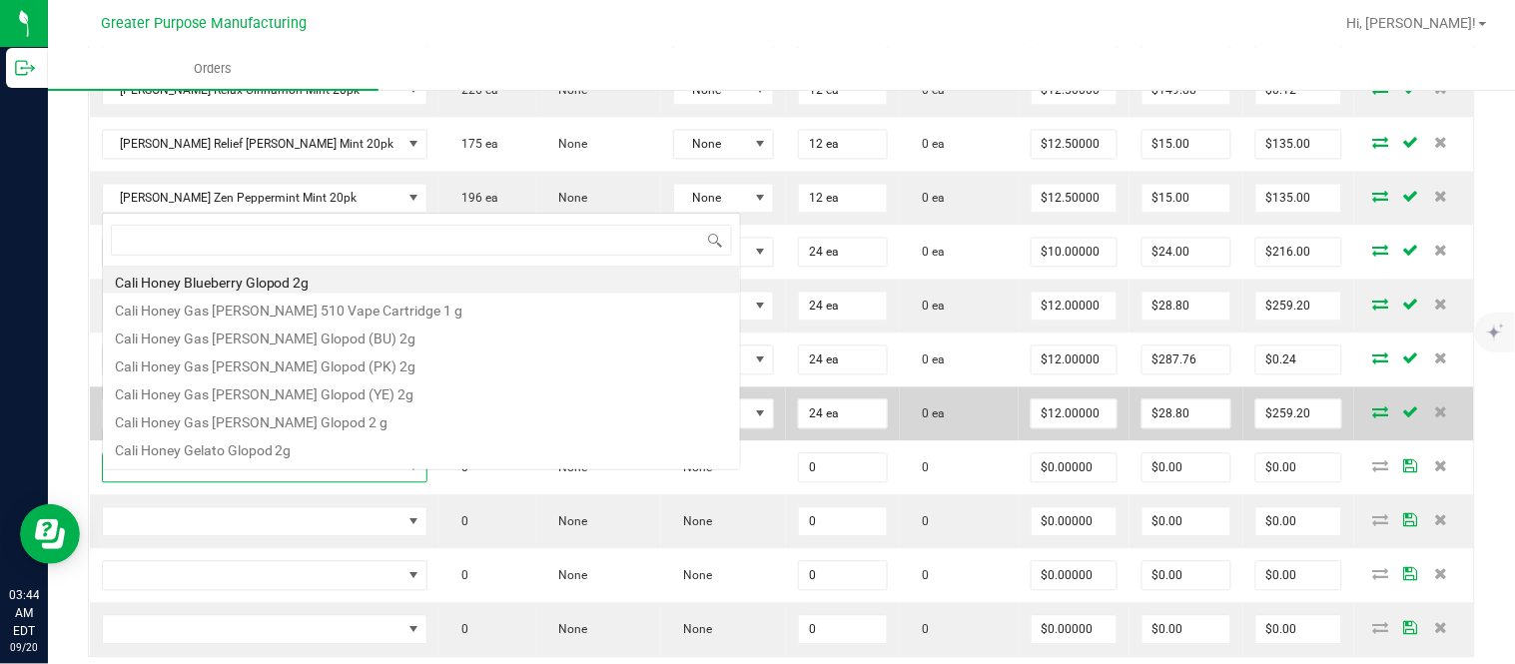
scroll to position [30, 290]
type input "1.37.61.471.0"
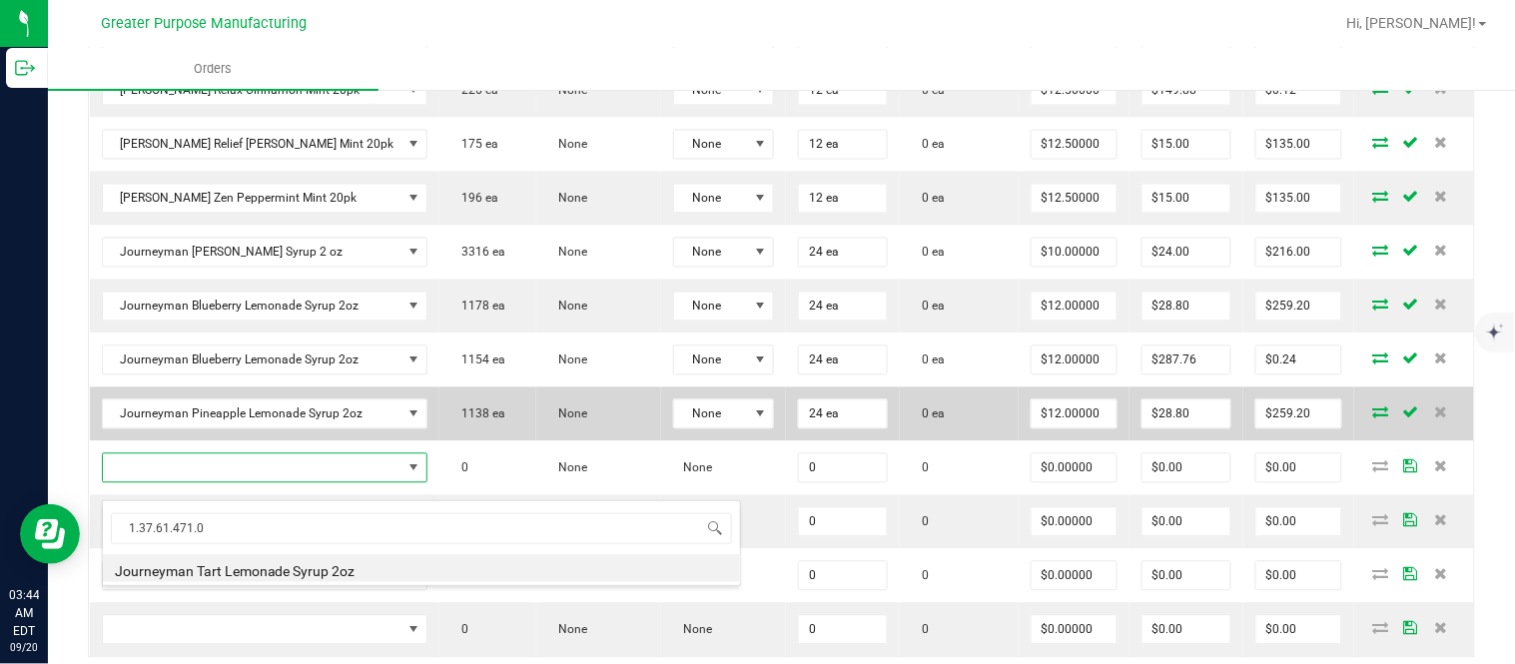
type input "0 ea"
type input "$10.00000"
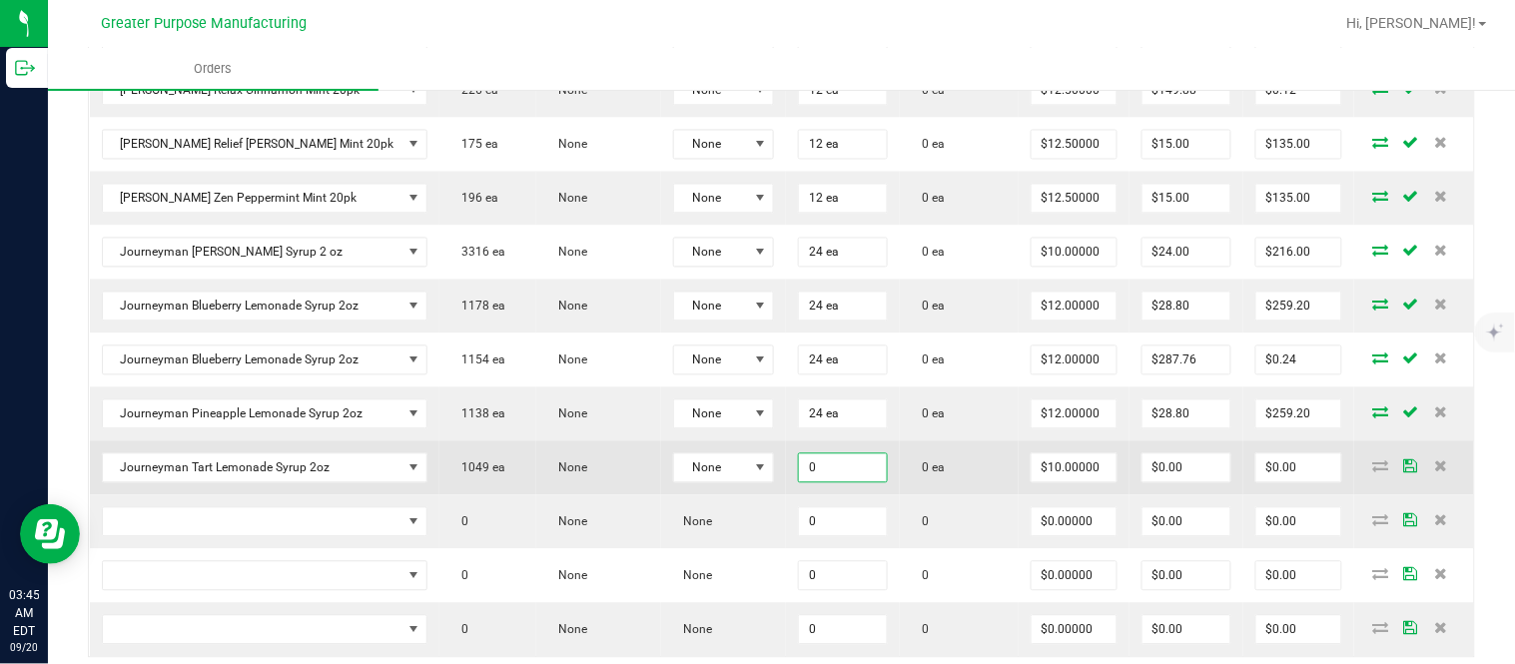
paste input "24"
type input "24 ea"
type input "10"
type input "$240.00"
type input "$10.00000"
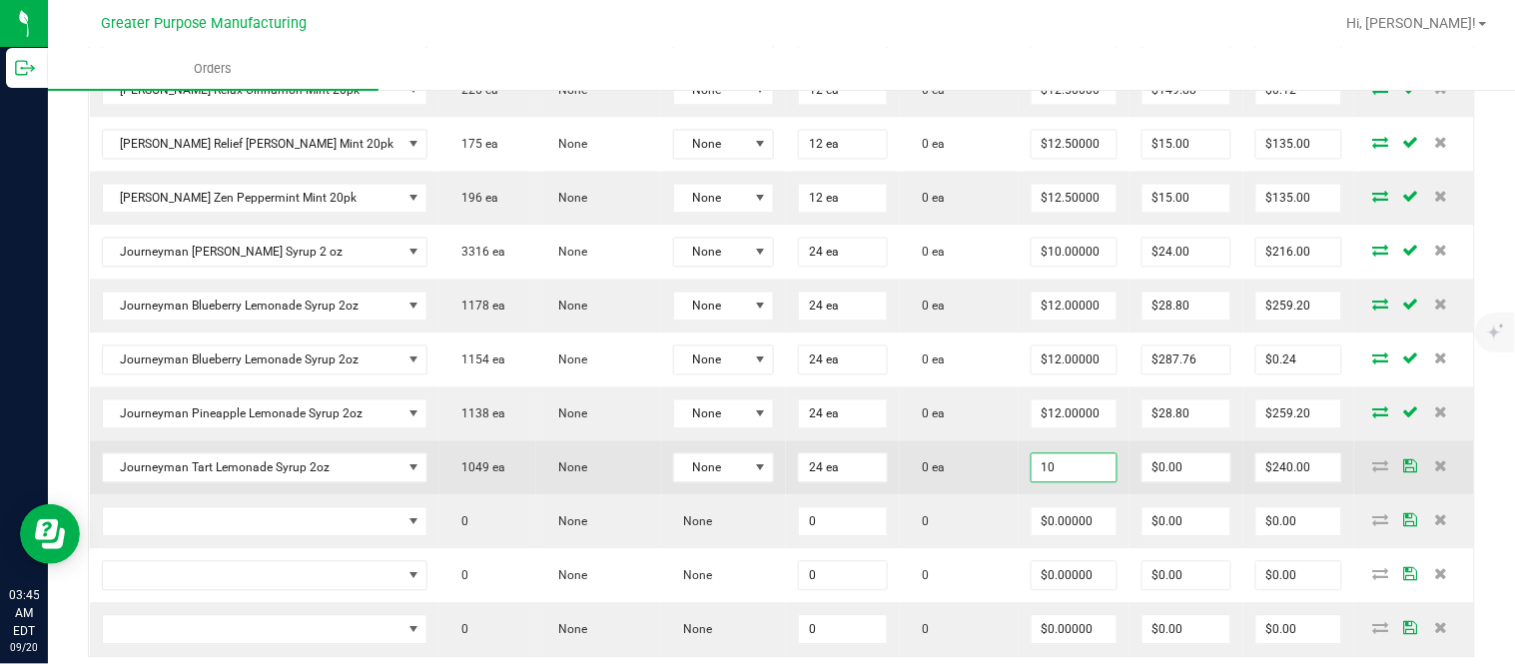
type input "0"
click at [1160, 482] on input "$0.00" at bounding box center [1186, 468] width 89 height 28
paste input "24"
type input "24"
type input "216"
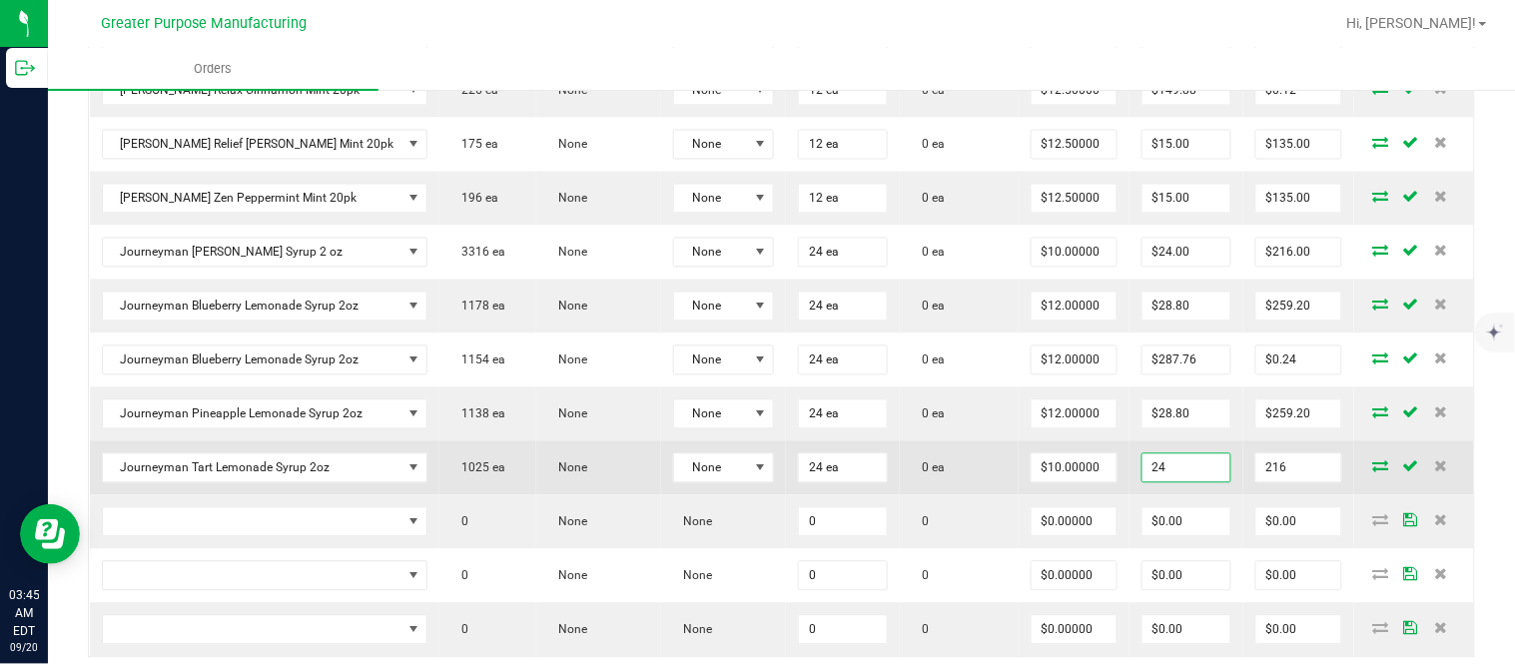
type input "$24.00"
type input "$216.00"
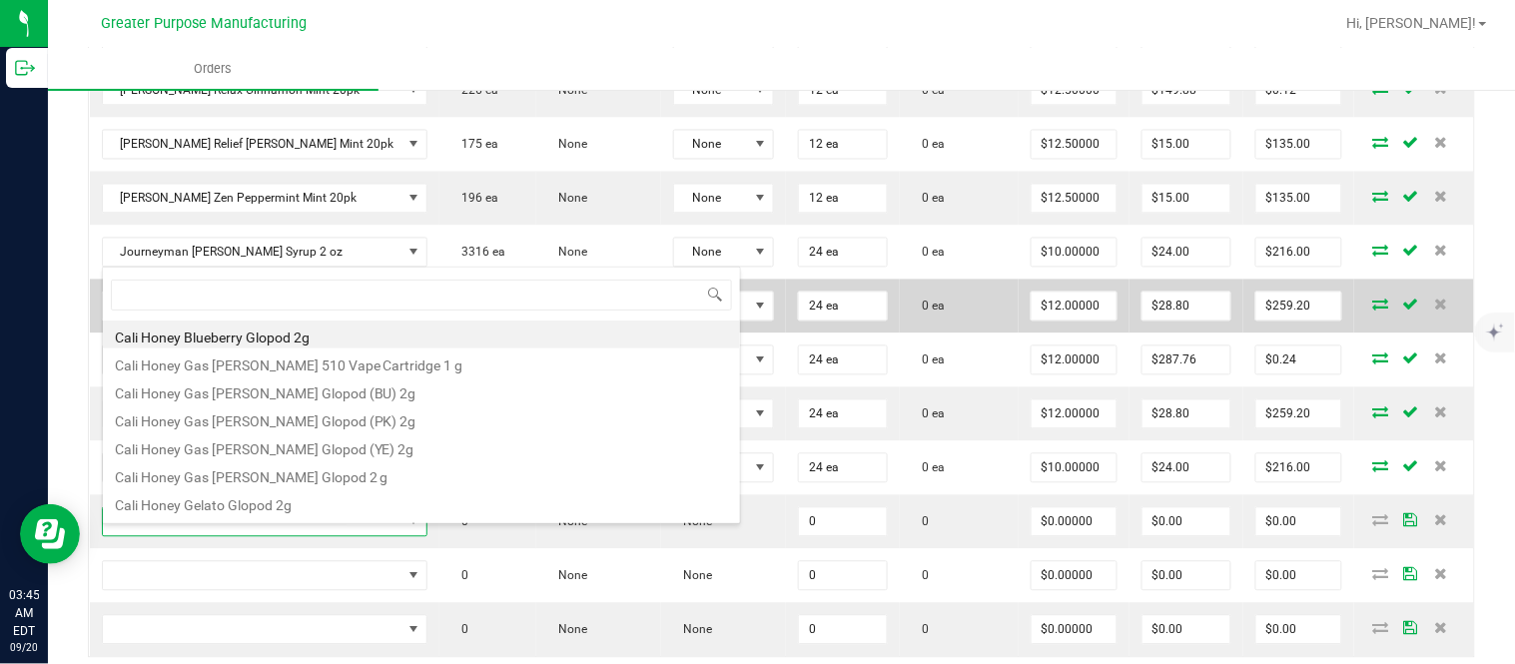
type input "1.37.61.471.0"
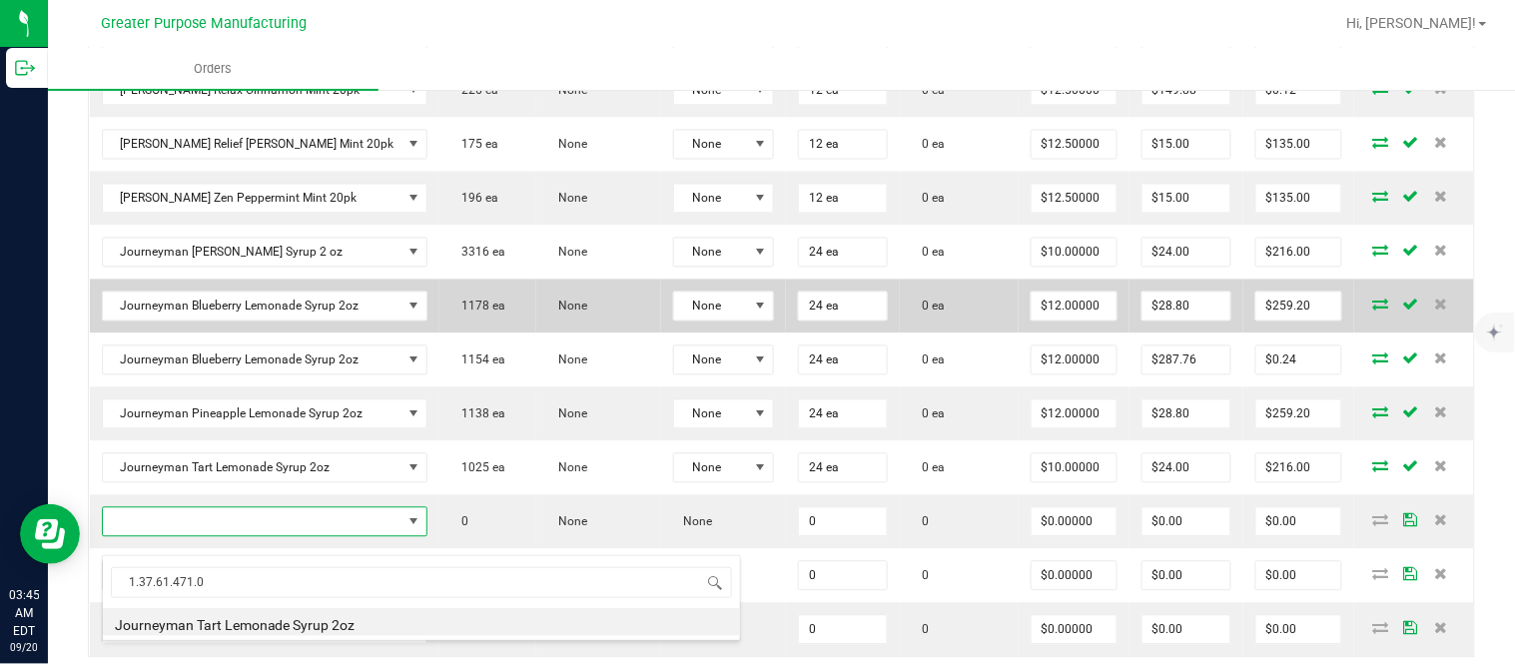
type input "0 ea"
type input "$10.00000"
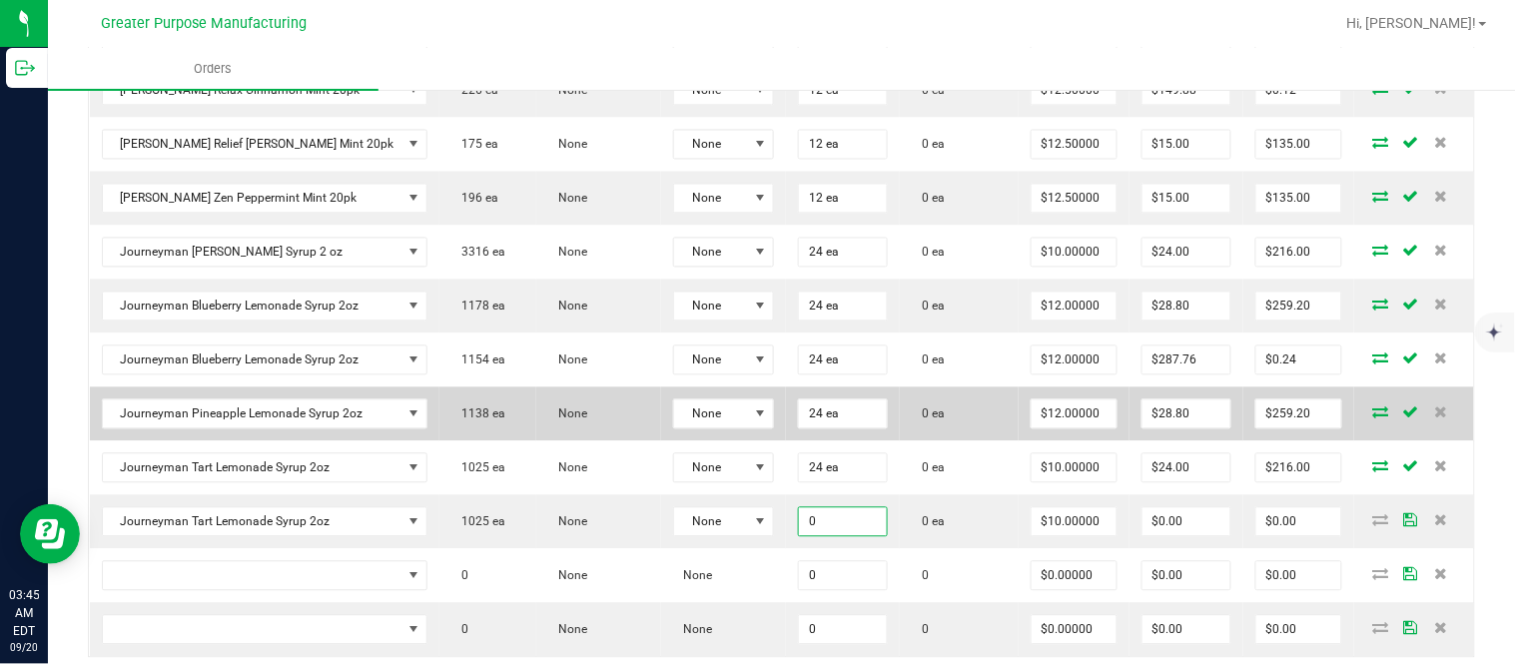
paste input "24"
type input "24"
type input "10"
type input "24 ea"
type input "$240.00"
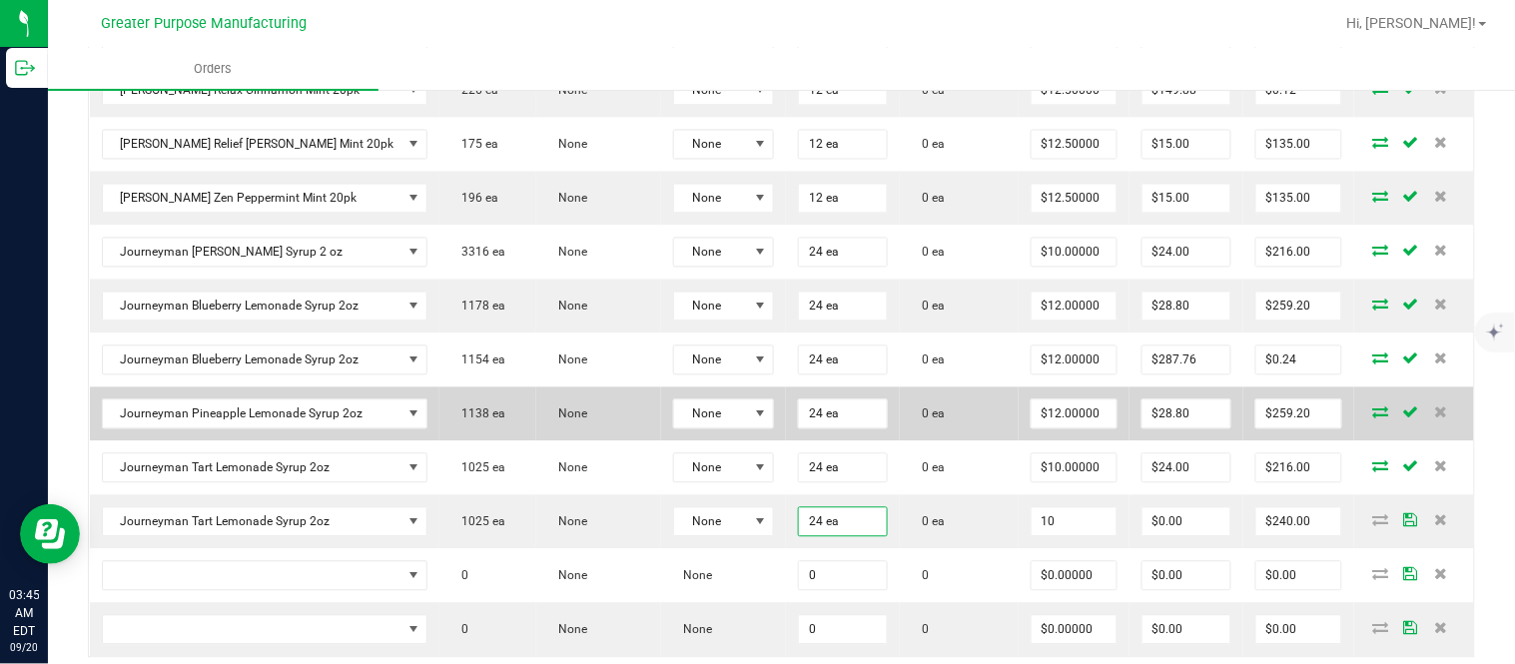
type input "$10.00000"
type input "0"
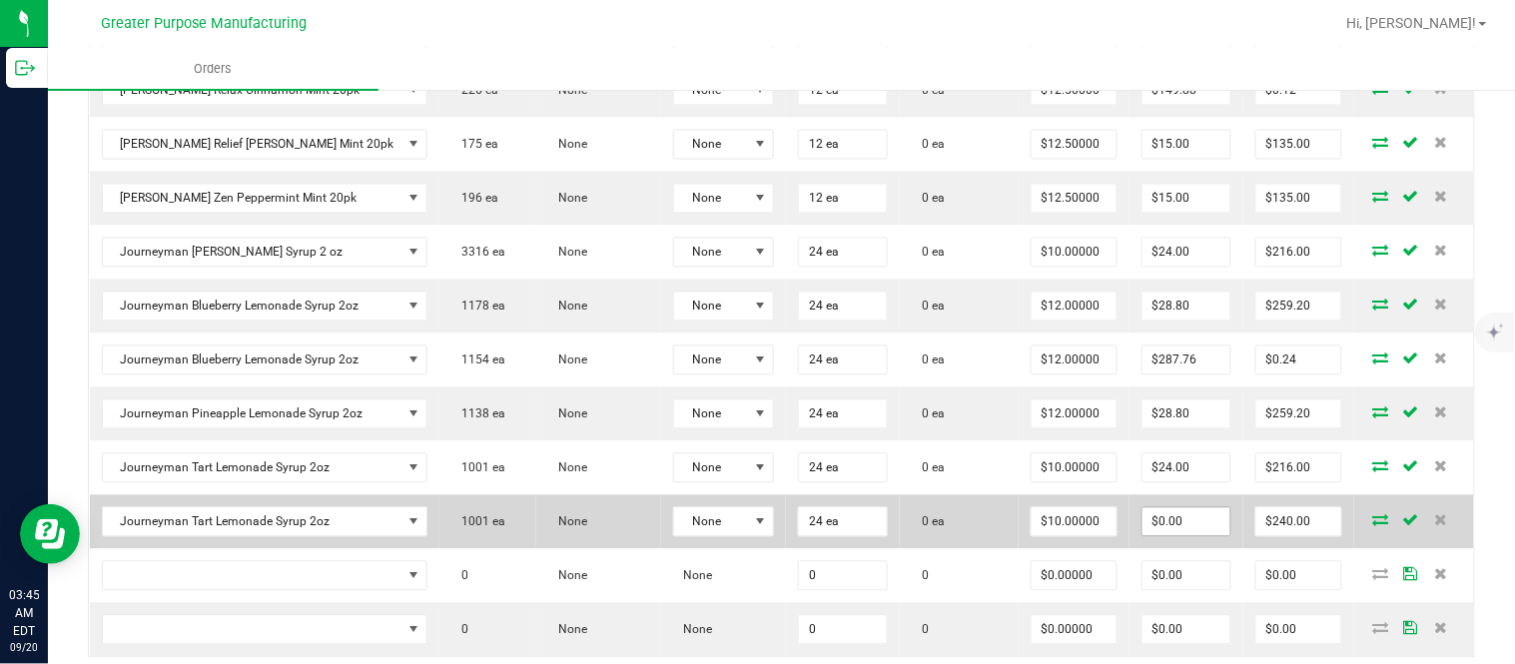
click at [1142, 524] on input "$0.00" at bounding box center [1186, 522] width 89 height 28
paste input "239.76"
type input "239.76"
type input "0.2400000000000091"
type input "$239.76"
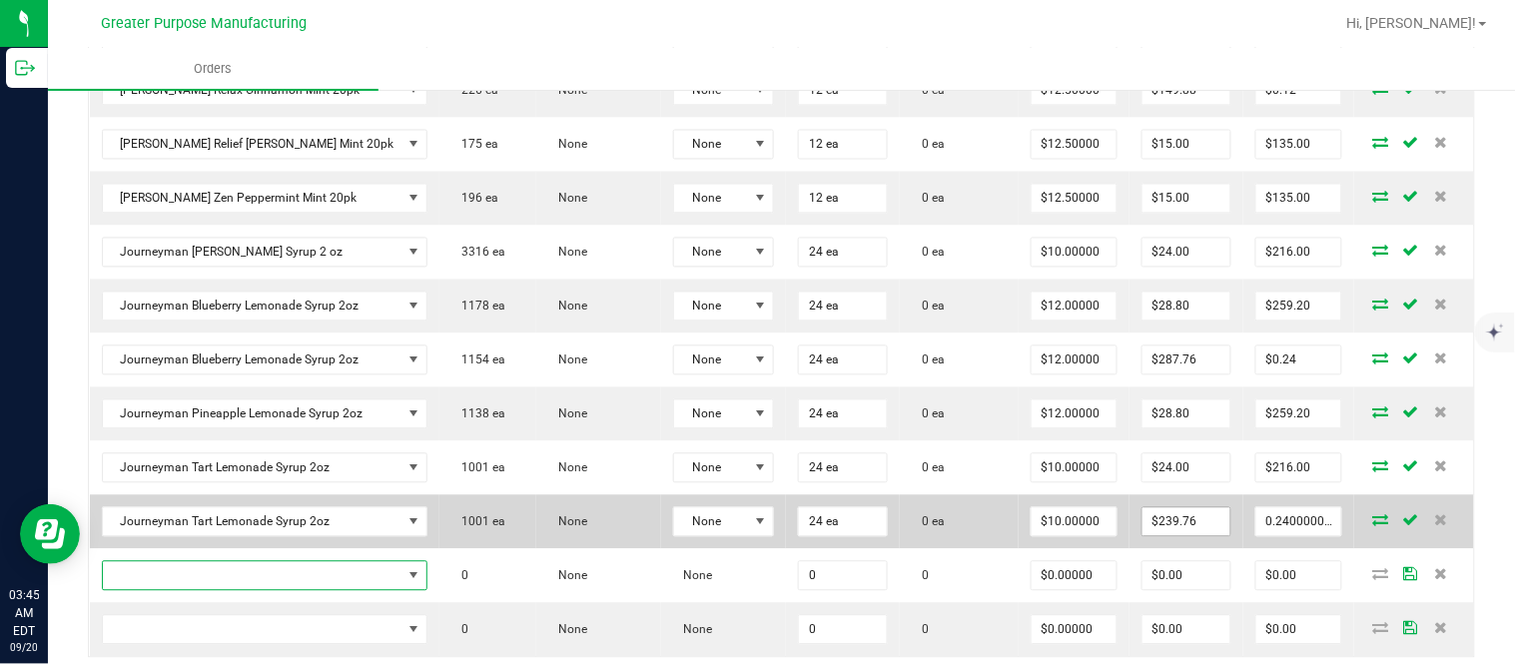
type input "$0.24"
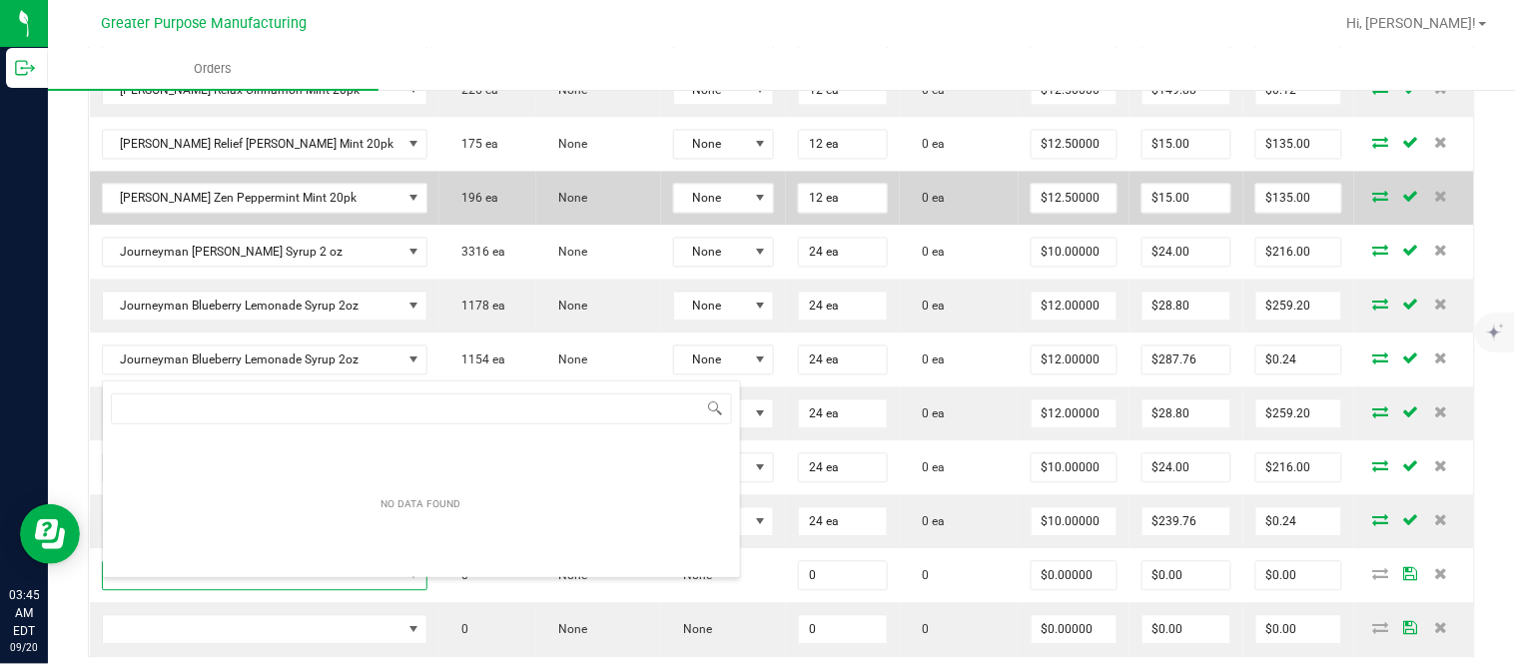
type input "1.37.61.472.0"
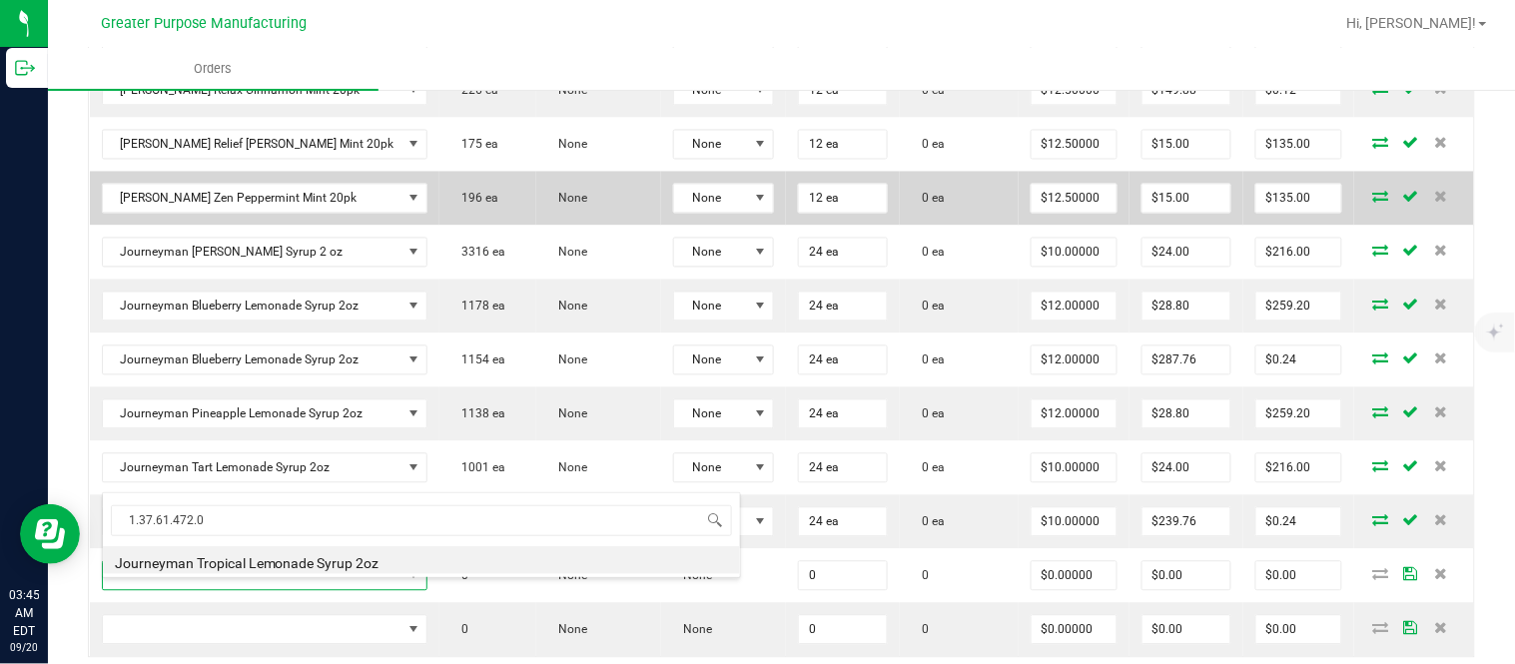
type input "0 ea"
type input "$10.00000"
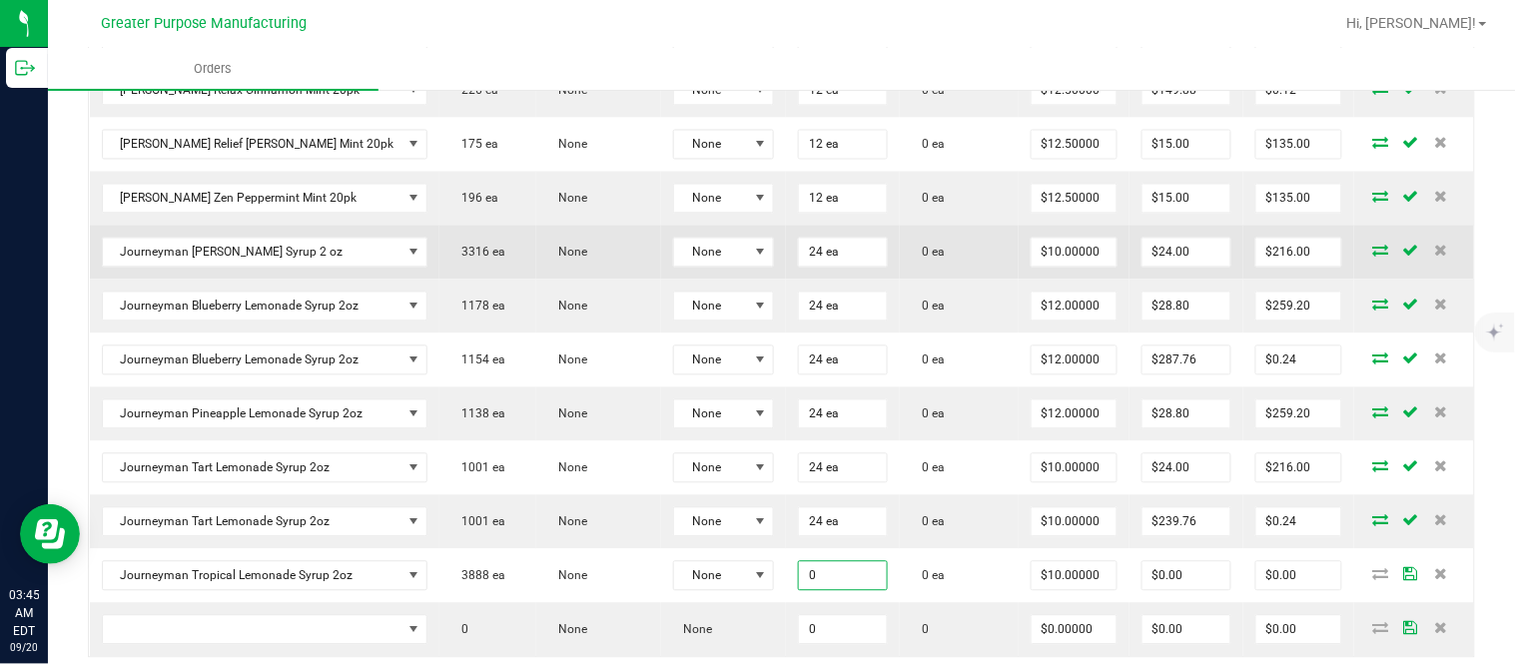
paste input "24"
type input "24"
type input "10"
type input "24 ea"
type input "$240.00"
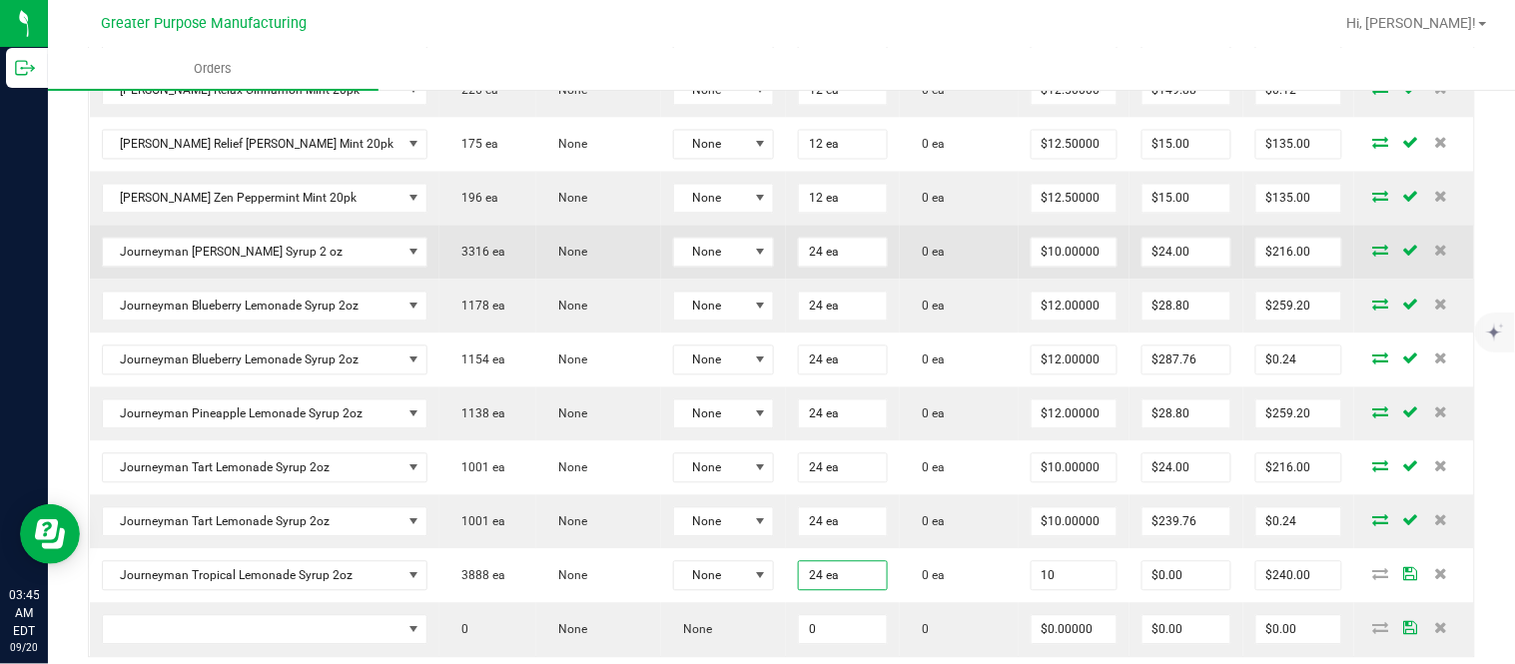
type input "$10.00000"
type input "0"
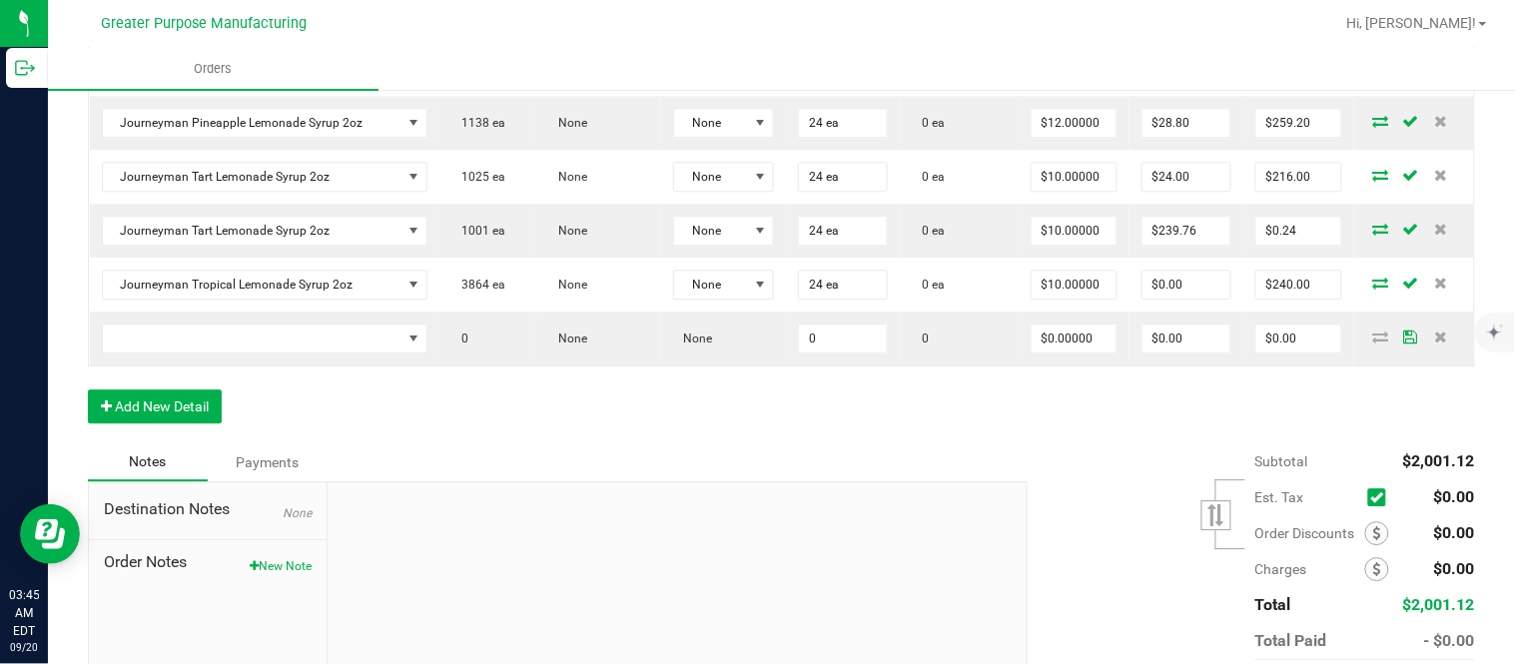
scroll to position [1256, 0]
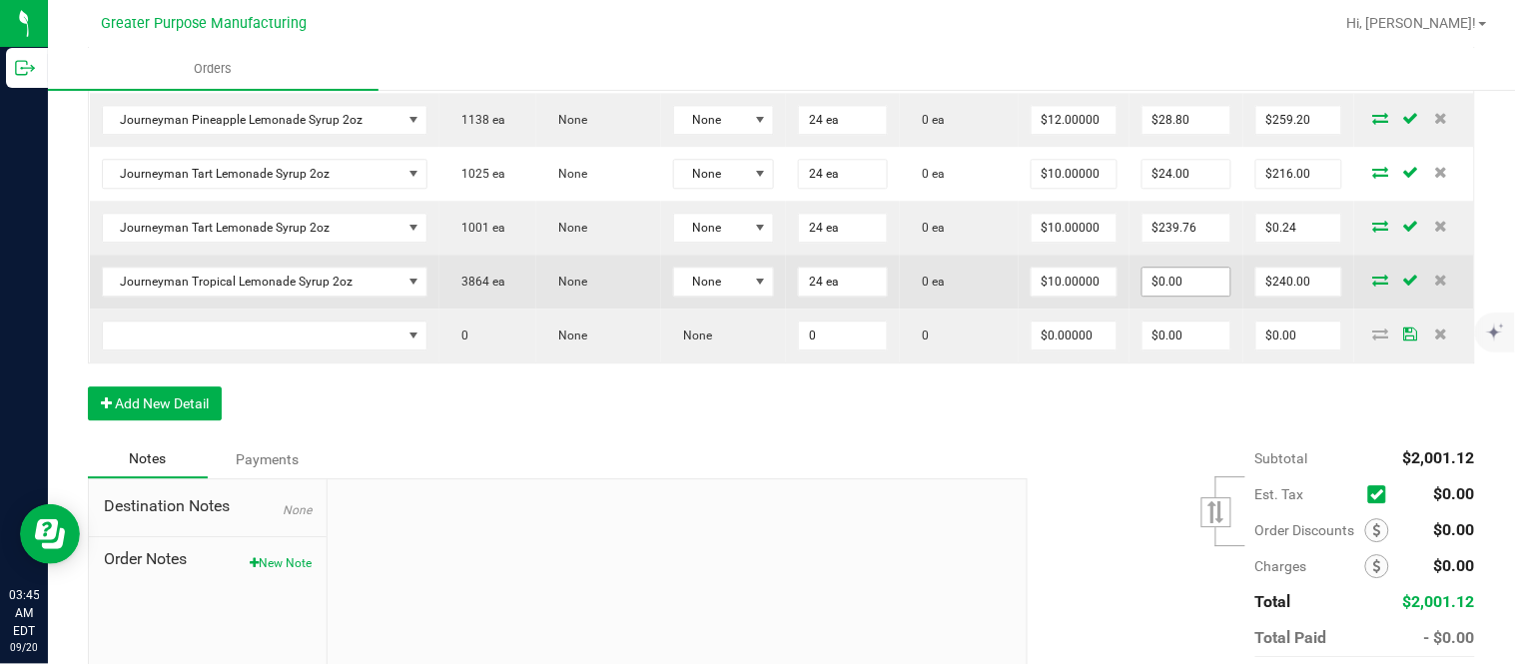
click at [1154, 296] on input "$0.00" at bounding box center [1186, 282] width 89 height 28
paste input "24"
type input "24"
type input "216"
type input "$24.00"
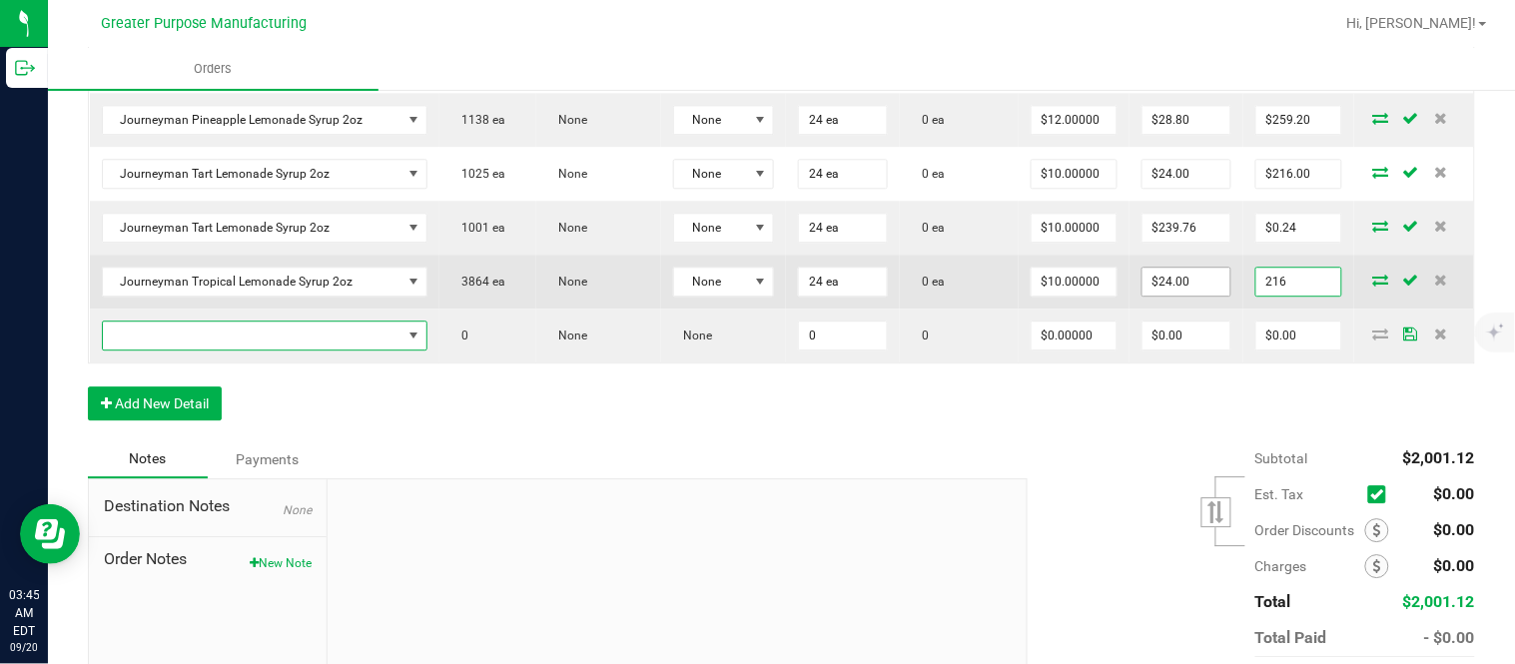
type input "$216.00"
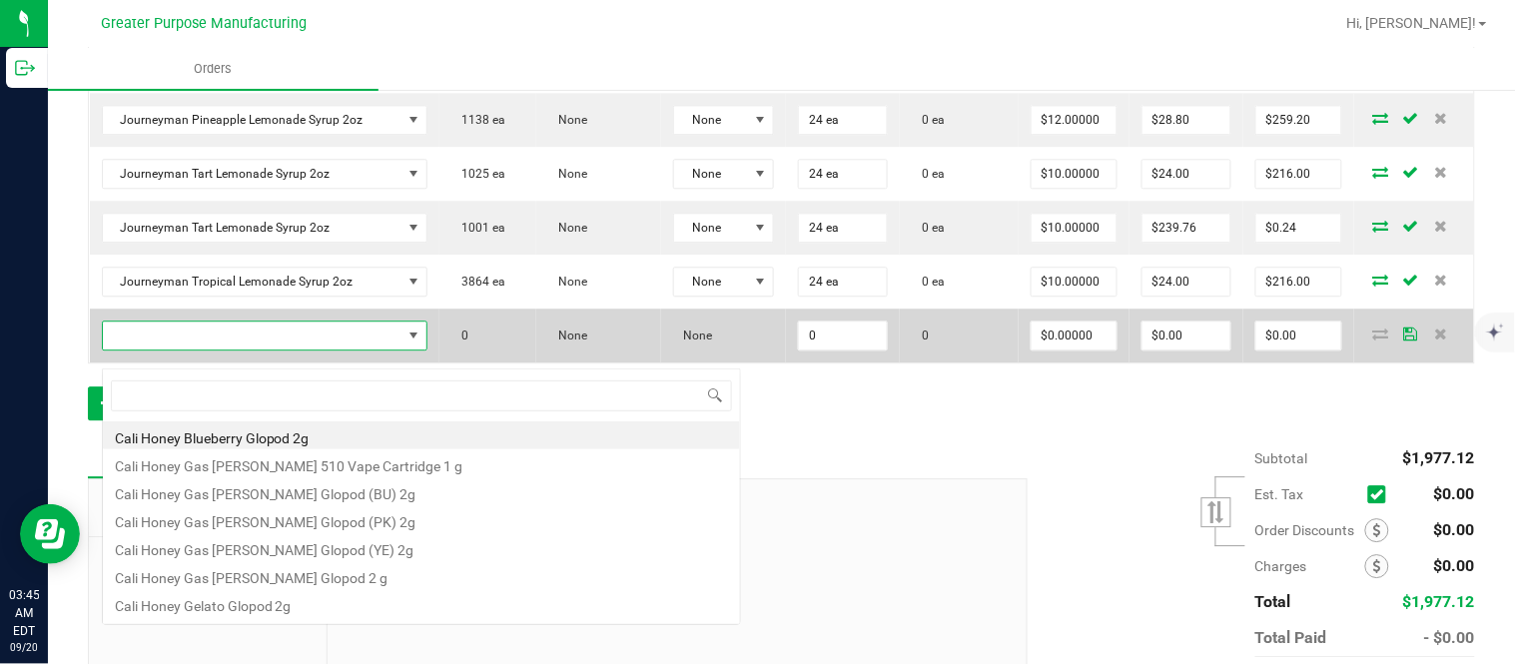
scroll to position [30, 290]
type input "1.37.61.1137.0"
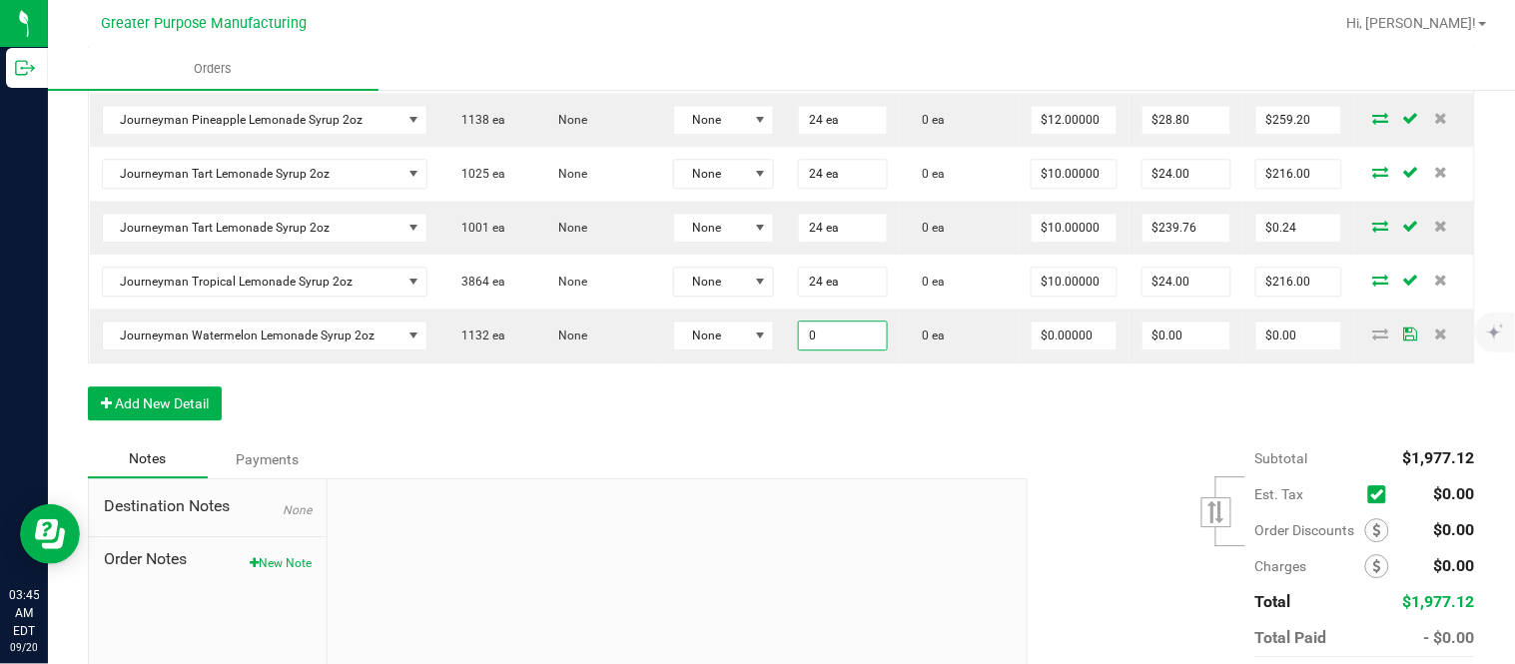
paste input "24"
type input "24 ea"
type input "0"
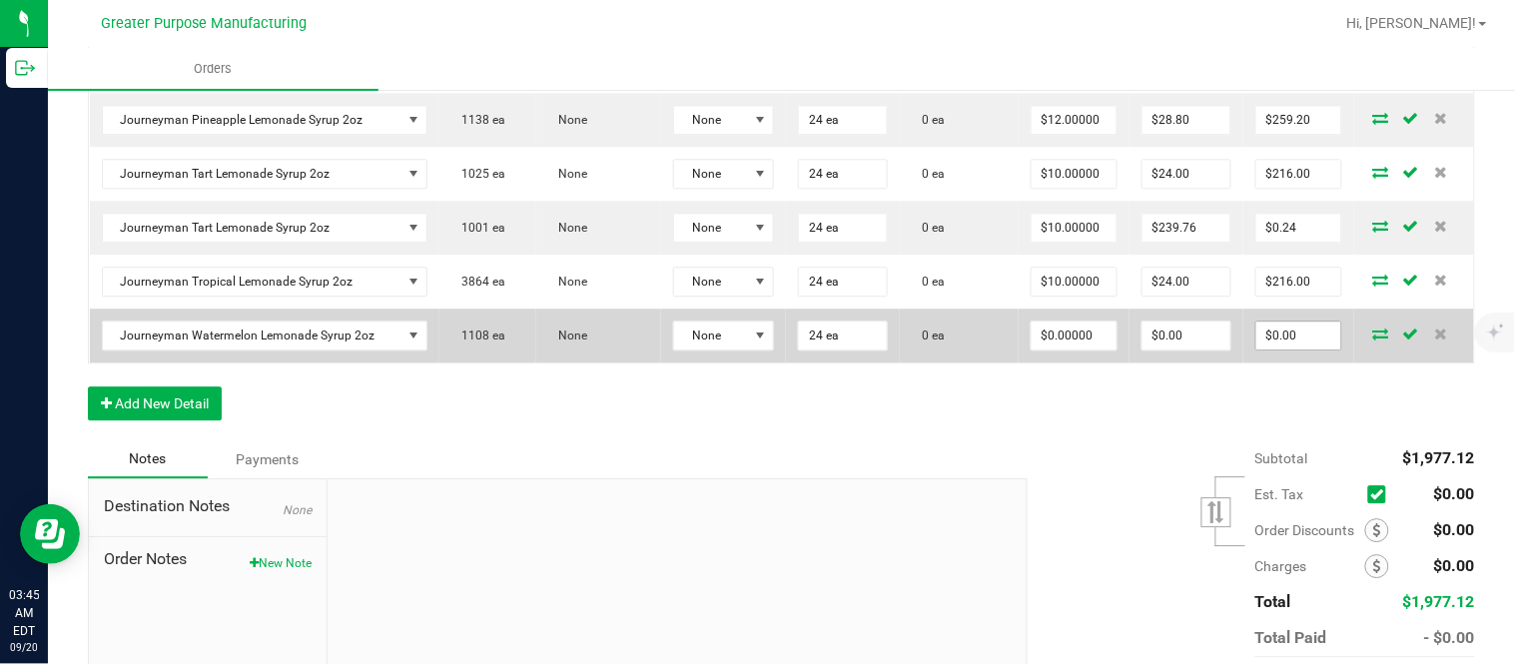
click at [1274, 342] on input "$0.00" at bounding box center [1298, 335] width 85 height 28
paste input "288"
type input "288"
type input "$12.00000"
type input "$288.00"
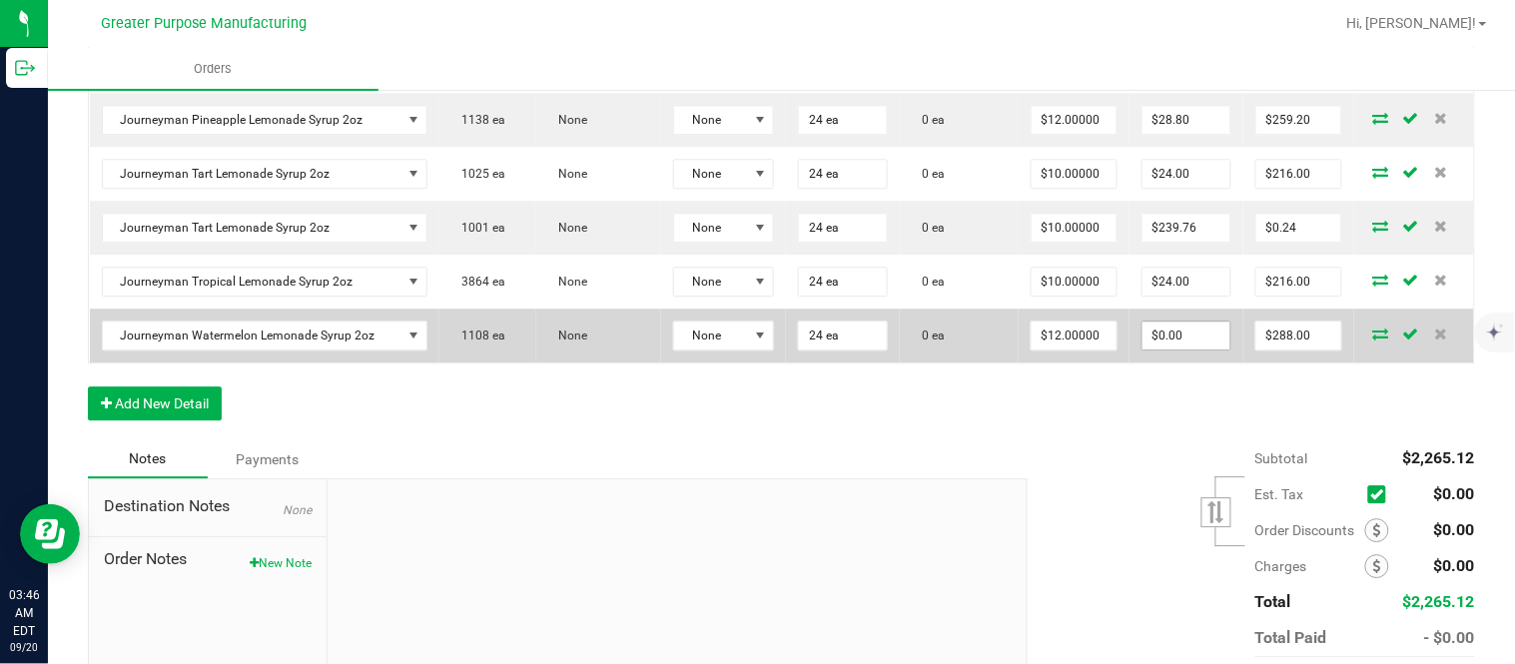
click at [1174, 349] on input "$0.00" at bounding box center [1186, 335] width 89 height 28
paste input "28.8"
type input "28.8"
type input "259.2"
type input "$28.80"
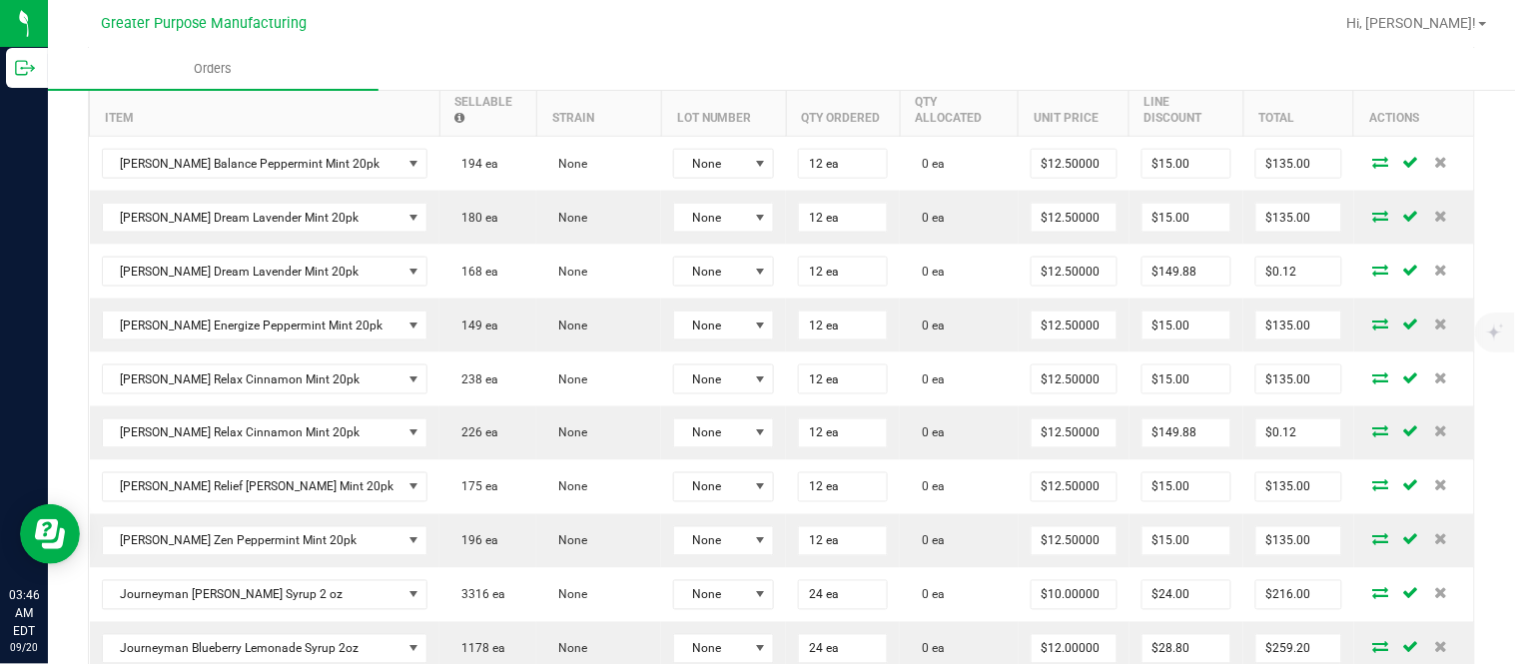
scroll to position [0, 0]
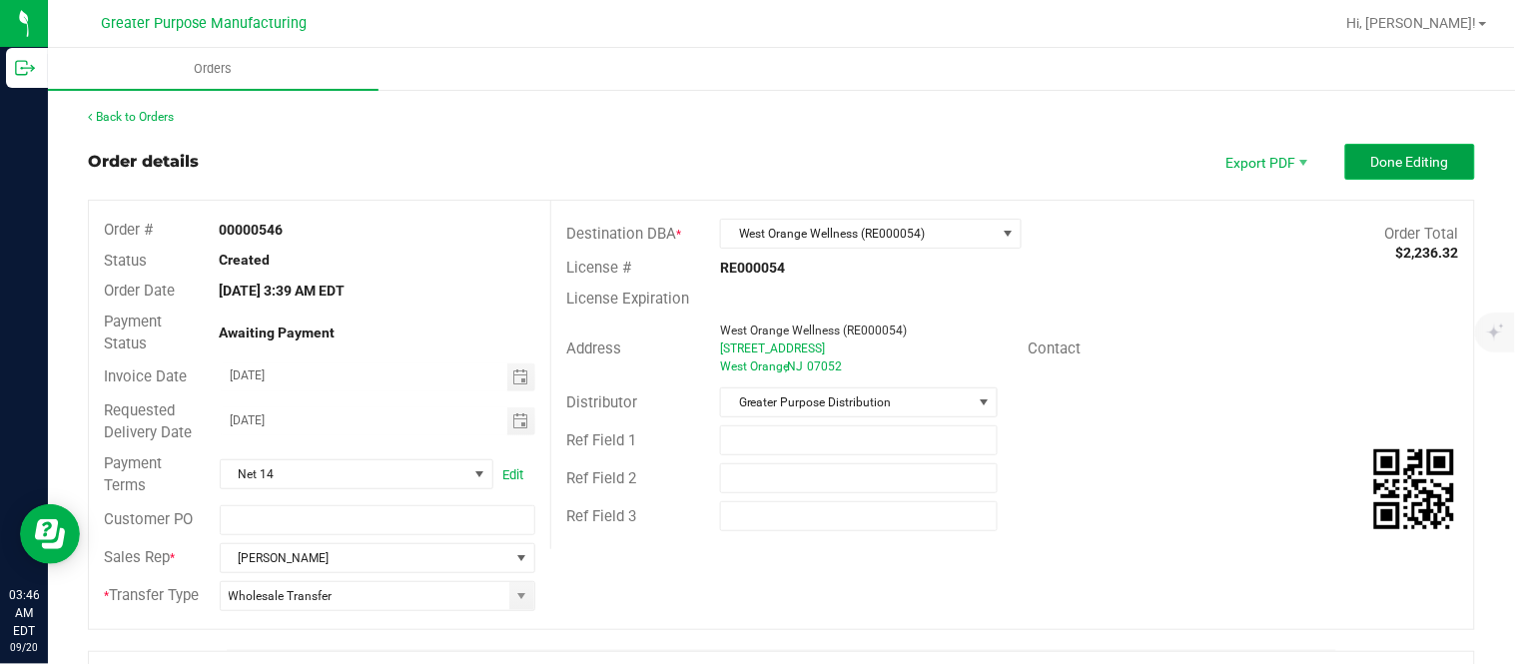
click at [1371, 162] on span "Done Editing" at bounding box center [1410, 162] width 78 height 16
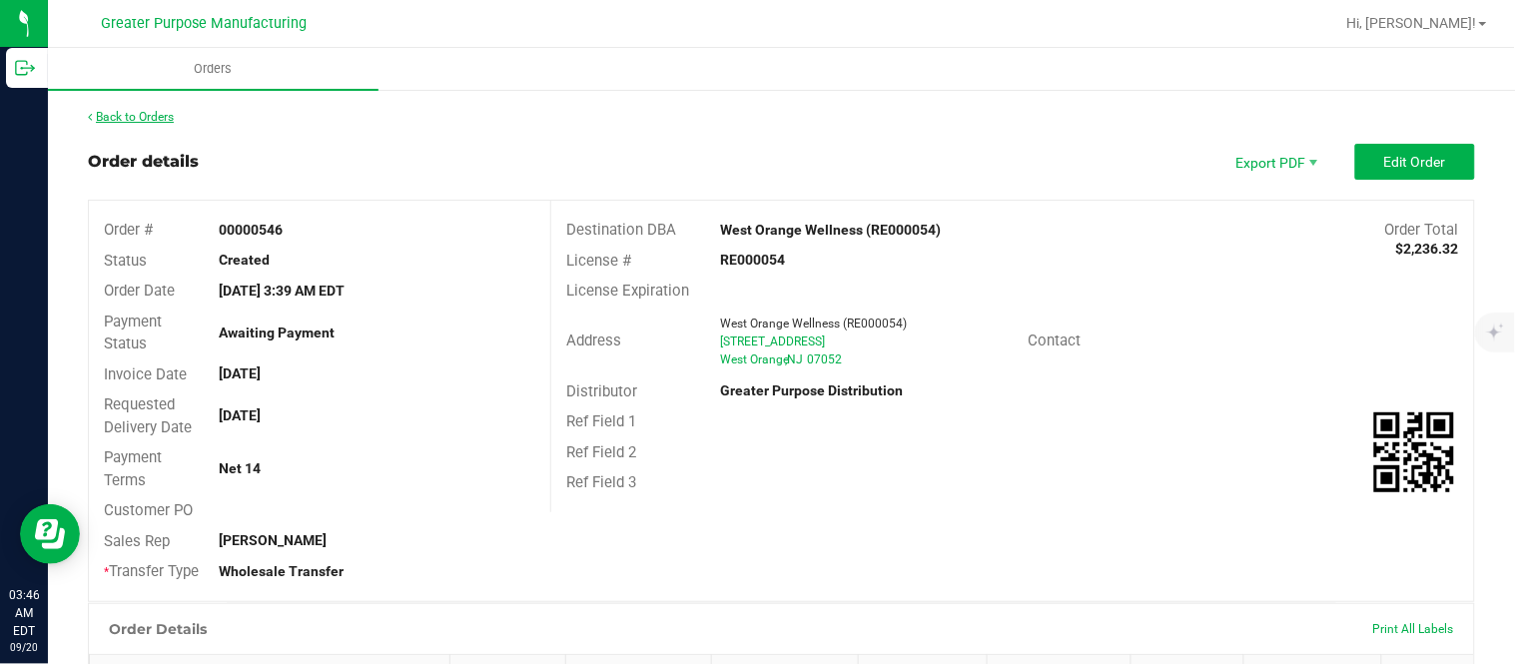
click at [166, 112] on link "Back to Orders" at bounding box center [131, 117] width 86 height 14
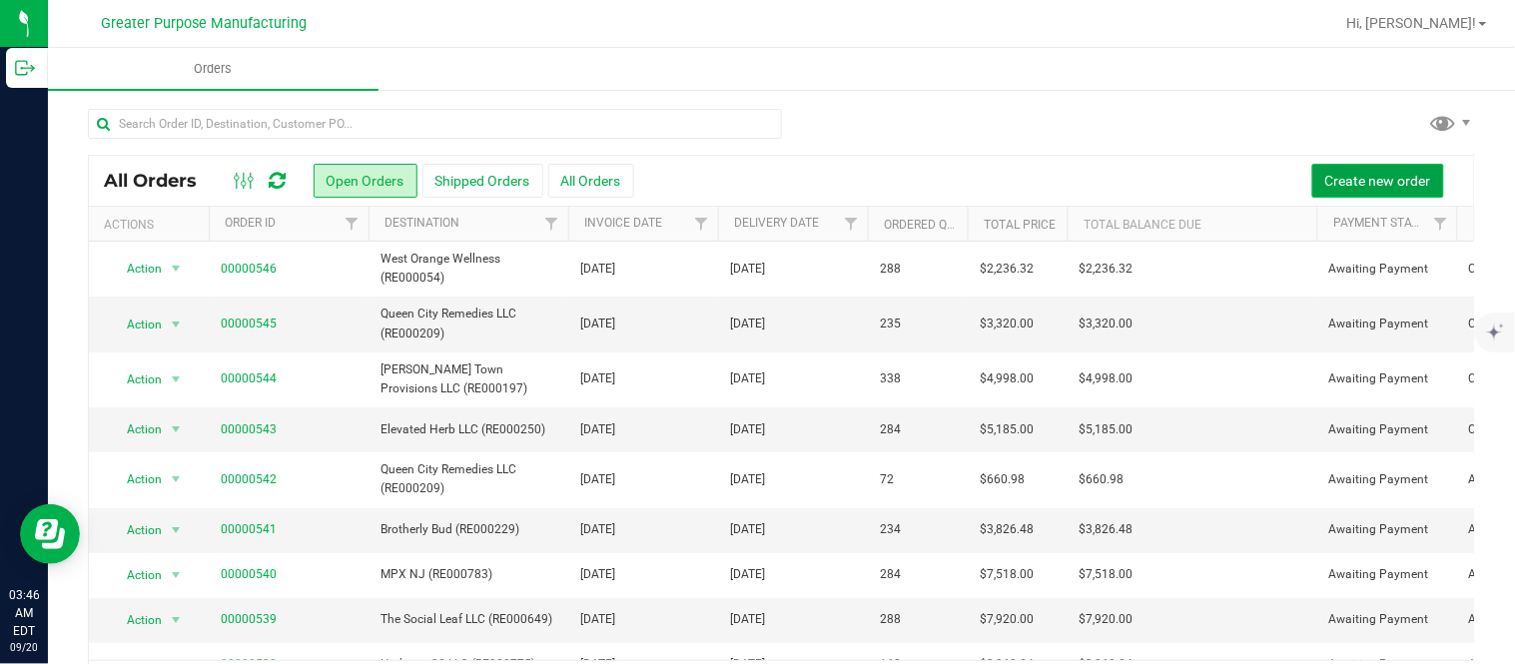
click at [1325, 180] on span "Create new order" at bounding box center [1378, 181] width 106 height 16
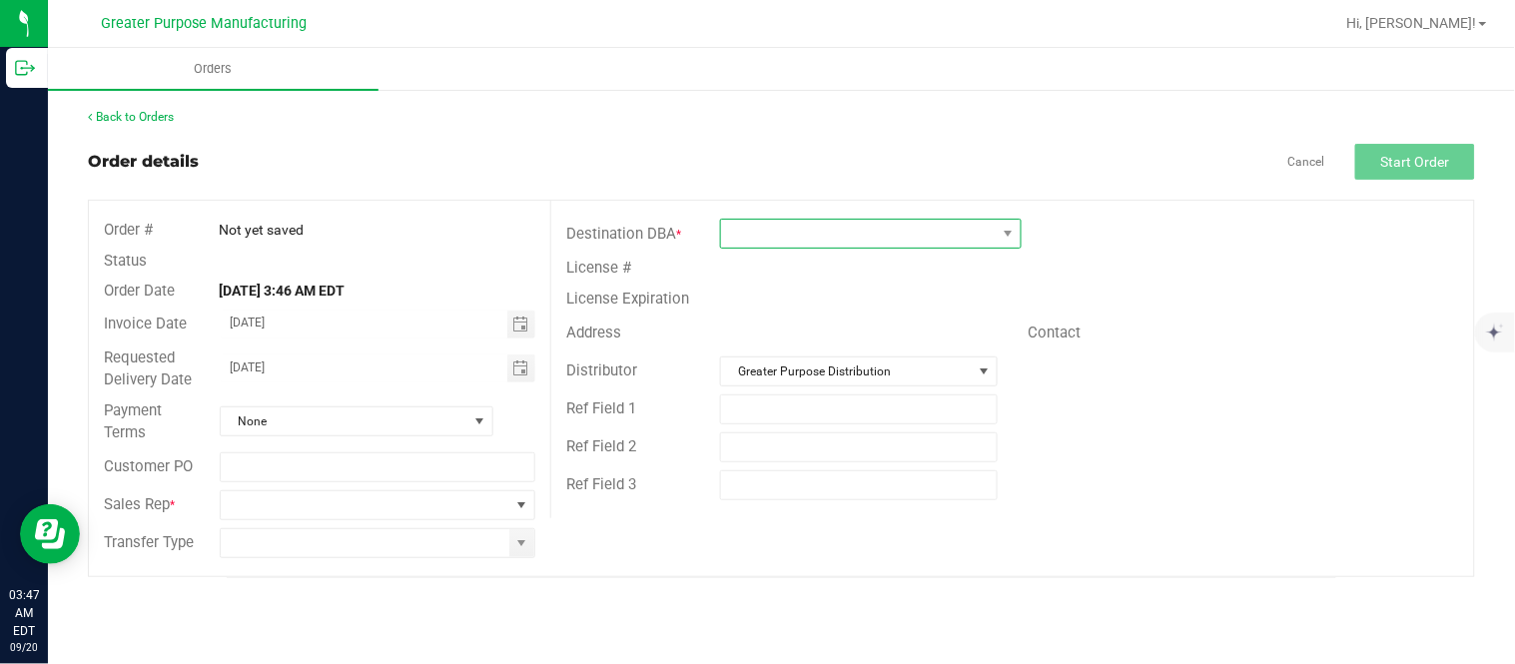
click at [823, 242] on span at bounding box center [858, 234] width 275 height 28
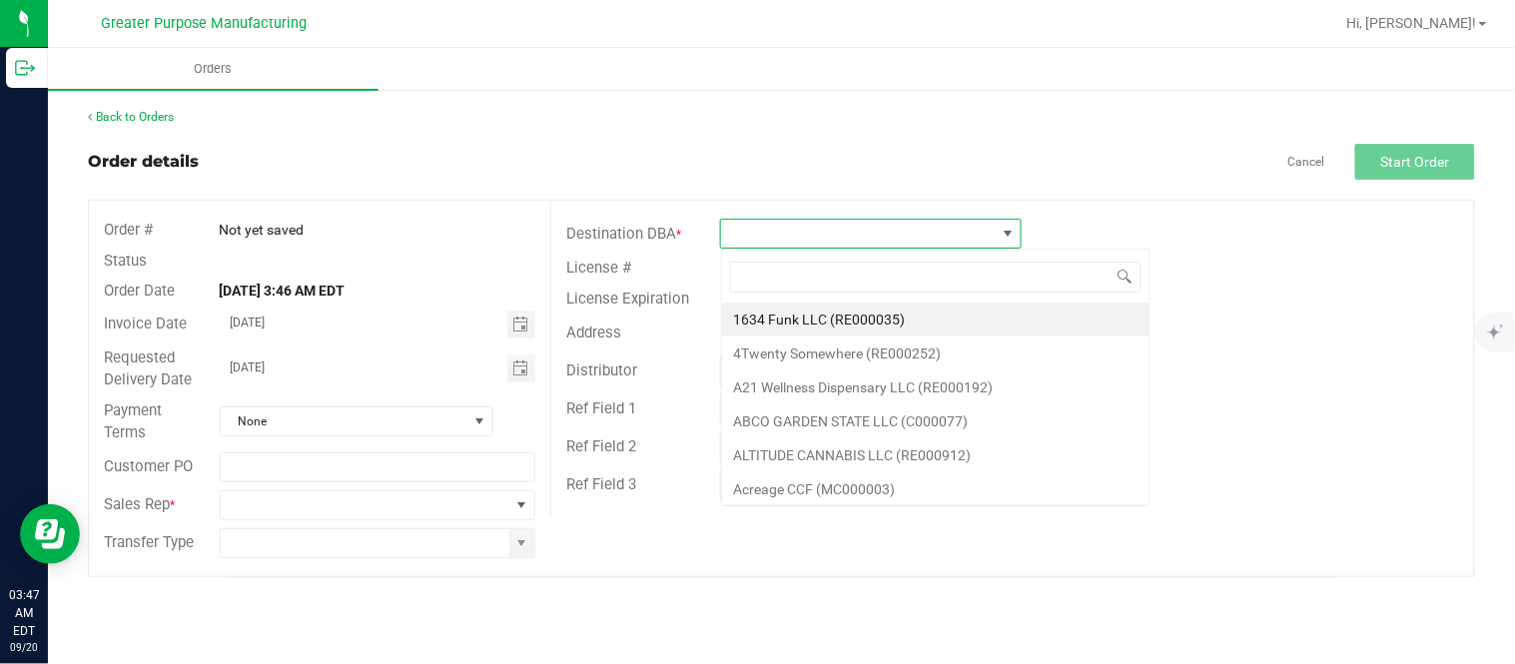
scroll to position [30, 301]
type input "RE000885"
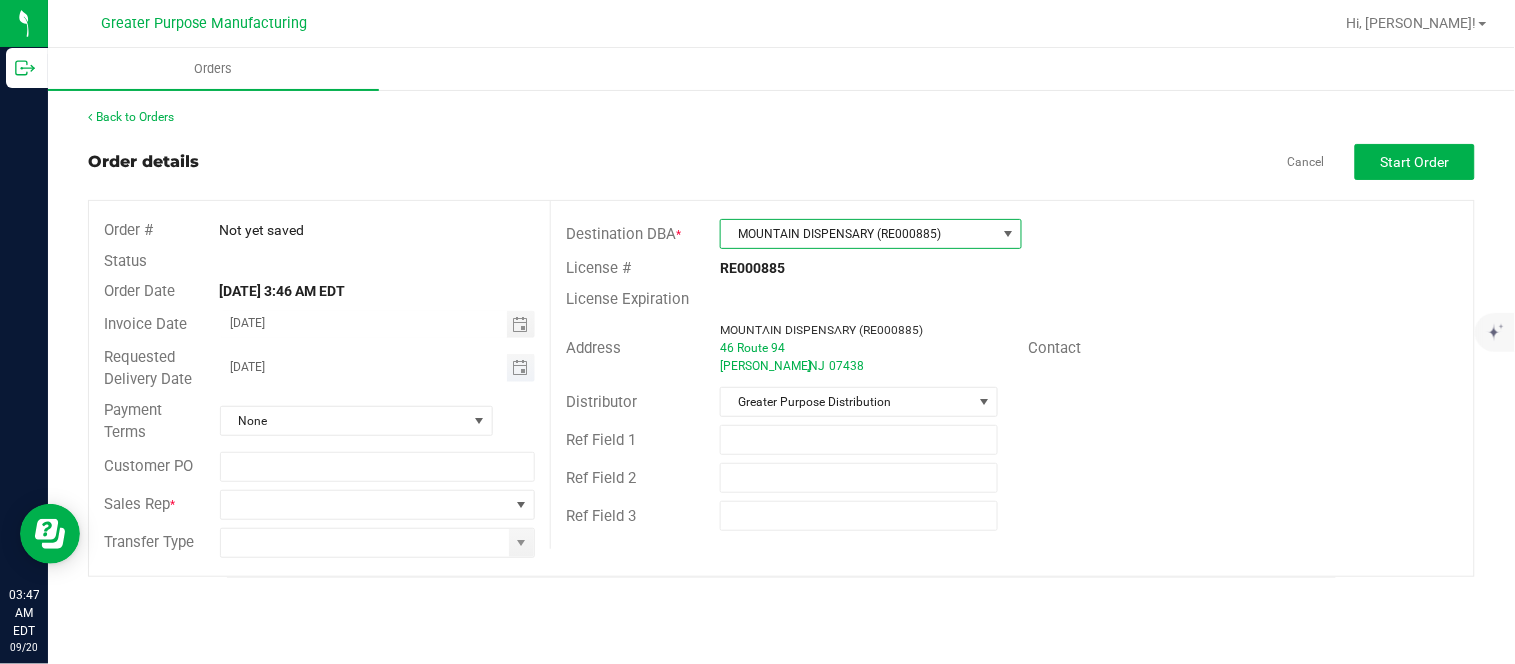
click at [532, 361] on span "Toggle calendar" at bounding box center [521, 368] width 29 height 28
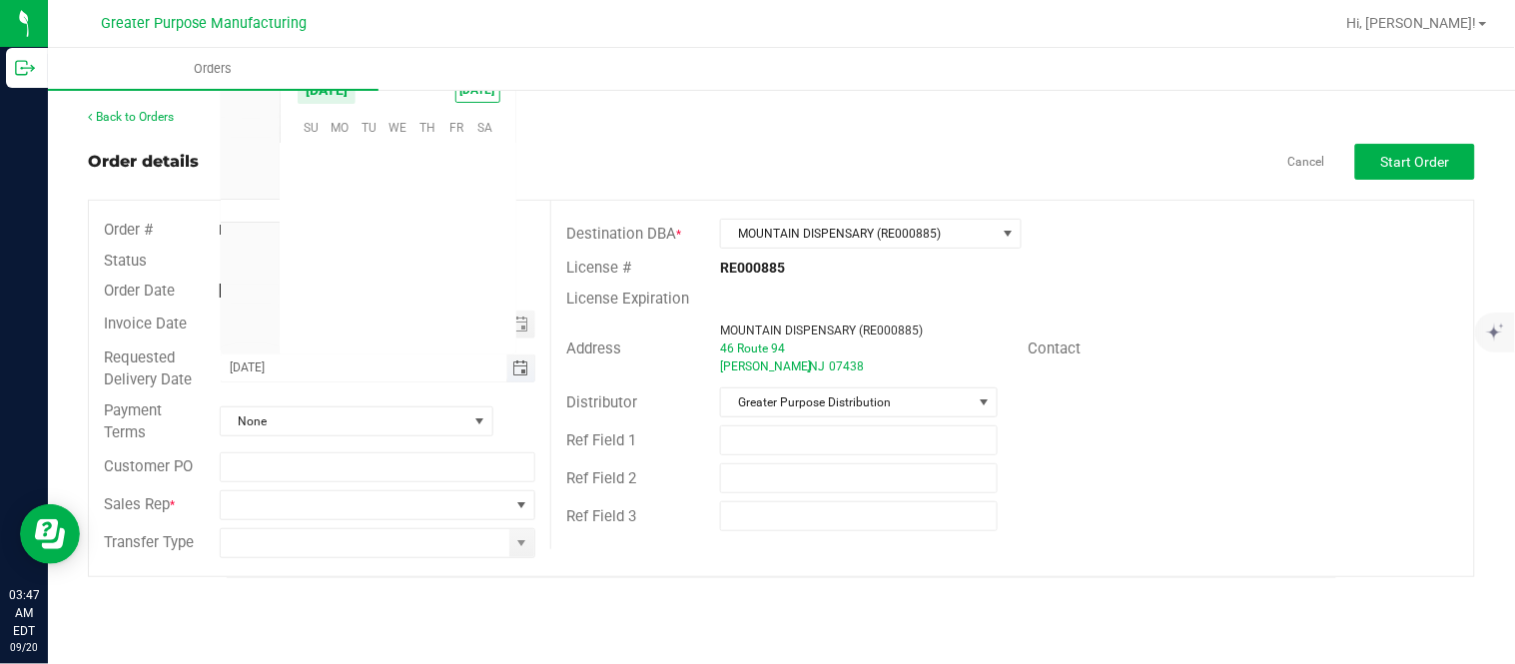
scroll to position [323794, 0]
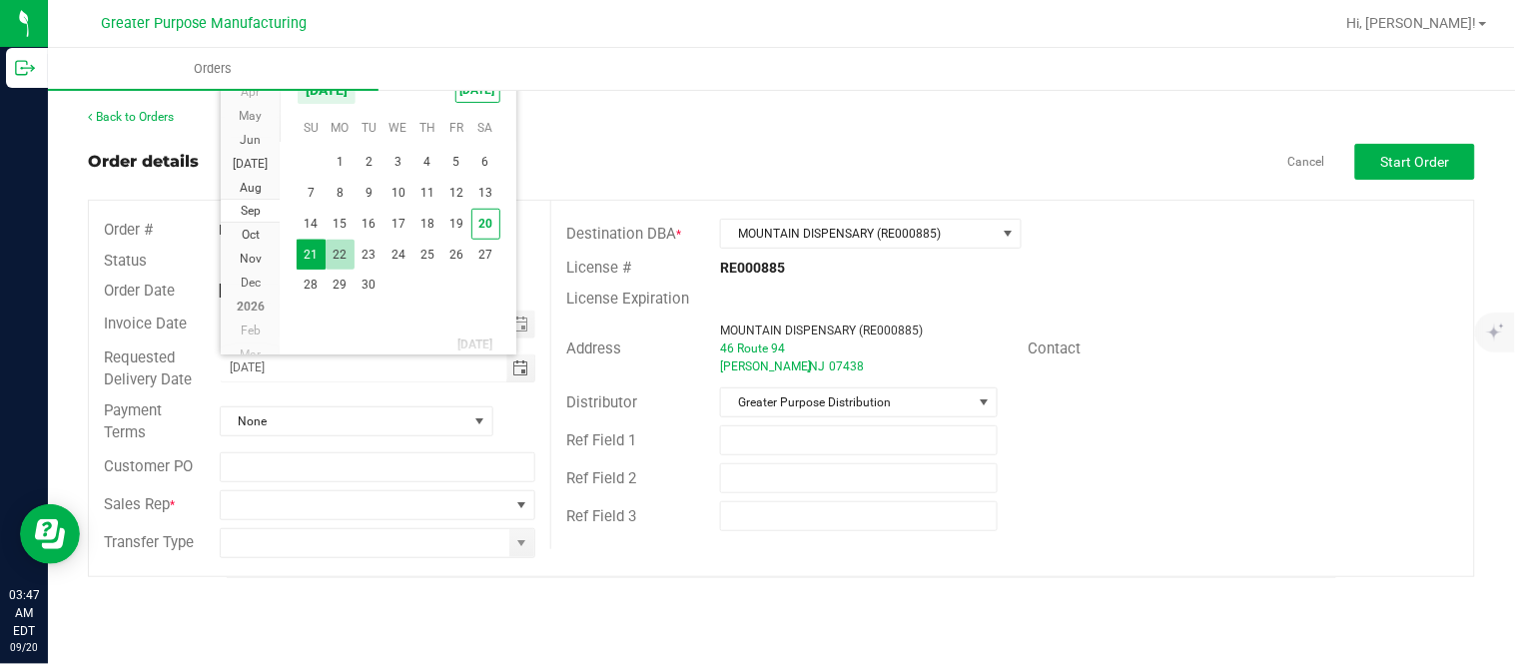
click at [337, 253] on span "22" at bounding box center [339, 255] width 29 height 31
type input "[DATE]"
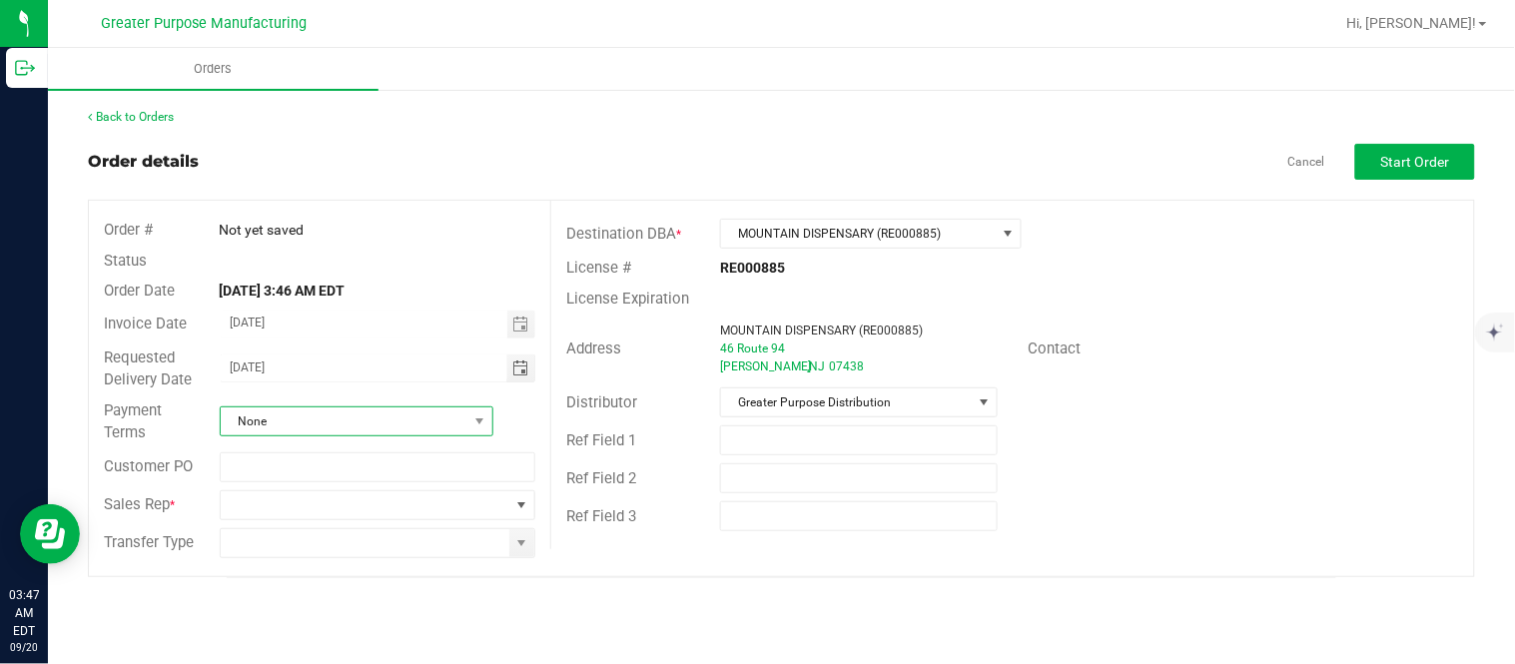
click at [316, 427] on span "None" at bounding box center [344, 421] width 247 height 28
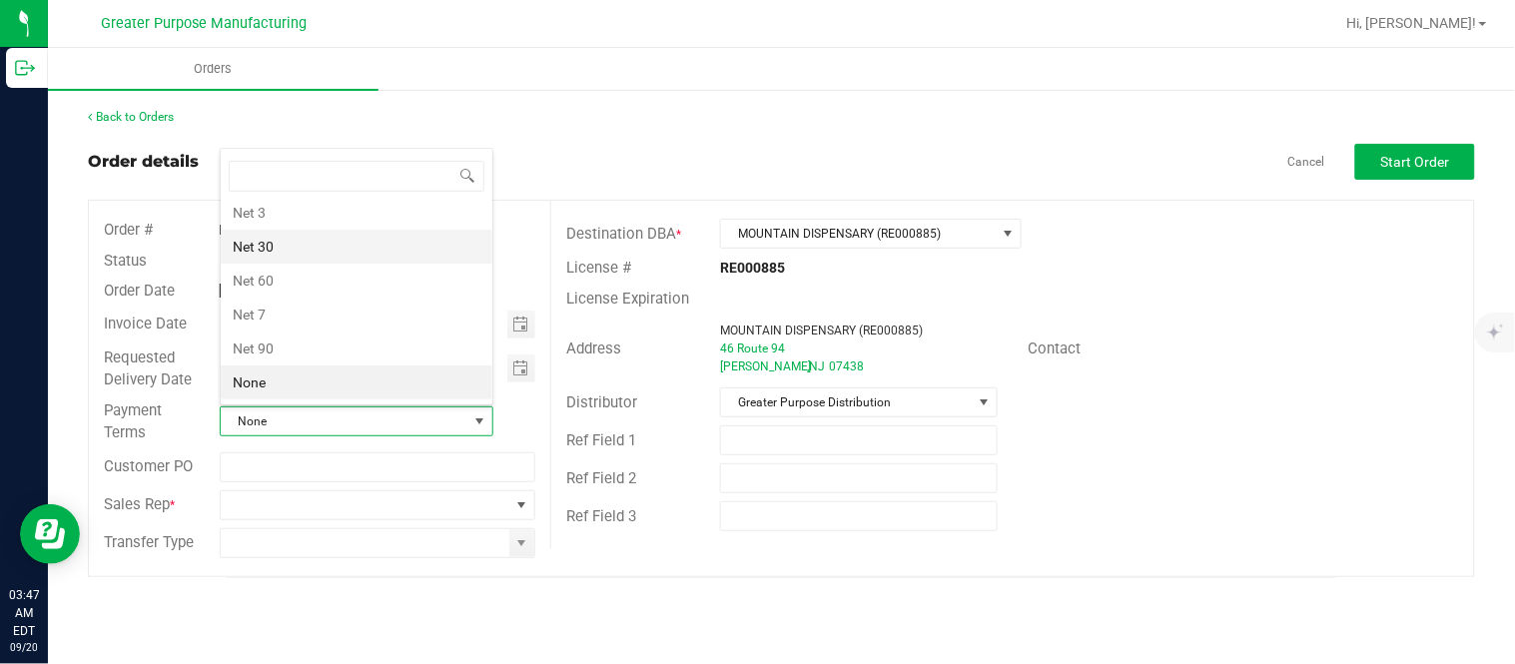
scroll to position [0, 0]
click at [332, 261] on li "Cash on Delivery" at bounding box center [357, 253] width 272 height 34
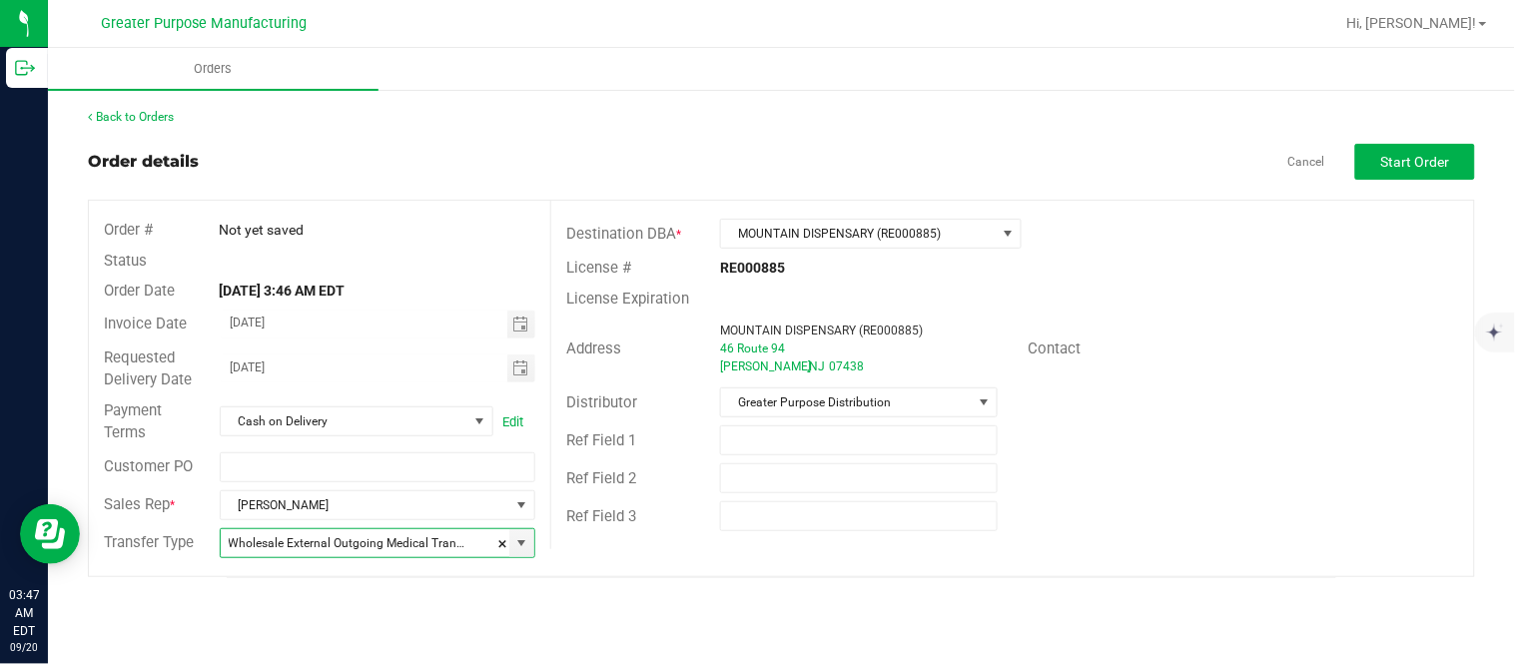
type input "Wholesale Transfer"
click at [1442, 154] on span "Start Order" at bounding box center [1415, 162] width 69 height 16
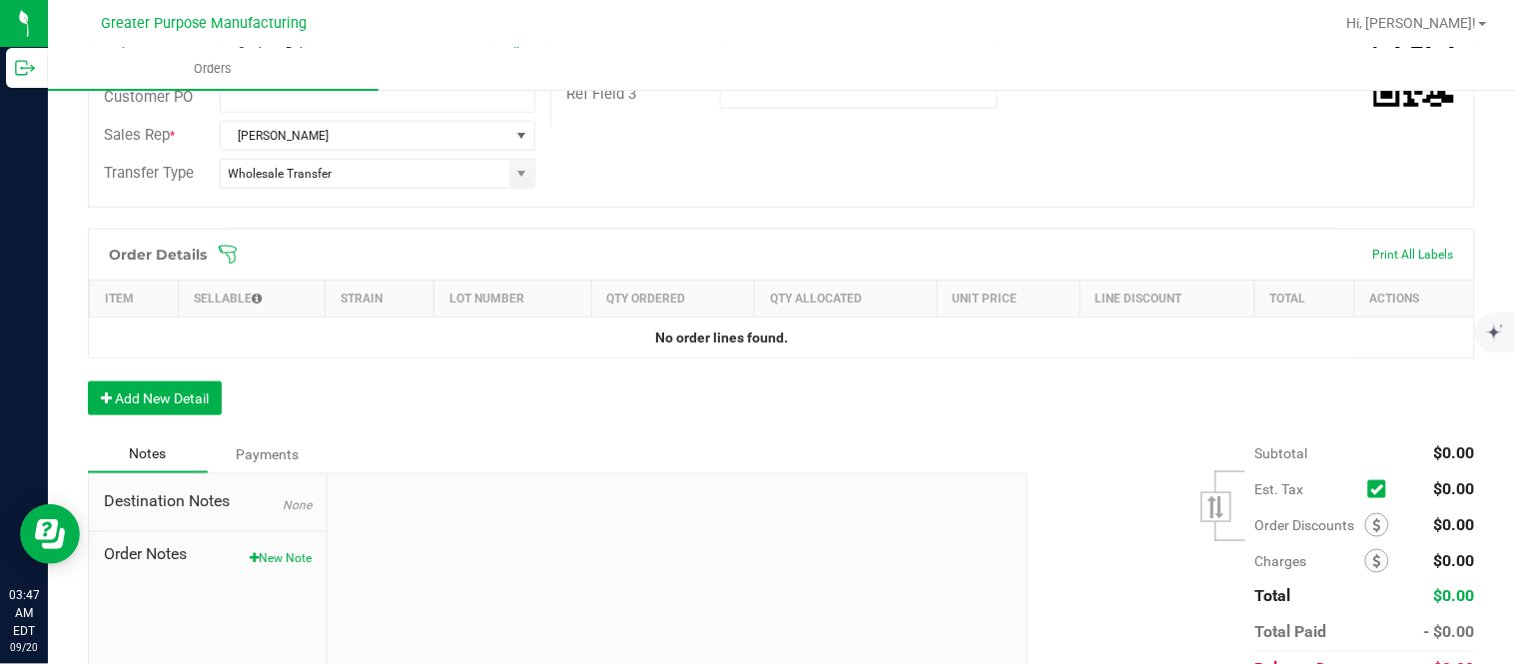
scroll to position [424, 0]
click at [196, 396] on button "Add New Detail" at bounding box center [155, 396] width 134 height 34
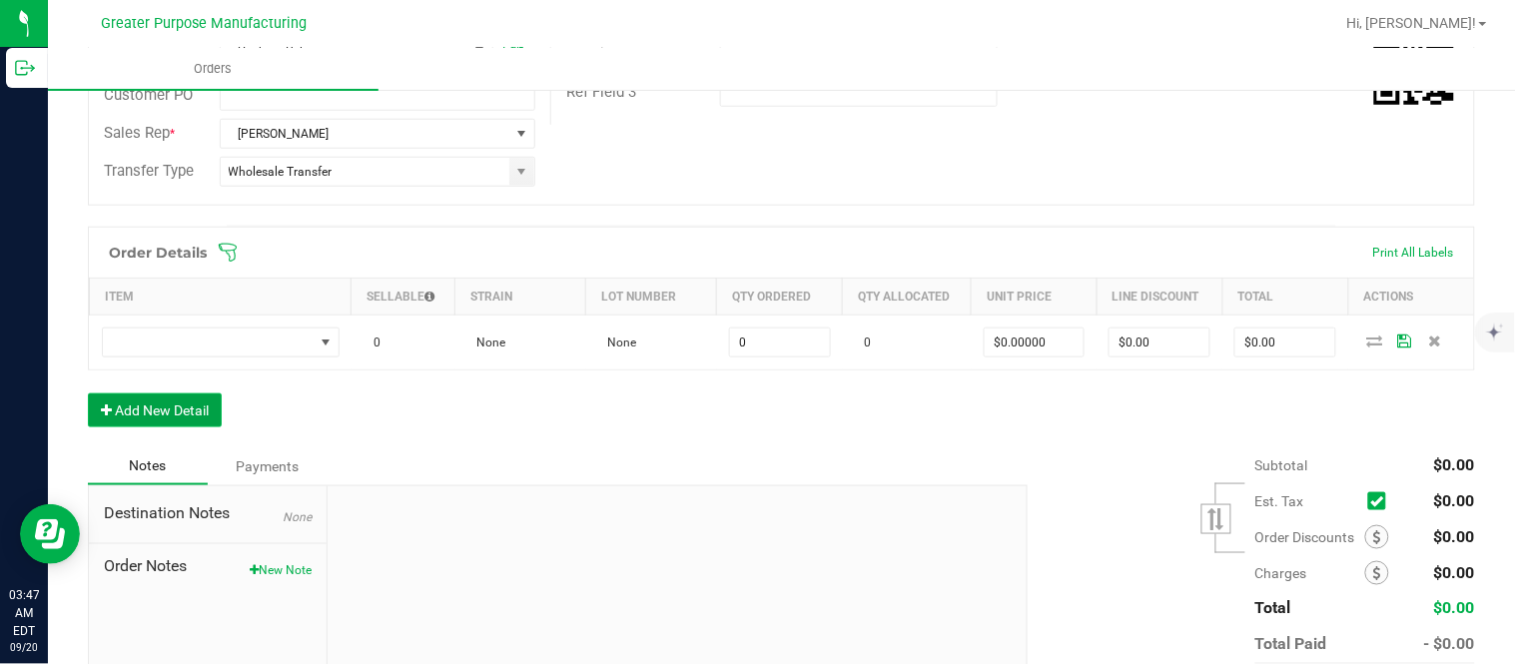
click at [88, 393] on button "Add New Detail" at bounding box center [155, 410] width 134 height 34
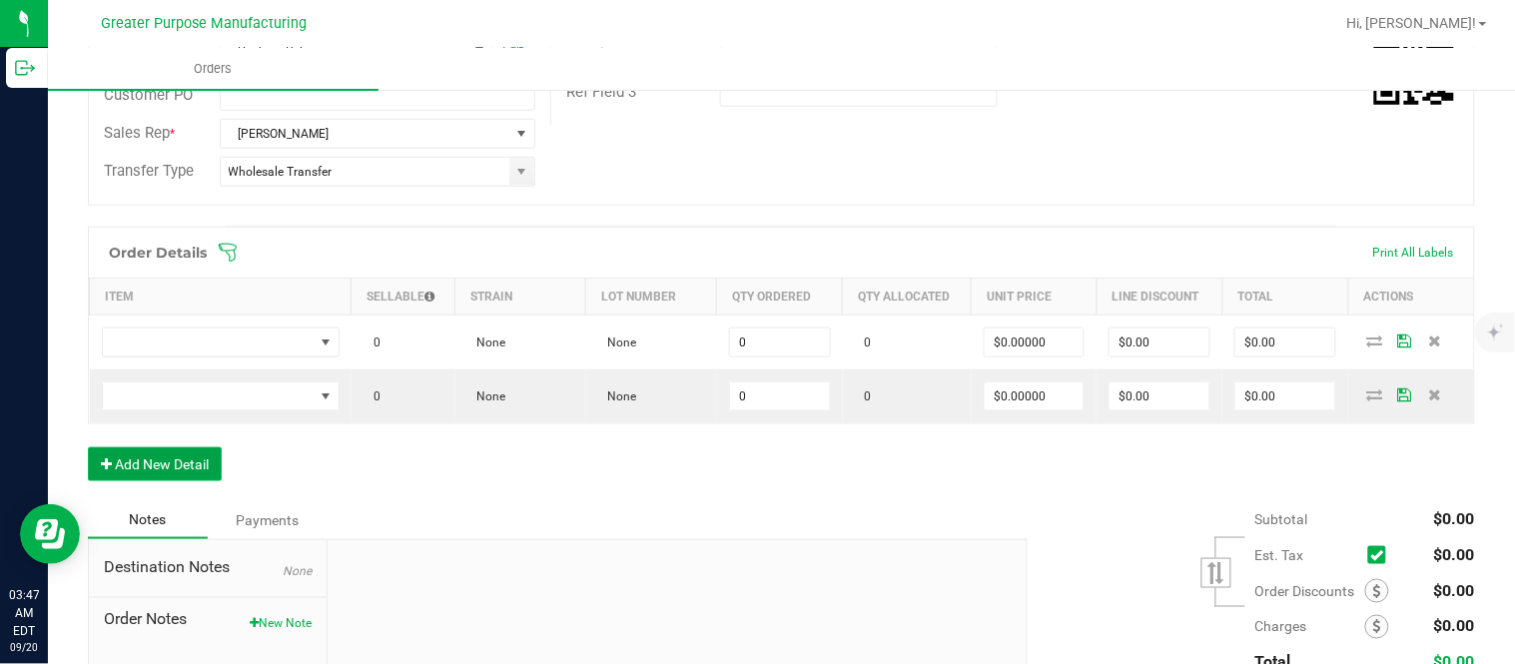
click at [88, 447] on button "Add New Detail" at bounding box center [155, 464] width 134 height 34
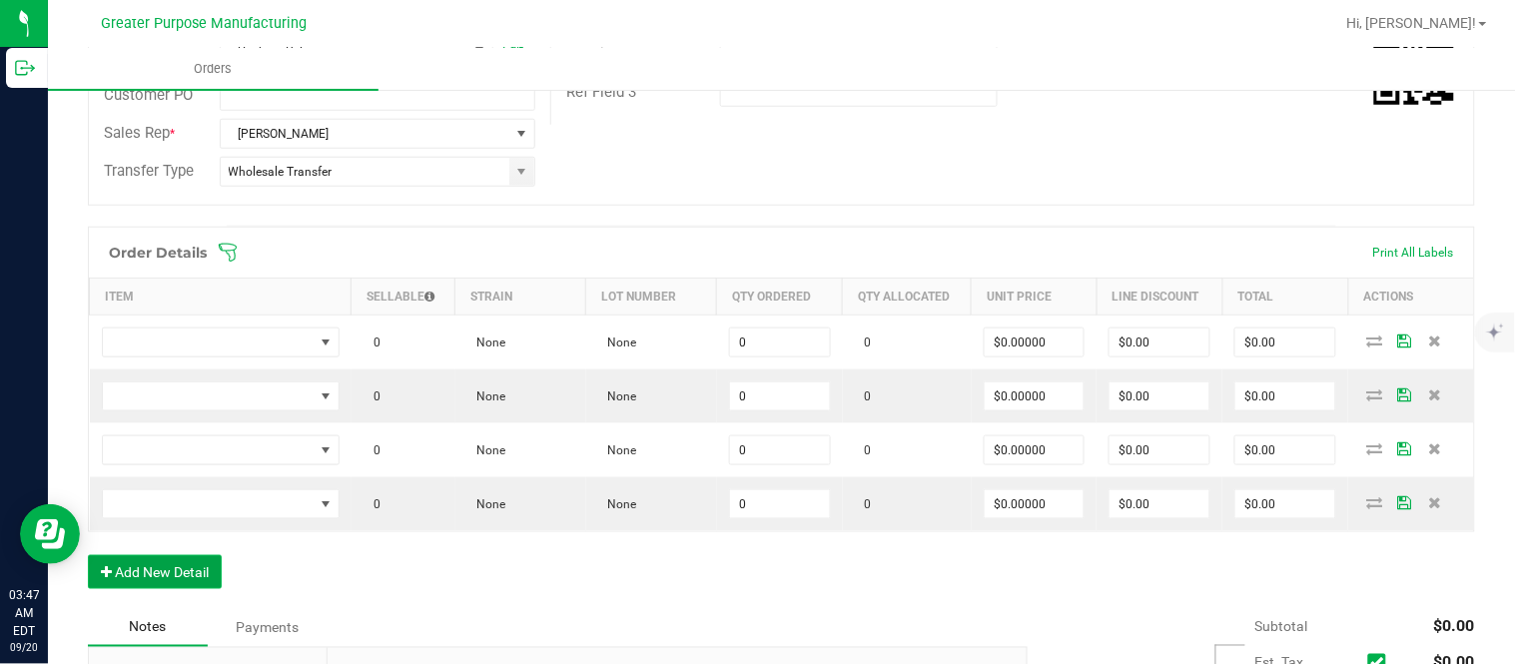
click at [88, 555] on button "Add New Detail" at bounding box center [155, 572] width 134 height 34
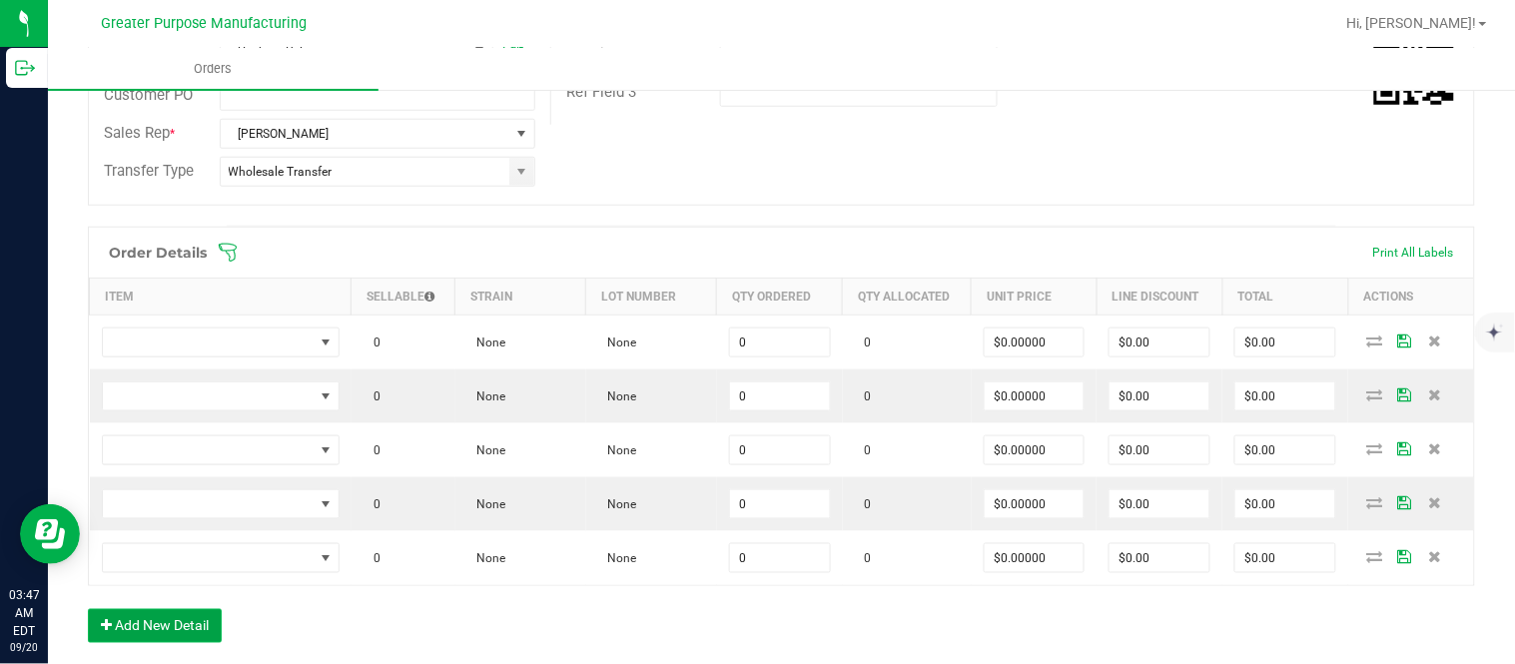
click at [88, 609] on button "Add New Detail" at bounding box center [155, 626] width 134 height 34
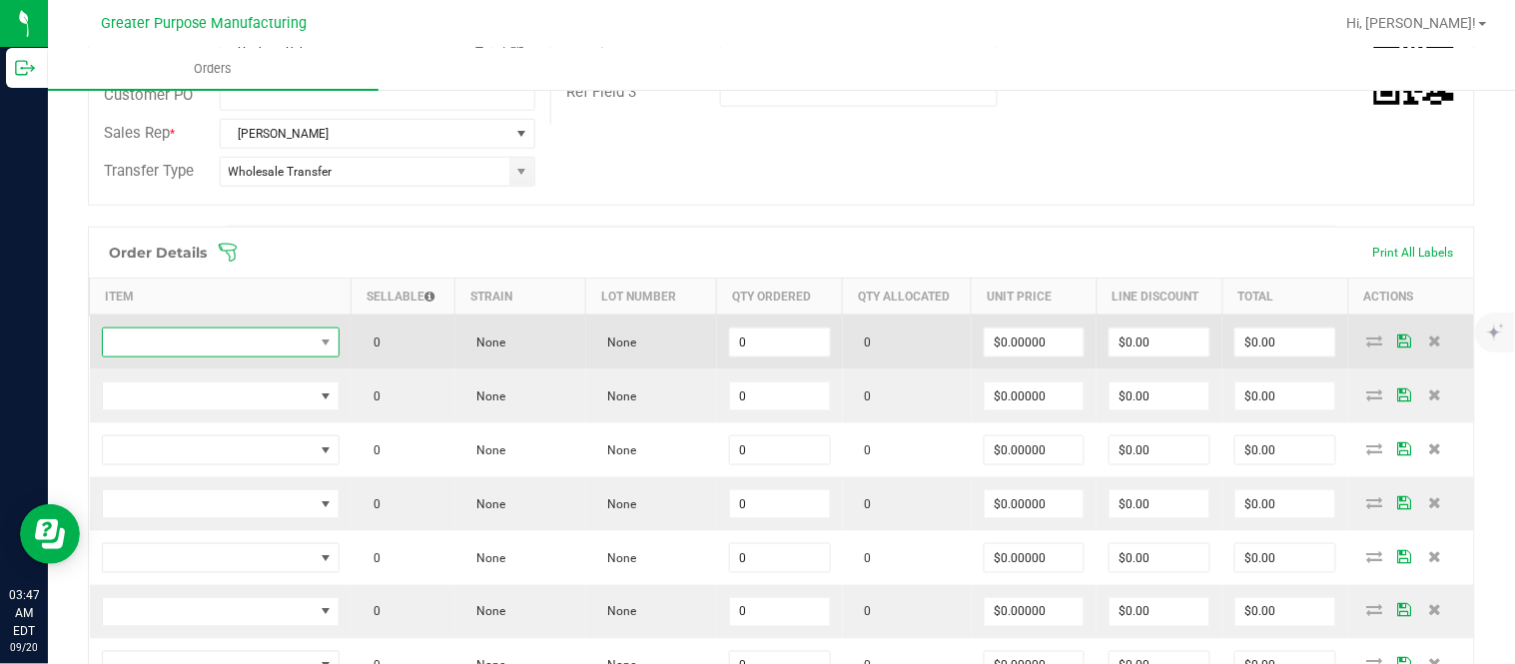
click at [247, 329] on span "NO DATA FOUND" at bounding box center [208, 342] width 211 height 28
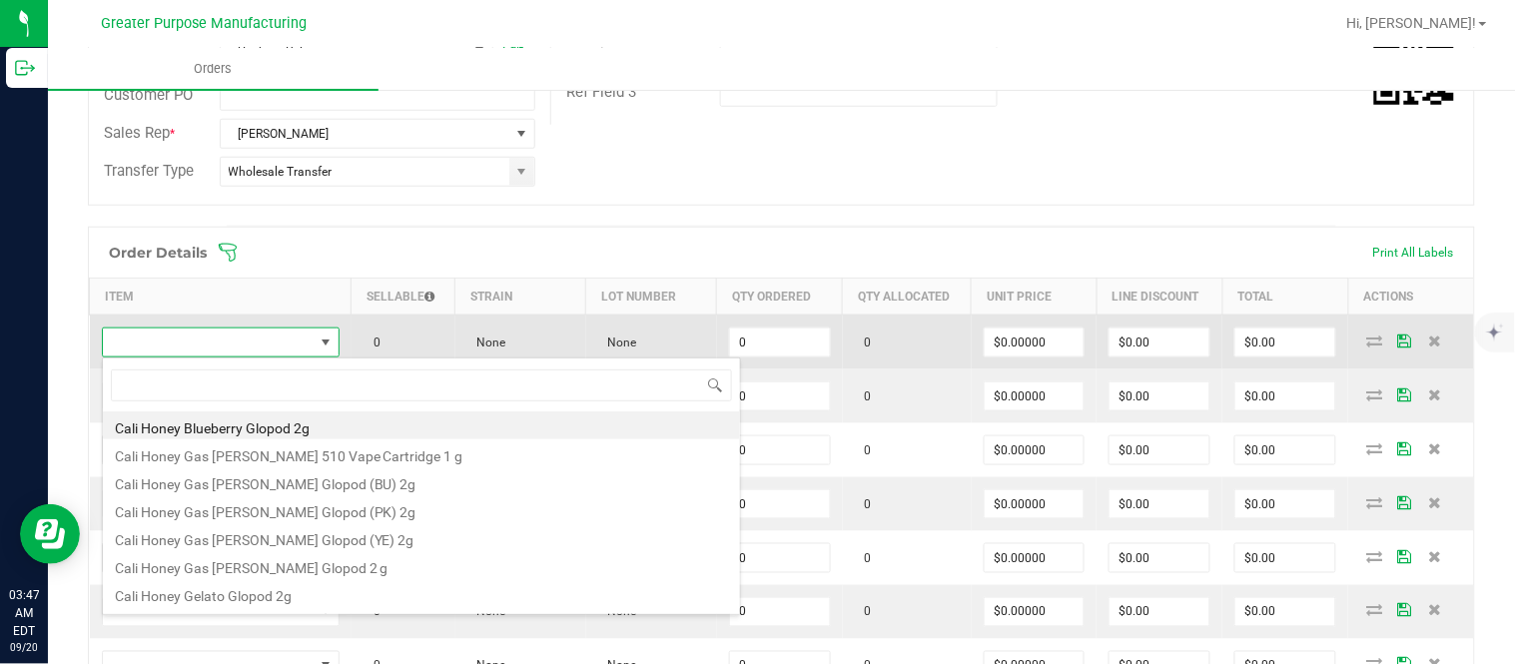
scroll to position [30, 231]
type input "1.37.61.470.0"
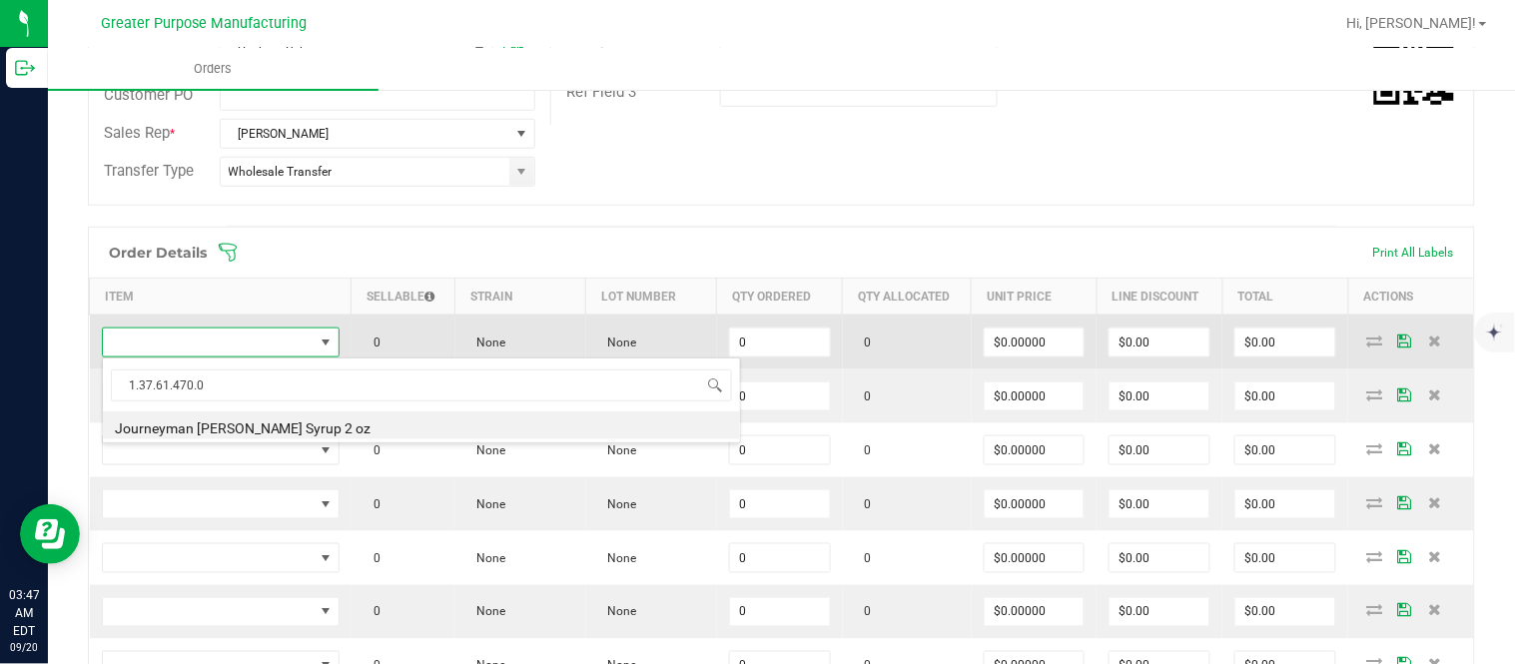
type input "0 ea"
type input "$10.00000"
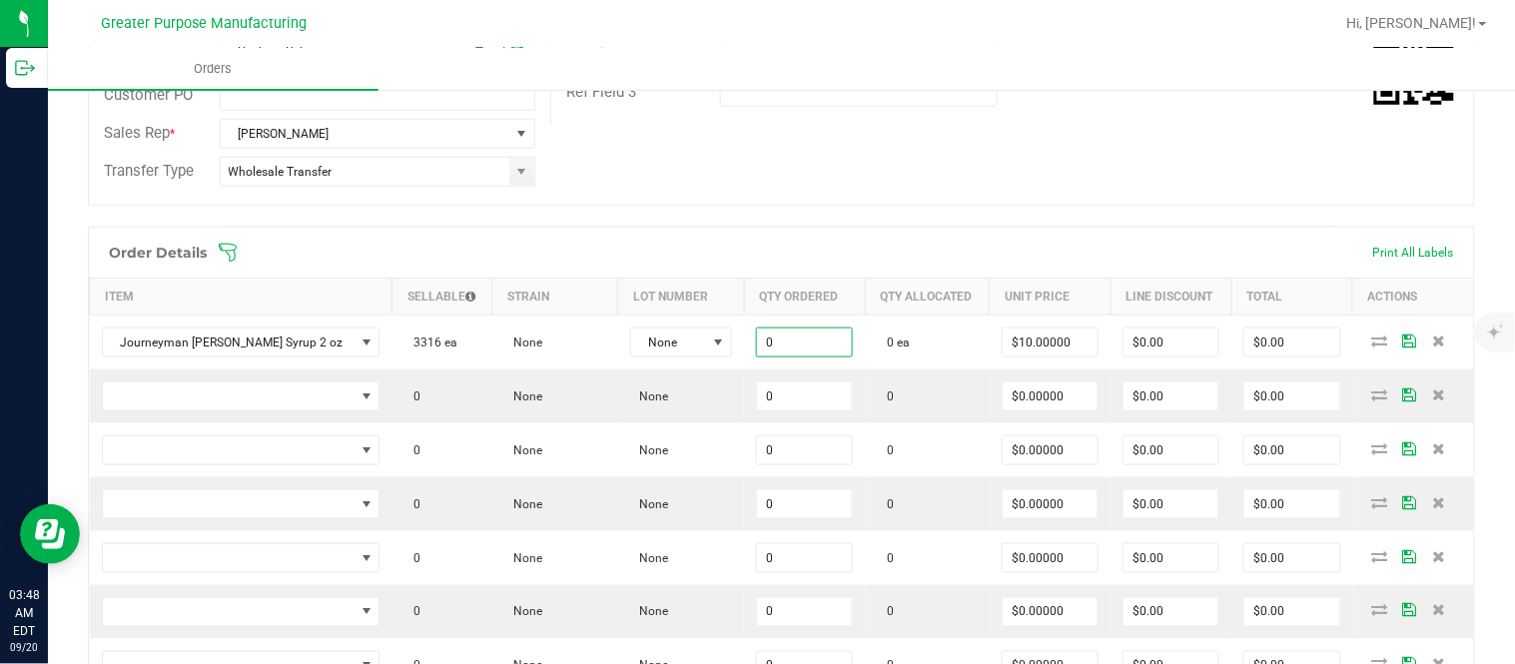
paste input "24"
type input "24 ea"
type input "10"
type input "$240.00"
type input "$10.00000"
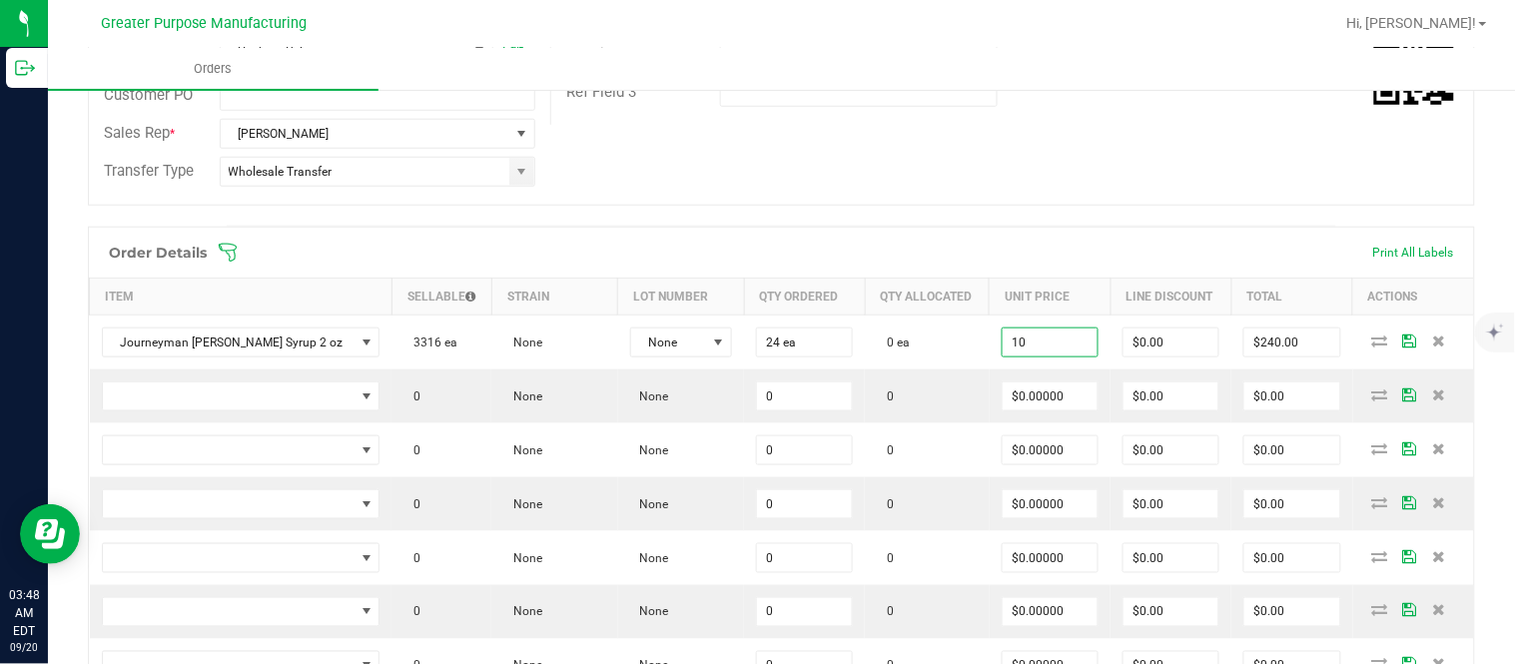
type input "0"
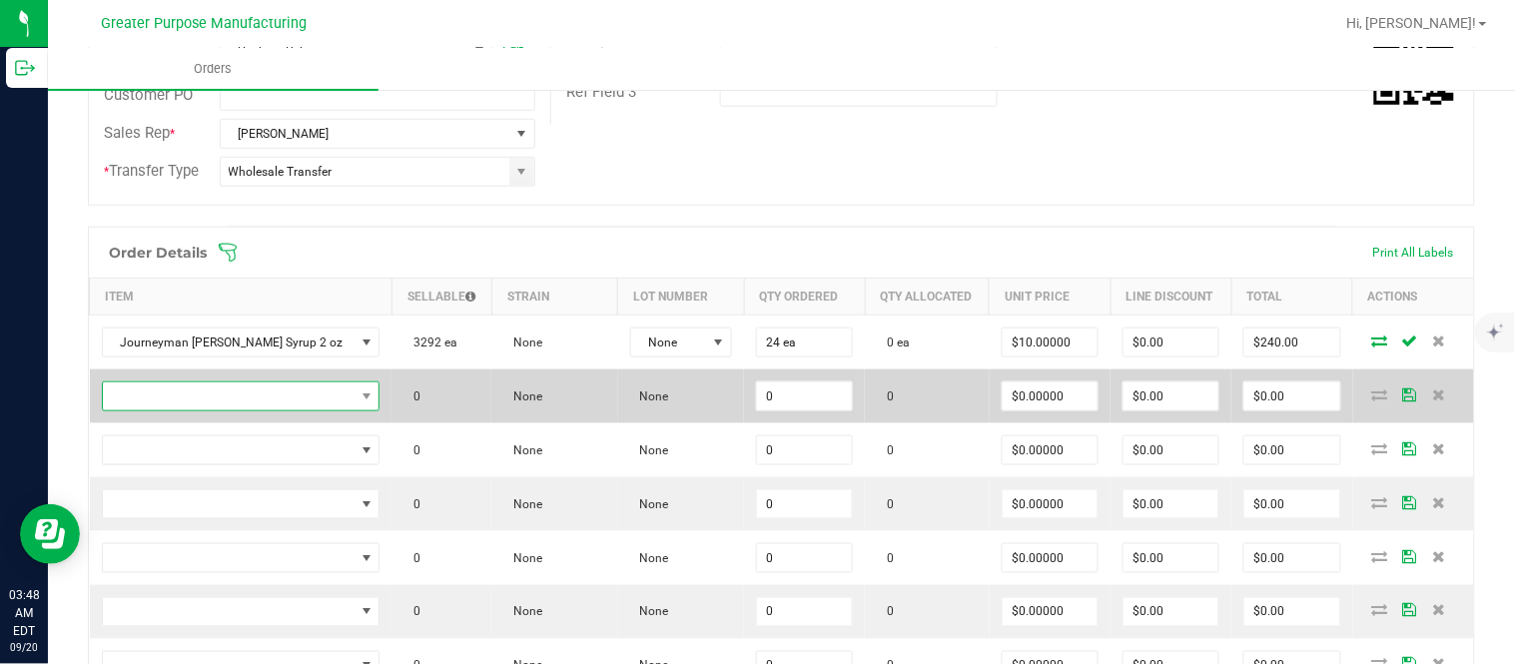
click at [306, 410] on span "NO DATA FOUND" at bounding box center [229, 396] width 252 height 28
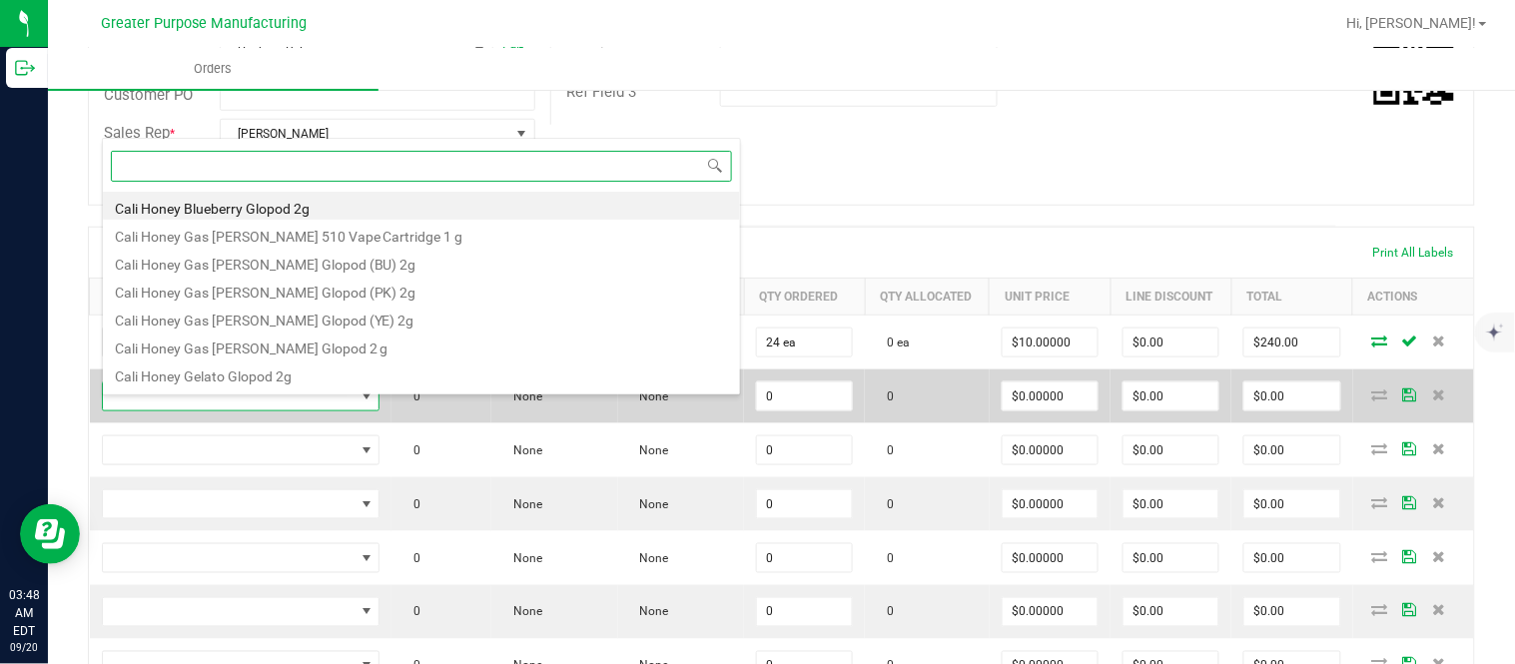
scroll to position [30, 267]
paste input "1.37.61.1136.0"
type input "1.37.61.1136.0"
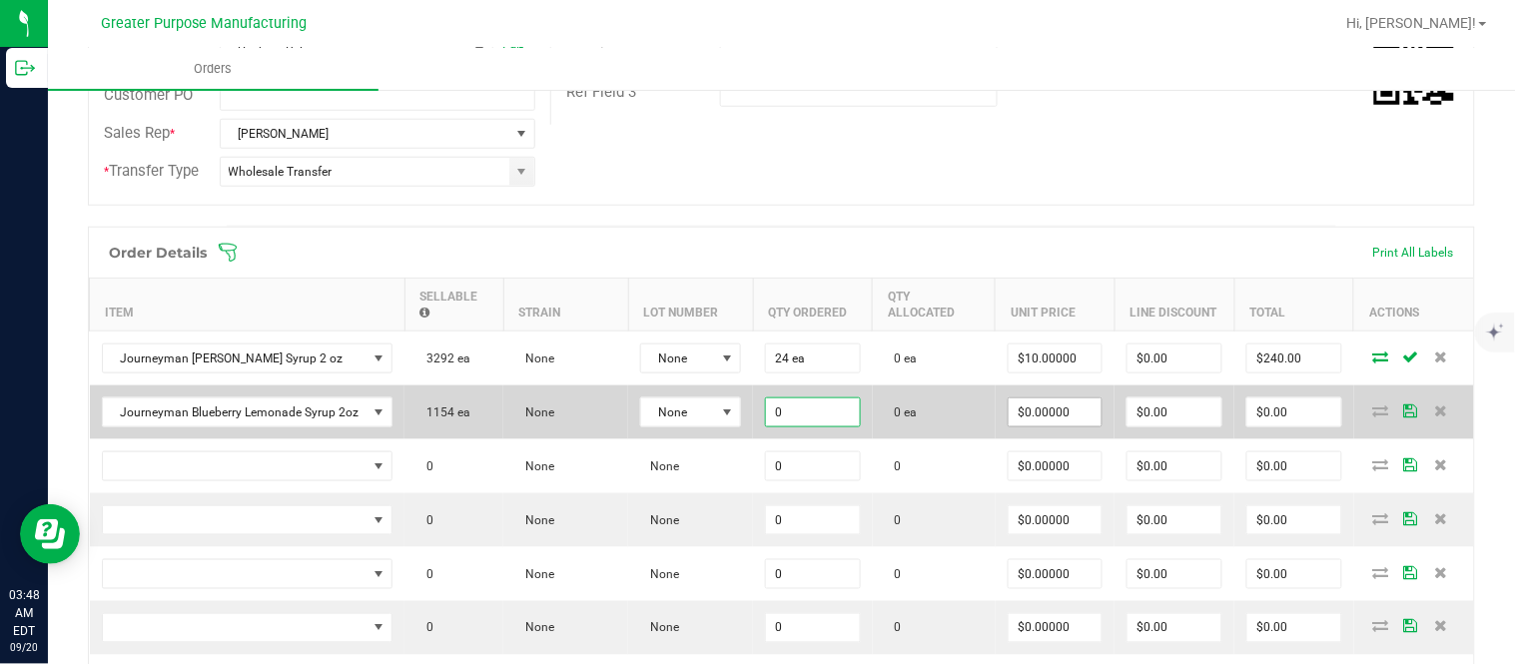
paste input "24"
type input "24 ea"
type input "$0.00000"
type input "0"
click at [1274, 423] on input "$0.00" at bounding box center [1294, 412] width 94 height 28
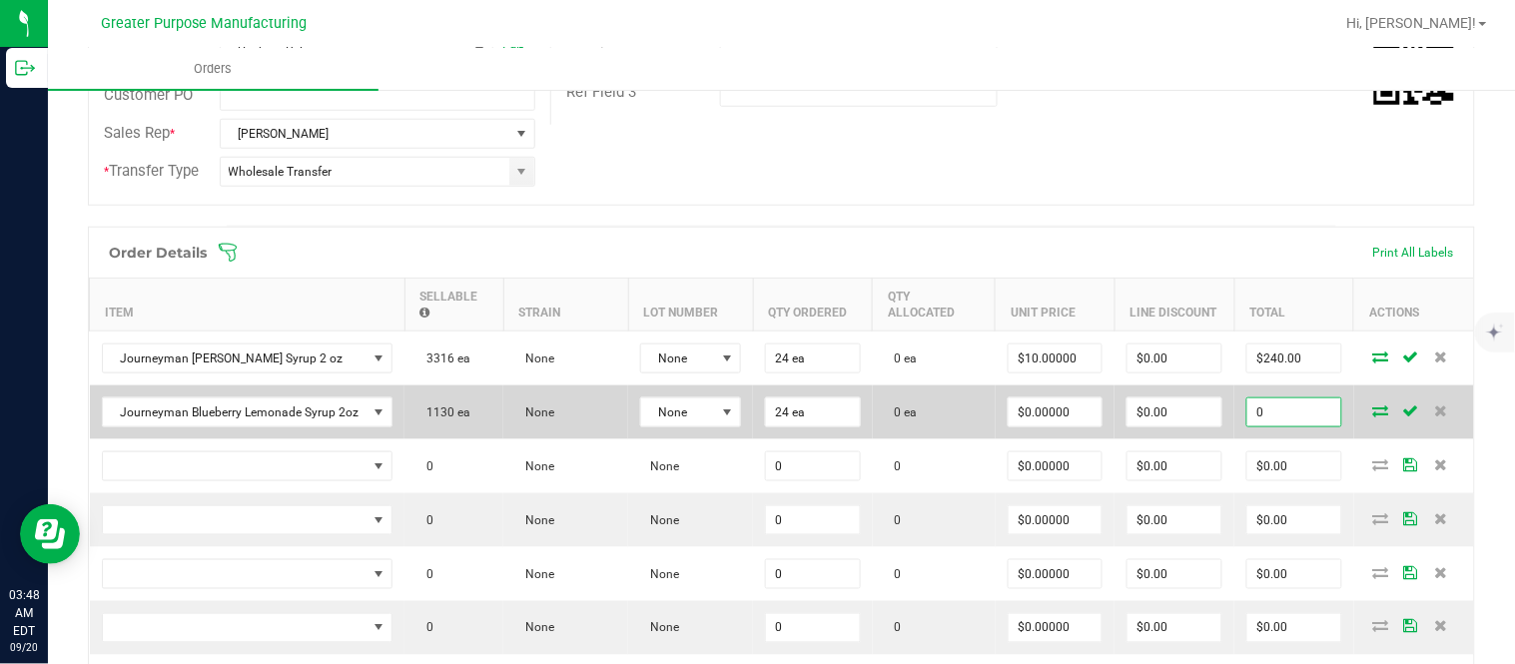
paste input "288"
type input "288"
type input "$12.00000"
type input "$288.00"
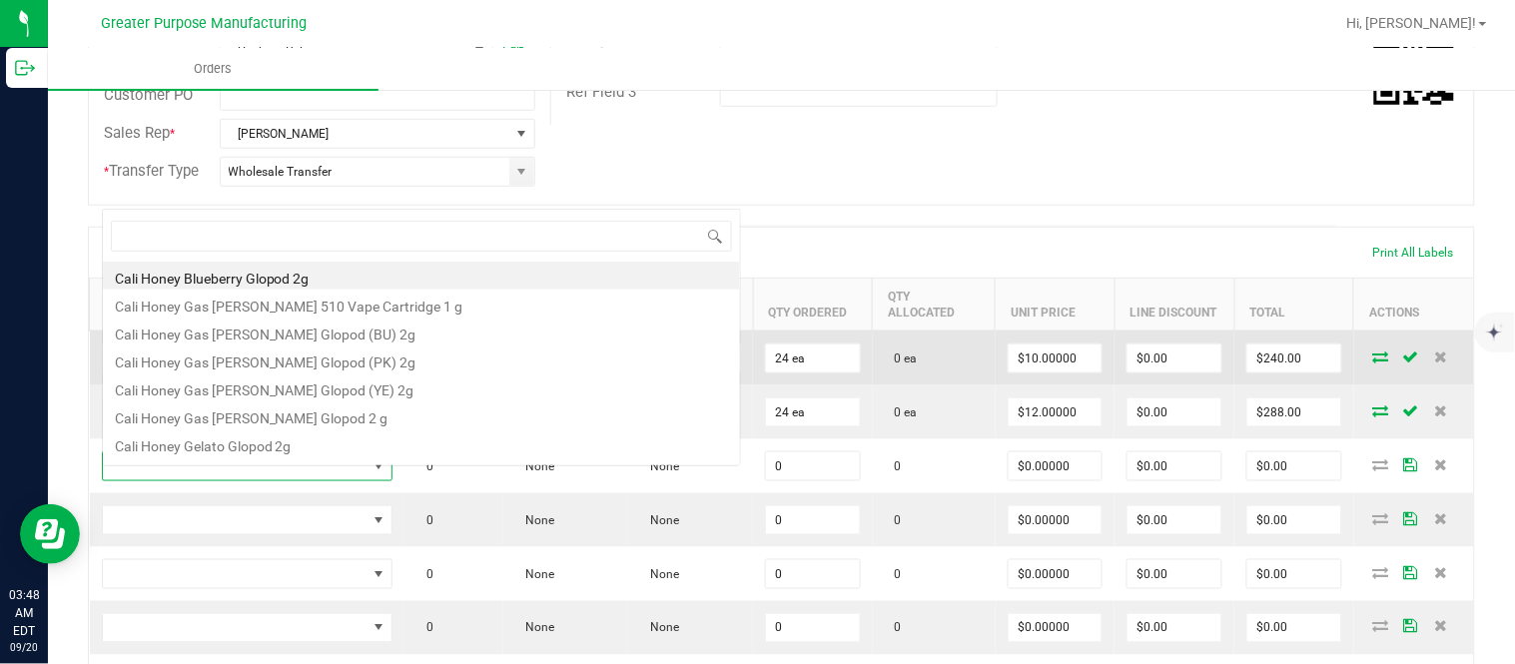
scroll to position [30, 286]
type input "1.37.61.1138.0"
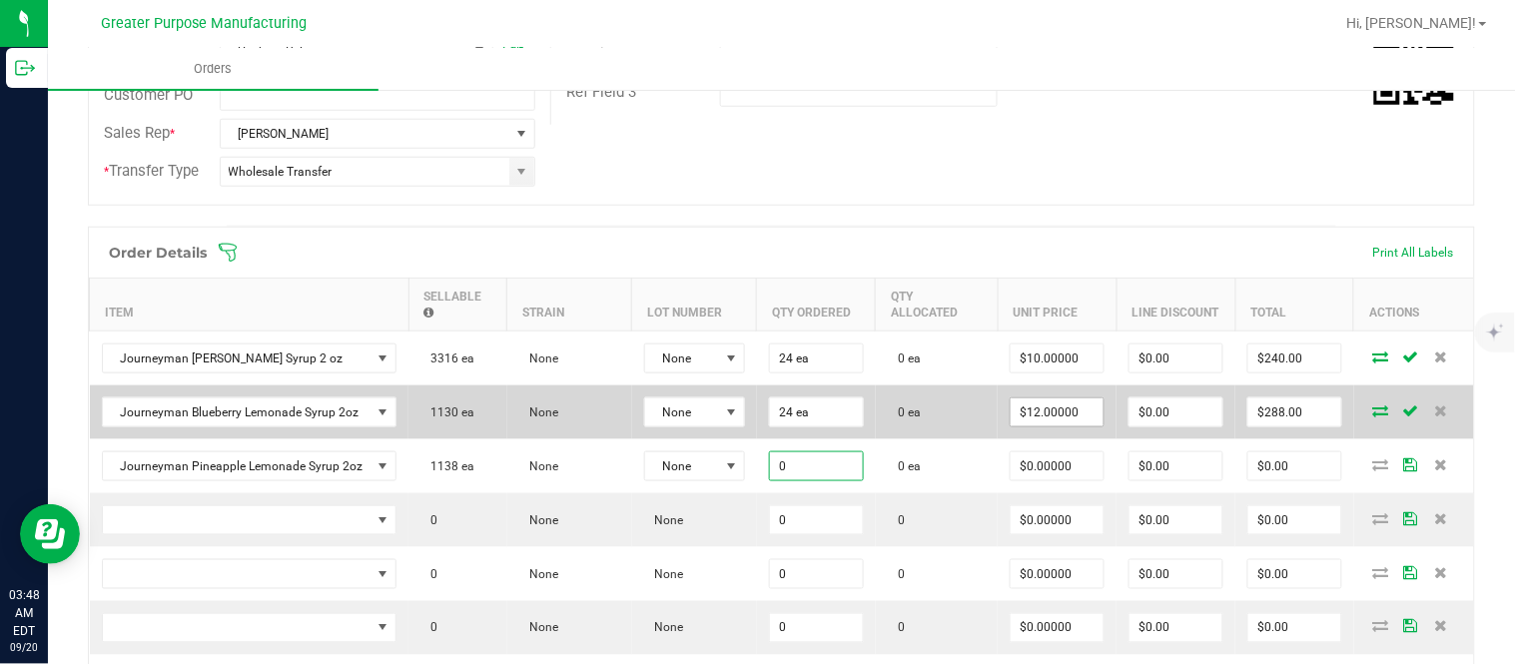
paste input "24"
type input "24 ea"
type input "$0.00000"
type input "$0.00"
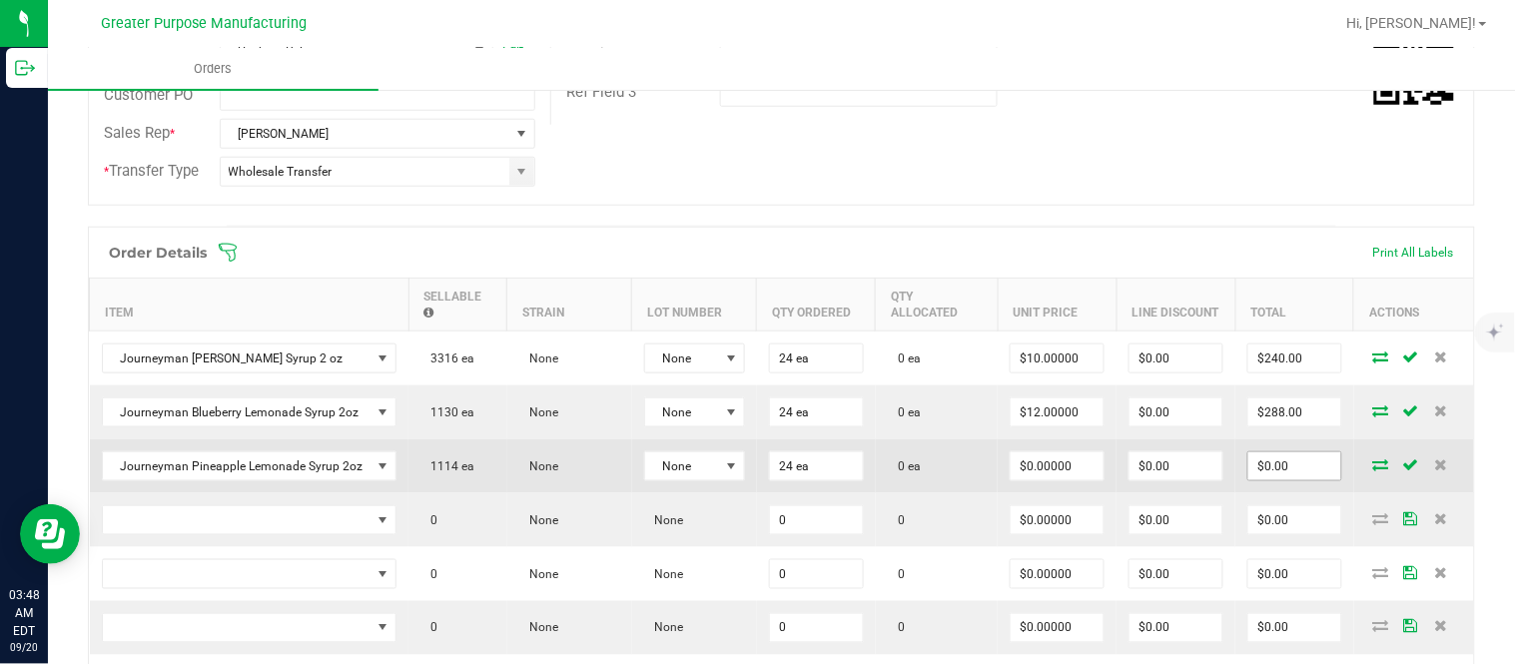
click at [1265, 480] on input "$0.00" at bounding box center [1294, 466] width 93 height 28
paste input "288"
type input "288"
type input "$12.00000"
type input "$288.00"
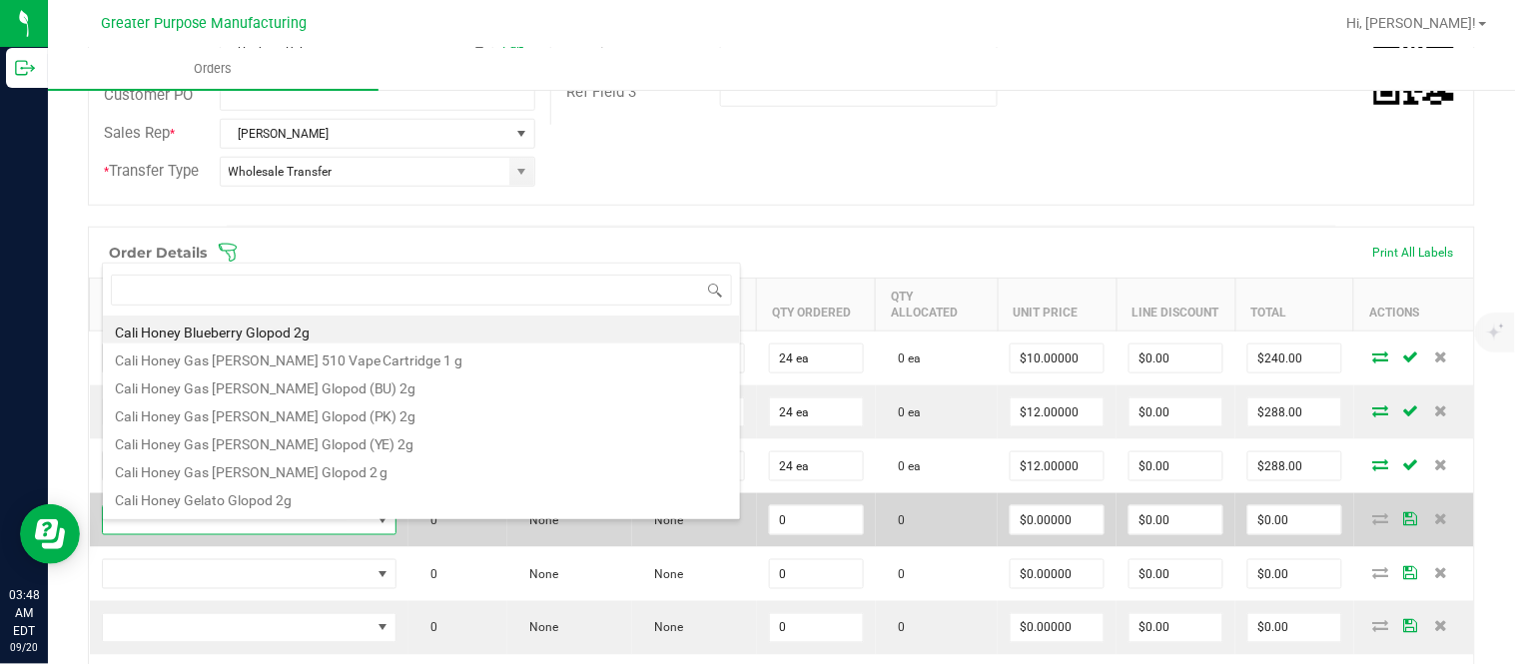
scroll to position [30, 290]
type input "1.37.61.471.0"
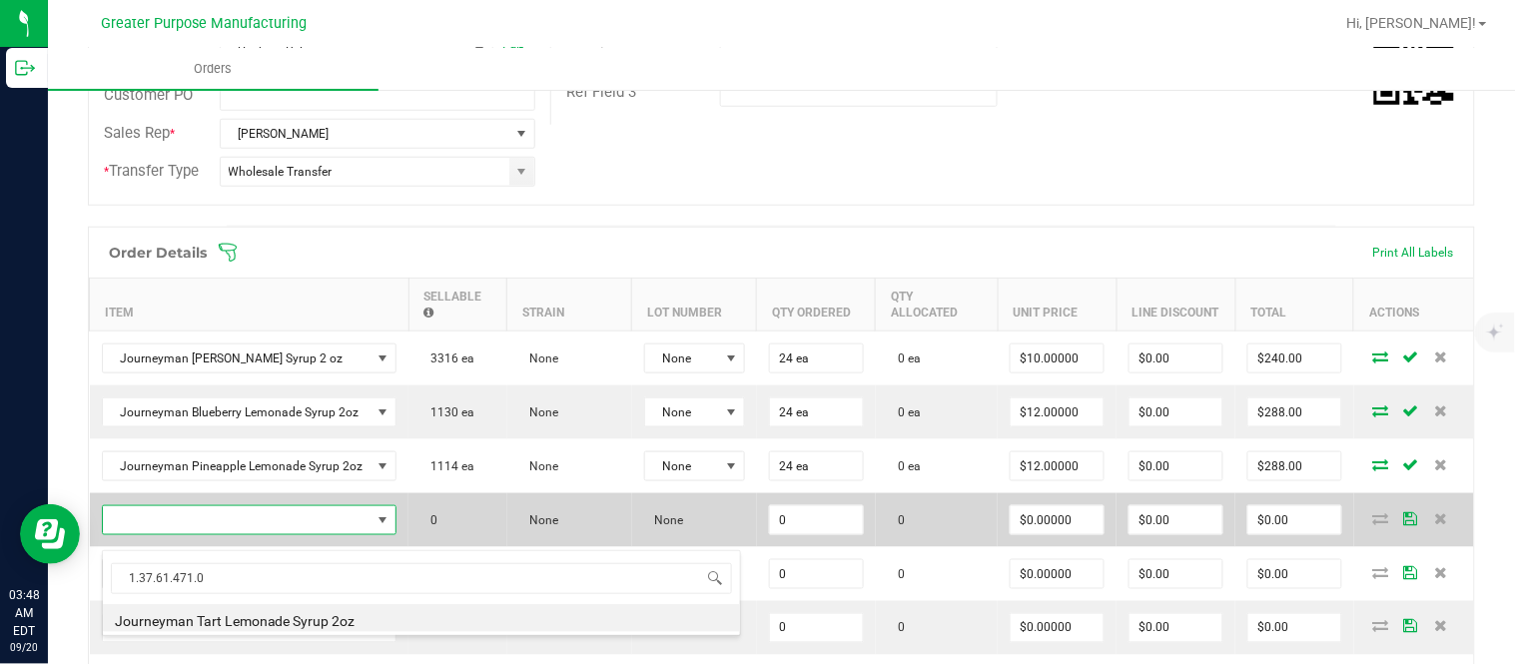
type input "0 ea"
type input "$10.00000"
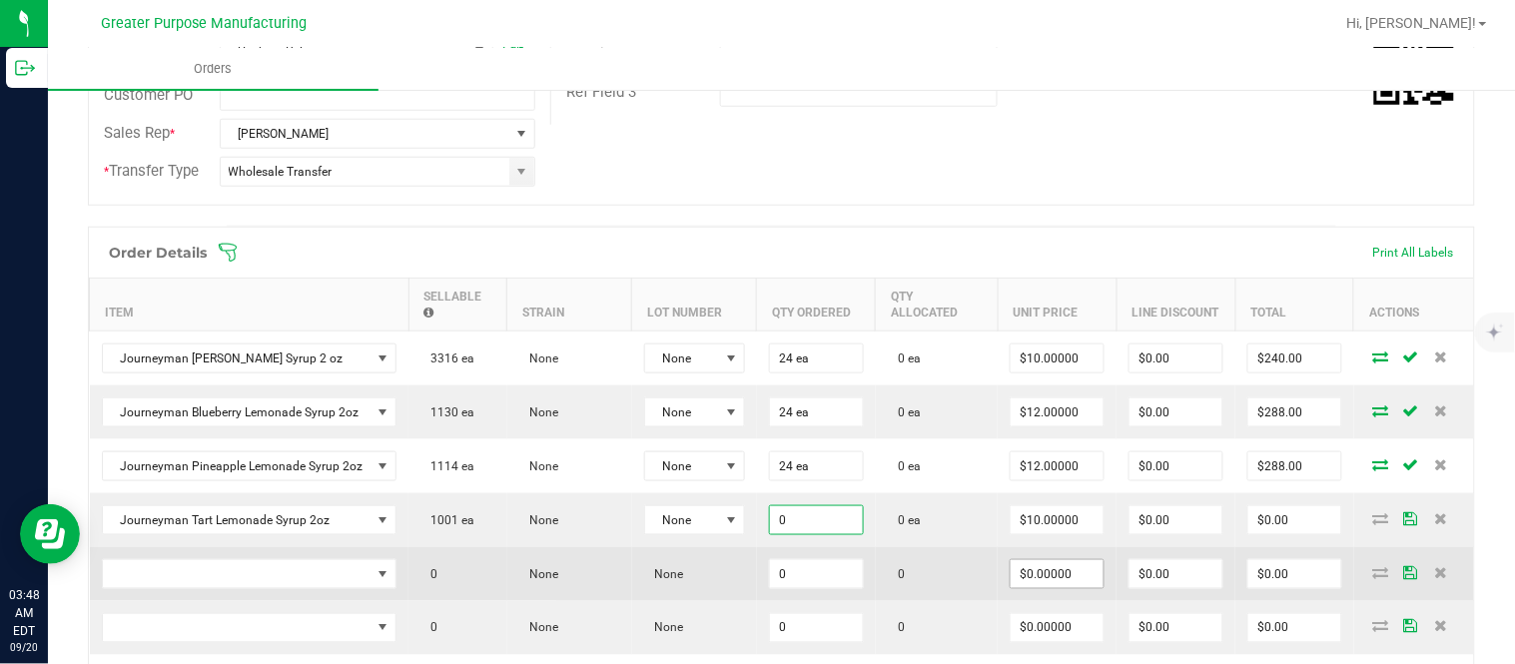
paste input "24"
type input "24 ea"
type input "10"
type input "$240.00"
type input "$10.00000"
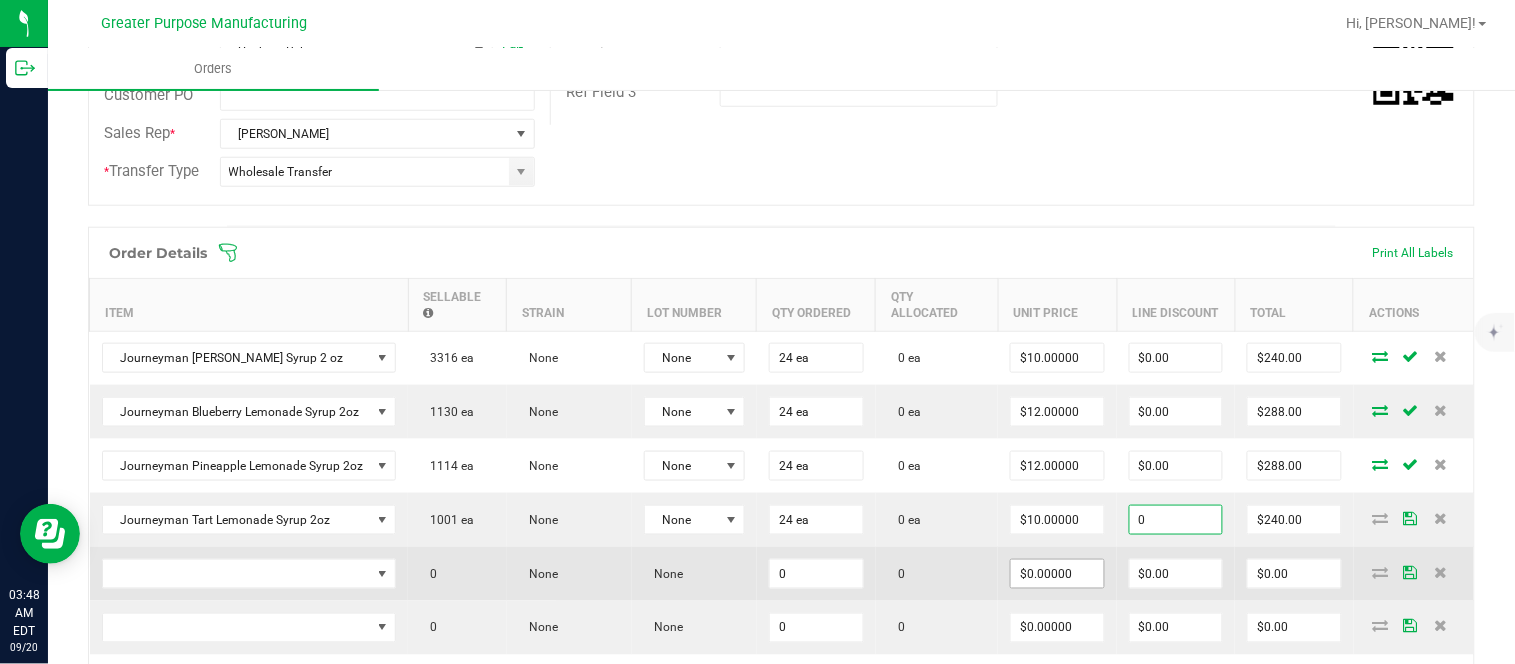
type input "$0.00"
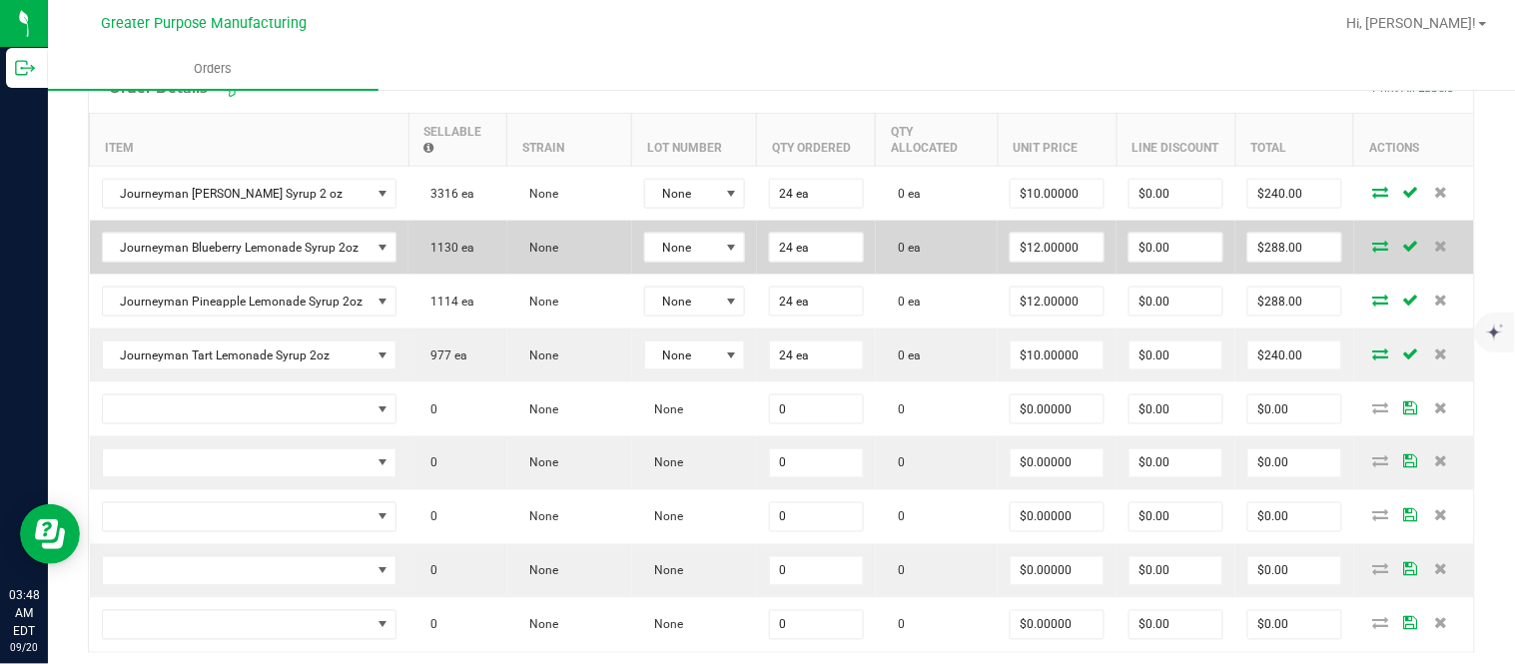
scroll to position [591, 0]
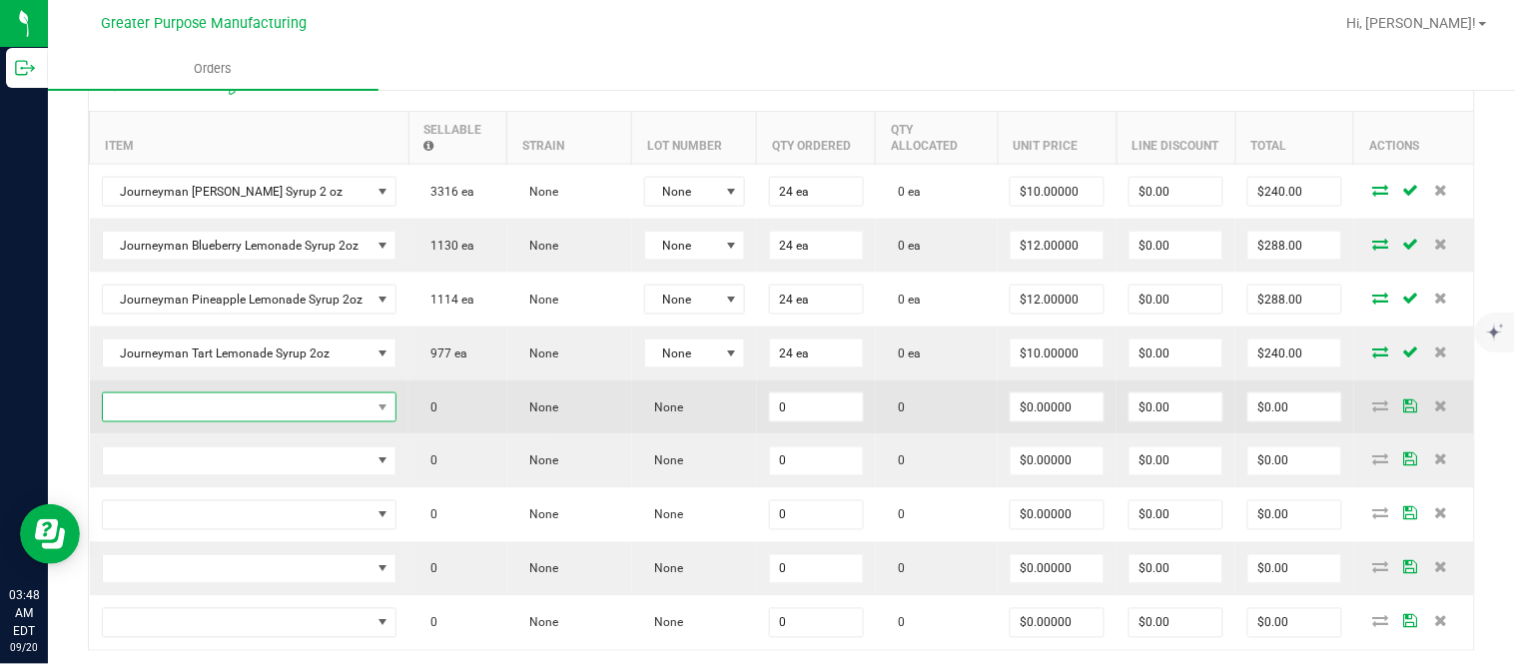
click at [309, 413] on span "NO DATA FOUND" at bounding box center [237, 407] width 269 height 28
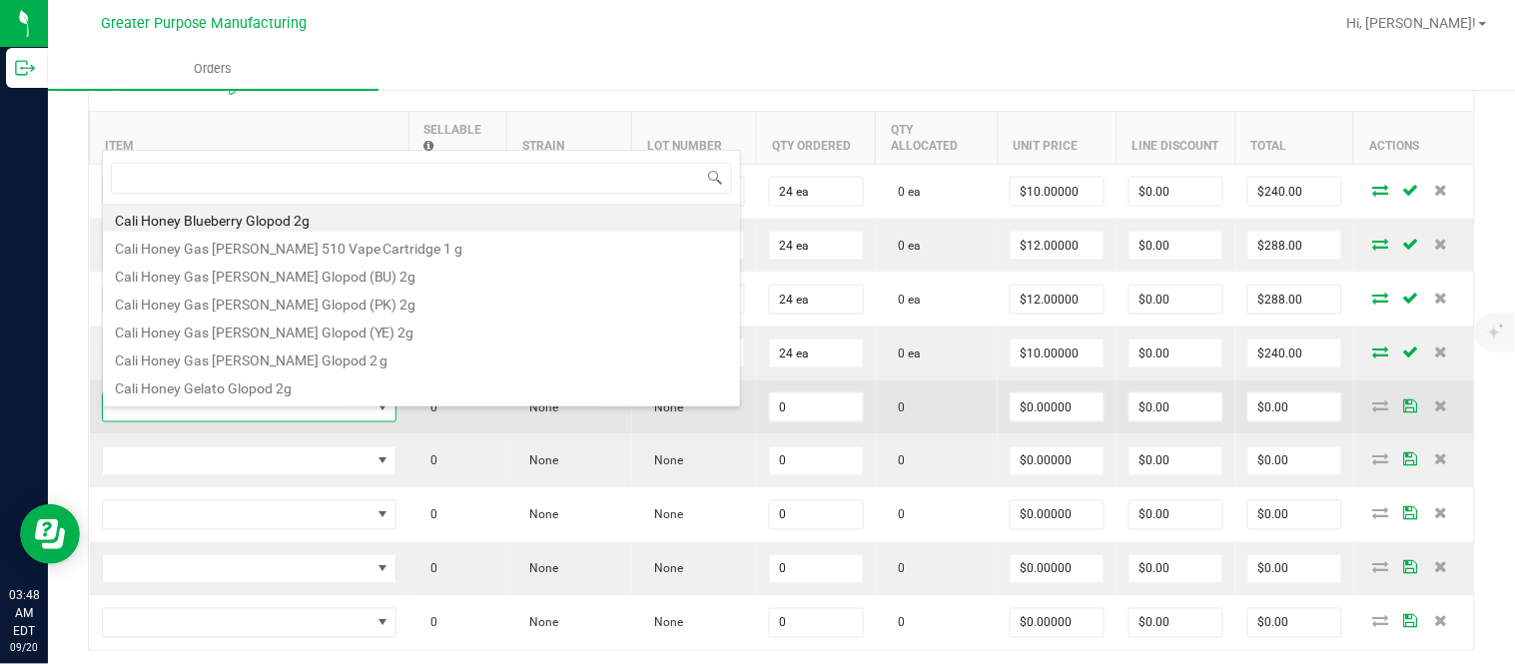
scroll to position [30, 290]
type input "1.37.61.472.0"
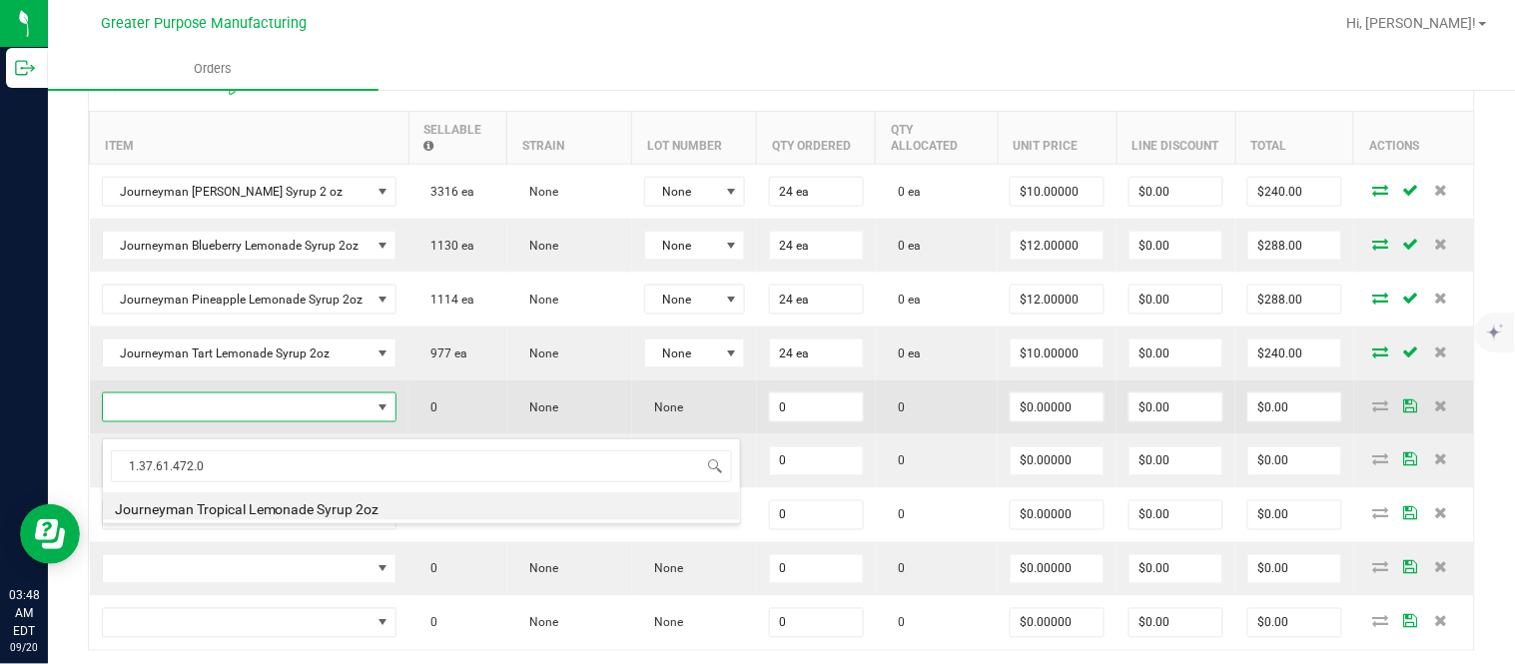
type input "0 ea"
type input "$10.00000"
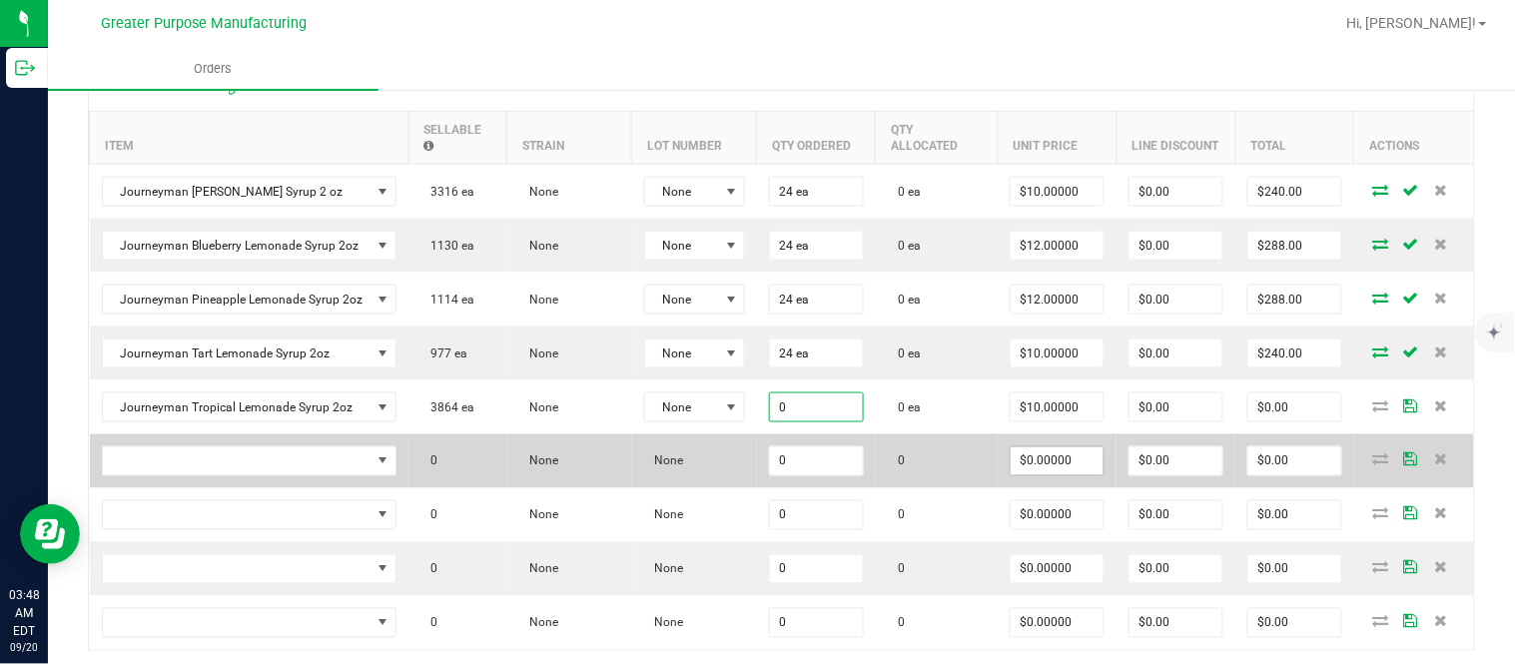
type input "0 ea"
type input "10"
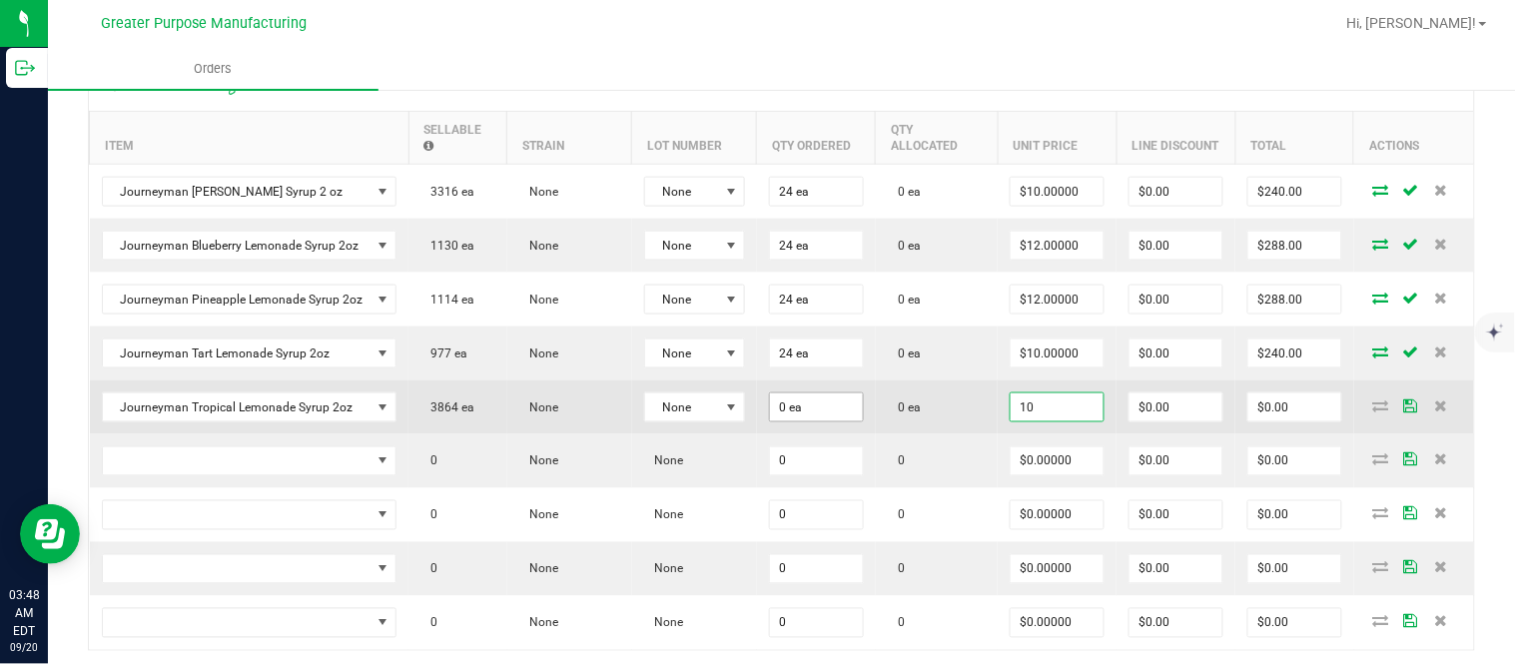
click at [820, 420] on input "0 ea" at bounding box center [816, 407] width 93 height 28
type input "0"
type input "$10.00000"
paste input "24"
type input "24"
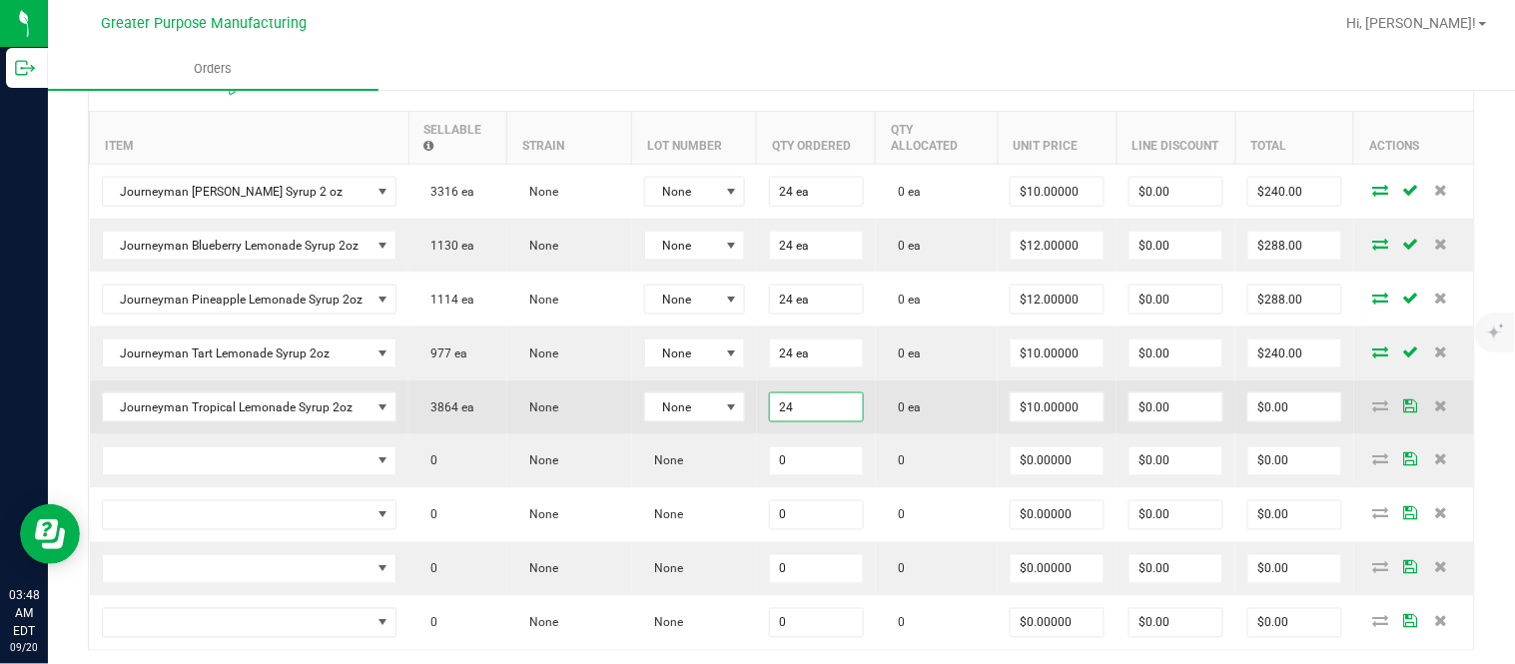
type input "10"
type input "24 ea"
type input "$240.00"
type input "$10.00000"
type input "$0.00"
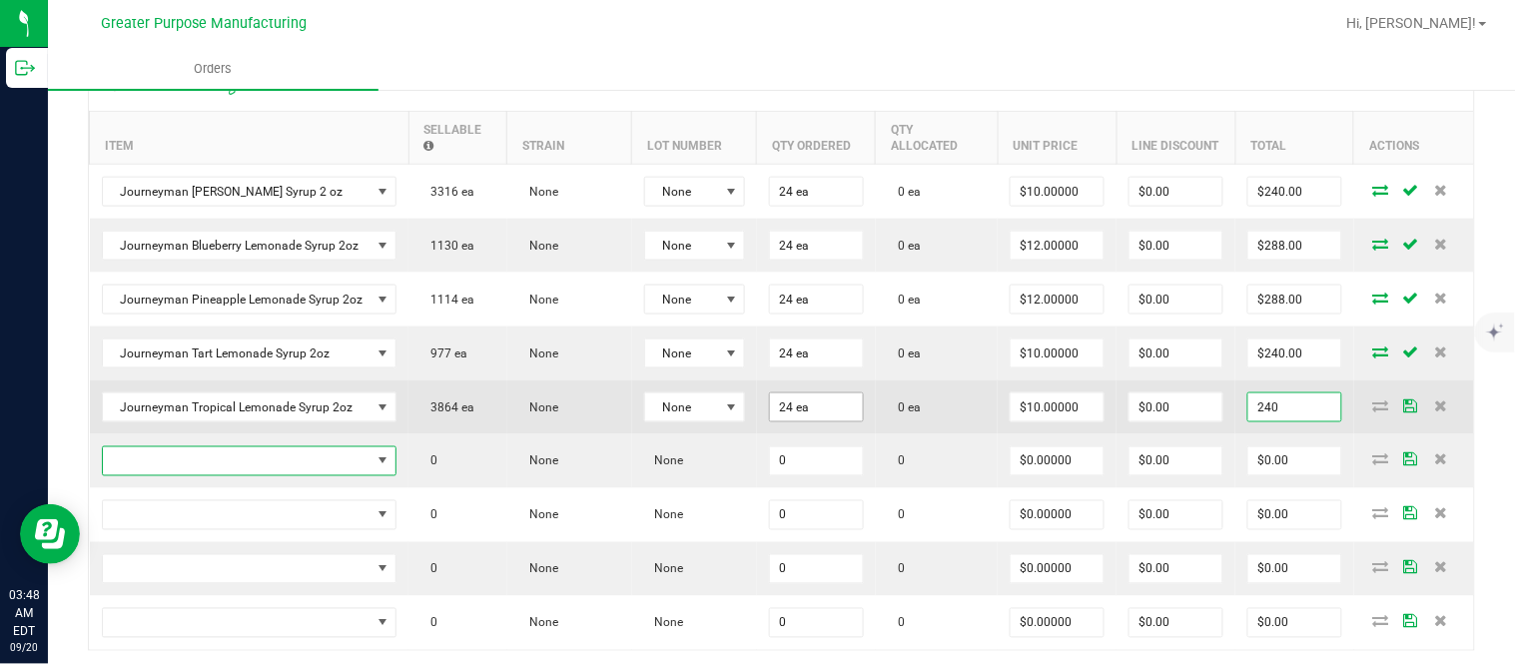
type input "$240.00"
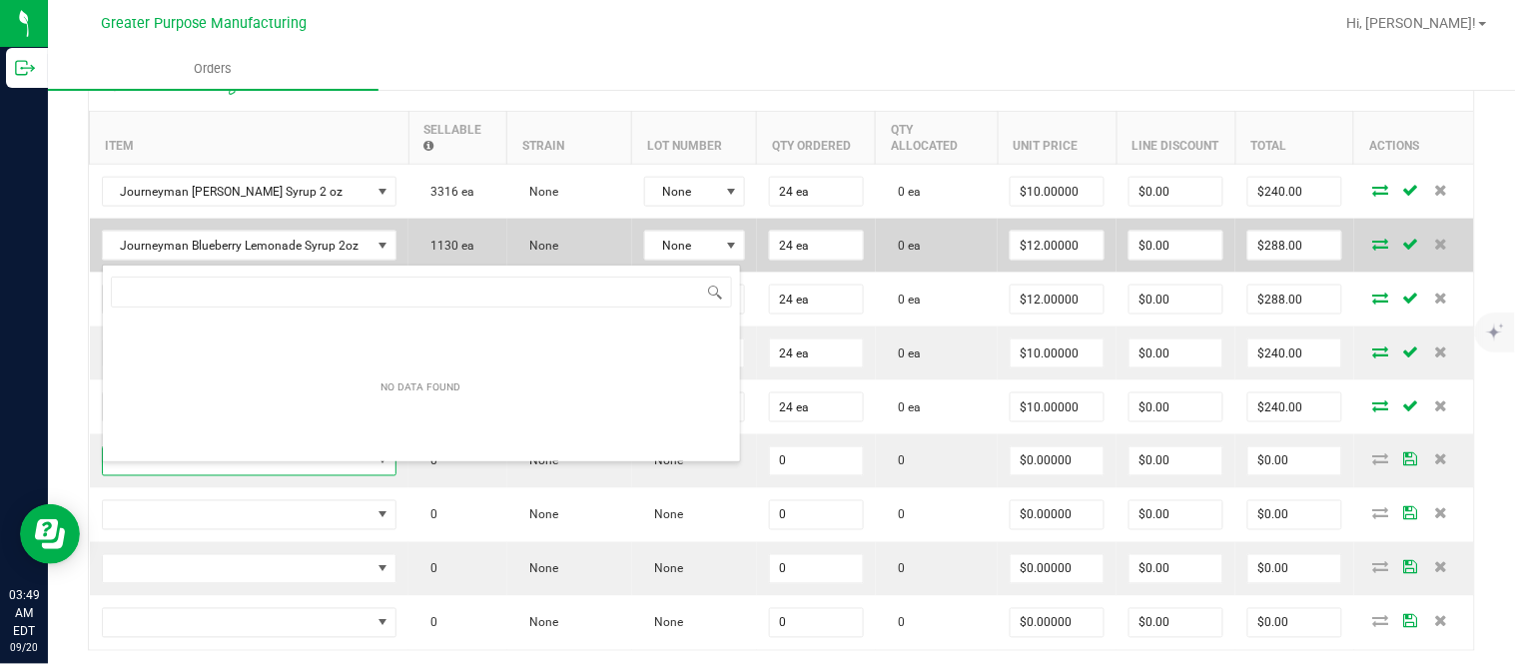
type input "1.37.61.472.0"
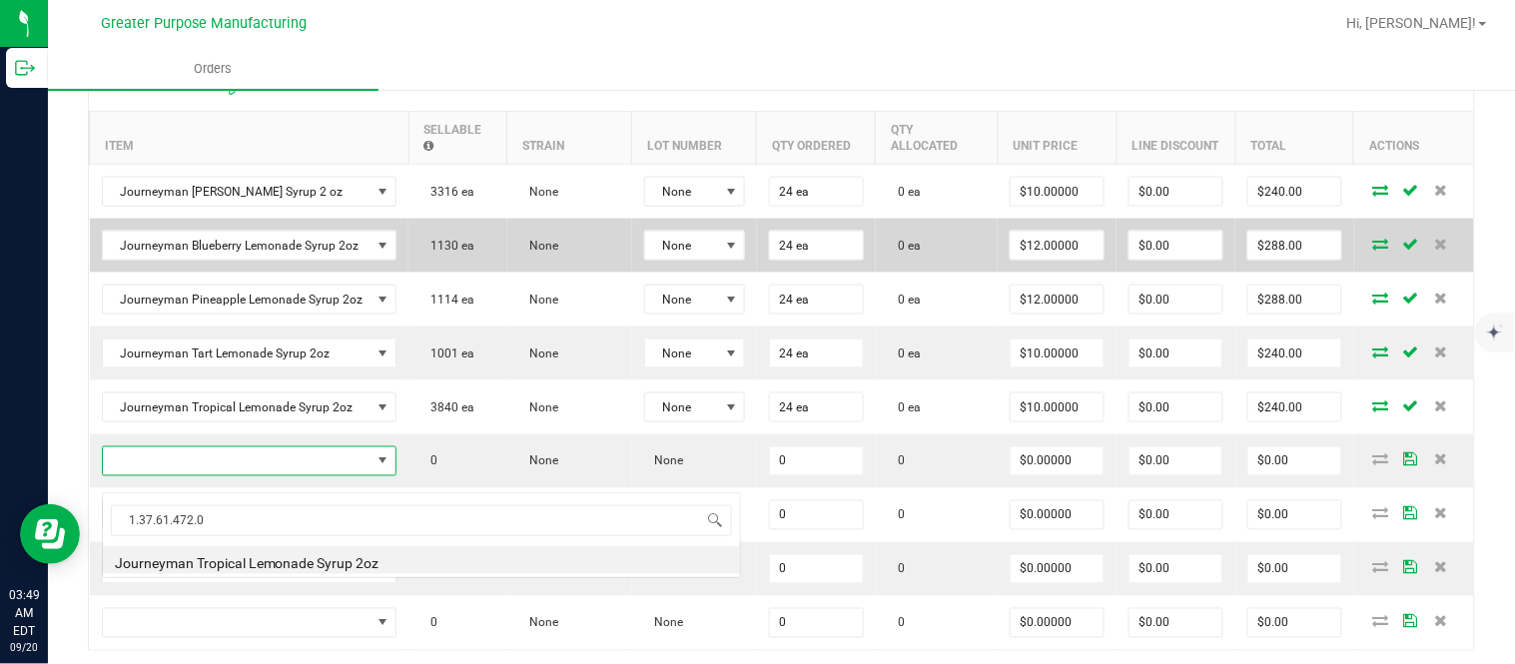
type input "0 ea"
type input "$10.00000"
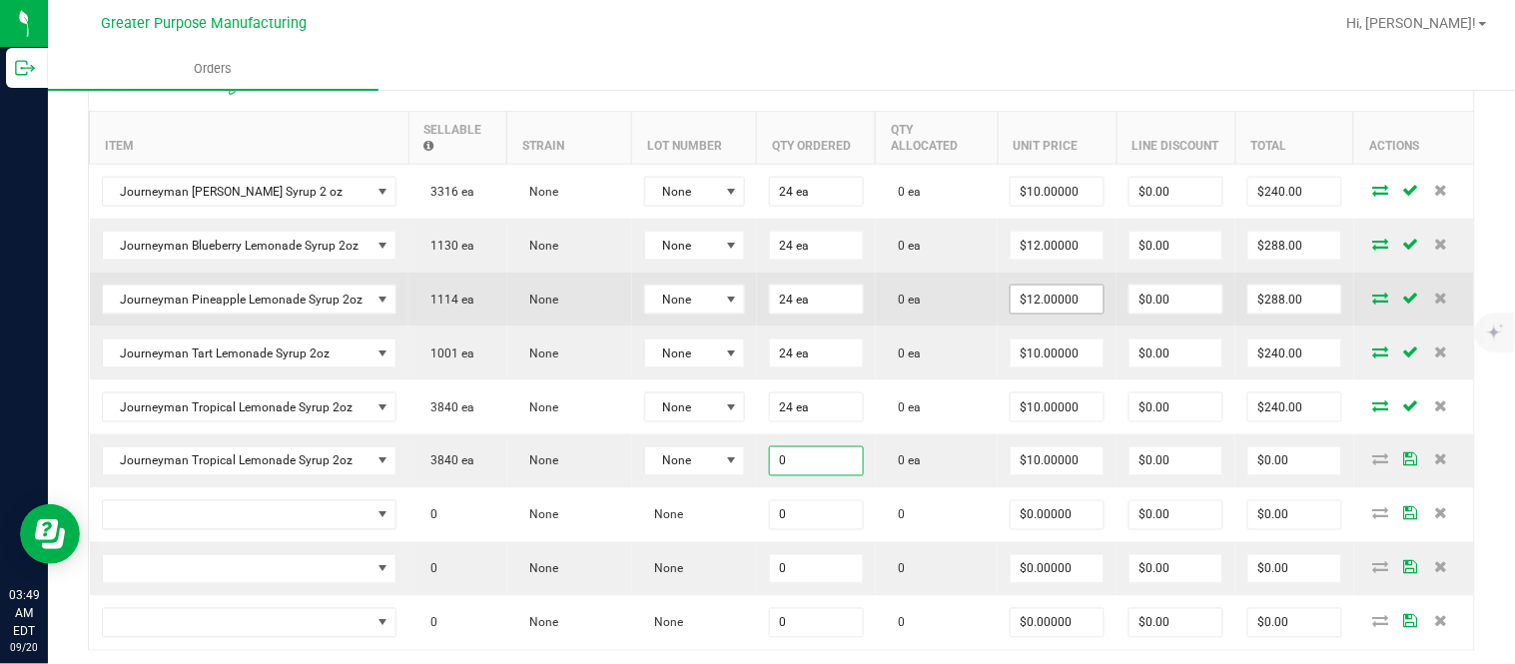
paste input "24"
type input "24"
type input "10"
type input "24 ea"
type input "$240.00"
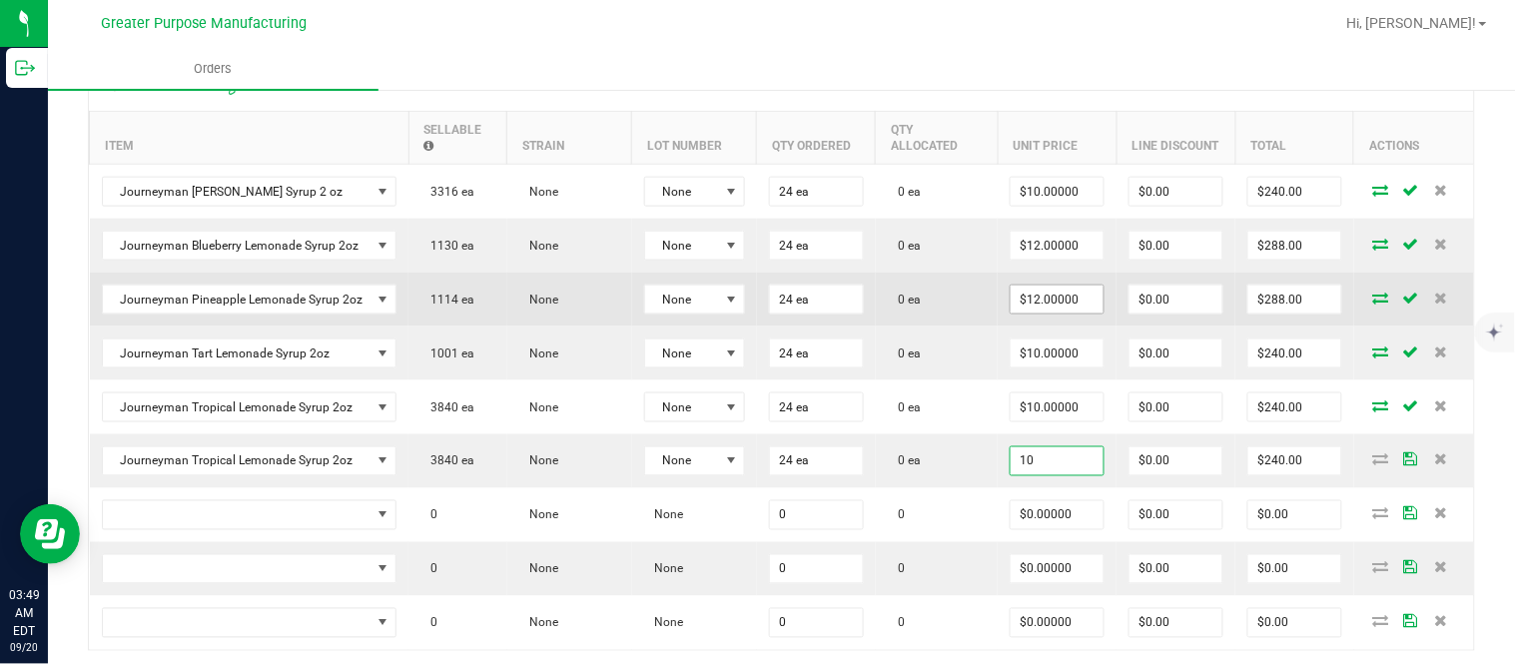
type input "$10.00000"
type input "0"
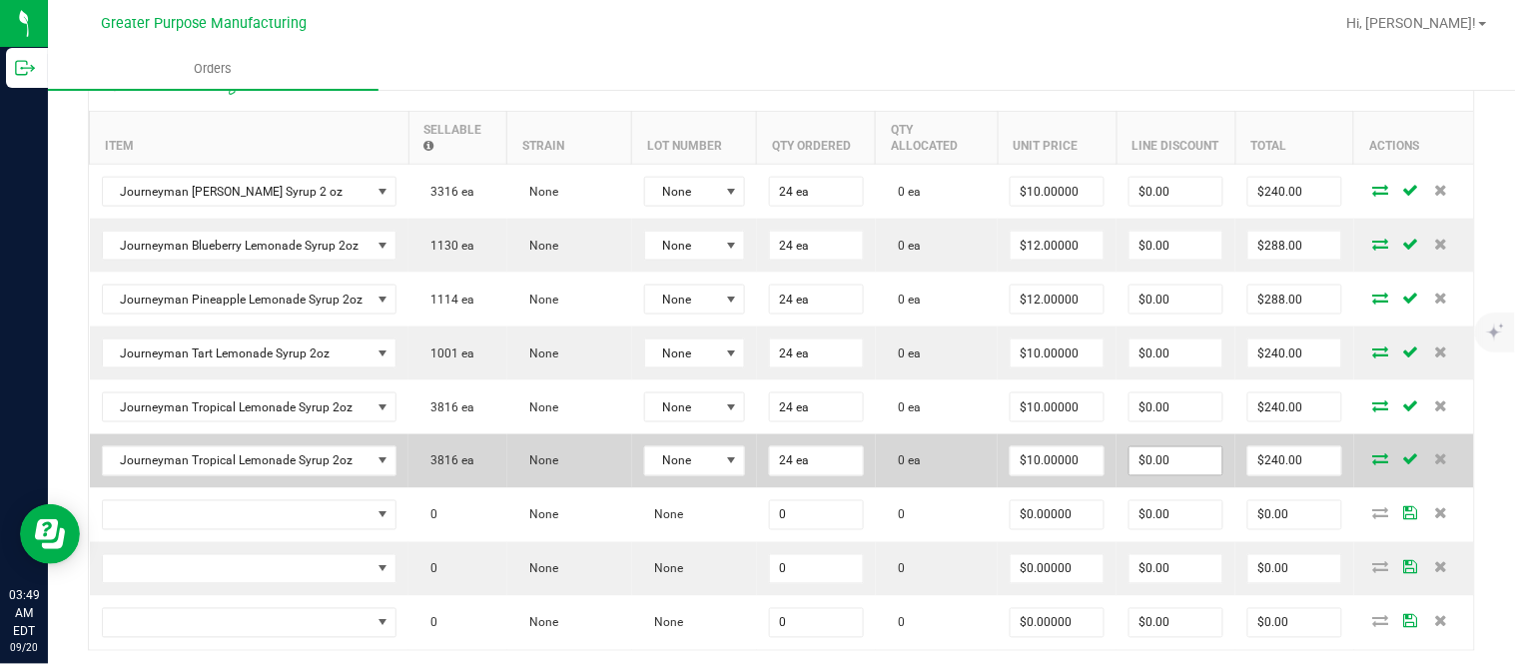
click at [1170, 463] on input "$0.00" at bounding box center [1175, 461] width 93 height 28
paste input "239.76"
type input "239.76"
type input "0.2400000000000091"
type input "$239.76"
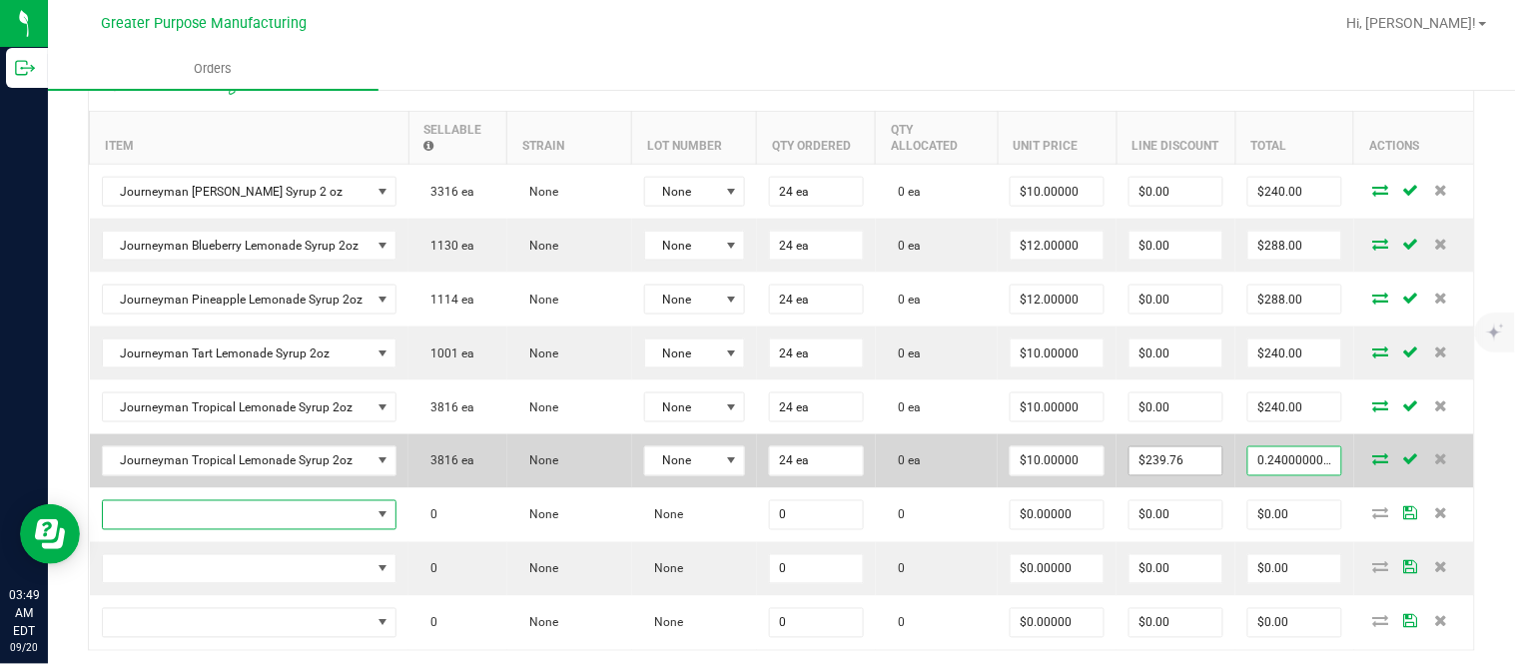
type input "$0.24"
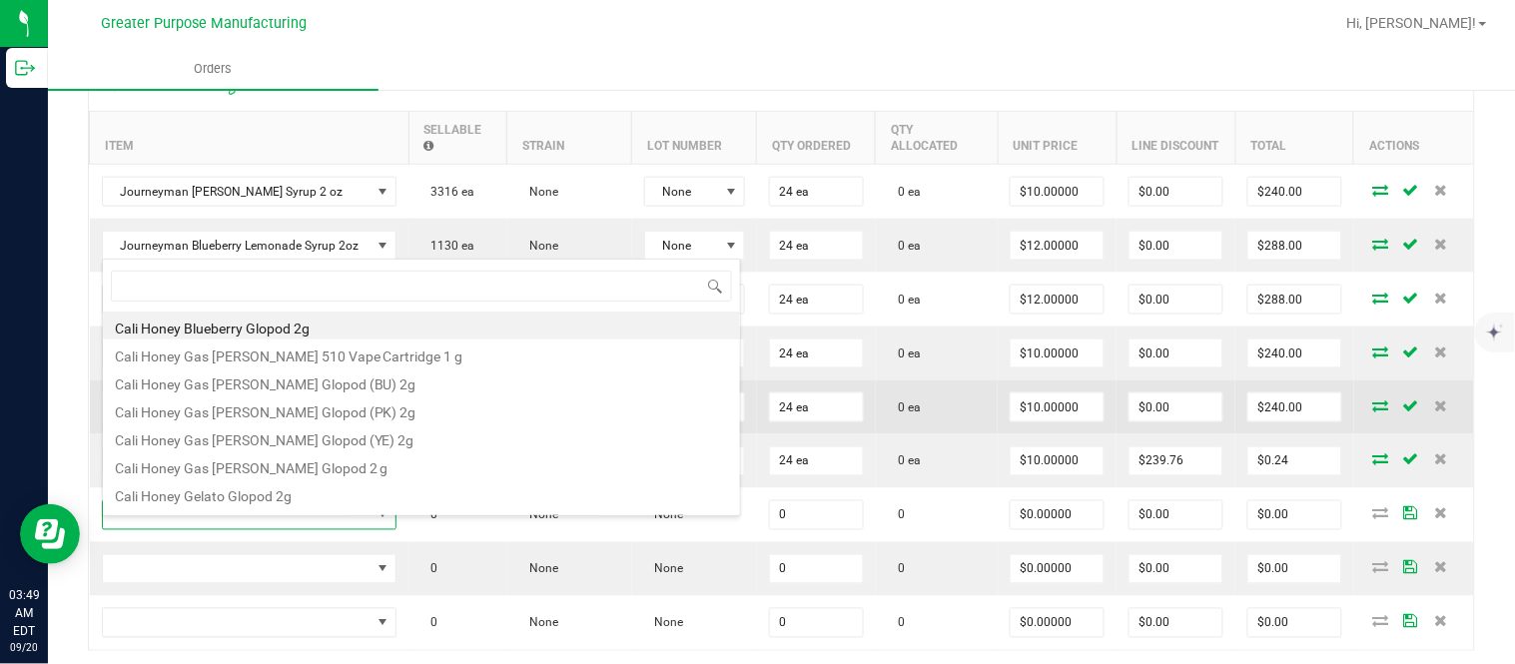
type input "1.37.61.1137.0"
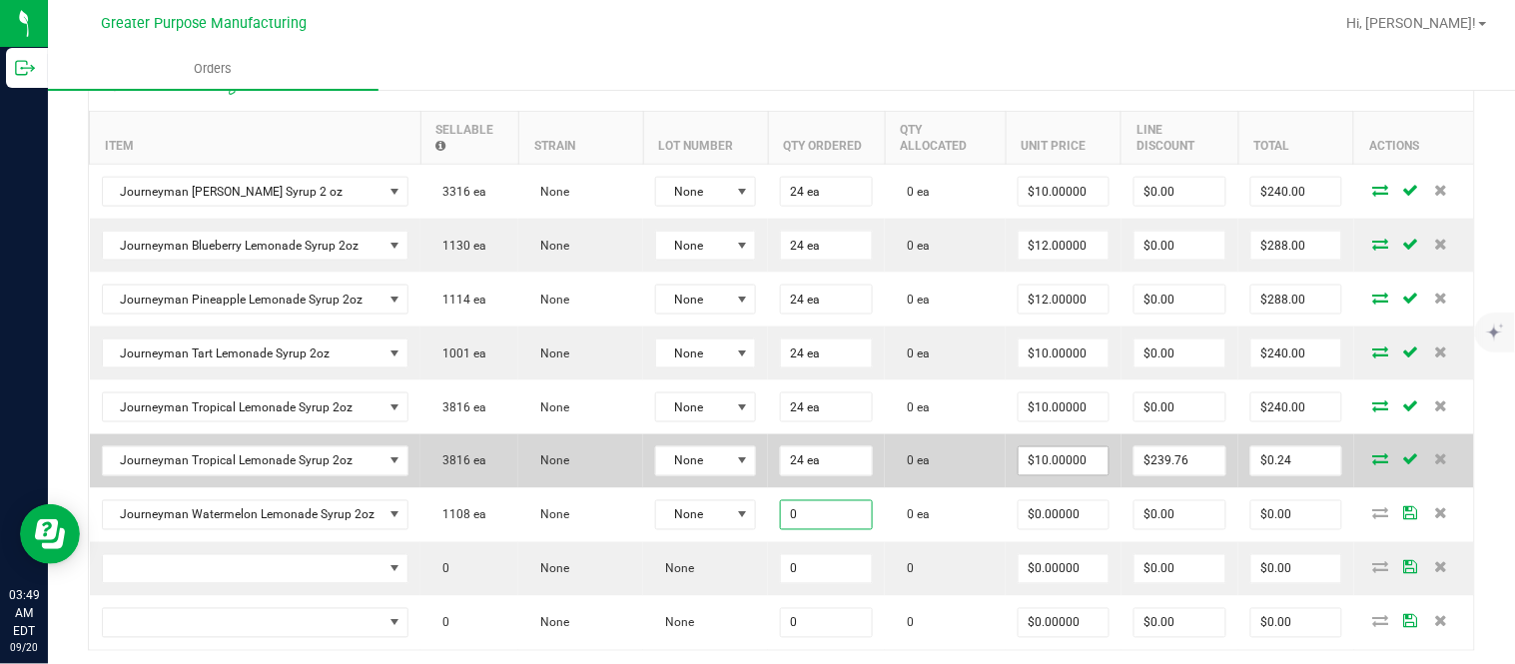
paste input "24"
type input "24 ea"
type input "$0.00000"
type input "0"
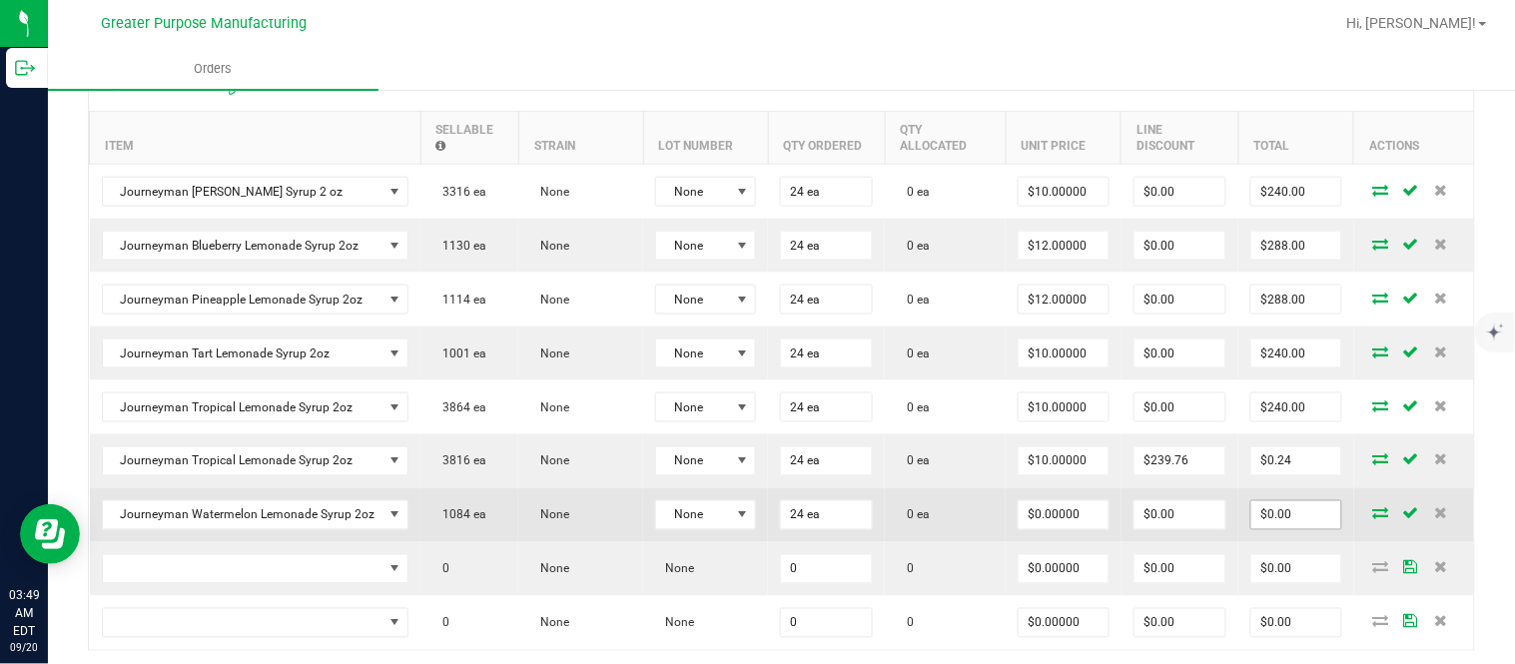
click at [1264, 526] on input "$0.00" at bounding box center [1296, 515] width 90 height 28
paste input "288"
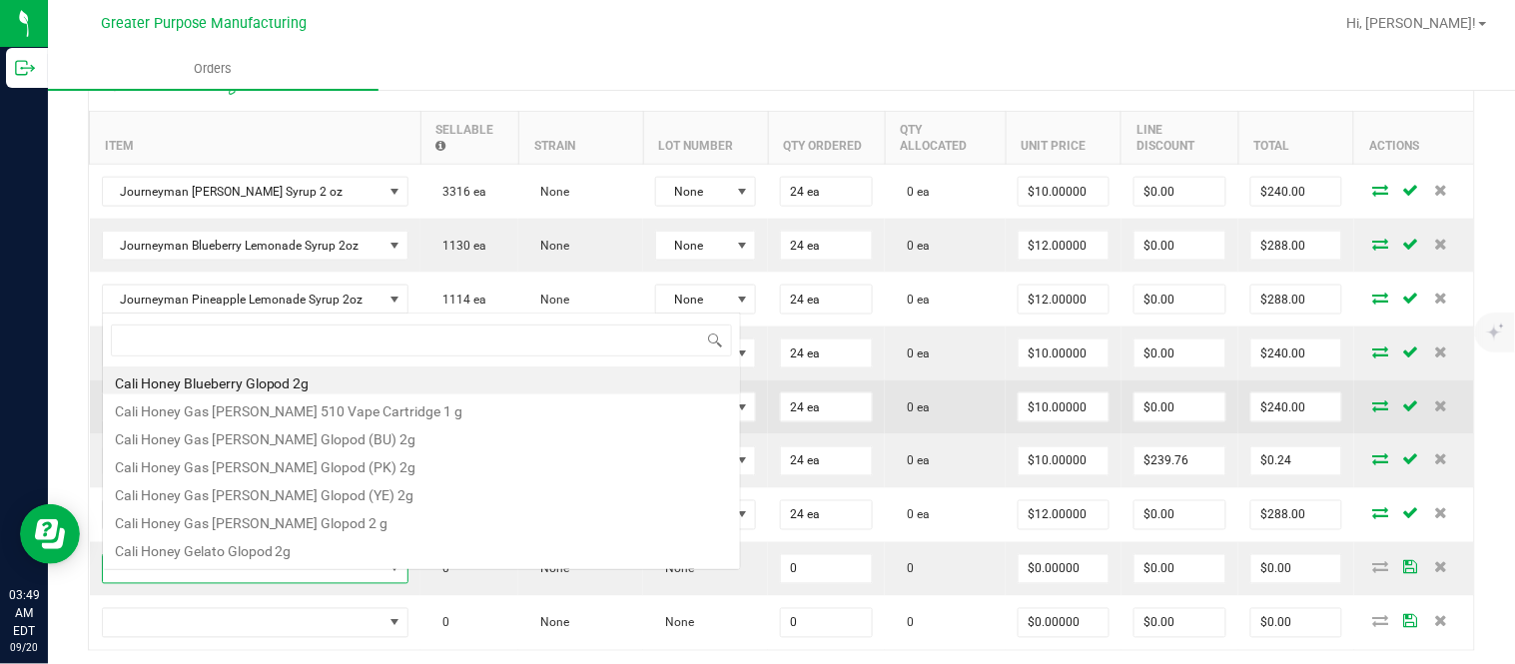
scroll to position [30, 302]
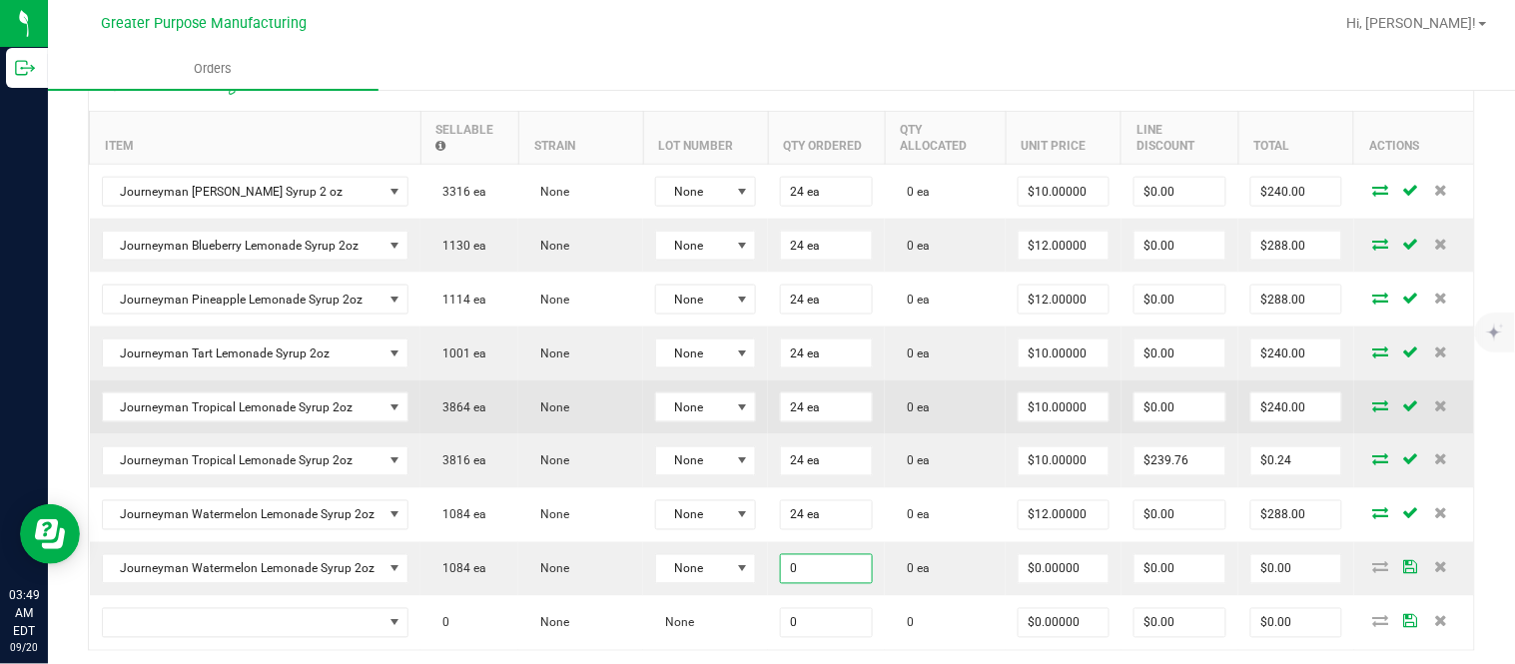
paste input "24"
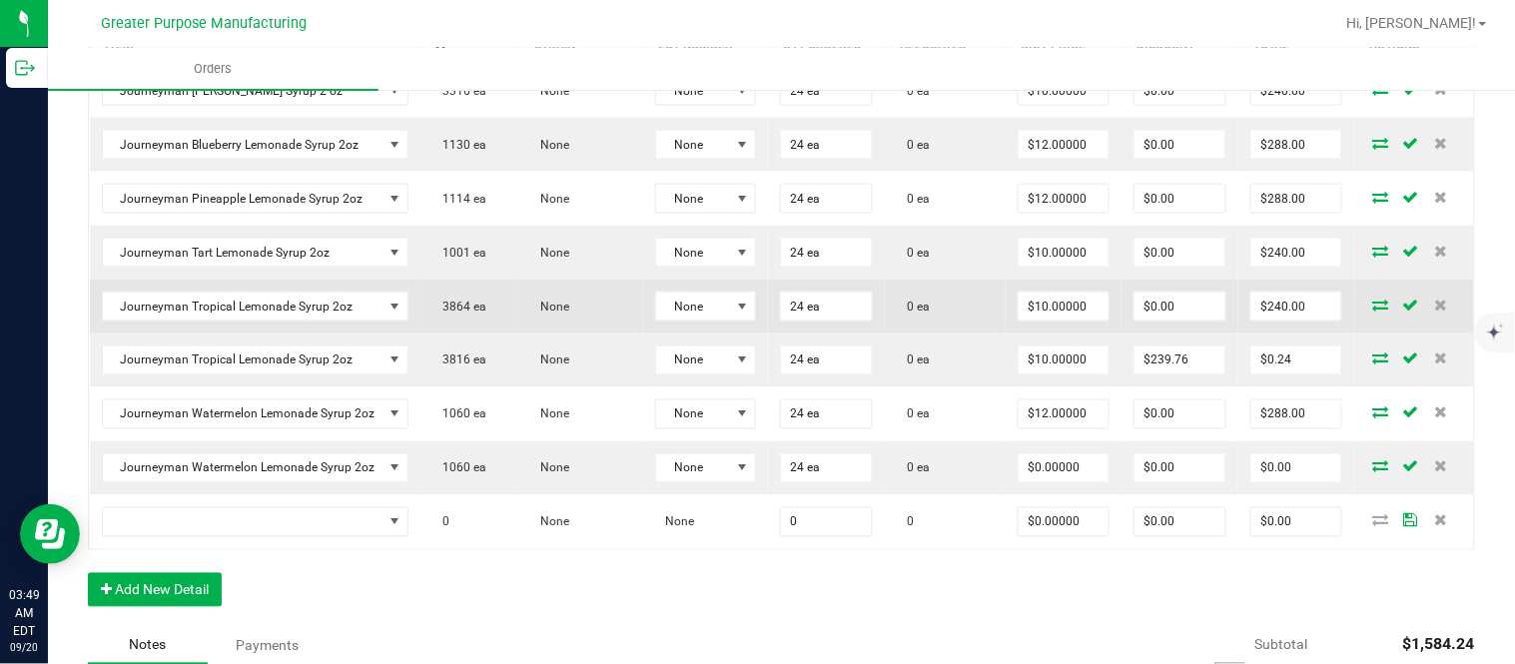
scroll to position [702, 0]
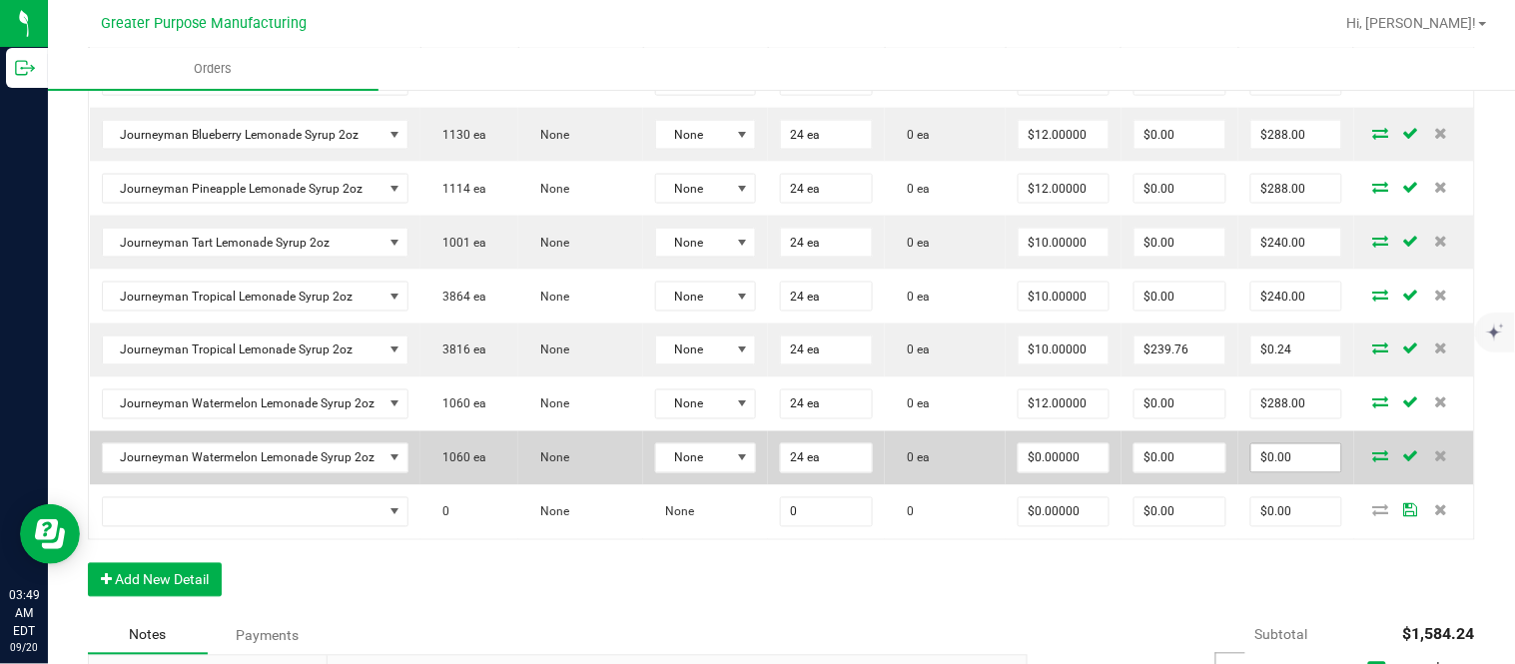
click at [1275, 469] on input "$0.00" at bounding box center [1296, 458] width 90 height 28
paste input "288"
click at [1150, 472] on input "$0.00" at bounding box center [1179, 458] width 91 height 28
paste input "287.76"
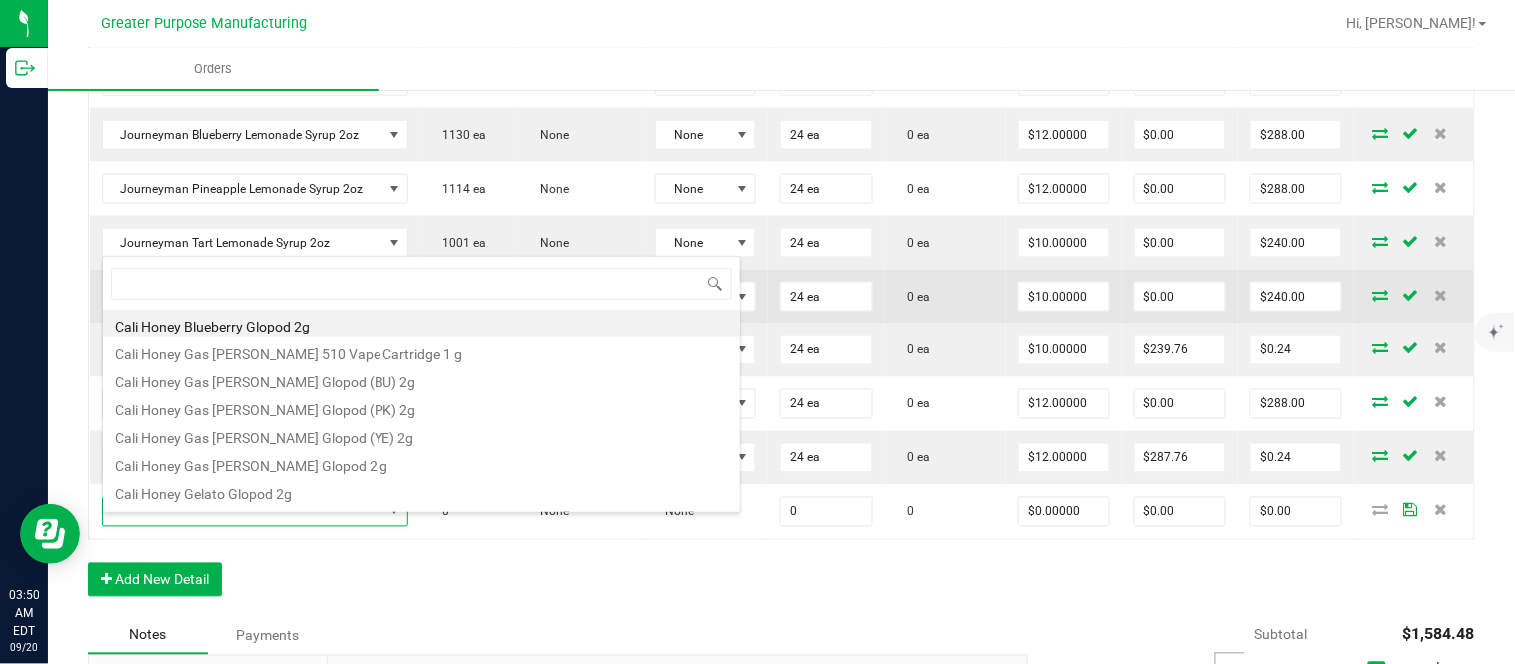
scroll to position [30, 302]
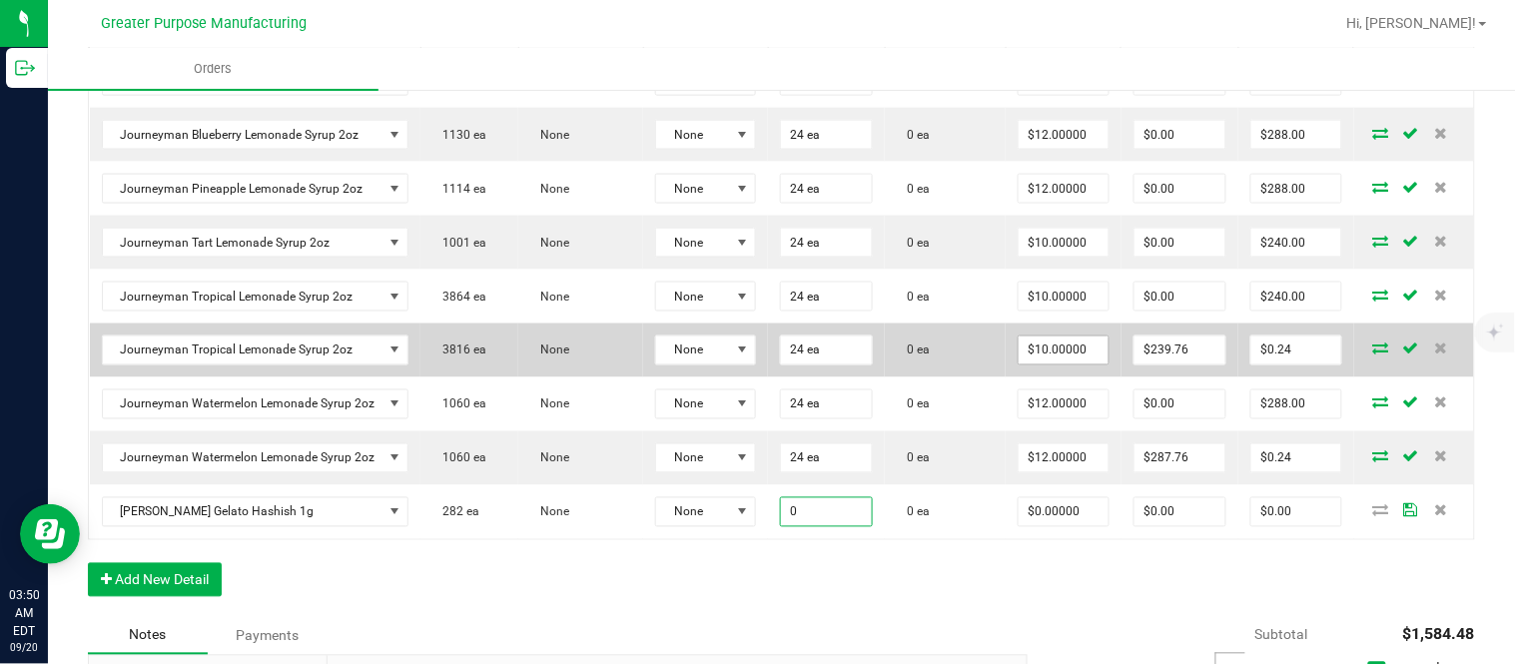
paste input "18"
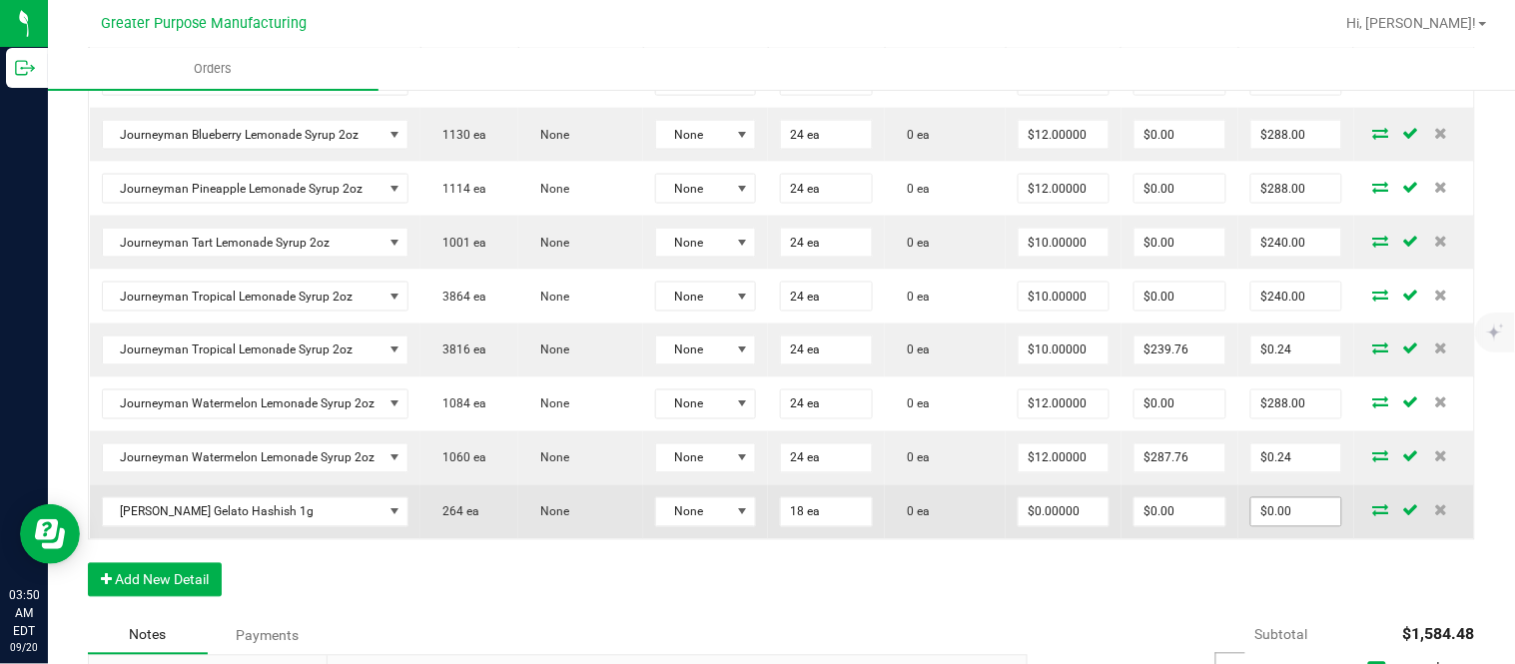
click at [1261, 525] on input "$0.00" at bounding box center [1296, 512] width 90 height 28
paste input "45"
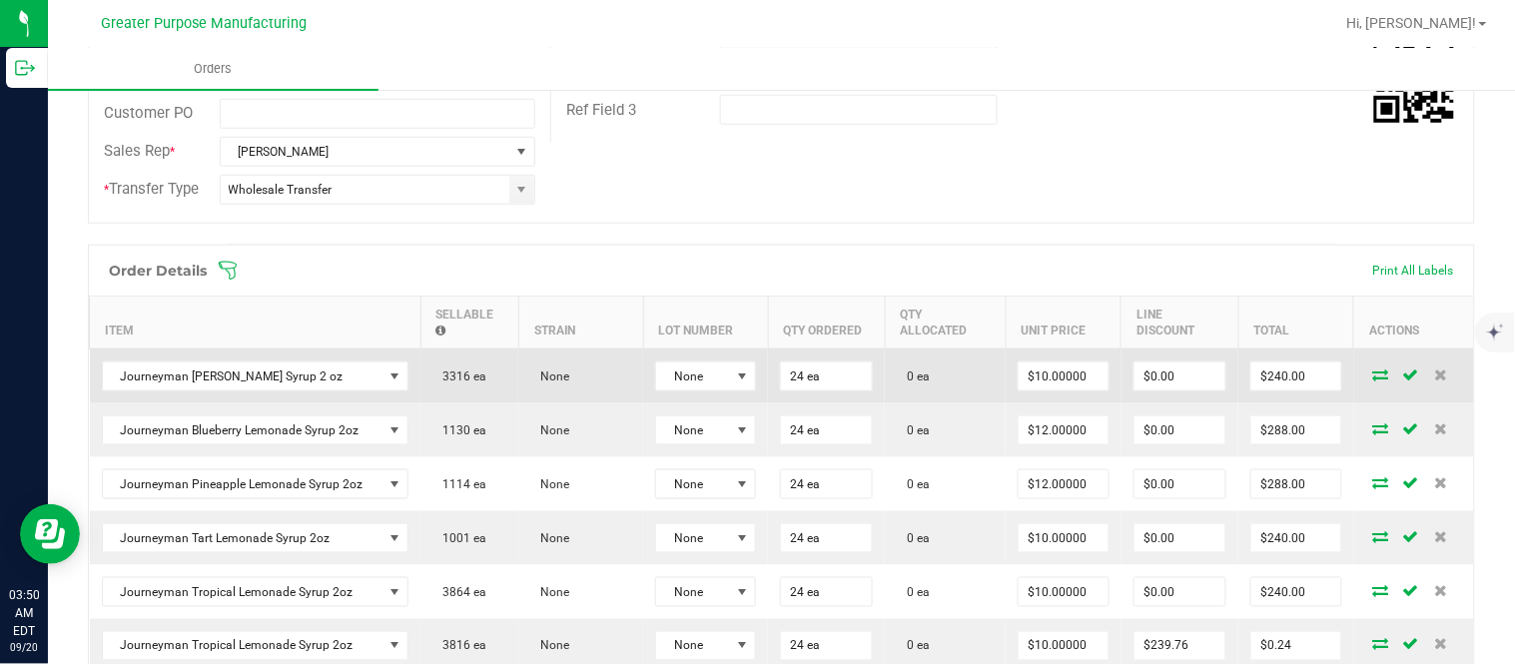
scroll to position [0, 0]
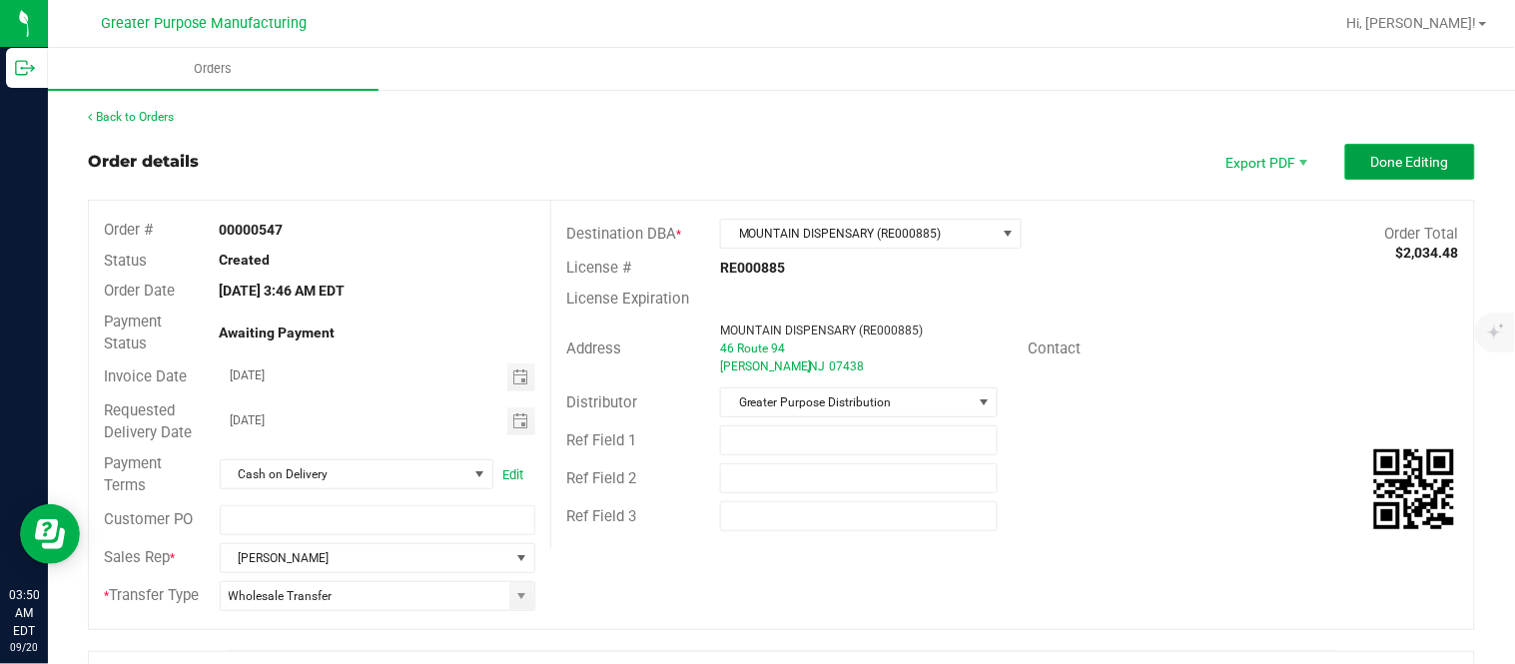
click at [1396, 163] on span "Done Editing" at bounding box center [1410, 162] width 78 height 16
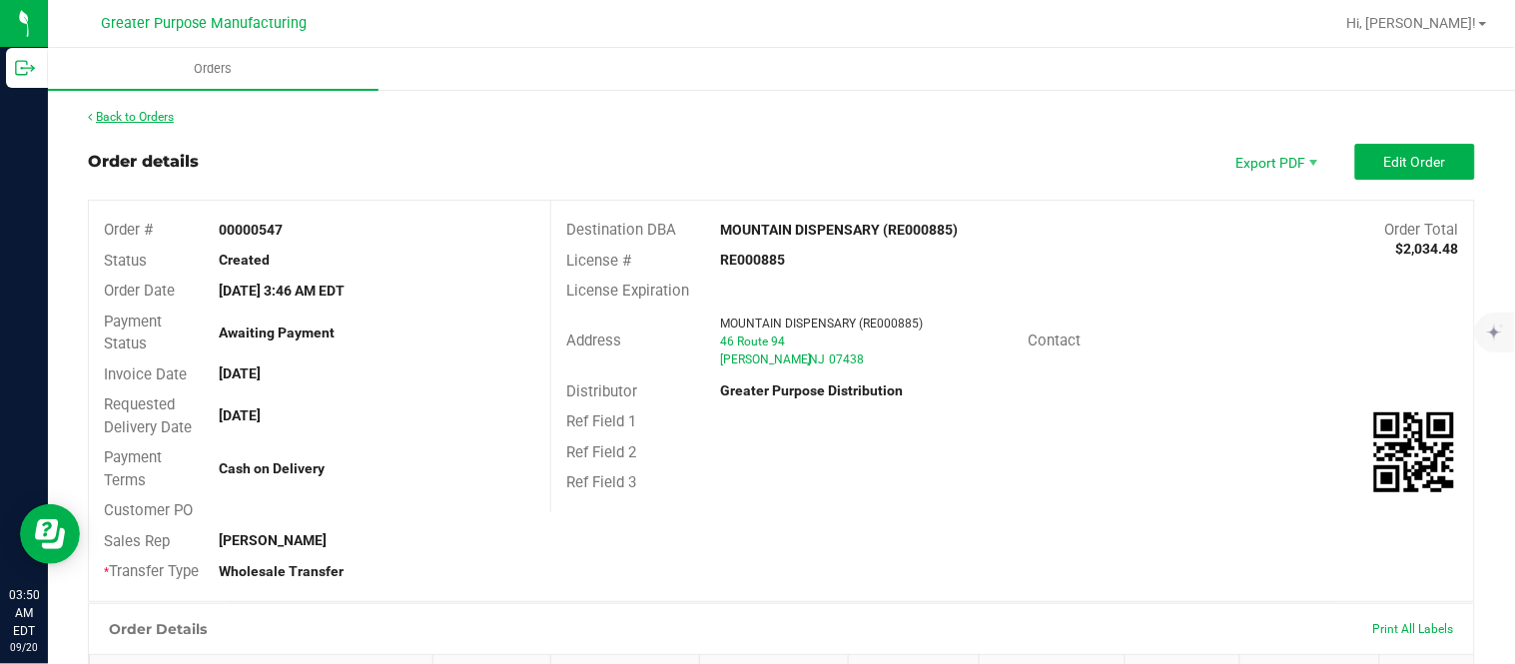
click at [131, 113] on link "Back to Orders" at bounding box center [131, 117] width 86 height 14
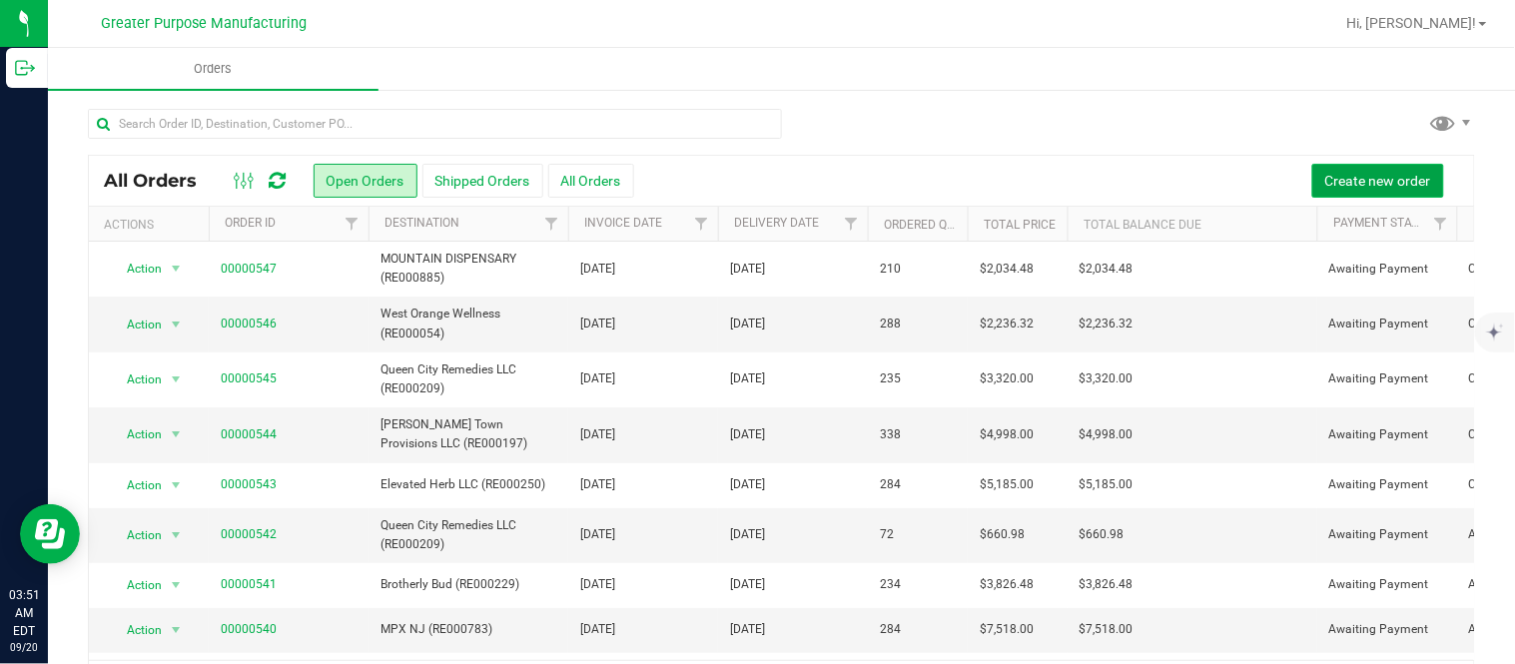
click at [1335, 182] on span "Create new order" at bounding box center [1378, 181] width 106 height 16
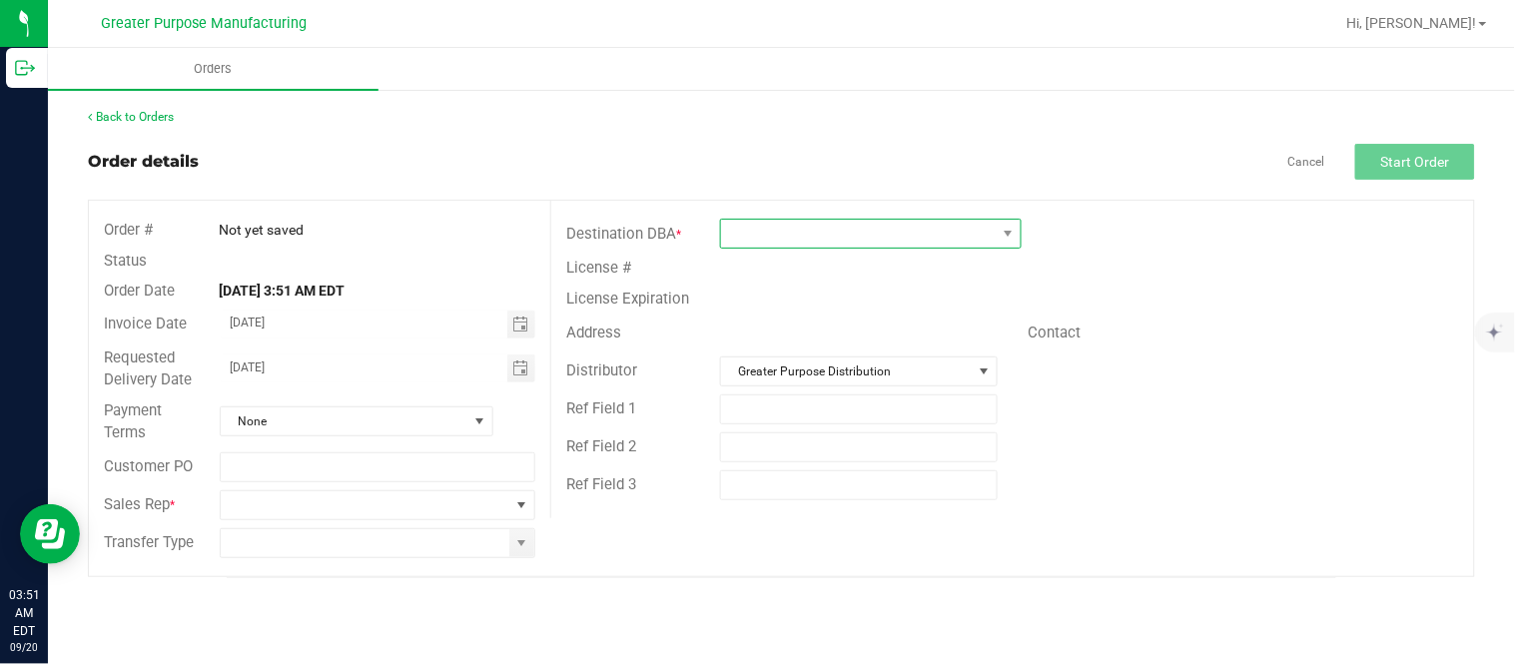
click at [829, 230] on span at bounding box center [858, 234] width 275 height 28
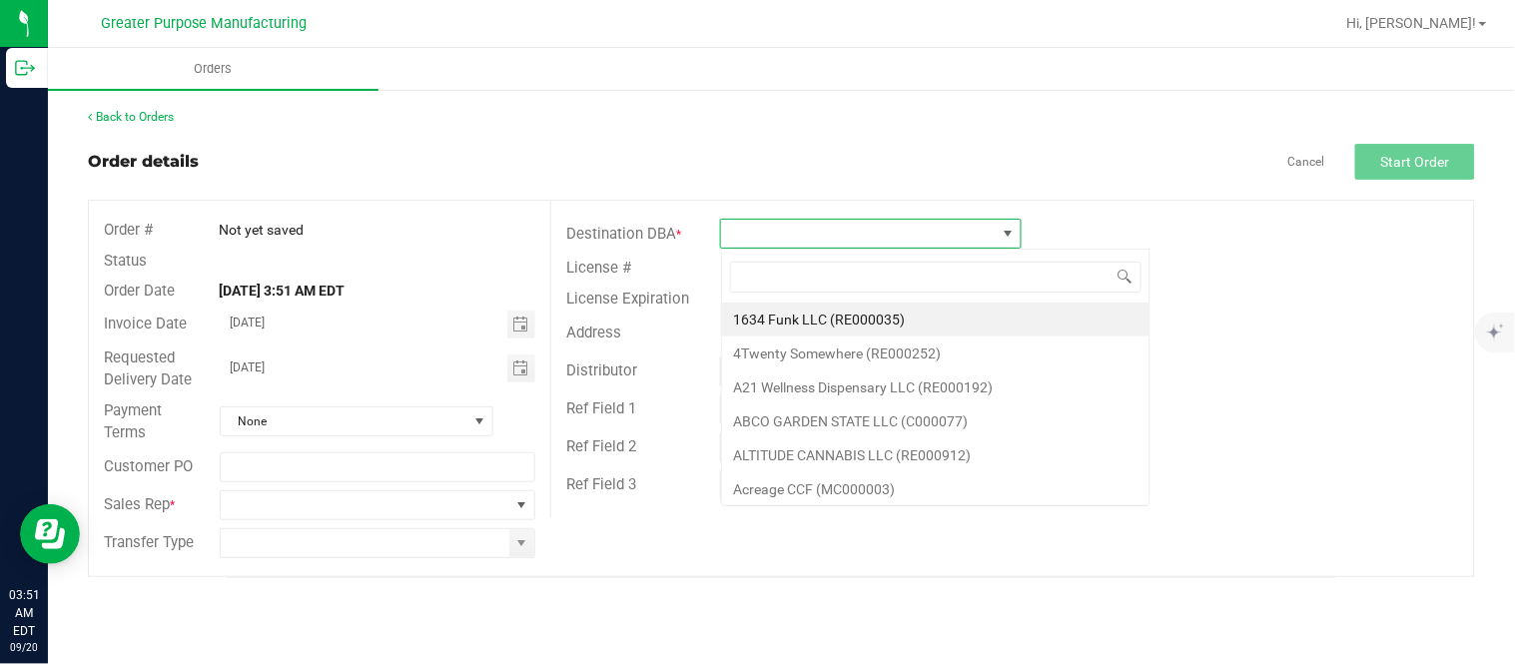
scroll to position [30, 301]
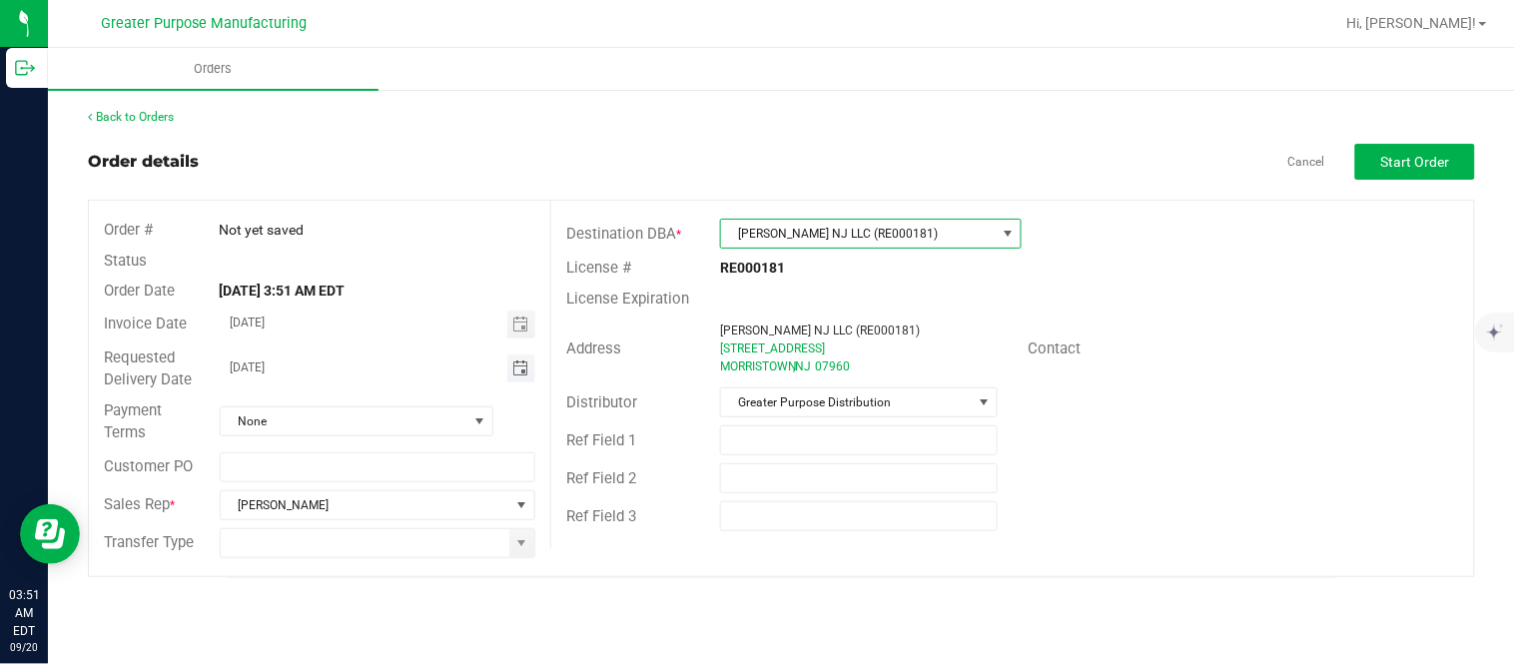
click at [514, 364] on span "Toggle calendar" at bounding box center [520, 368] width 16 height 16
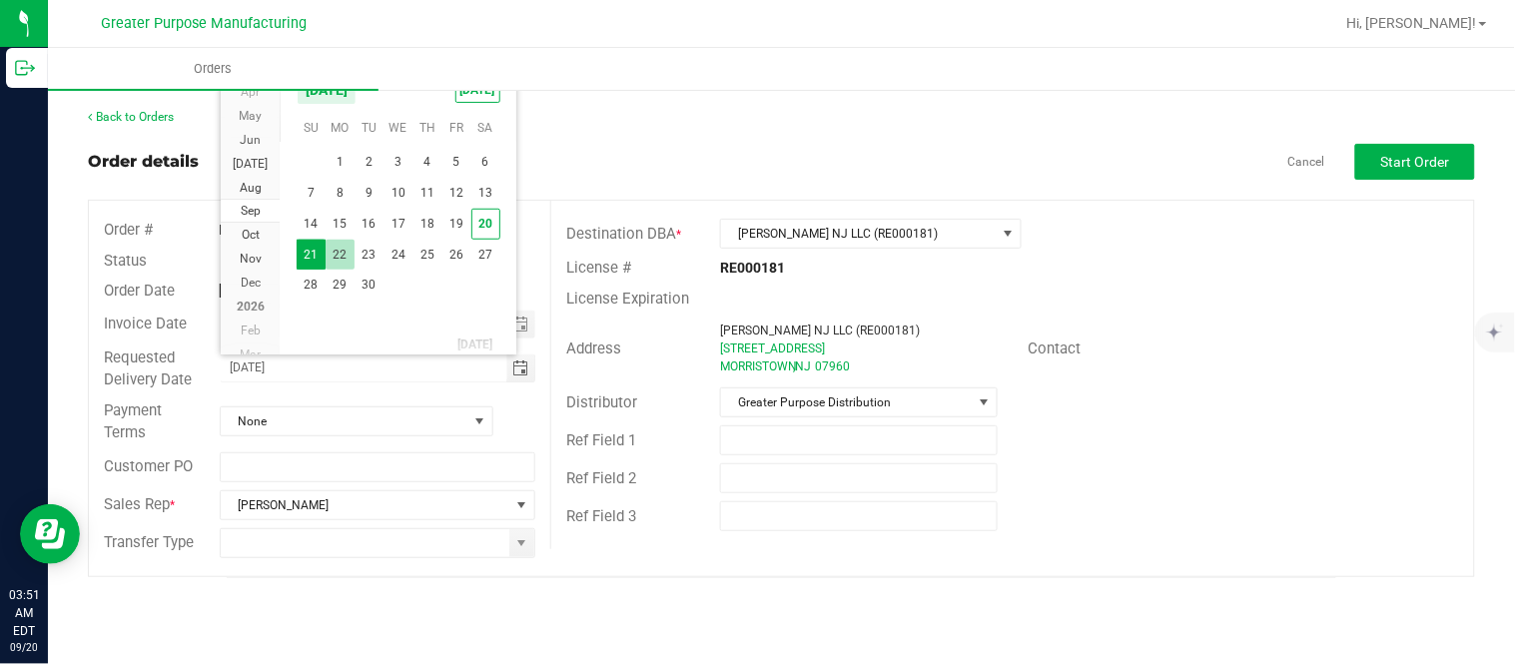
click at [342, 262] on span "22" at bounding box center [339, 255] width 29 height 31
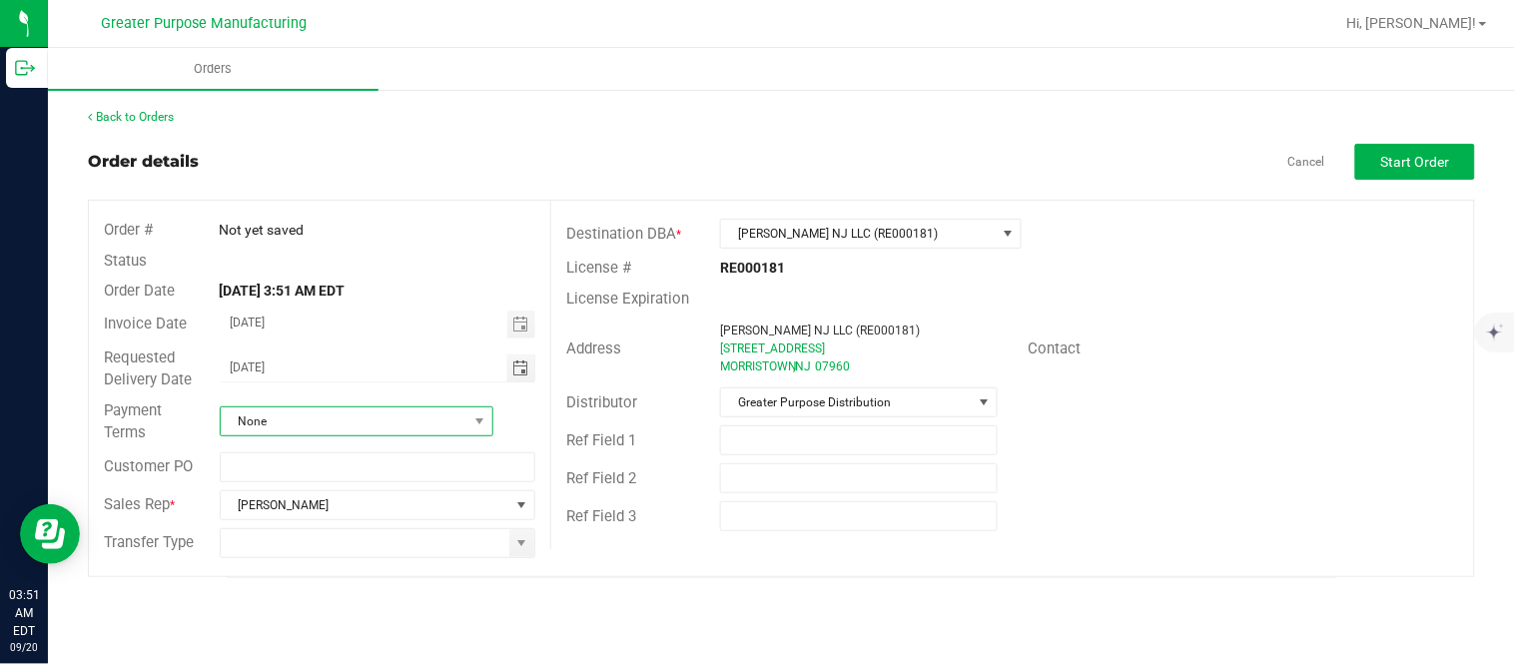
click at [373, 429] on span "None" at bounding box center [344, 421] width 247 height 28
click at [392, 253] on li "Cash on Delivery" at bounding box center [357, 253] width 272 height 34
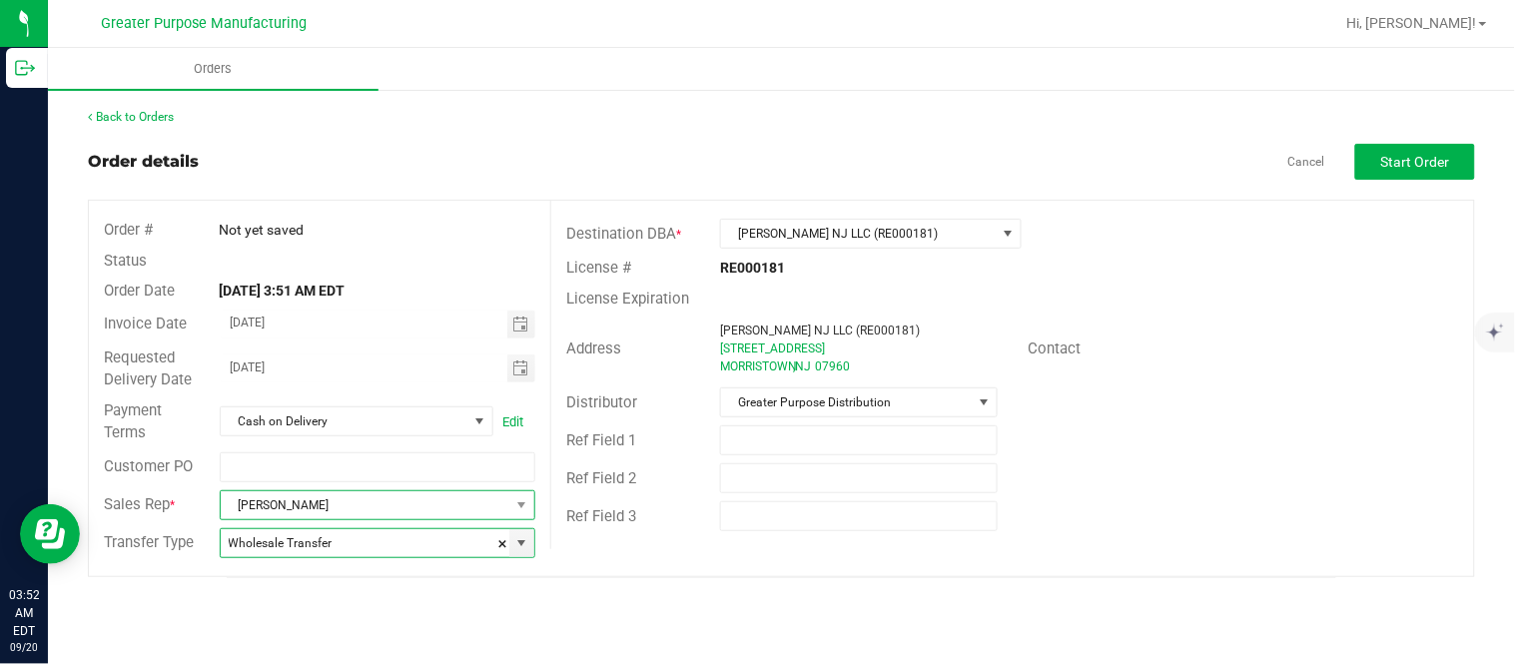
click at [394, 513] on span "[PERSON_NAME]" at bounding box center [366, 505] width 290 height 28
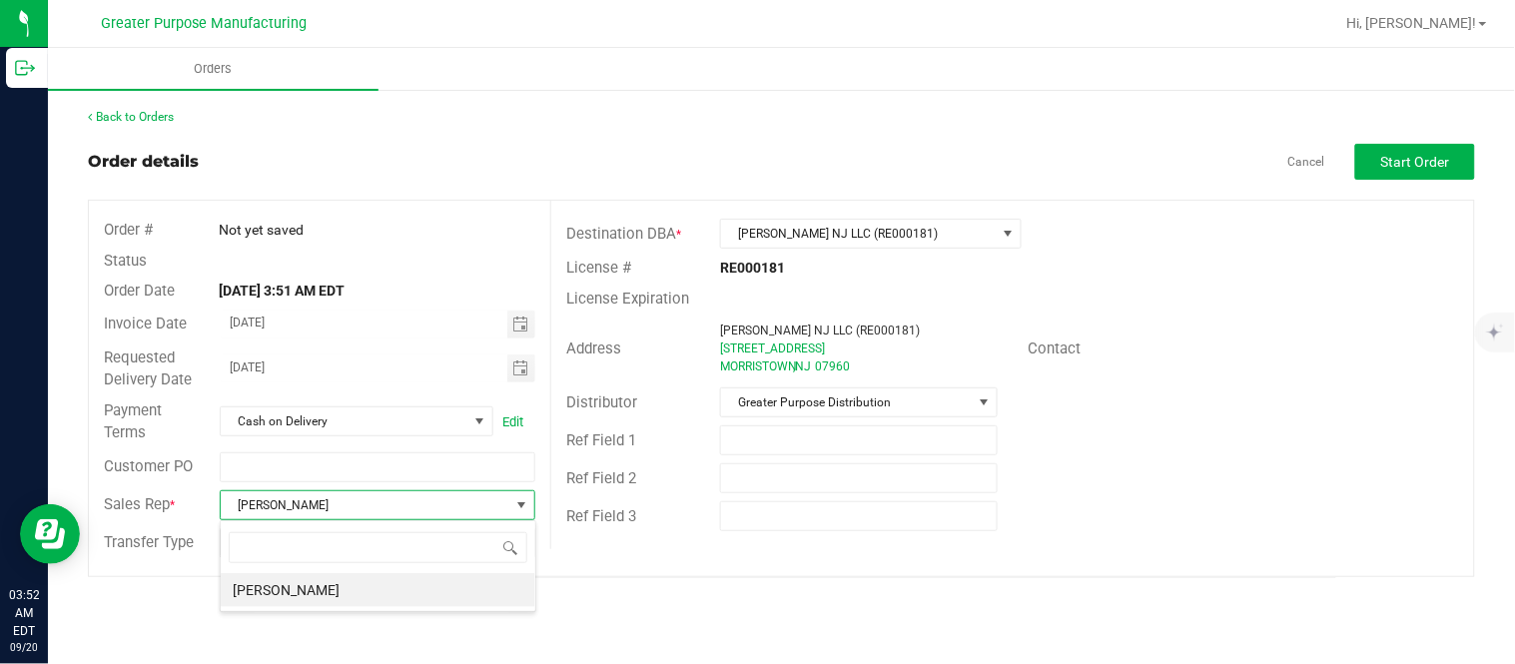
scroll to position [30, 315]
click at [372, 587] on li "[PERSON_NAME]" at bounding box center [378, 590] width 314 height 34
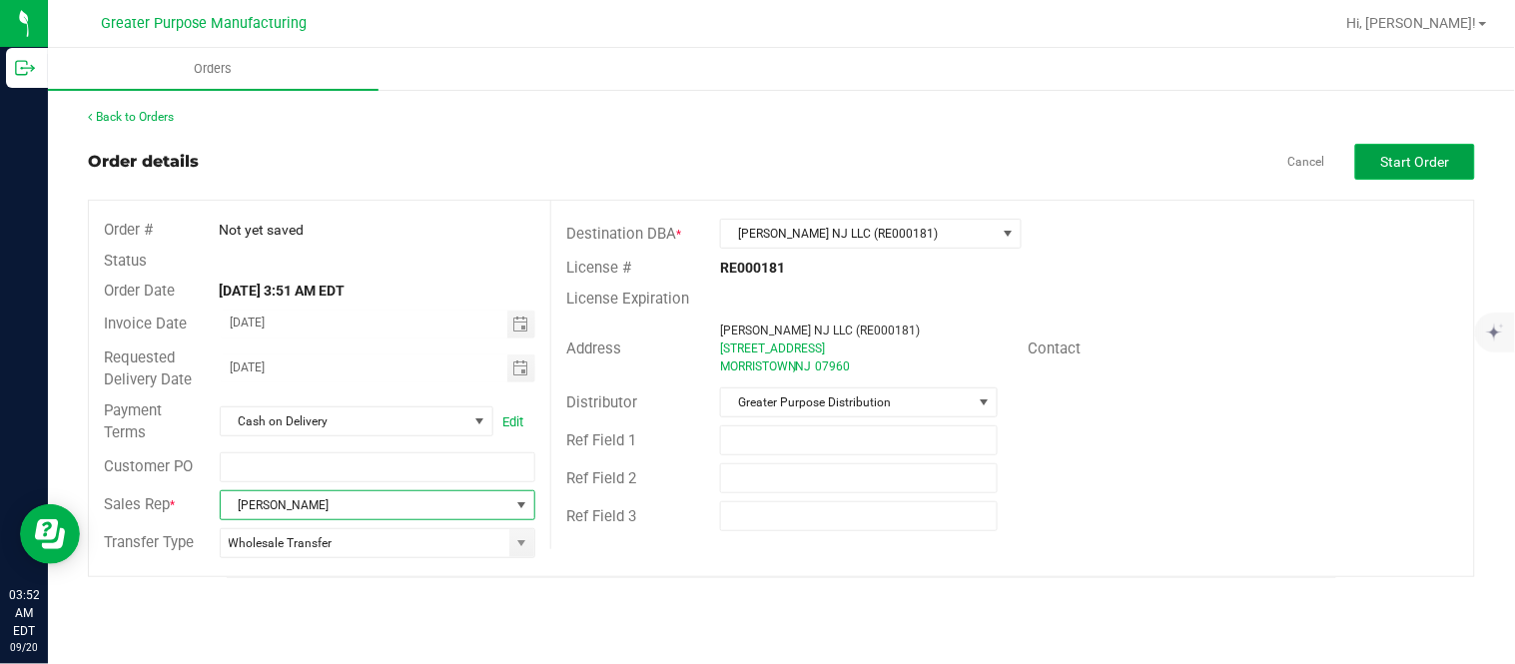
click at [1399, 147] on button "Start Order" at bounding box center [1415, 162] width 120 height 36
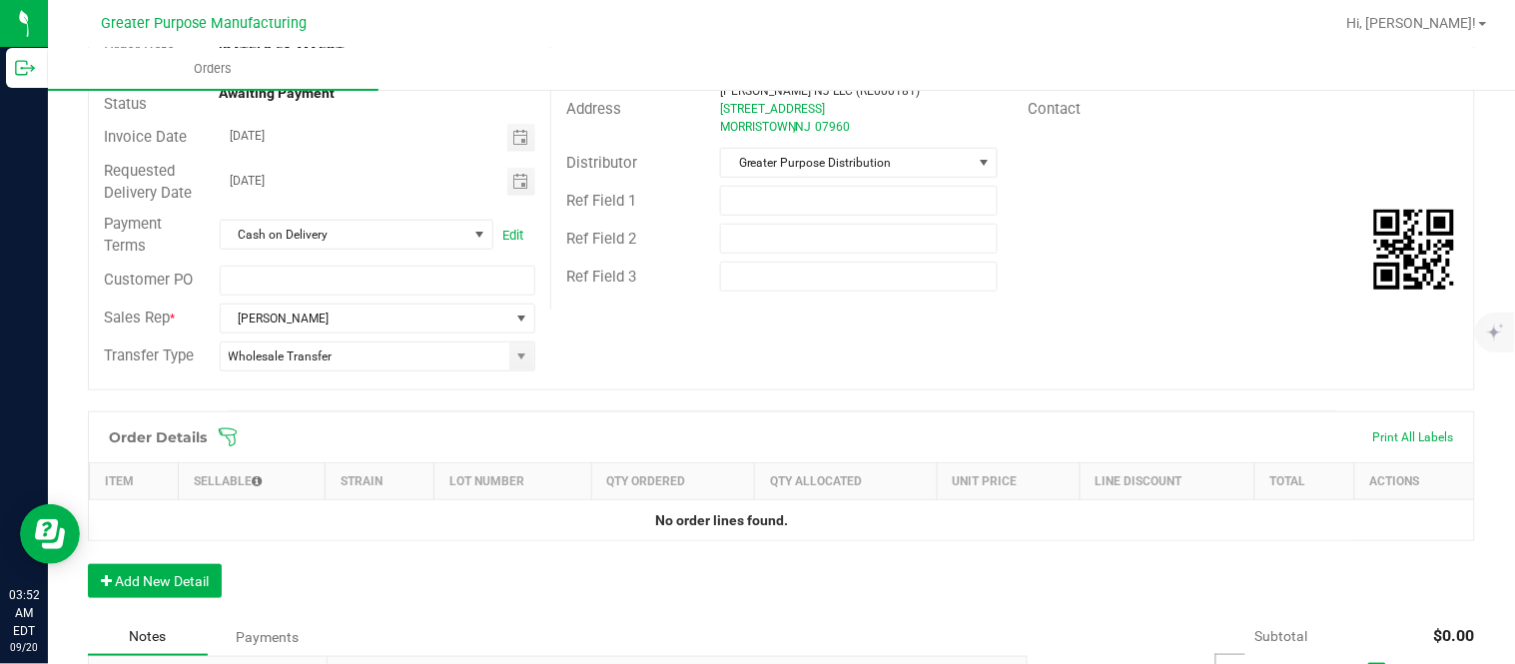
scroll to position [296, 0]
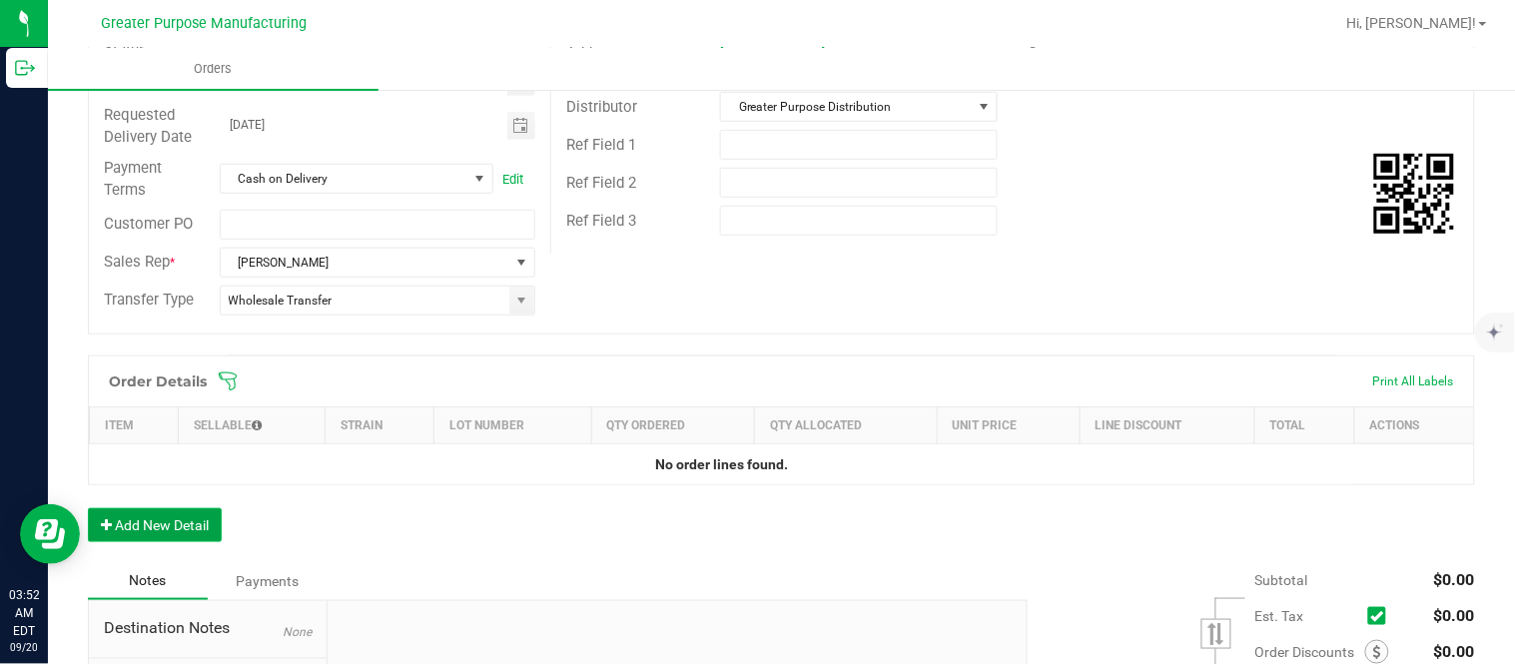
click at [176, 512] on button "Add New Detail" at bounding box center [155, 525] width 134 height 34
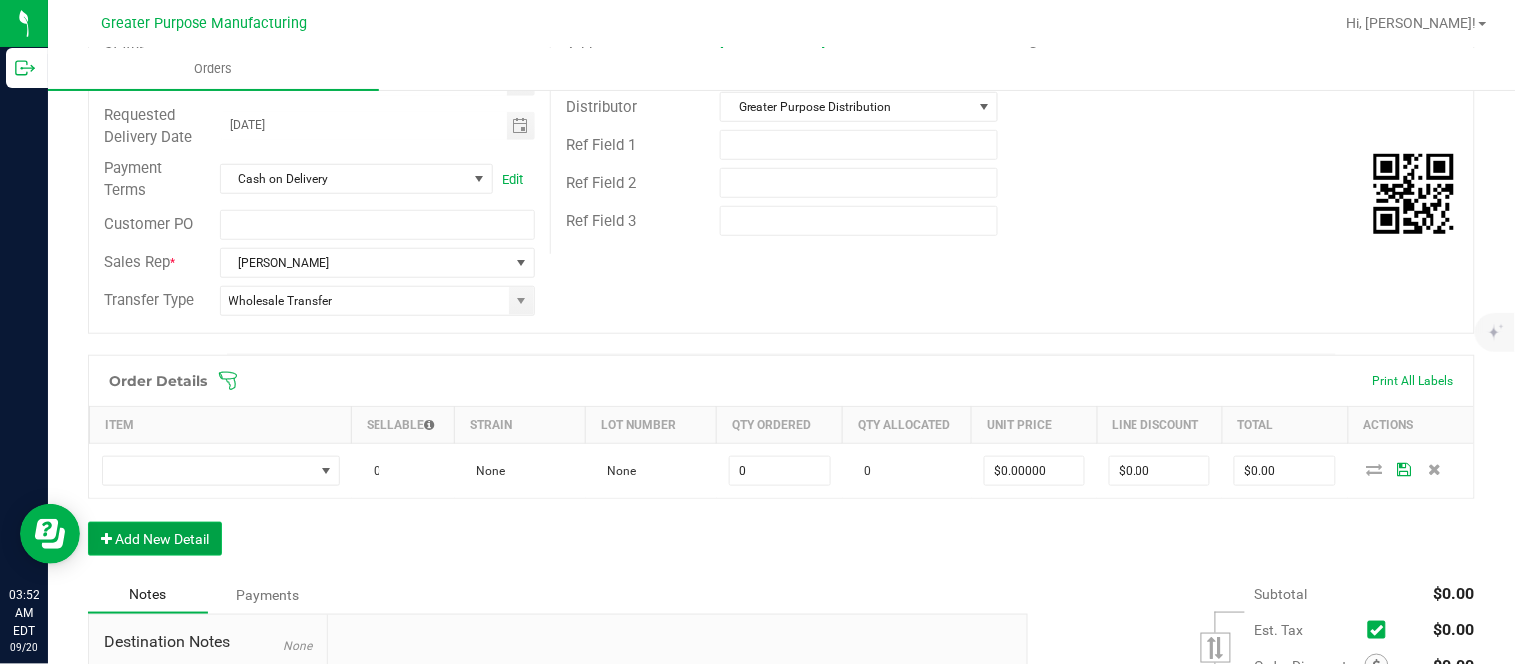
click at [88, 522] on button "Add New Detail" at bounding box center [155, 539] width 134 height 34
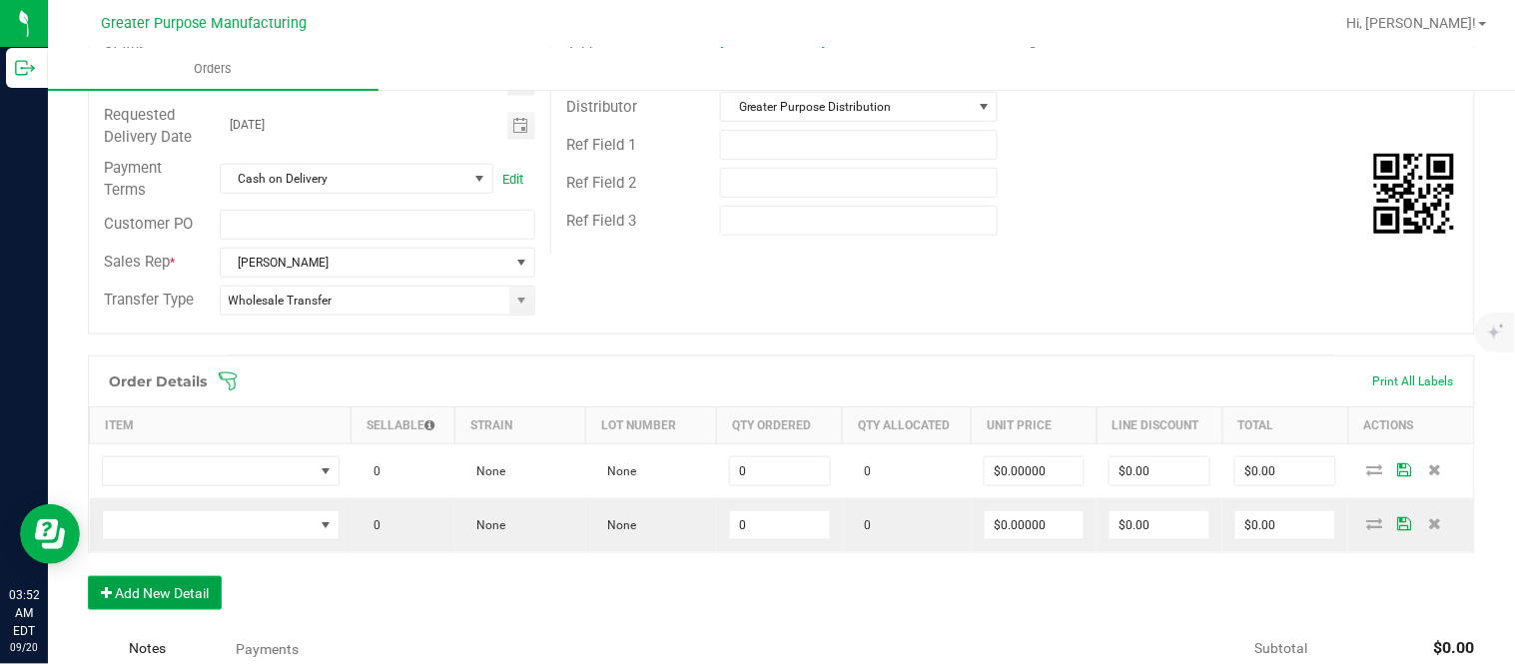
click at [88, 576] on button "Add New Detail" at bounding box center [155, 593] width 134 height 34
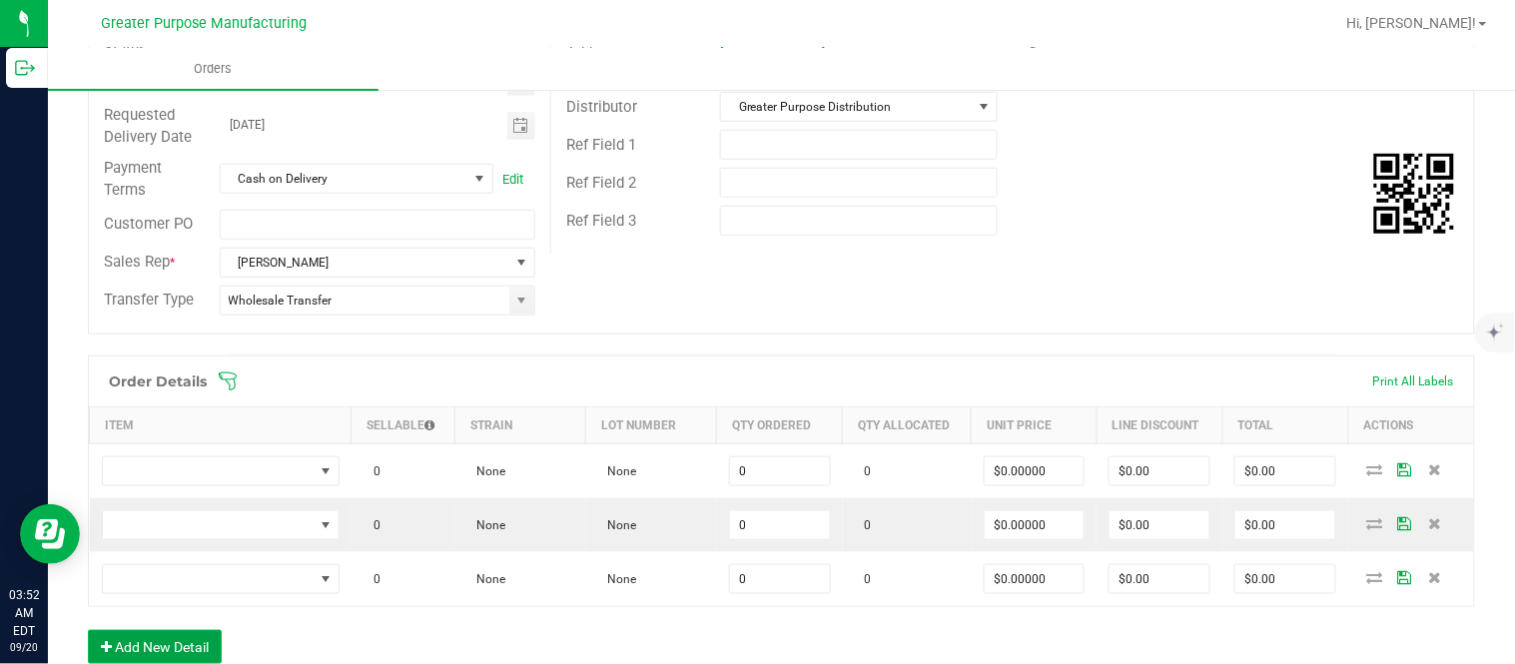
click at [88, 630] on button "Add New Detail" at bounding box center [155, 647] width 134 height 34
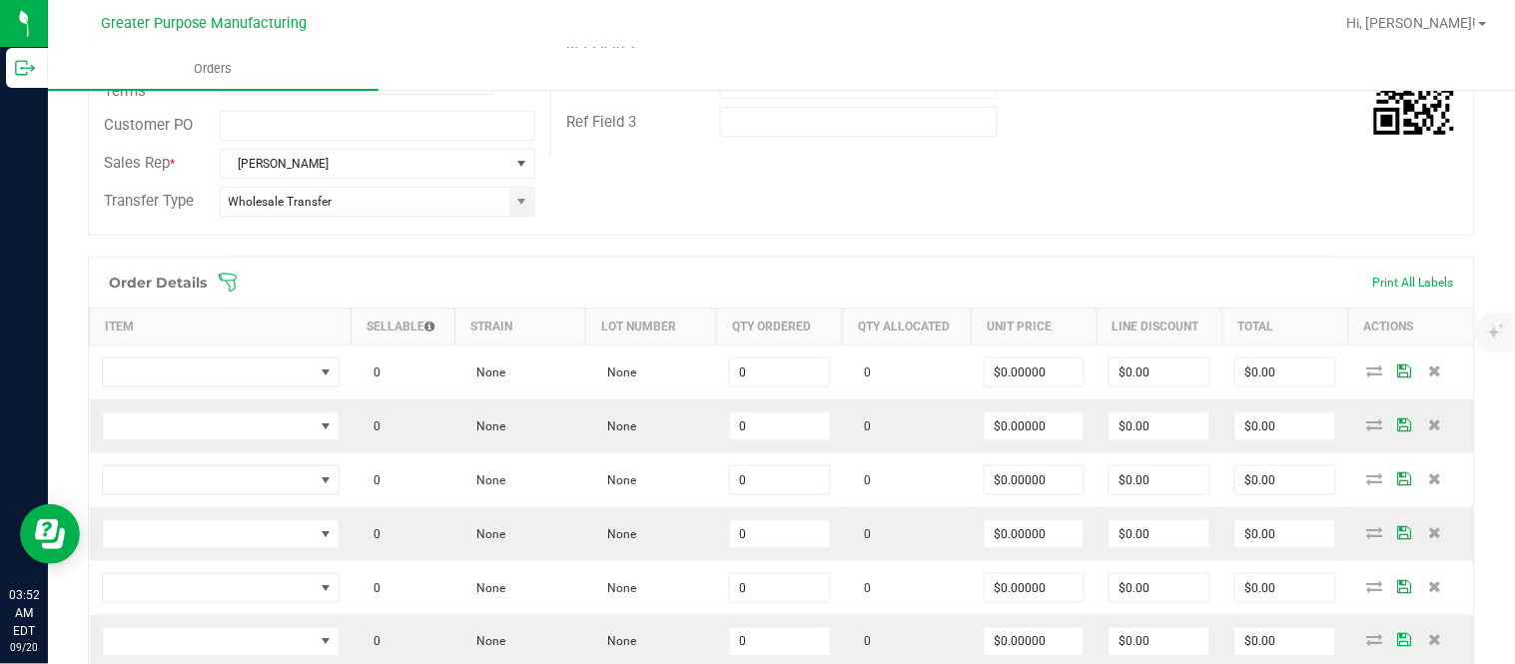
scroll to position [406, 0]
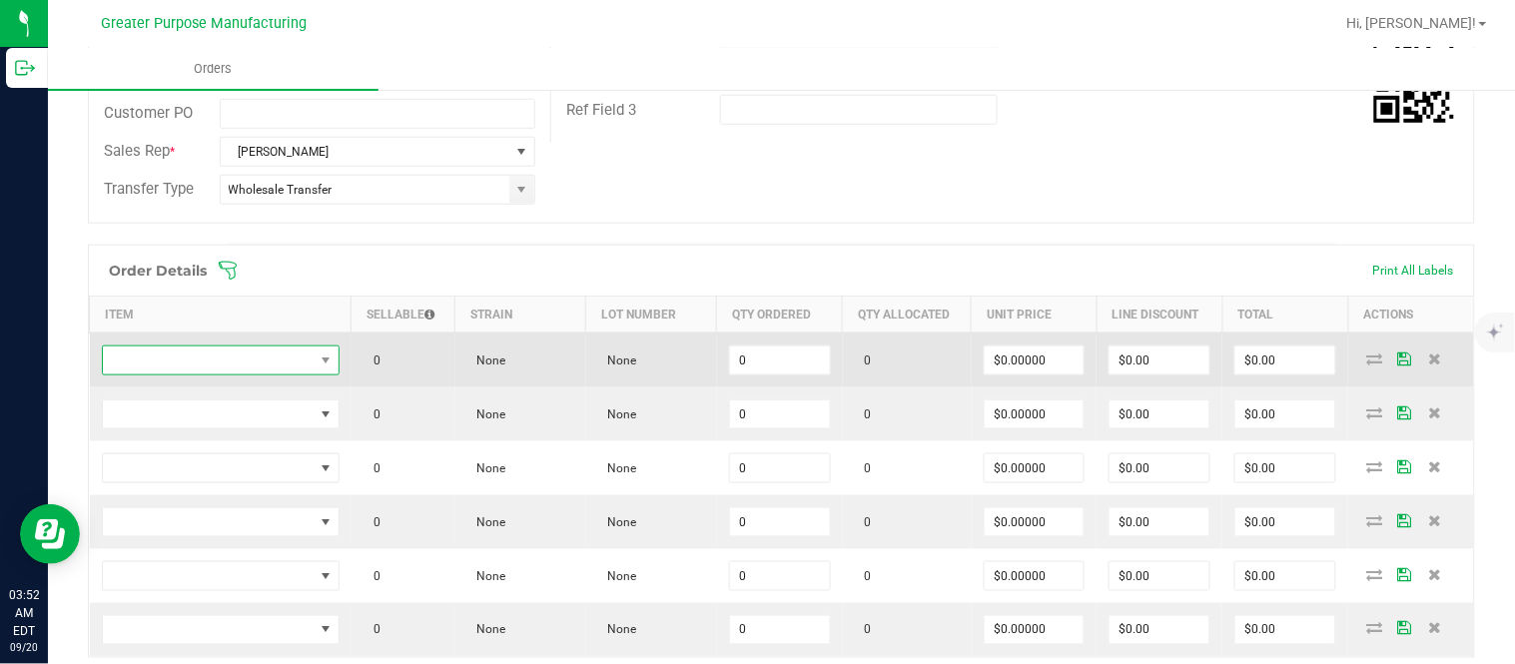
click at [222, 365] on span "NO DATA FOUND" at bounding box center [208, 360] width 211 height 28
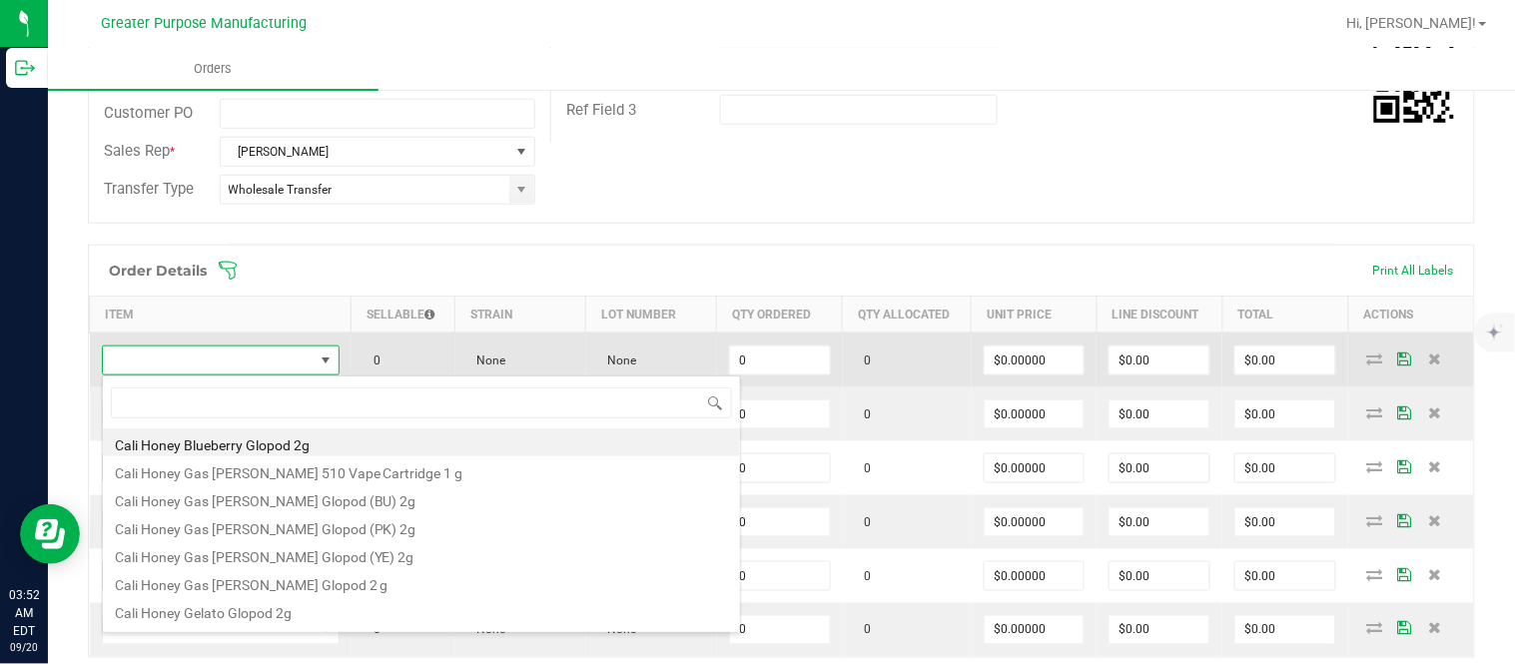
scroll to position [30, 231]
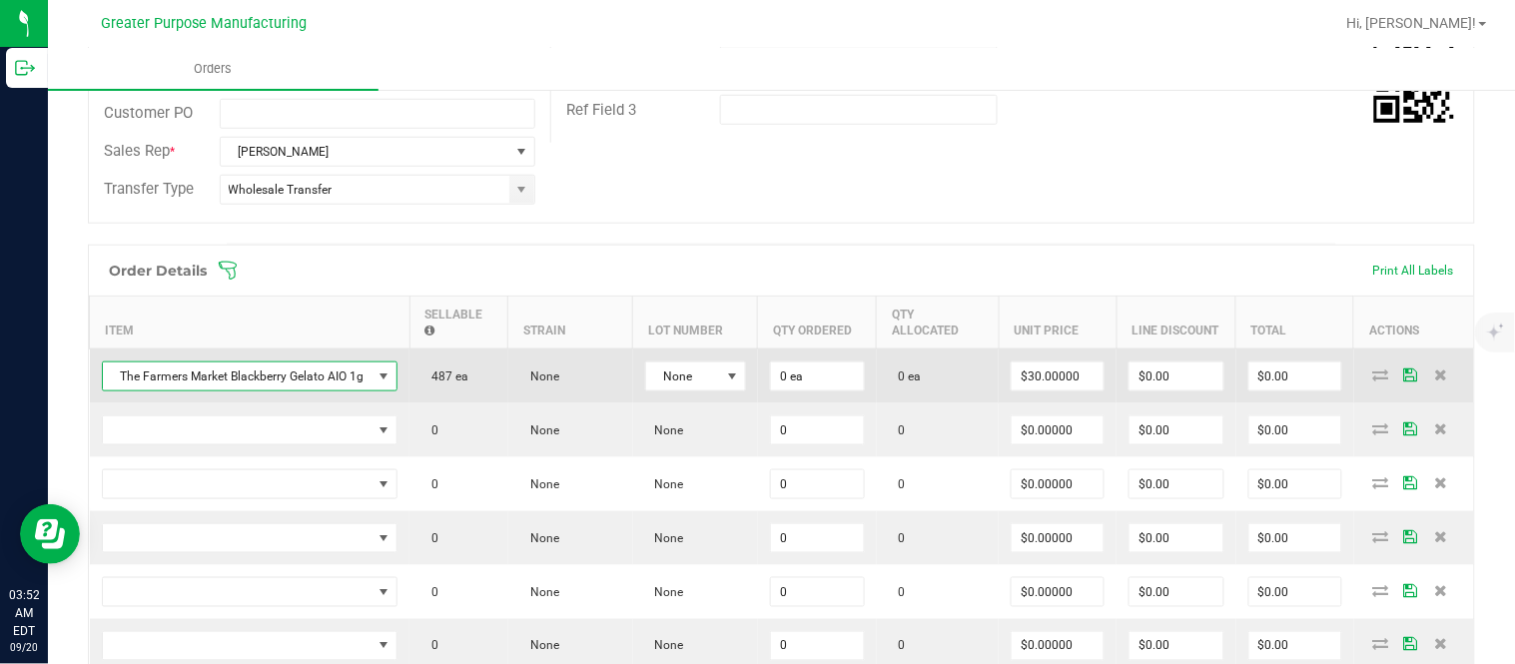
click at [222, 365] on span "The Farmers Market Blackberry Gelato AIO 1g" at bounding box center [238, 376] width 270 height 28
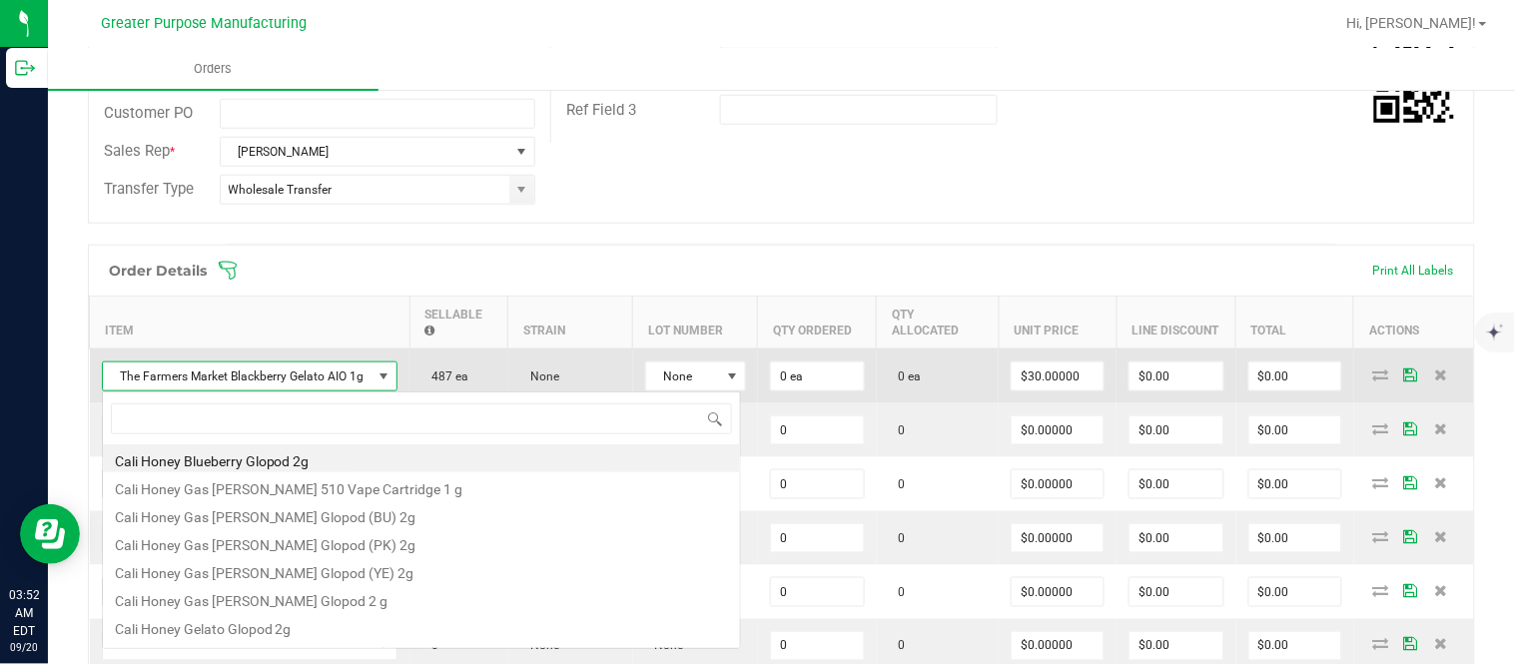
scroll to position [30, 295]
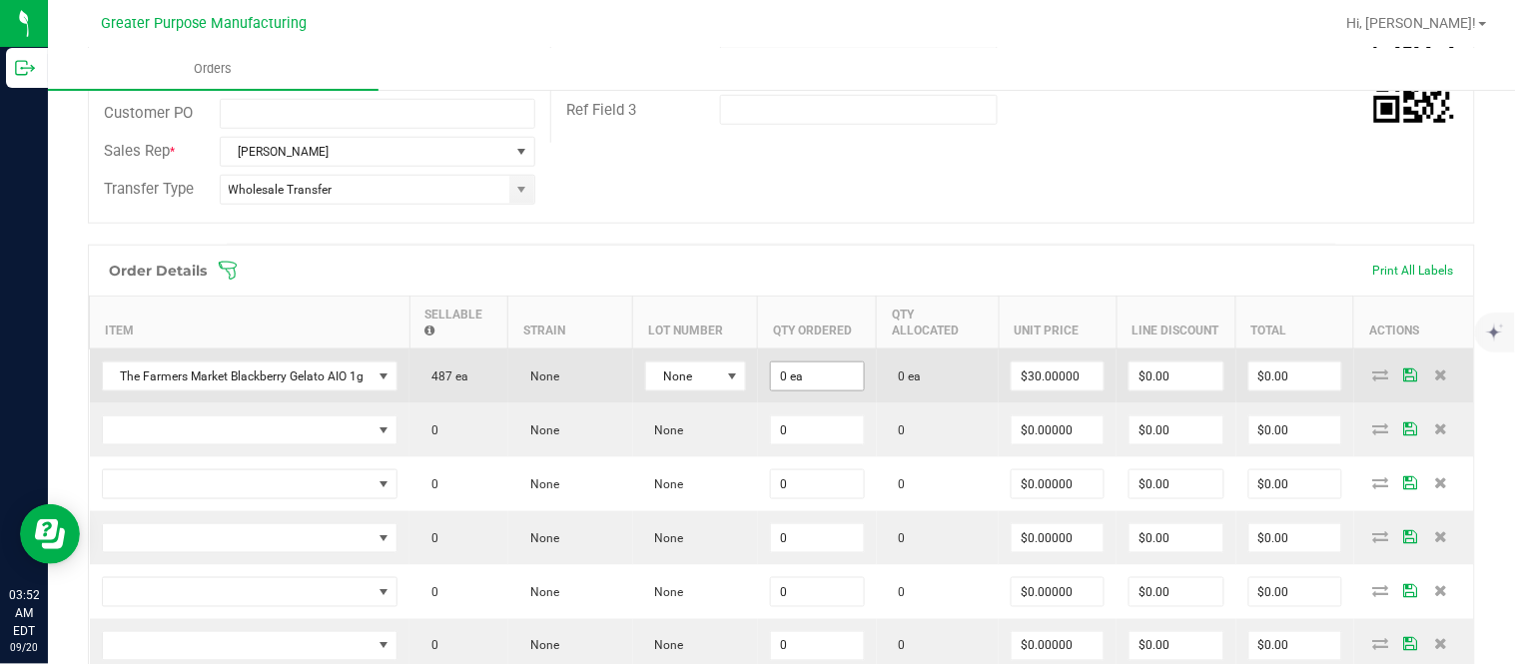
click at [775, 371] on input "0 ea" at bounding box center [817, 376] width 93 height 28
paste input "24"
drag, startPoint x: 1166, startPoint y: 385, endPoint x: 1263, endPoint y: 385, distance: 96.8
click at [1263, 385] on outbound-order-line-row "The Farmers Market Blackberry Gelato AIO 1g 463 ea None None 24 ea 0 ea $30.000…" at bounding box center [782, 375] width 1385 height 55
click at [1263, 385] on input "$720.00" at bounding box center [1295, 376] width 92 height 28
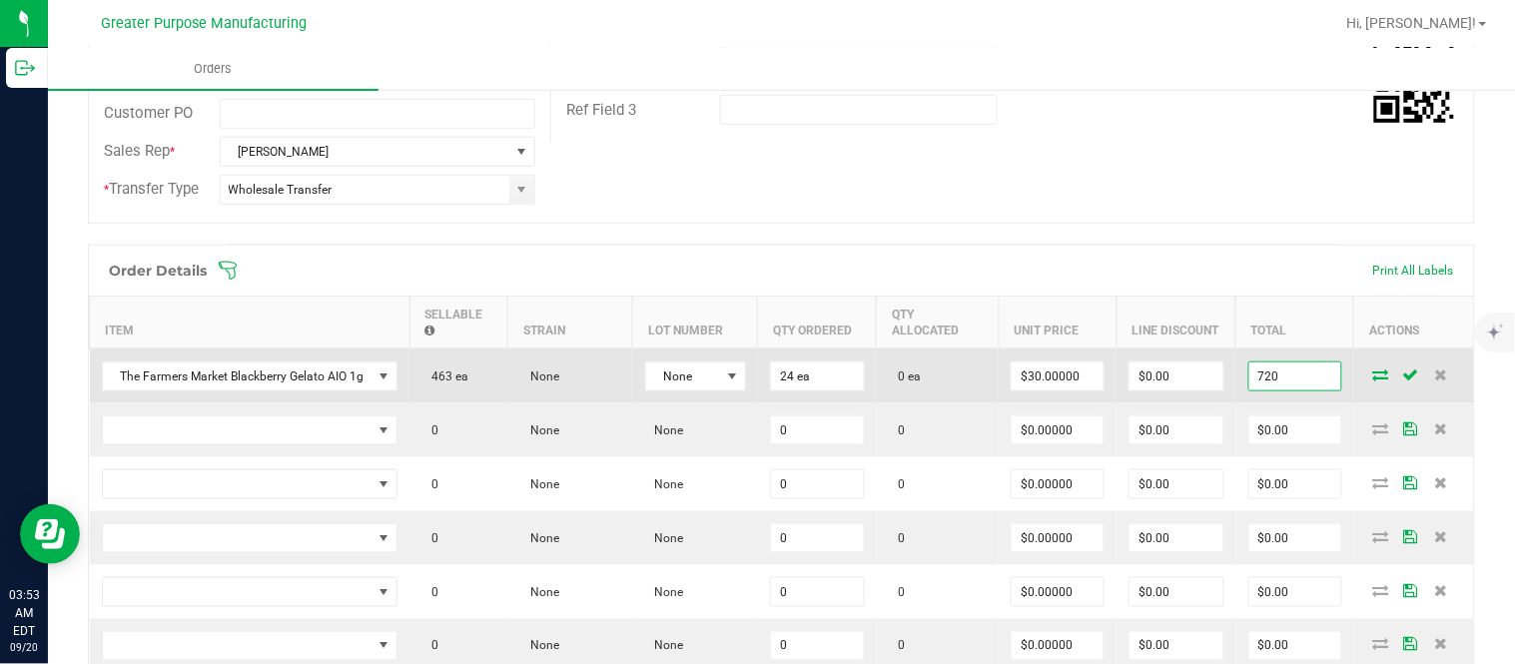
paste input "66"
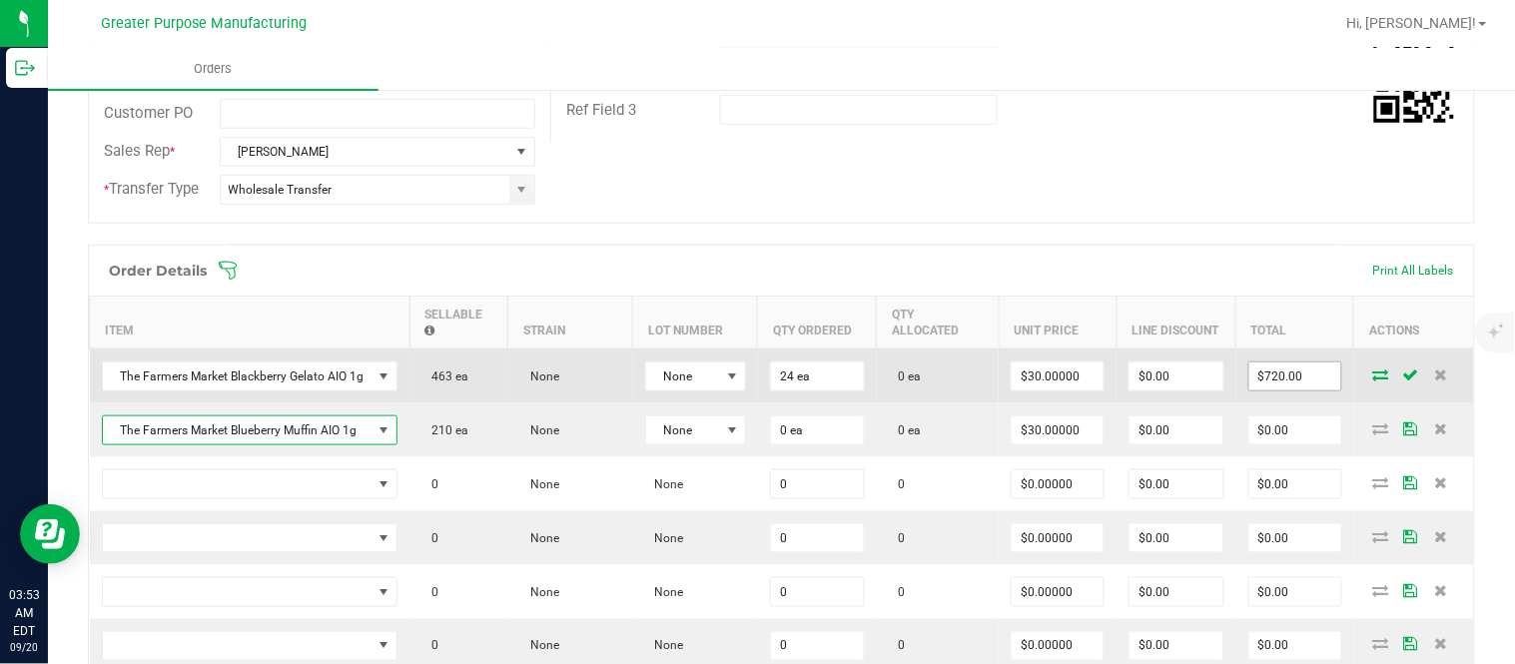
click at [1266, 390] on input "$720.00" at bounding box center [1295, 376] width 92 height 28
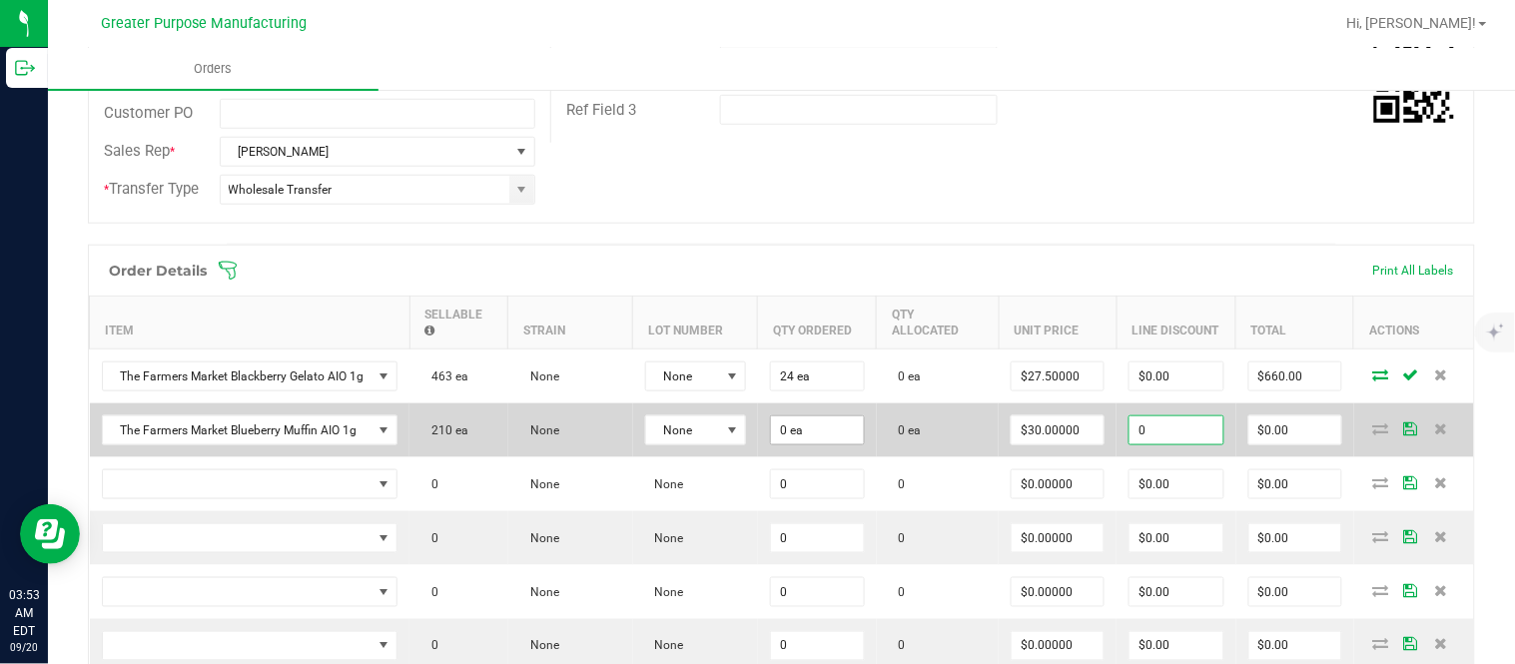
click at [831, 441] on input "0 ea" at bounding box center [817, 430] width 93 height 28
paste input "24"
click at [1265, 440] on input "$720.00" at bounding box center [1295, 430] width 92 height 28
paste input "66"
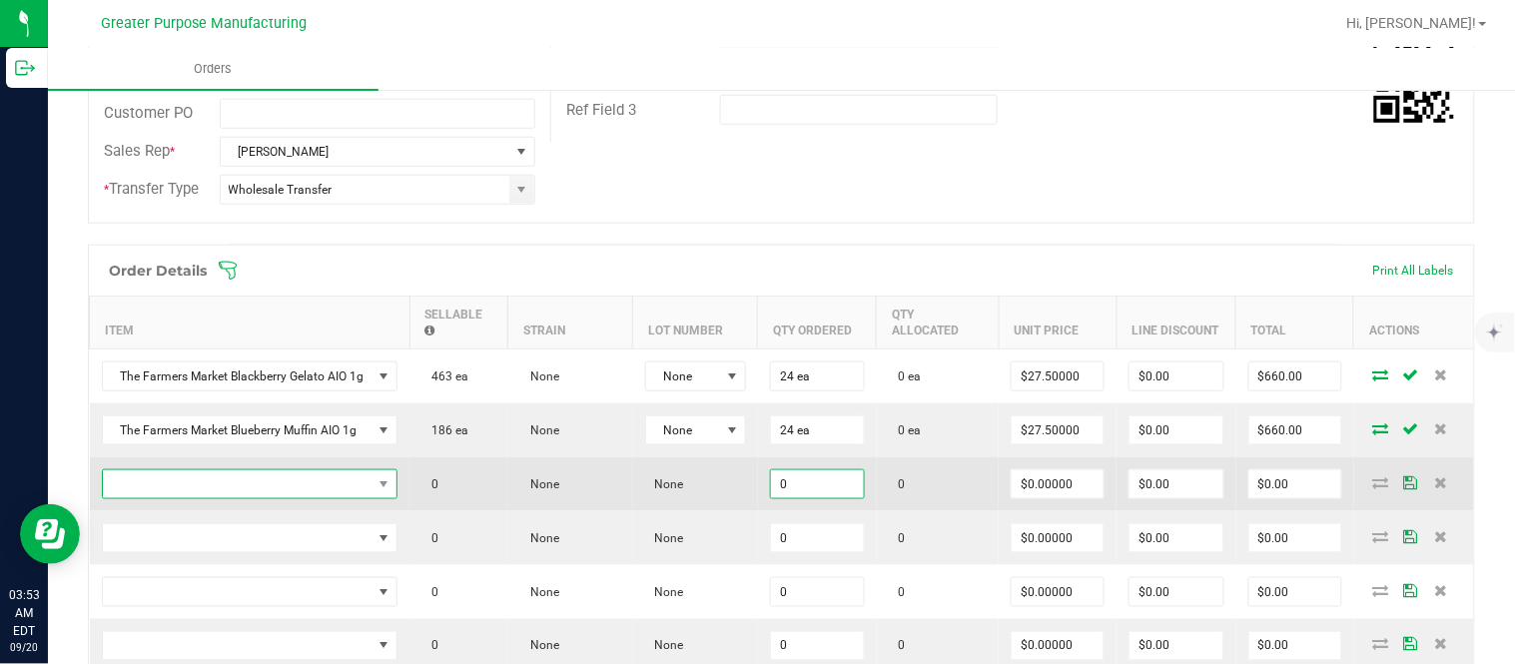
click at [331, 498] on span "NO DATA FOUND" at bounding box center [238, 484] width 270 height 28
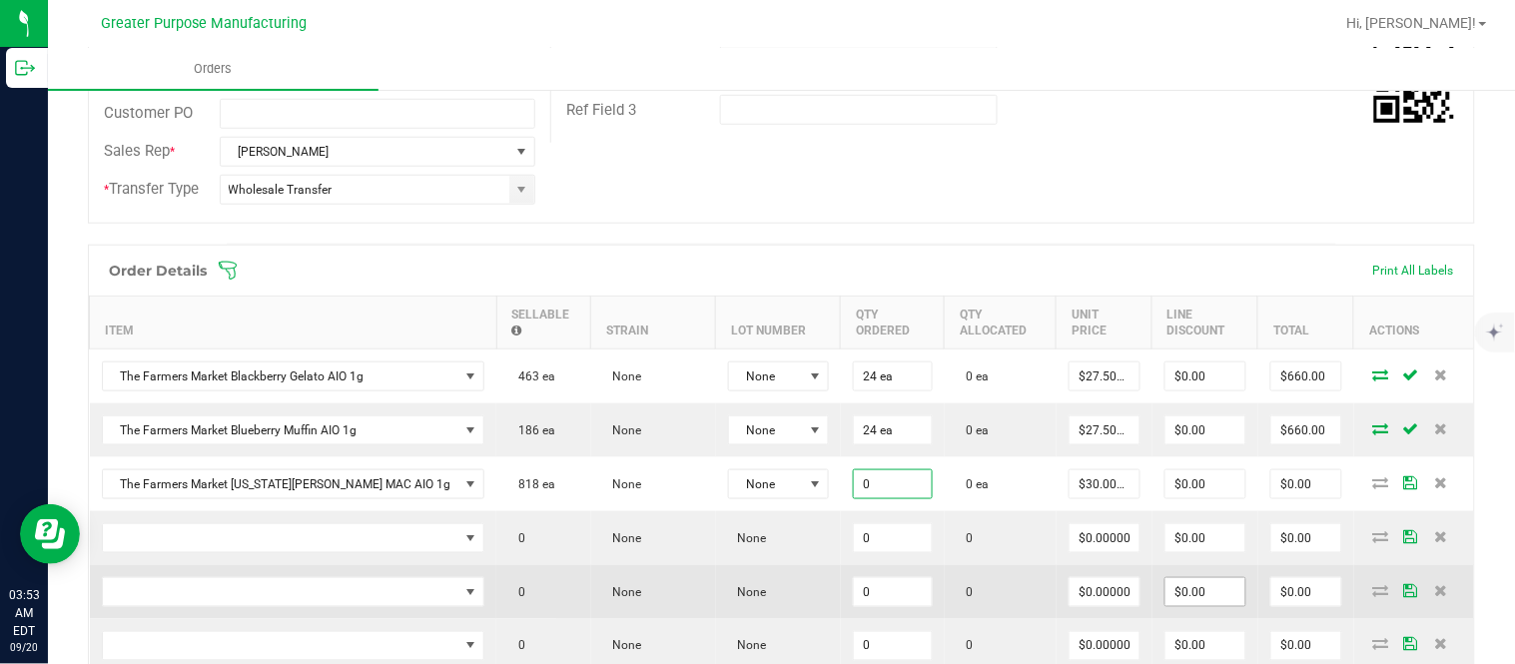
paste input "24"
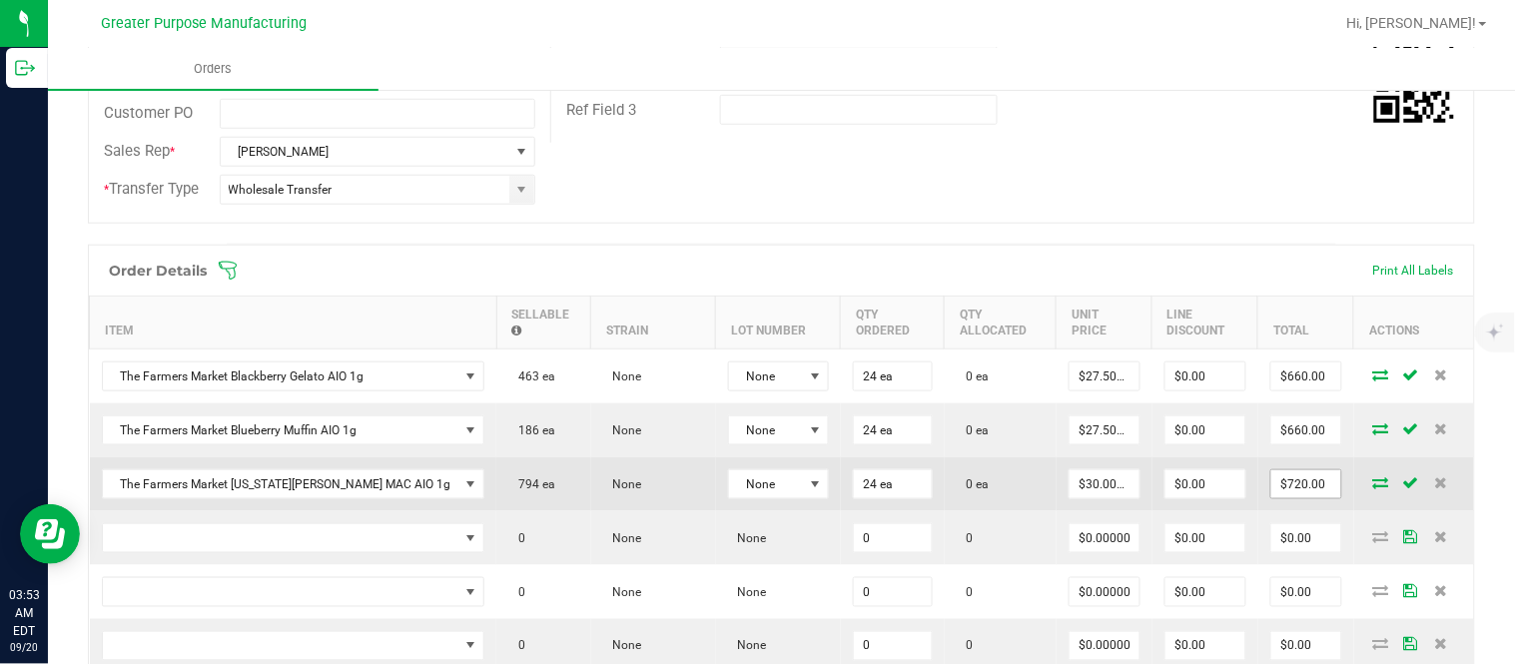
click at [1271, 496] on input "$720.00" at bounding box center [1306, 484] width 70 height 28
paste input "66"
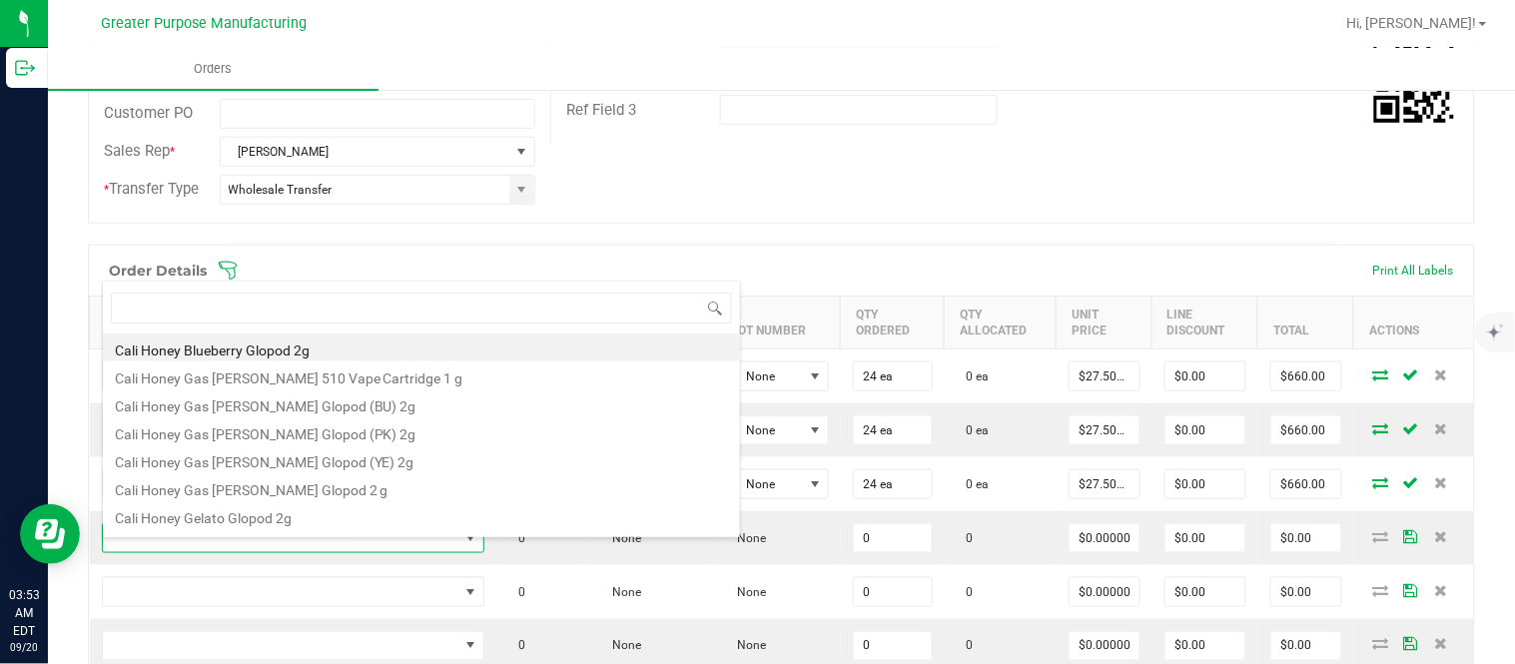
scroll to position [30, 308]
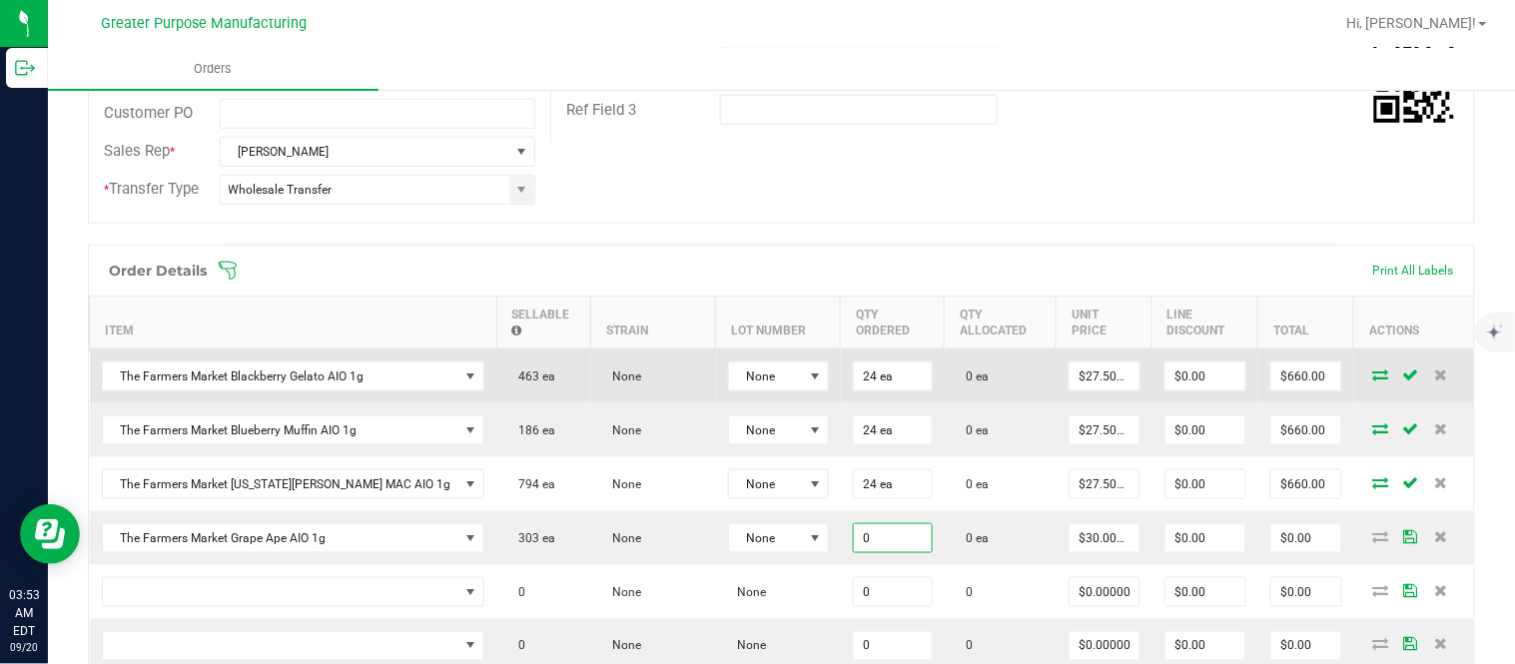
paste input "24"
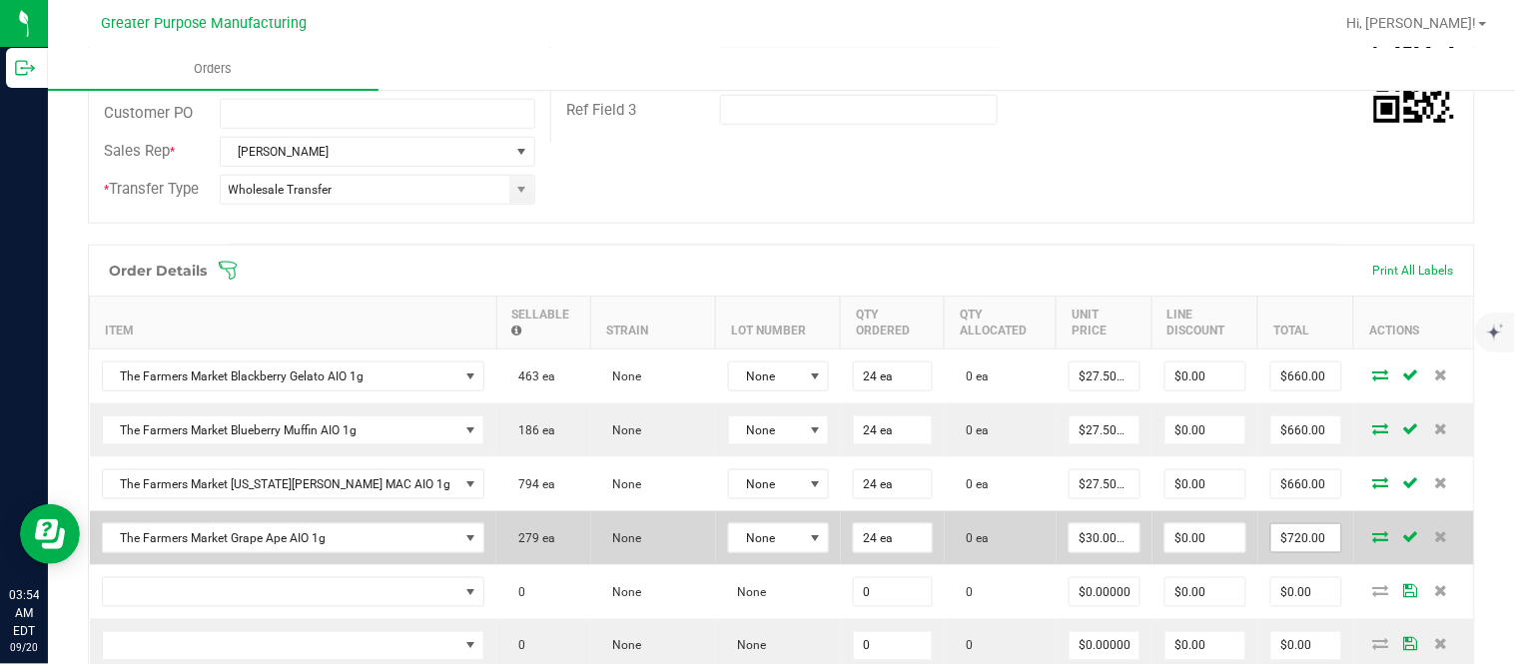
click at [1271, 544] on input "$720.00" at bounding box center [1306, 538] width 70 height 28
paste input "66"
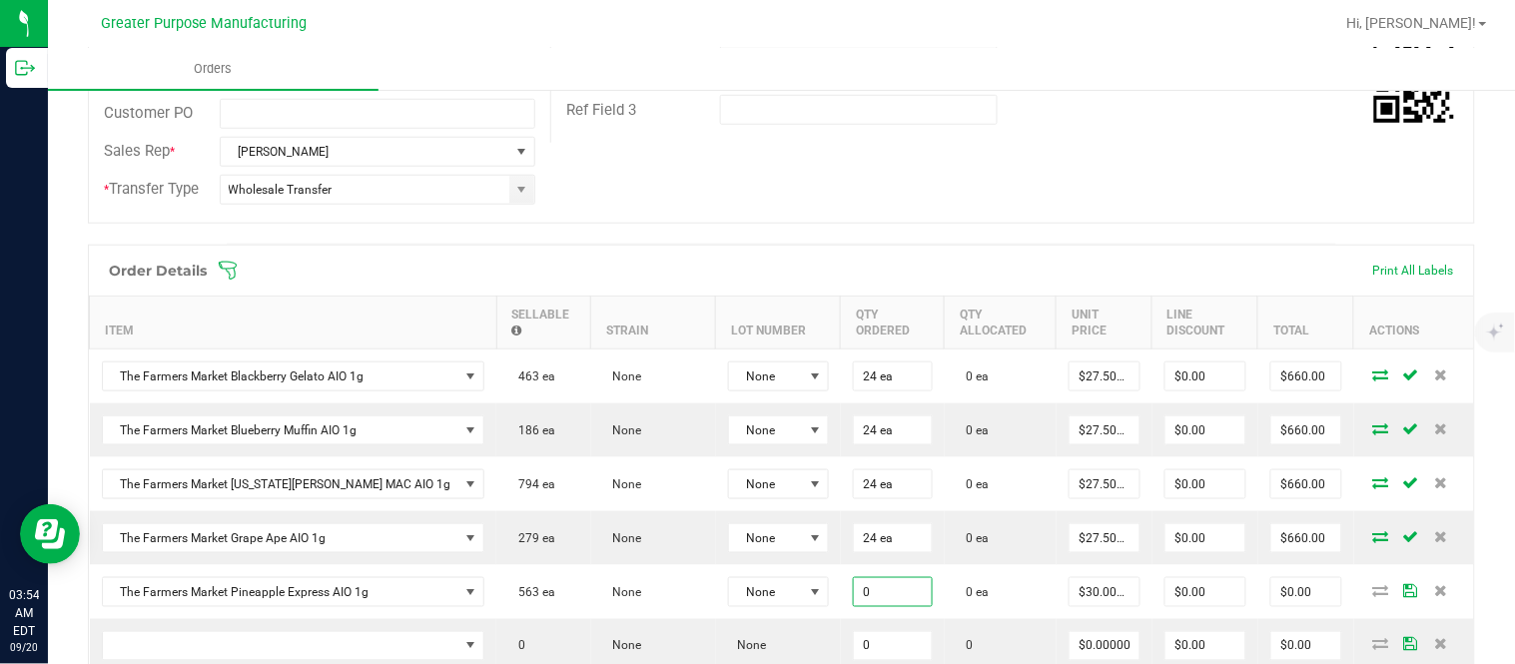
paste input "24"
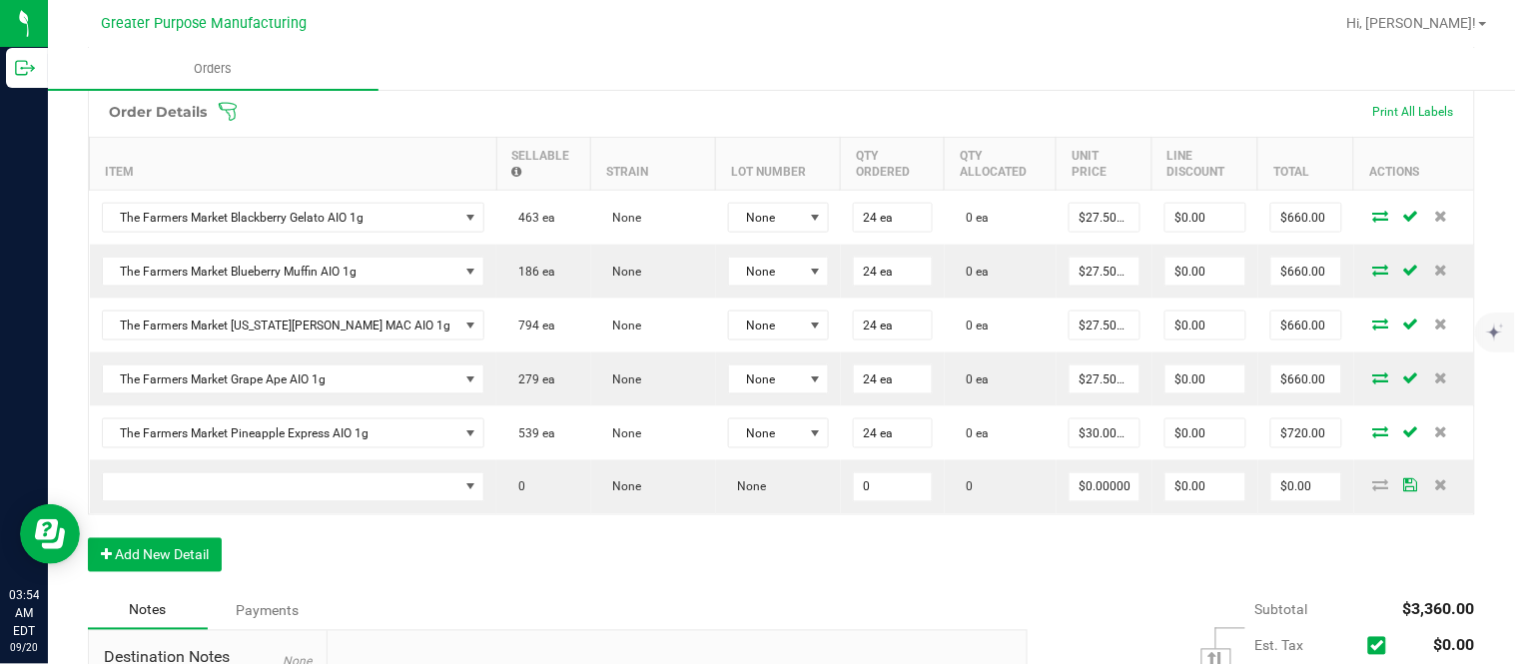
scroll to position [573, 0]
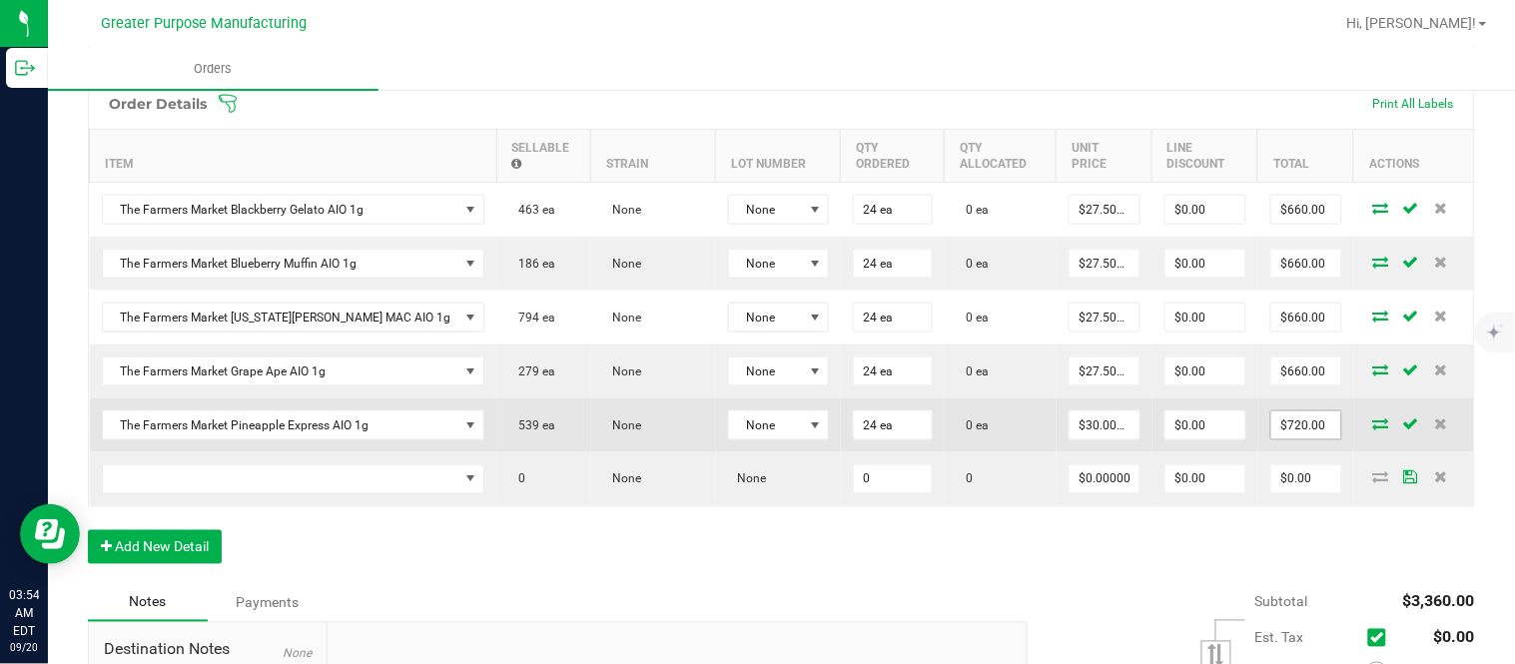
click at [1271, 433] on input "$720.00" at bounding box center [1306, 425] width 70 height 28
paste input "66"
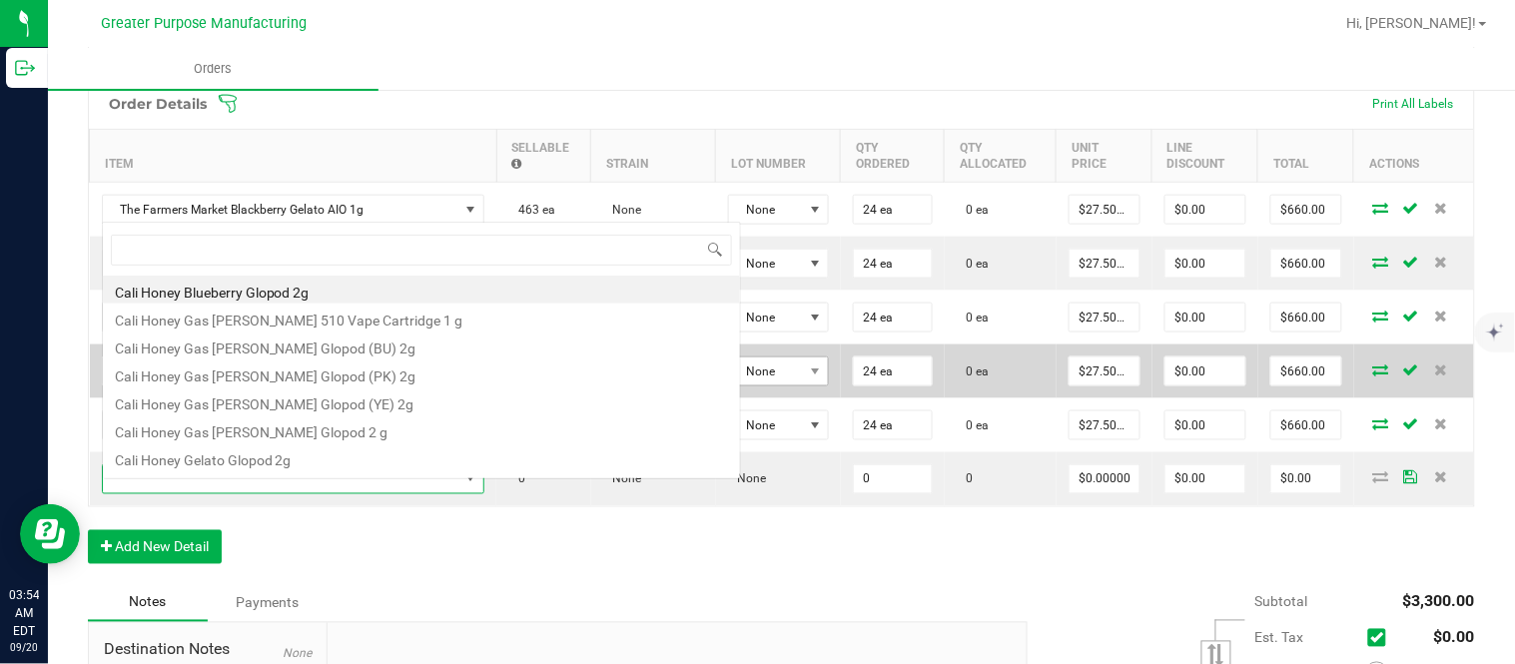
scroll to position [30, 308]
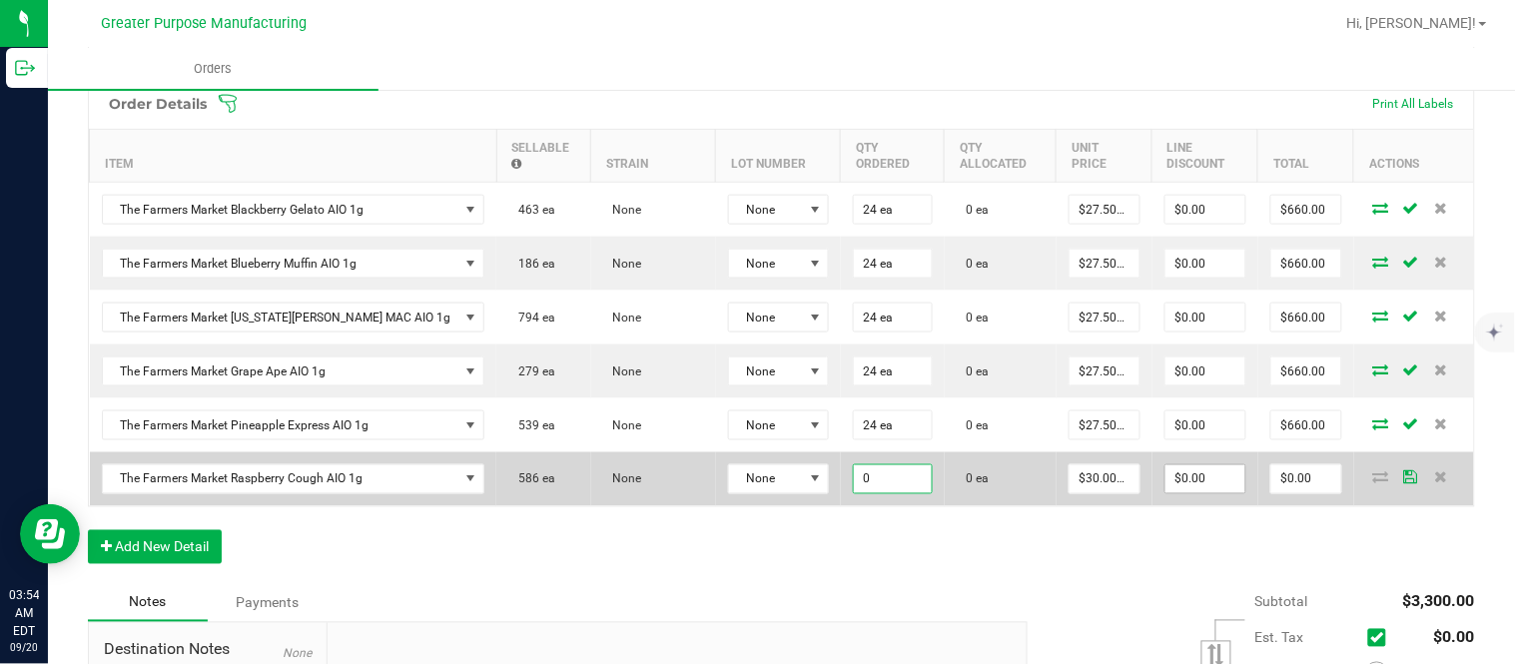
paste input "24"
click at [1271, 493] on input "$720.00" at bounding box center [1306, 479] width 70 height 28
paste input "66"
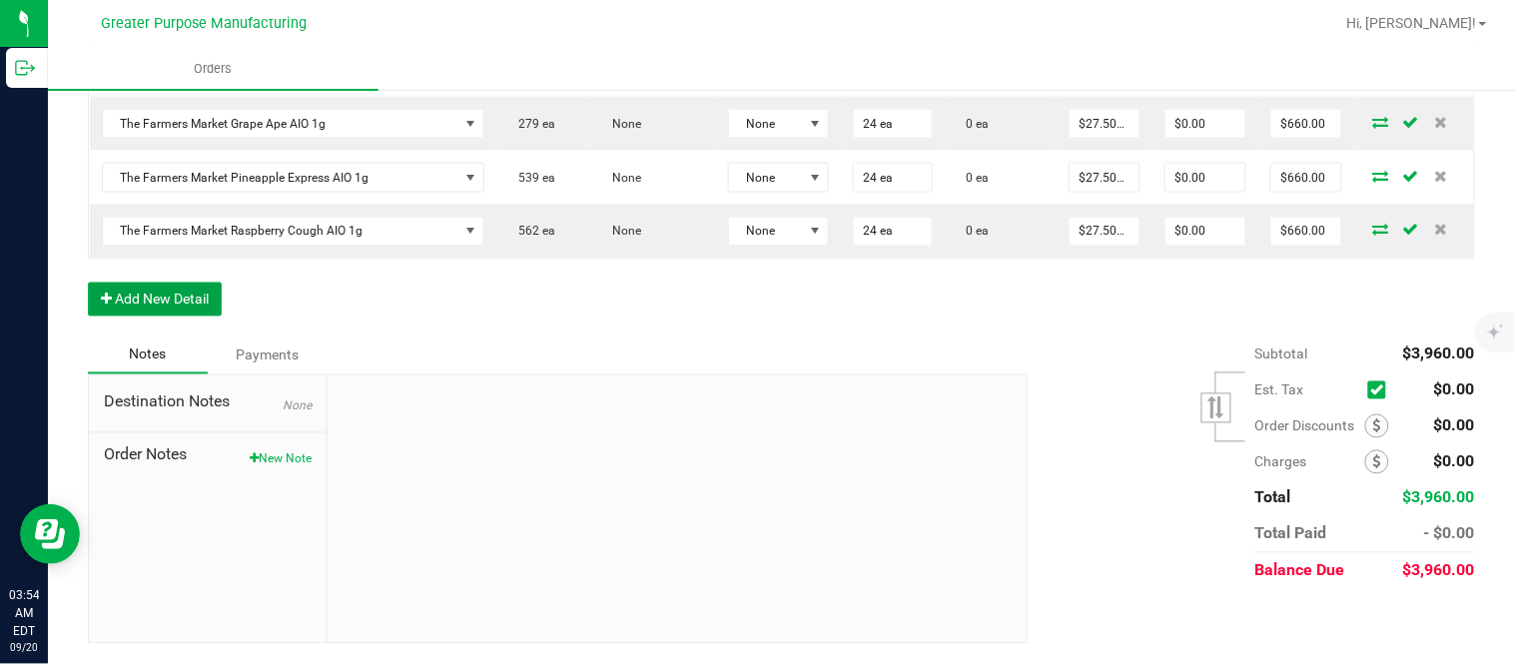
scroll to position [0, 0]
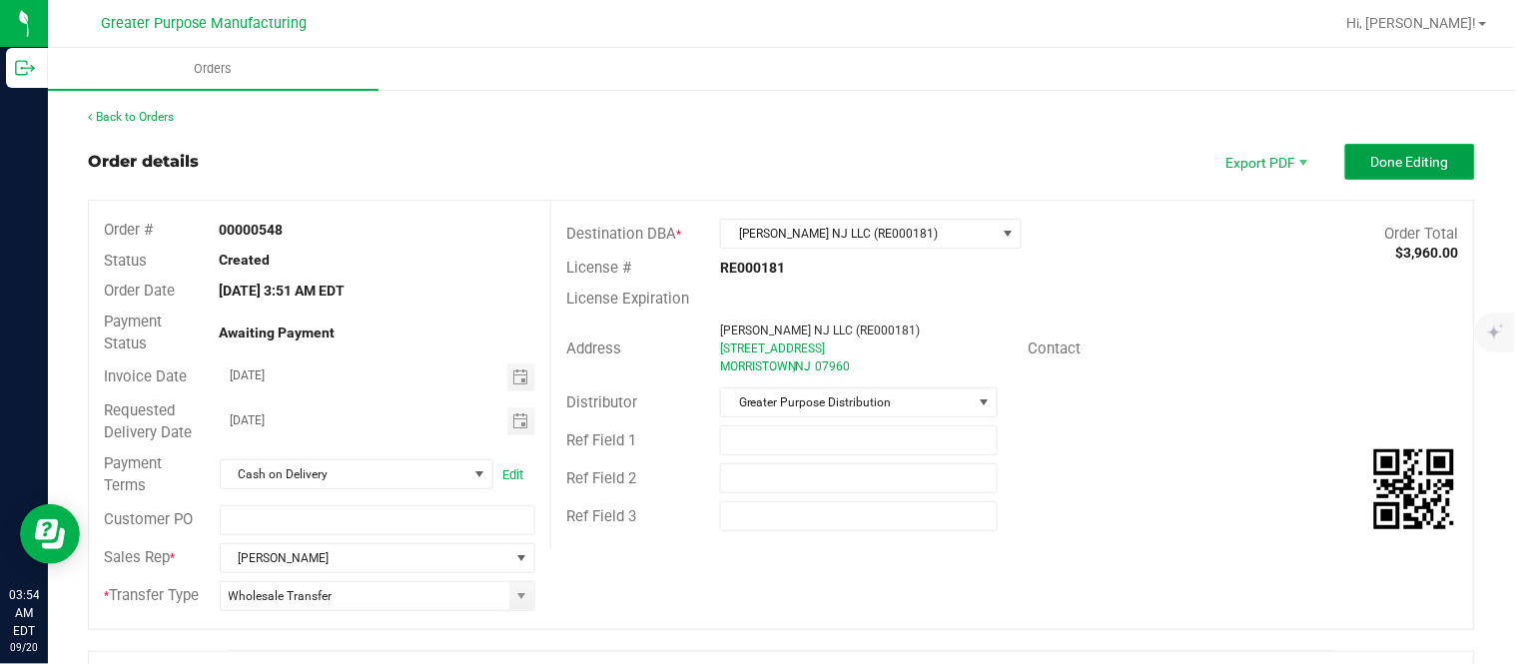
click at [1405, 162] on span "Done Editing" at bounding box center [1410, 162] width 78 height 16
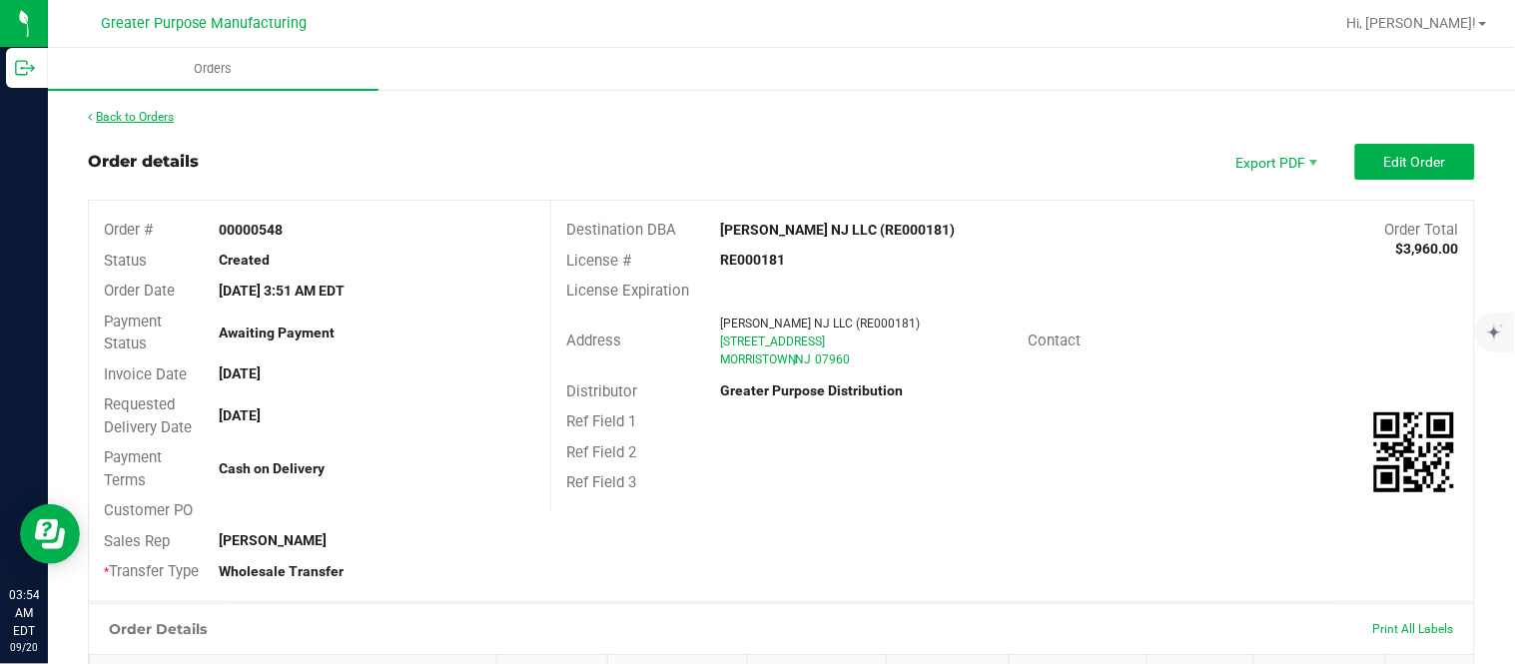
drag, startPoint x: 162, startPoint y: 123, endPoint x: 160, endPoint y: 113, distance: 10.2
click at [160, 113] on div "Back to Orders" at bounding box center [781, 117] width 1387 height 18
click at [160, 113] on link "Back to Orders" at bounding box center [131, 117] width 86 height 14
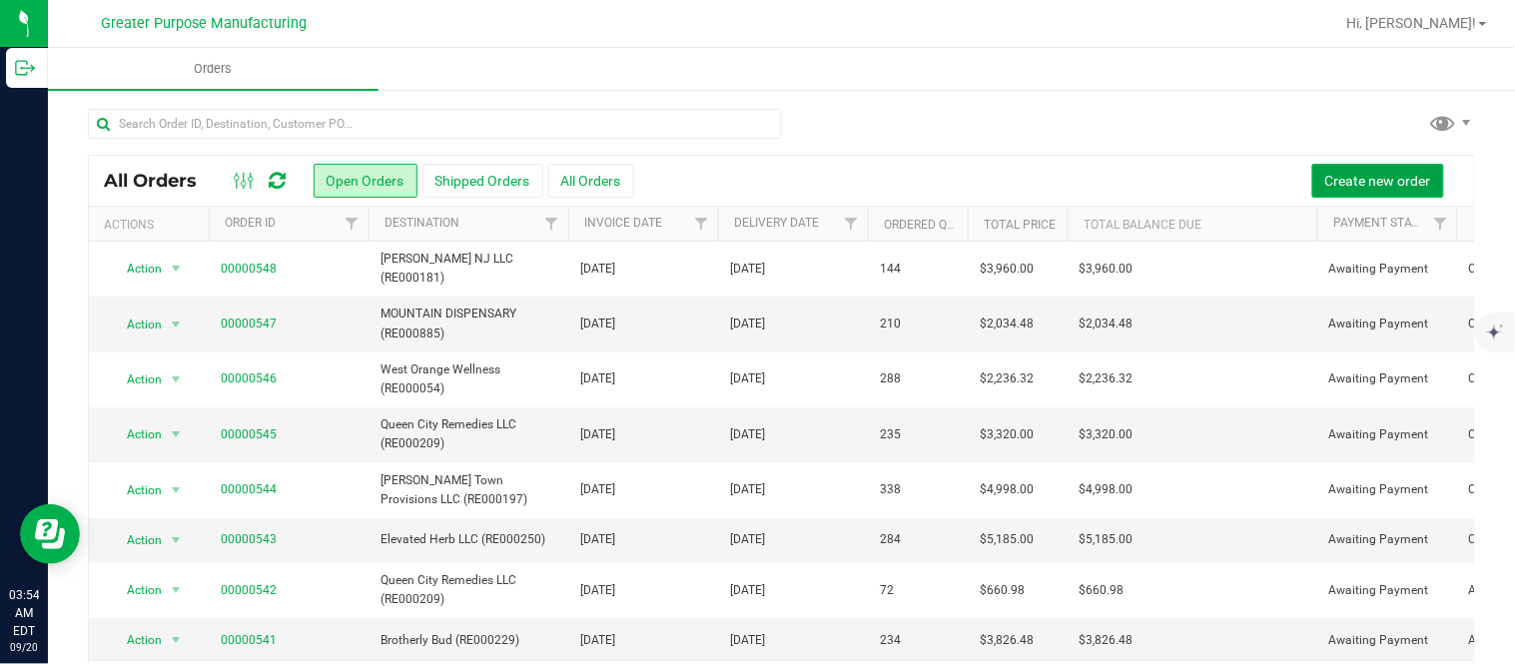
click at [1328, 190] on button "Create new order" at bounding box center [1378, 181] width 132 height 34
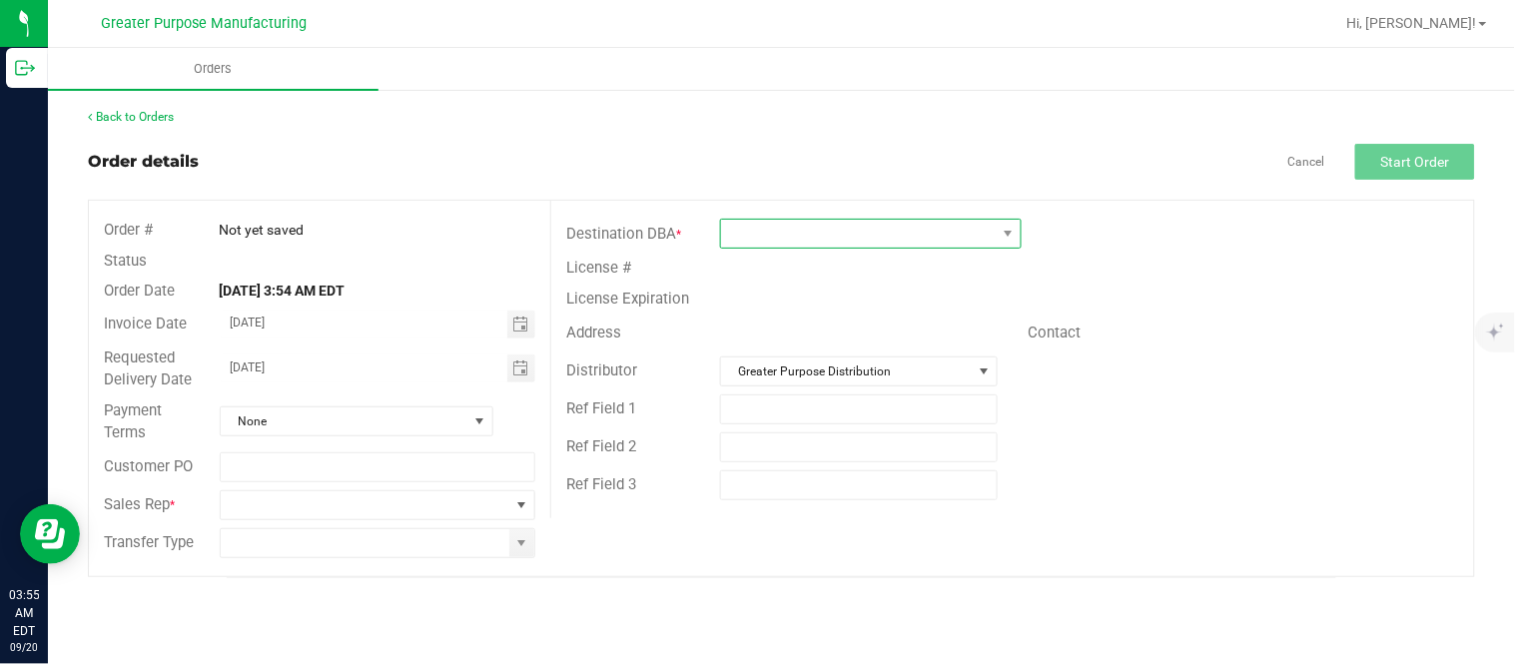
click at [864, 230] on span at bounding box center [858, 234] width 275 height 28
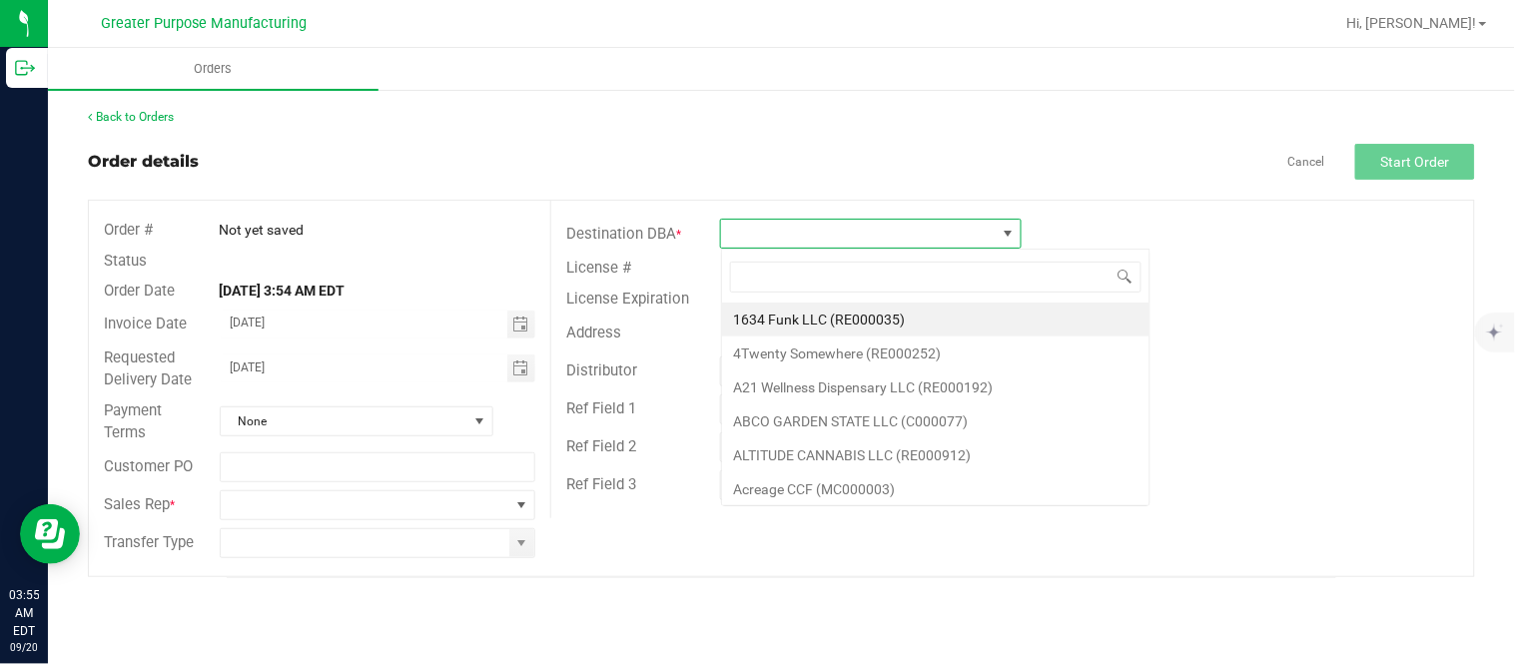
scroll to position [30, 301]
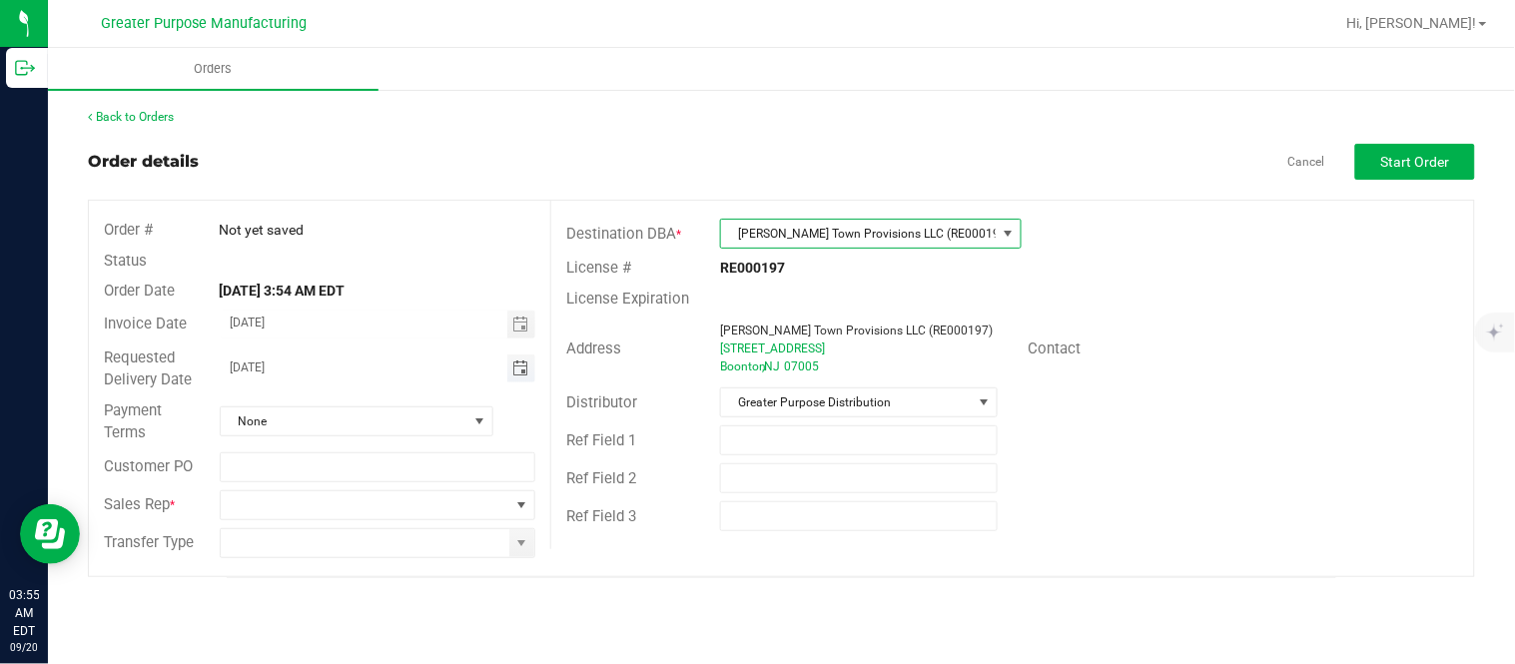
click at [524, 367] on span "Toggle calendar" at bounding box center [520, 368] width 16 height 16
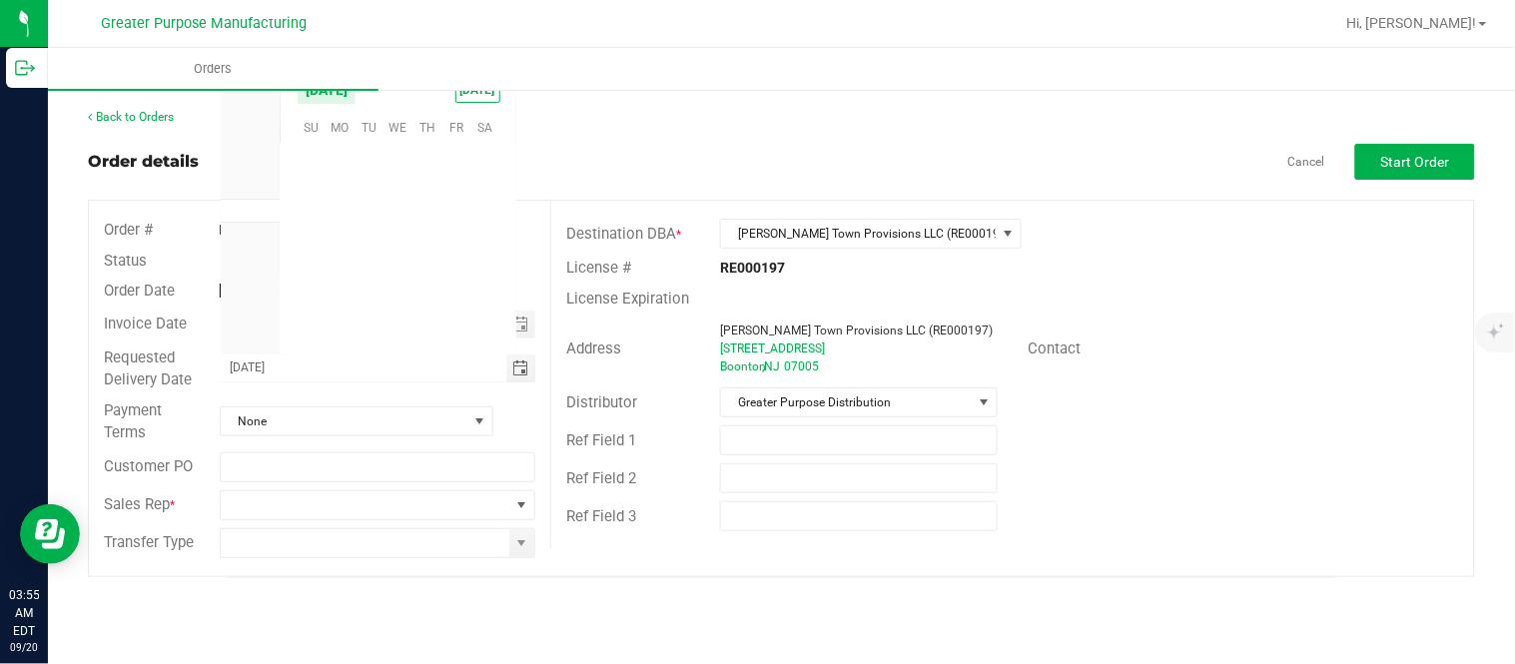
scroll to position [323794, 0]
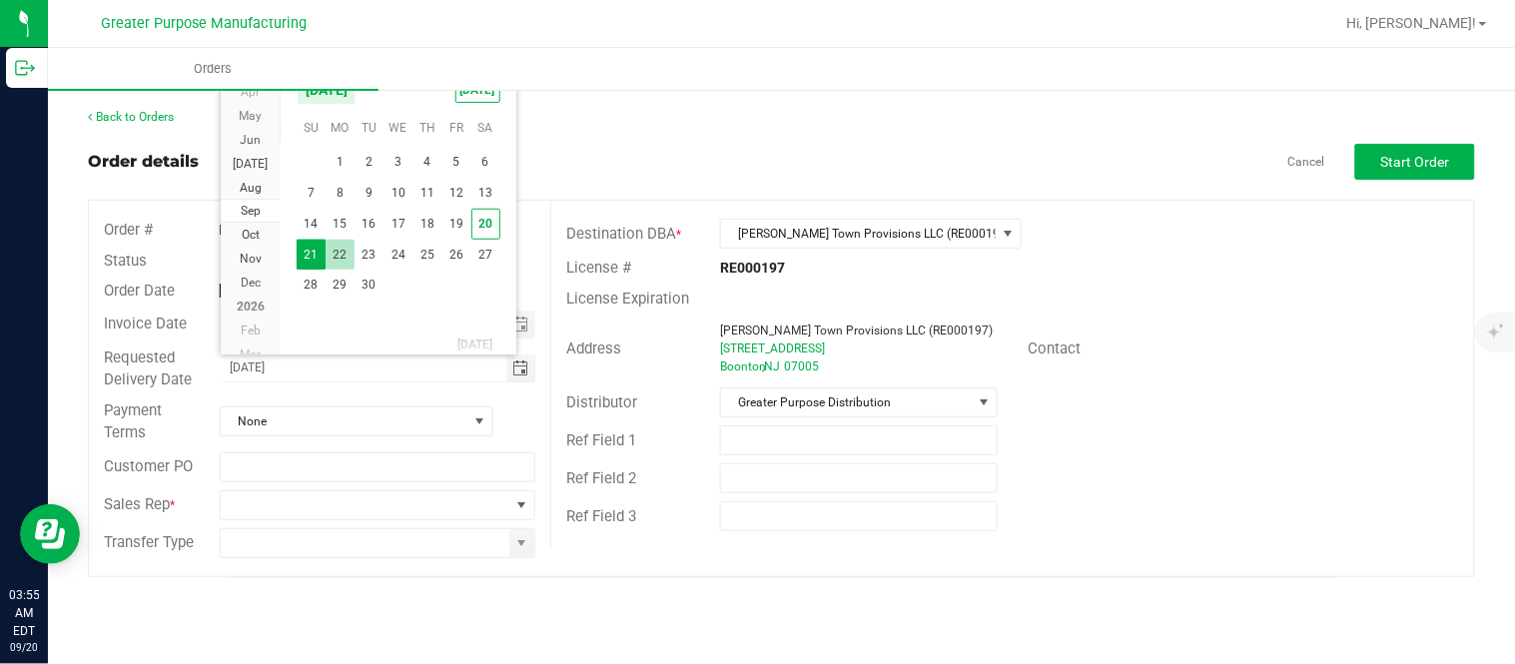
click at [346, 250] on span "22" at bounding box center [339, 255] width 29 height 31
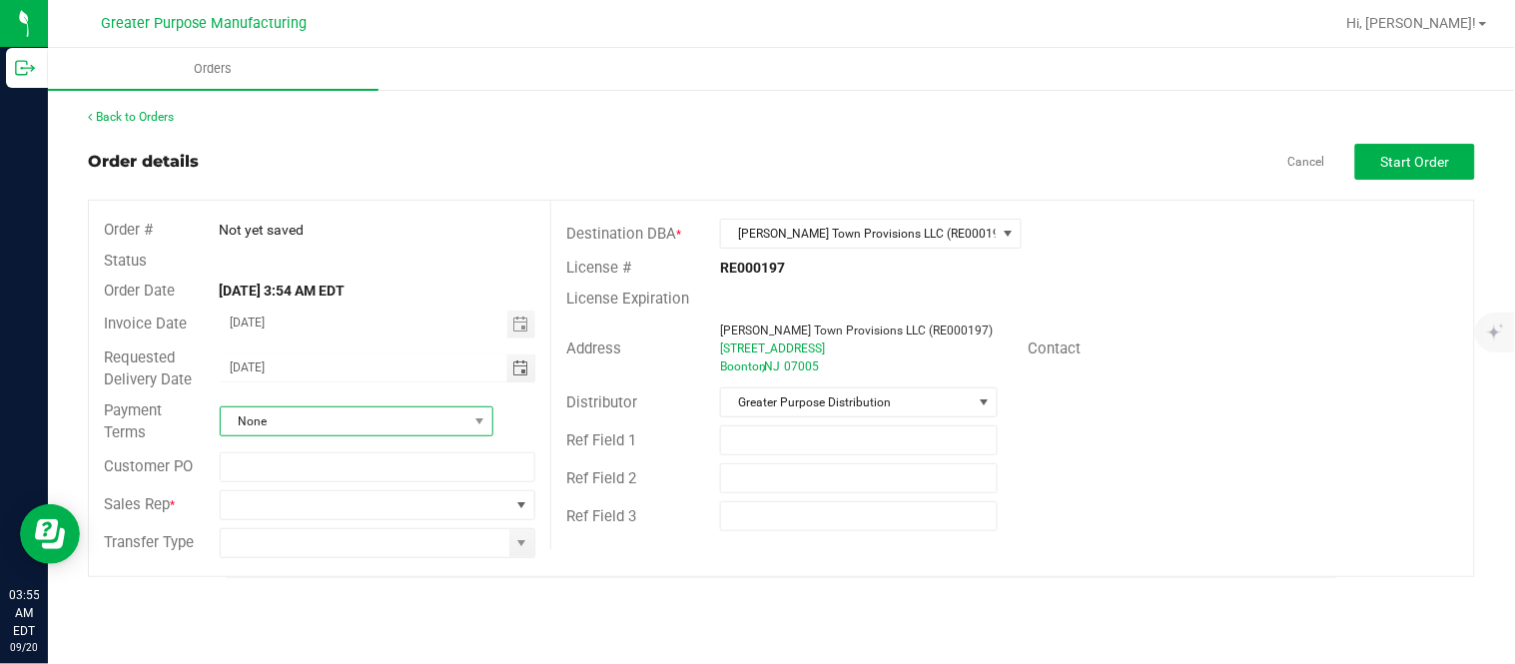
click at [313, 411] on span "None" at bounding box center [344, 421] width 247 height 28
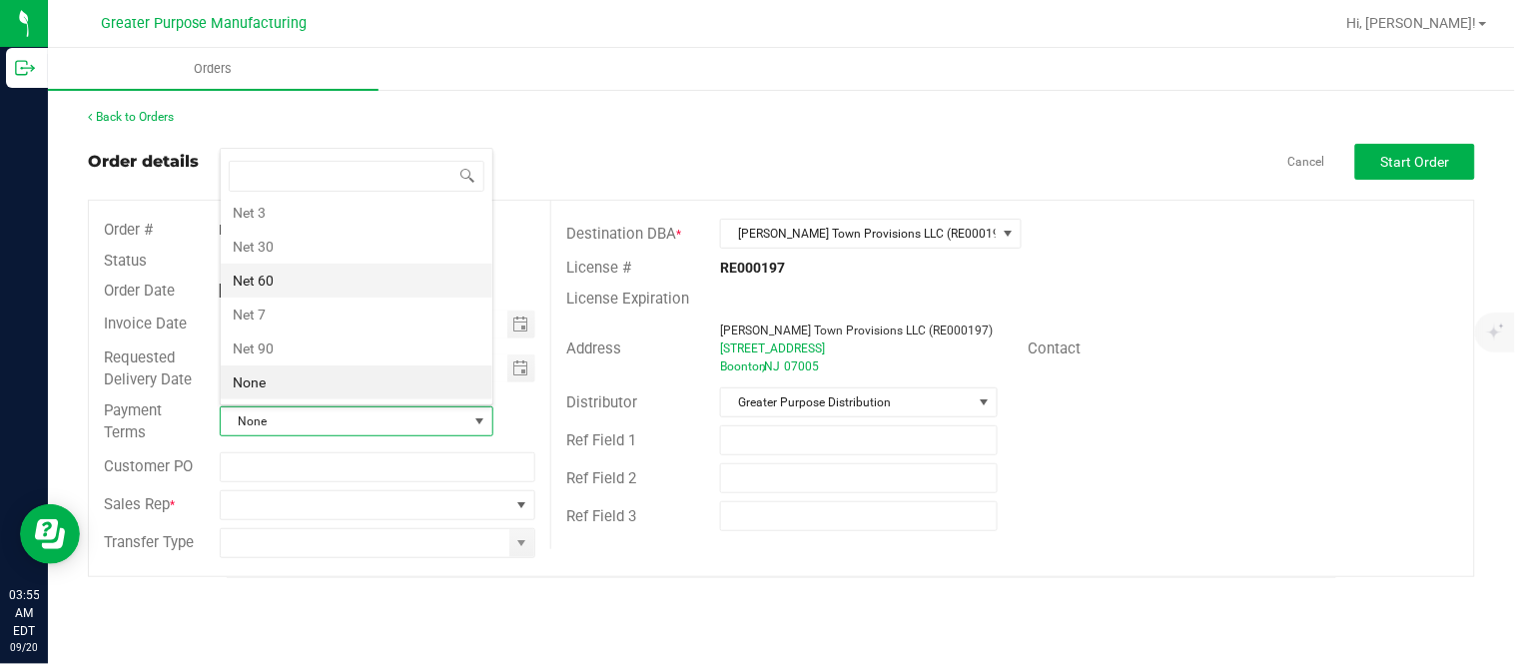
scroll to position [56, 0]
click at [335, 270] on li "Consignment" at bounding box center [357, 265] width 272 height 34
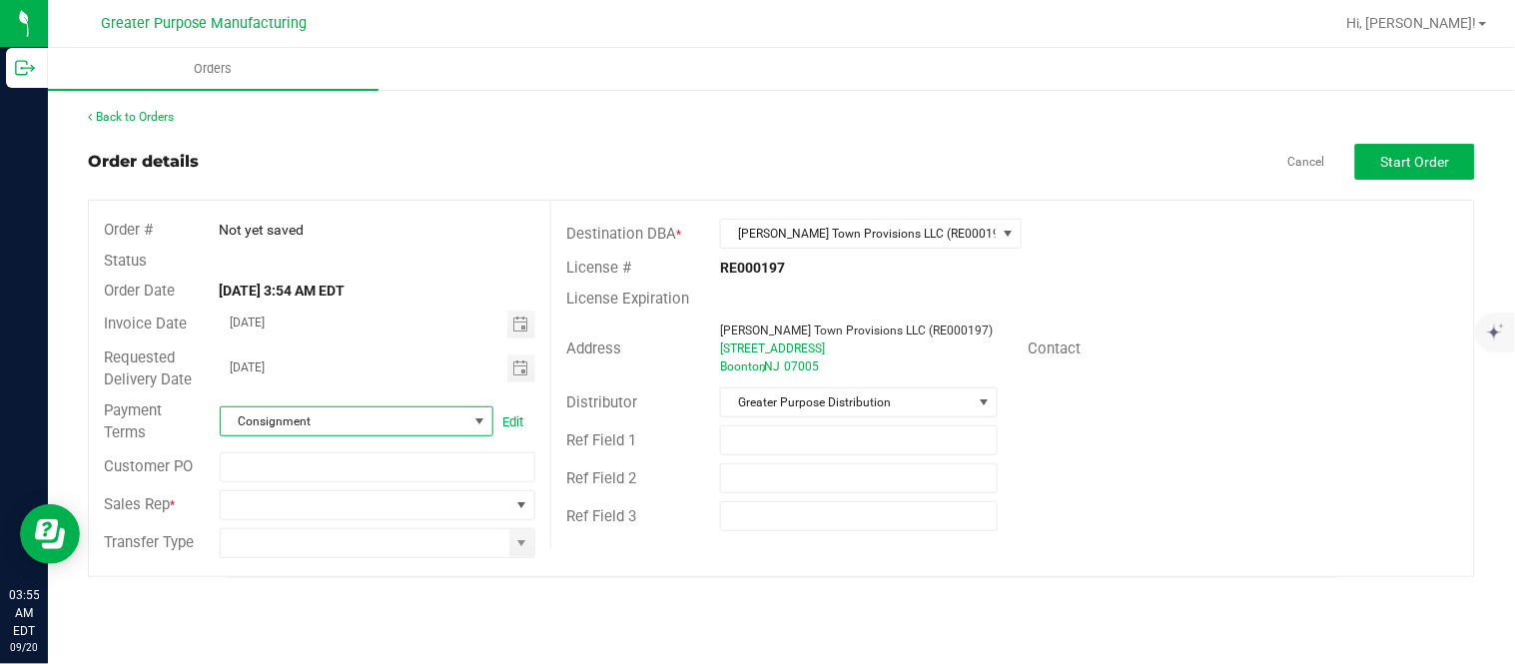
click at [333, 410] on span "Consignment" at bounding box center [344, 421] width 247 height 28
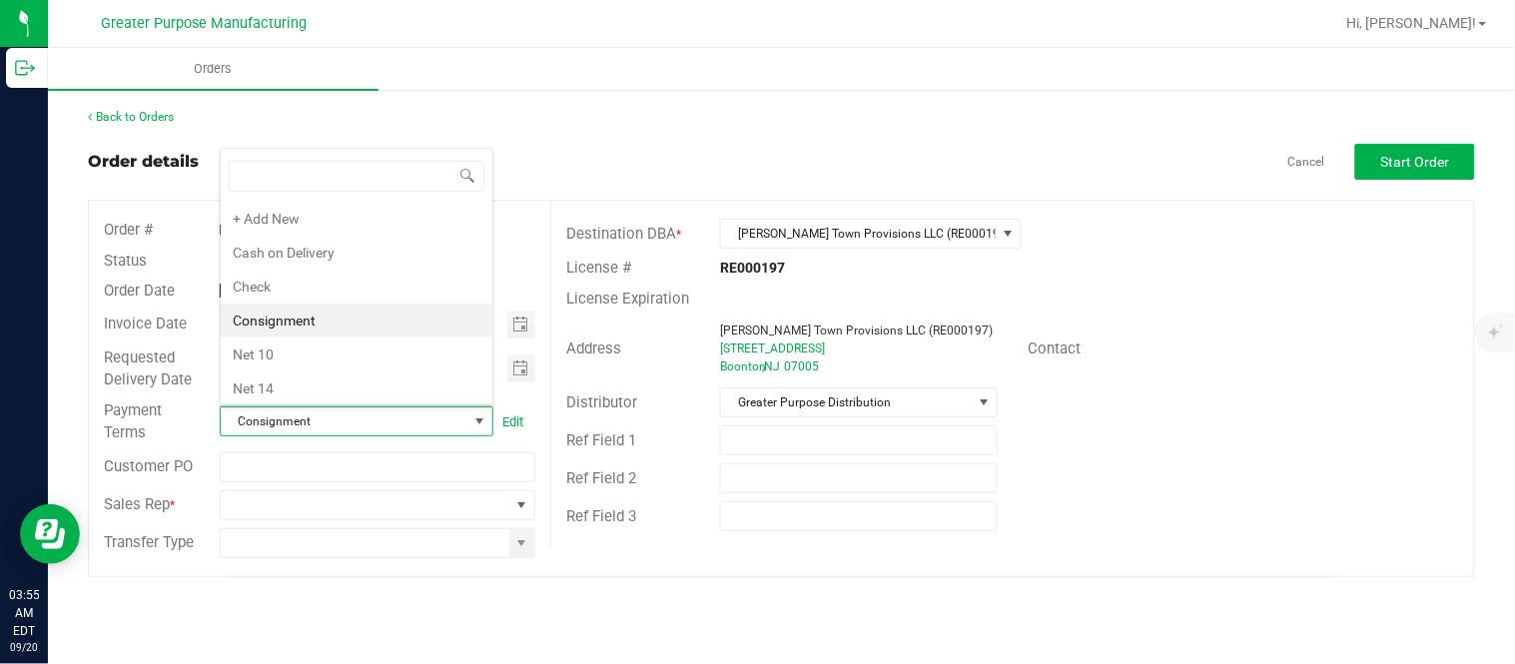
scroll to position [30, 270]
click at [357, 254] on li "Cash on Delivery" at bounding box center [357, 253] width 272 height 34
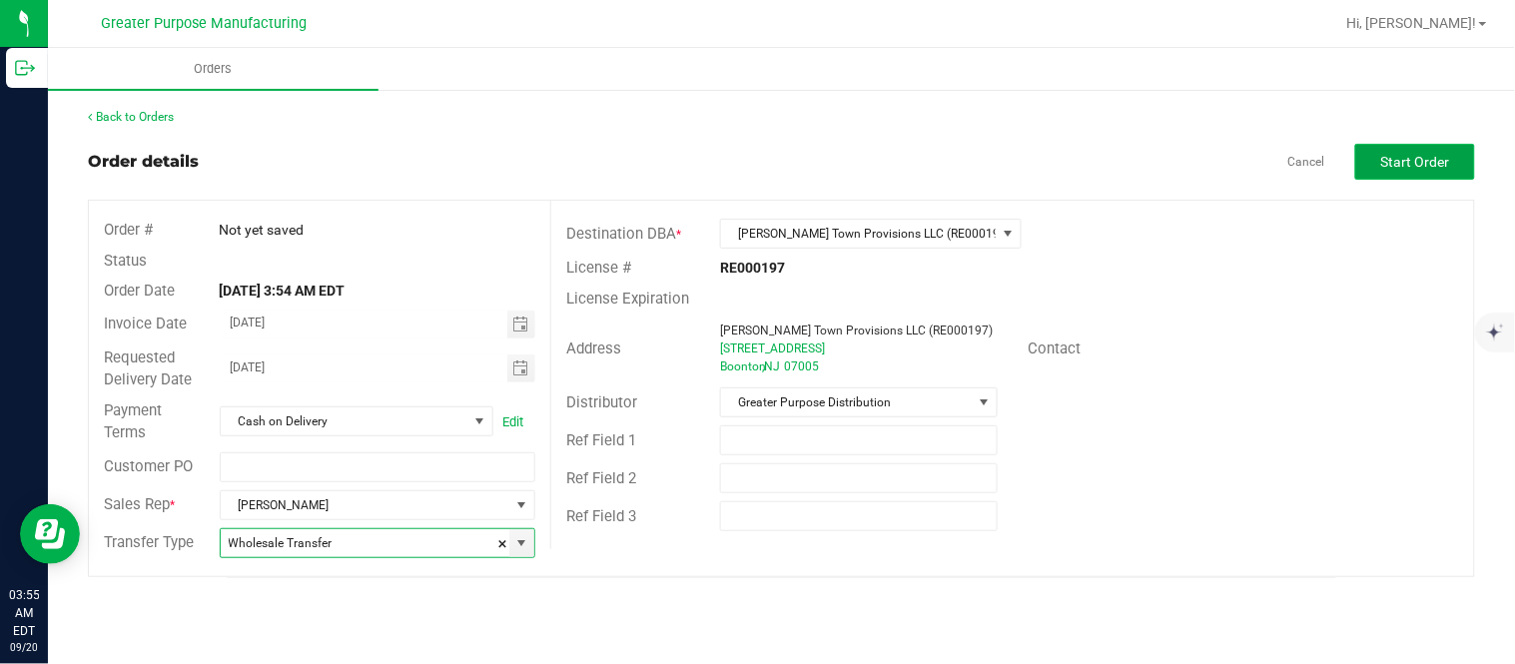
click at [1418, 154] on span "Start Order" at bounding box center [1415, 162] width 69 height 16
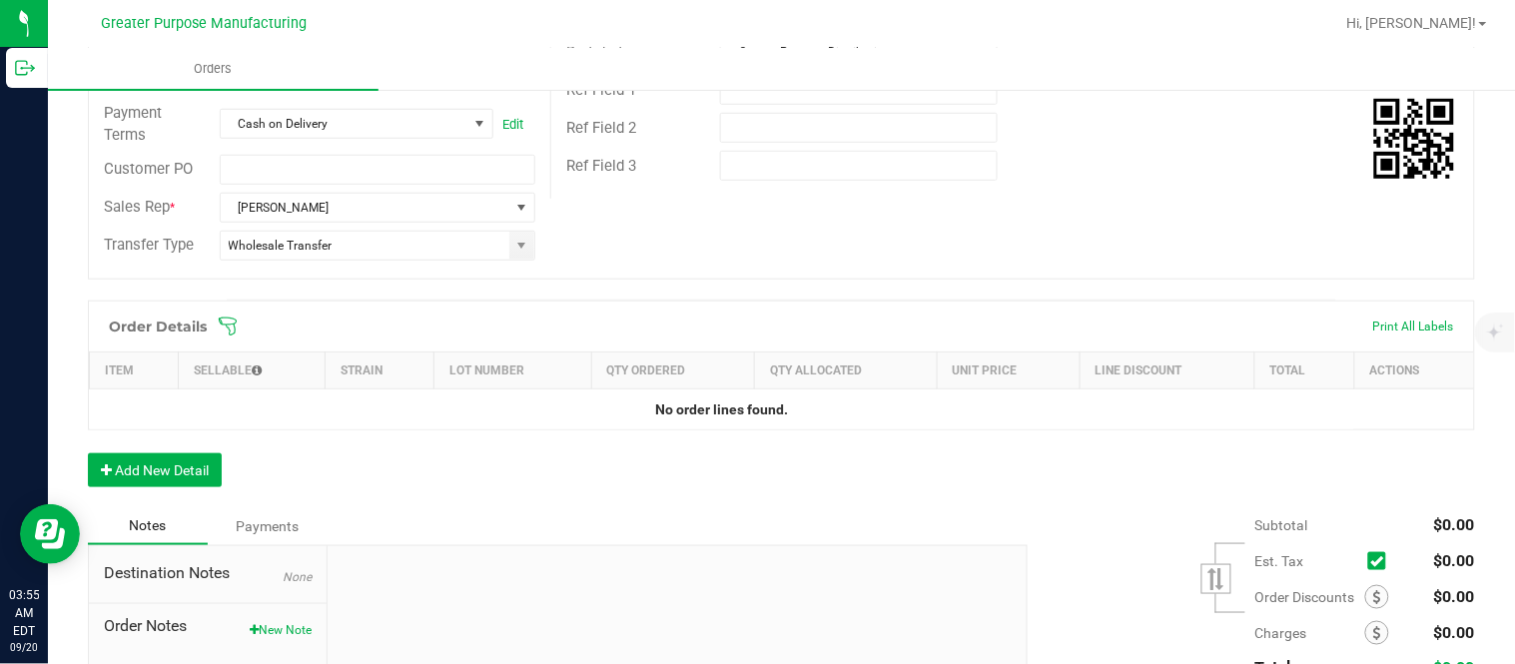
scroll to position [351, 0]
click at [203, 470] on button "Add New Detail" at bounding box center [155, 469] width 134 height 34
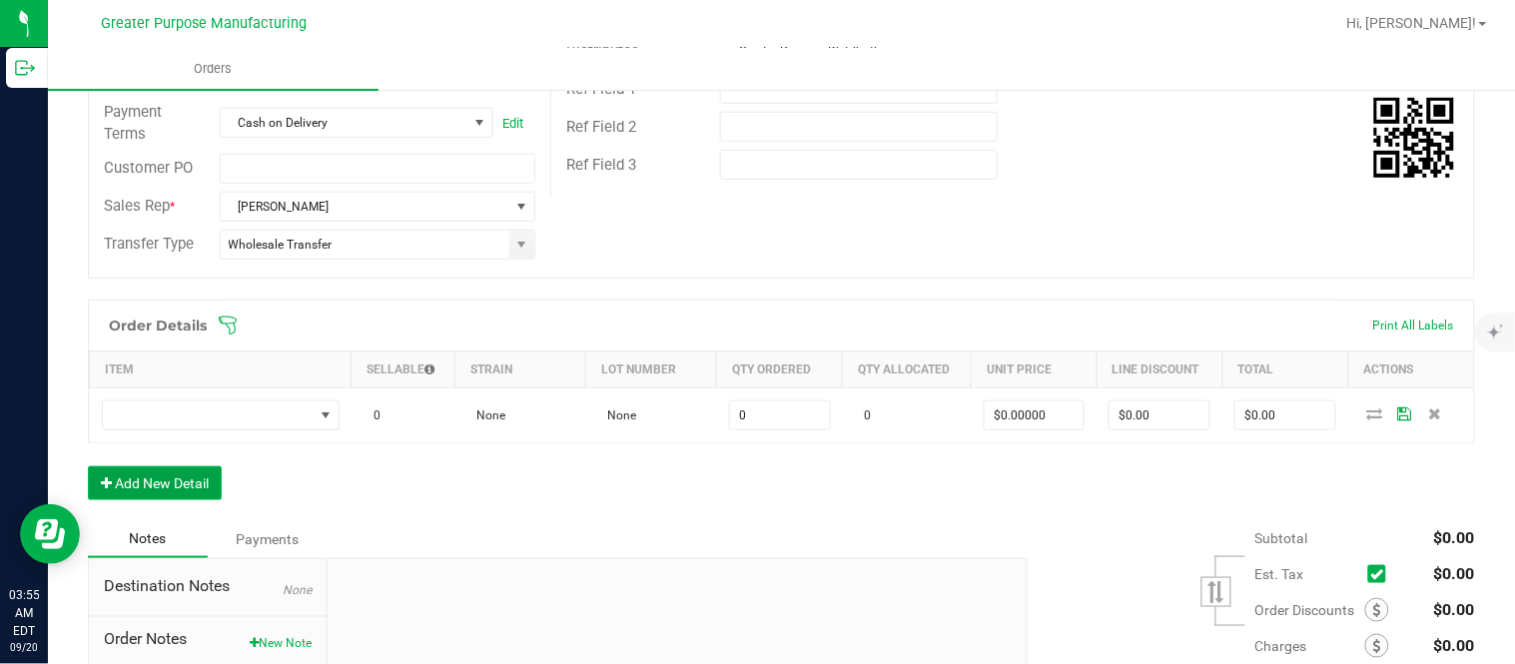
click at [88, 466] on button "Add New Detail" at bounding box center [155, 483] width 134 height 34
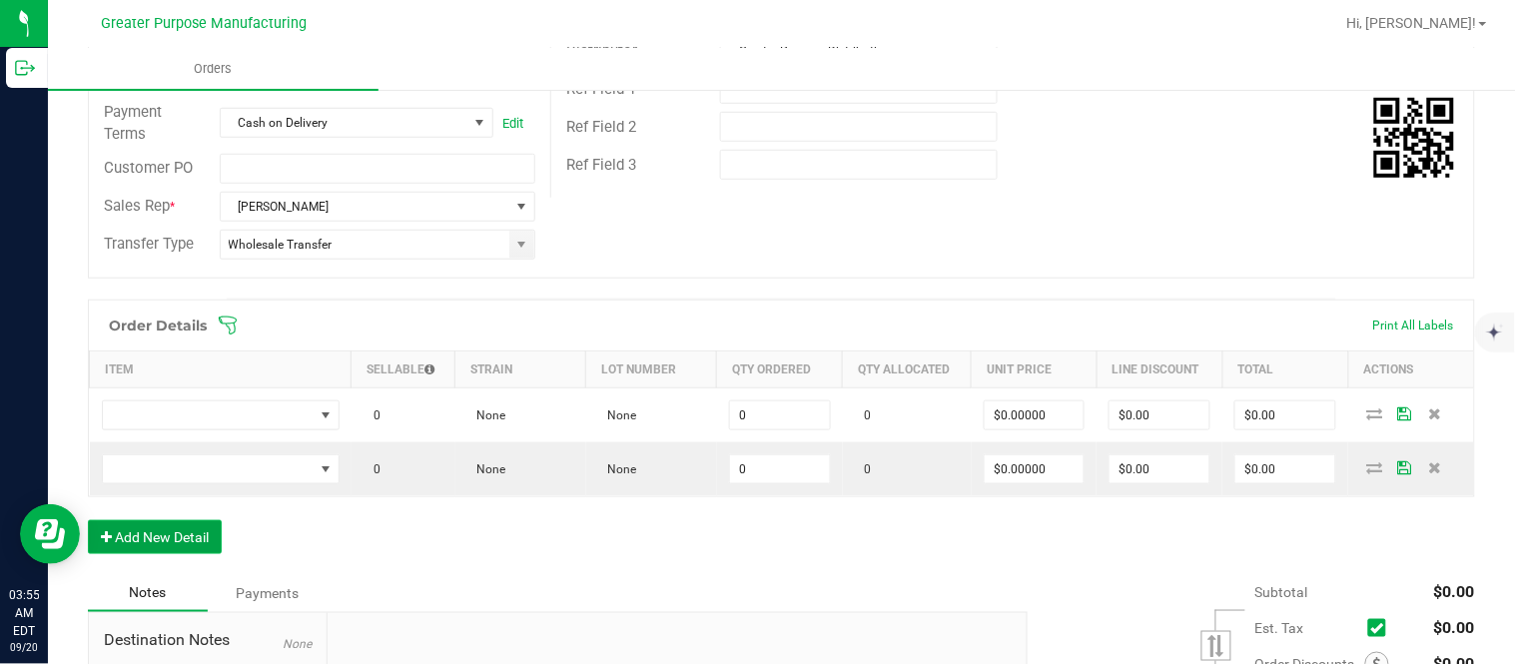
click at [88, 520] on button "Add New Detail" at bounding box center [155, 537] width 134 height 34
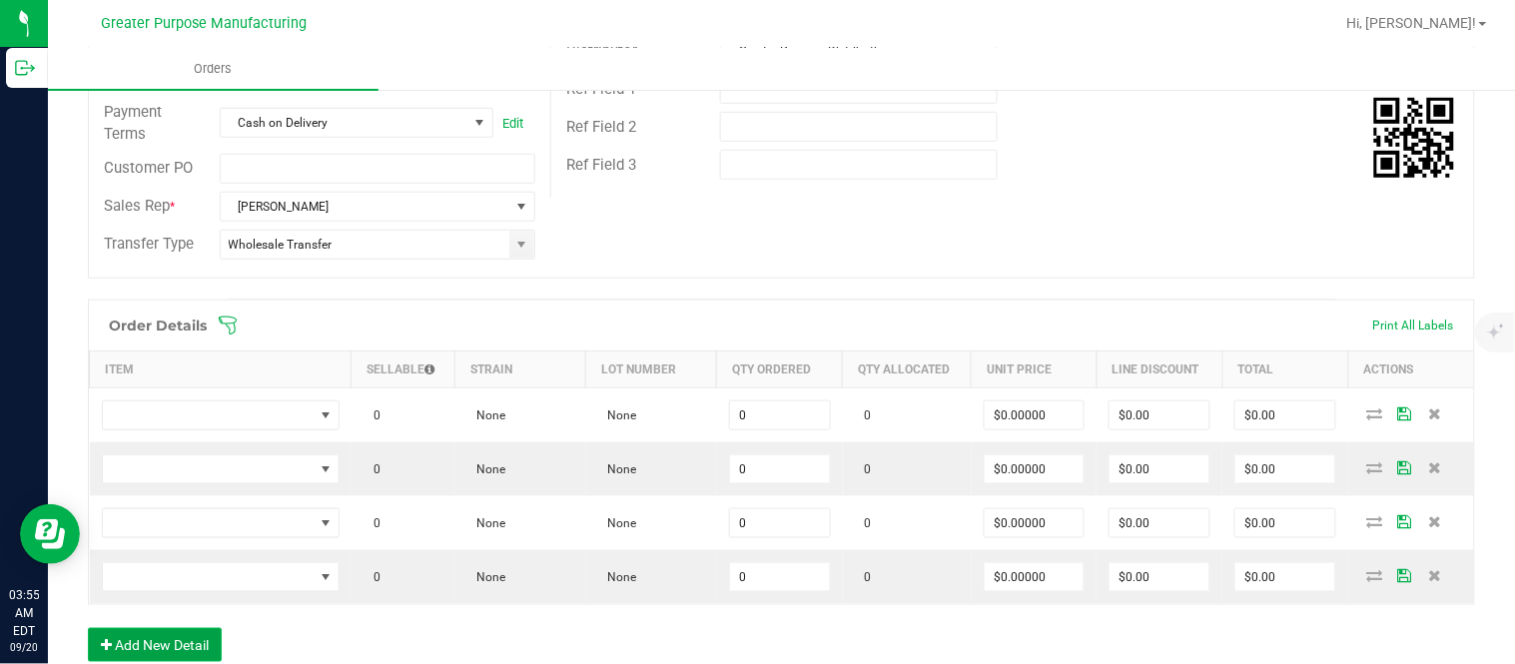
click at [88, 628] on button "Add New Detail" at bounding box center [155, 645] width 134 height 34
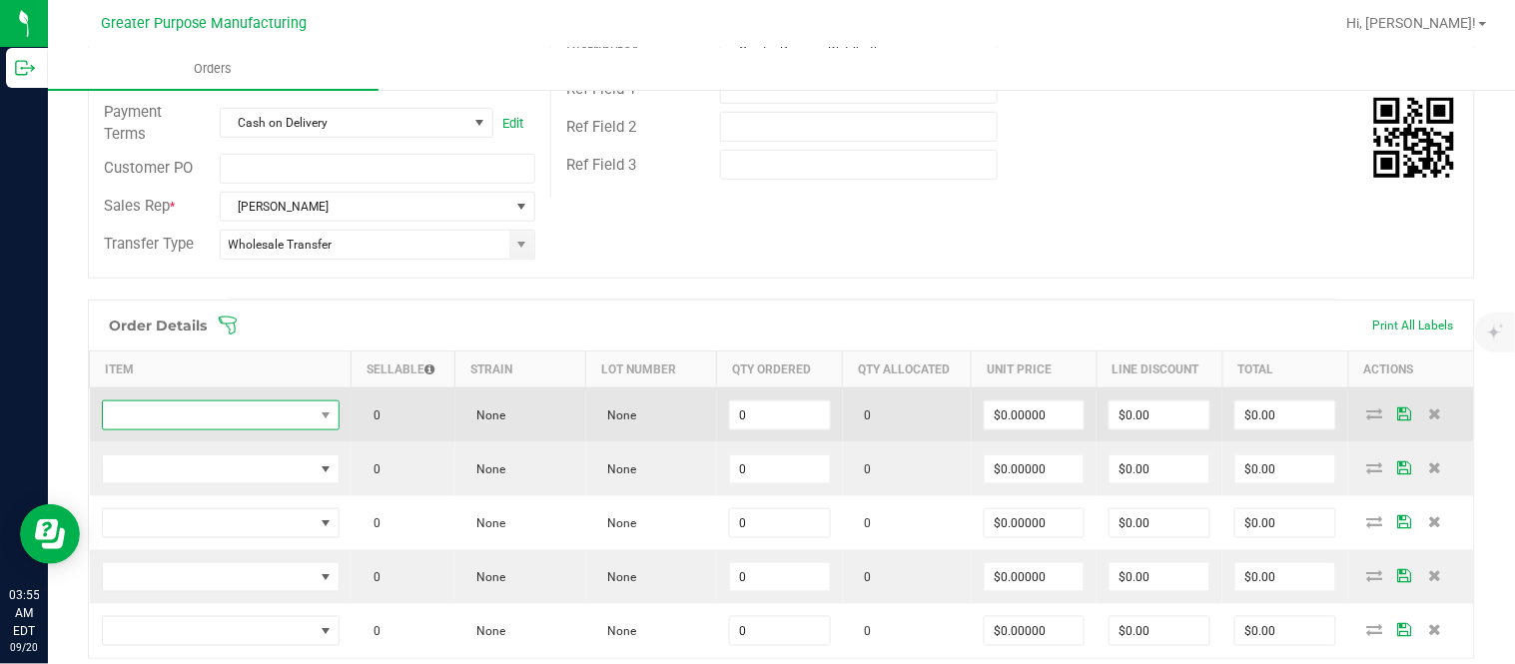
click at [233, 426] on span "NO DATA FOUND" at bounding box center [208, 415] width 211 height 28
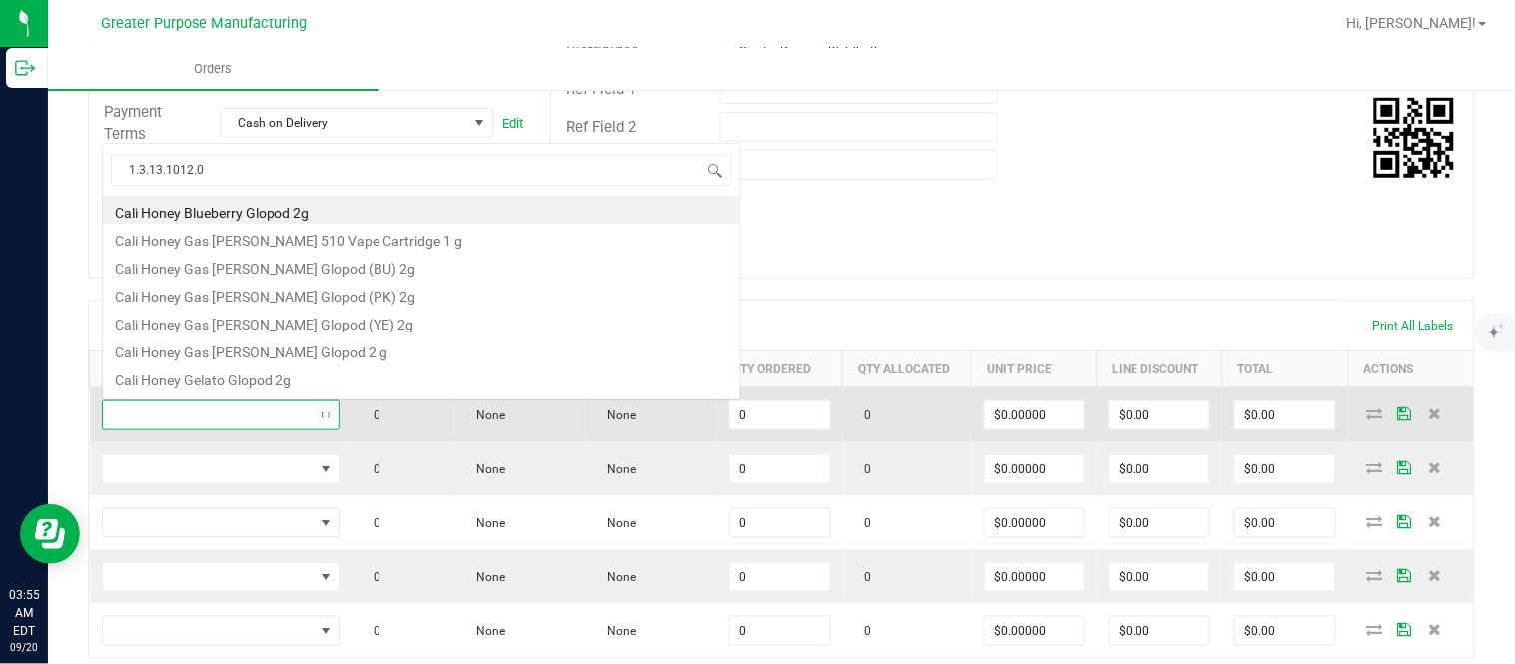
scroll to position [30, 231]
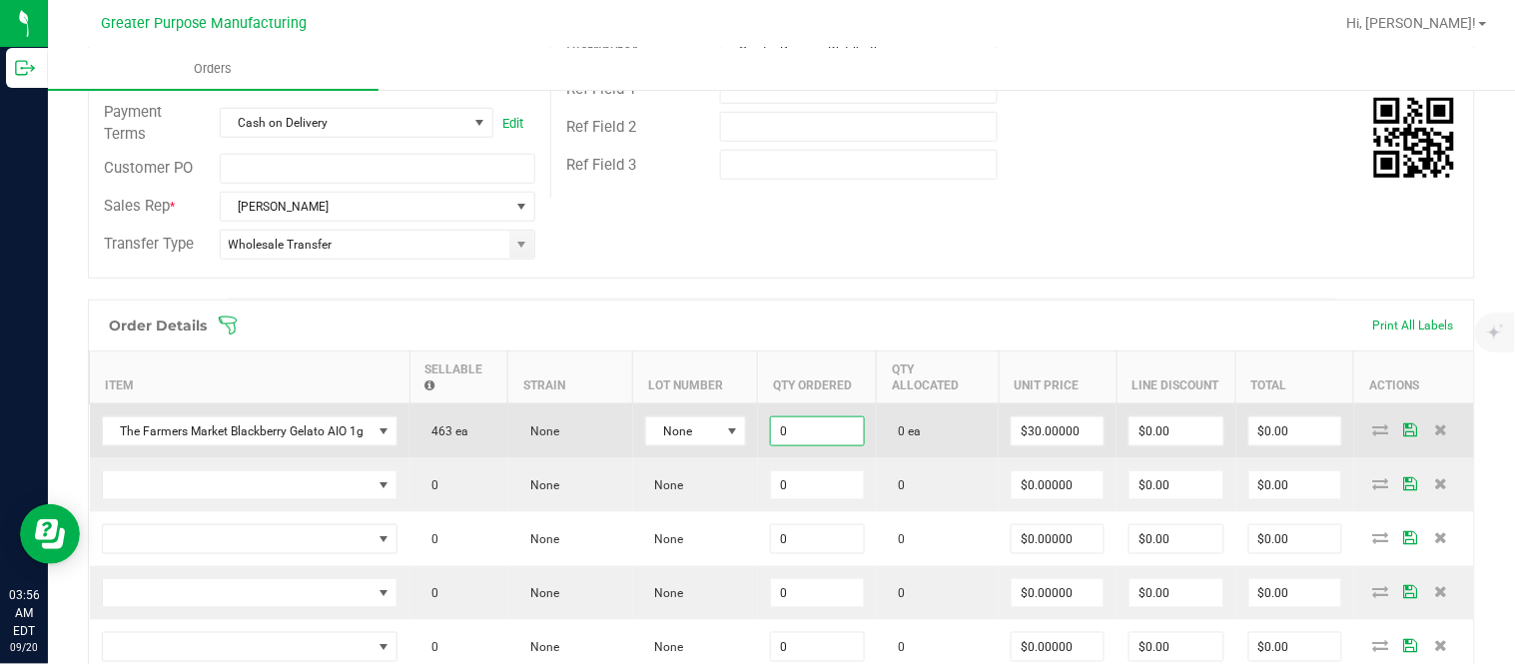
paste input "24"
click at [1274, 444] on input "$720.00" at bounding box center [1295, 431] width 92 height 28
paste input "66"
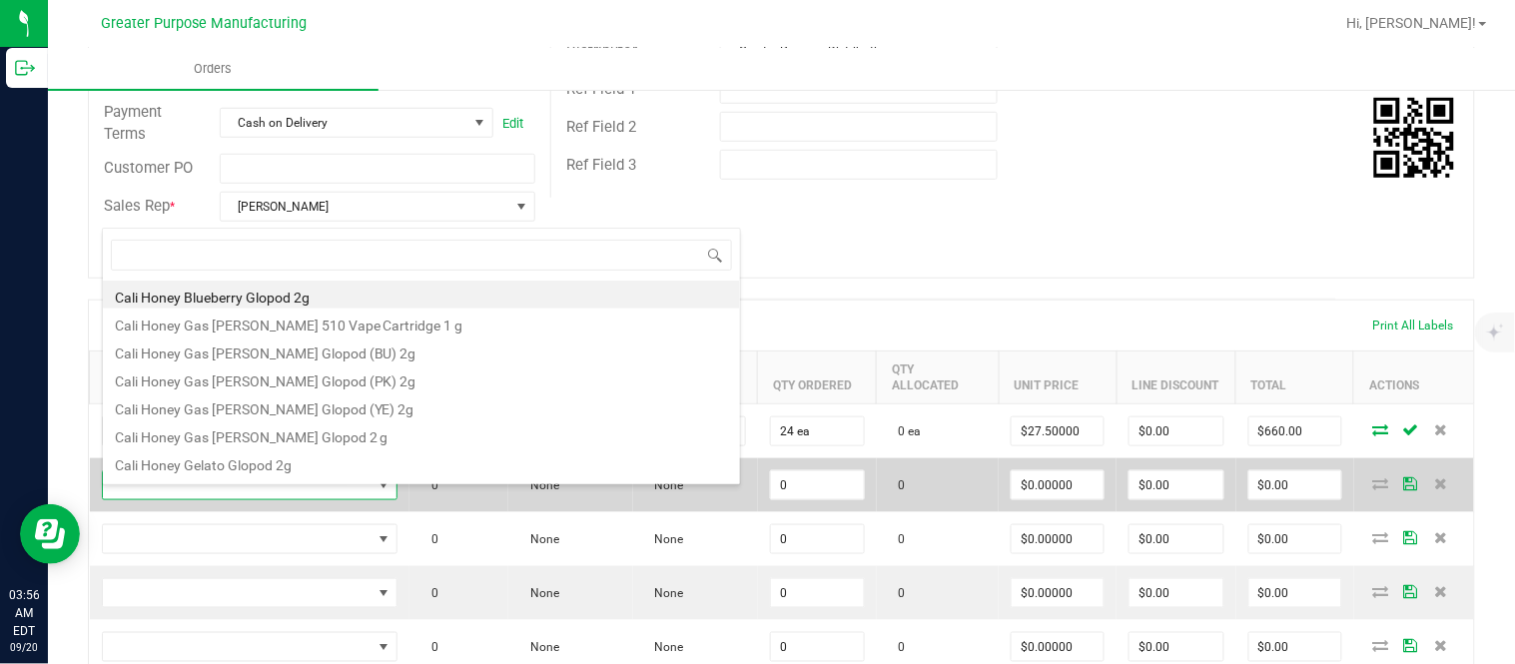
scroll to position [30, 295]
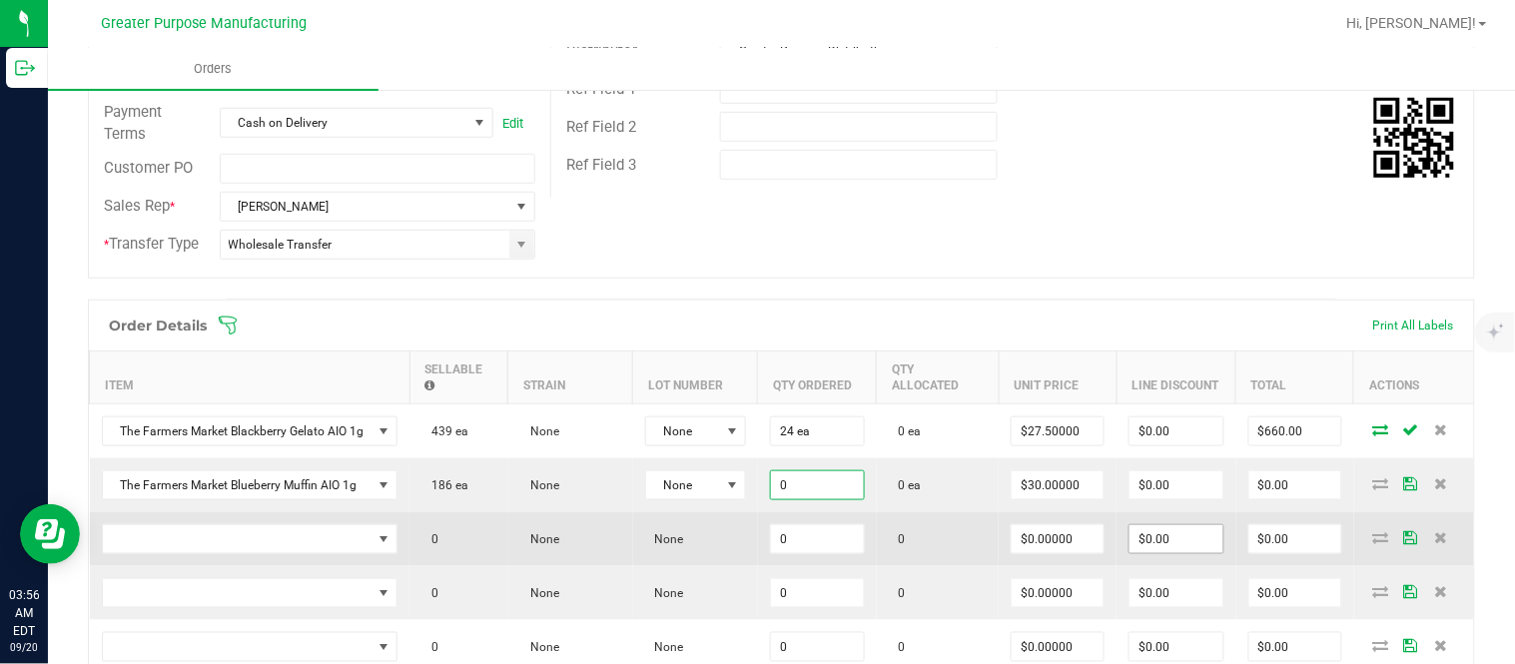
paste input "24"
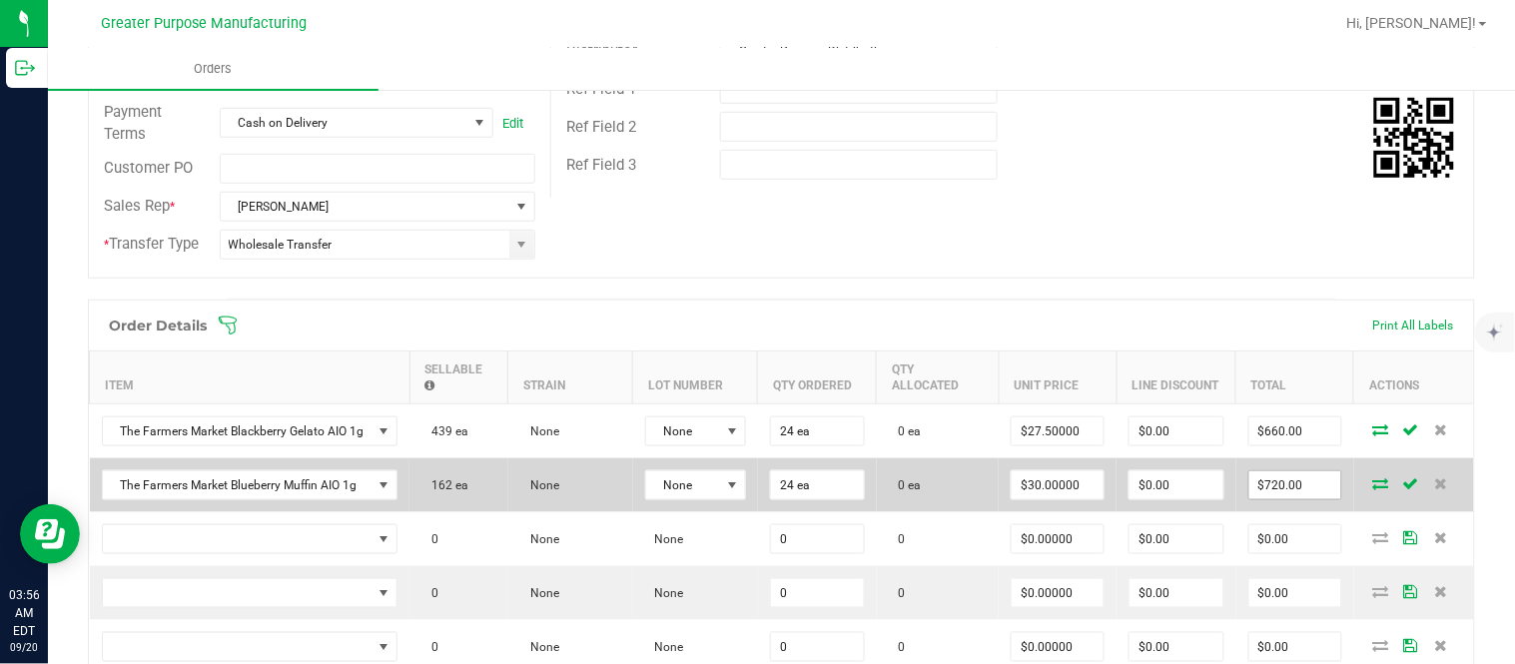
click at [1303, 499] on input "$720.00" at bounding box center [1295, 485] width 92 height 28
paste input "66"
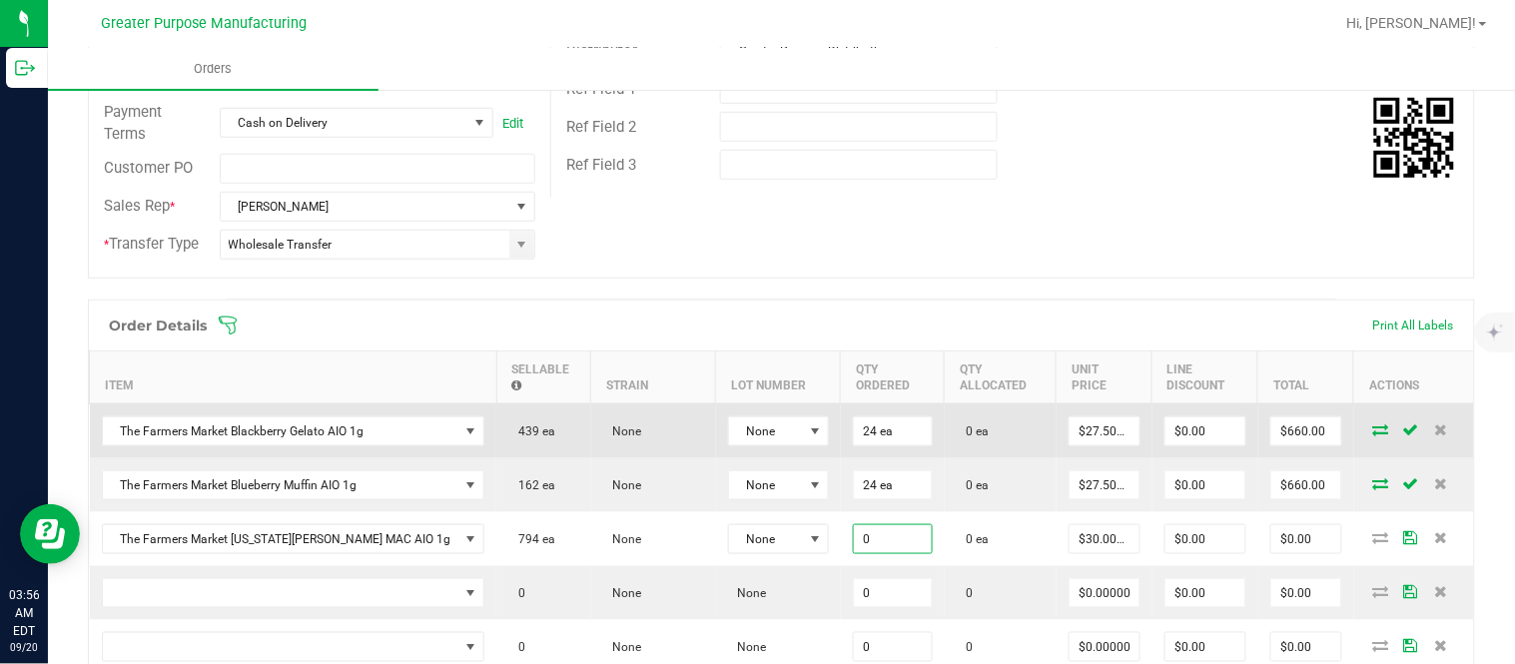
paste input "24"
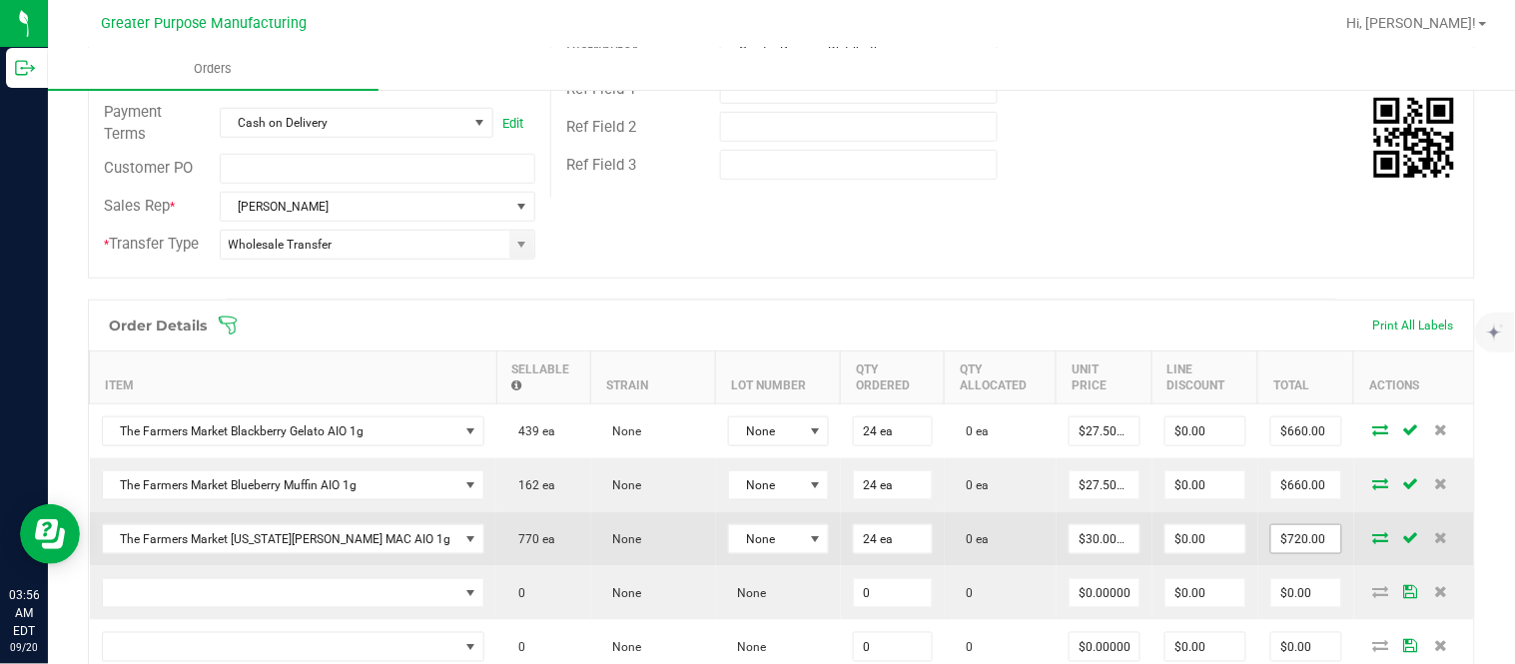
click at [1278, 553] on input "$720.00" at bounding box center [1306, 539] width 70 height 28
paste input "66"
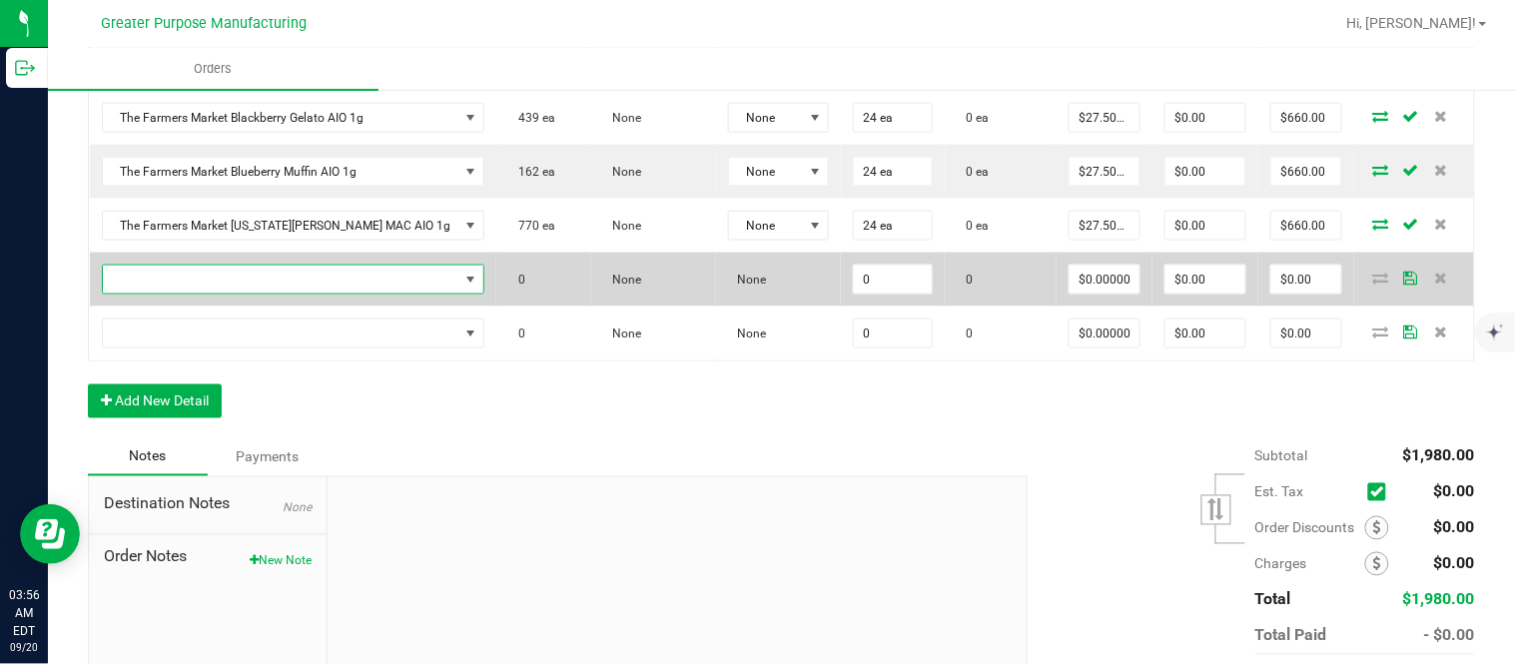
scroll to position [629, 0]
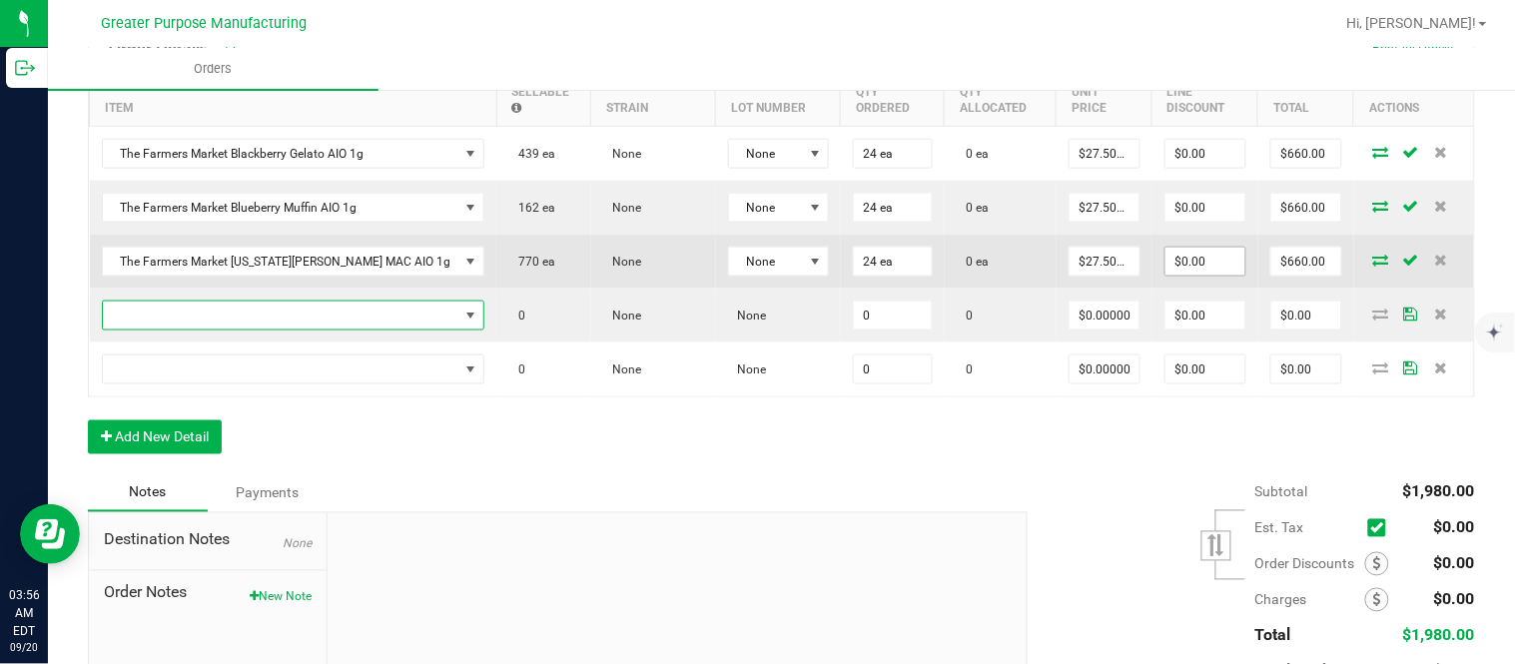
click at [1183, 276] on input "$0.00" at bounding box center [1205, 262] width 80 height 28
paste input "659.51"
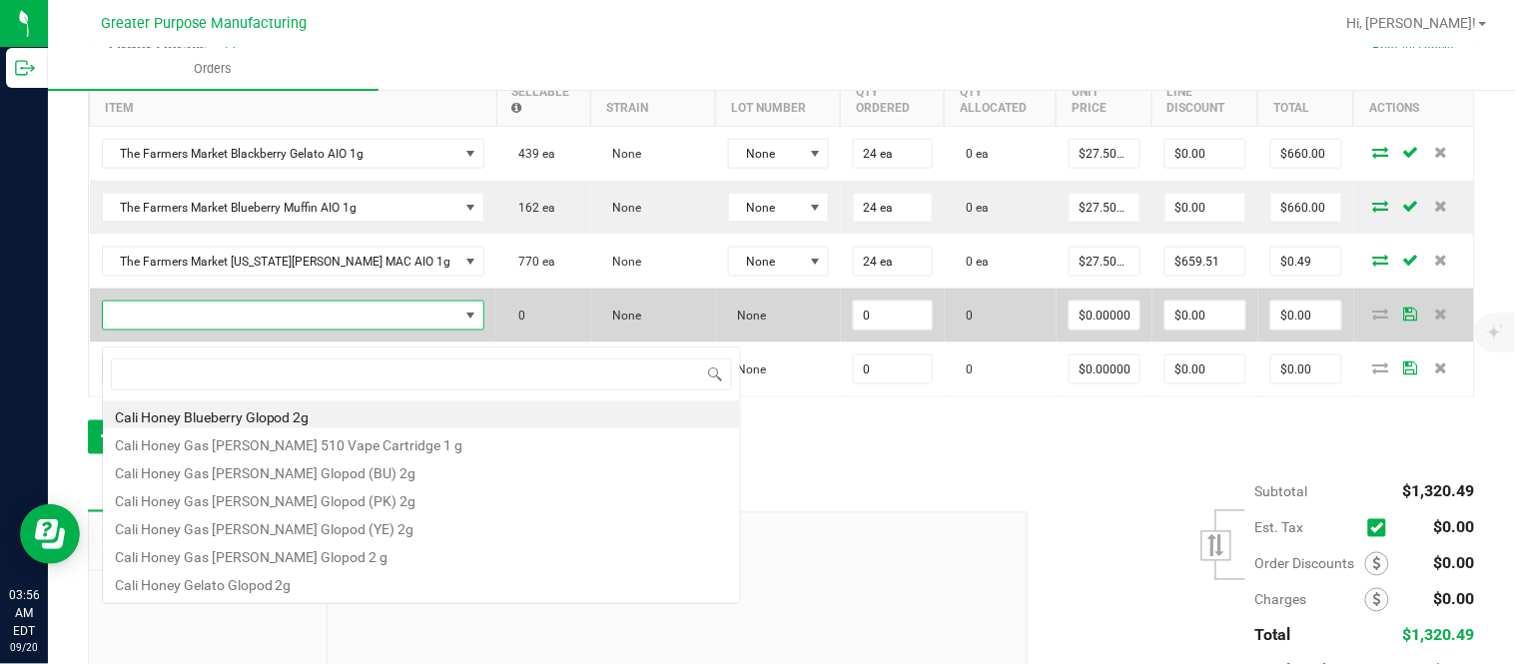
scroll to position [30, 308]
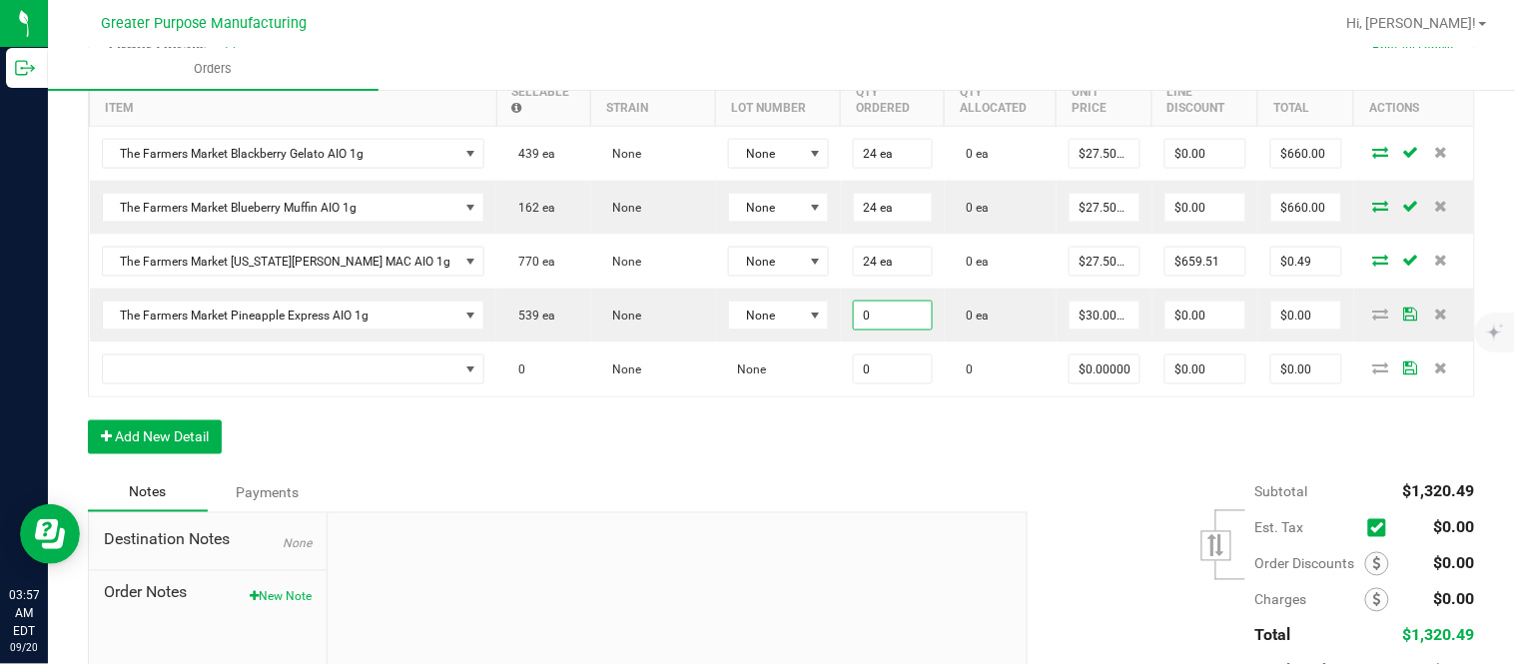
paste input "24"
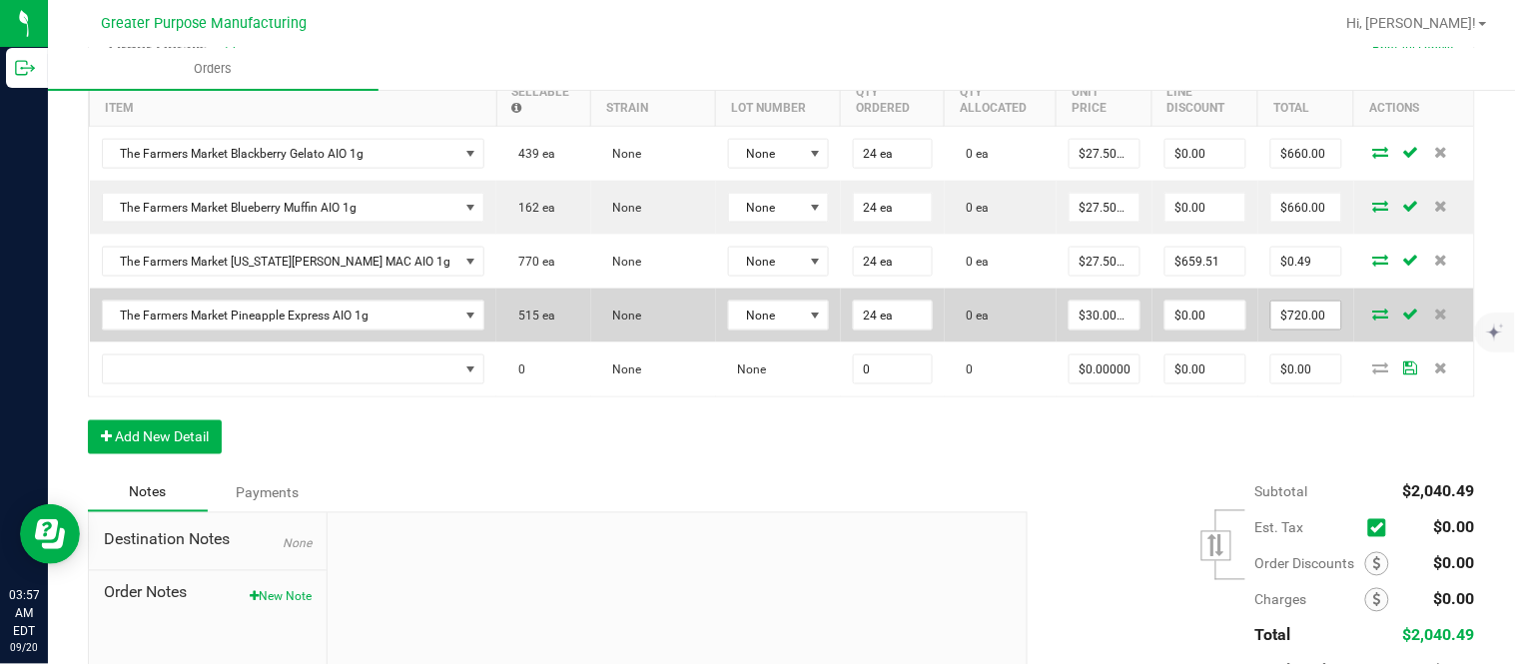
click at [1274, 321] on input "$720.00" at bounding box center [1306, 316] width 70 height 28
paste input "66"
click at [1203, 329] on input "$0.00" at bounding box center [1205, 316] width 80 height 28
paste input "659.51"
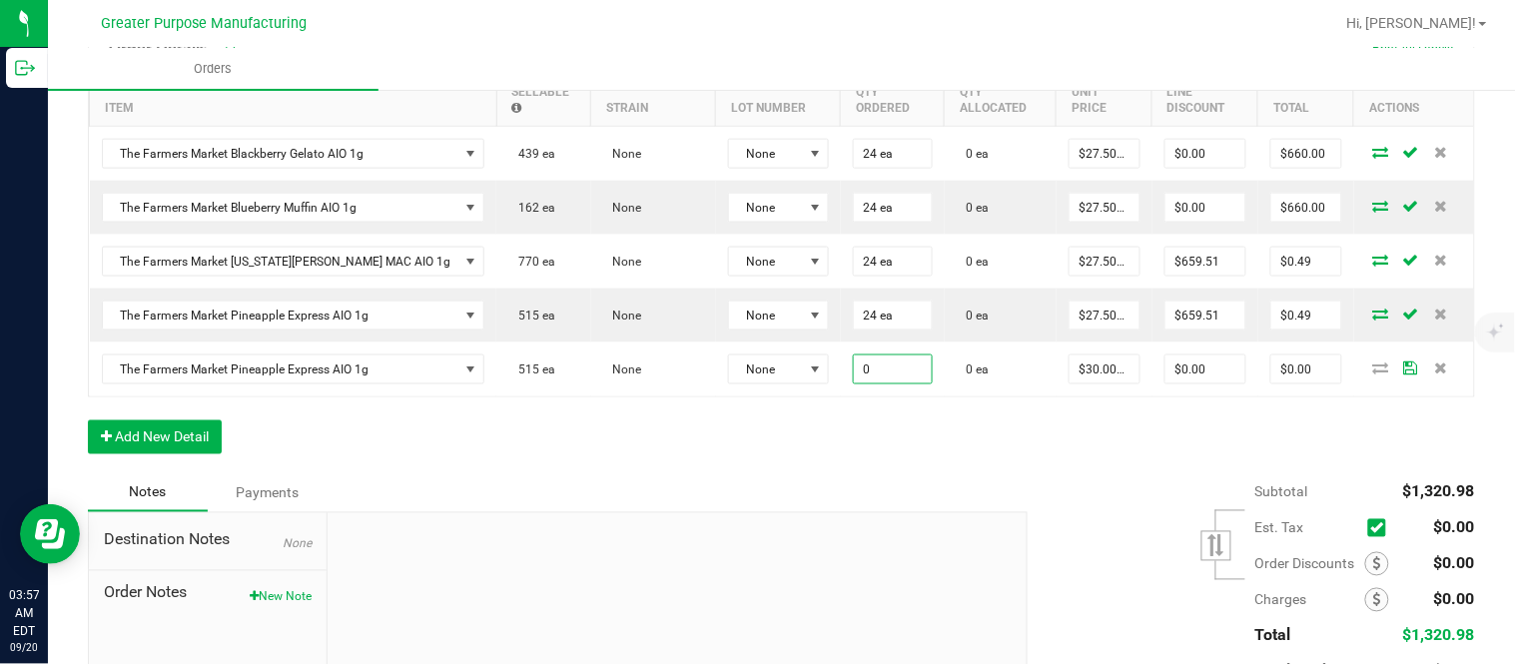
paste input "24"
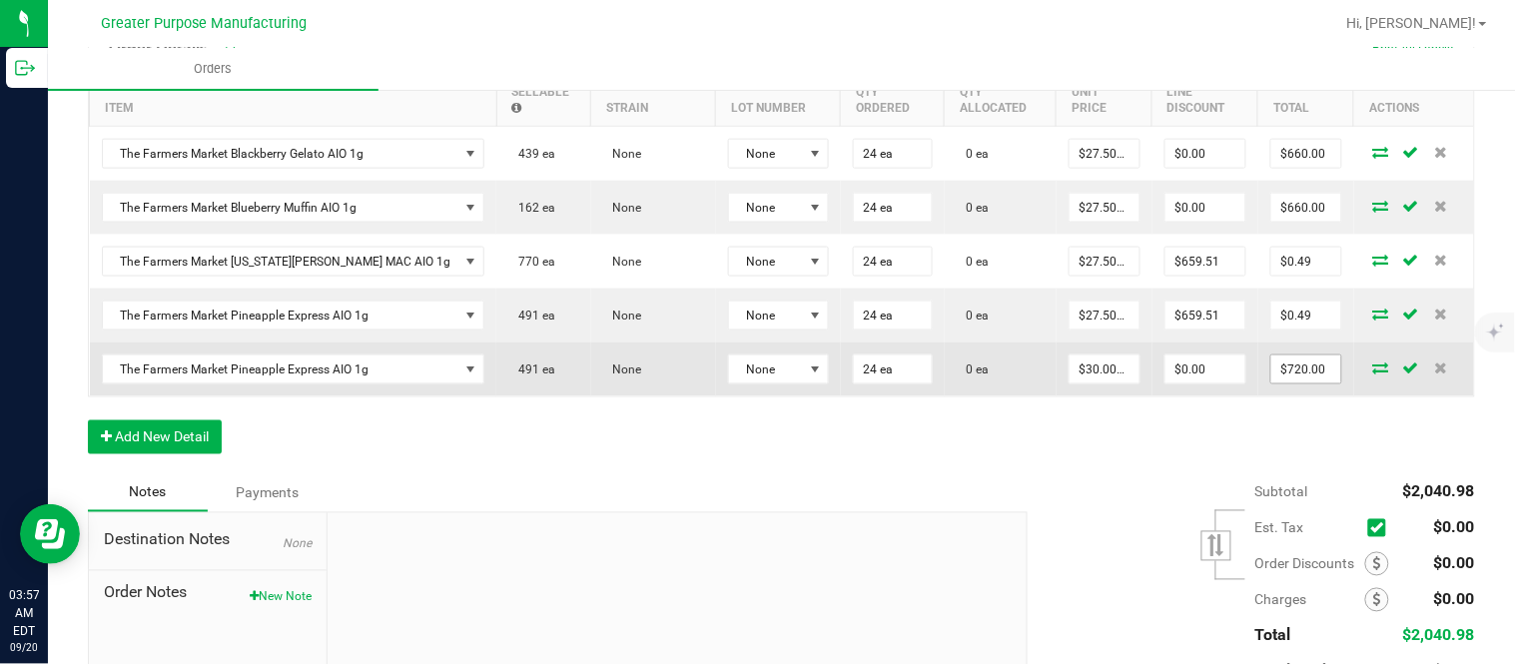
click at [1271, 381] on input "$720.00" at bounding box center [1306, 369] width 70 height 28
paste input "66"
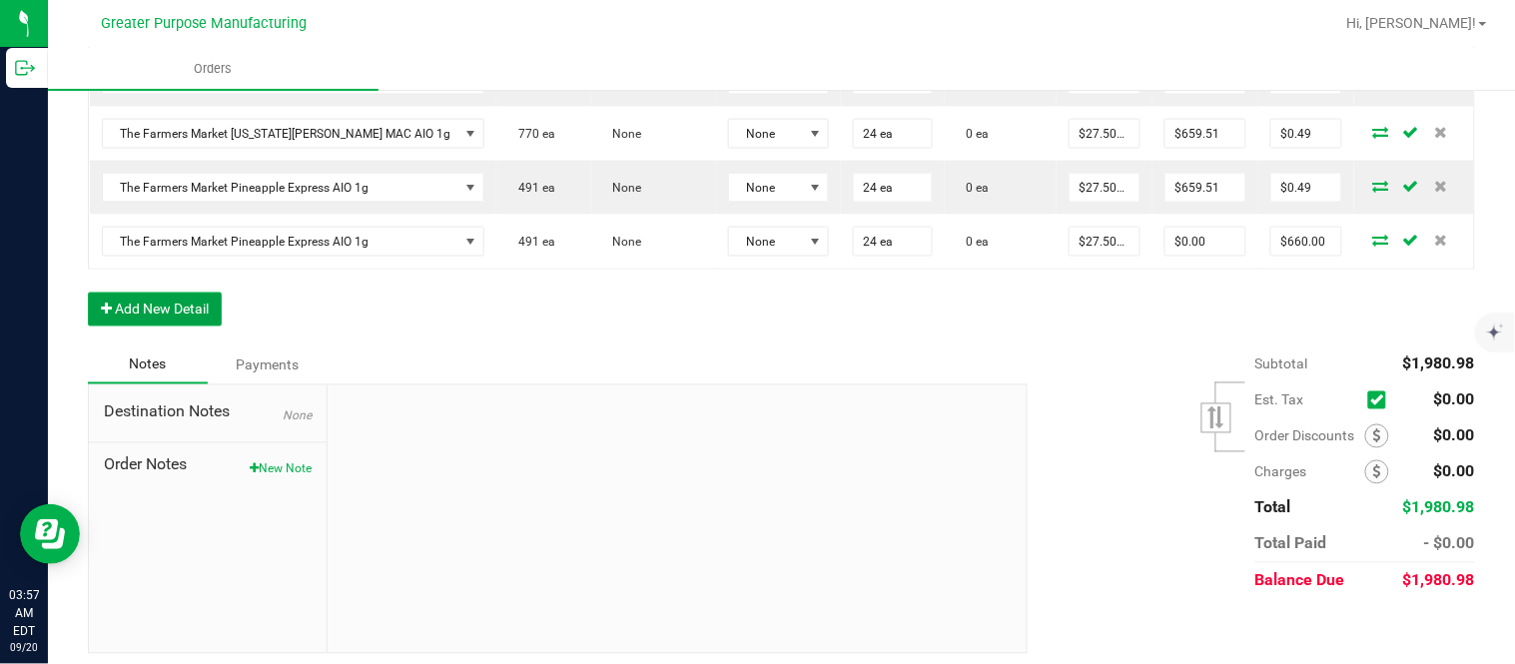
scroll to position [0, 0]
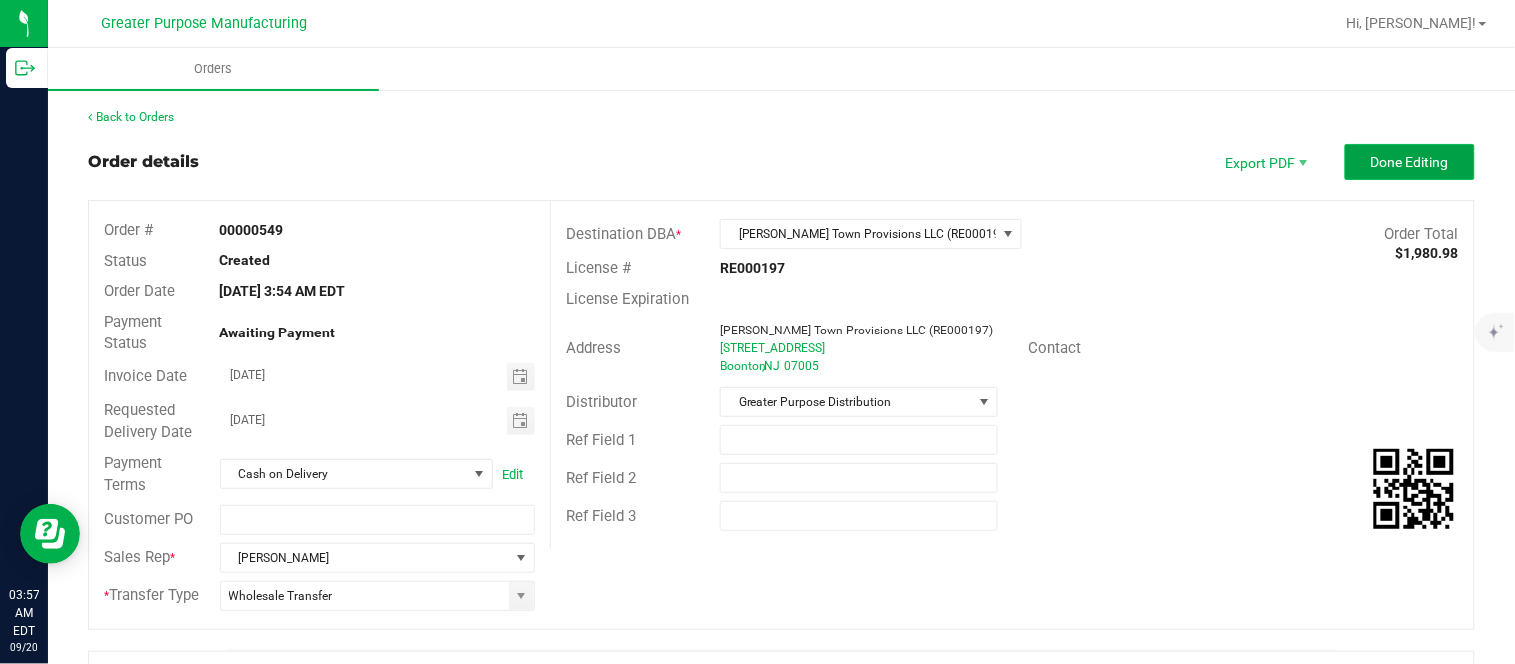
click at [1408, 154] on span "Done Editing" at bounding box center [1410, 162] width 78 height 16
